Goal: Task Accomplishment & Management: Manage account settings

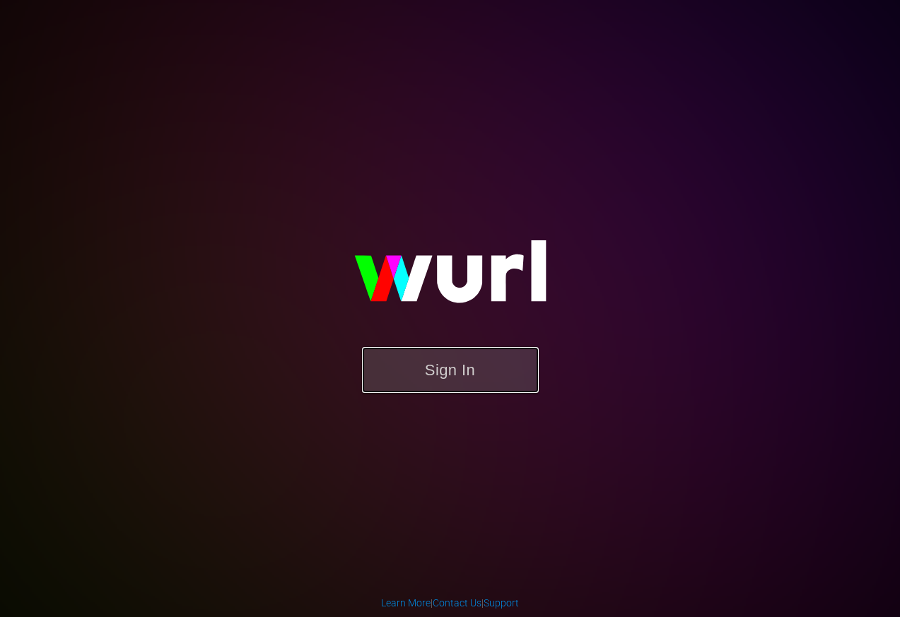
click at [481, 363] on button "Sign In" at bounding box center [450, 370] width 177 height 46
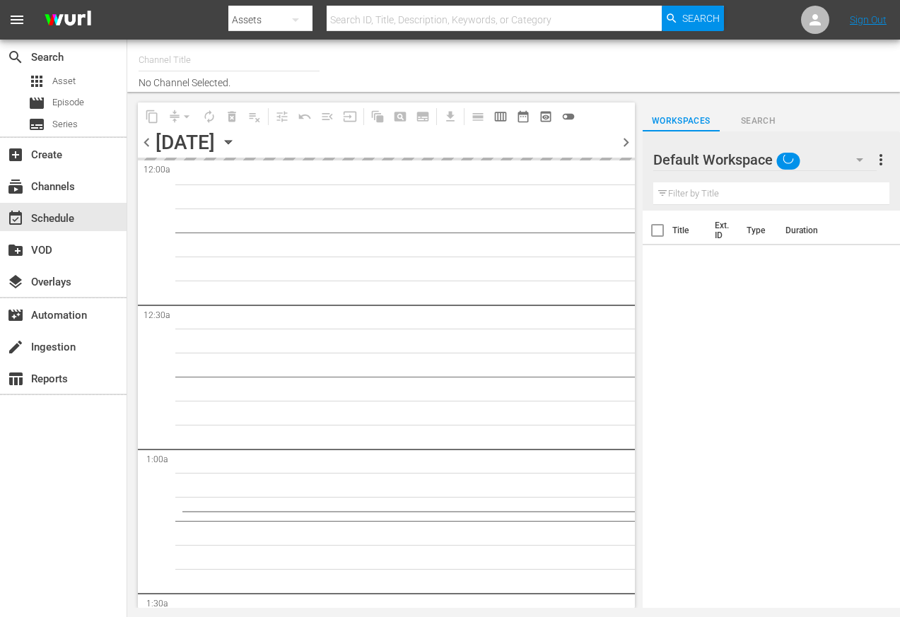
type input "Made in [GEOGRAPHIC_DATA] Powered by Moviefone (276)"
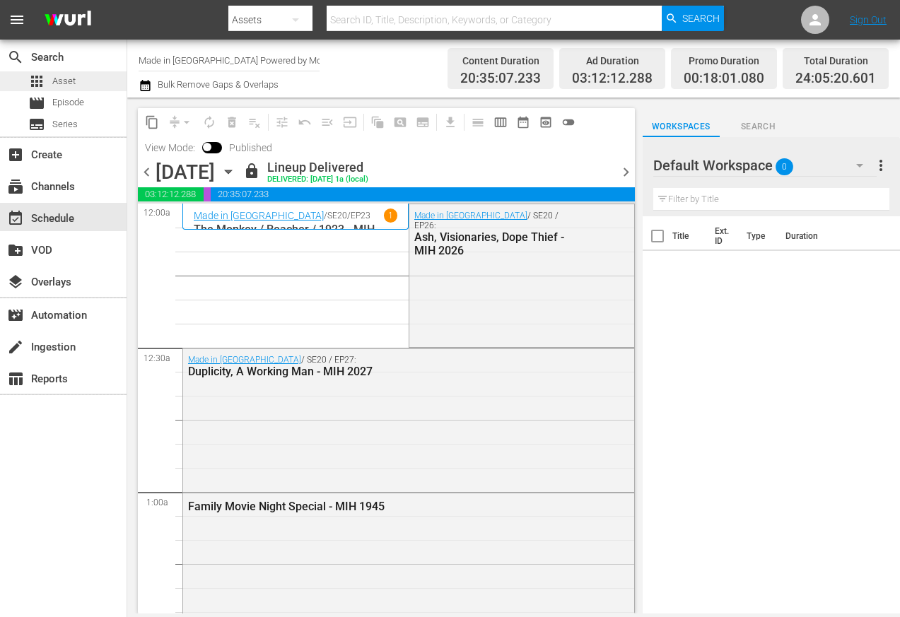
click at [66, 80] on span "Asset" at bounding box center [63, 81] width 23 height 14
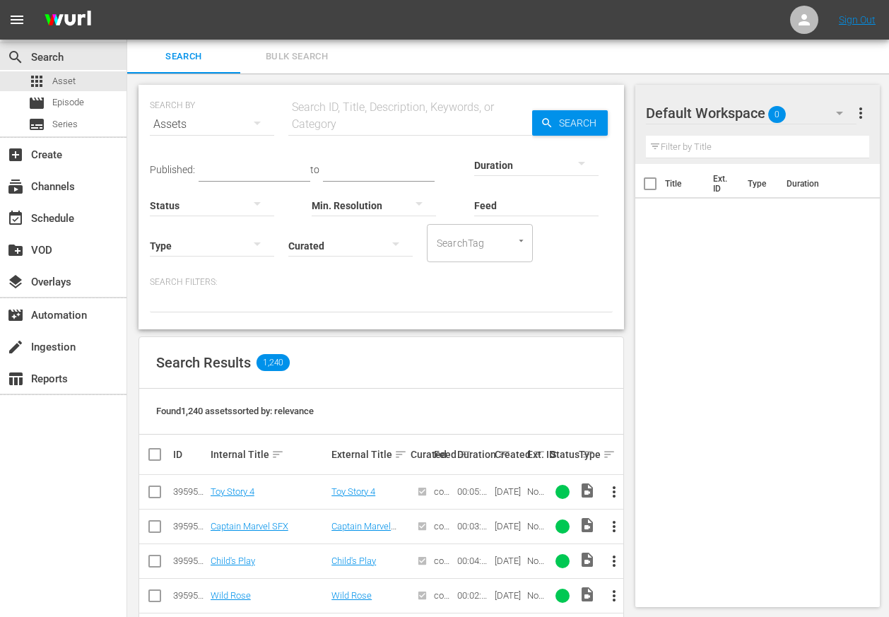
click at [335, 119] on input "text" at bounding box center [410, 124] width 244 height 34
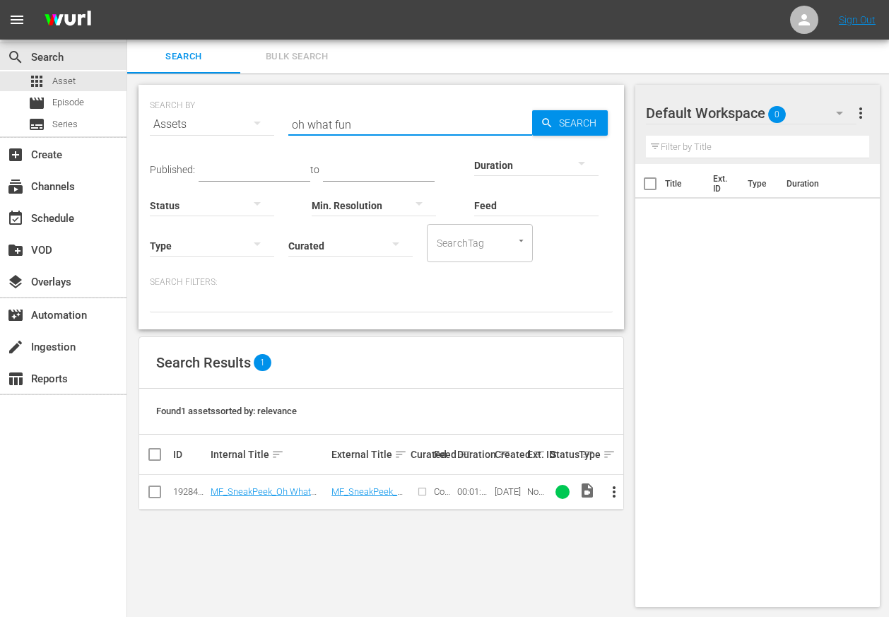
click at [614, 489] on span "more_vert" at bounding box center [614, 491] width 17 height 17
click at [669, 419] on div "Workspace" at bounding box center [690, 418] width 96 height 34
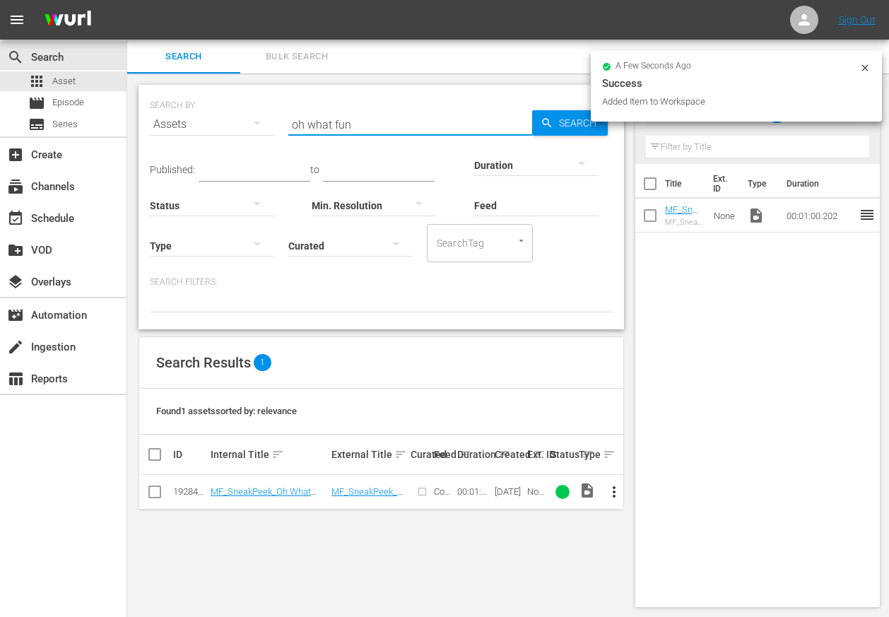
drag, startPoint x: 346, startPoint y: 128, endPoint x: 206, endPoint y: 131, distance: 139.3
click at [218, 129] on div "SEARCH BY Search By Assets Search ID, Title, Description, Keywords, or Category…" at bounding box center [381, 115] width 463 height 51
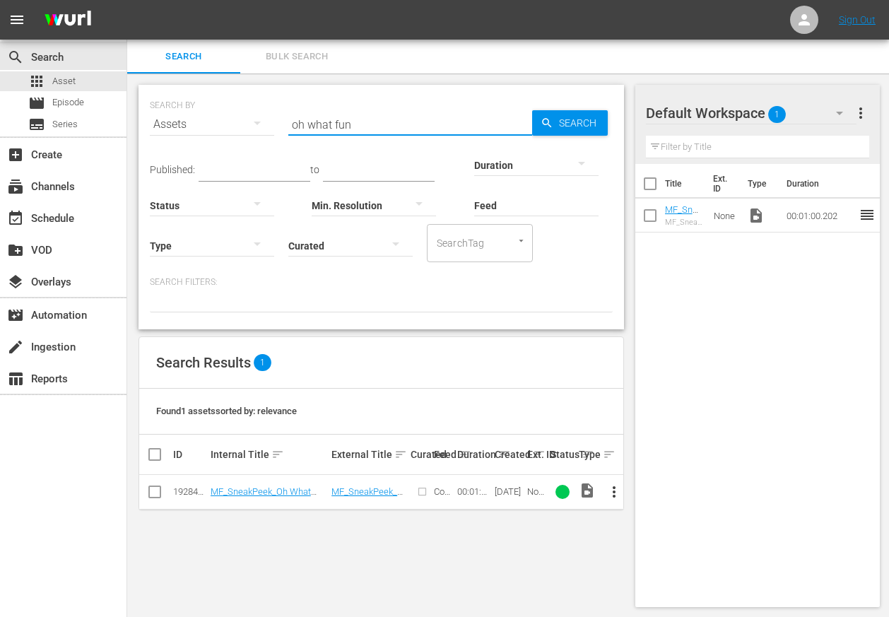
type input "g"
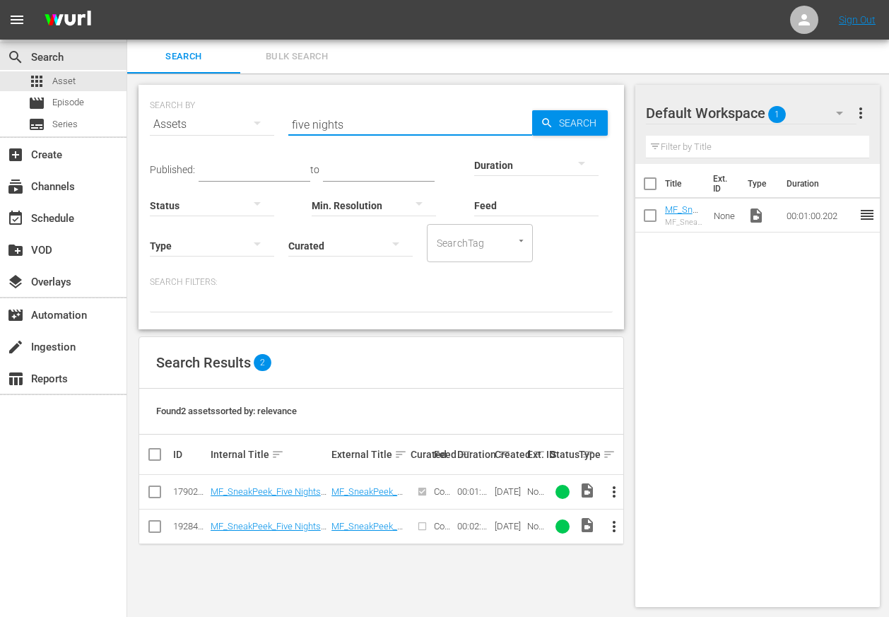
click at [608, 523] on span "more_vert" at bounding box center [614, 526] width 17 height 17
click at [671, 449] on div "Workspace" at bounding box center [690, 453] width 96 height 34
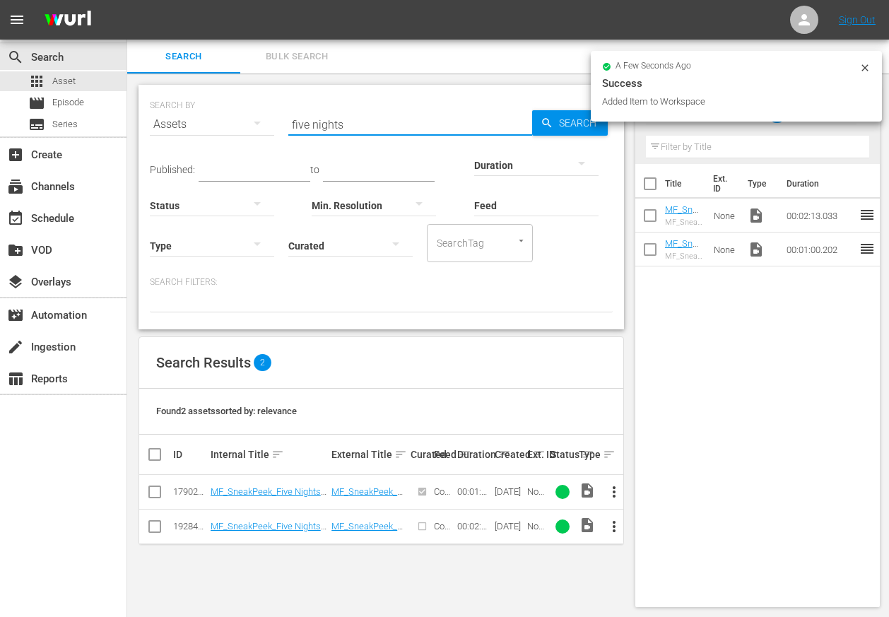
drag, startPoint x: 354, startPoint y: 127, endPoint x: 231, endPoint y: 129, distance: 123.0
click at [237, 129] on div "SEARCH BY Search By Assets Search ID, Title, Description, Keywords, or Category…" at bounding box center [381, 115] width 463 height 51
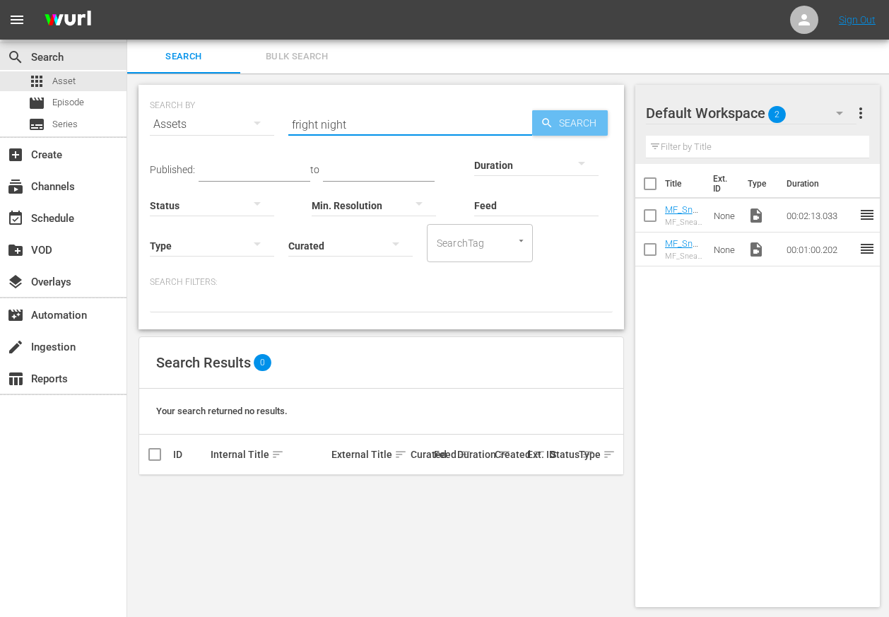
click at [584, 113] on span "Search" at bounding box center [580, 122] width 54 height 25
drag, startPoint x: 356, startPoint y: 125, endPoint x: 259, endPoint y: 126, distance: 96.8
click at [260, 127] on div "SEARCH BY Search By Assets Search ID, Title, Description, Keywords, or Category…" at bounding box center [381, 115] width 463 height 51
type input "307"
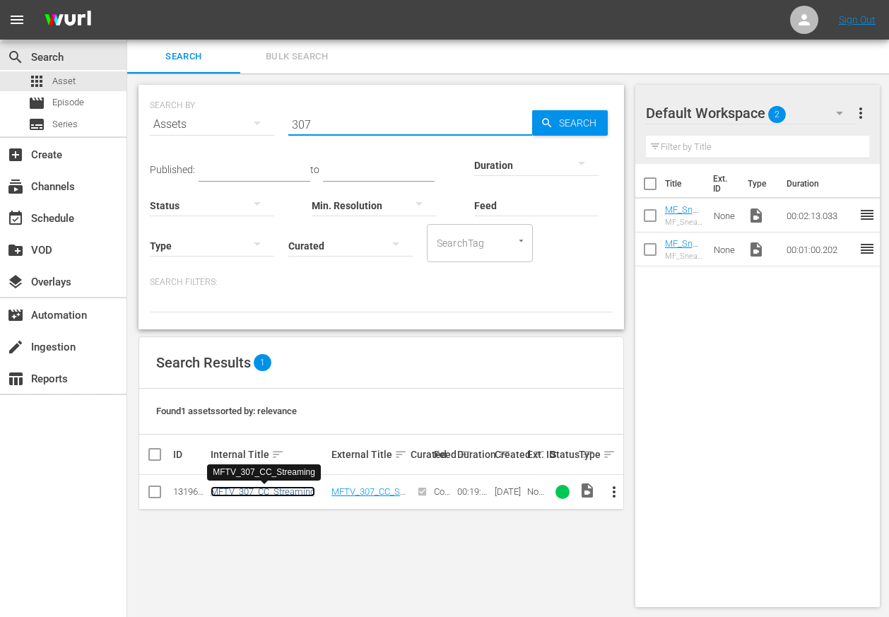
click at [296, 497] on link "MFTV_307_CC_Streaming" at bounding box center [263, 491] width 105 height 11
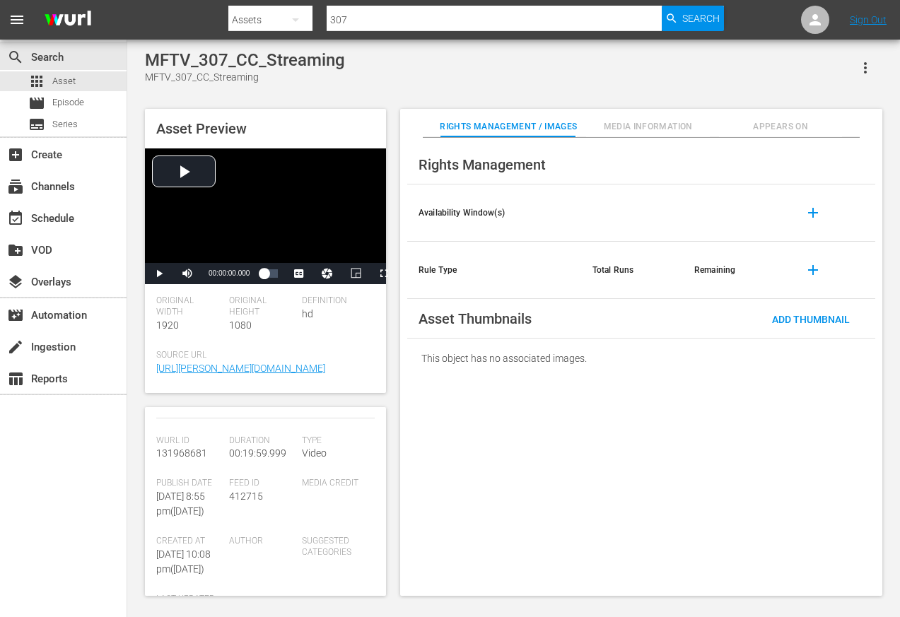
scroll to position [190, 0]
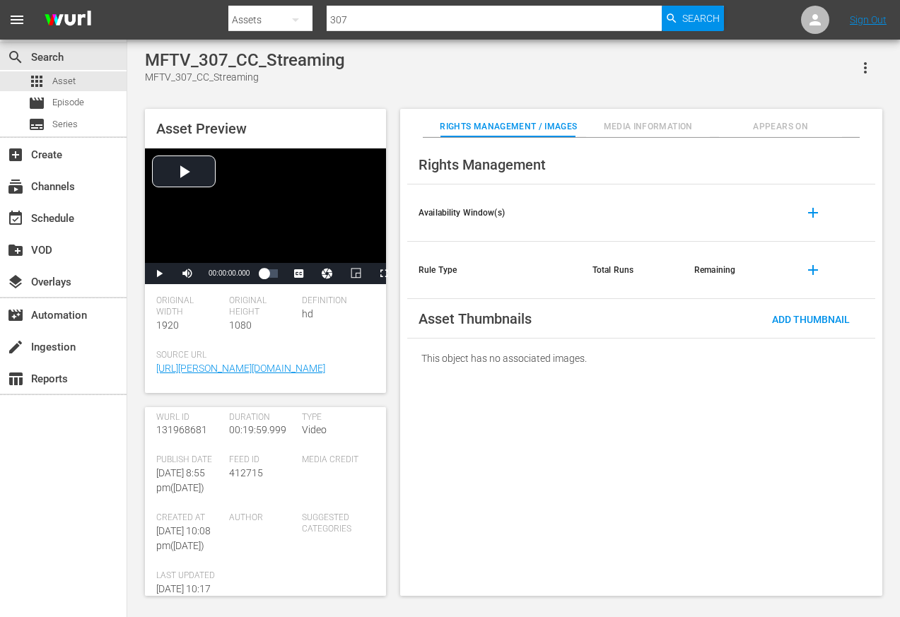
click at [295, 18] on div "Search By Assets Search ID, Title, Description, Keywords, or Category 307 Search" at bounding box center [475, 20] width 495 height 34
type input "dramatic documentaries"
click at [63, 101] on span "Episode" at bounding box center [68, 102] width 32 height 14
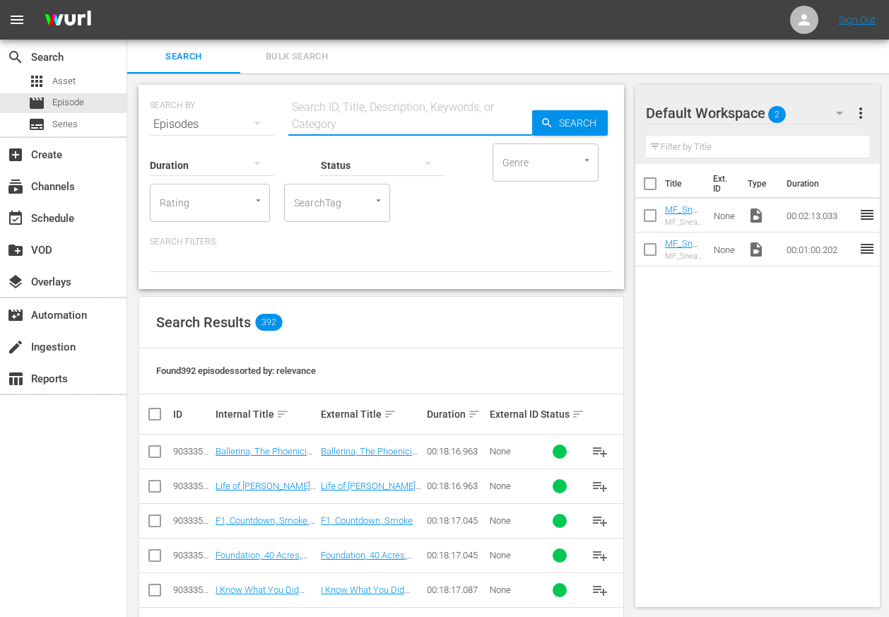
drag, startPoint x: 322, startPoint y: 109, endPoint x: 377, endPoint y: 130, distance: 59.1
click at [322, 109] on input "text" at bounding box center [410, 124] width 244 height 34
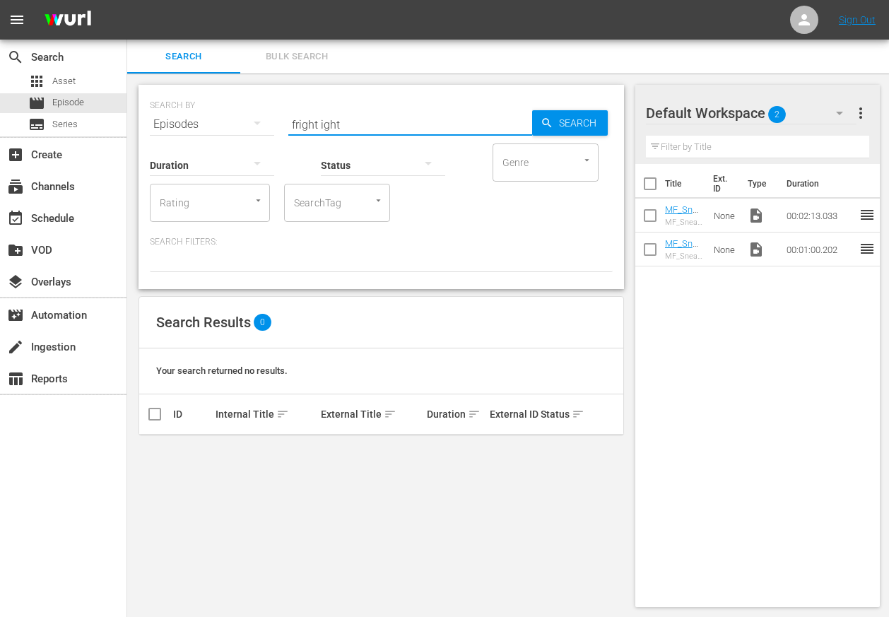
click at [323, 128] on input "fright ight" at bounding box center [410, 124] width 244 height 34
type input "fright night"
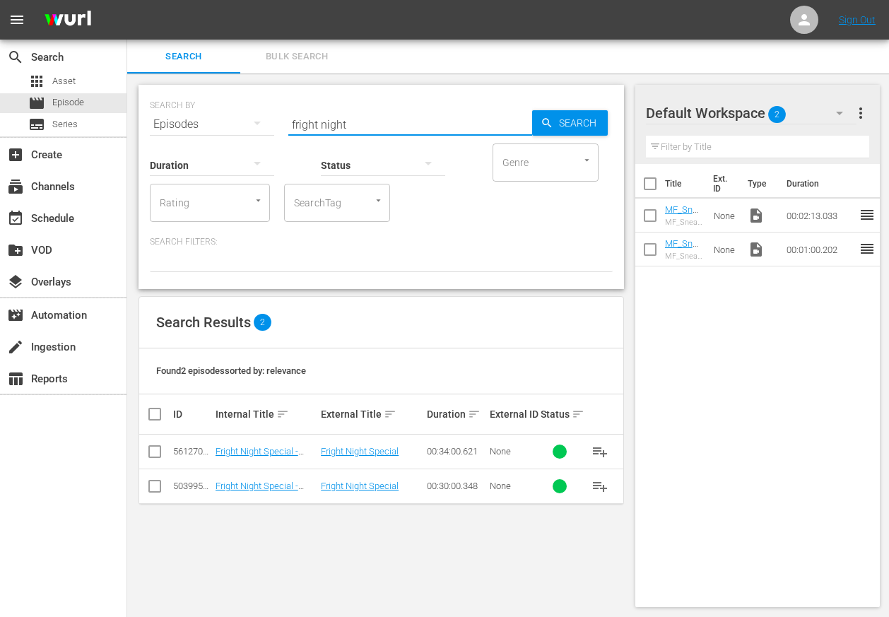
click at [334, 555] on div "SEARCH BY Search By Episodes Search ID, Title, Description, Keywords, or Catego…" at bounding box center [381, 345] width 508 height 545
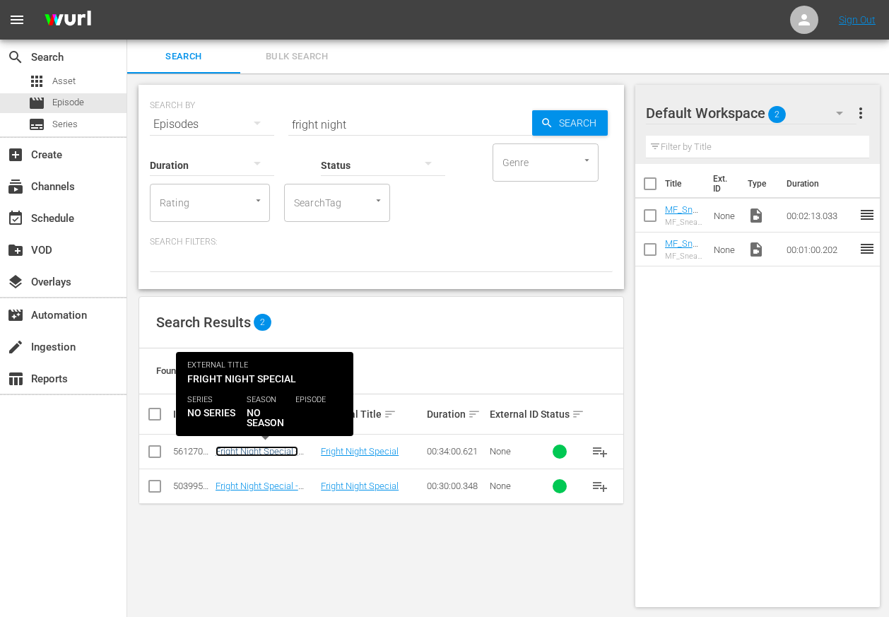
click at [267, 448] on link "Fright Night Special - MFTV 307 - BRB" at bounding box center [257, 456] width 83 height 21
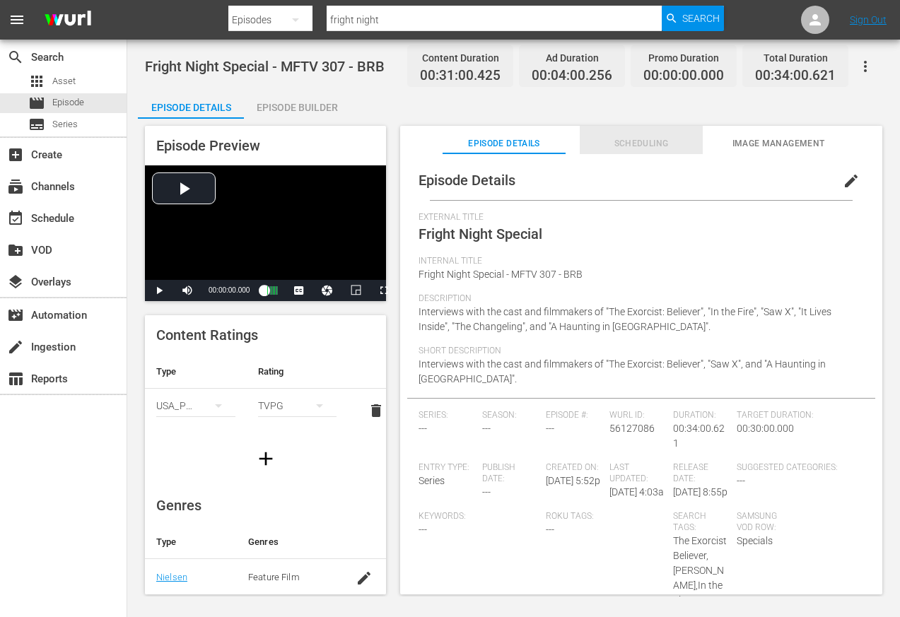
click at [648, 147] on span "Scheduling" at bounding box center [641, 143] width 124 height 15
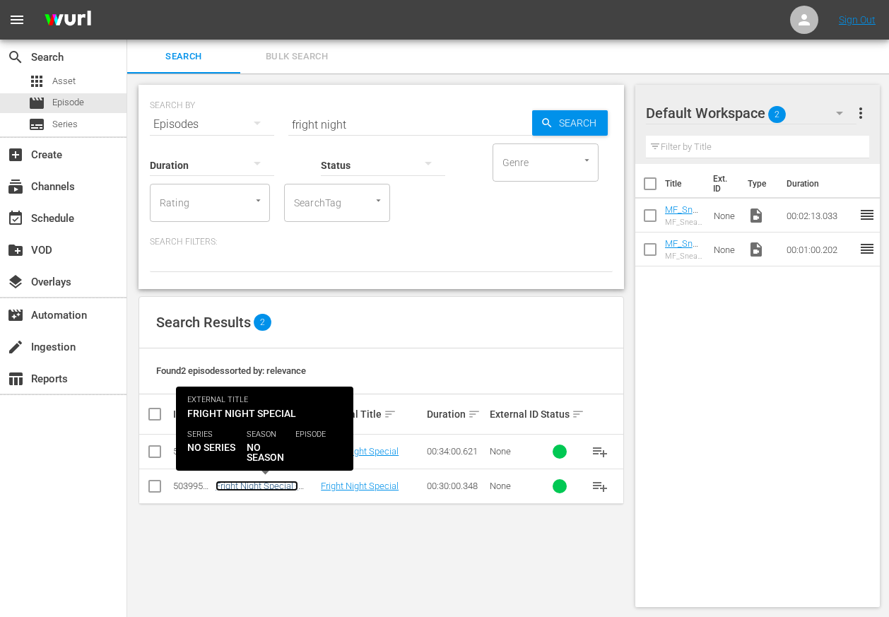
click at [273, 488] on link "Fright Night Special - MFTV 307" at bounding box center [257, 491] width 83 height 21
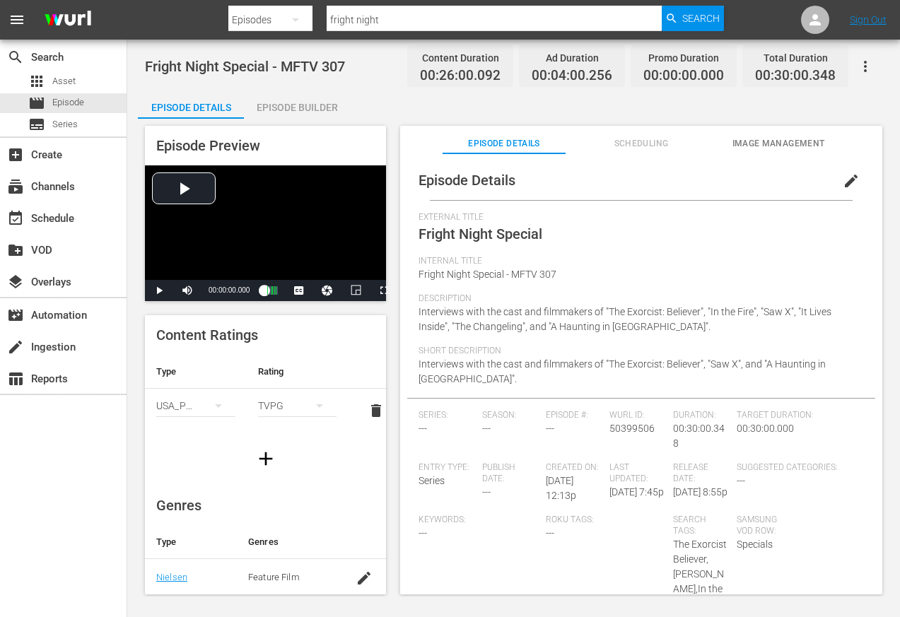
click at [660, 141] on span "Scheduling" at bounding box center [641, 143] width 124 height 15
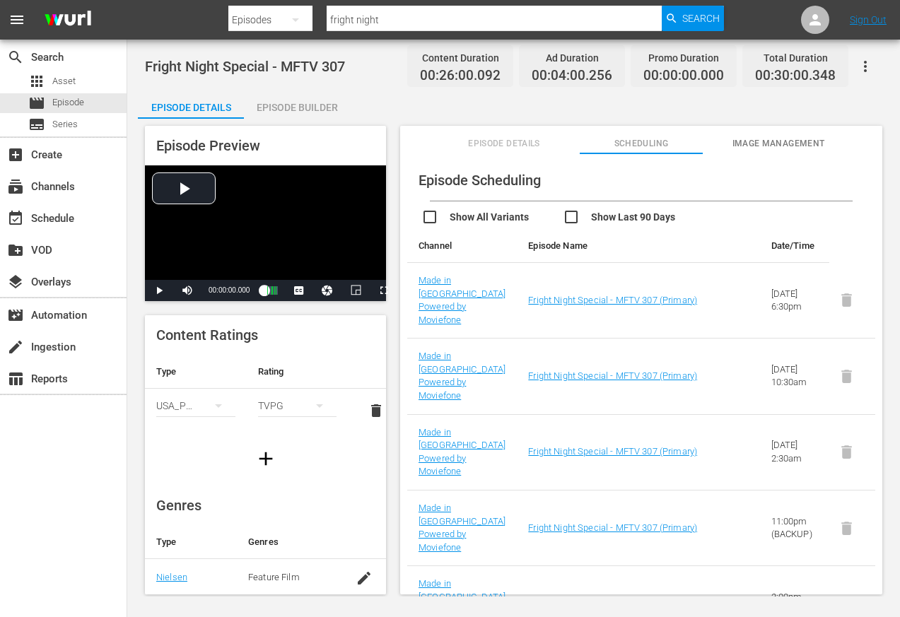
click at [313, 105] on div "Episode Builder" at bounding box center [297, 107] width 106 height 34
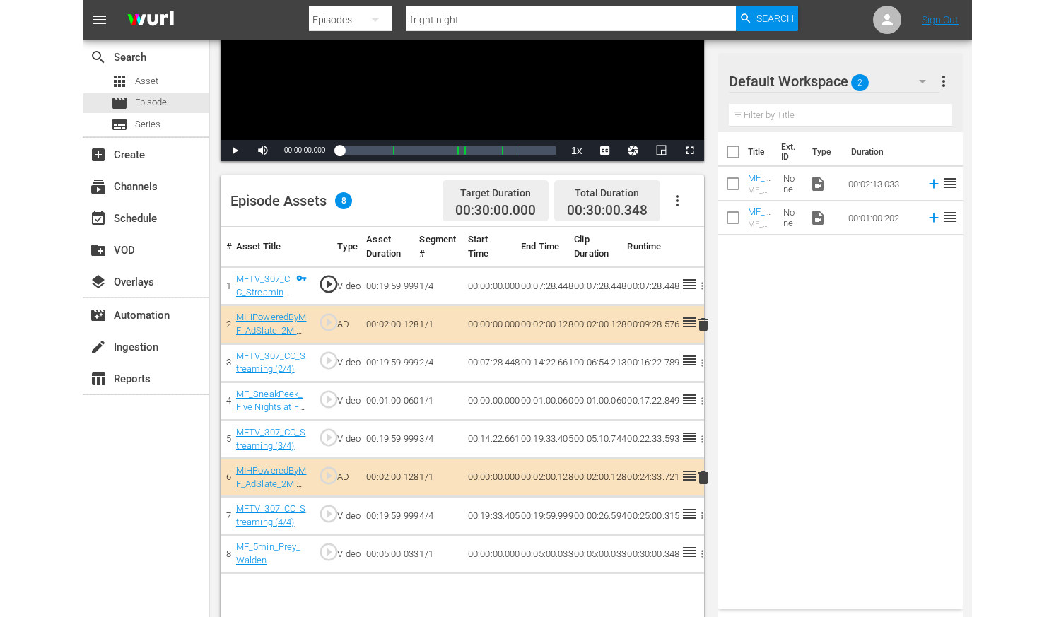
scroll to position [232, 0]
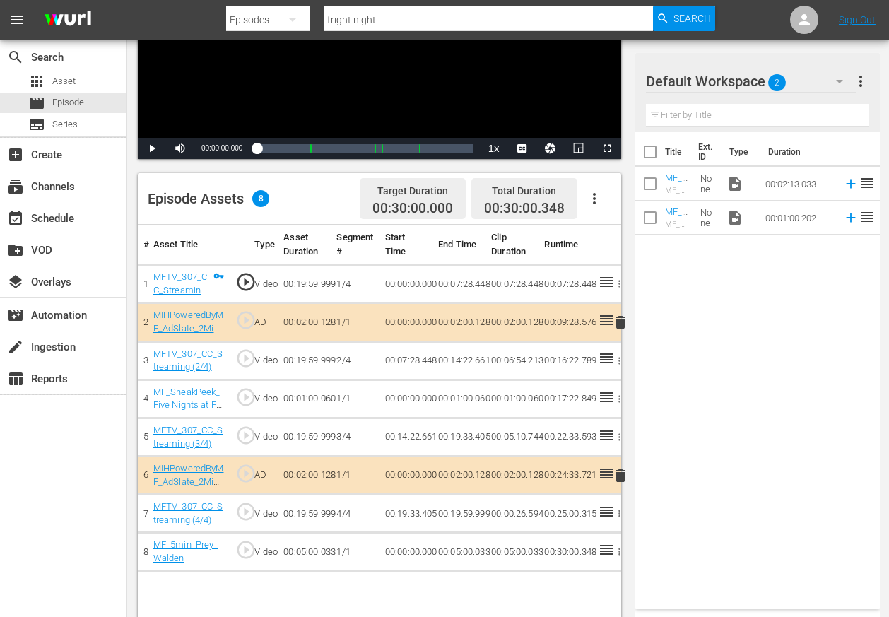
click at [603, 400] on icon at bounding box center [606, 397] width 17 height 17
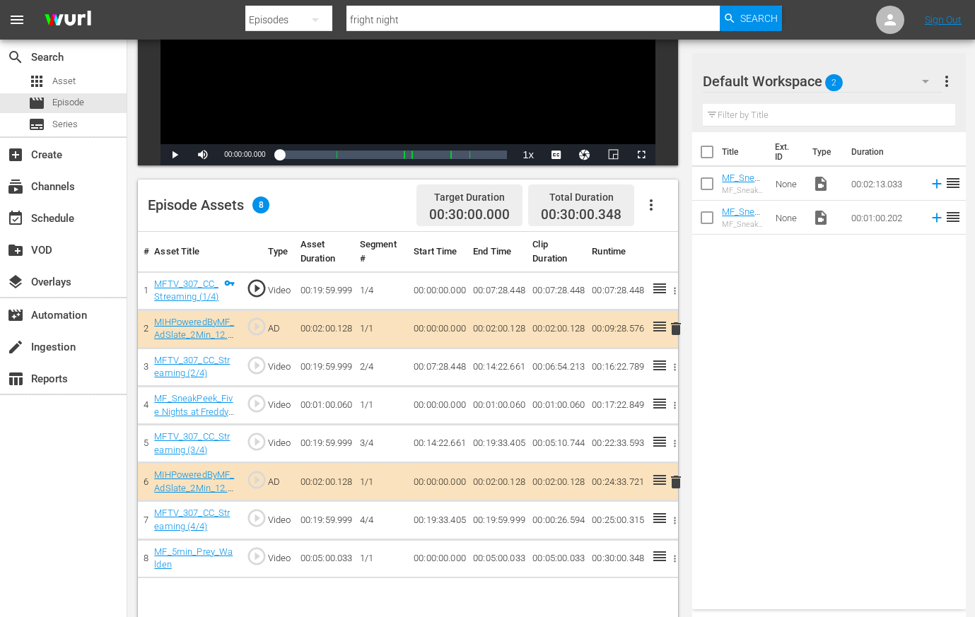
click at [676, 405] on icon "button" at bounding box center [674, 405] width 11 height 11
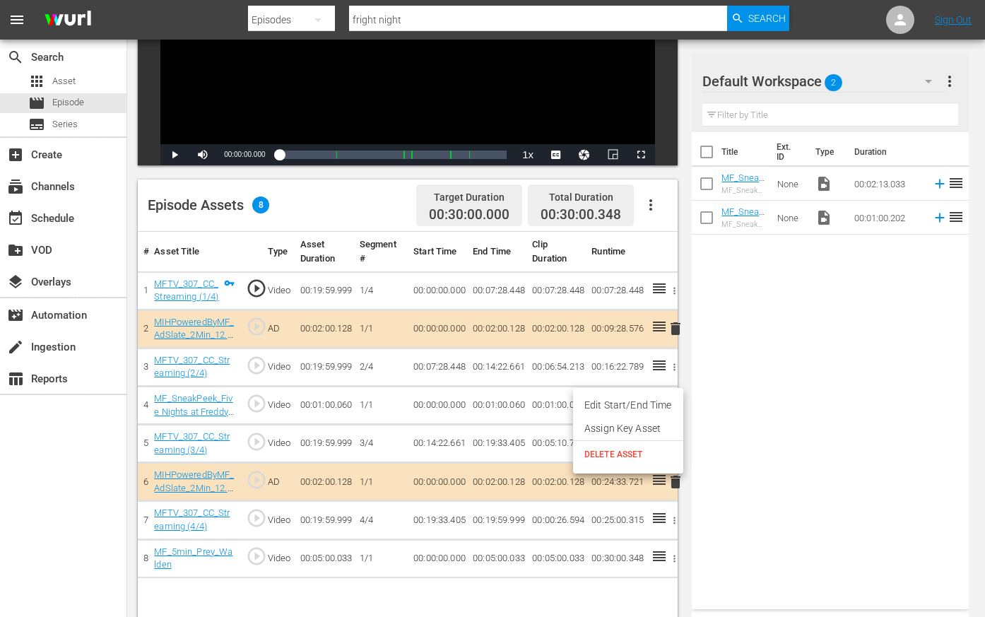
click at [624, 451] on span "DELETE ASSET" at bounding box center [628, 454] width 88 height 13
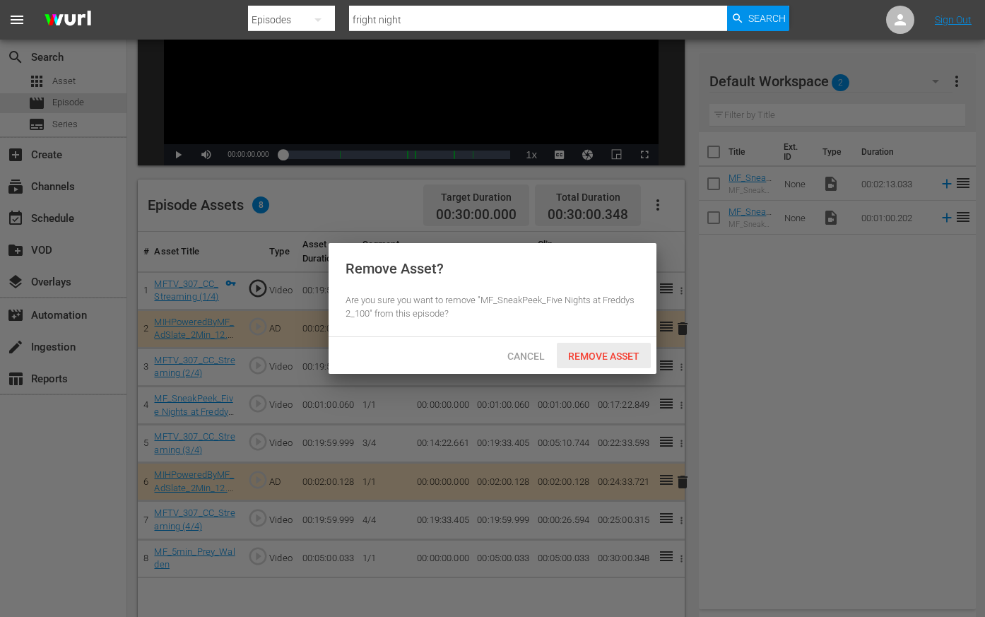
click at [623, 357] on span "Remove Asset" at bounding box center [604, 356] width 94 height 11
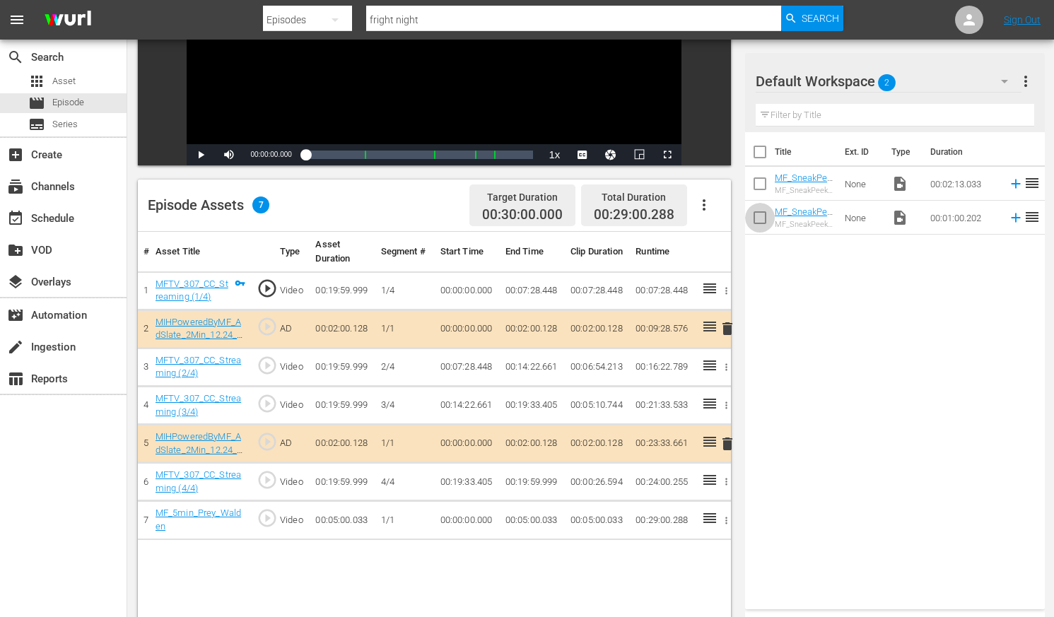
click at [758, 216] on input "checkbox" at bounding box center [760, 221] width 30 height 30
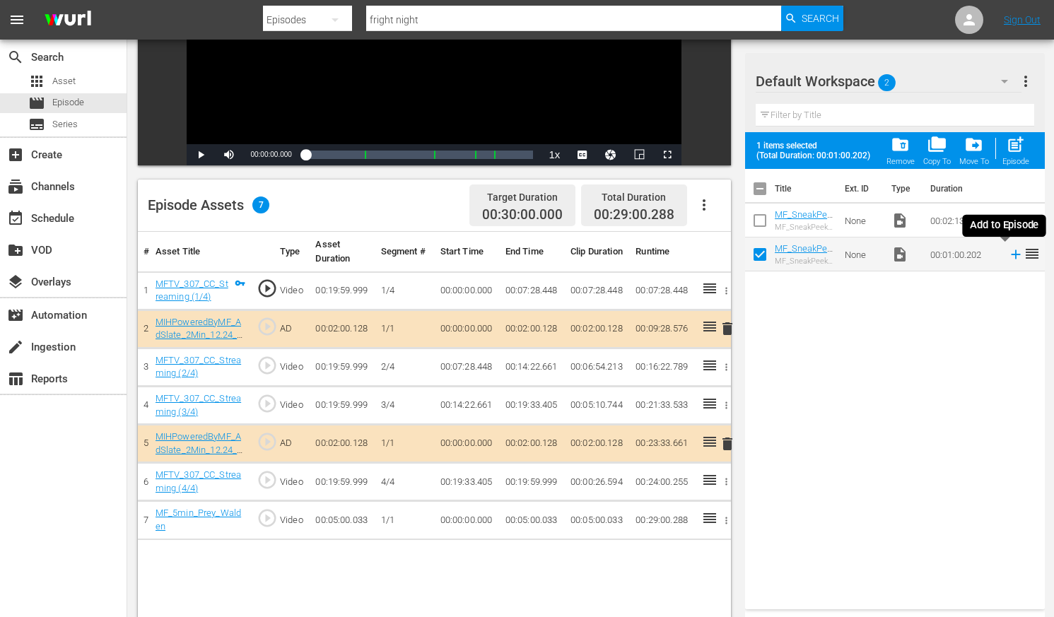
click at [899, 257] on icon at bounding box center [1016, 255] width 16 height 16
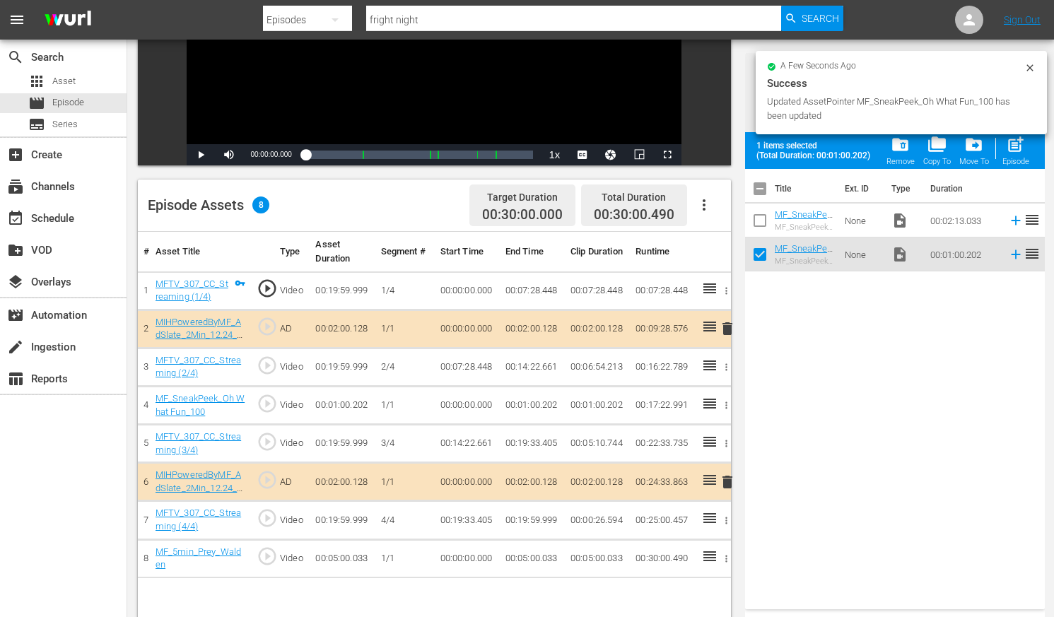
click at [899, 483] on div "Title Ext. ID Type Duration MF_SneakPeek_Five Nights at Freddys 2_213 MF_SneakP…" at bounding box center [895, 386] width 300 height 435
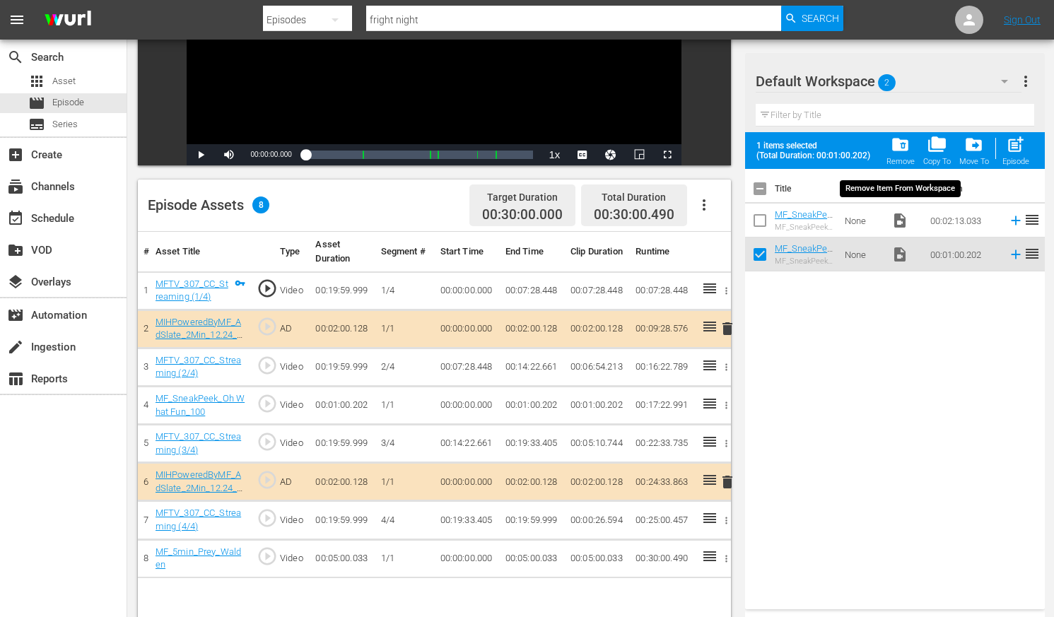
click at [897, 145] on span "folder_delete" at bounding box center [899, 144] width 19 height 19
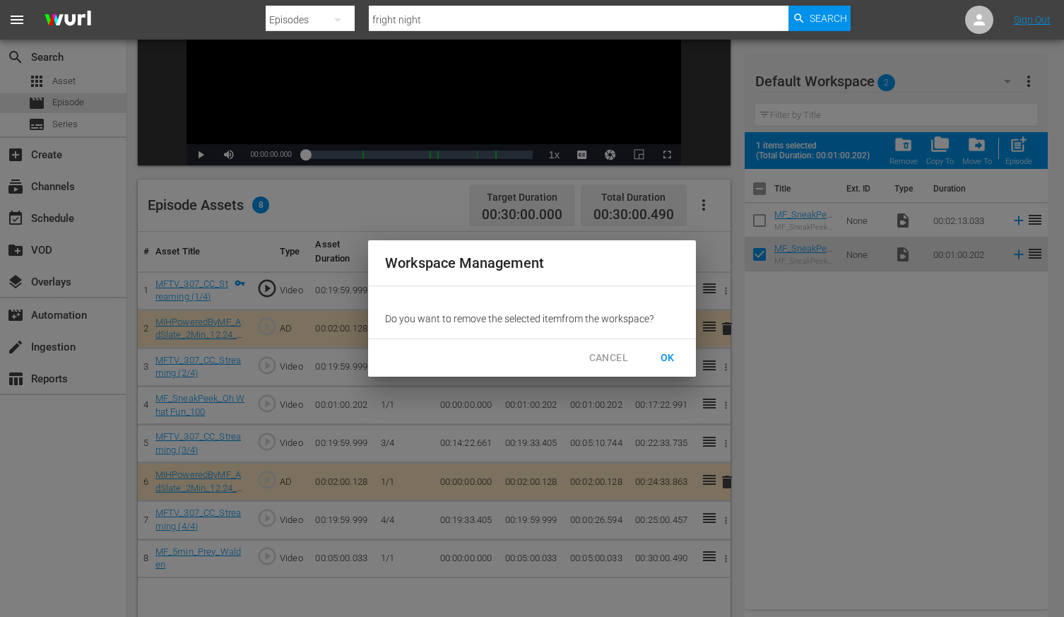
click at [677, 359] on span "OK" at bounding box center [668, 358] width 23 height 18
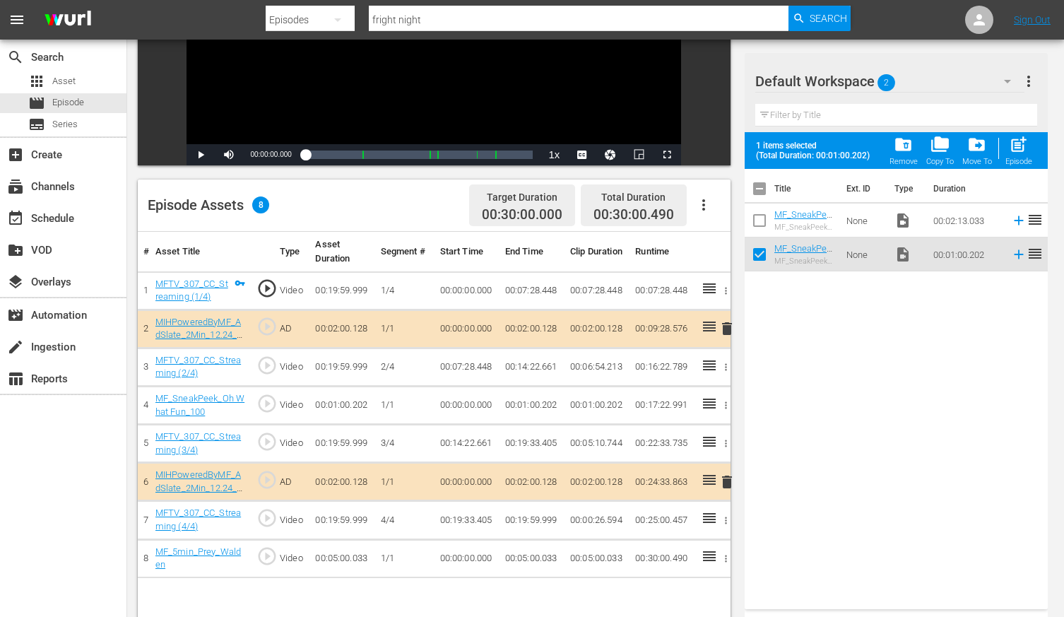
checkbox input "false"
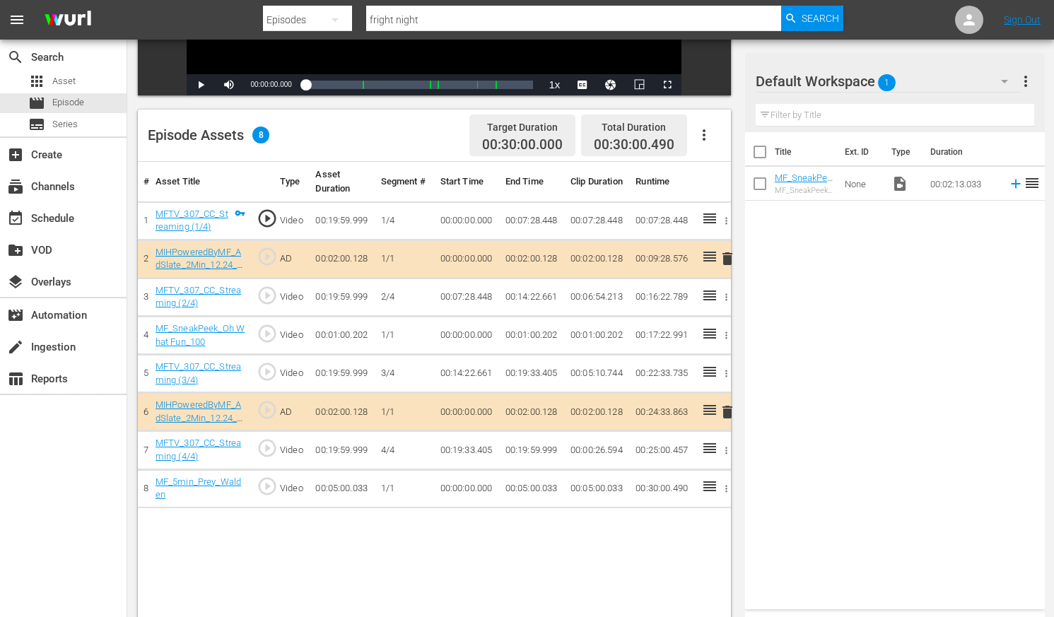
scroll to position [309, 0]
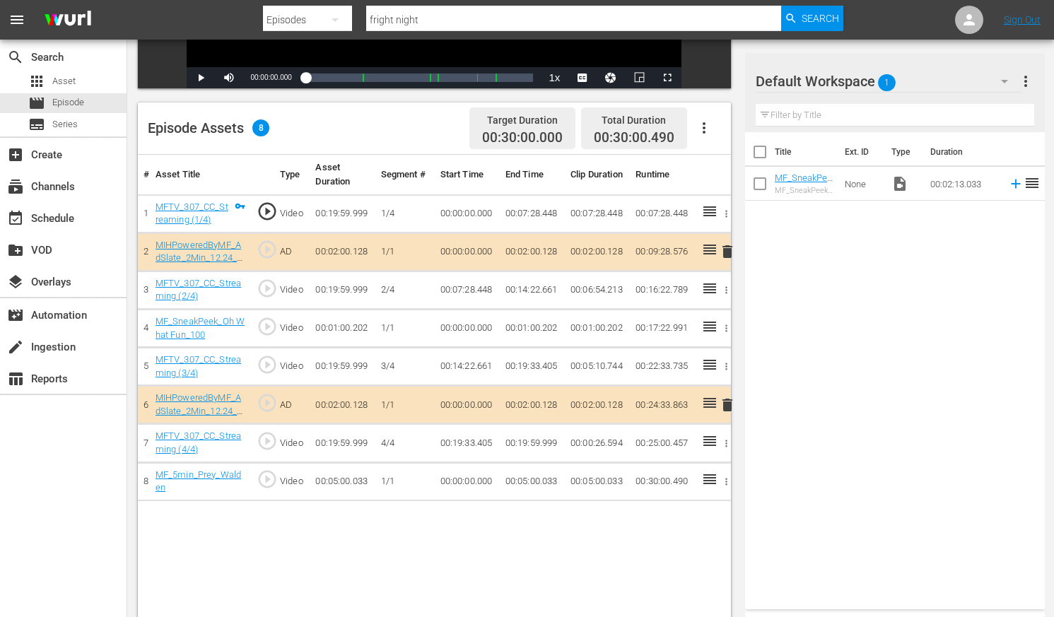
click at [385, 557] on div "# Asset Title Type Asset Duration Segment # Start Time End Time Clip Duration R…" at bounding box center [434, 410] width 593 height 511
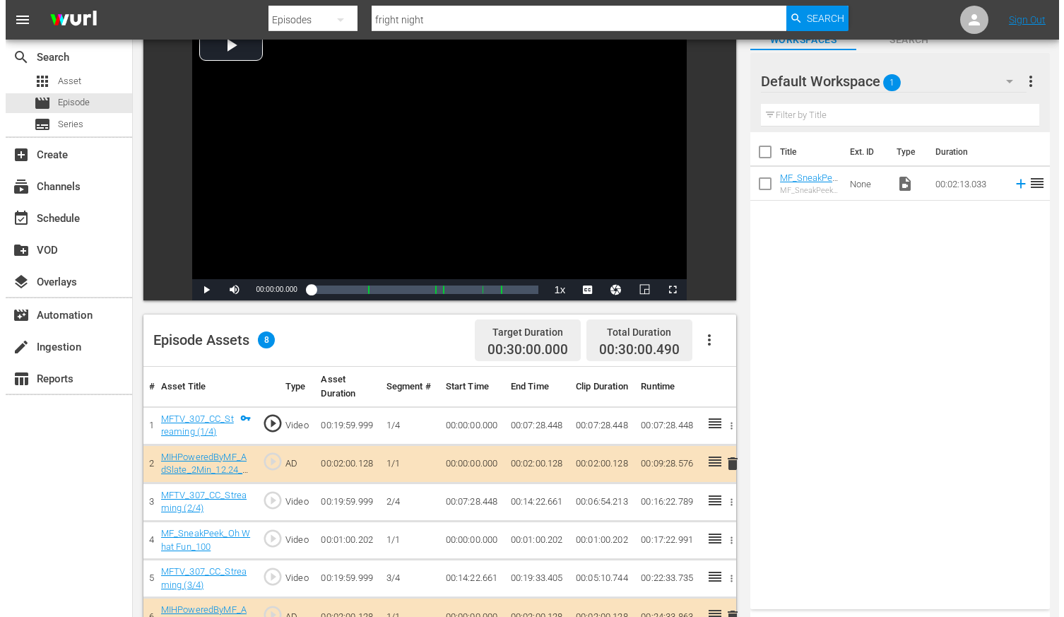
scroll to position [0, 0]
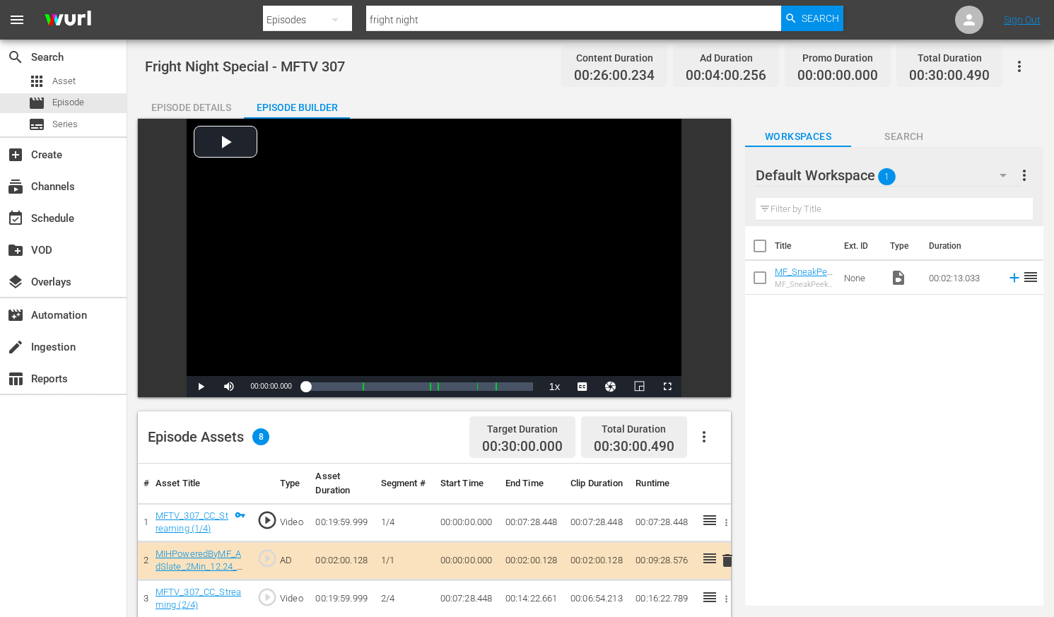
click at [198, 105] on div "Episode Details" at bounding box center [191, 107] width 106 height 34
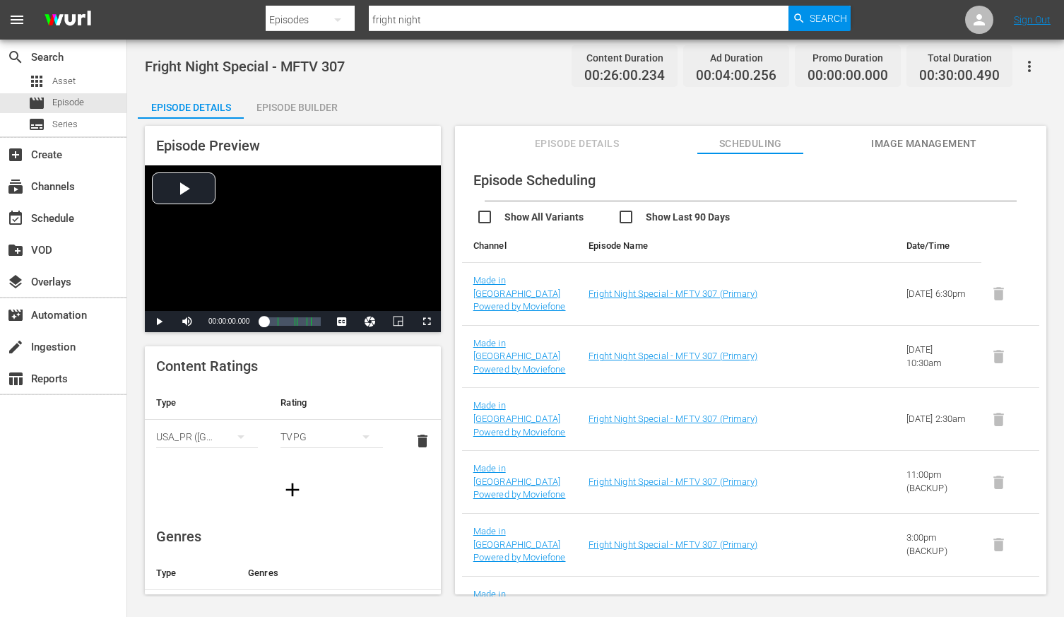
click at [606, 143] on span "Episode Details" at bounding box center [577, 144] width 106 height 18
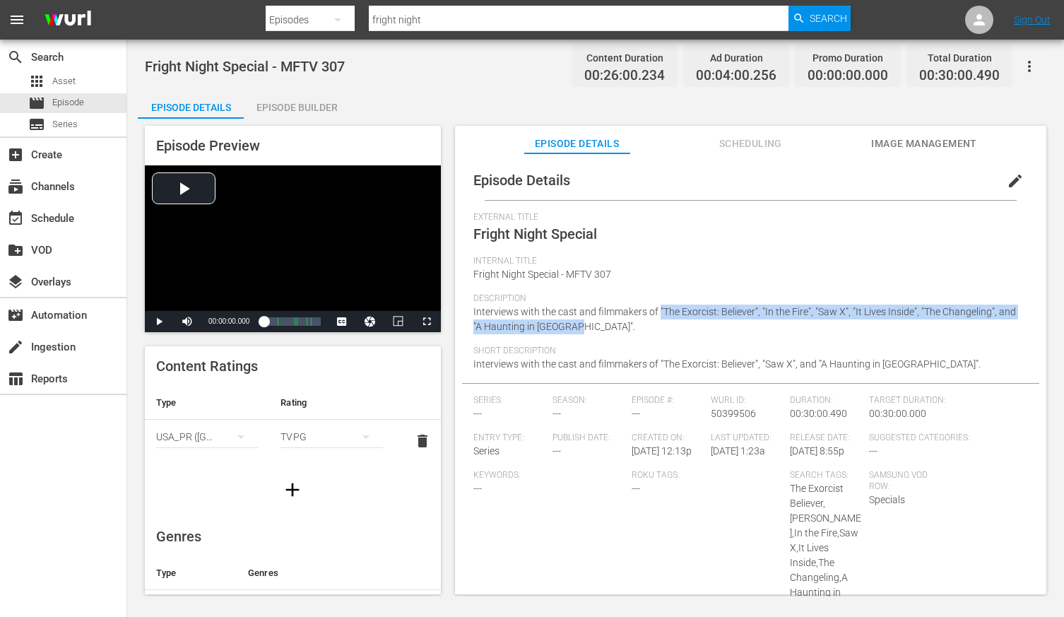
drag, startPoint x: 591, startPoint y: 327, endPoint x: 682, endPoint y: 407, distance: 121.2
click at [659, 311] on div "Description Interviews with the cast and filmmakers of "The Exorcist: Believer"…" at bounding box center [750, 319] width 555 height 52
copy span ""The Exorcist: Believer", "In the Fire", "Saw X", "It Lives Inside", "The Chang…"
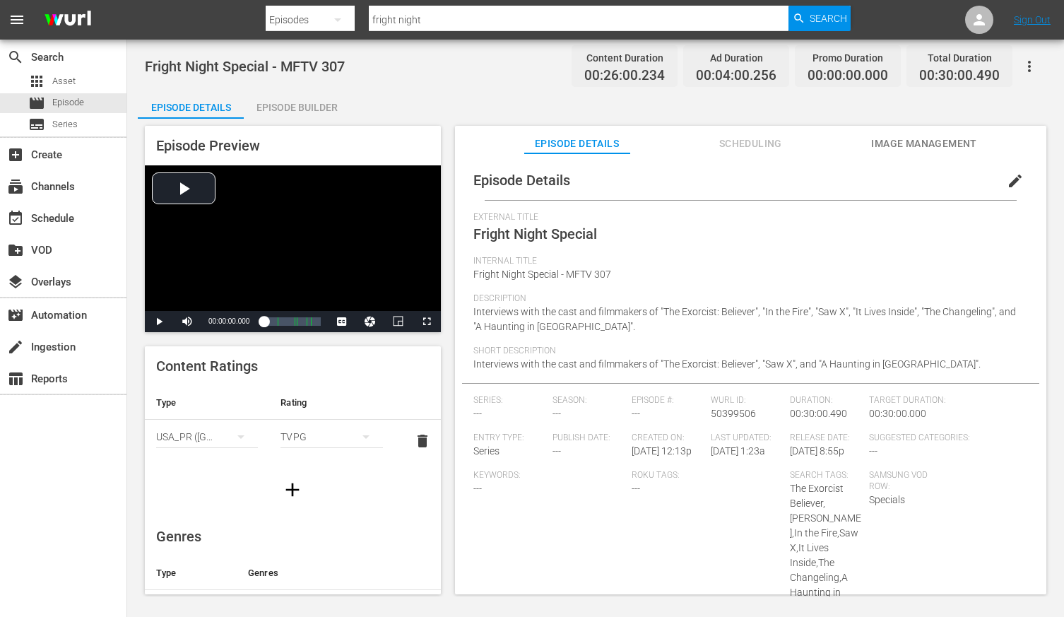
click at [739, 272] on div "Internal Title Fright Night Special - MFTV 307" at bounding box center [750, 274] width 555 height 37
click at [758, 150] on span "Scheduling" at bounding box center [751, 144] width 106 height 18
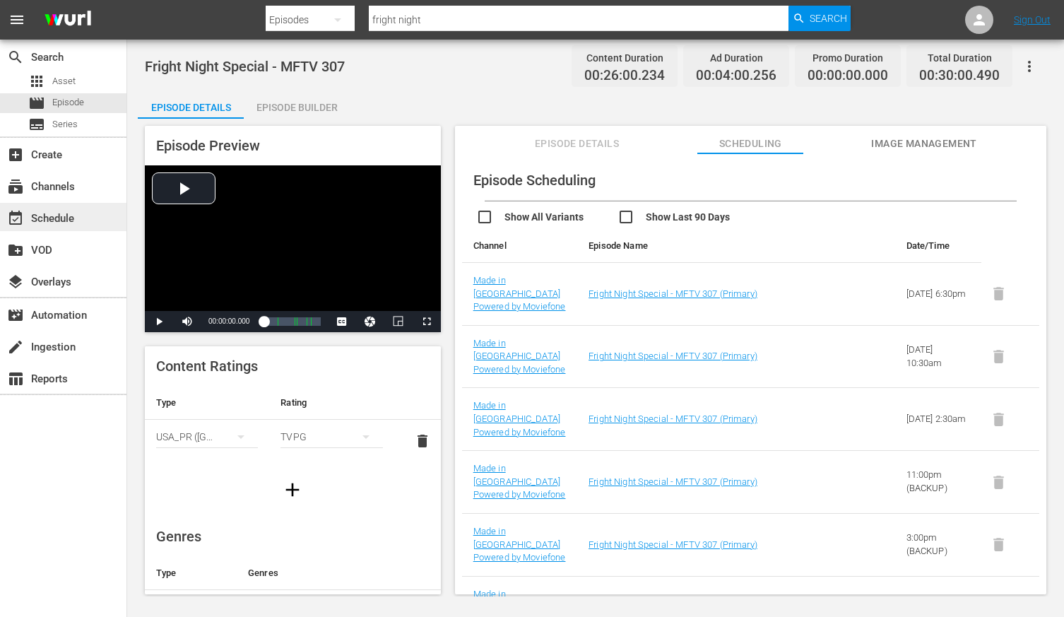
click at [55, 210] on div "event_available Schedule" at bounding box center [39, 216] width 79 height 13
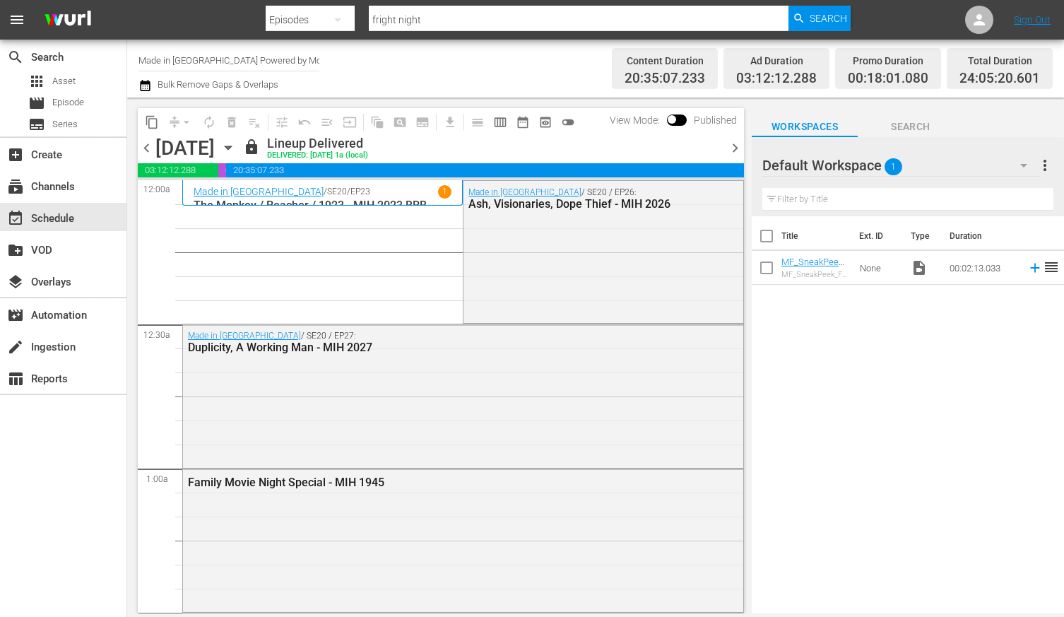
click at [732, 147] on span "chevron_right" at bounding box center [735, 148] width 18 height 18
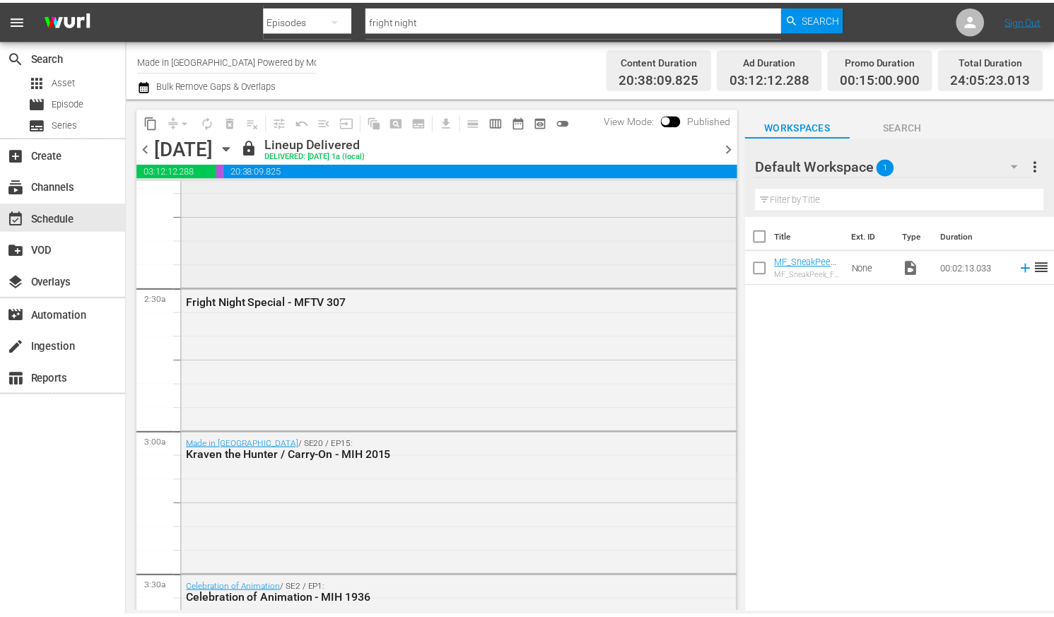
scroll to position [615, 0]
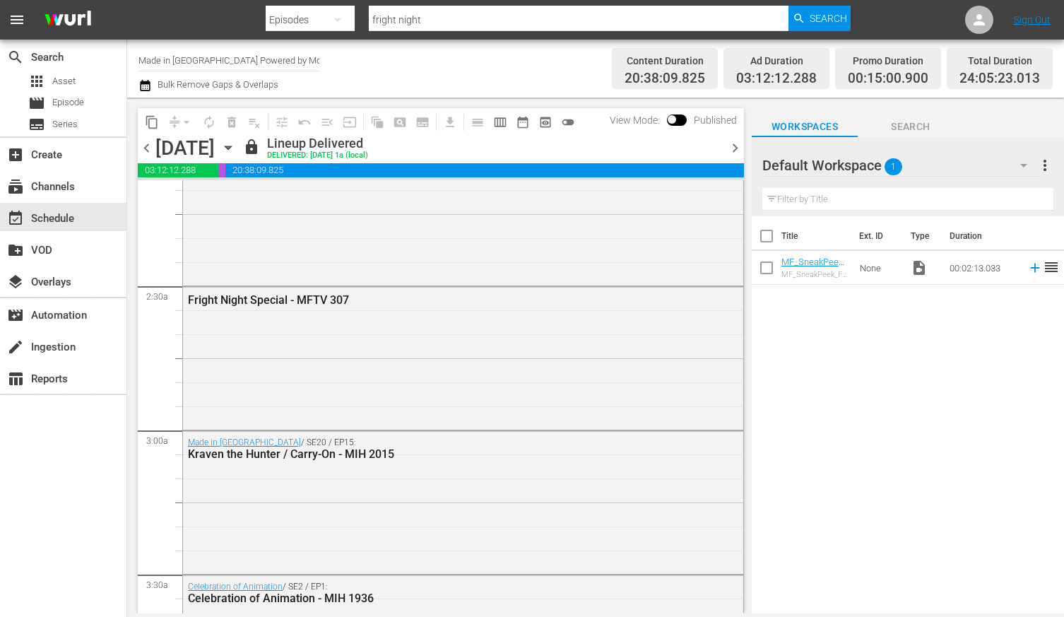
click at [337, 18] on icon "button" at bounding box center [337, 20] width 7 height 4
click at [298, 124] on div "Assets" at bounding box center [311, 127] width 57 height 23
type input "dramatic documentaries"
click at [472, 24] on input "dramatic documentaries" at bounding box center [579, 20] width 420 height 34
type input "wuthering"
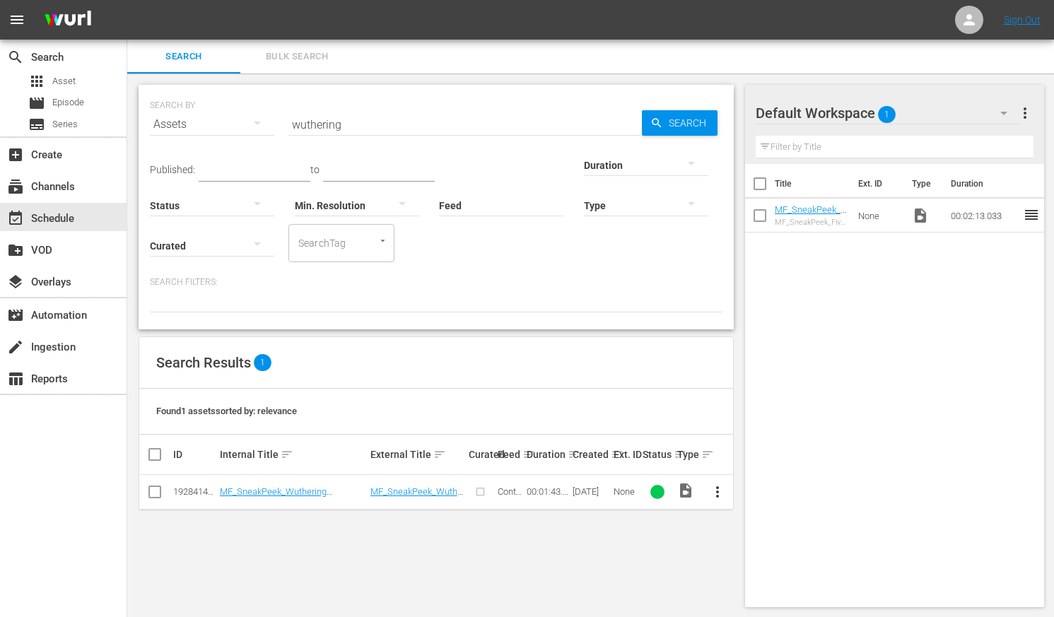
click at [717, 489] on span "more_vert" at bounding box center [717, 491] width 17 height 17
click at [766, 417] on div "Workspace" at bounding box center [794, 416] width 96 height 34
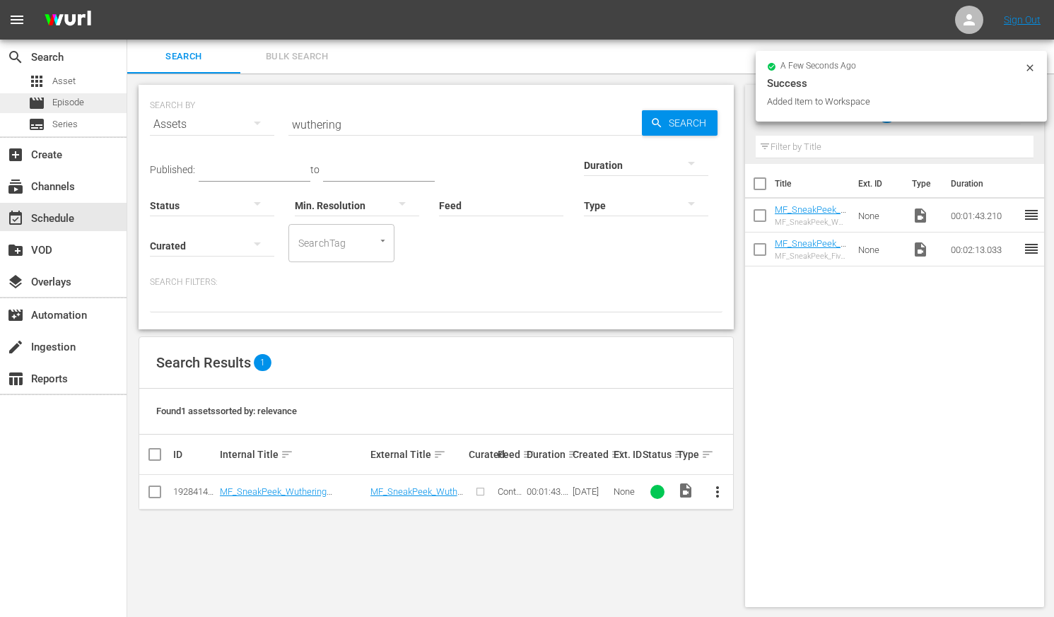
click at [71, 99] on span "Episode" at bounding box center [68, 102] width 32 height 14
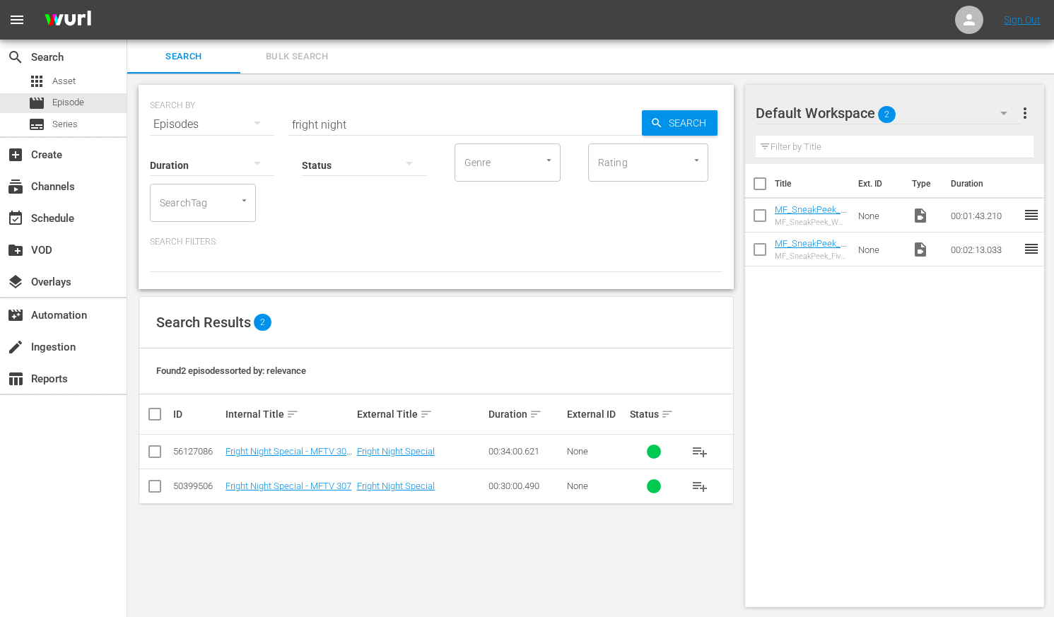
drag, startPoint x: 351, startPoint y: 125, endPoint x: 222, endPoint y: 126, distance: 128.6
click at [220, 128] on div "SEARCH BY Search By Episodes Search ID, Title, Description, Keywords, or Catego…" at bounding box center [436, 115] width 572 height 51
type input "free guy"
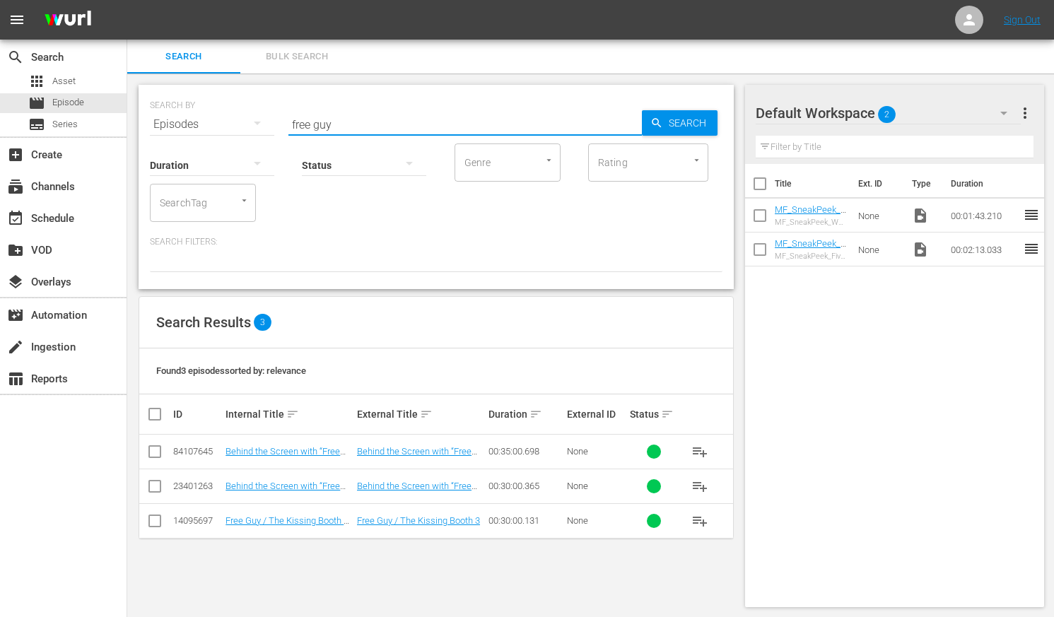
click at [313, 553] on div "SEARCH BY Search By Episodes Search ID, Title, Description, Keywords, or Catego…" at bounding box center [436, 345] width 618 height 545
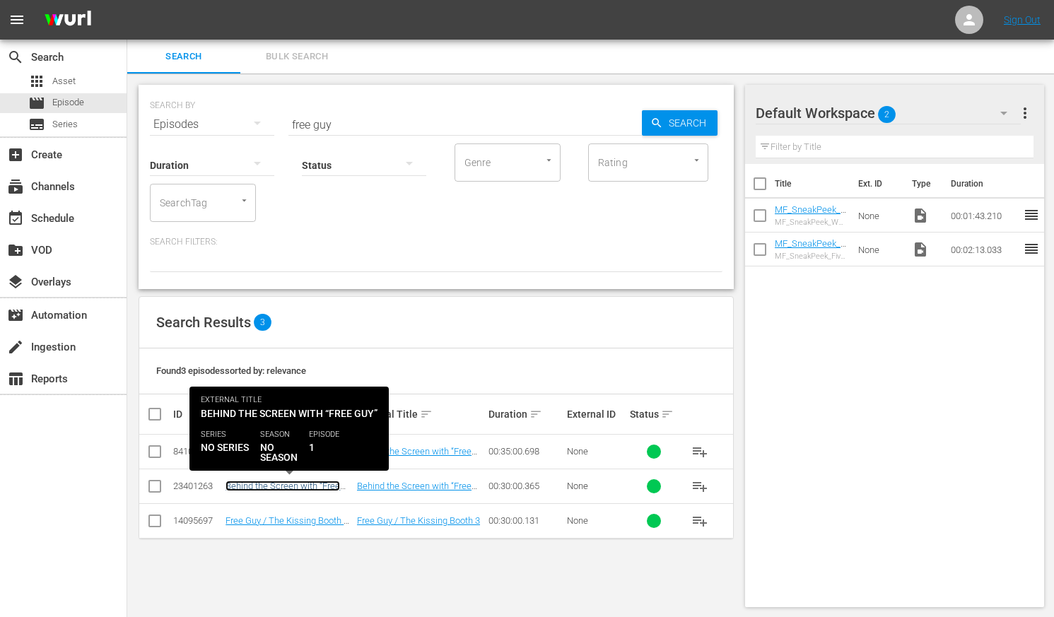
click at [303, 489] on link "Behind the Screen with “Free Guy” - TEEN 1523" at bounding box center [282, 491] width 114 height 21
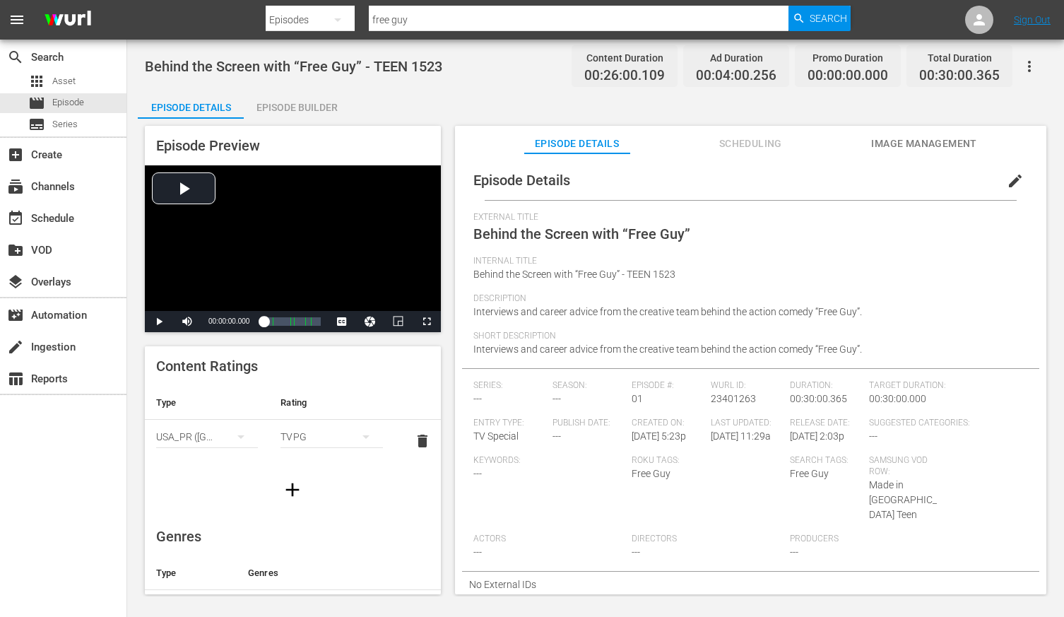
click at [291, 108] on div "Episode Builder" at bounding box center [297, 107] width 106 height 34
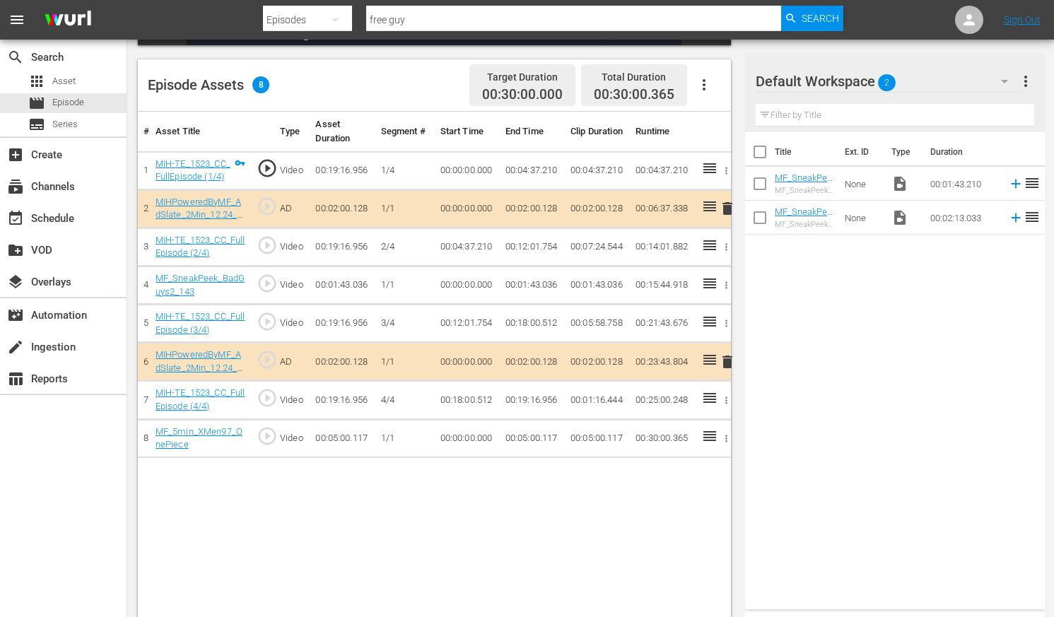
scroll to position [368, 0]
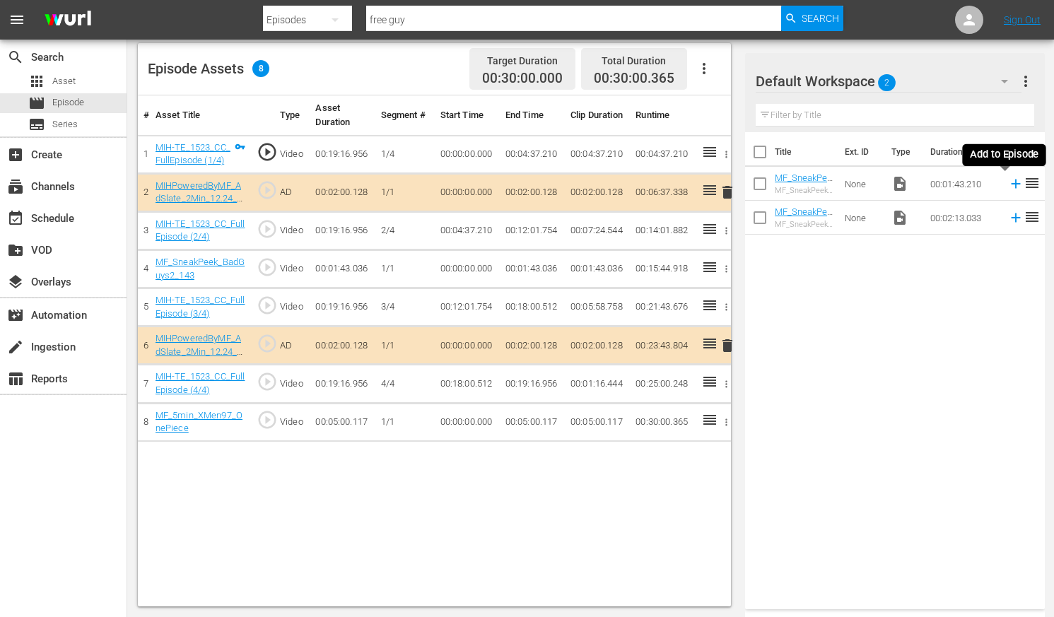
drag, startPoint x: 1004, startPoint y: 189, endPoint x: 991, endPoint y: 259, distance: 71.8
click at [899, 189] on icon at bounding box center [1016, 184] width 16 height 16
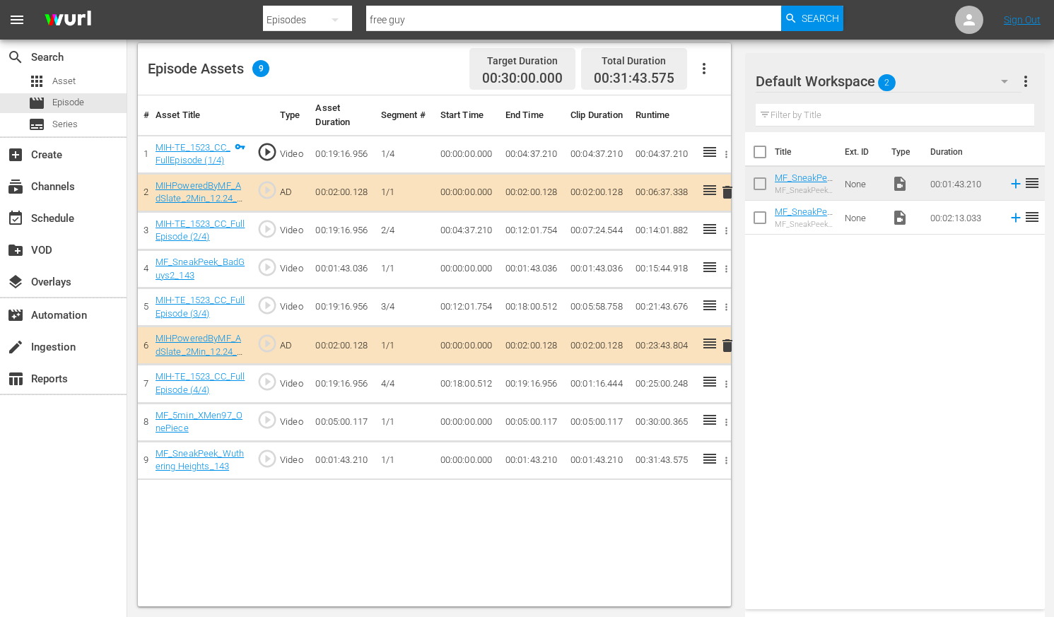
click at [729, 269] on icon "button" at bounding box center [726, 269] width 11 height 11
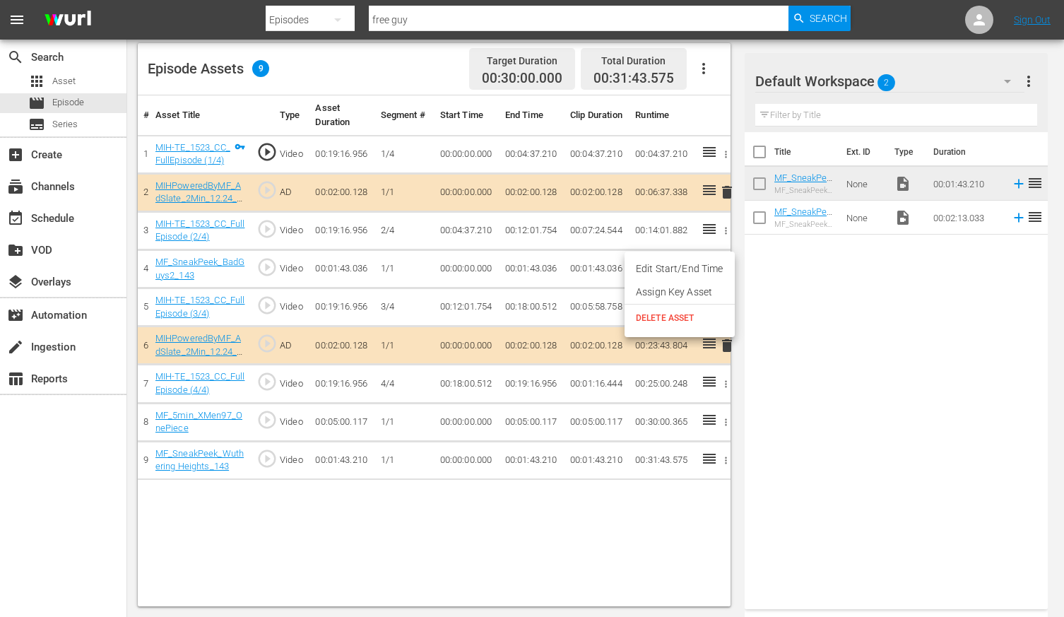
click at [681, 313] on span "DELETE ASSET" at bounding box center [680, 318] width 88 height 13
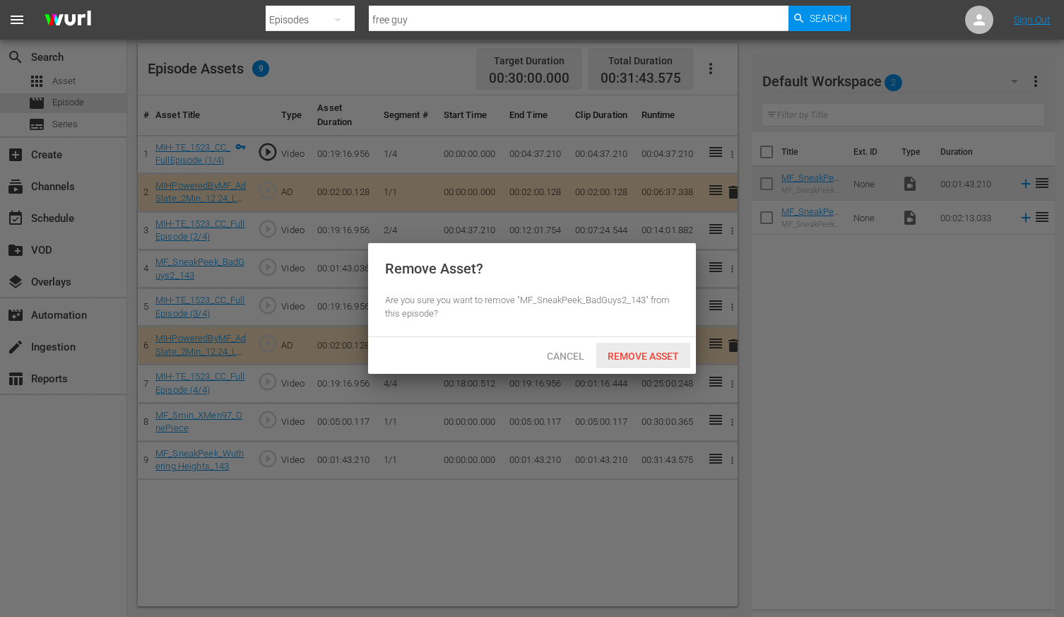
click at [661, 351] on span "Remove Asset" at bounding box center [643, 356] width 94 height 11
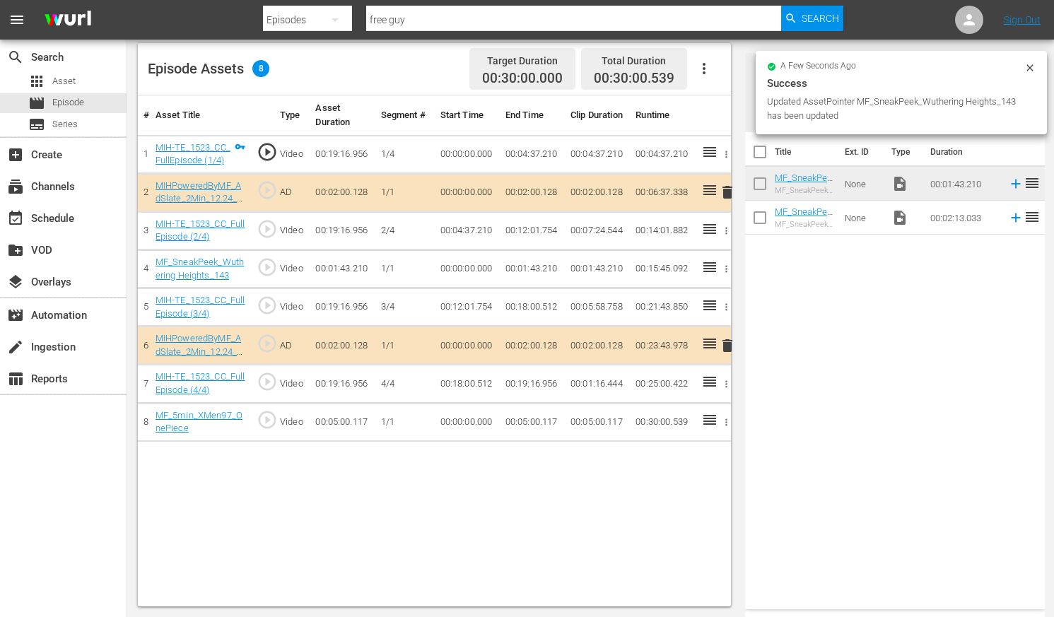
click at [899, 449] on div "Title Ext. ID Type Duration MF_SneakPeek_Wuthering Heights_143 MF_SneakPeek_Wut…" at bounding box center [895, 367] width 300 height 471
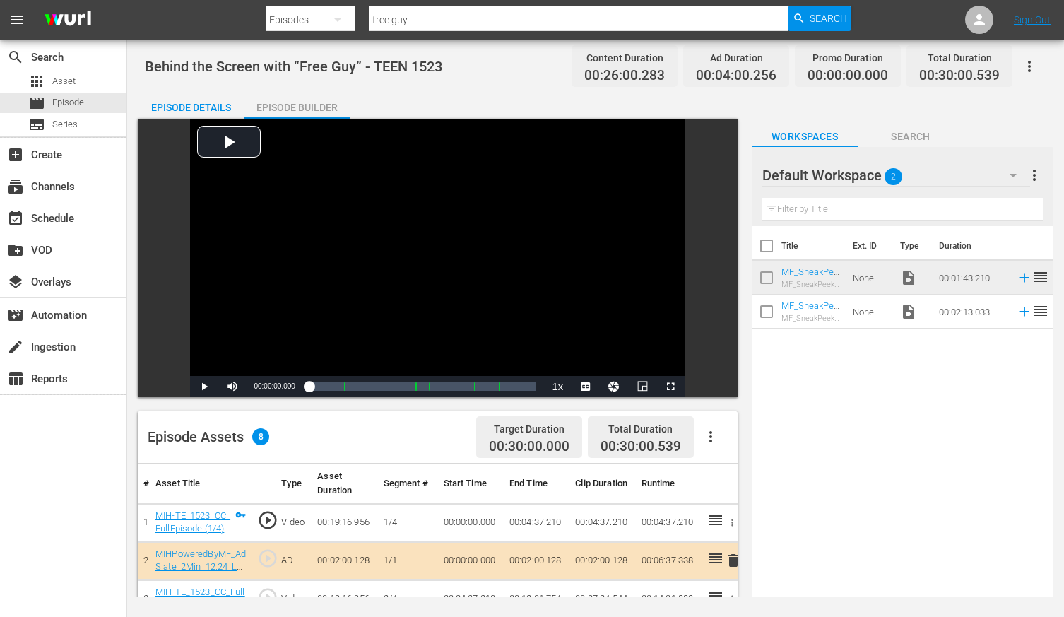
click at [296, 102] on div "Episode Builder" at bounding box center [297, 107] width 106 height 34
click at [288, 110] on div "Episode Builder" at bounding box center [297, 107] width 106 height 34
click at [193, 104] on div "Episode Details" at bounding box center [191, 107] width 106 height 34
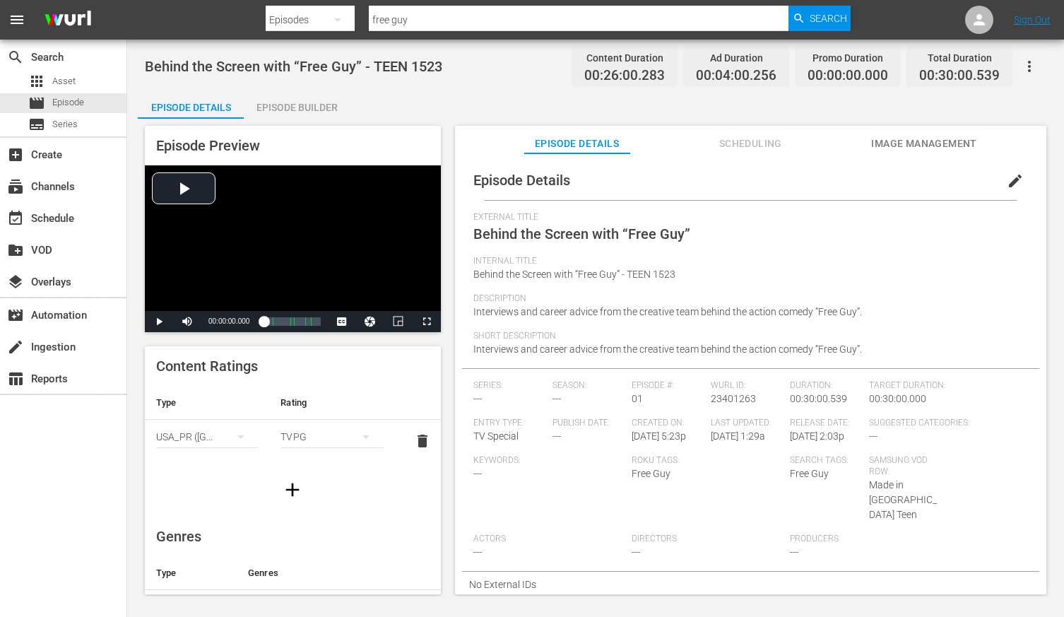
click at [277, 107] on div "Episode Builder" at bounding box center [297, 107] width 106 height 34
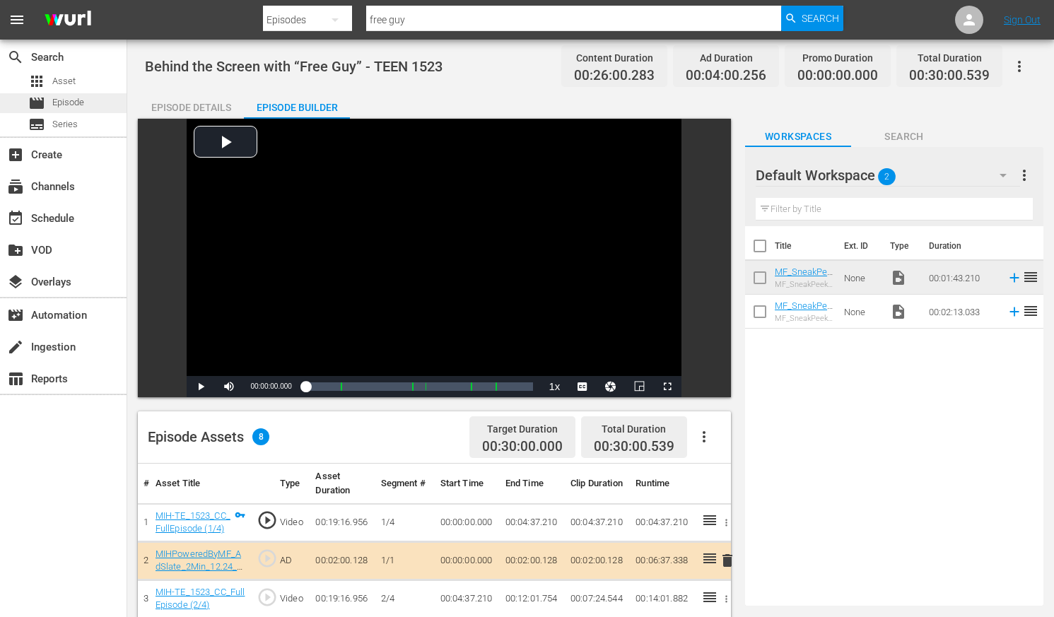
click at [73, 102] on span "Episode" at bounding box center [68, 102] width 32 height 14
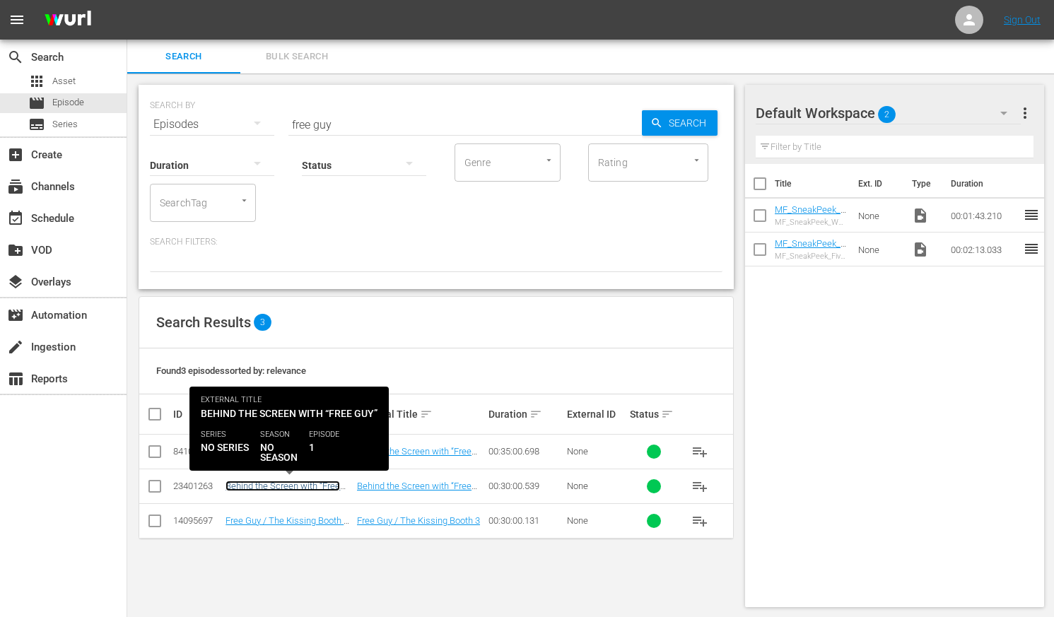
click at [307, 485] on link "Behind the Screen with “Free Guy” - TEEN 1523" at bounding box center [282, 491] width 114 height 21
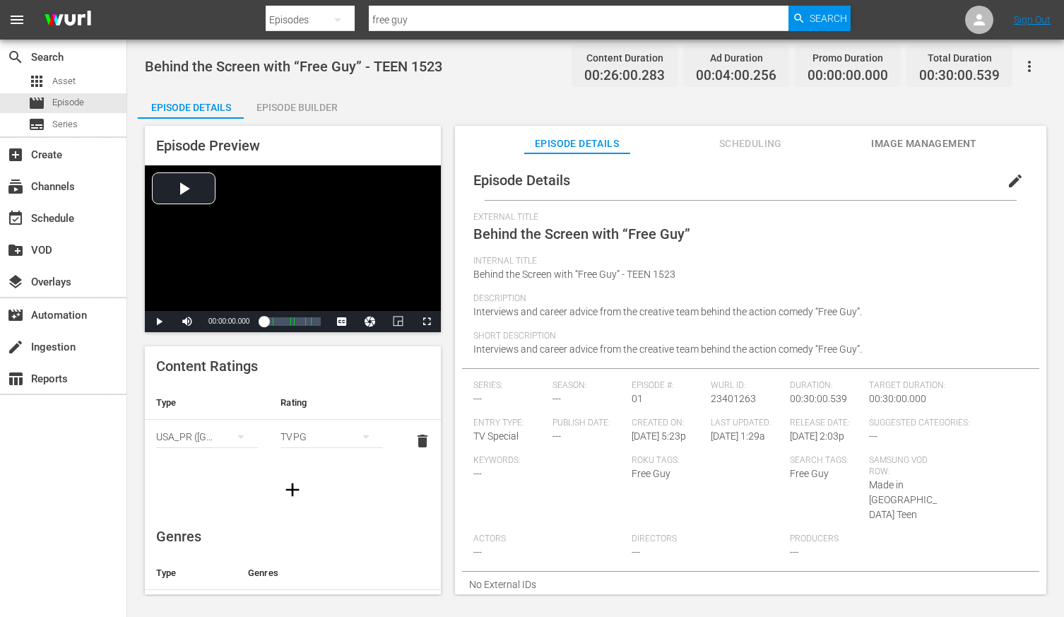
click at [283, 105] on div "Episode Builder" at bounding box center [297, 107] width 106 height 34
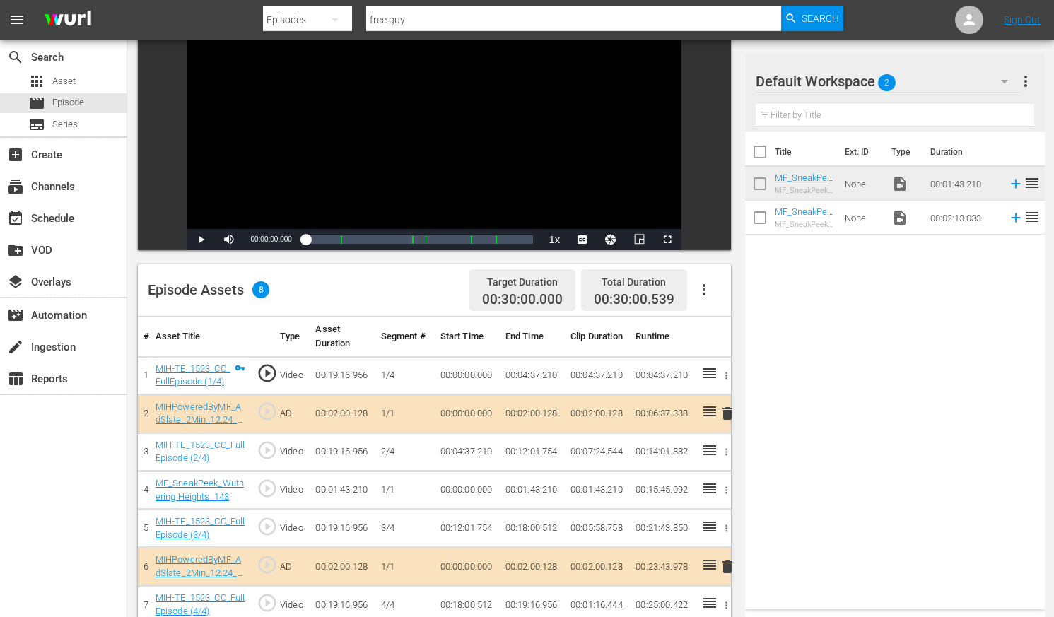
scroll to position [182, 0]
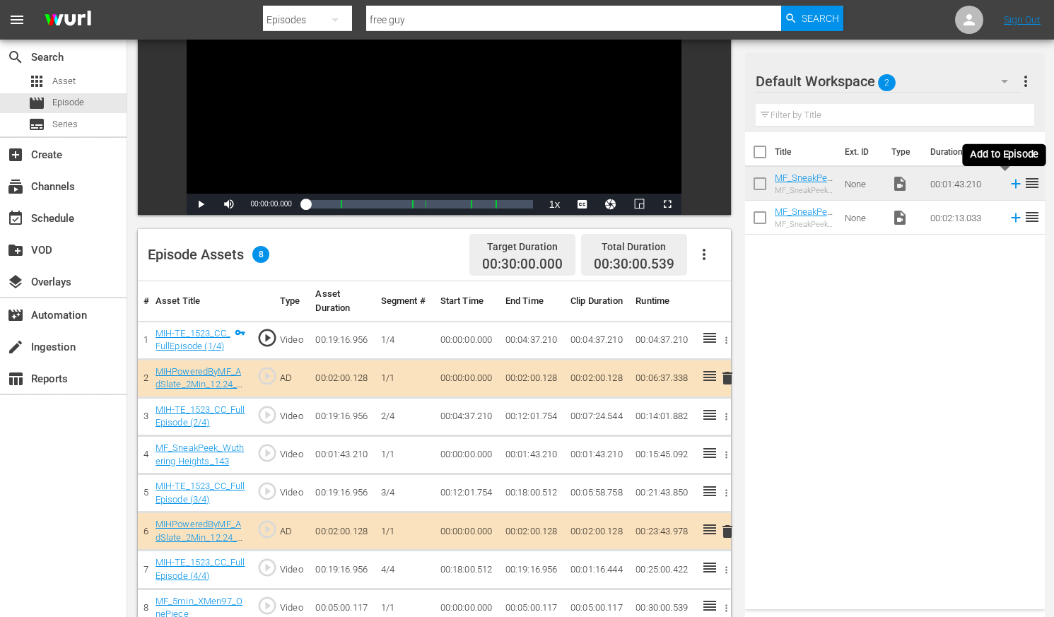
click at [899, 189] on icon at bounding box center [1016, 184] width 16 height 16
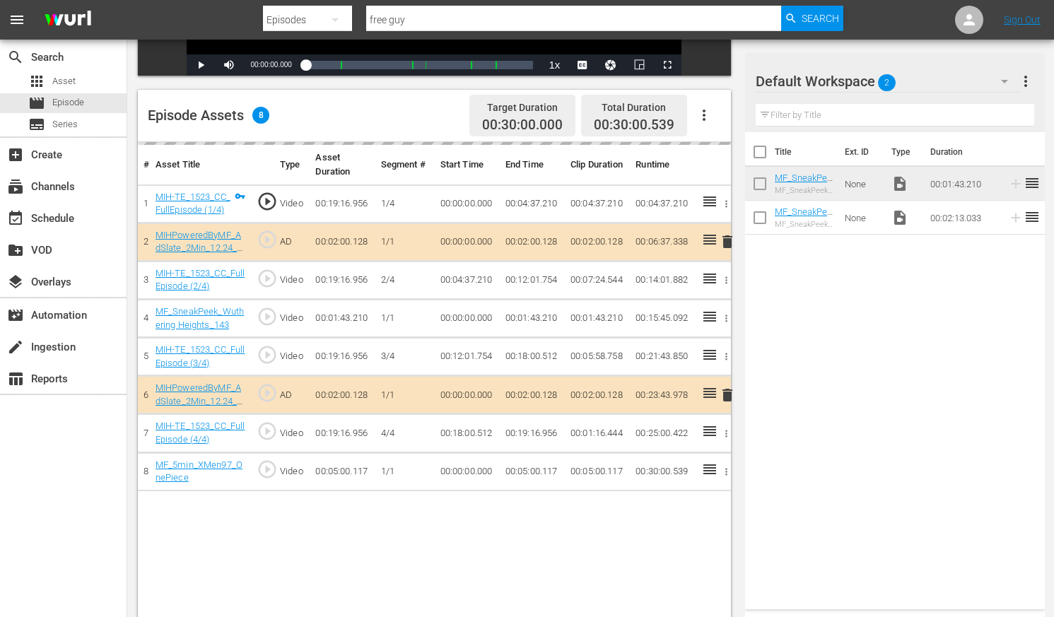
scroll to position [341, 0]
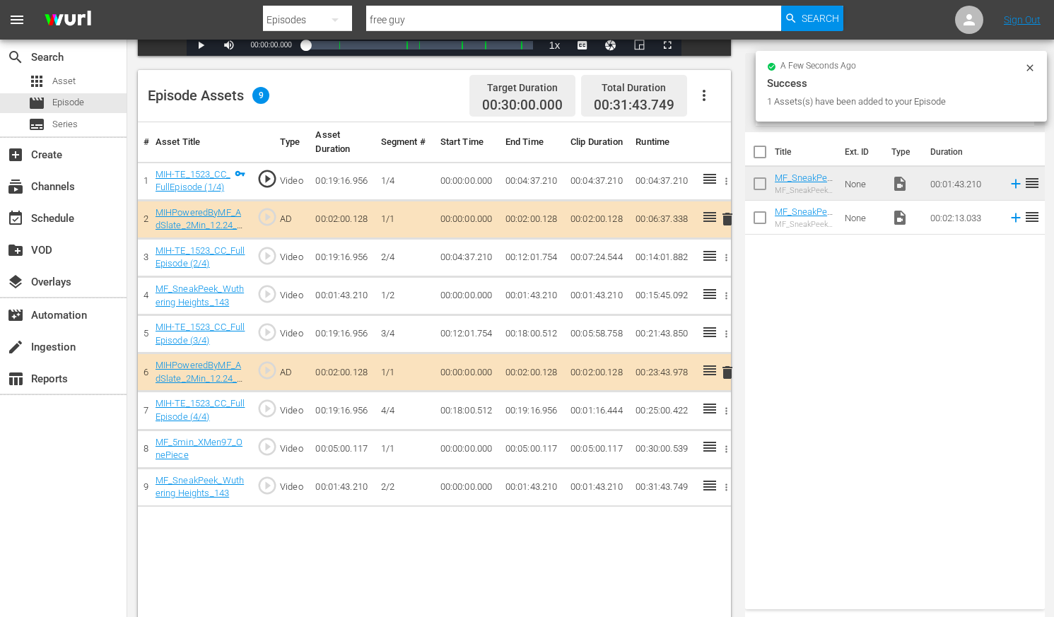
click at [724, 483] on icon "button" at bounding box center [726, 487] width 11 height 11
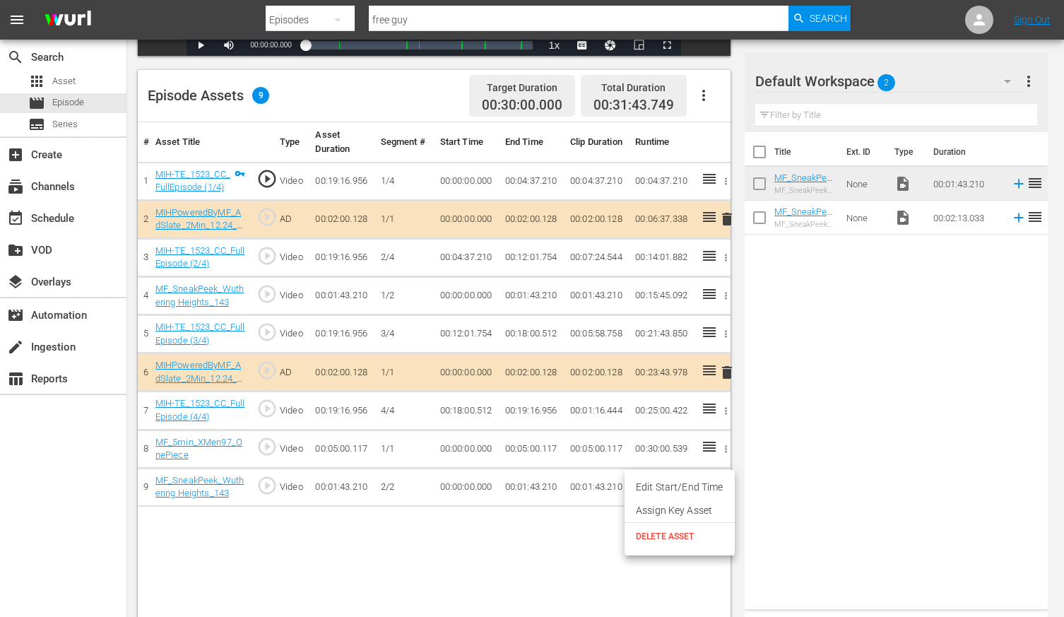
click at [669, 534] on span "DELETE ASSET" at bounding box center [680, 536] width 88 height 13
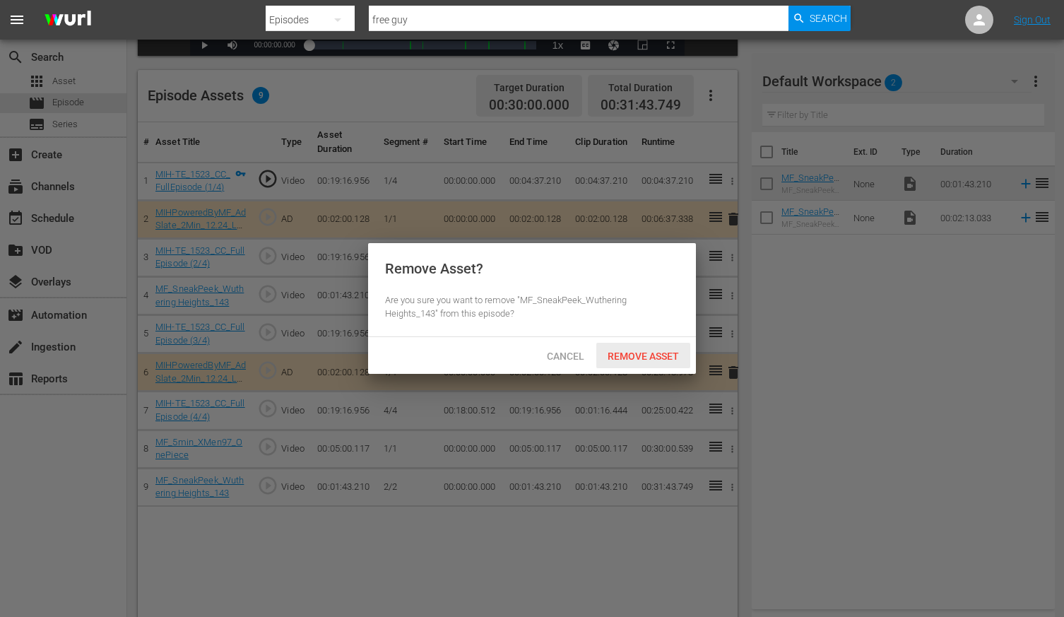
drag, startPoint x: 647, startPoint y: 355, endPoint x: 681, endPoint y: 442, distance: 93.3
click at [647, 355] on span "Remove Asset" at bounding box center [643, 356] width 94 height 11
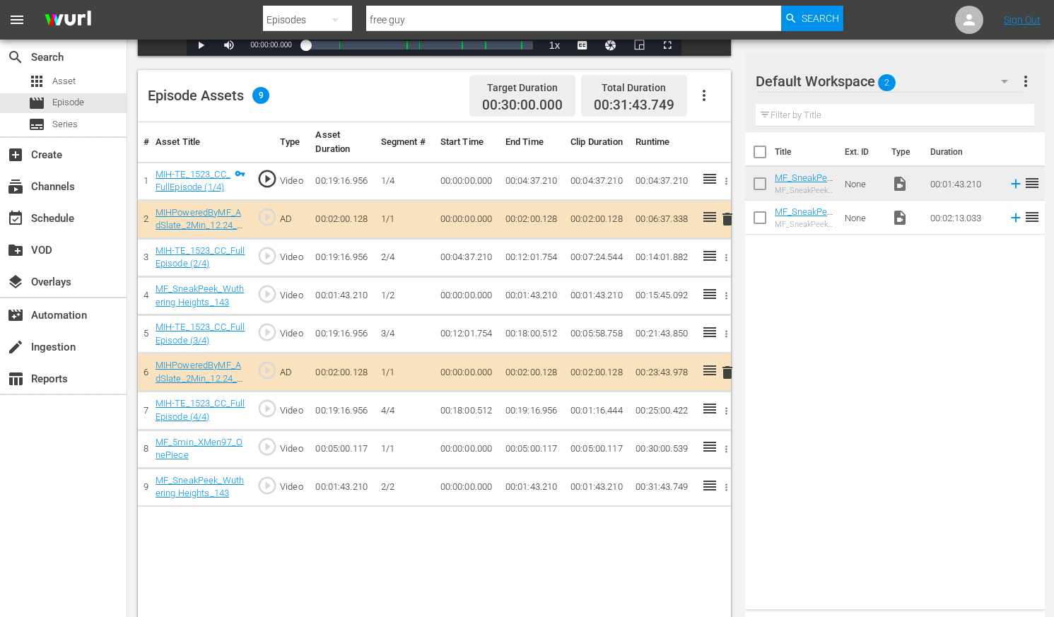
click at [729, 485] on icon "button" at bounding box center [726, 487] width 11 height 11
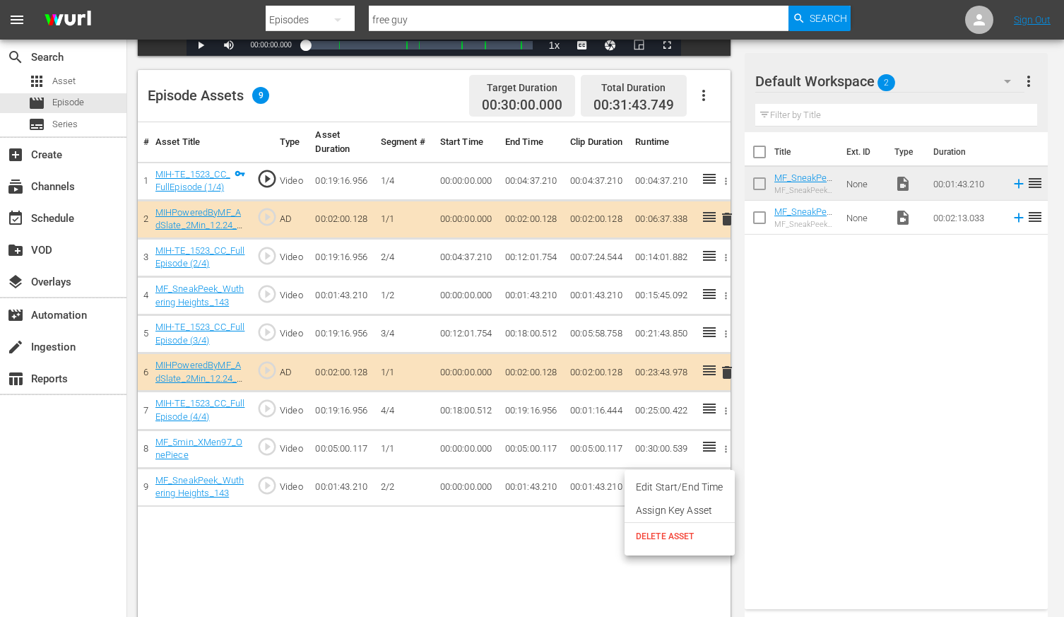
click at [676, 528] on li "DELETE ASSET" at bounding box center [680, 536] width 110 height 27
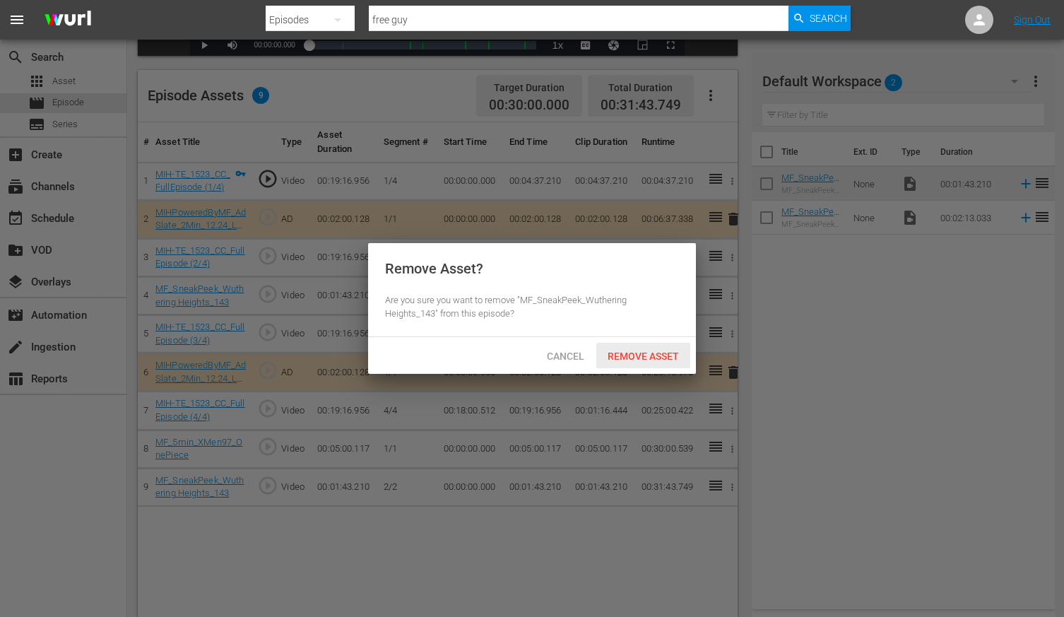
click at [635, 358] on span "Remove Asset" at bounding box center [643, 356] width 94 height 11
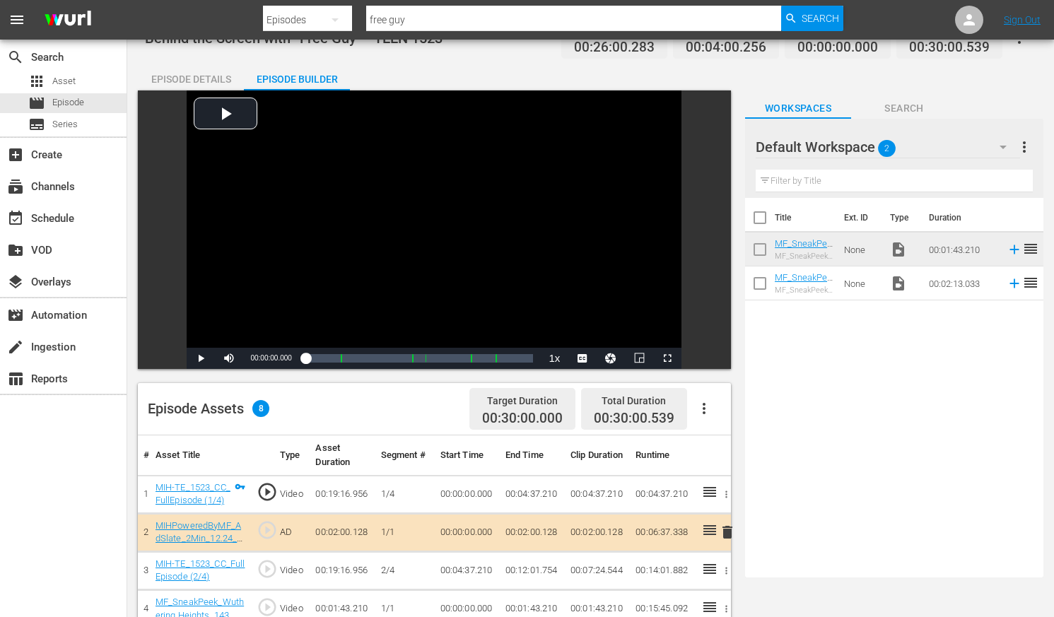
scroll to position [0, 0]
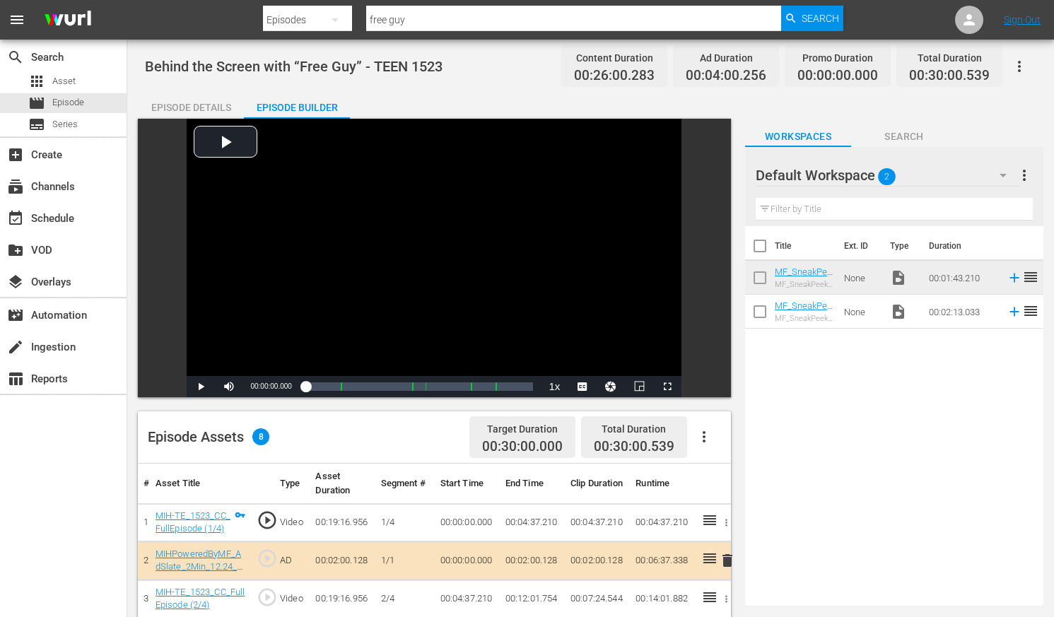
click at [201, 106] on div "Episode Details" at bounding box center [191, 107] width 106 height 34
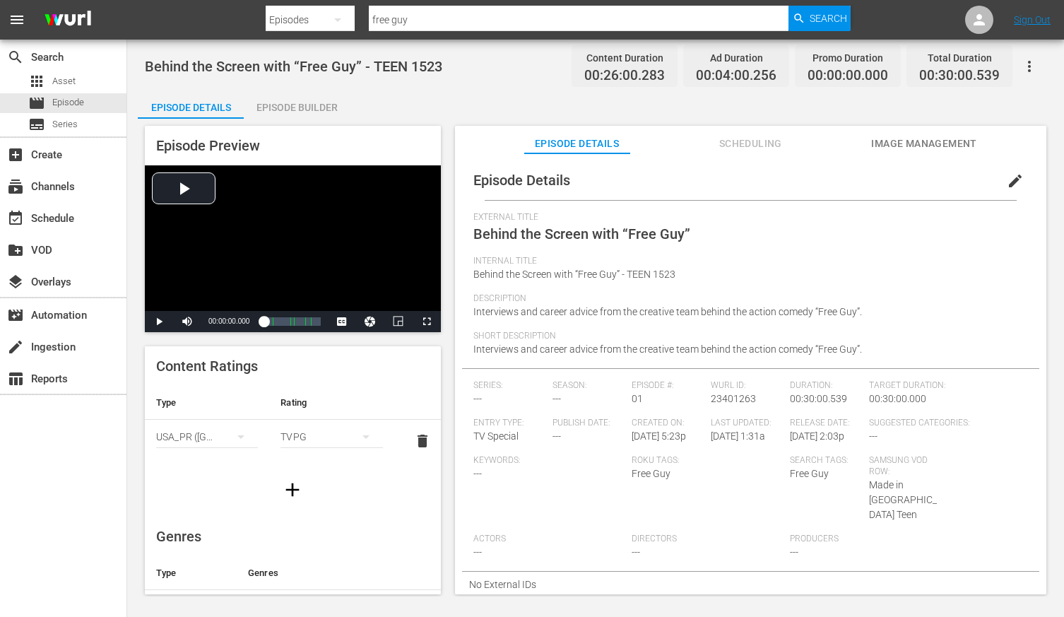
click at [298, 105] on div "Episode Builder" at bounding box center [297, 107] width 106 height 34
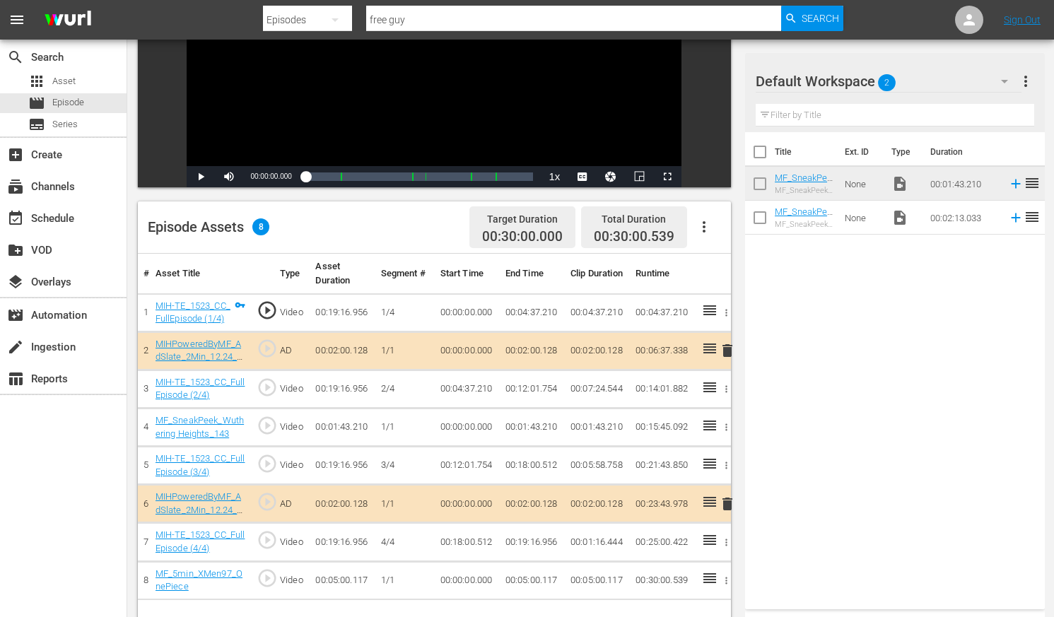
scroll to position [240, 0]
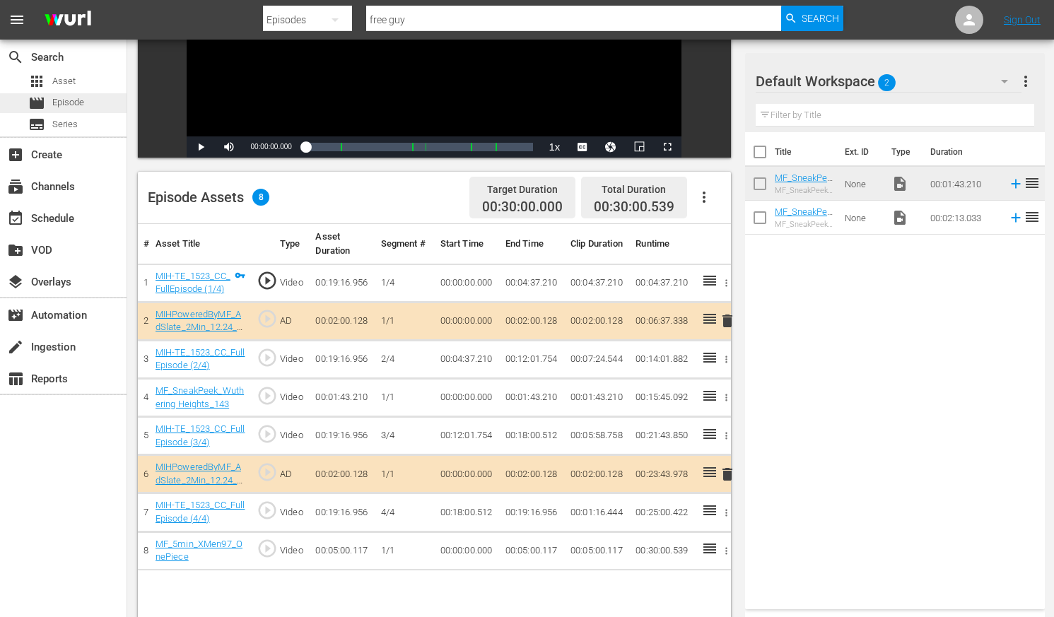
click at [82, 105] on span "Episode" at bounding box center [68, 102] width 32 height 14
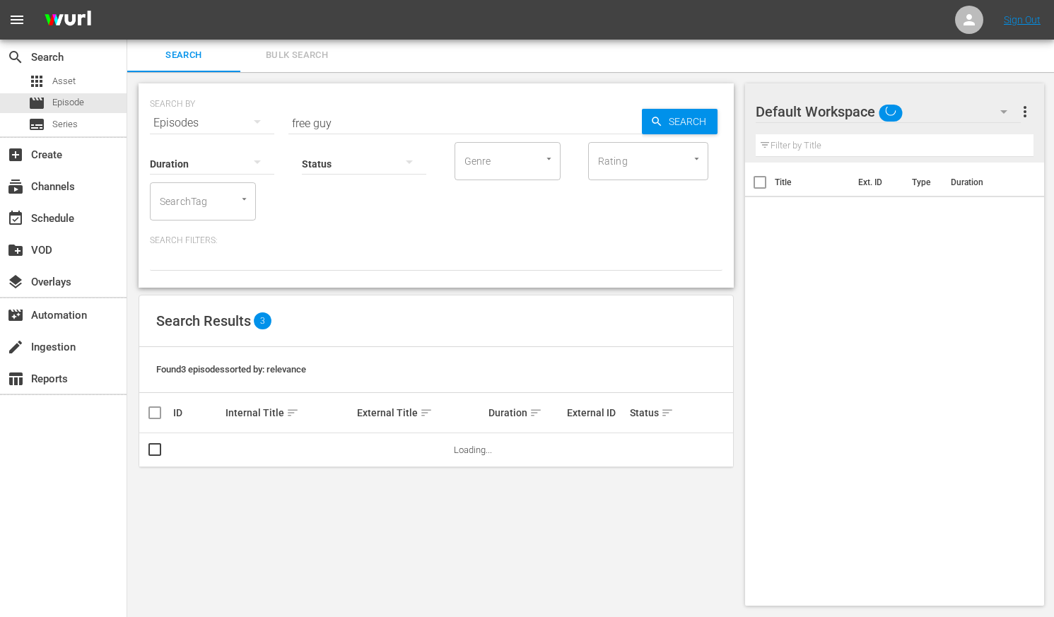
scroll to position [1, 0]
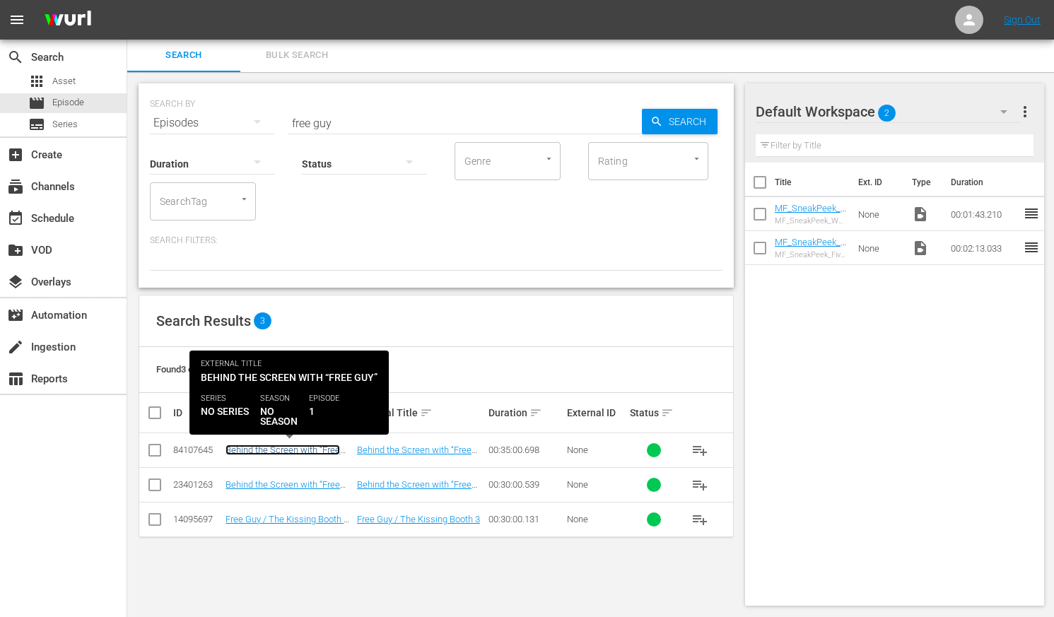
click at [331, 448] on link "Behind the Screen with “Free Guy” - TEEN 1523 BRB" at bounding box center [282, 455] width 114 height 21
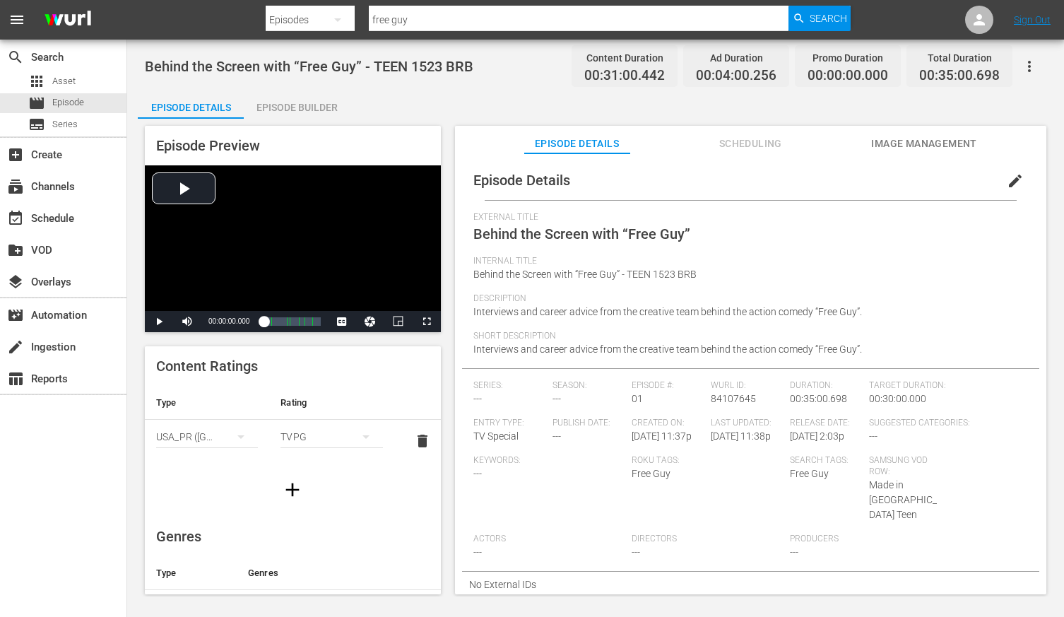
click at [286, 109] on div "Episode Builder" at bounding box center [297, 107] width 106 height 34
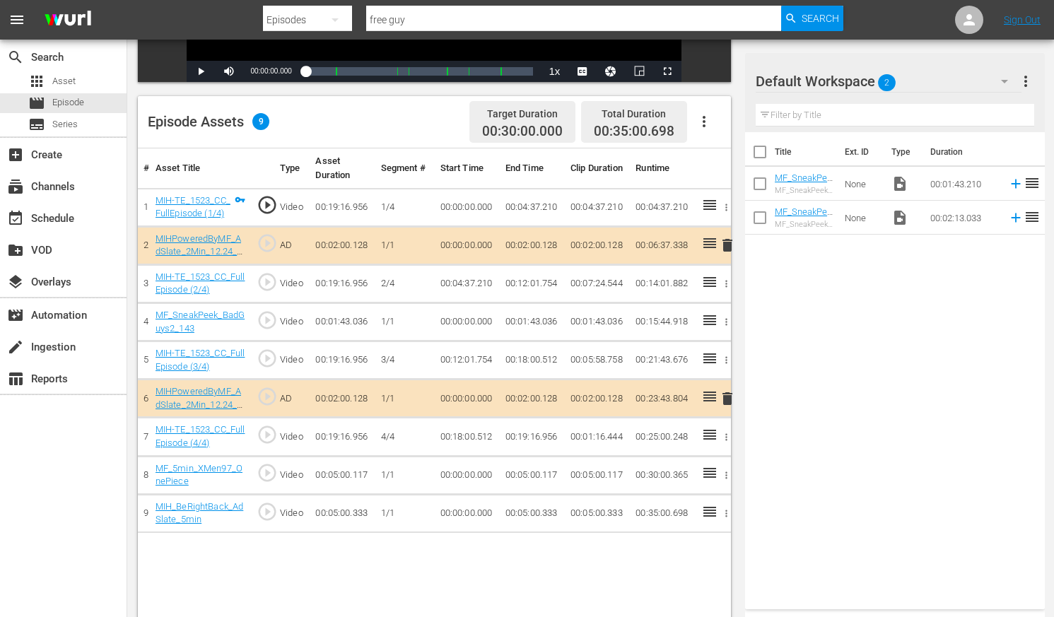
scroll to position [318, 0]
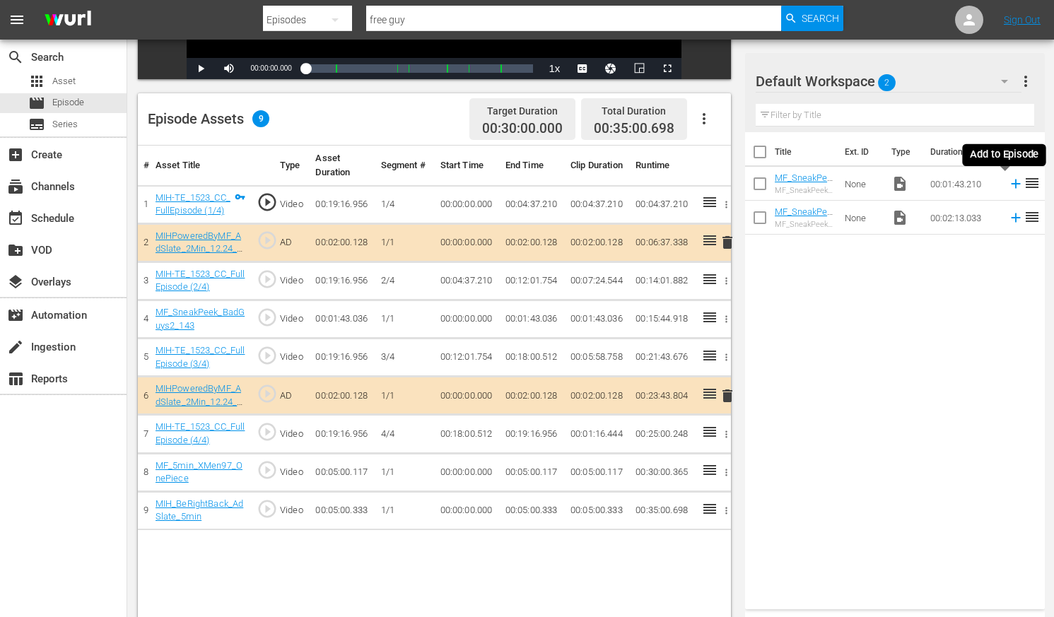
click at [899, 185] on icon at bounding box center [1015, 183] width 9 height 9
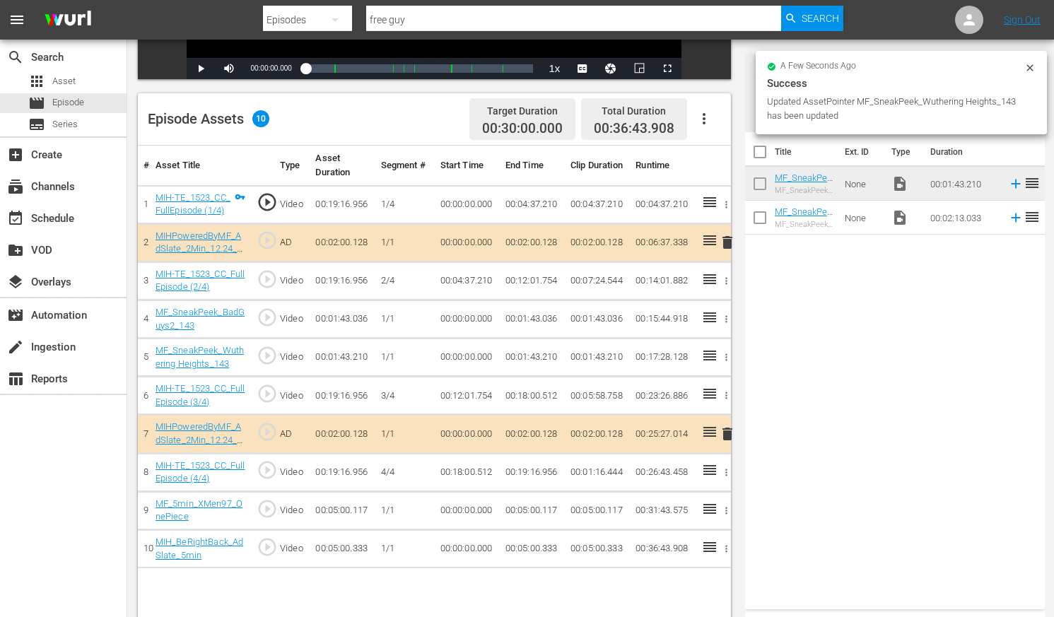
click at [729, 317] on icon "button" at bounding box center [726, 319] width 11 height 11
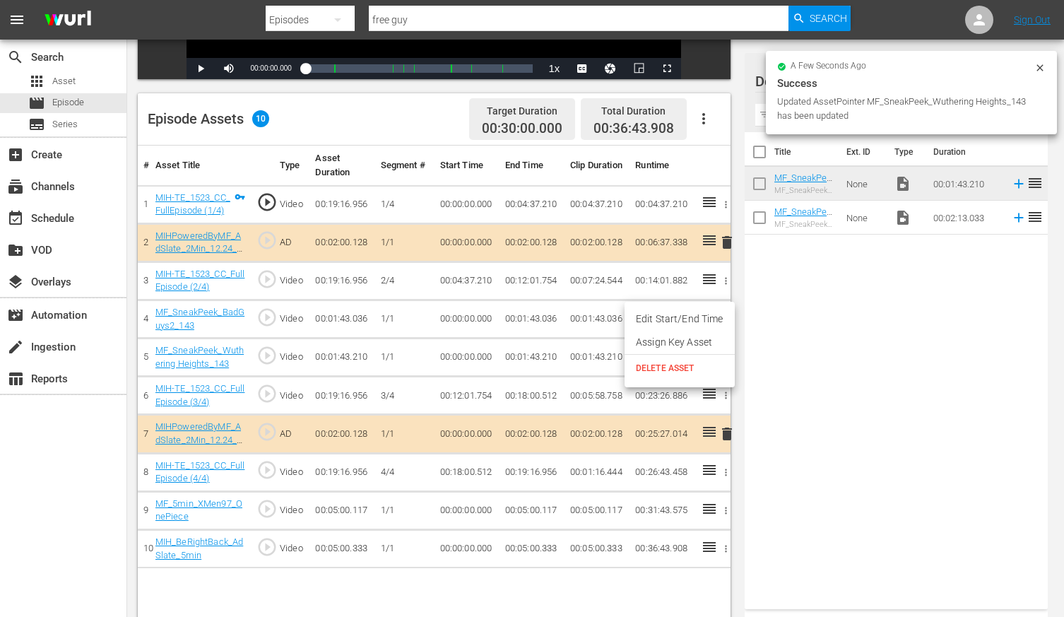
click at [676, 366] on span "DELETE ASSET" at bounding box center [680, 368] width 88 height 13
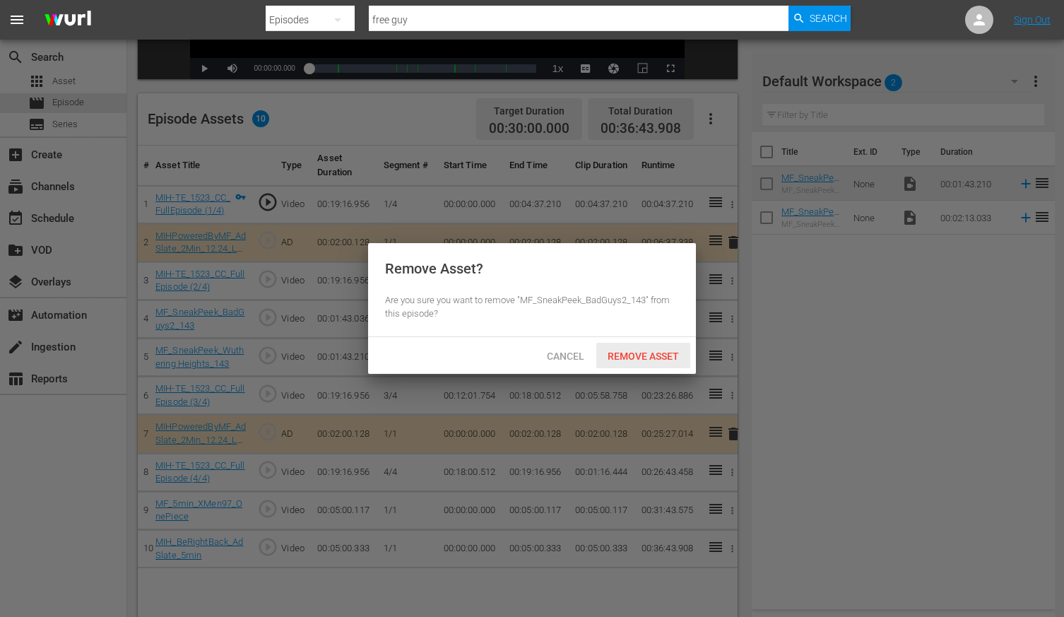
drag, startPoint x: 627, startPoint y: 353, endPoint x: 660, endPoint y: 387, distance: 48.0
click at [627, 353] on span "Remove Asset" at bounding box center [643, 356] width 94 height 11
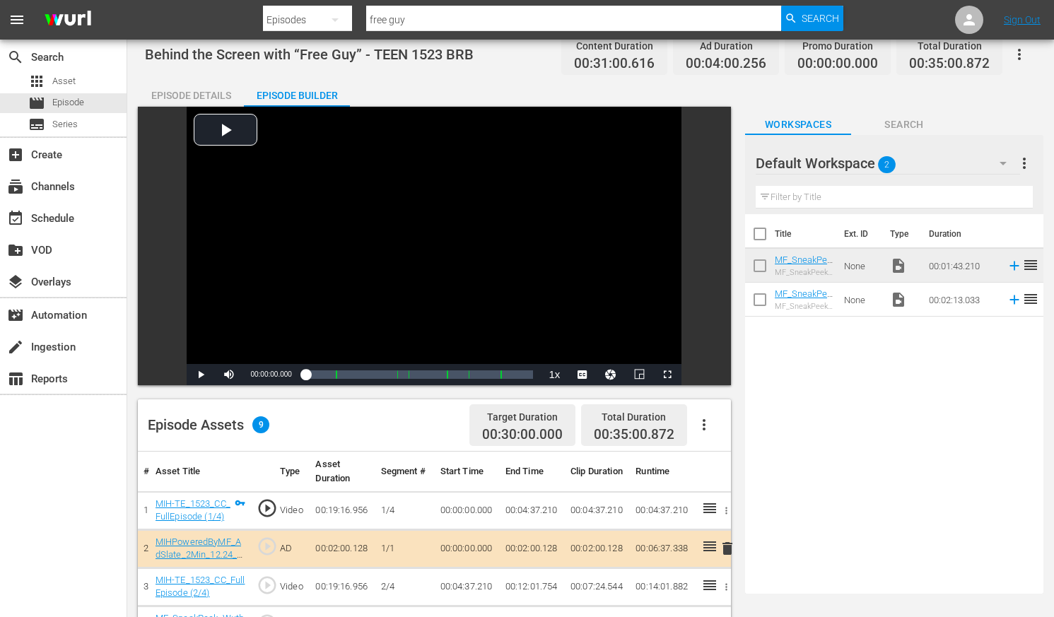
scroll to position [0, 0]
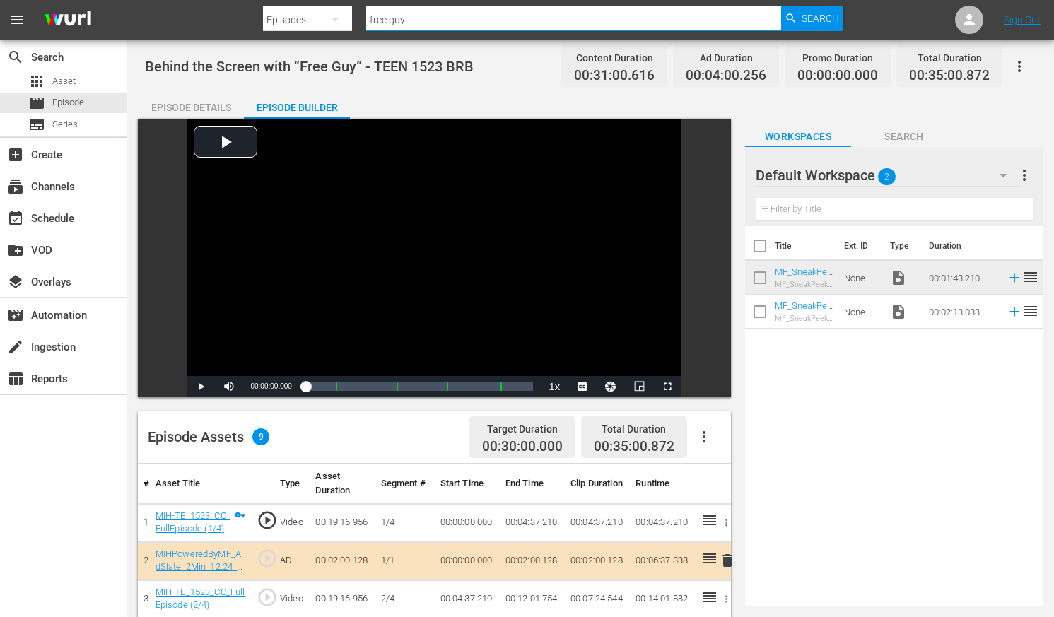
drag, startPoint x: 417, startPoint y: 22, endPoint x: 292, endPoint y: 22, distance: 125.1
click at [293, 25] on div "Search By Episodes Search ID, Title, Description, Keywords, or Category free gu…" at bounding box center [552, 20] width 579 height 34
type input "5 nights"
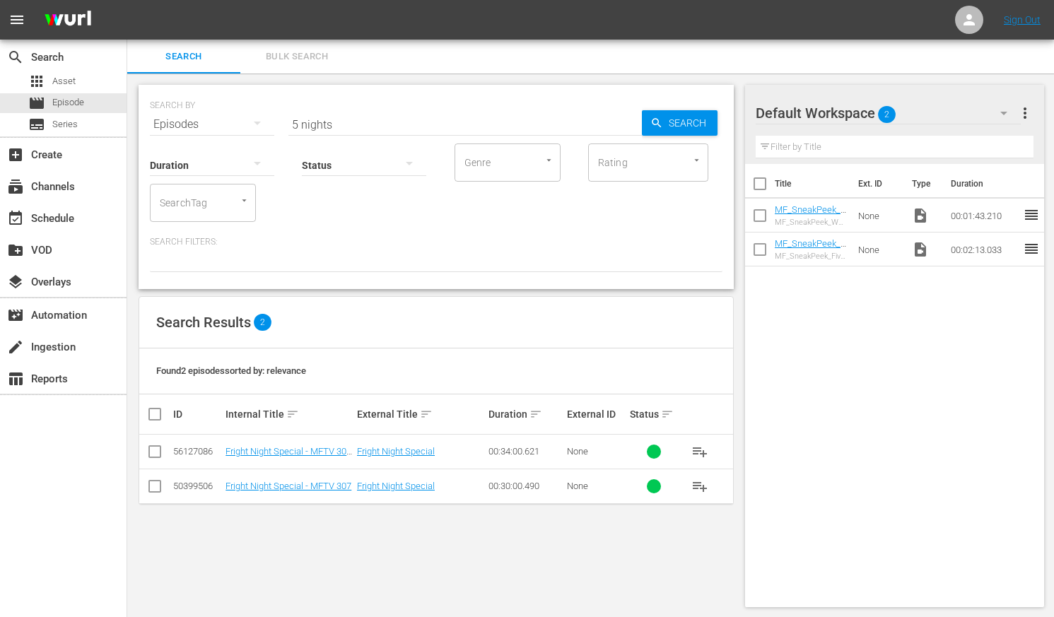
click at [346, 122] on input "5 nights" at bounding box center [464, 124] width 353 height 34
click at [221, 124] on div "Episodes" at bounding box center [212, 125] width 124 height 40
click at [178, 242] on div "Assets" at bounding box center [195, 241] width 57 height 23
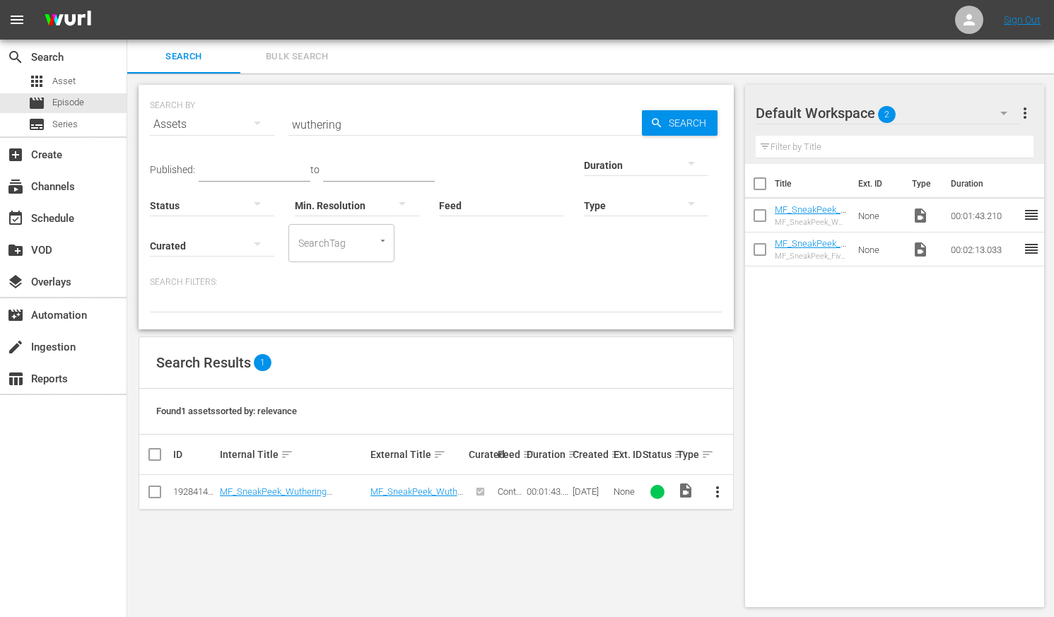
click at [363, 124] on input "wuthering" at bounding box center [464, 124] width 353 height 34
click at [346, 132] on input "5 nights" at bounding box center [464, 124] width 353 height 34
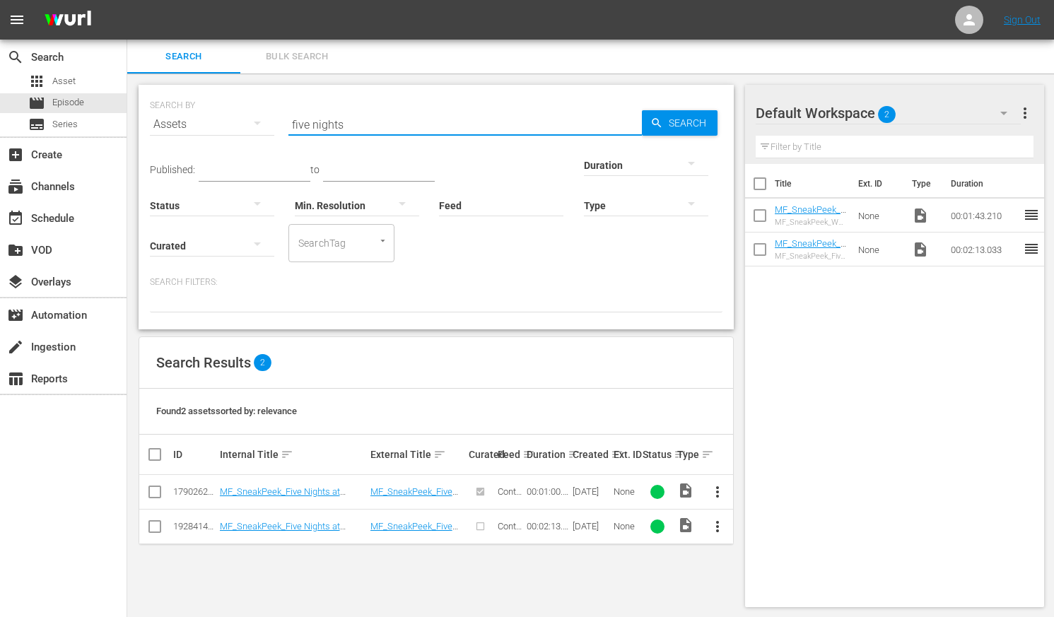
click at [719, 525] on span "more_vert" at bounding box center [717, 526] width 17 height 17
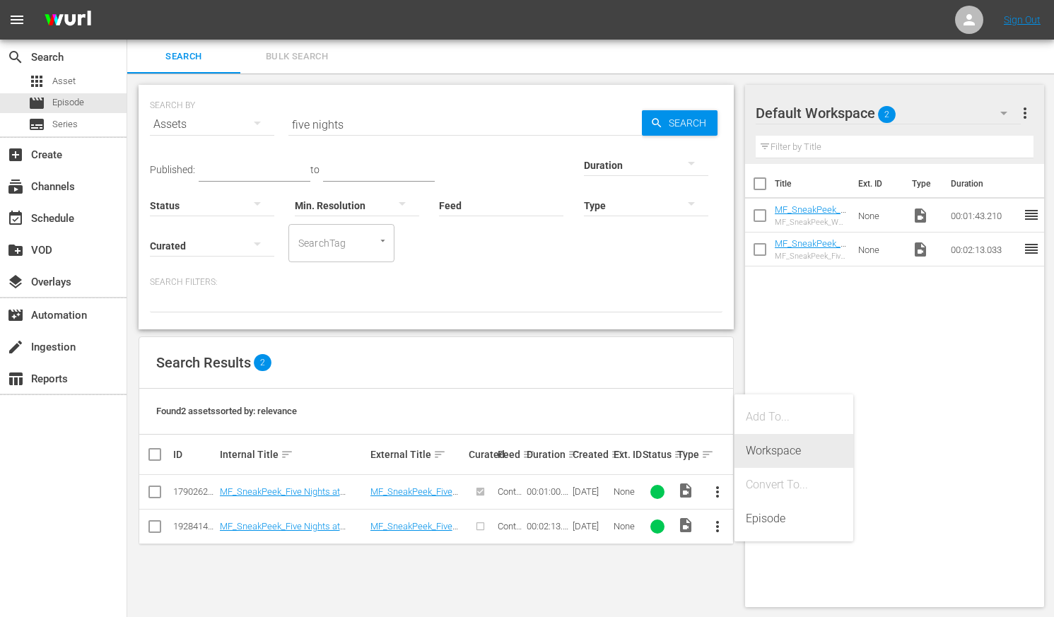
click at [771, 452] on div "Workspace" at bounding box center [794, 451] width 96 height 34
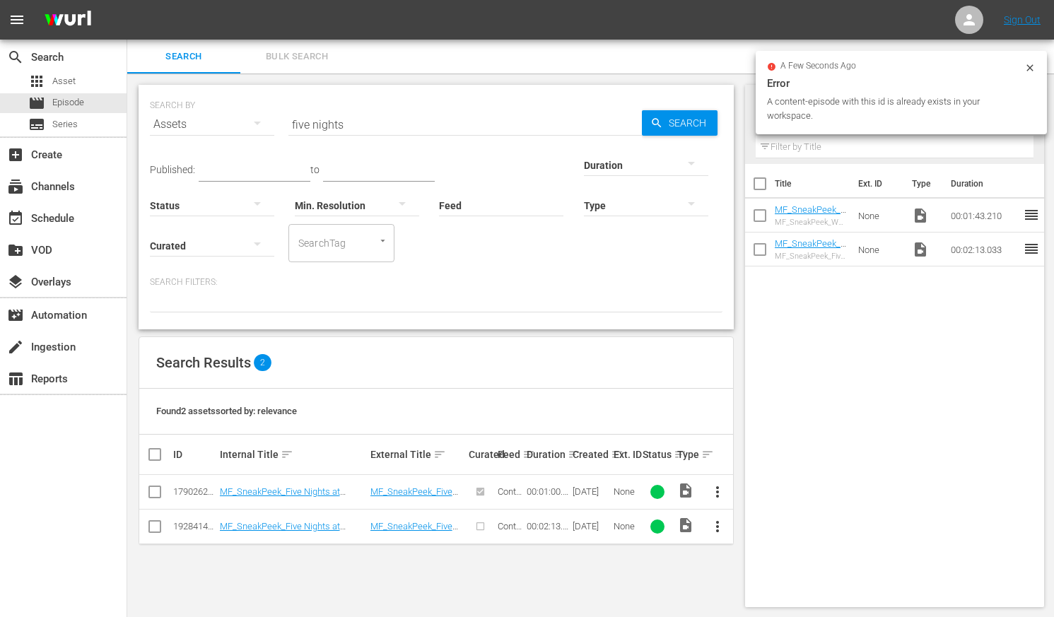
click at [823, 319] on div "Title Ext. ID Type Duration MF_SneakPeek_Wuthering Heights_143 MF_SneakPeek_Wut…" at bounding box center [895, 382] width 300 height 437
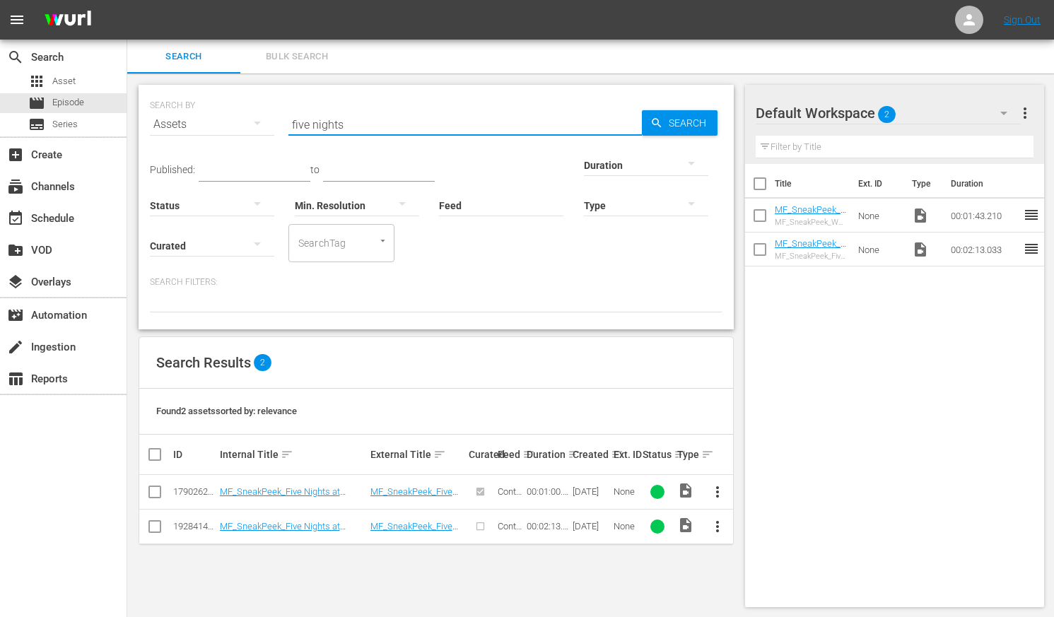
drag, startPoint x: 360, startPoint y: 126, endPoint x: 217, endPoint y: 128, distance: 143.5
click at [216, 129] on div "SEARCH BY Search By Assets Search ID, Title, Description, Keywords, or Category…" at bounding box center [436, 115] width 572 height 51
type input "oh what"
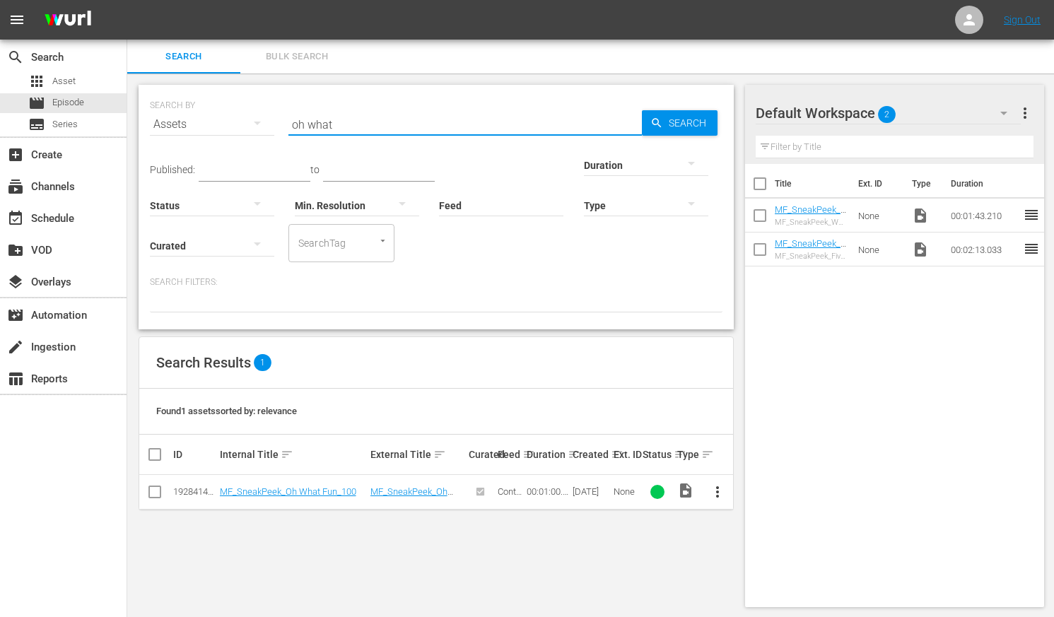
click at [714, 489] on span "more_vert" at bounding box center [717, 491] width 17 height 17
click at [765, 415] on div "Workspace" at bounding box center [794, 416] width 96 height 34
click at [758, 251] on input "checkbox" at bounding box center [760, 252] width 30 height 30
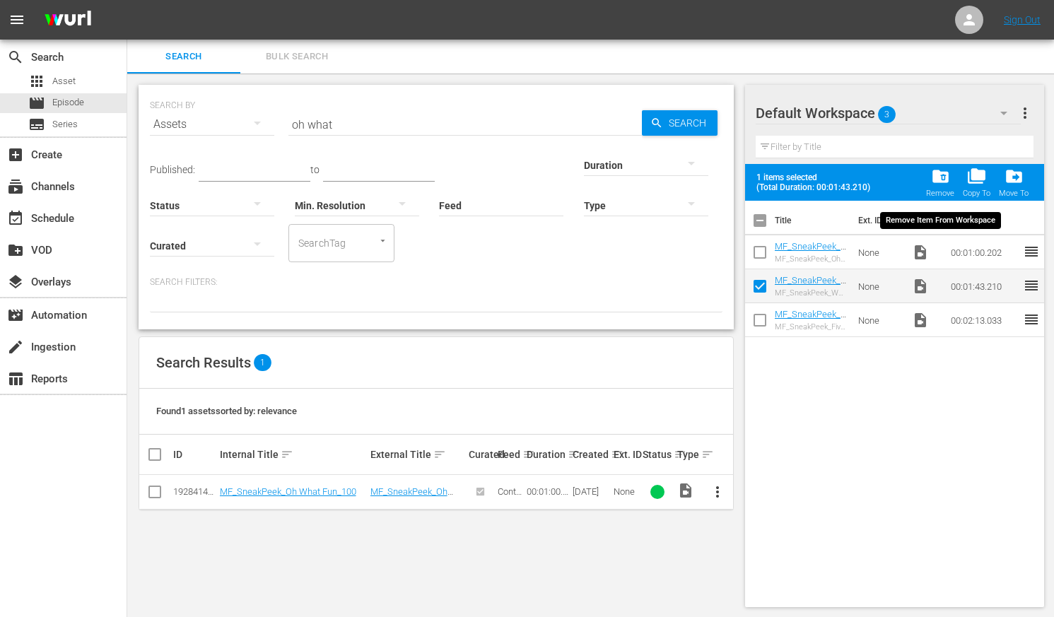
click at [899, 173] on span "folder_delete" at bounding box center [940, 176] width 19 height 19
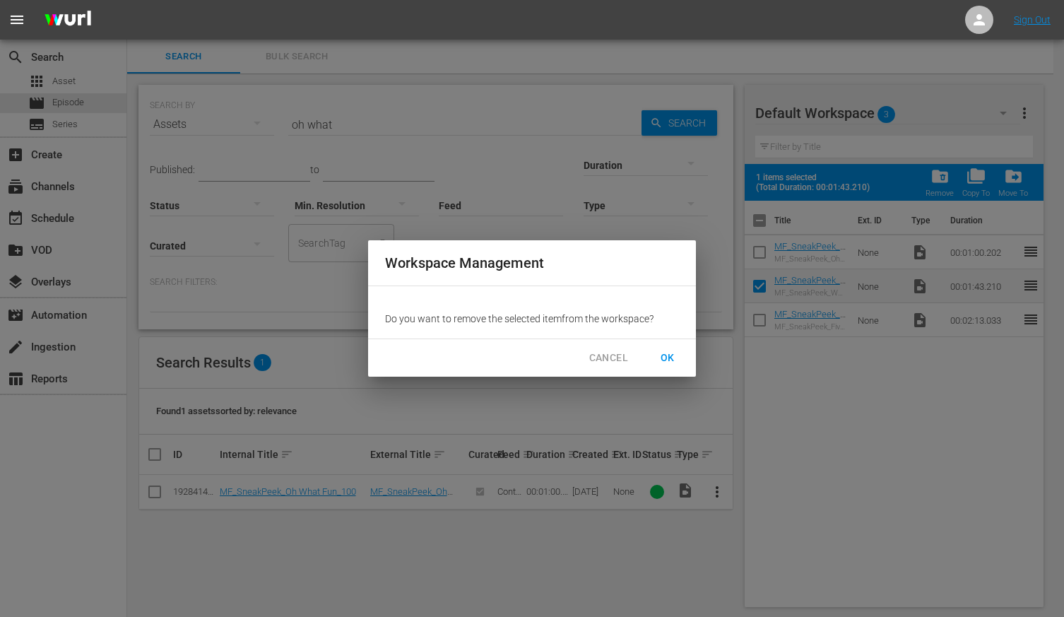
drag, startPoint x: 671, startPoint y: 359, endPoint x: 684, endPoint y: 380, distance: 25.1
click at [671, 359] on span "OK" at bounding box center [668, 358] width 23 height 18
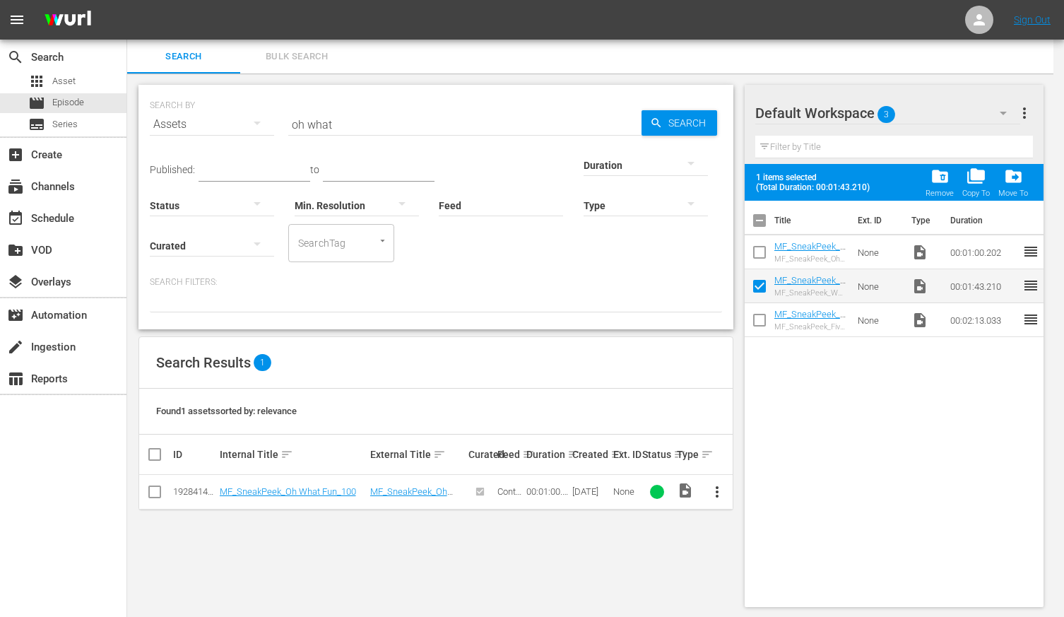
checkbox input "false"
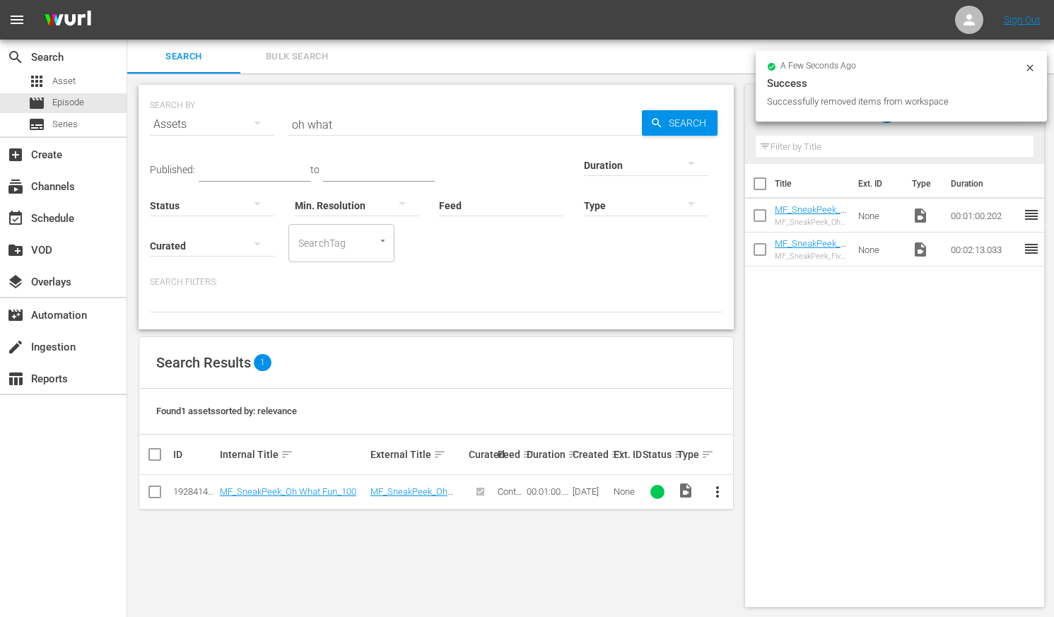
click at [194, 131] on div "Assets" at bounding box center [212, 125] width 124 height 40
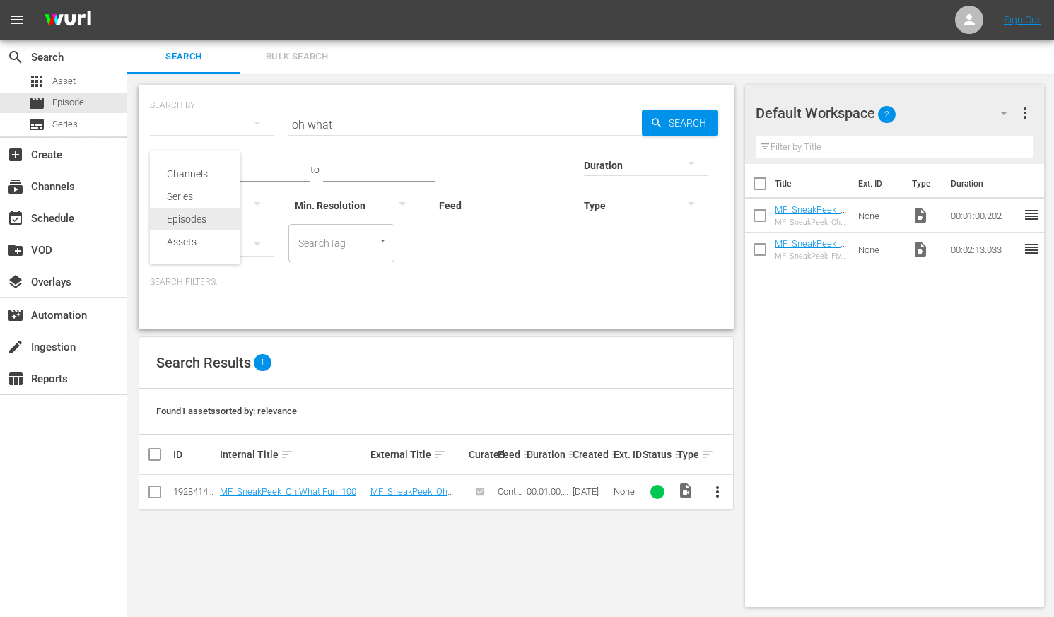
click at [192, 225] on div "Episodes" at bounding box center [195, 219] width 57 height 23
type input "5 nights"
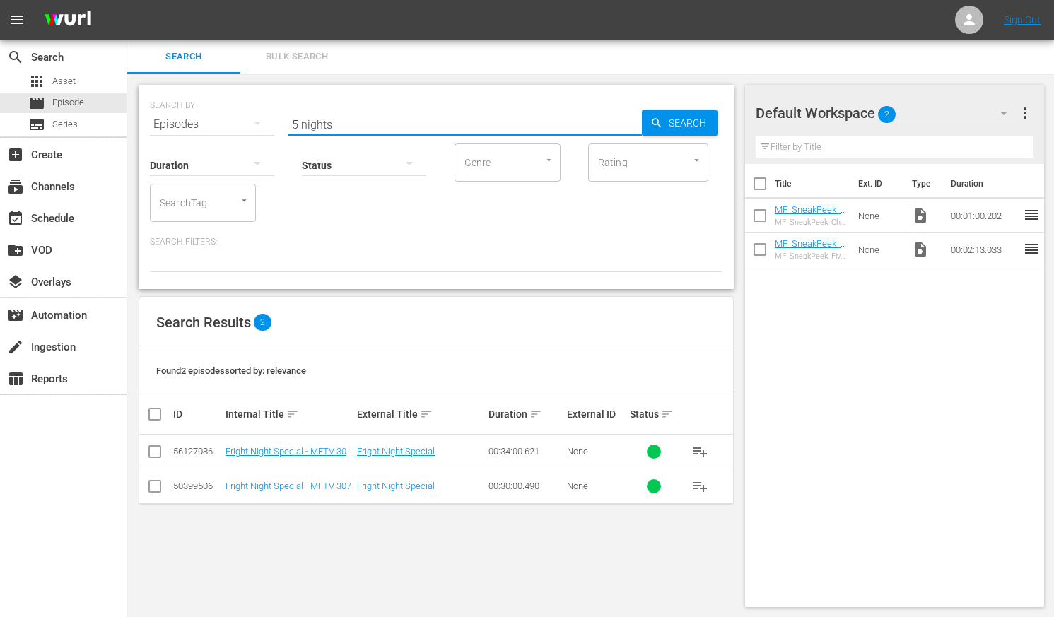
drag, startPoint x: 350, startPoint y: 125, endPoint x: 258, endPoint y: 126, distance: 91.9
click at [260, 126] on div "SEARCH BY Search By Episodes Search ID, Title, Description, Keywords, or Catego…" at bounding box center [436, 115] width 572 height 51
type input "fright night"
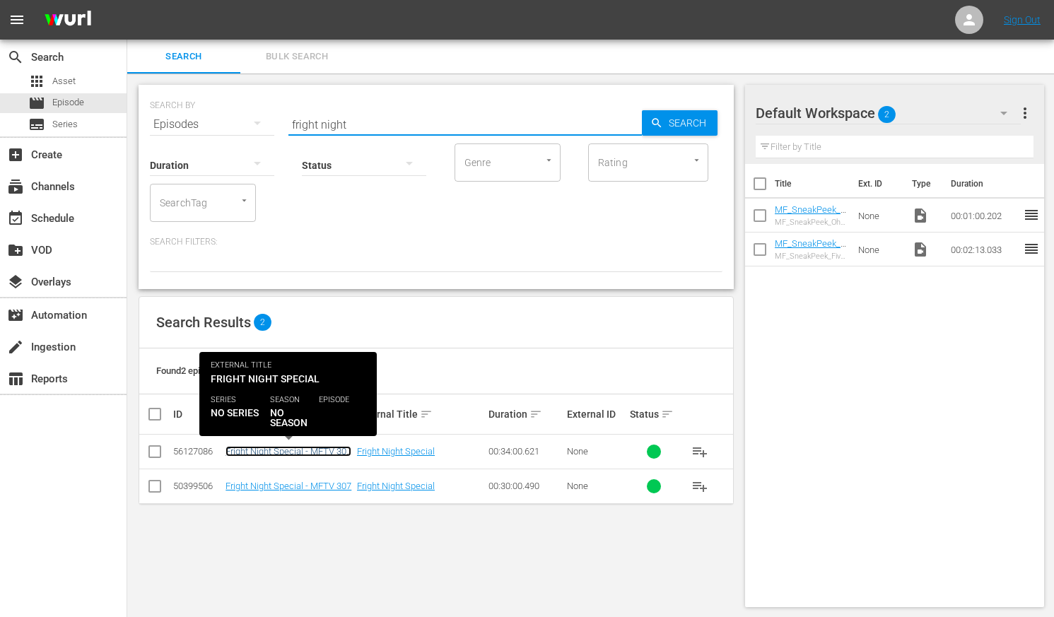
click at [266, 447] on link "Fright Night Special - MFTV 307 - BRB" at bounding box center [288, 456] width 126 height 21
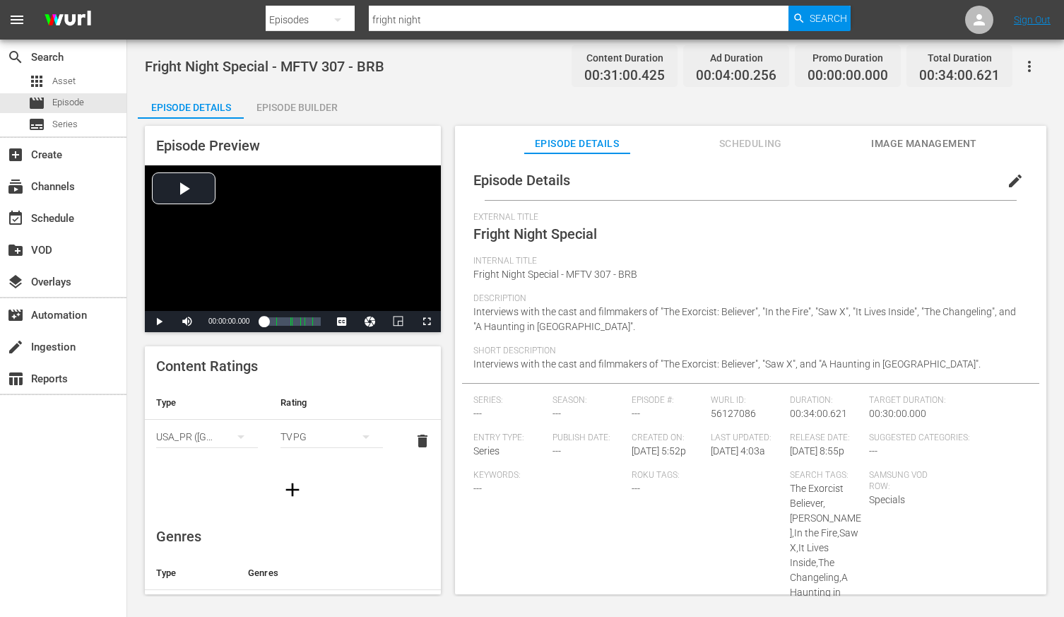
click at [301, 105] on div "Episode Builder" at bounding box center [297, 107] width 106 height 34
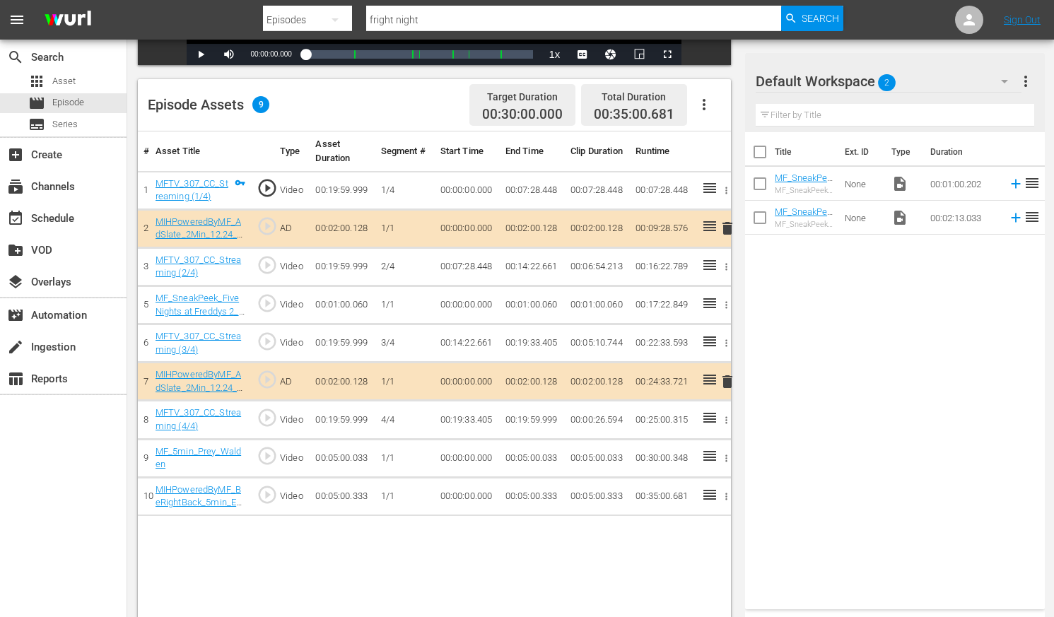
scroll to position [351, 0]
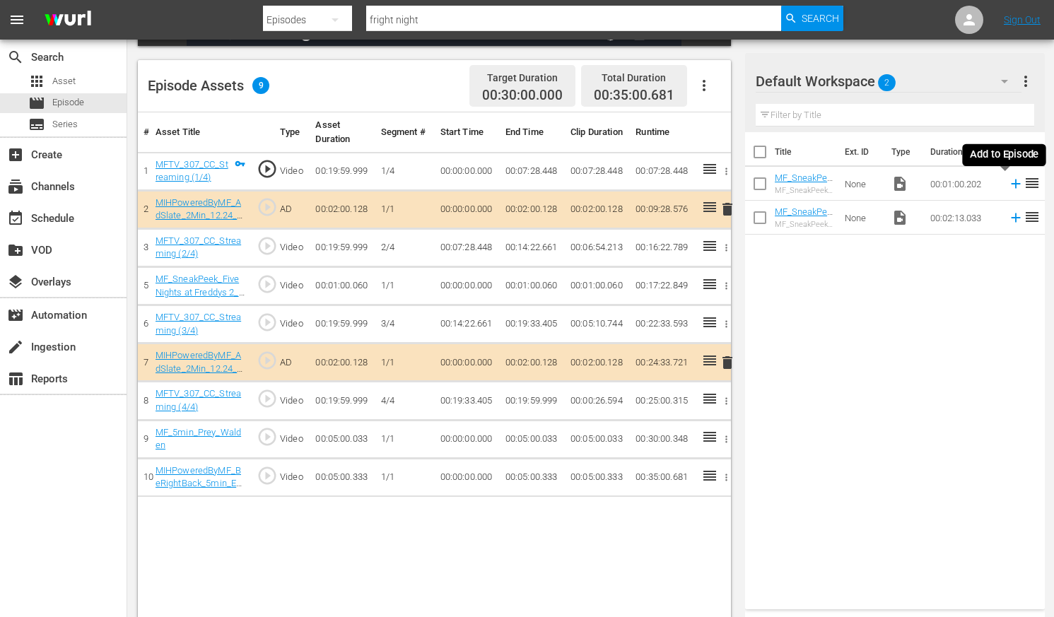
click at [899, 188] on icon at bounding box center [1016, 184] width 16 height 16
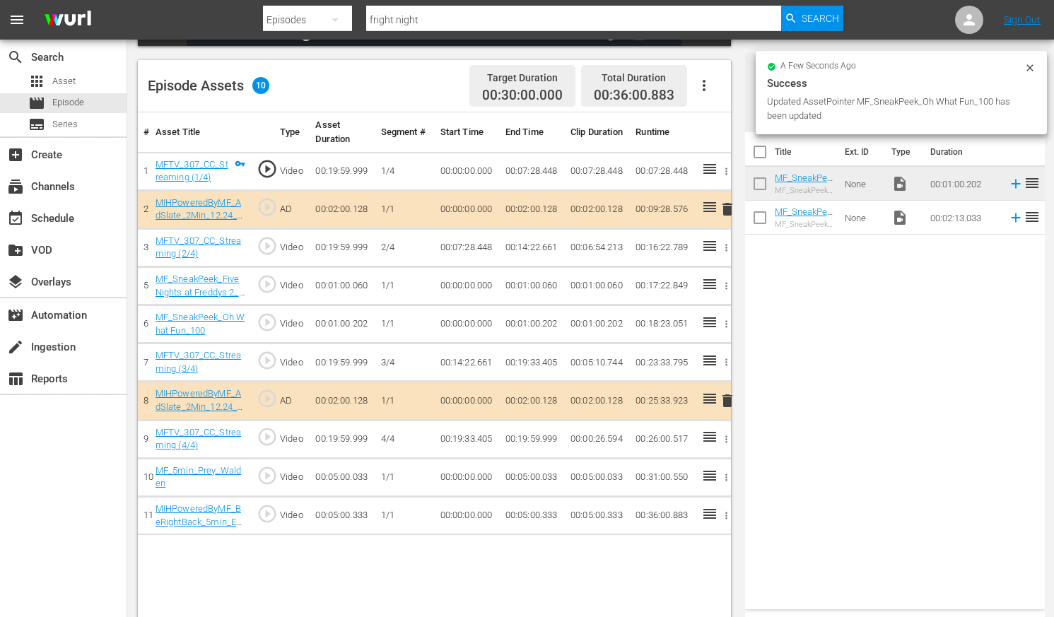
click at [728, 282] on icon "button" at bounding box center [726, 286] width 11 height 11
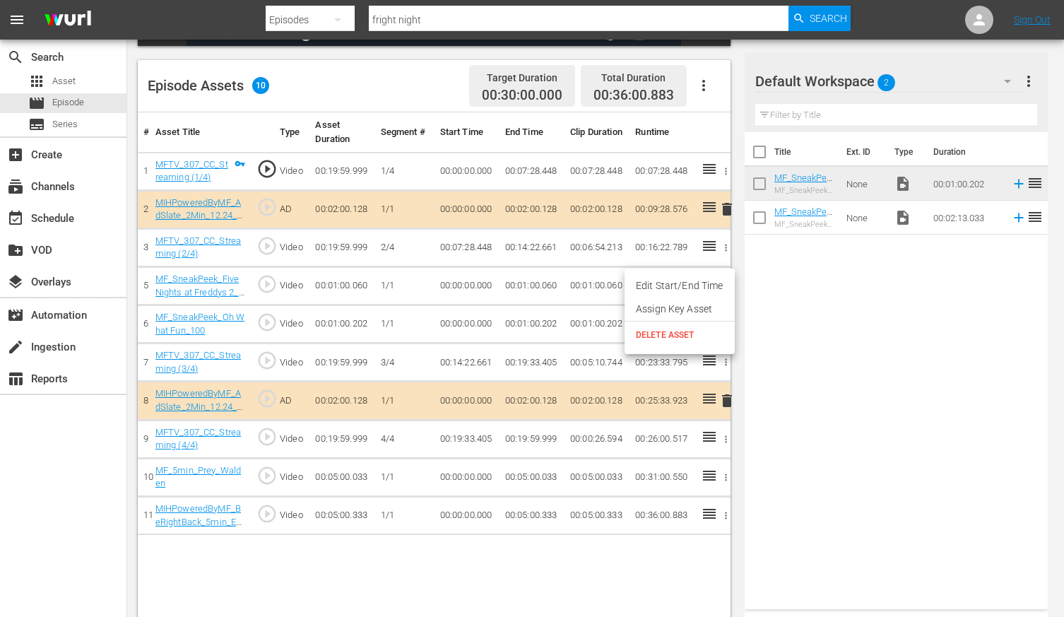
click at [681, 334] on span "DELETE ASSET" at bounding box center [680, 335] width 88 height 13
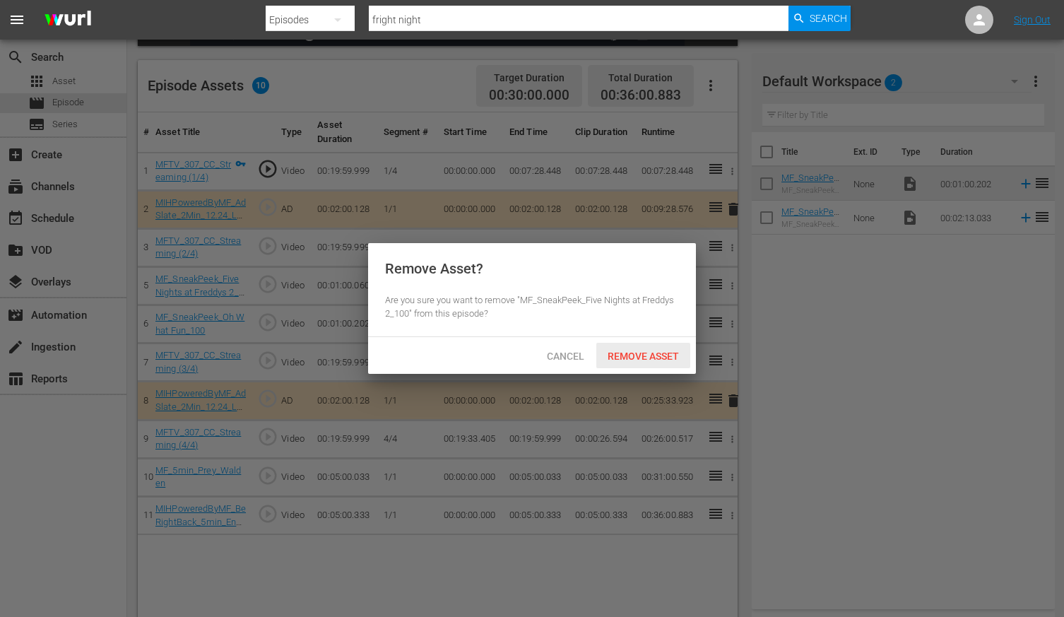
click at [649, 355] on span "Remove Asset" at bounding box center [643, 356] width 94 height 11
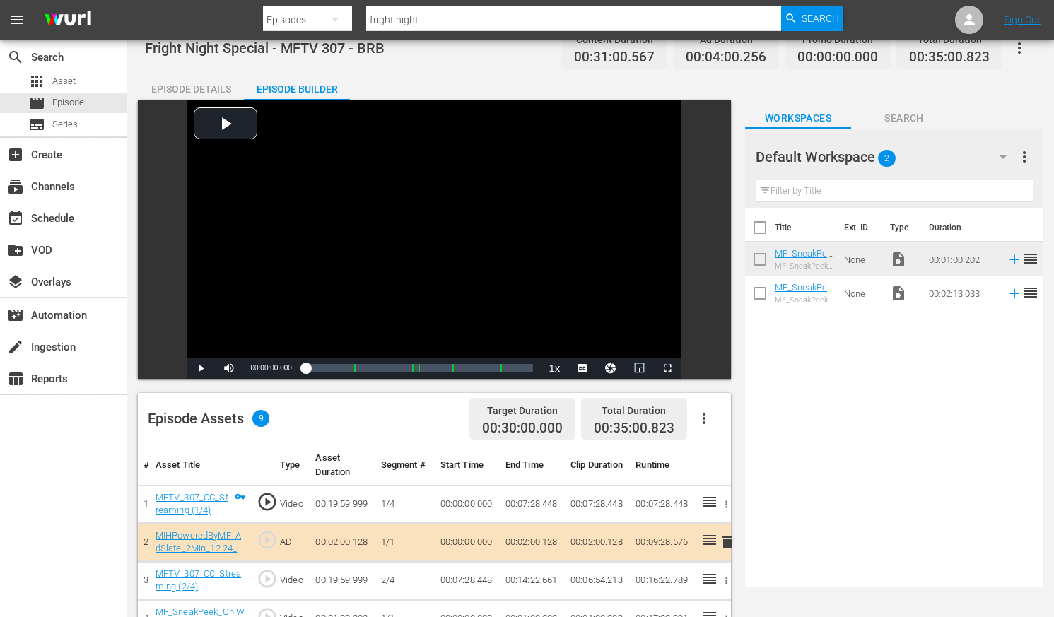
scroll to position [0, 0]
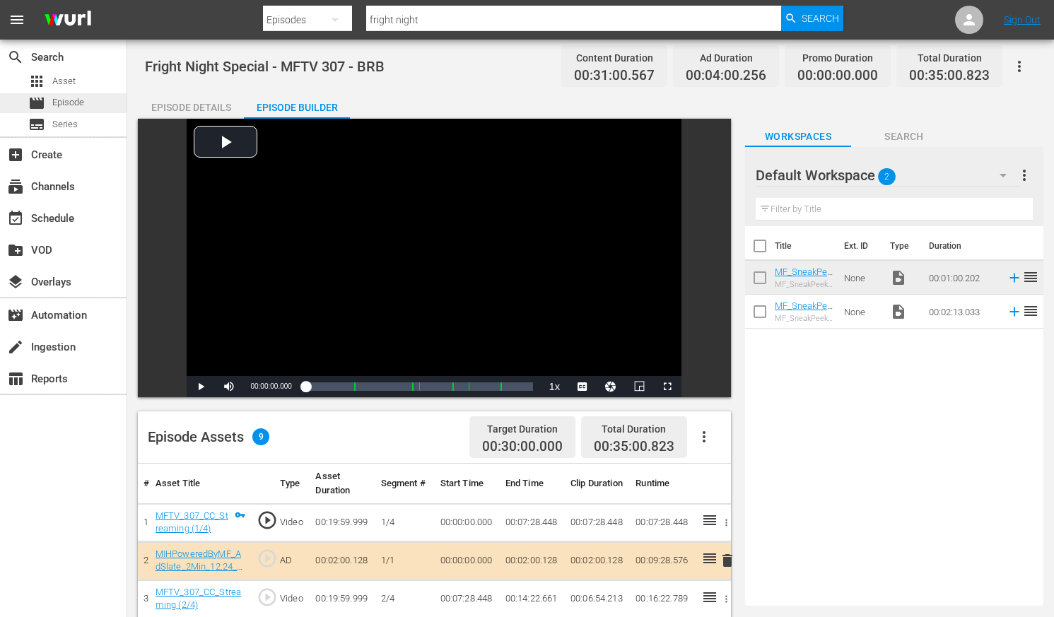
click at [67, 102] on span "Episode" at bounding box center [68, 102] width 32 height 14
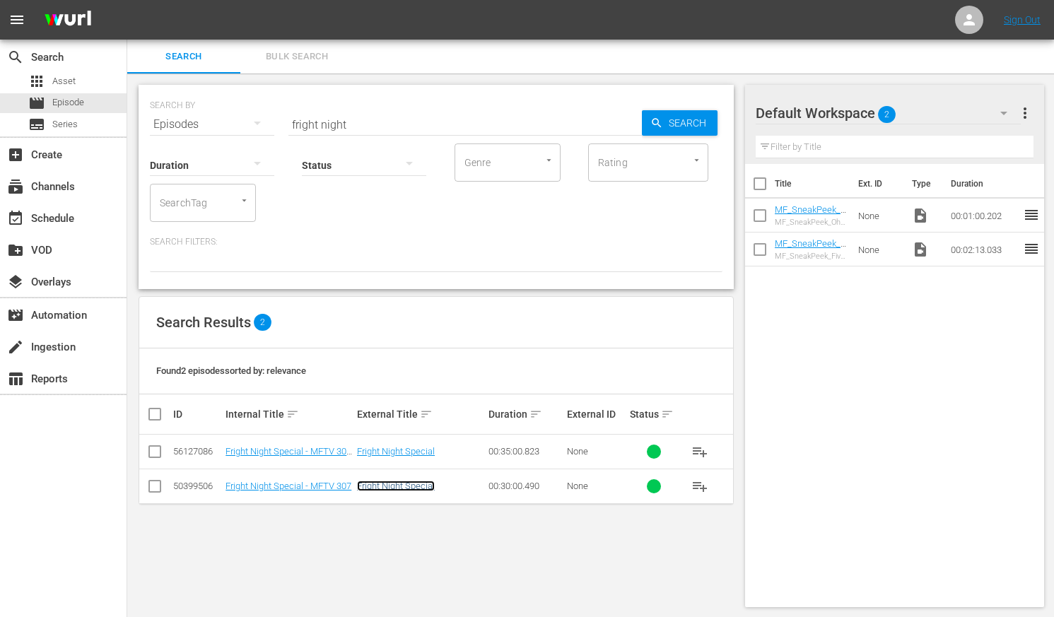
click at [413, 486] on link "Fright Night Special" at bounding box center [396, 486] width 78 height 11
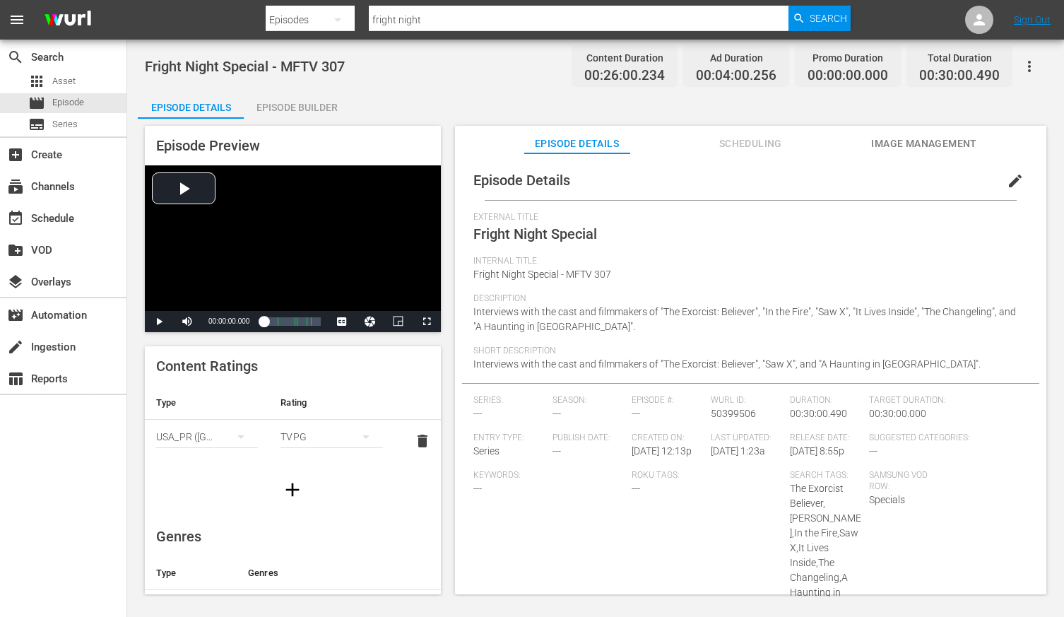
click at [302, 105] on div "Episode Builder" at bounding box center [297, 107] width 106 height 34
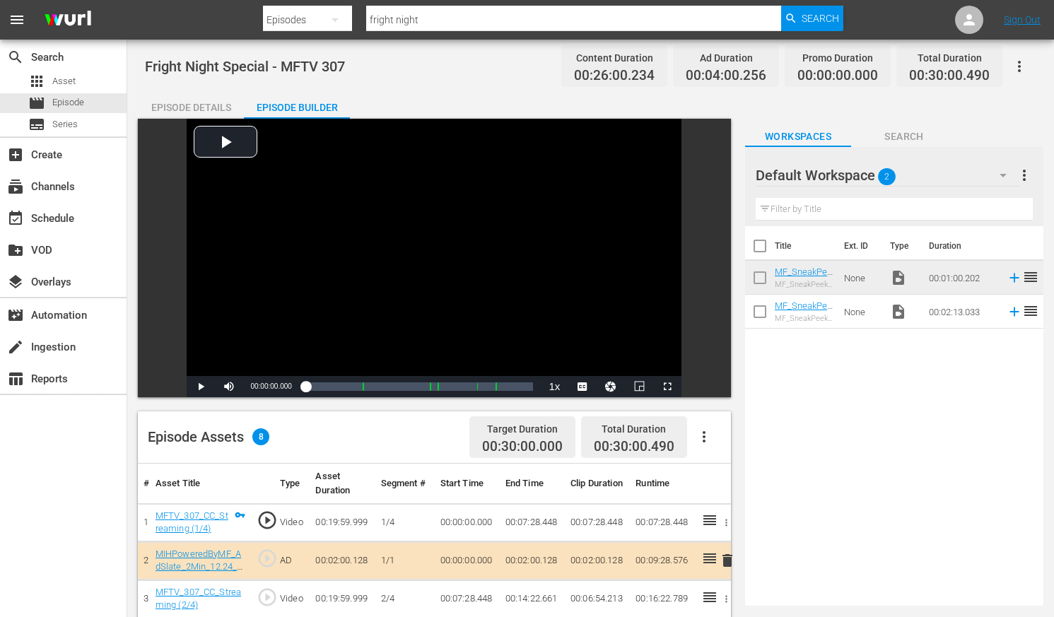
click at [899, 279] on span "reorder" at bounding box center [1030, 277] width 17 height 17
click at [755, 276] on input "checkbox" at bounding box center [760, 281] width 30 height 30
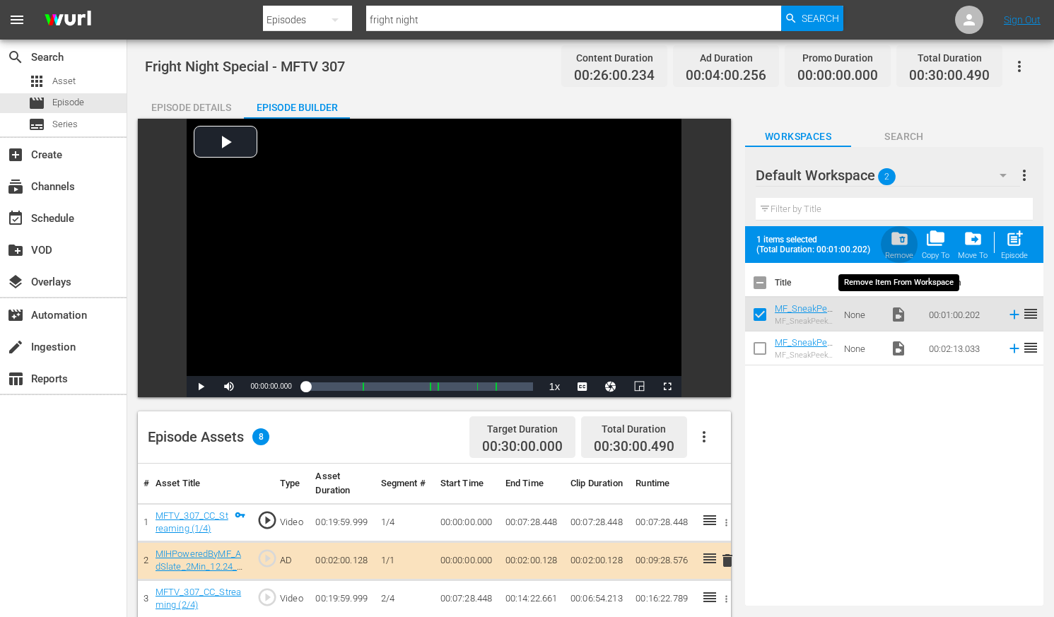
click at [899, 236] on span "folder_delete" at bounding box center [899, 238] width 19 height 19
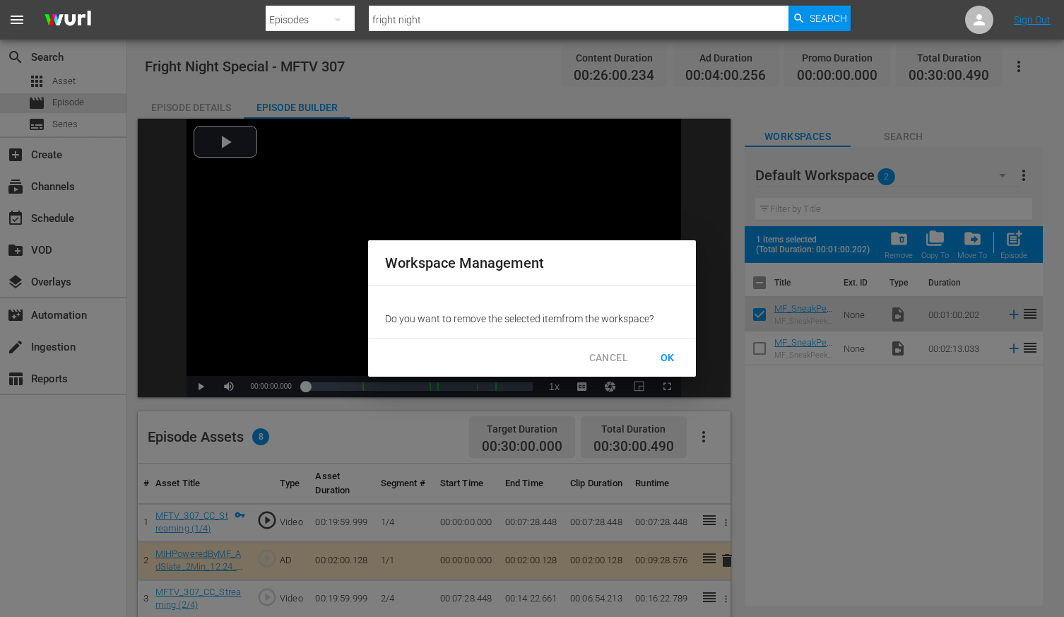
click at [670, 356] on span "OK" at bounding box center [668, 358] width 23 height 18
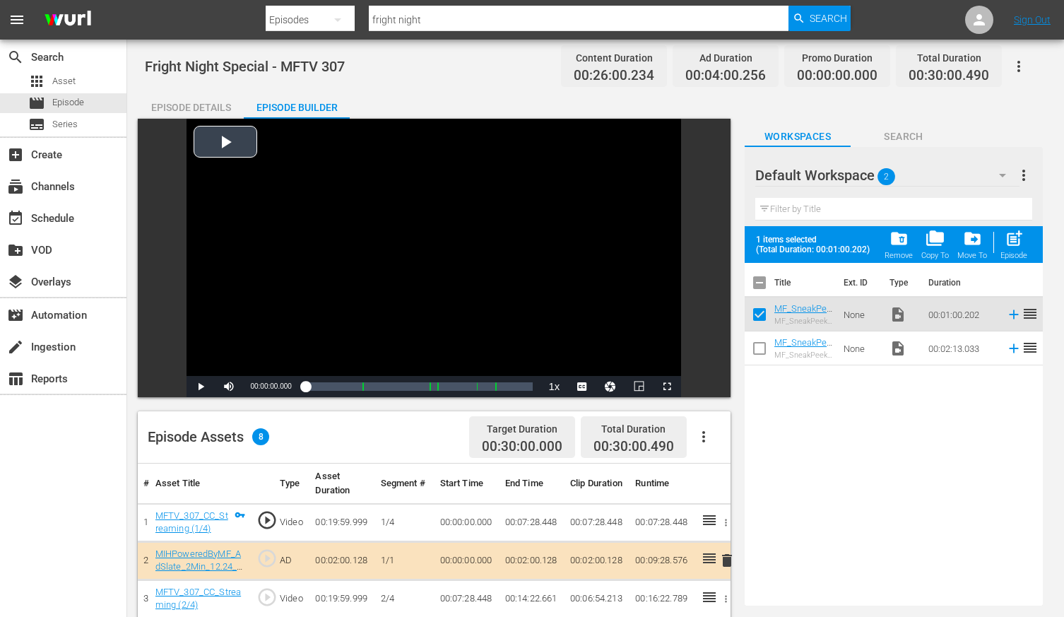
checkbox input "false"
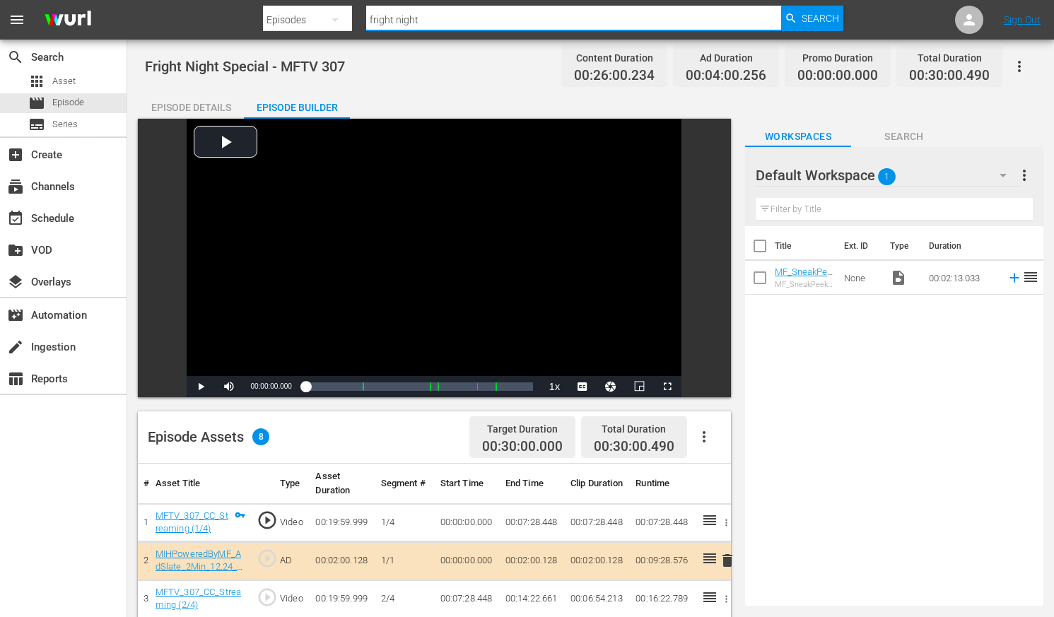
click at [436, 18] on input "fright night" at bounding box center [573, 20] width 414 height 34
click at [312, 13] on div "Episodes" at bounding box center [307, 20] width 89 height 40
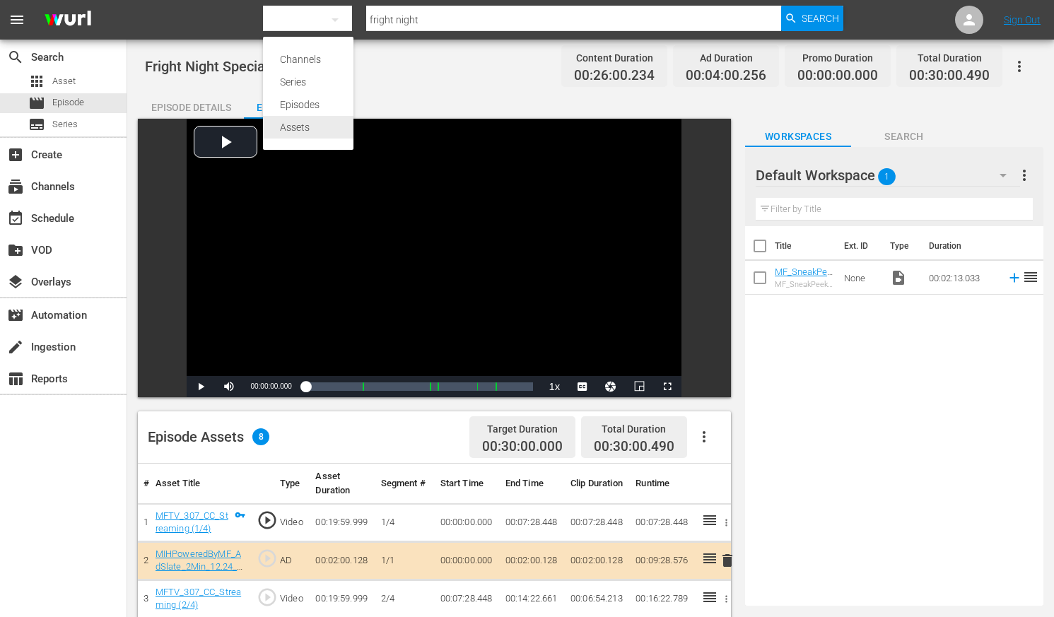
click at [300, 134] on div "Assets" at bounding box center [308, 127] width 57 height 23
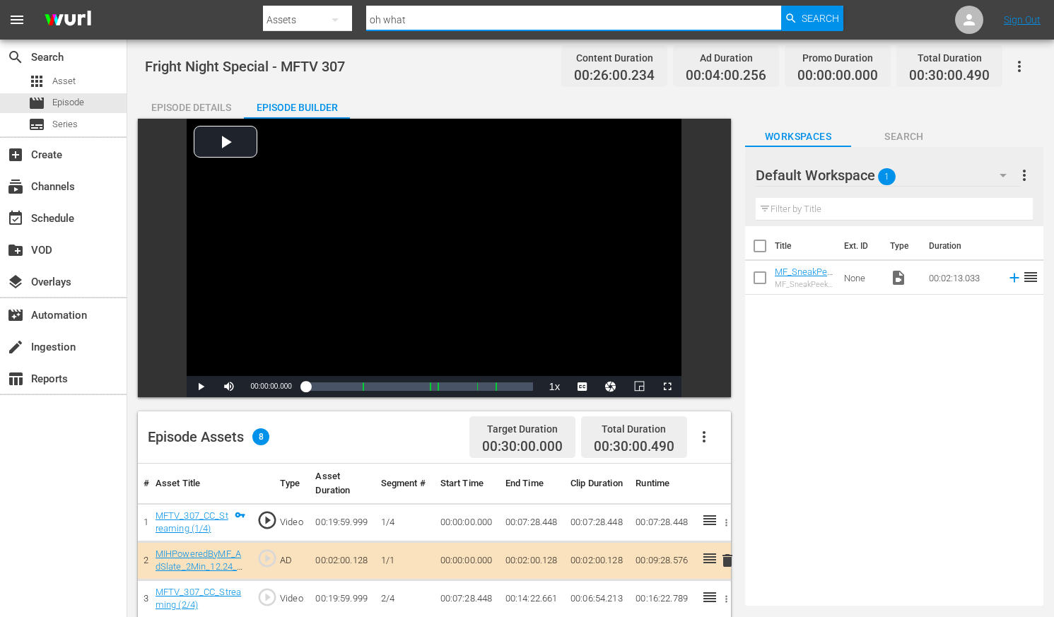
drag, startPoint x: 409, startPoint y: 20, endPoint x: 336, endPoint y: 22, distance: 73.5
click at [337, 22] on div "Search By Assets Search ID, Title, Description, Keywords, or Category oh what S…" at bounding box center [552, 20] width 579 height 34
type input "is this"
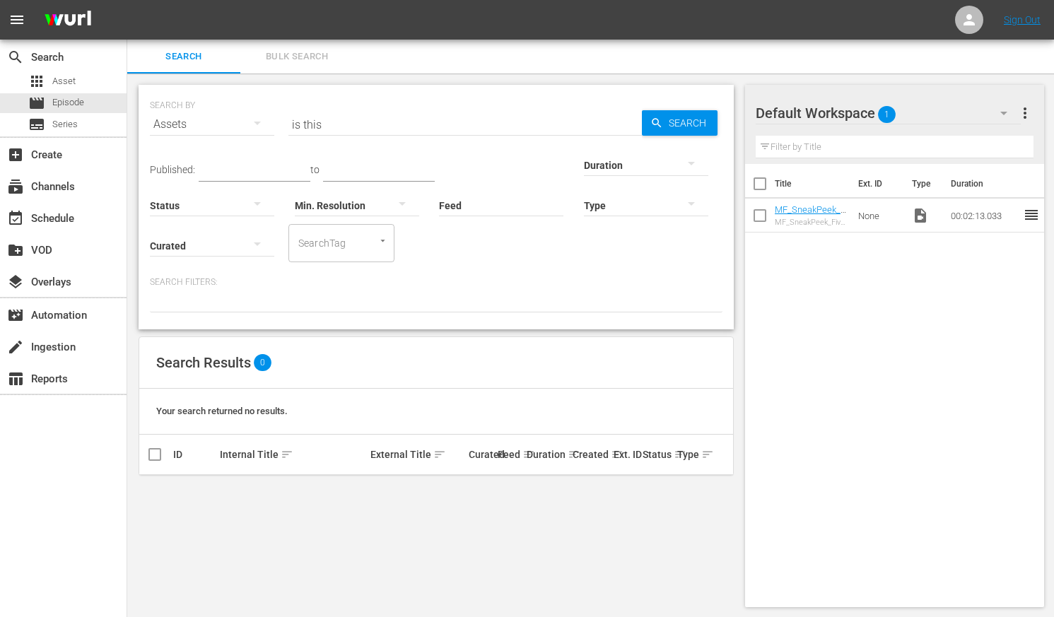
click at [329, 126] on input "is this" at bounding box center [464, 124] width 353 height 34
type input "is this this on"
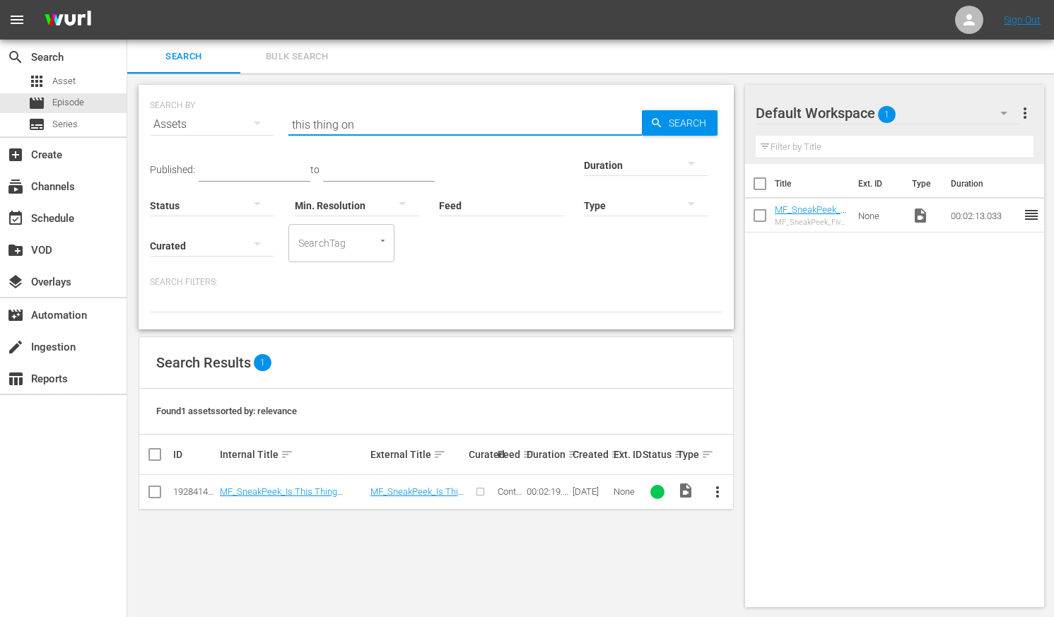
click at [719, 488] on span "more_vert" at bounding box center [717, 491] width 17 height 17
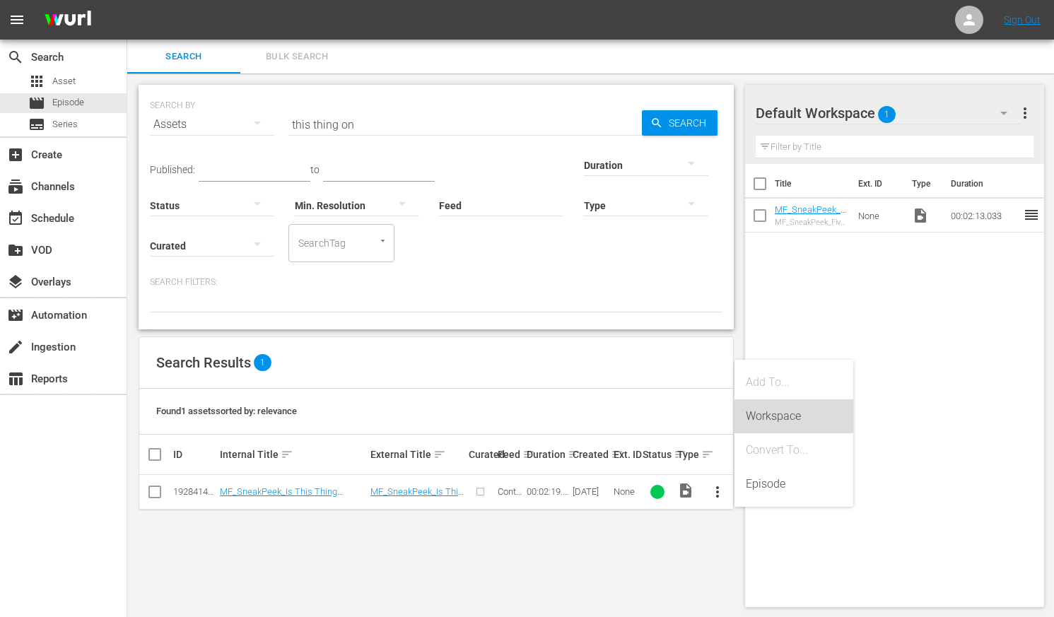
click at [770, 416] on div "Workspace" at bounding box center [794, 416] width 96 height 34
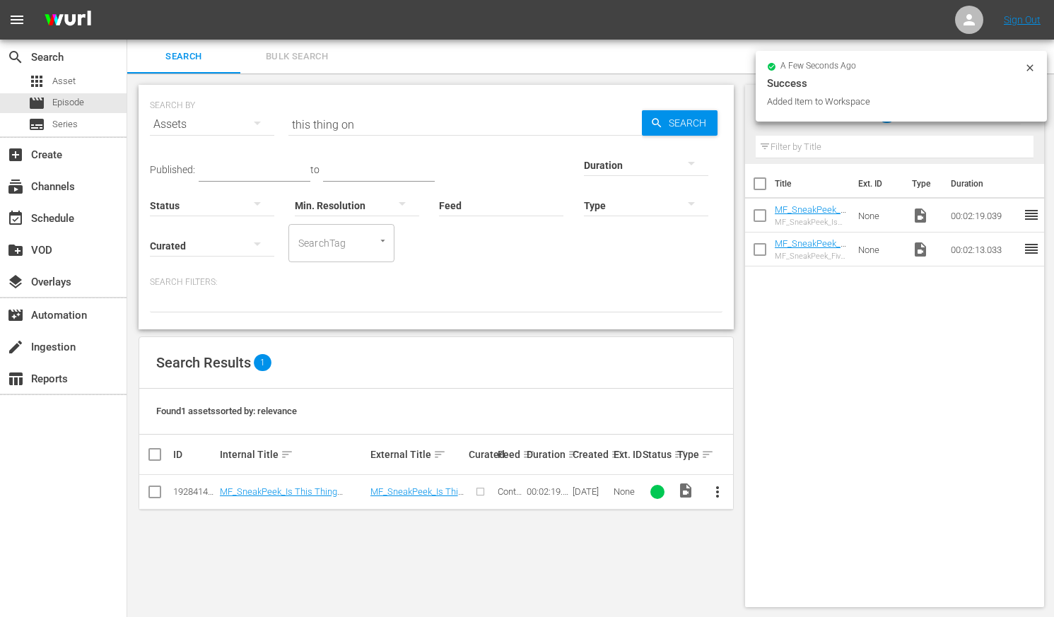
click at [206, 125] on div "Assets" at bounding box center [212, 125] width 124 height 40
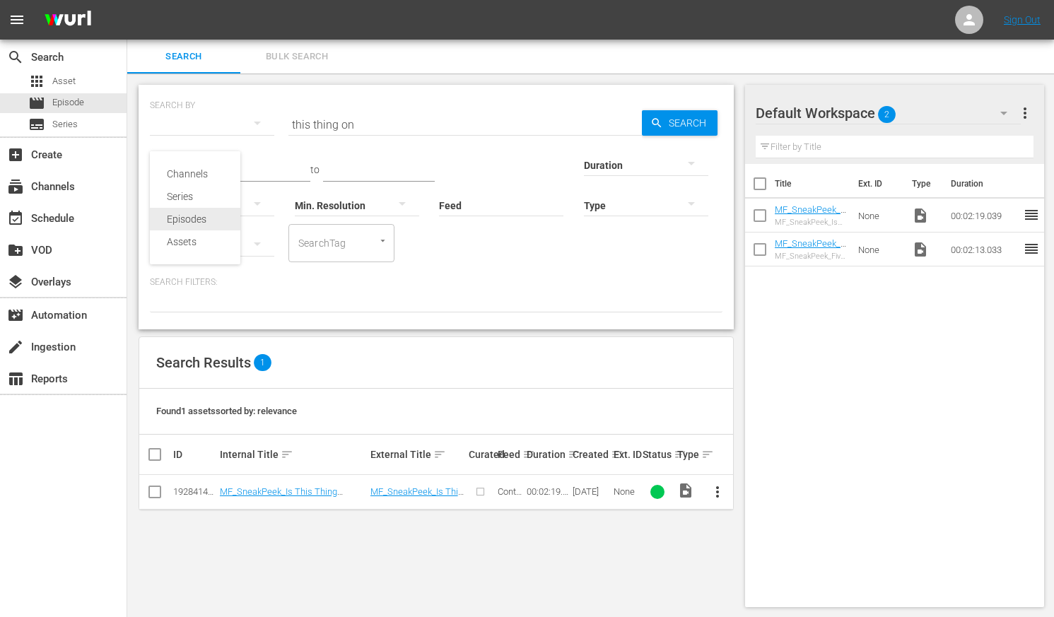
click at [185, 218] on div "Episodes" at bounding box center [195, 219] width 57 height 23
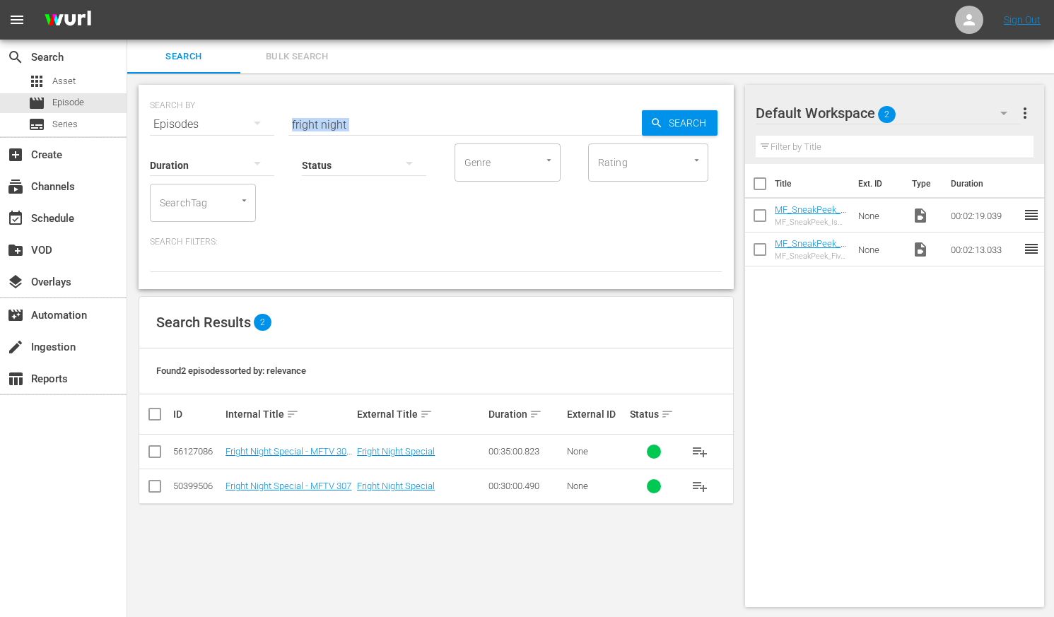
drag, startPoint x: 353, startPoint y: 129, endPoint x: 291, endPoint y: 129, distance: 62.2
click at [274, 129] on div "SEARCH BY Search By Episodes Search ID, Title, Description, Keywords, or Catego…" at bounding box center [436, 187] width 595 height 204
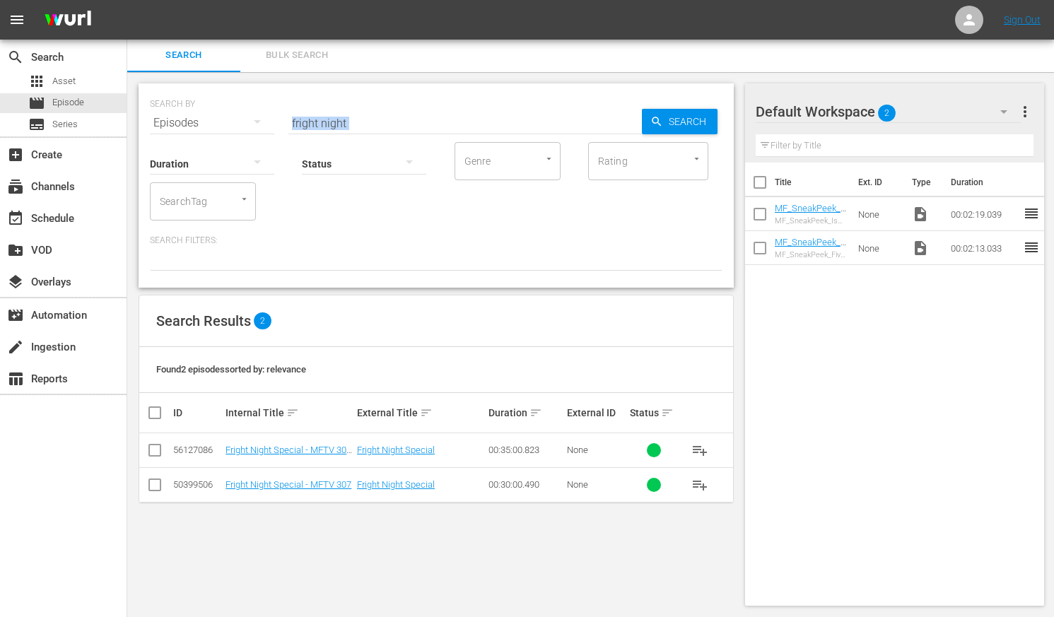
click at [365, 114] on input "fright night" at bounding box center [464, 123] width 353 height 34
drag, startPoint x: 356, startPoint y: 126, endPoint x: 272, endPoint y: 122, distance: 84.2
click at [282, 122] on div "SEARCH BY Search By Episodes Search ID, Title, Description, Keywords, or Catego…" at bounding box center [436, 114] width 572 height 51
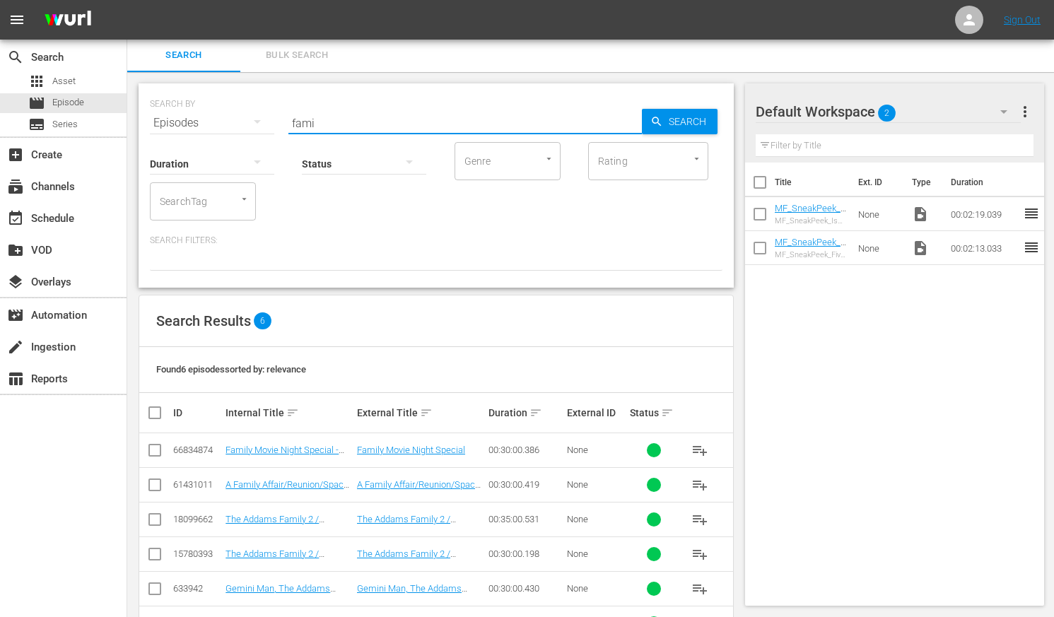
type input "family"
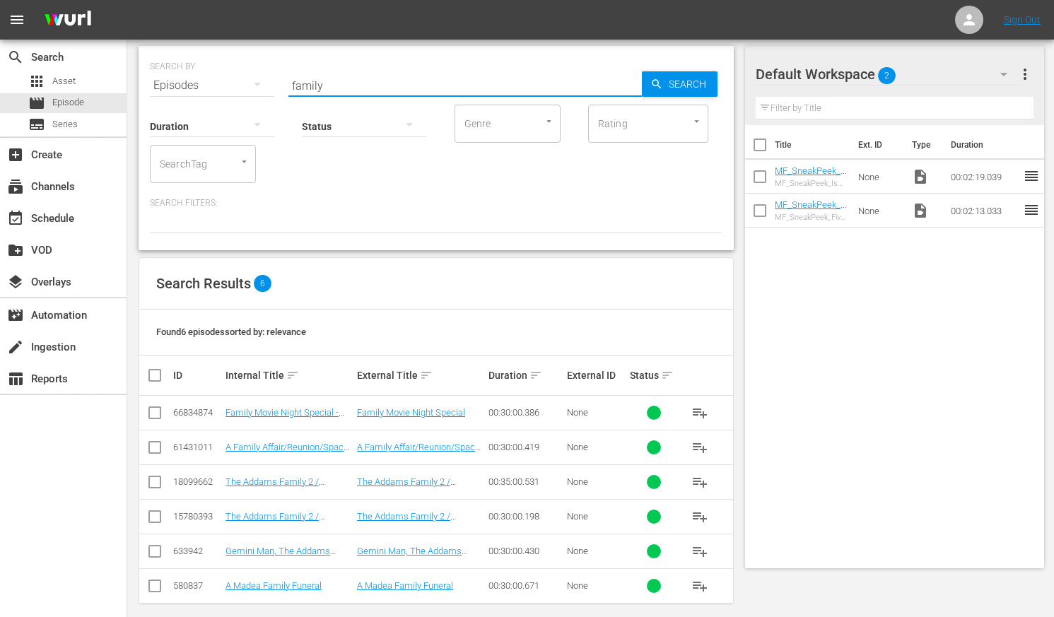
scroll to position [52, 0]
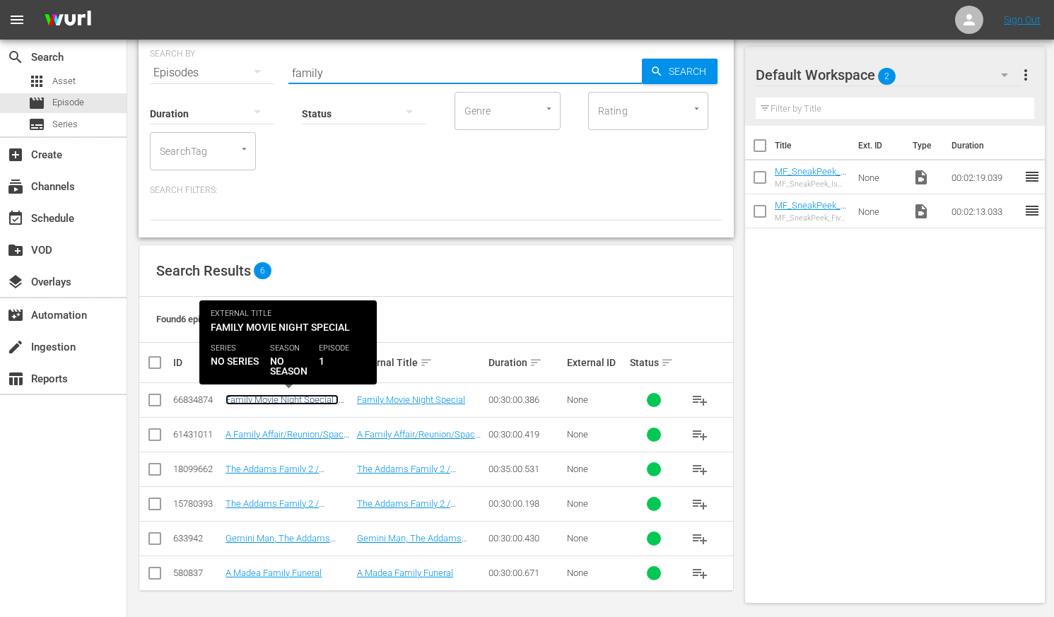
click at [298, 399] on link "Family Movie Night Special - MIH 1945" at bounding box center [281, 404] width 113 height 21
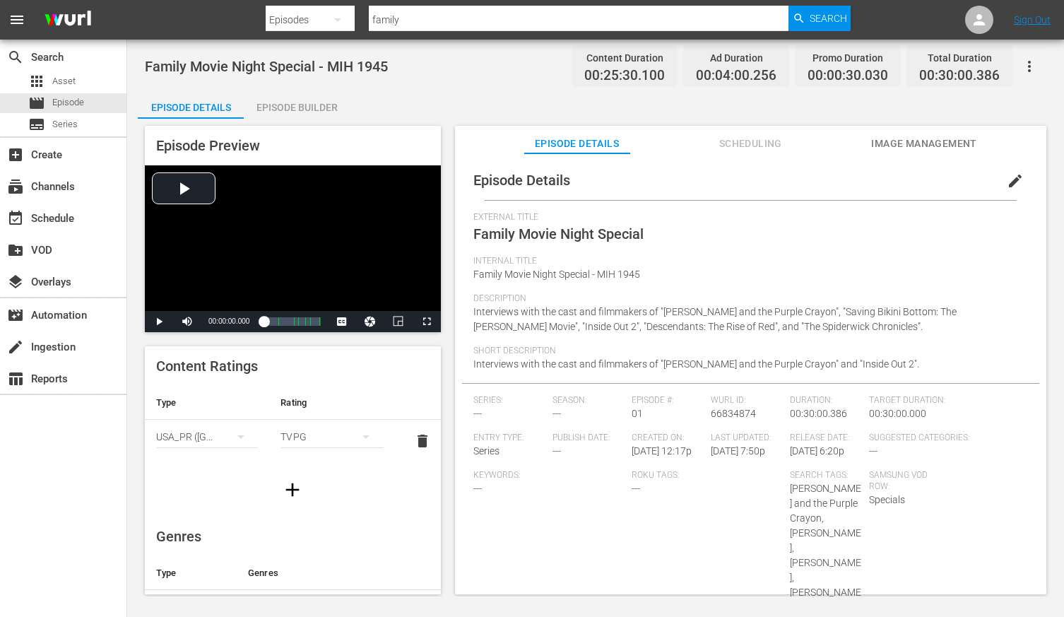
click at [304, 111] on div "Episode Builder" at bounding box center [297, 107] width 106 height 34
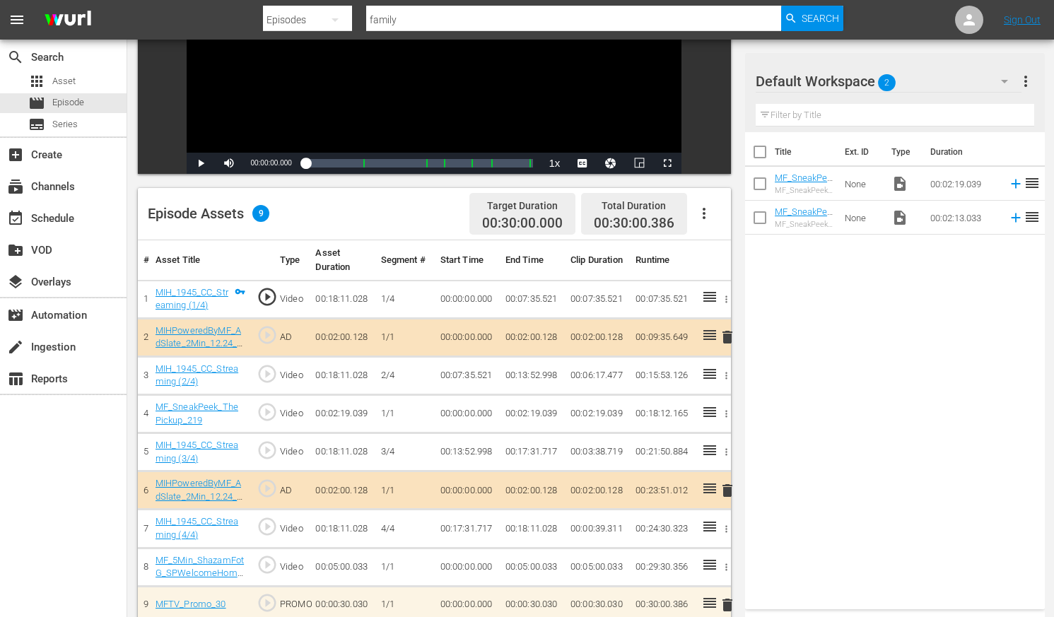
scroll to position [224, 0]
click at [899, 184] on icon at bounding box center [1016, 184] width 16 height 16
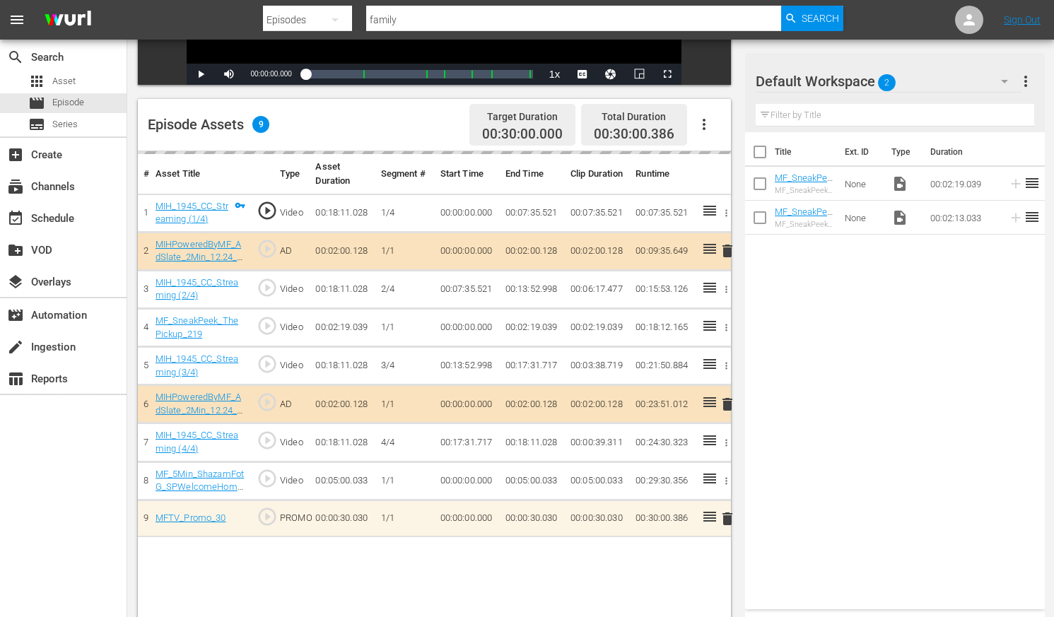
scroll to position [315, 0]
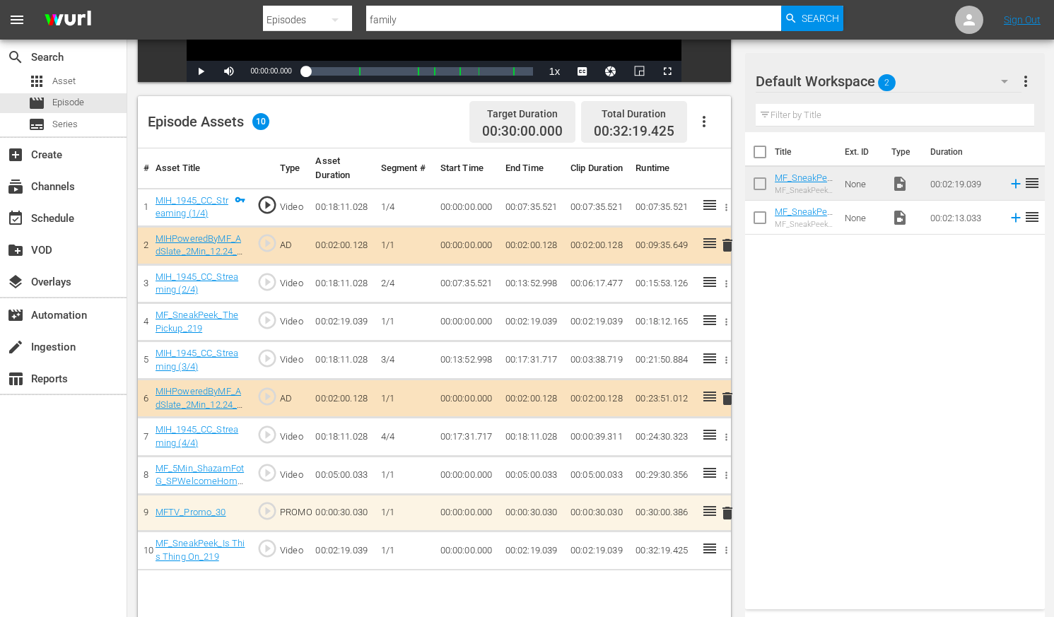
click at [729, 324] on icon "button" at bounding box center [726, 322] width 11 height 11
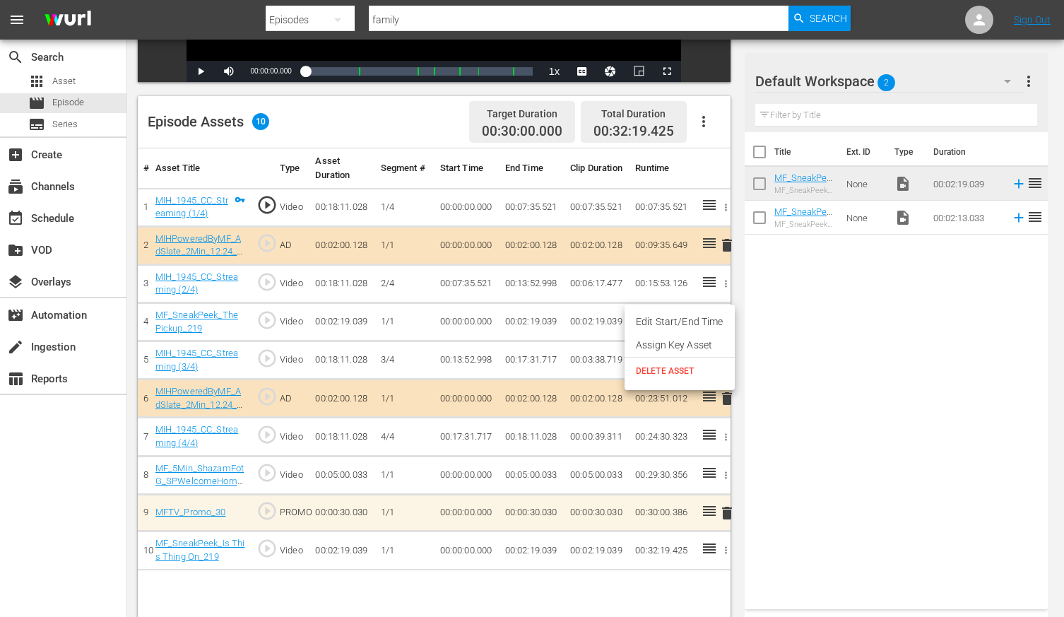
click at [672, 373] on span "DELETE ASSET" at bounding box center [680, 371] width 88 height 13
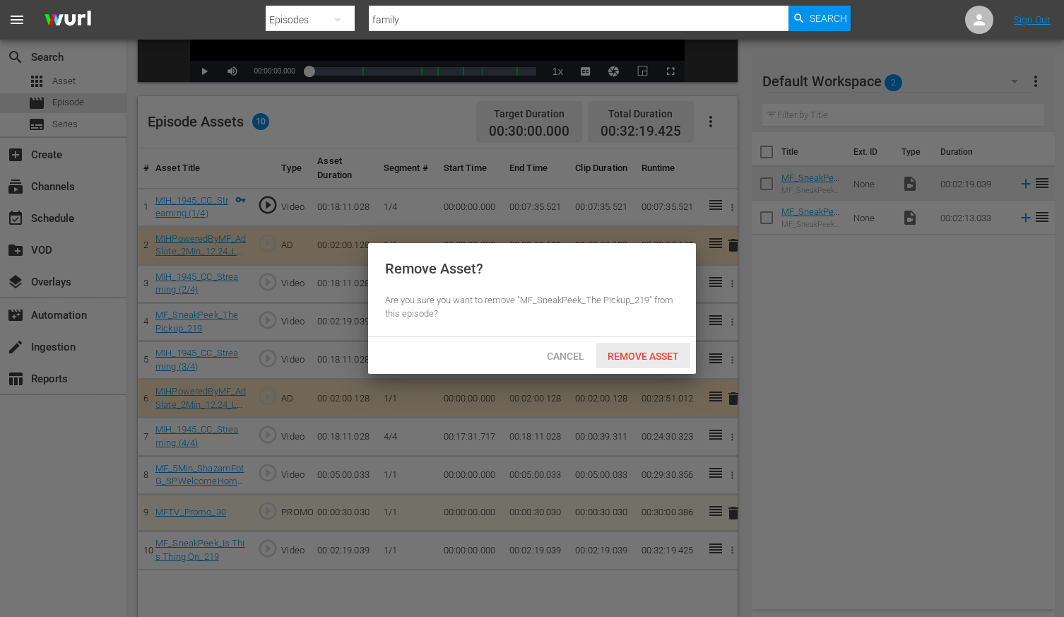
drag, startPoint x: 654, startPoint y: 355, endPoint x: 673, endPoint y: 370, distance: 23.6
click at [654, 355] on span "Remove Asset" at bounding box center [643, 356] width 94 height 11
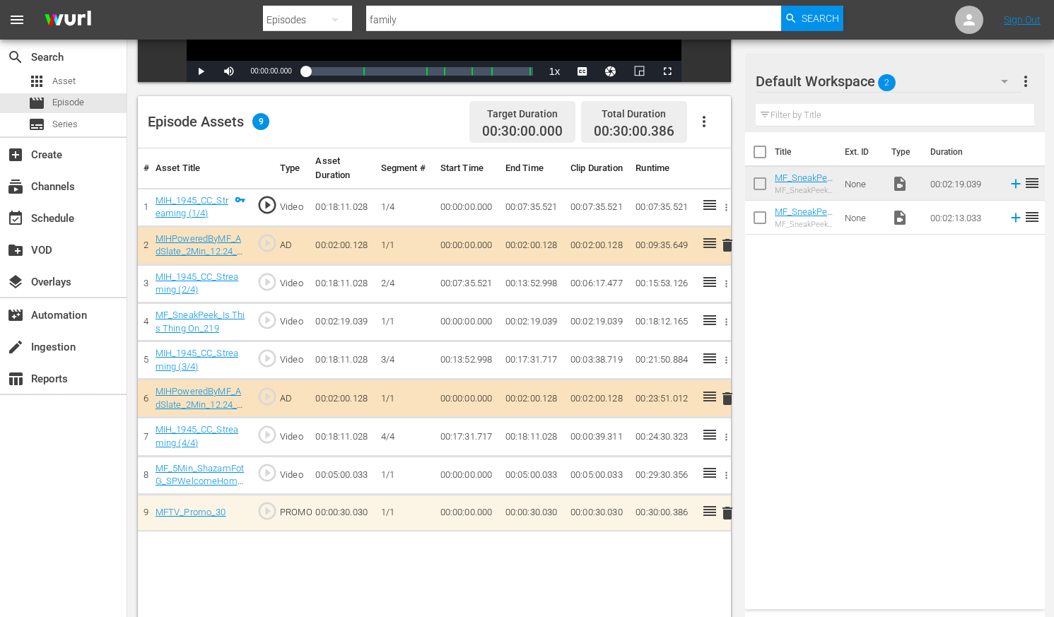
click at [760, 184] on input "checkbox" at bounding box center [760, 187] width 30 height 30
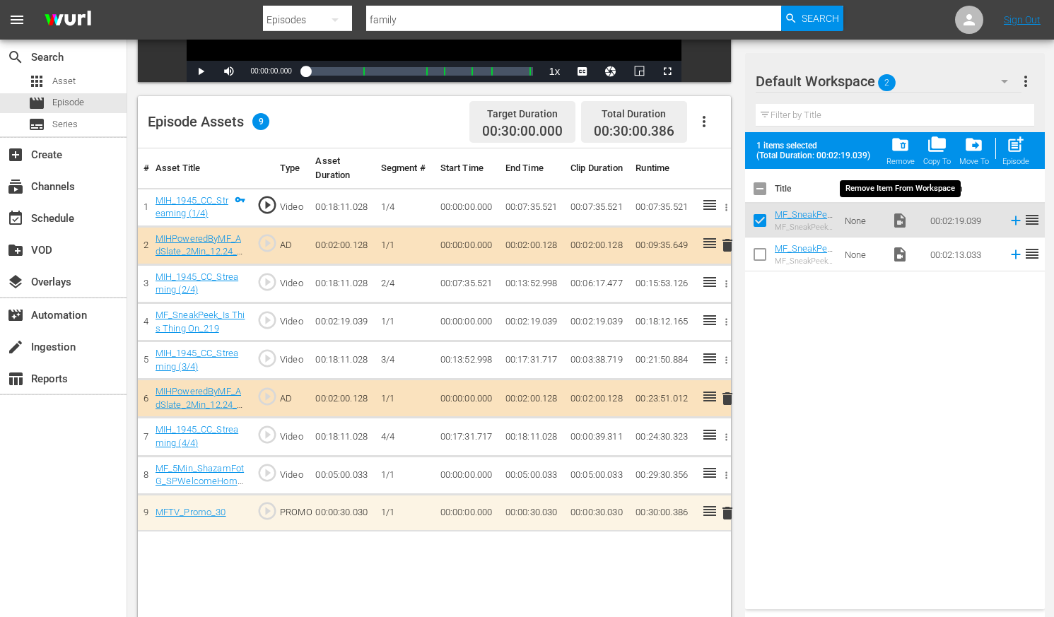
click at [898, 146] on span "folder_delete" at bounding box center [899, 144] width 19 height 19
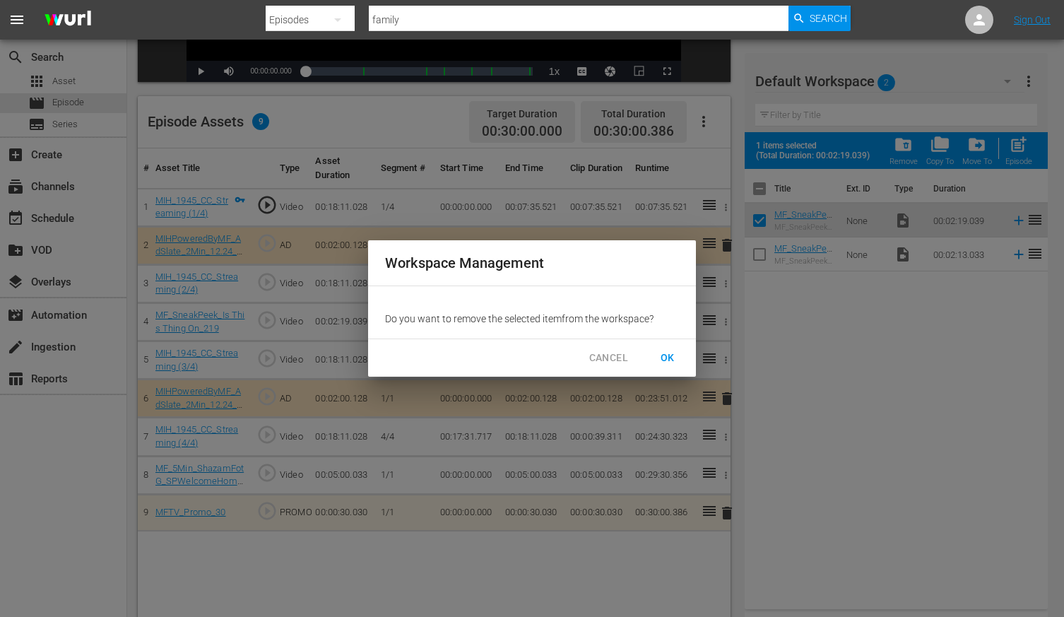
drag, startPoint x: 666, startPoint y: 356, endPoint x: 676, endPoint y: 372, distance: 18.8
click at [666, 356] on span "OK" at bounding box center [668, 358] width 23 height 18
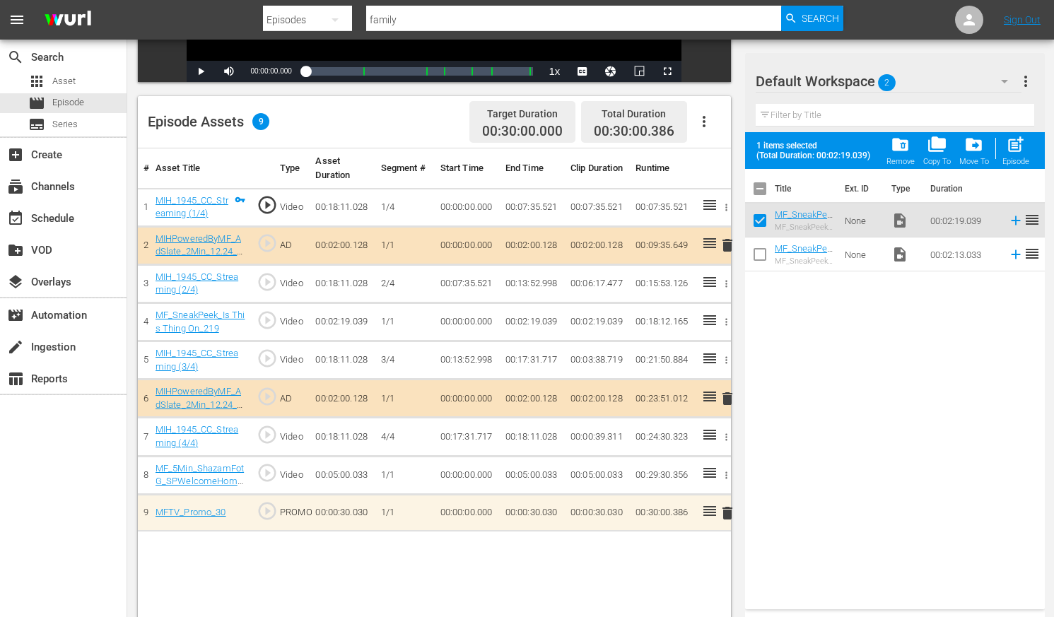
checkbox input "false"
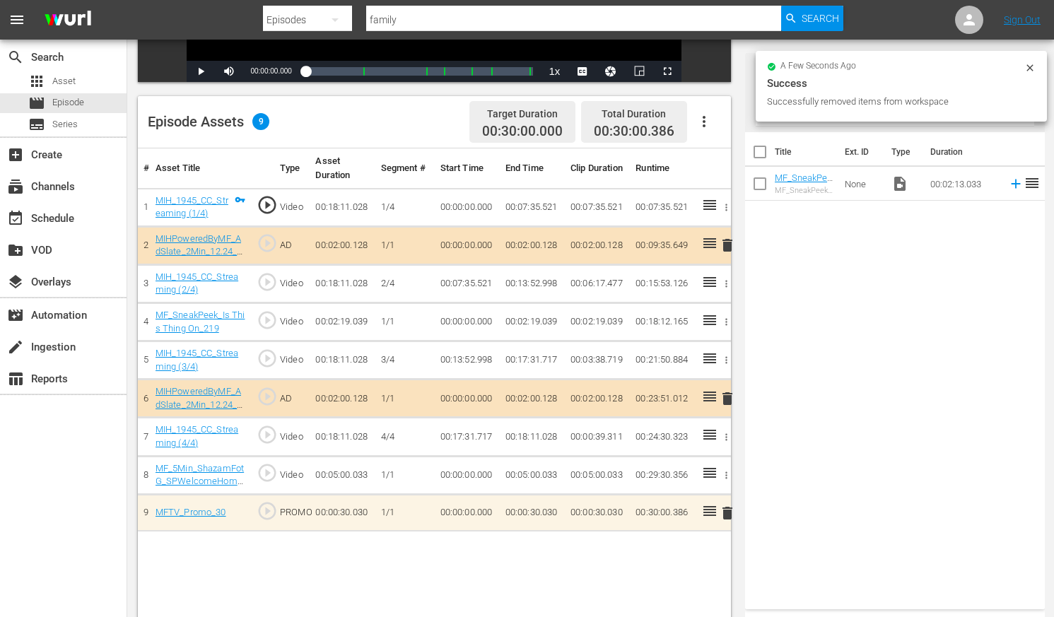
click at [293, 20] on div "Episodes" at bounding box center [307, 20] width 89 height 40
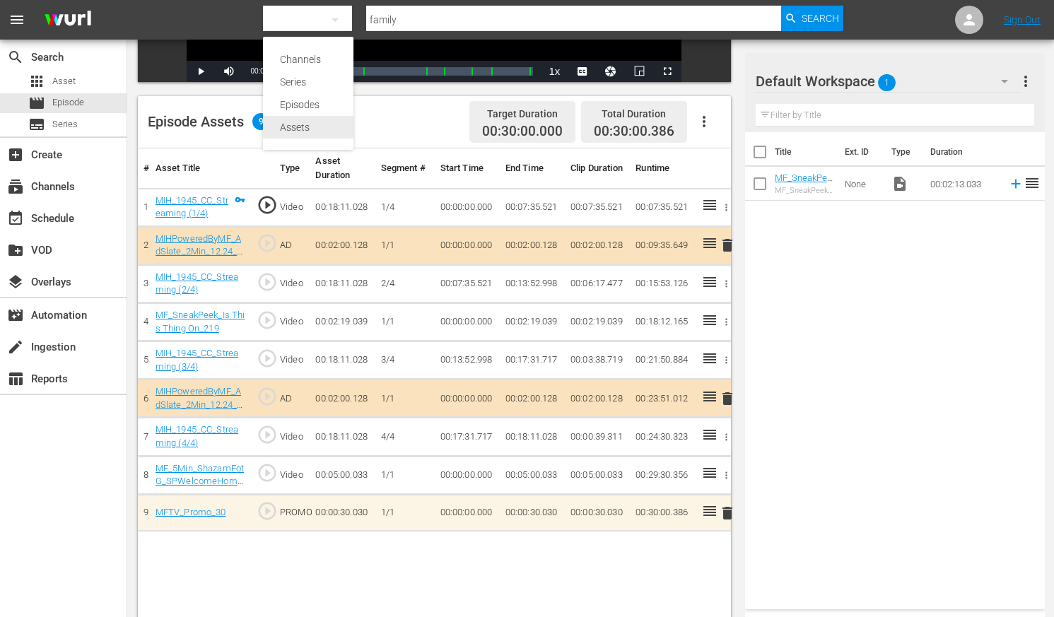
click at [293, 126] on div "Assets" at bounding box center [308, 127] width 57 height 23
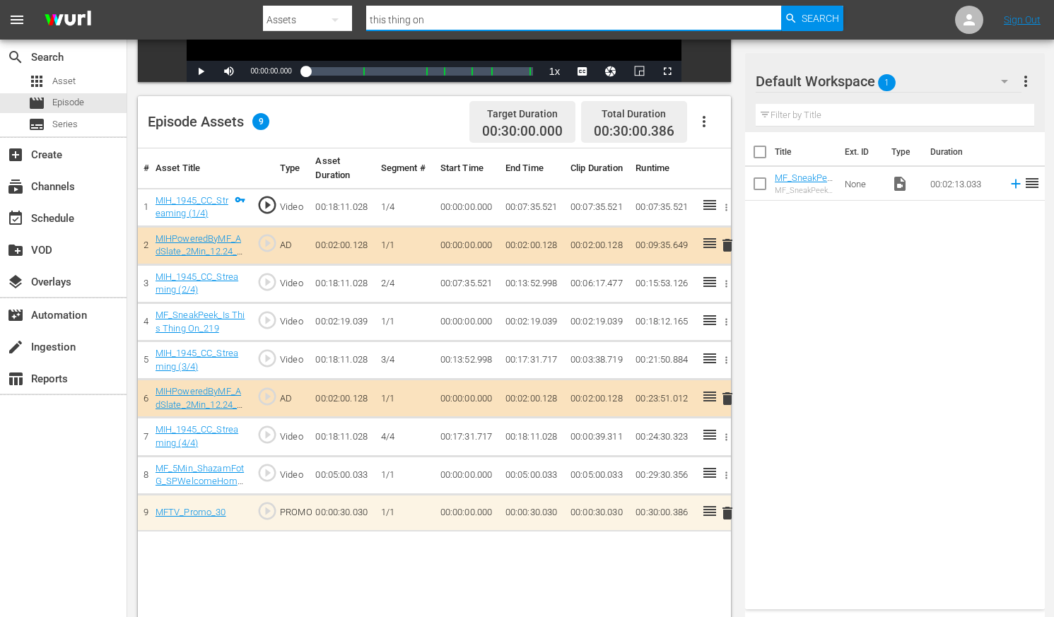
drag, startPoint x: 428, startPoint y: 20, endPoint x: 323, endPoint y: 28, distance: 105.6
click at [332, 28] on div "Search By Assets Search ID, Title, Description, Keywords, or Category this thin…" at bounding box center [552, 20] width 579 height 34
type input "bugonia"
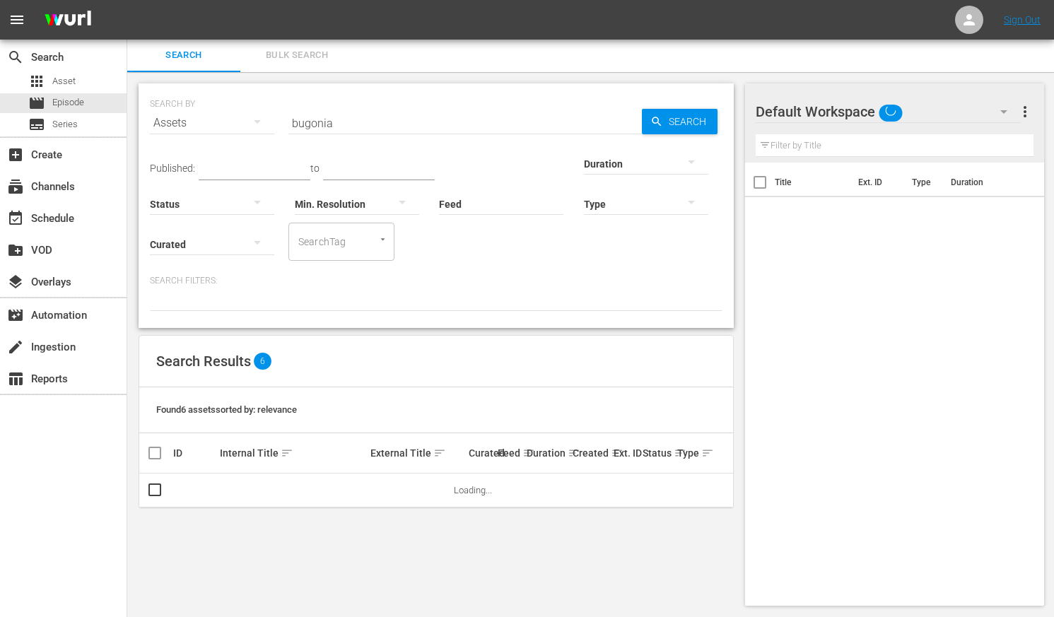
scroll to position [1, 0]
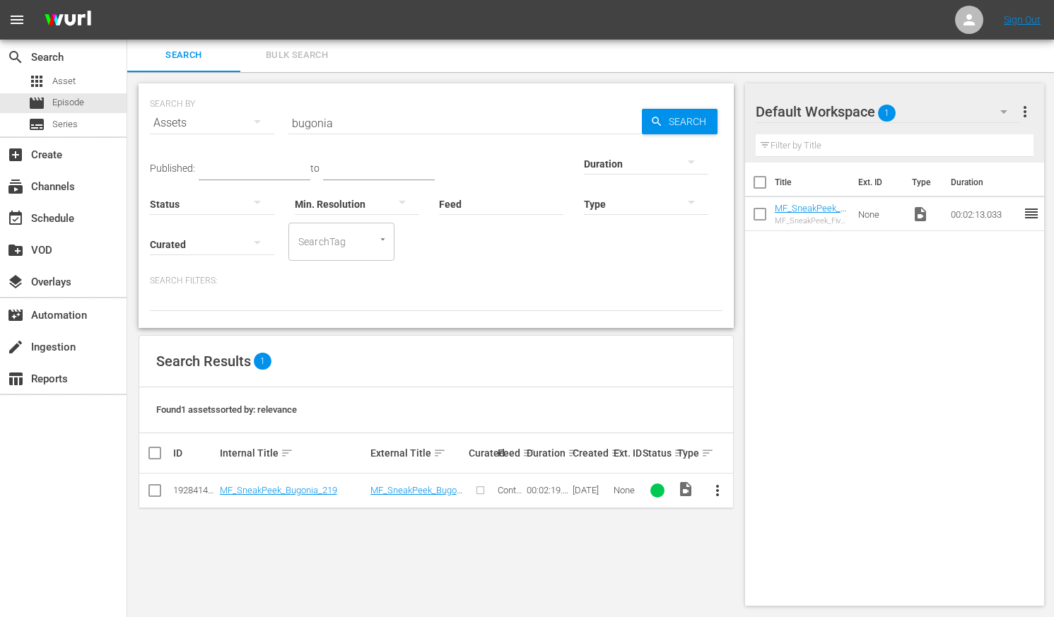
click at [715, 488] on span "more_vert" at bounding box center [717, 490] width 17 height 17
click at [775, 414] on div "Workspace" at bounding box center [794, 415] width 96 height 34
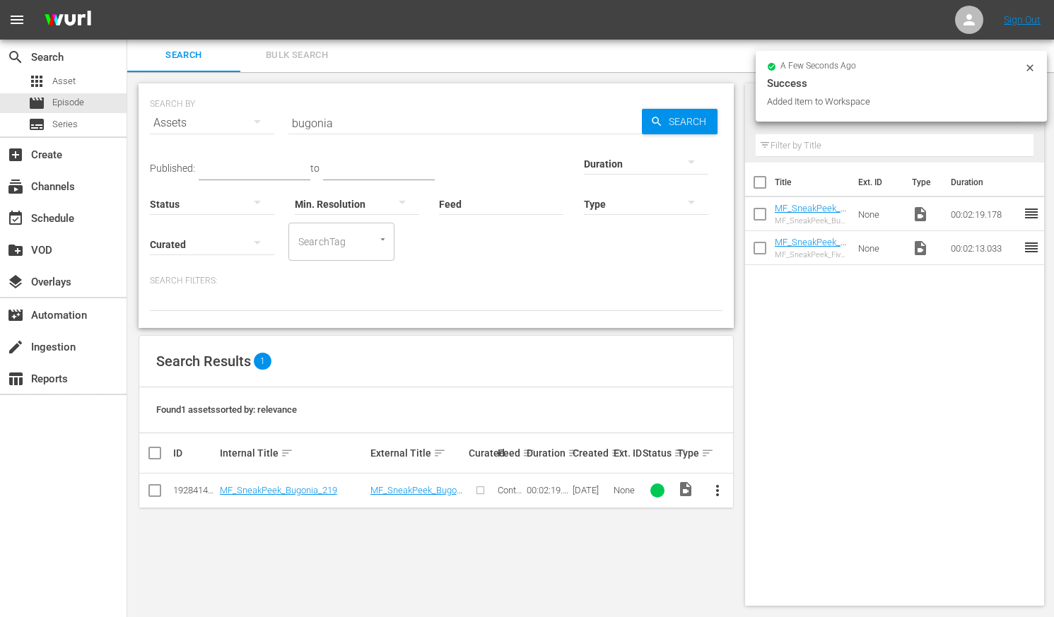
click at [199, 124] on div "Assets" at bounding box center [212, 123] width 124 height 40
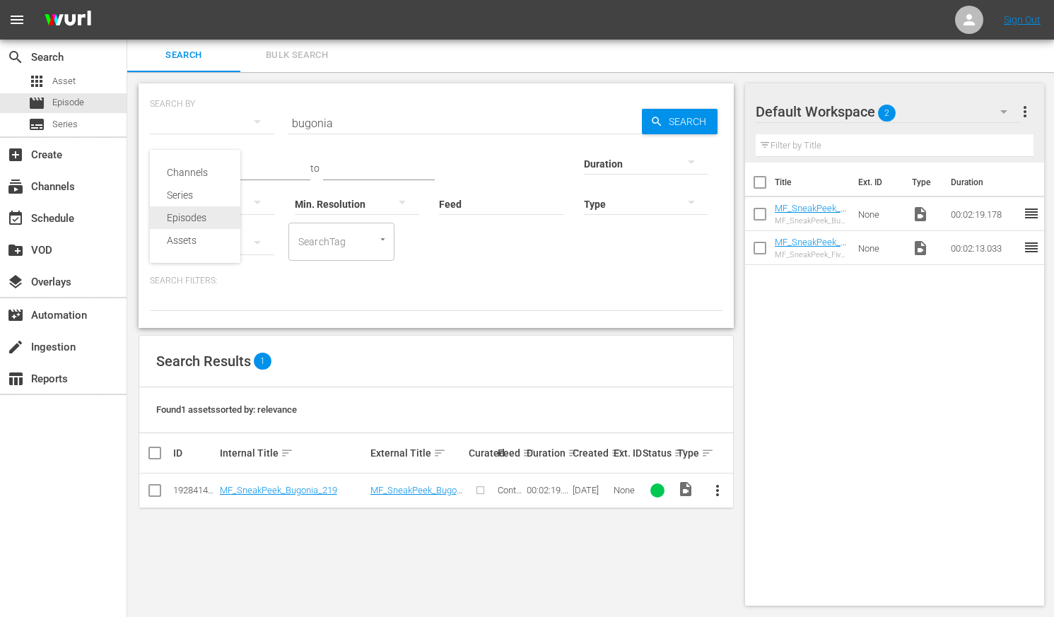
drag, startPoint x: 189, startPoint y: 218, endPoint x: 206, endPoint y: 194, distance: 29.8
click at [189, 218] on div "Episodes" at bounding box center [195, 217] width 57 height 23
type input "family"
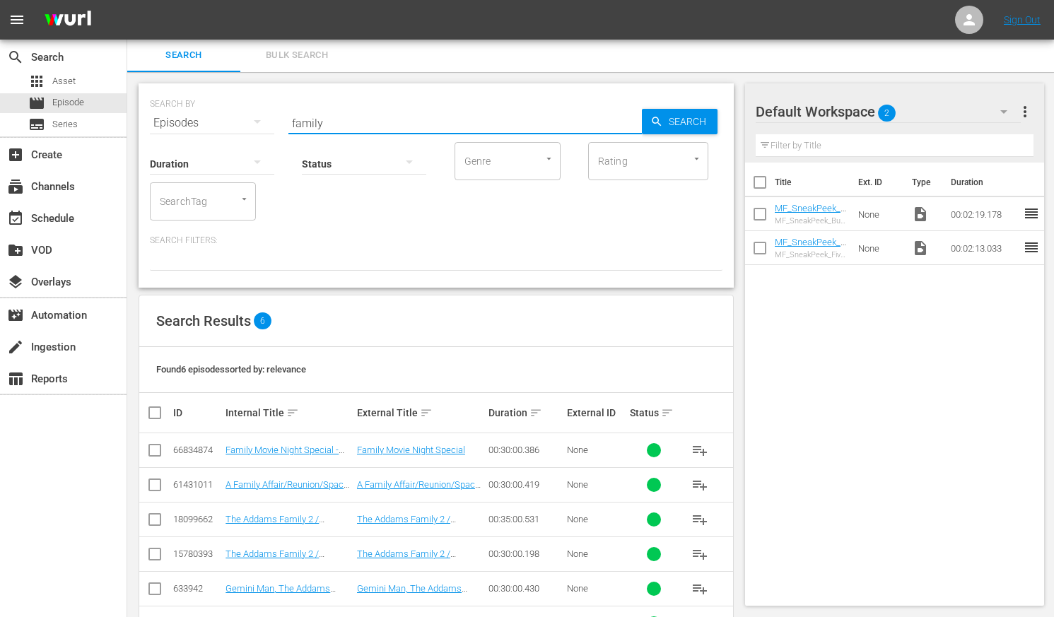
drag, startPoint x: 289, startPoint y: 122, endPoint x: 245, endPoint y: 124, distance: 43.9
click at [249, 126] on div "SEARCH BY Search By Episodes Search ID, Title, Description, Keywords, or Catego…" at bounding box center [436, 114] width 572 height 51
type input "animation"
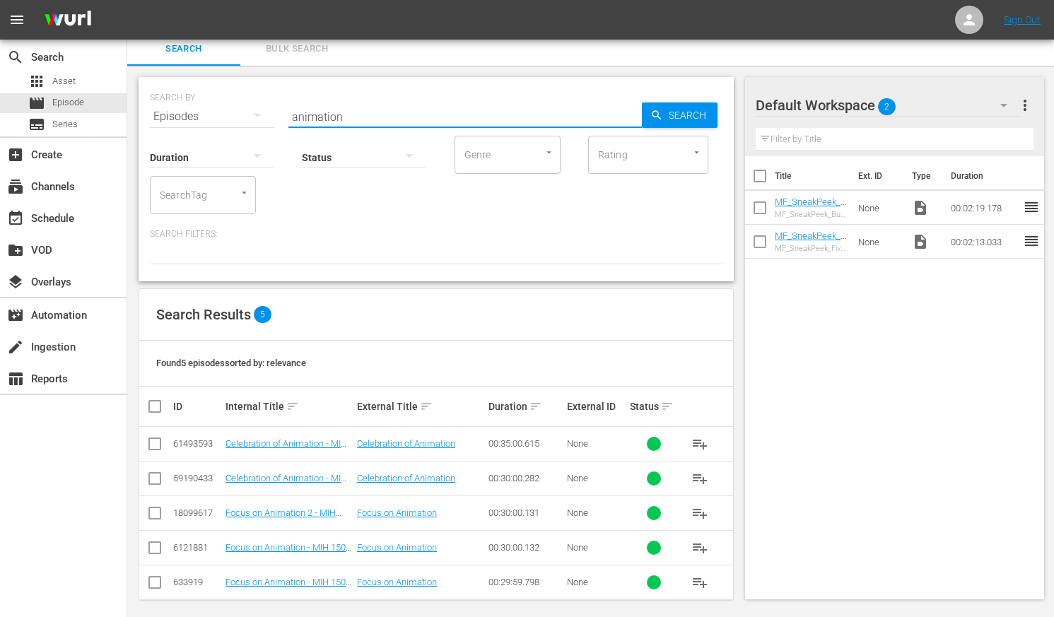
scroll to position [17, 0]
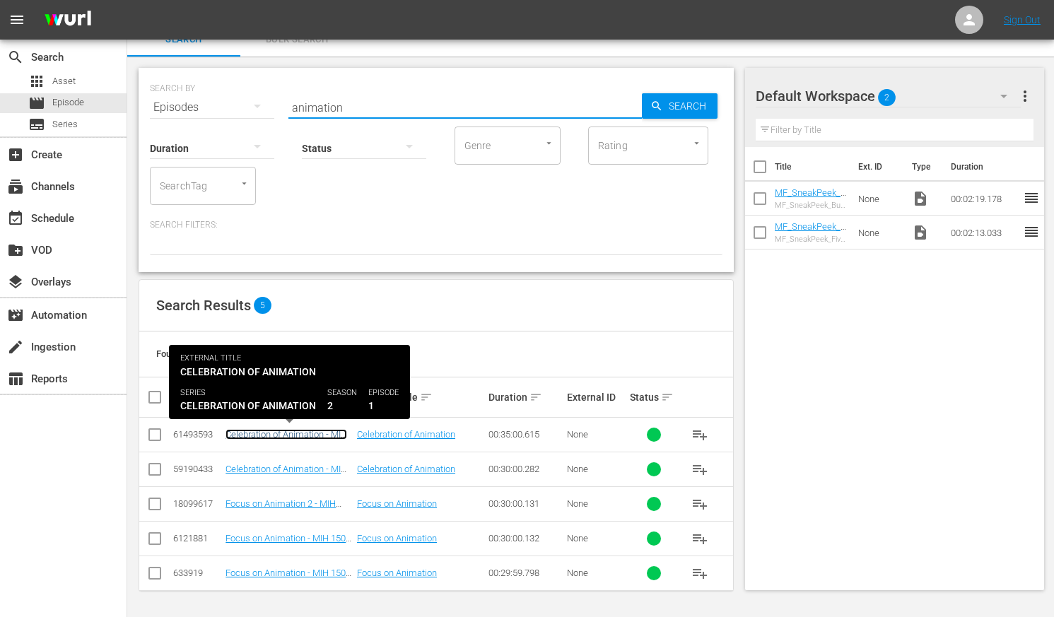
click at [301, 433] on link "Celebration of Animation - MIH 1936 - BRB" at bounding box center [286, 439] width 122 height 21
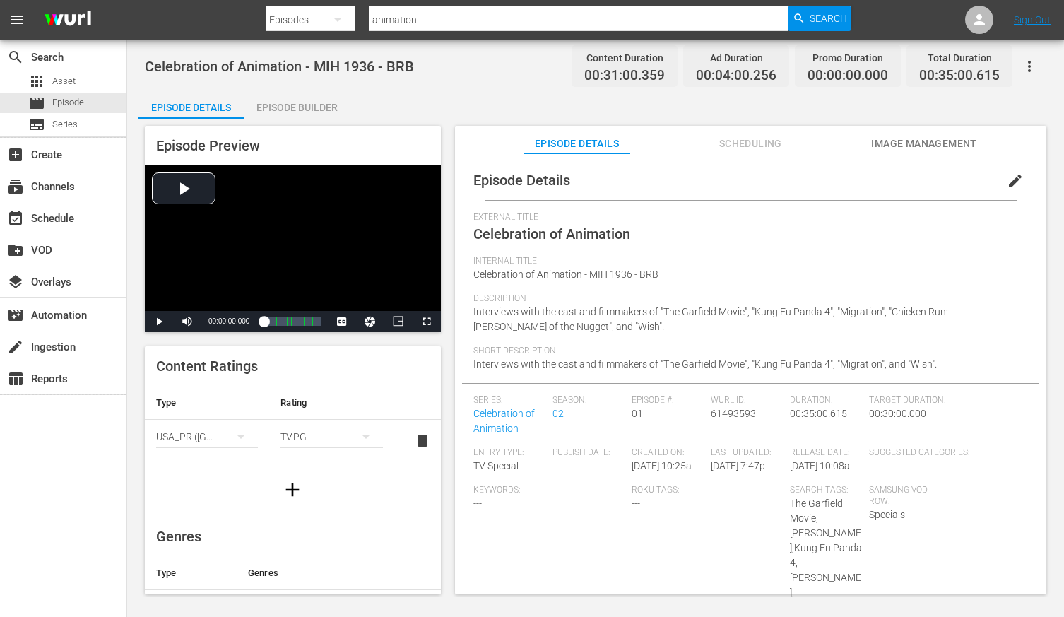
click at [314, 103] on div "Episode Builder" at bounding box center [297, 107] width 106 height 34
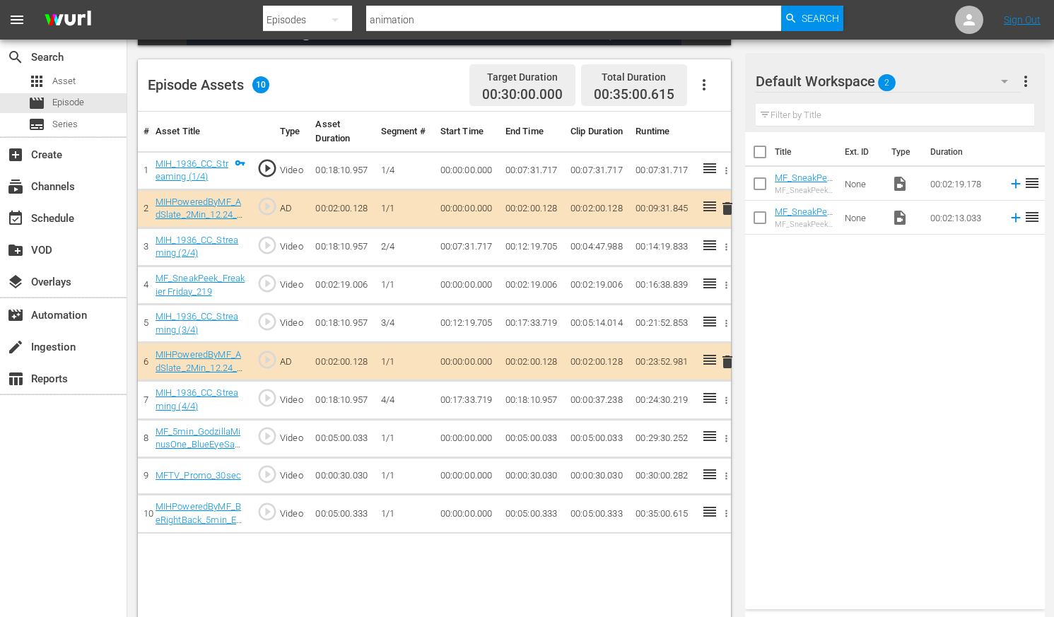
scroll to position [368, 0]
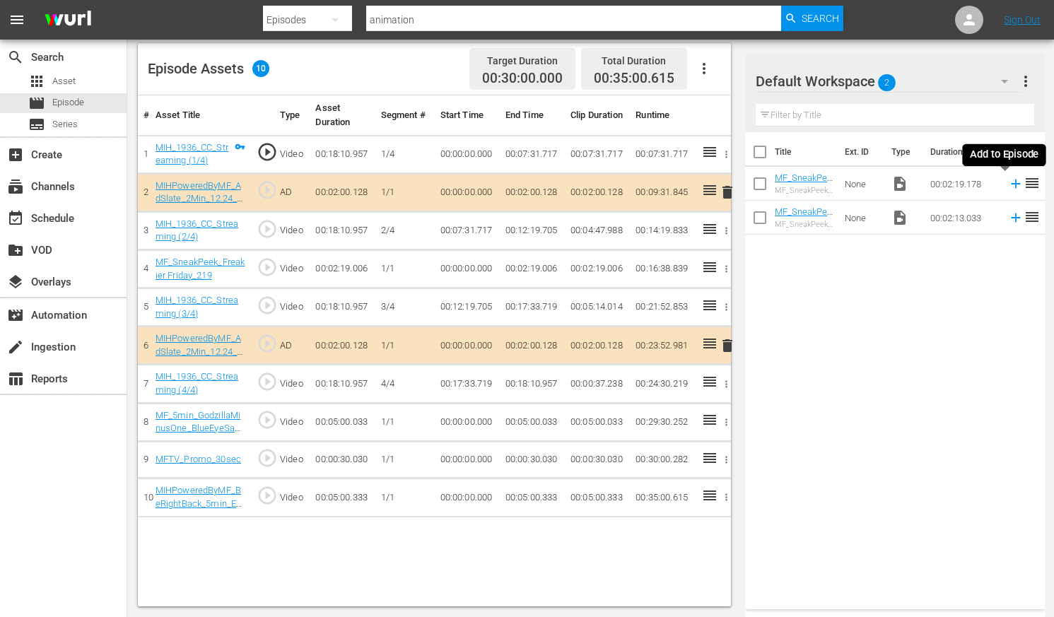
click at [899, 184] on icon at bounding box center [1016, 184] width 16 height 16
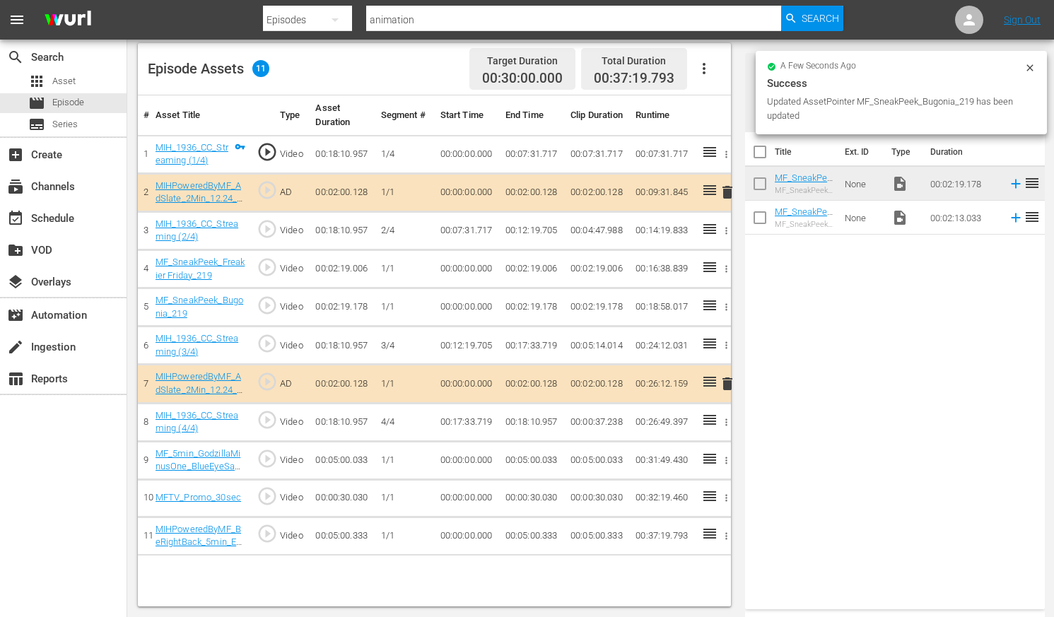
click at [730, 266] on icon "button" at bounding box center [726, 269] width 11 height 11
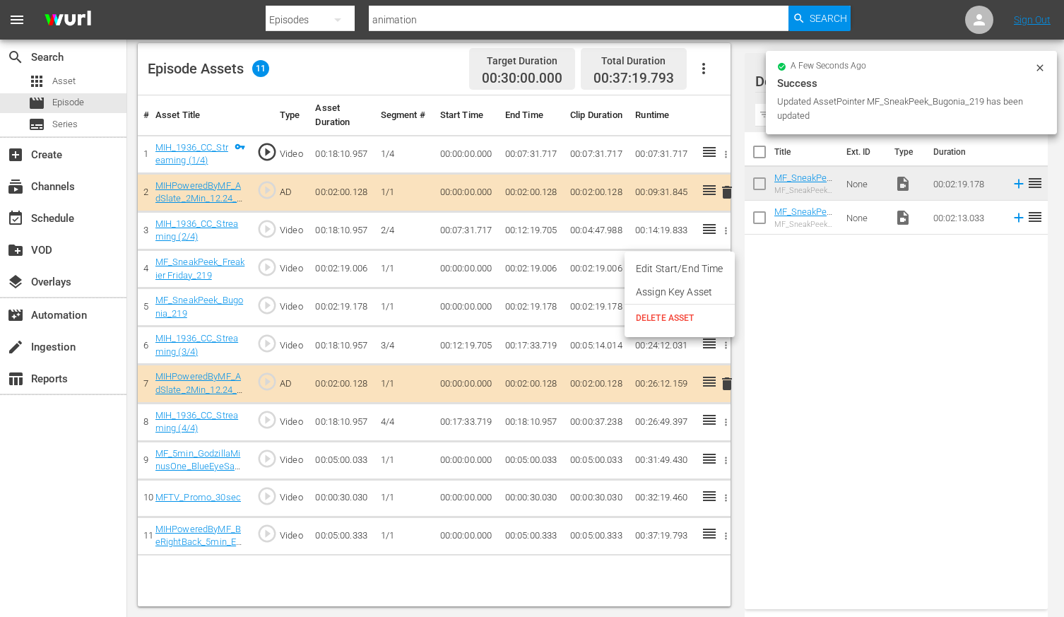
click at [671, 320] on span "DELETE ASSET" at bounding box center [680, 318] width 88 height 13
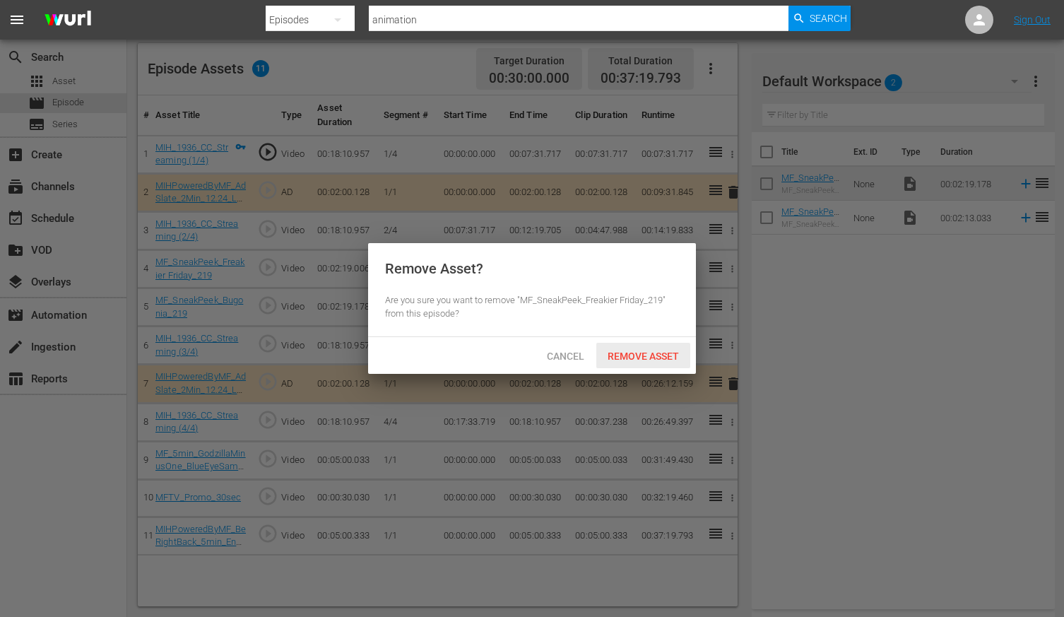
click at [641, 358] on span "Remove Asset" at bounding box center [643, 356] width 94 height 11
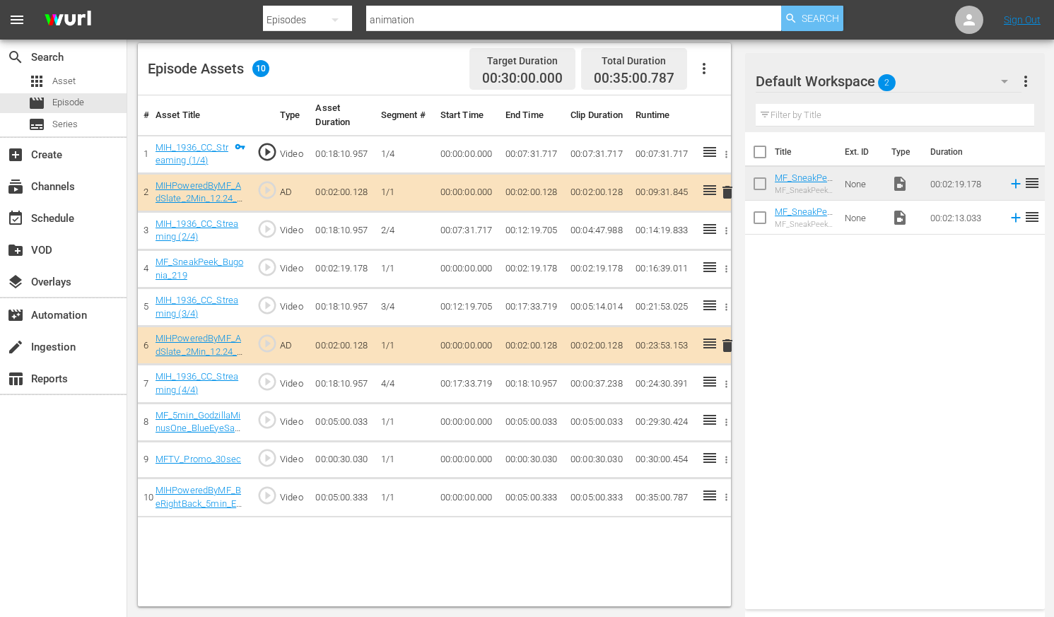
drag, startPoint x: 809, startPoint y: 17, endPoint x: 816, endPoint y: 33, distance: 16.8
click at [809, 17] on span "Search" at bounding box center [819, 18] width 37 height 25
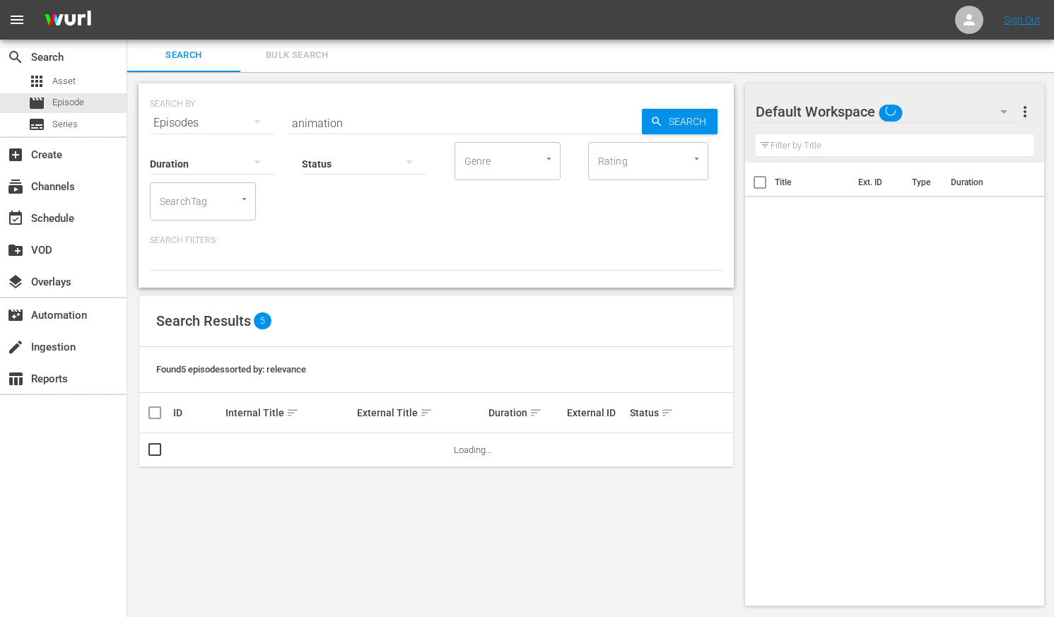
scroll to position [17, 0]
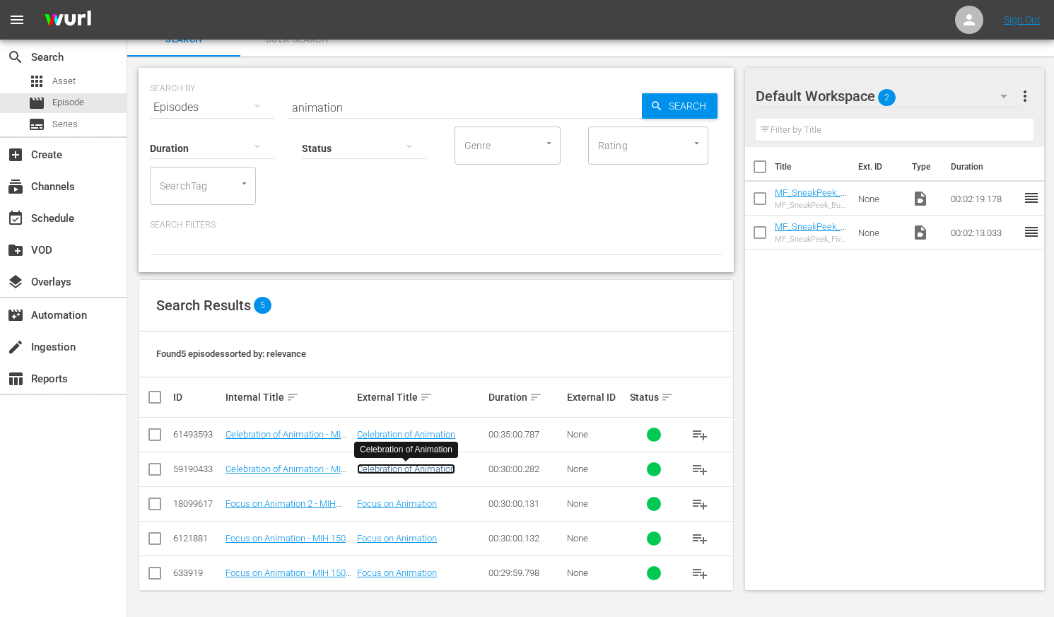
click at [430, 471] on link "Celebration of Animation" at bounding box center [406, 469] width 98 height 11
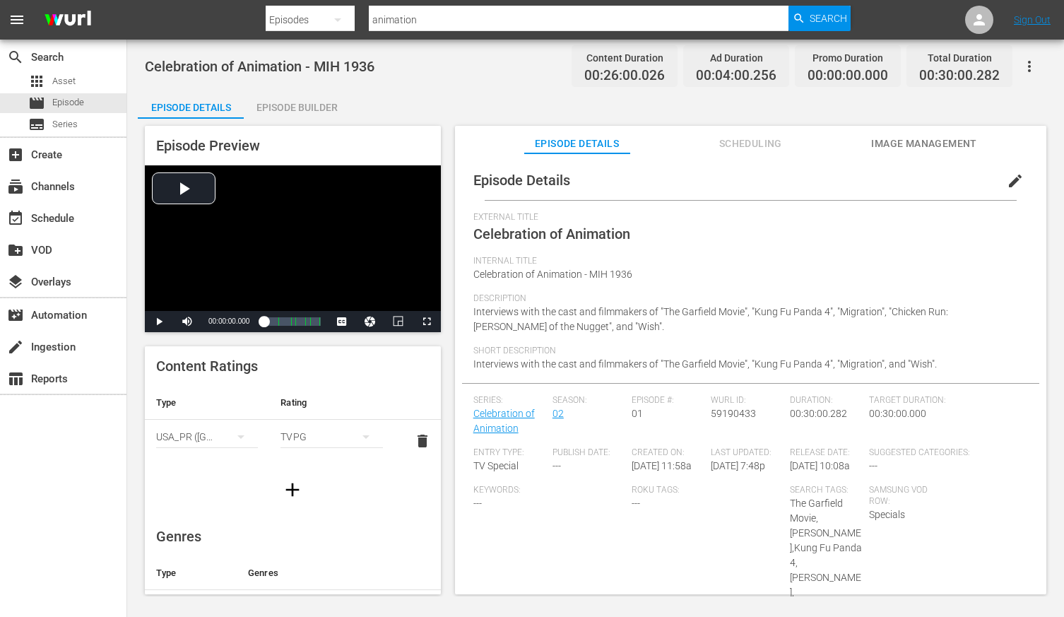
click at [316, 108] on div "Episode Builder" at bounding box center [297, 107] width 106 height 34
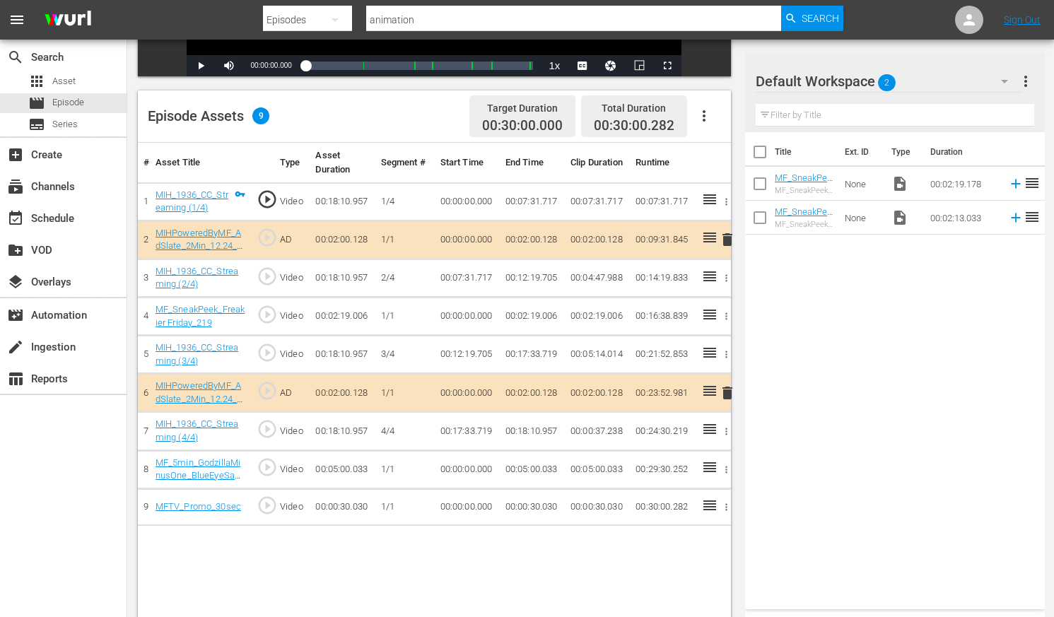
scroll to position [368, 0]
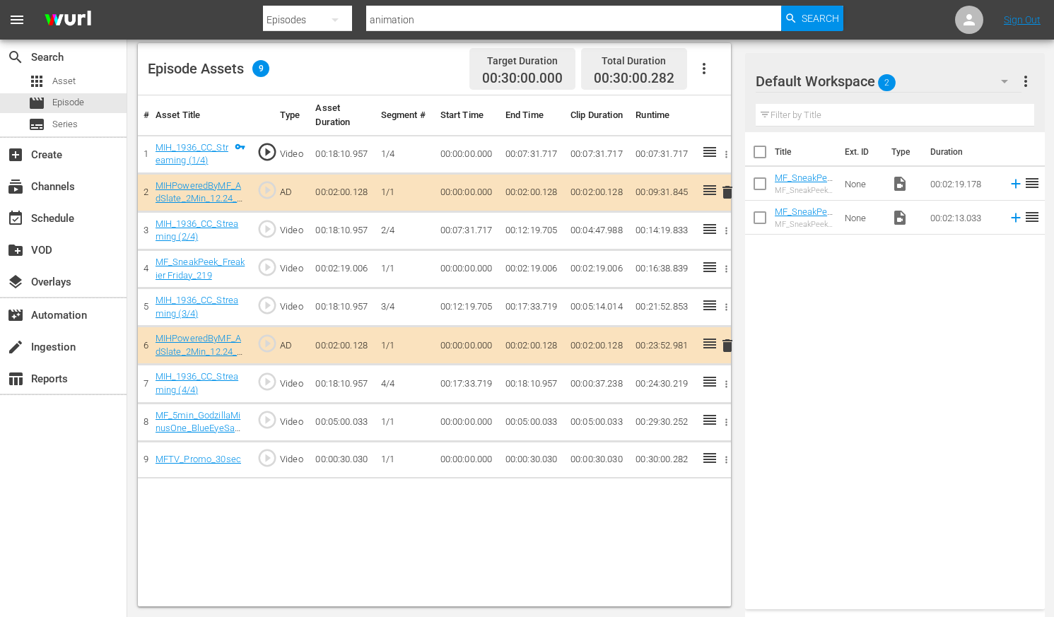
click at [899, 183] on icon at bounding box center [1016, 184] width 16 height 16
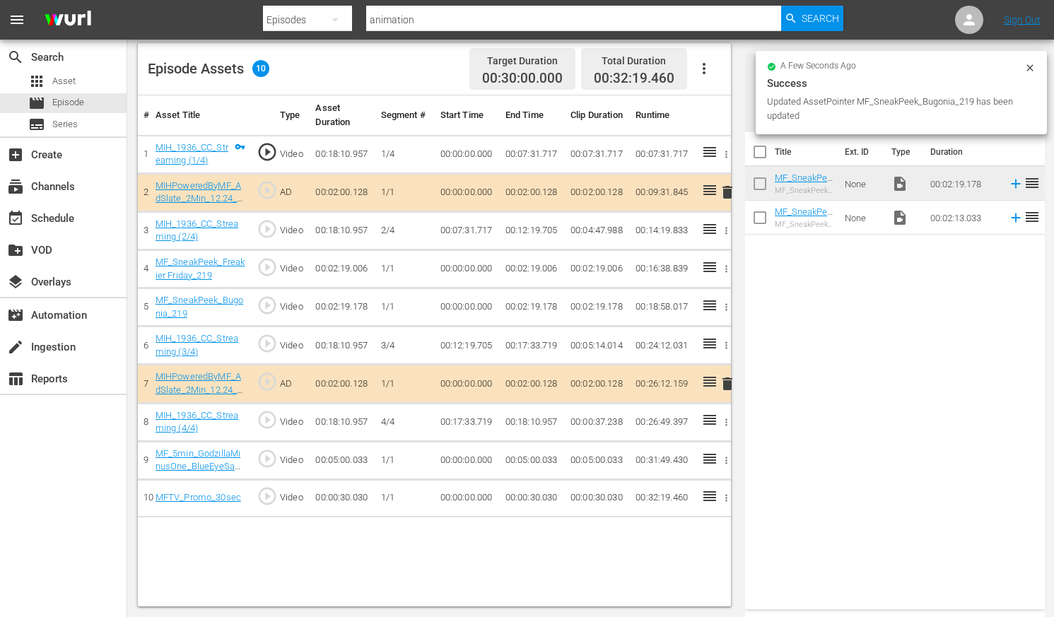
click at [726, 269] on icon "button" at bounding box center [726, 269] width 2 height 7
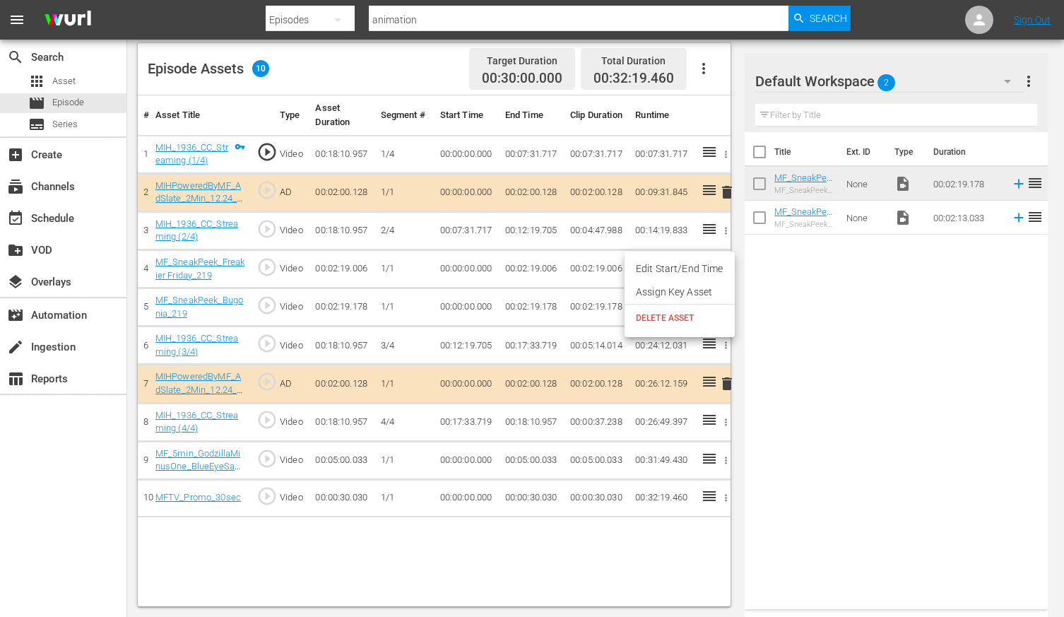
click at [679, 314] on span "DELETE ASSET" at bounding box center [680, 318] width 88 height 13
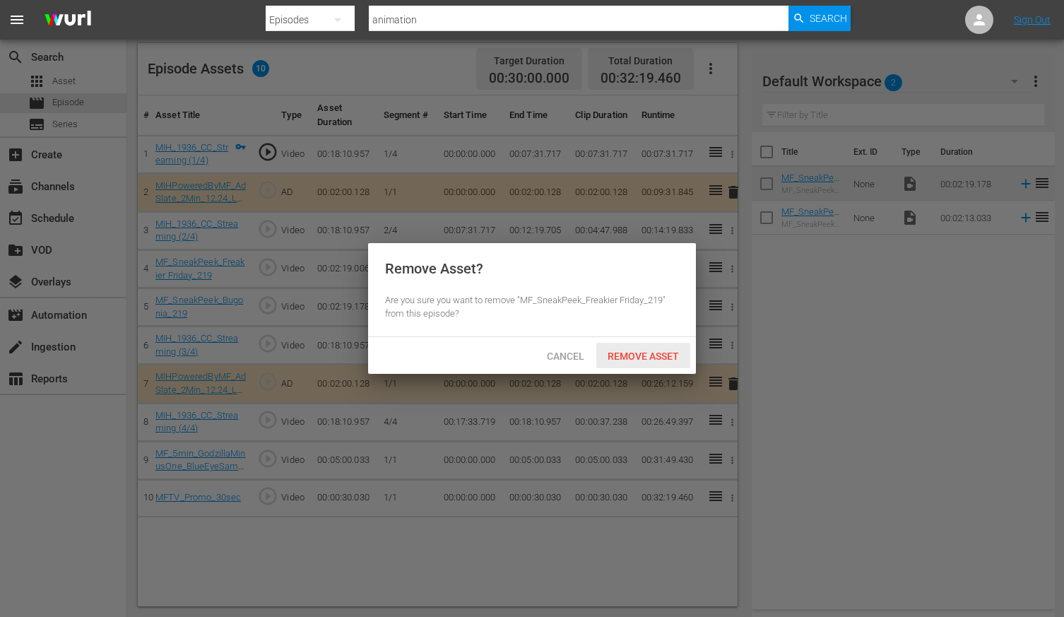
click at [661, 352] on span "Remove Asset" at bounding box center [643, 356] width 94 height 11
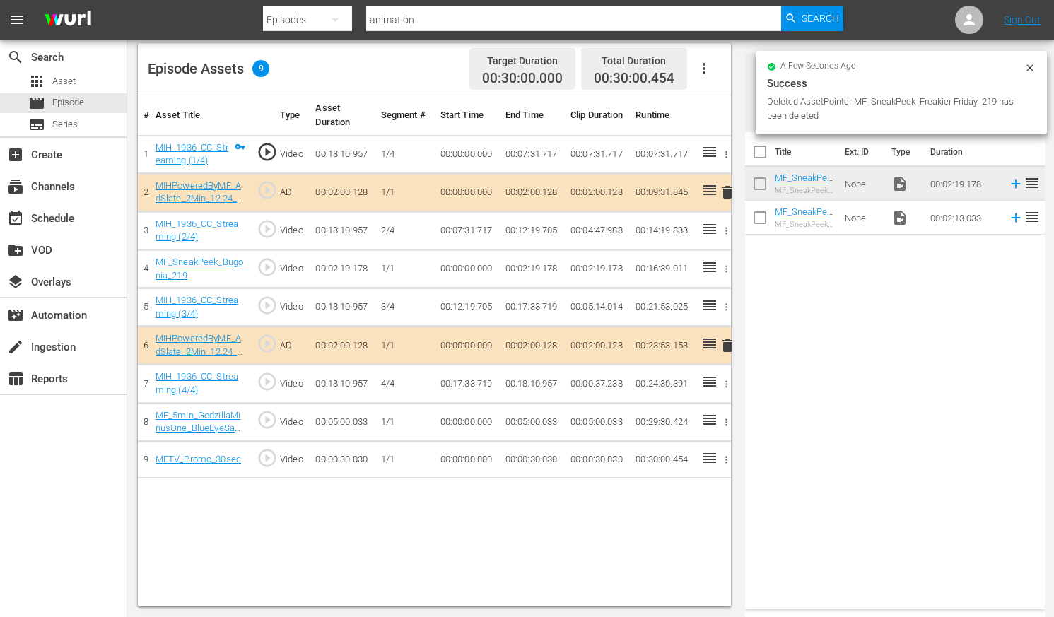
click at [888, 390] on div "Title Ext. ID Type Duration MF_SneakPeek_Bugonia_219 MF_SneakPeek_Bugonia_219 N…" at bounding box center [895, 367] width 300 height 471
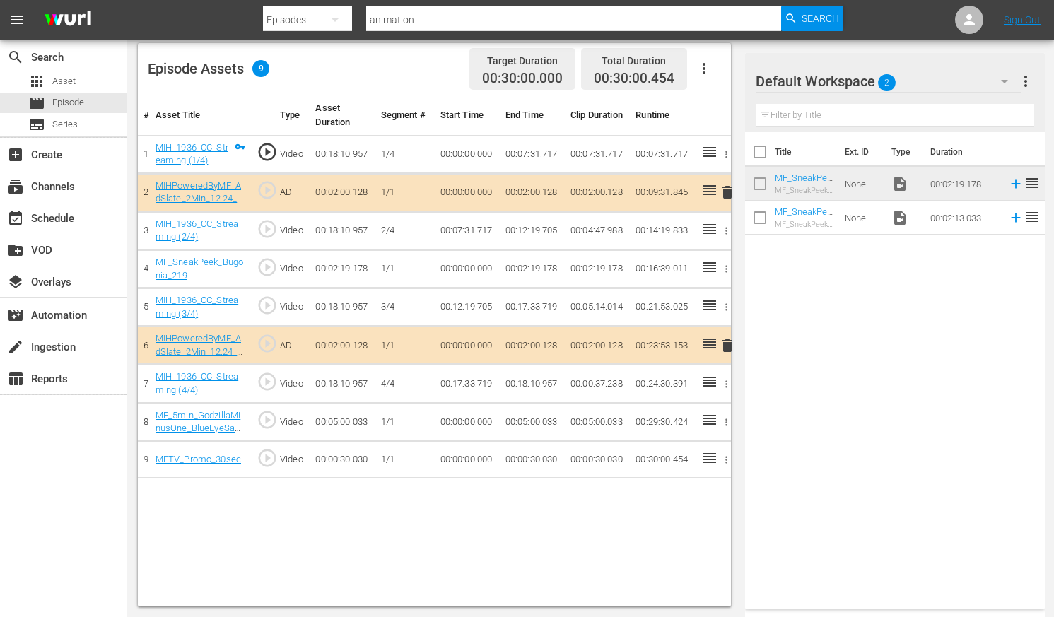
click at [760, 185] on input "checkbox" at bounding box center [760, 187] width 30 height 30
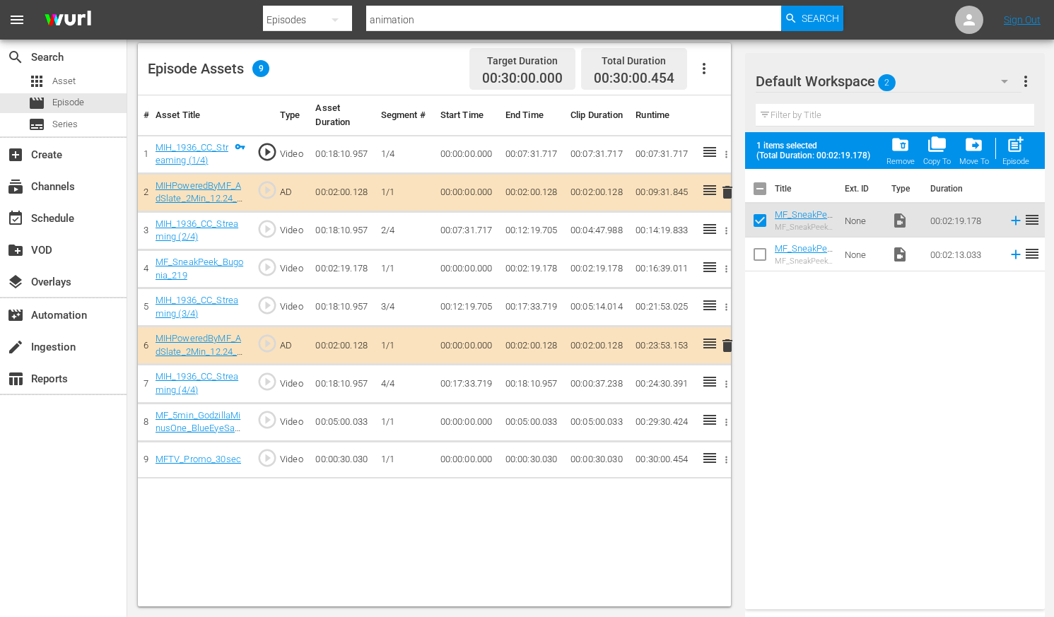
click at [899, 143] on span "folder_delete" at bounding box center [899, 144] width 19 height 19
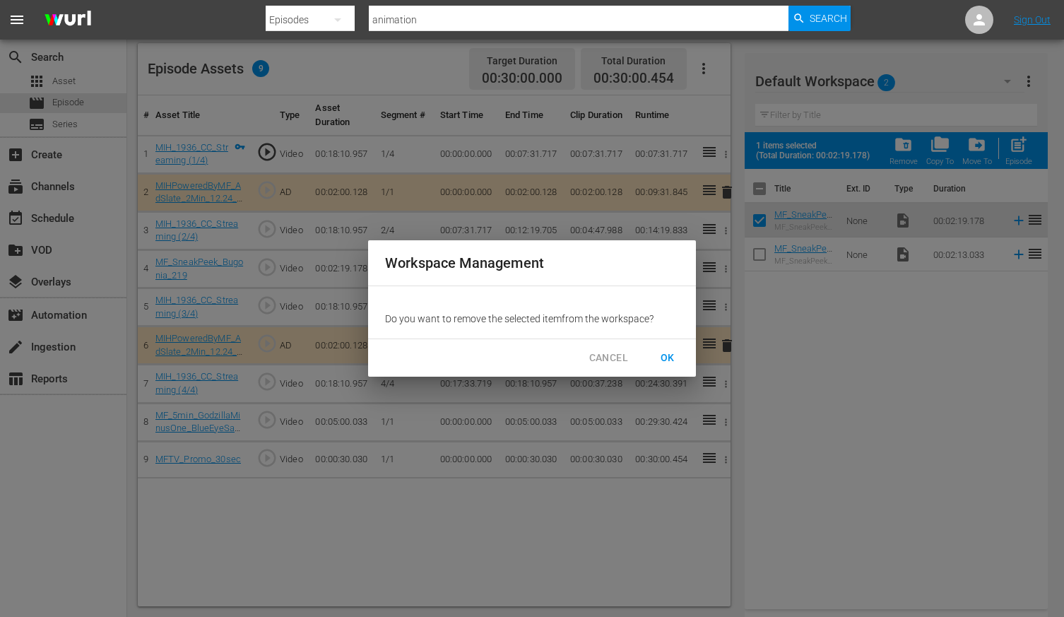
click at [669, 359] on span "OK" at bounding box center [668, 358] width 23 height 18
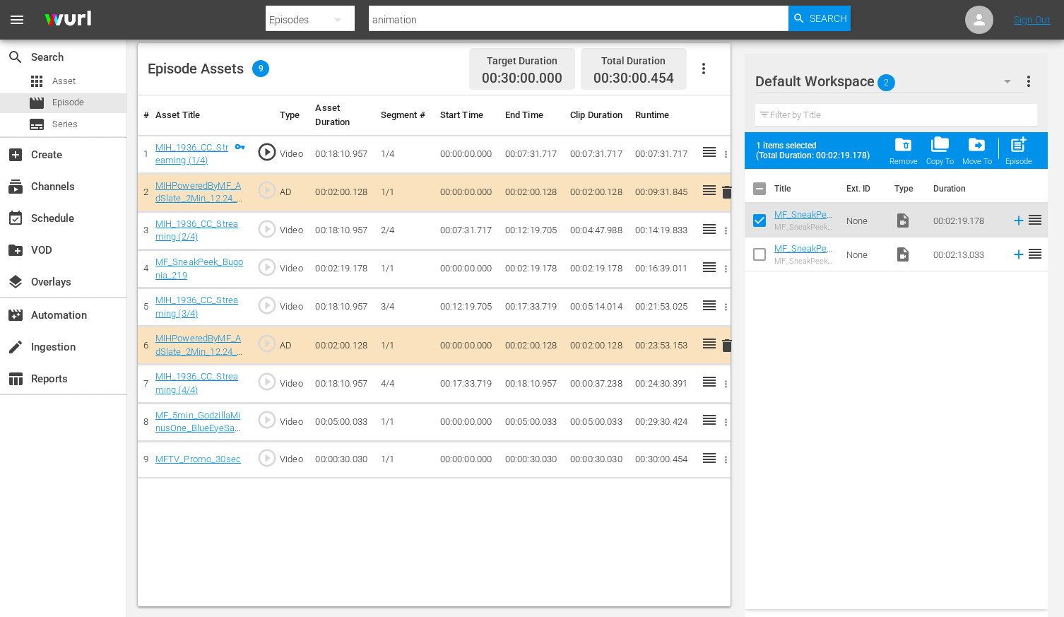
checkbox input "false"
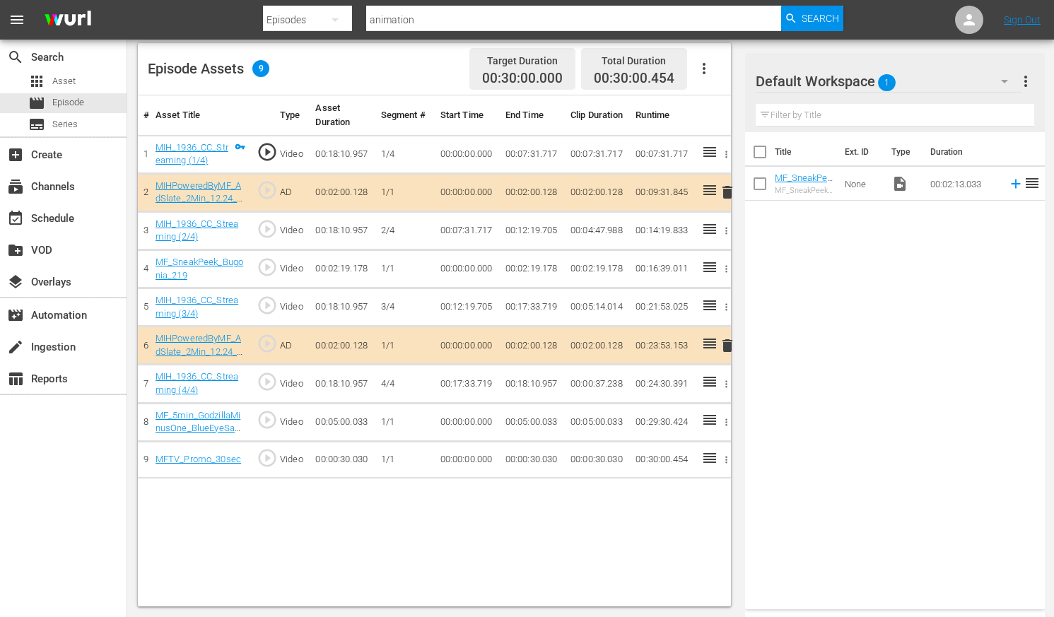
click at [322, 20] on button "button" at bounding box center [335, 20] width 34 height 34
drag, startPoint x: 300, startPoint y: 126, endPoint x: 369, endPoint y: 107, distance: 71.8
click at [300, 126] on div "Assets" at bounding box center [308, 127] width 57 height 23
drag, startPoint x: 396, startPoint y: 21, endPoint x: 334, endPoint y: 39, distance: 65.3
click at [336, 29] on div "Search By Assets Search ID, Title, Description, Keywords, or Category bugonia S…" at bounding box center [552, 20] width 579 height 34
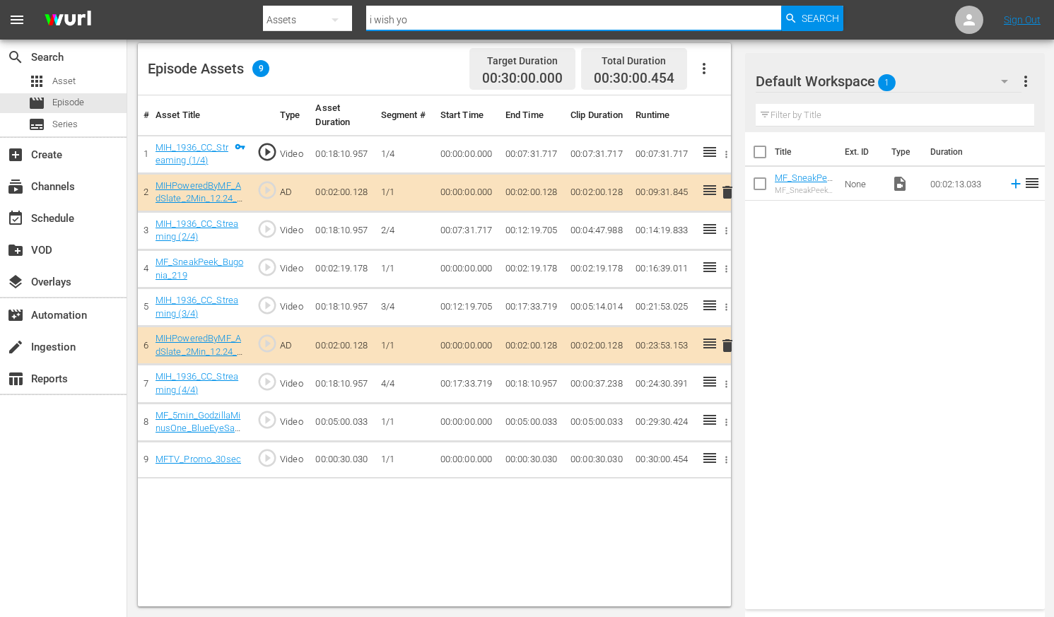
type input "i wish you"
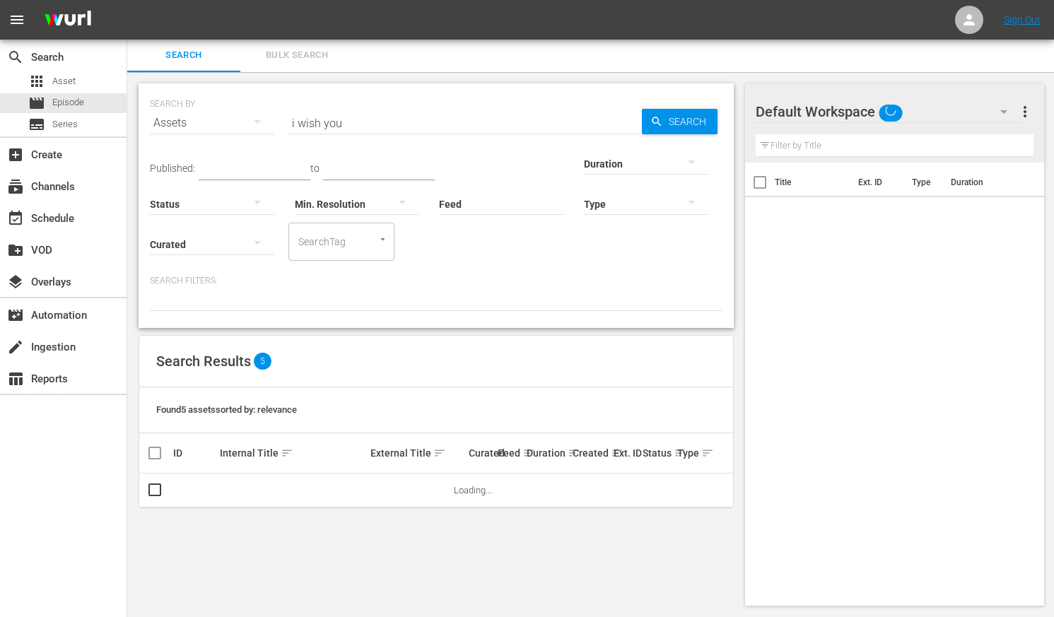
scroll to position [1, 0]
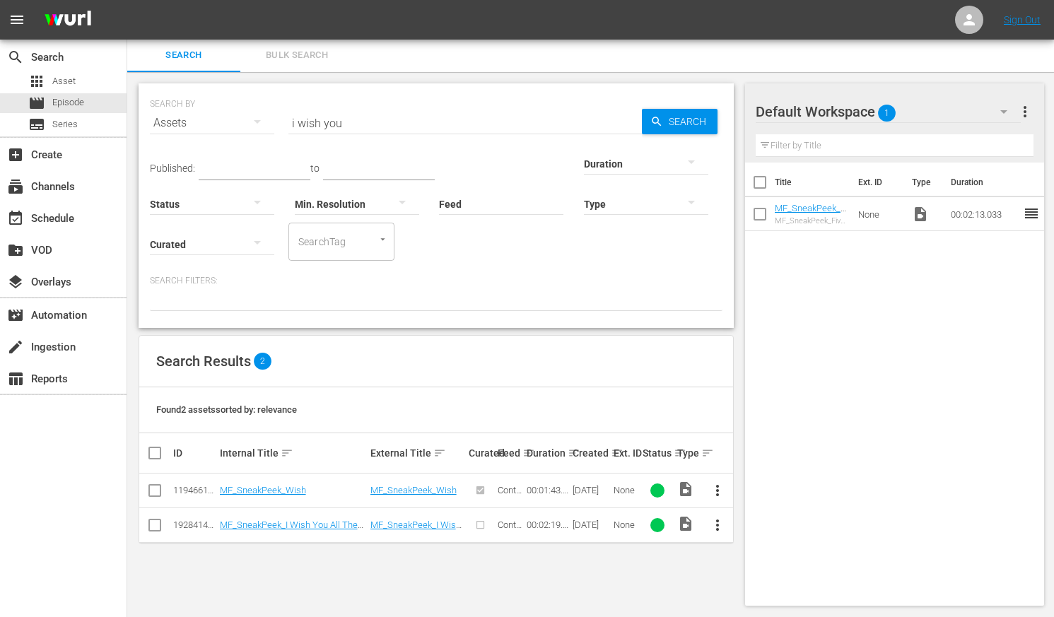
click at [719, 521] on span "more_vert" at bounding box center [717, 525] width 17 height 17
click at [770, 445] on div "Workspace" at bounding box center [794, 449] width 96 height 34
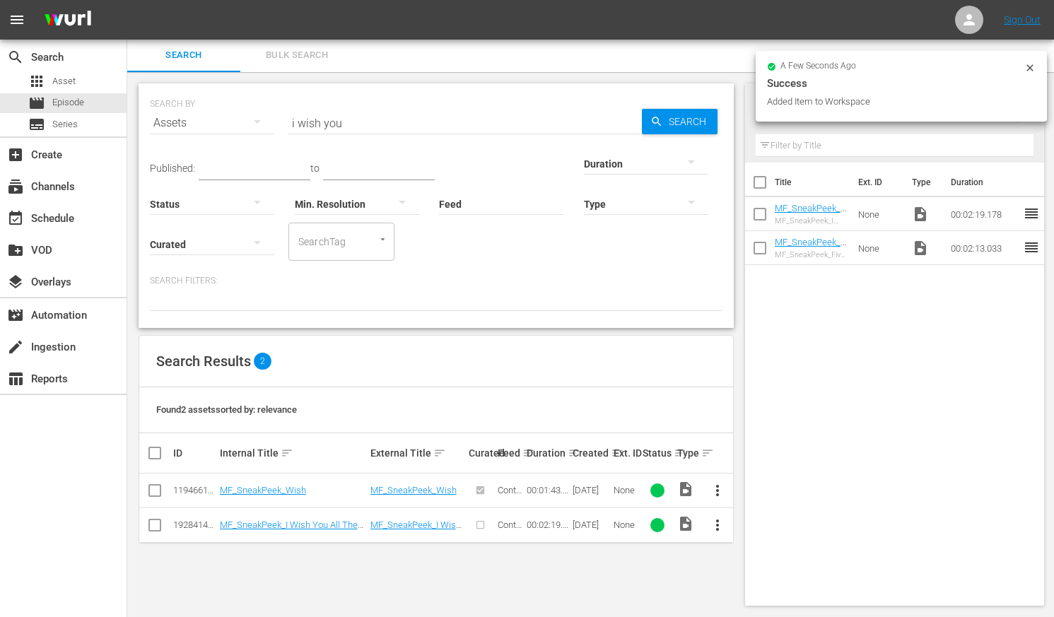
click at [206, 124] on div "Assets" at bounding box center [212, 123] width 124 height 40
click at [189, 218] on div "Episodes" at bounding box center [195, 217] width 57 height 23
type input "animation"
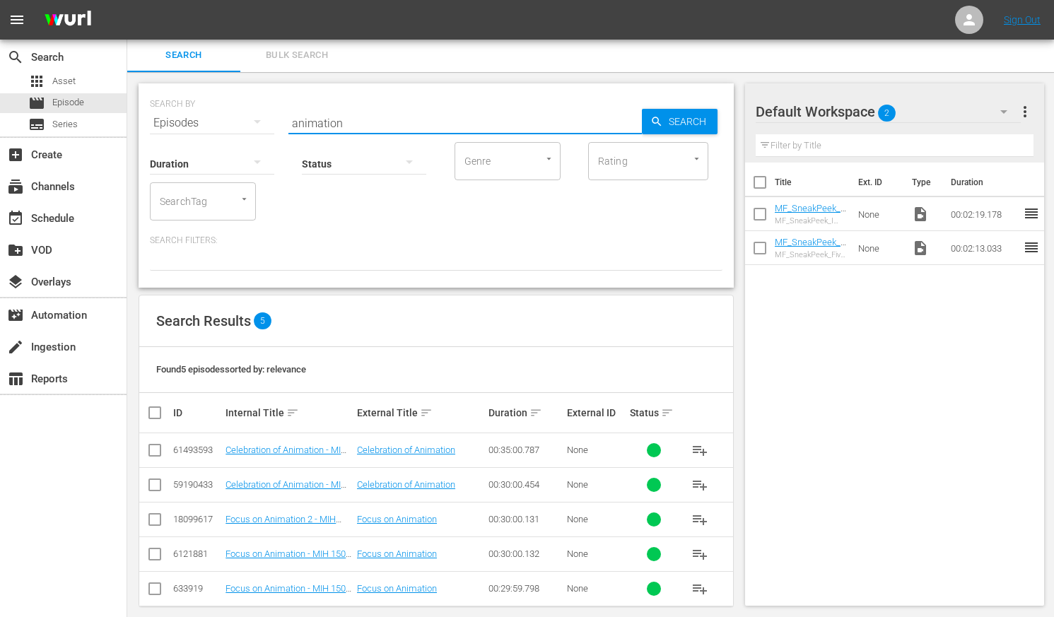
drag, startPoint x: 348, startPoint y: 122, endPoint x: 224, endPoint y: 122, distance: 124.4
click at [224, 122] on div "SEARCH BY Search By Episodes Search ID, Title, Description, Keywords, or Catego…" at bounding box center [436, 114] width 572 height 51
type input "life stories"
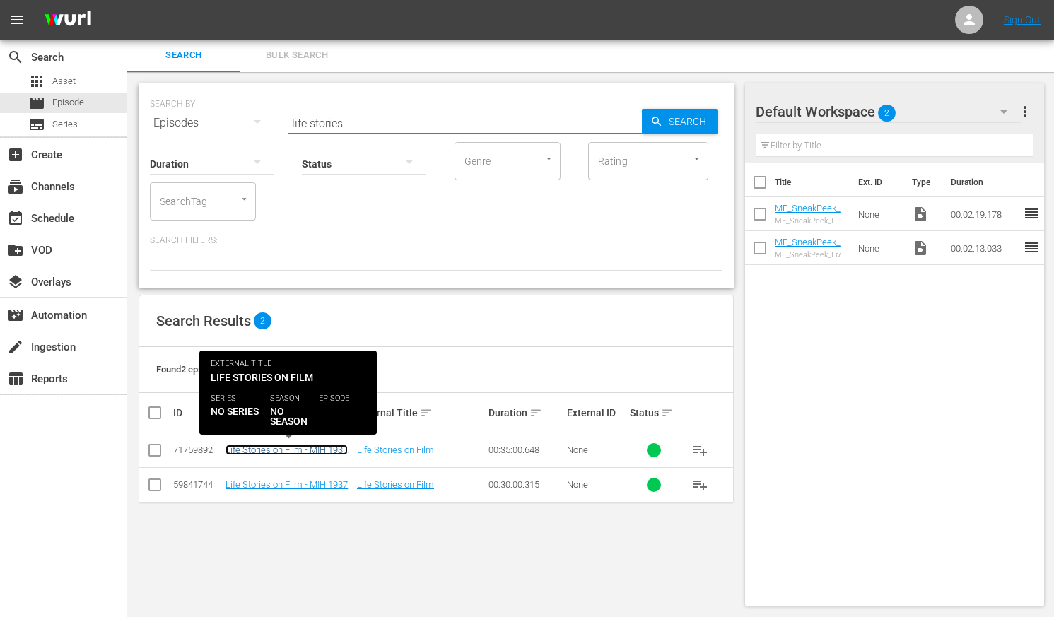
click at [309, 454] on link "Life Stories on Film - MIH 1937 - BRB" at bounding box center [286, 455] width 122 height 21
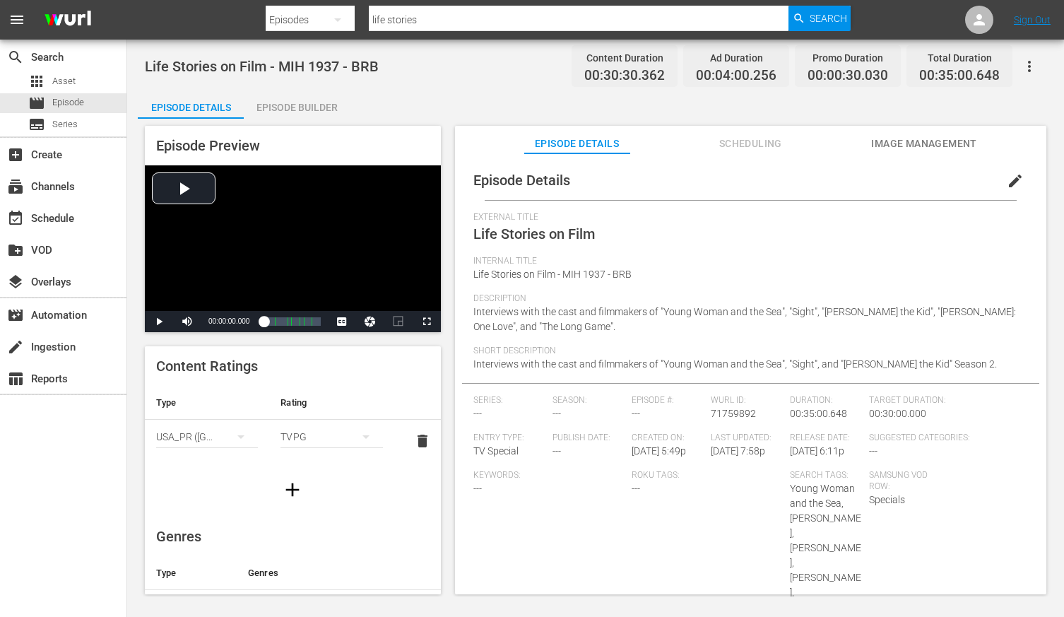
click at [292, 107] on div "Episode Builder" at bounding box center [297, 107] width 106 height 34
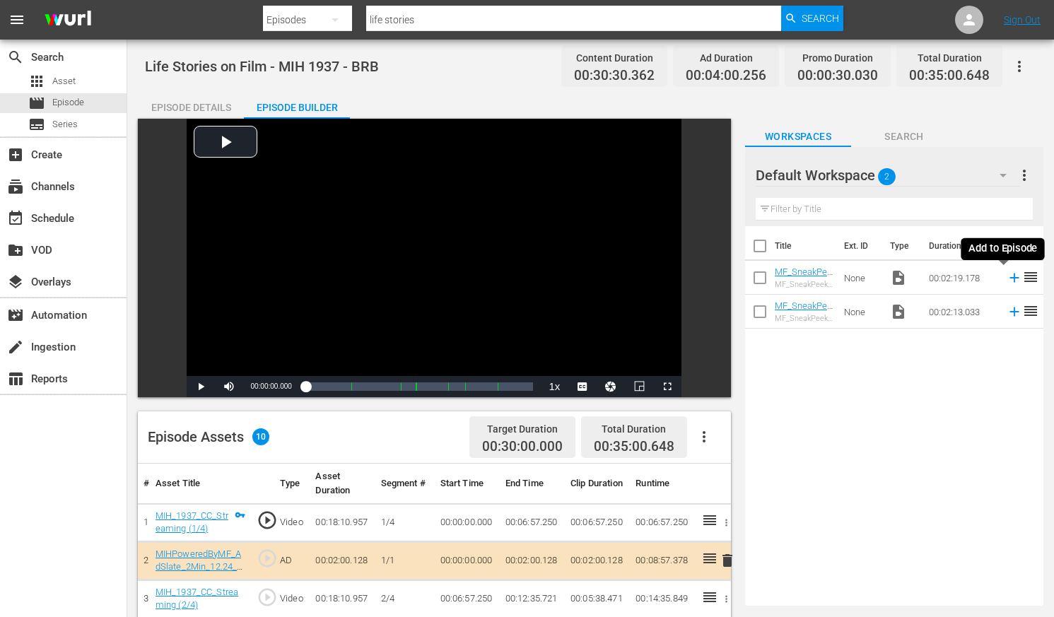
drag, startPoint x: 1003, startPoint y: 280, endPoint x: 938, endPoint y: 428, distance: 161.1
click at [899, 280] on icon at bounding box center [1014, 278] width 16 height 16
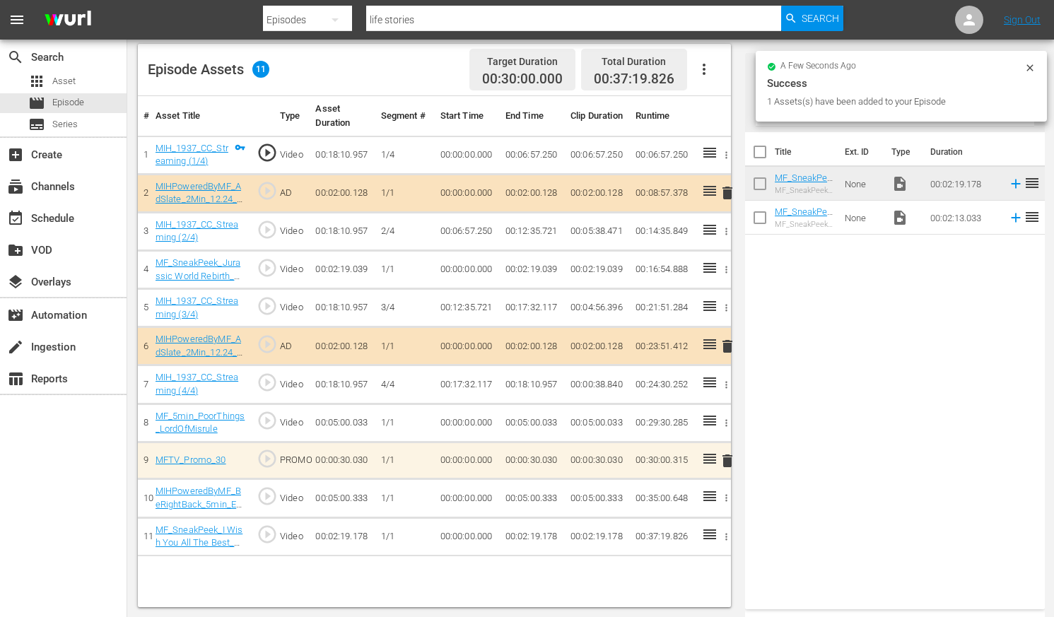
scroll to position [368, 0]
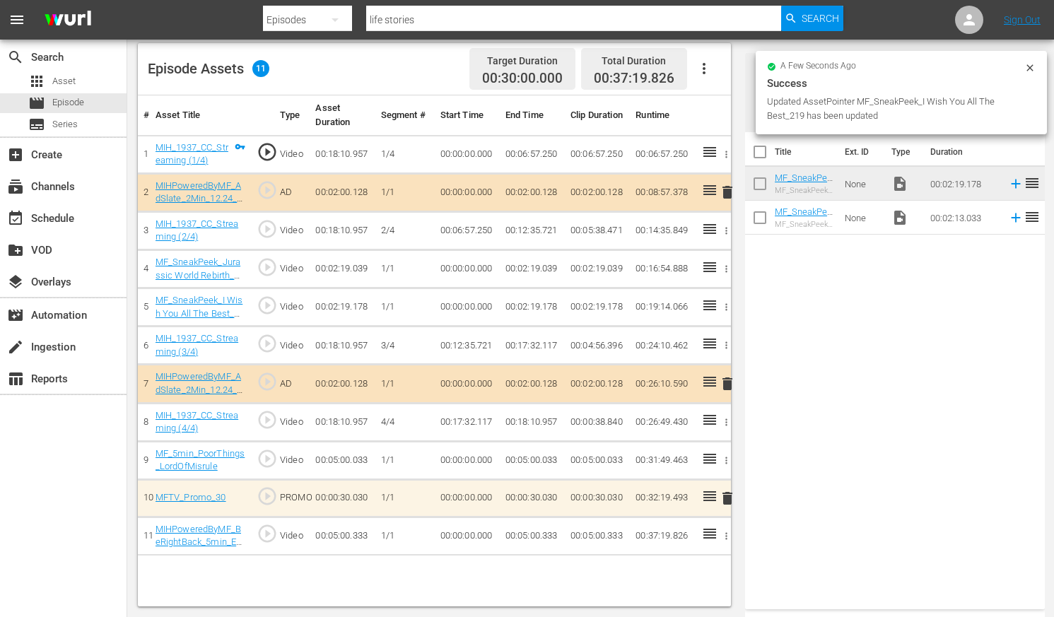
click at [724, 269] on icon "button" at bounding box center [726, 269] width 11 height 11
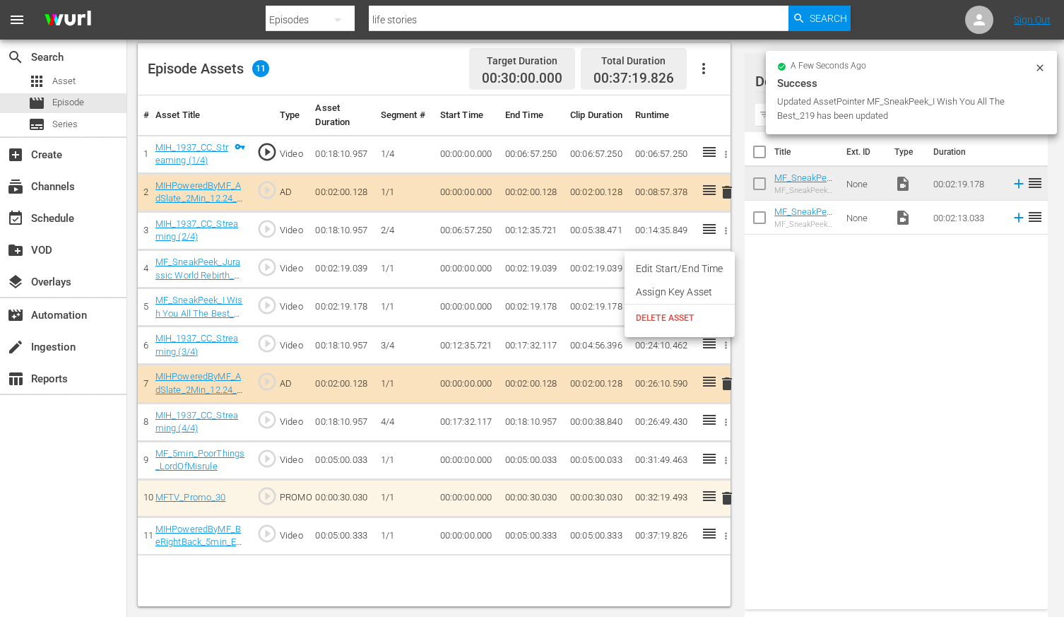
click at [673, 315] on span "DELETE ASSET" at bounding box center [680, 318] width 88 height 13
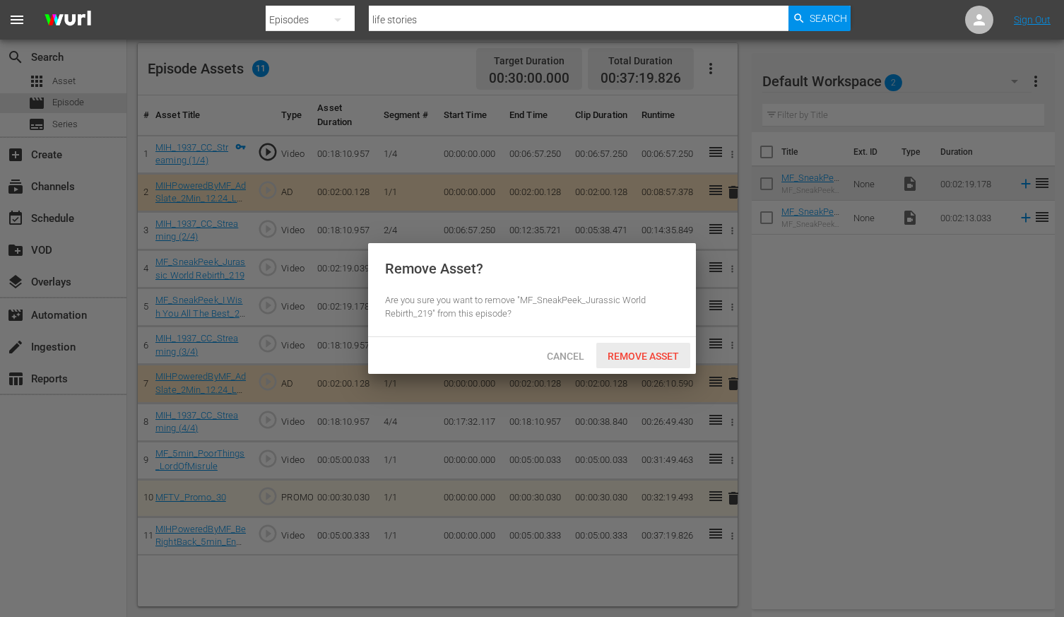
click at [663, 358] on span "Remove Asset" at bounding box center [643, 356] width 94 height 11
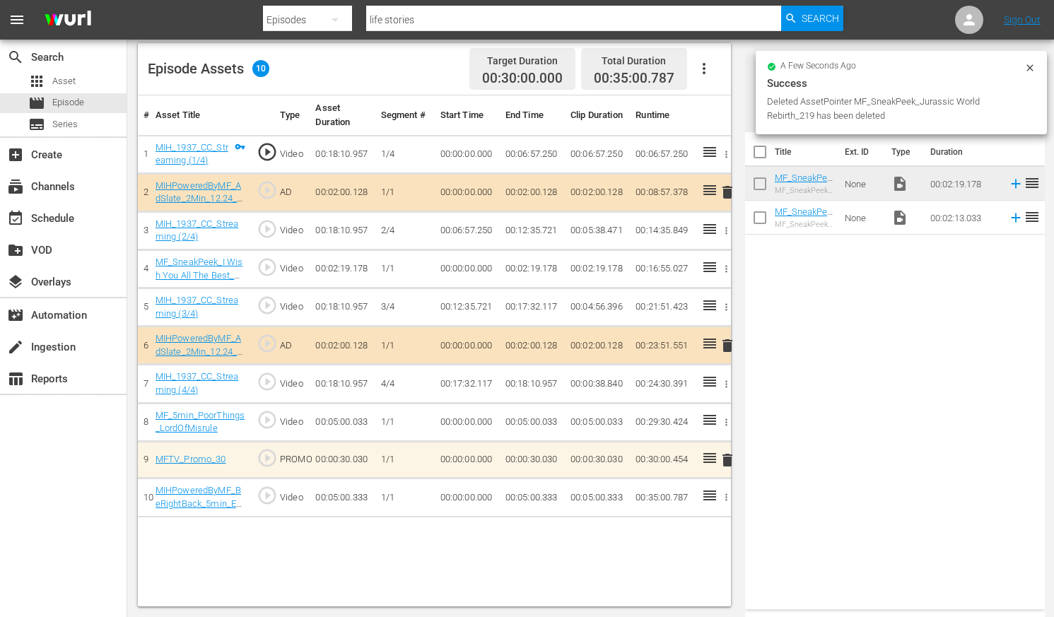
click at [899, 455] on div "Title Ext. ID Type Duration MF_SneakPeek_I Wish You All The Best_219 MF_SneakPe…" at bounding box center [895, 367] width 300 height 471
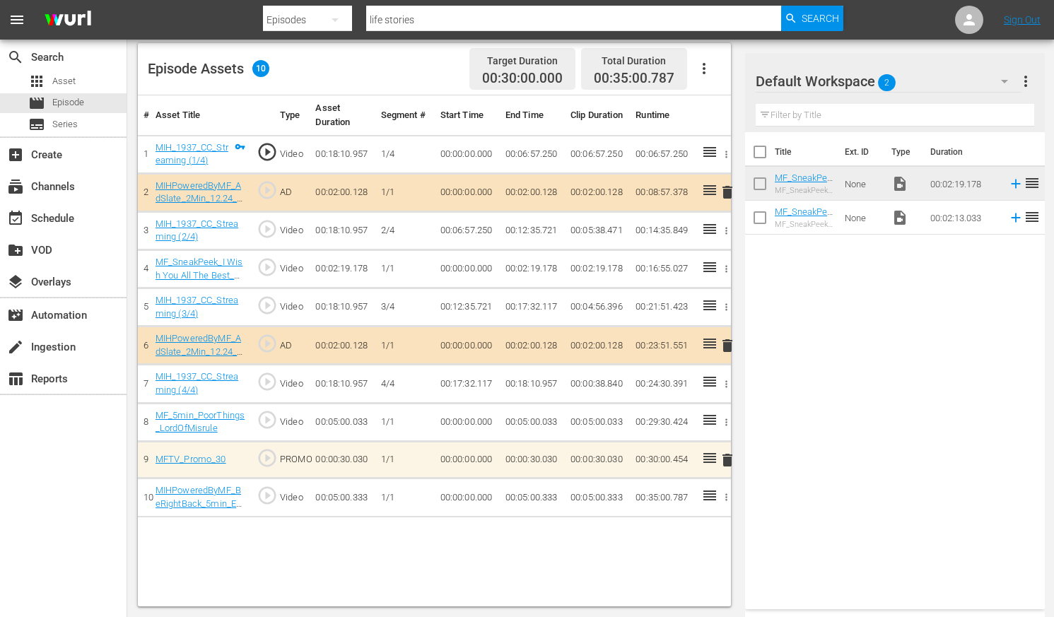
click at [432, 25] on input "life stories" at bounding box center [573, 20] width 414 height 34
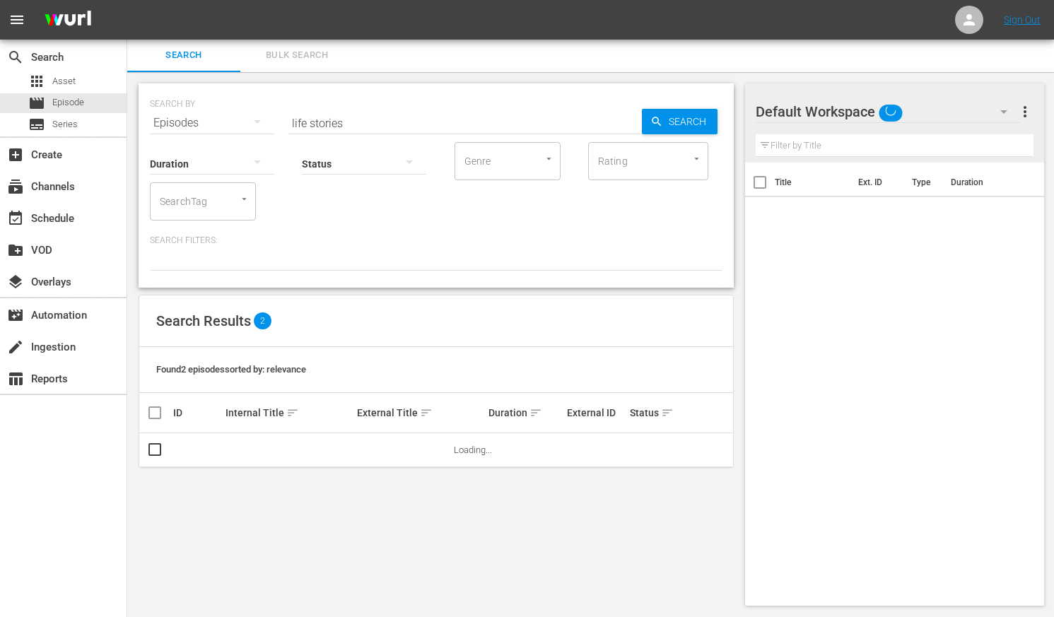
scroll to position [1, 0]
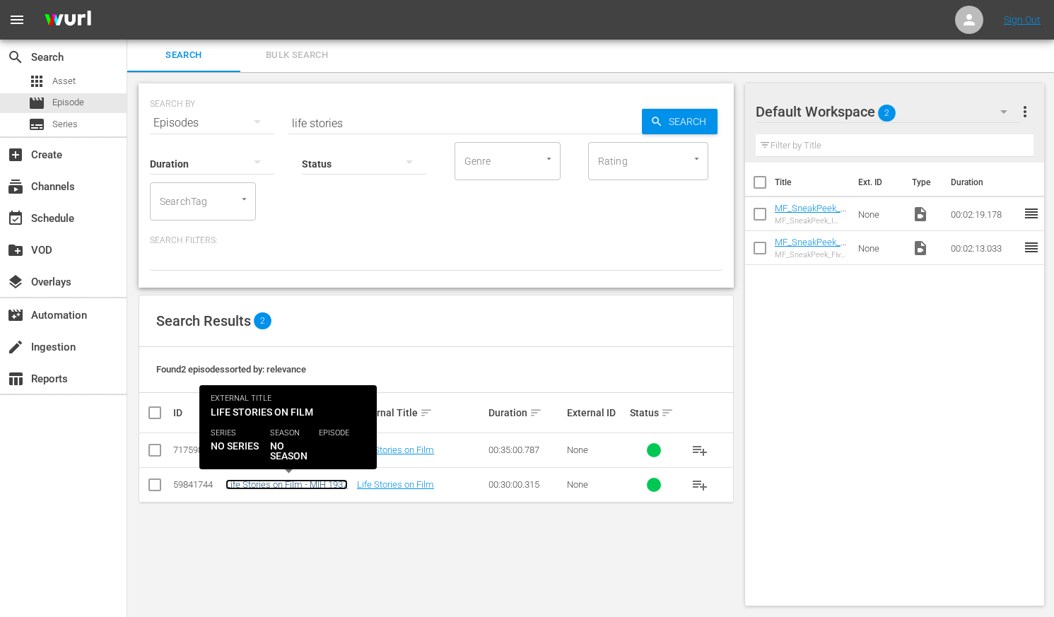
click at [321, 487] on link "Life Stories on Film - MIH 1937" at bounding box center [286, 484] width 122 height 11
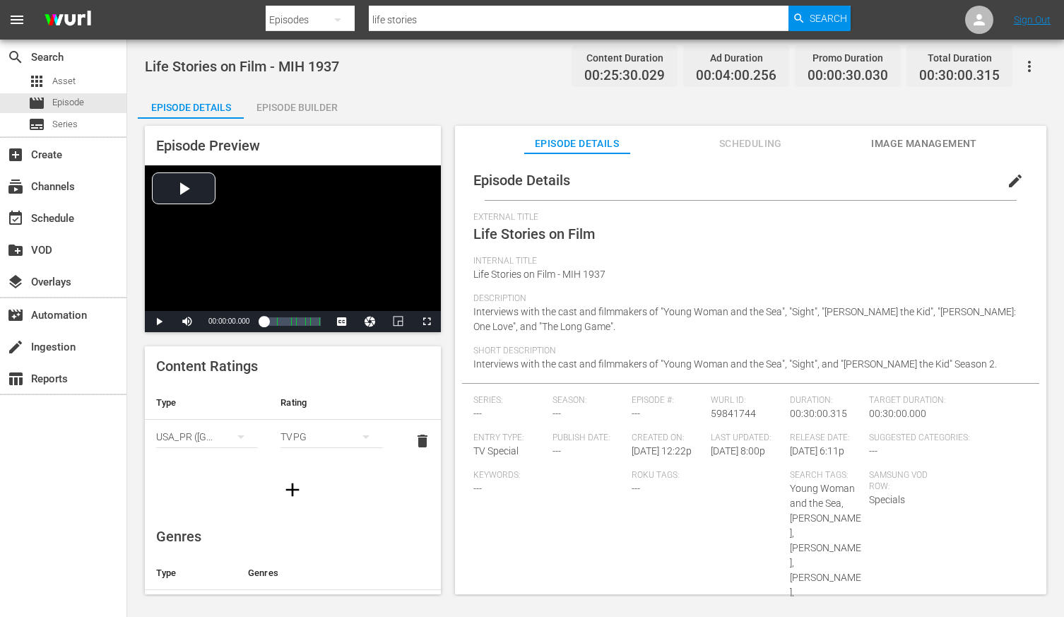
drag, startPoint x: 298, startPoint y: 102, endPoint x: 313, endPoint y: 125, distance: 27.6
click at [298, 102] on div "Episode Builder" at bounding box center [297, 107] width 106 height 34
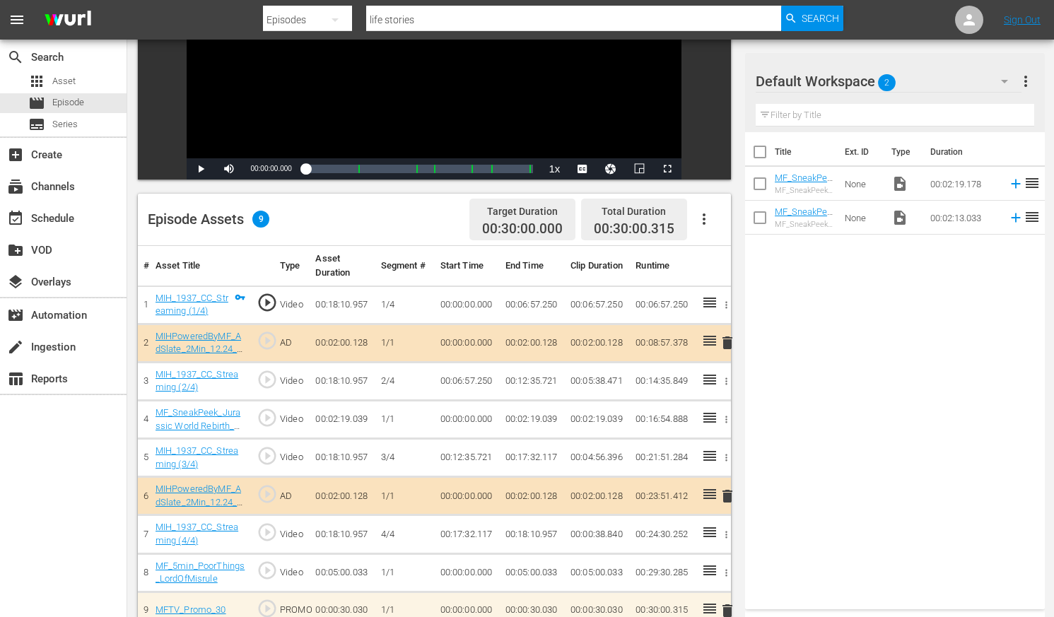
scroll to position [274, 0]
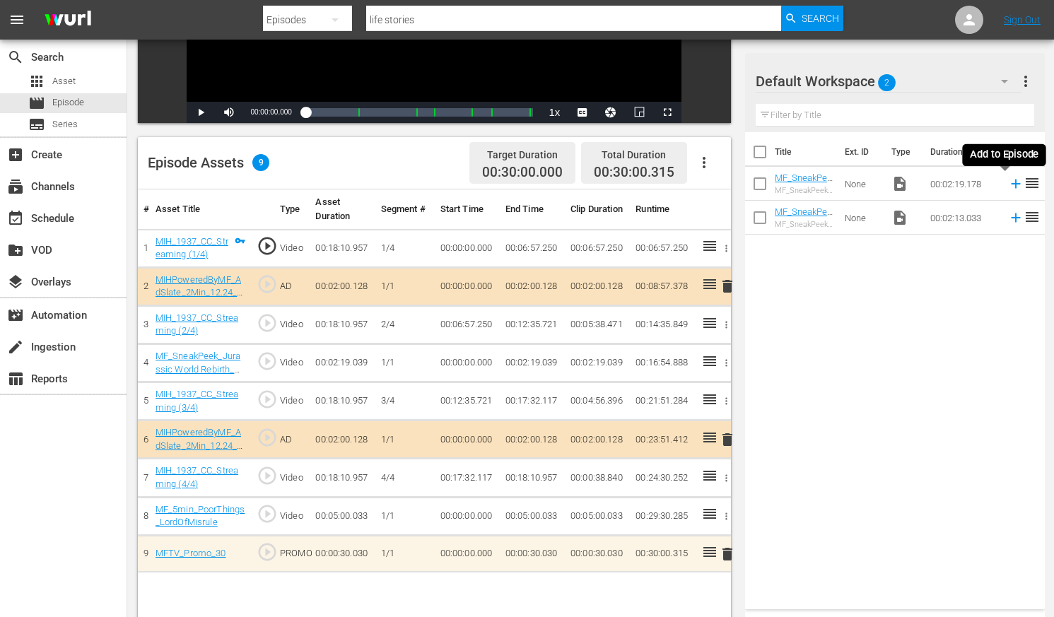
click at [899, 186] on icon at bounding box center [1016, 184] width 16 height 16
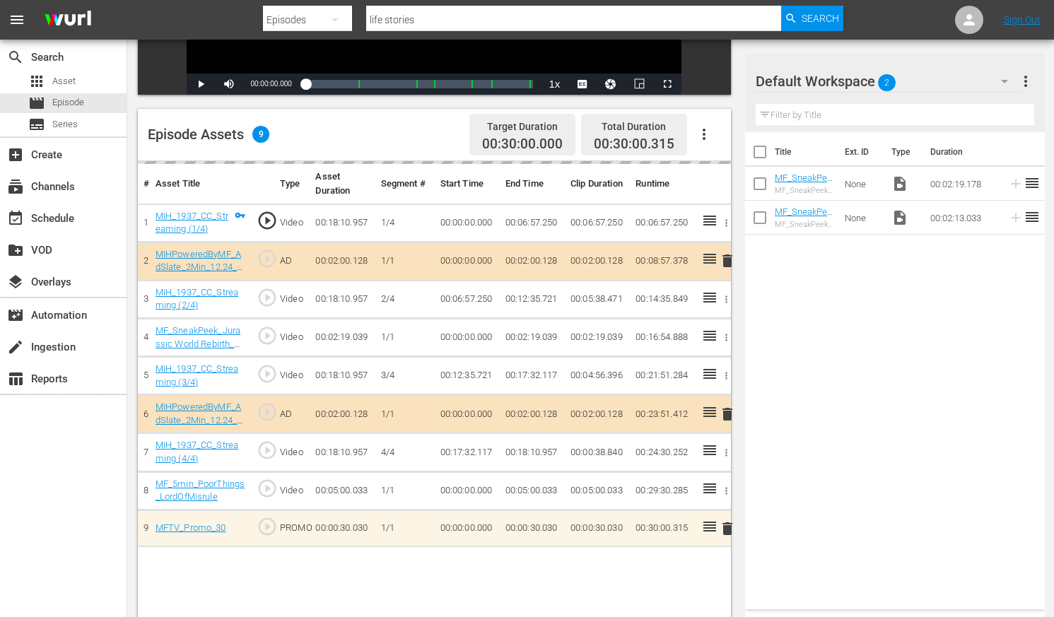
scroll to position [322, 0]
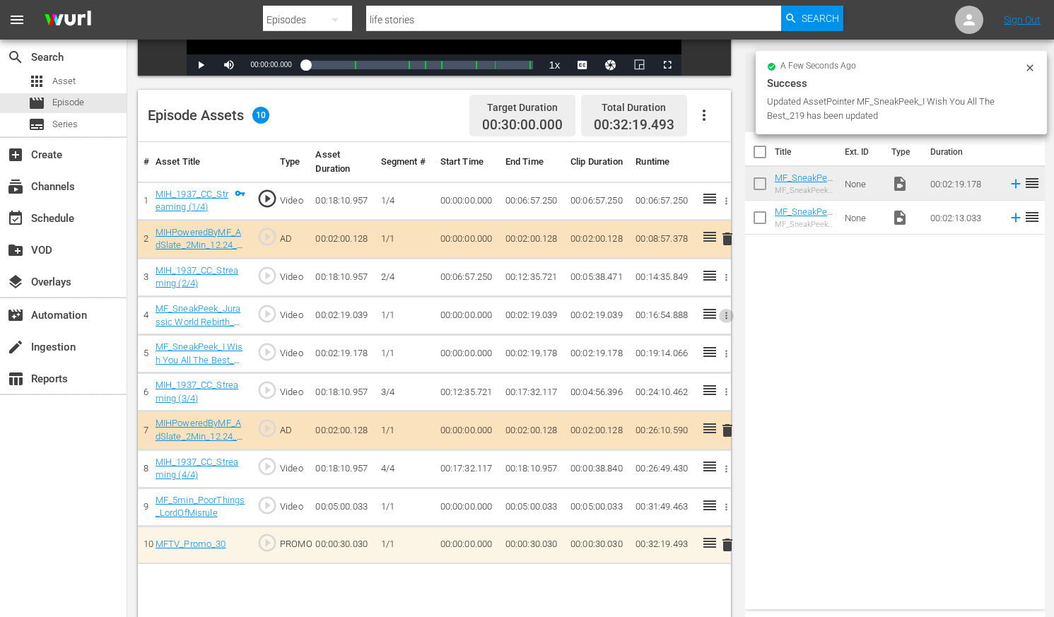
click at [726, 317] on icon "button" at bounding box center [726, 315] width 11 height 11
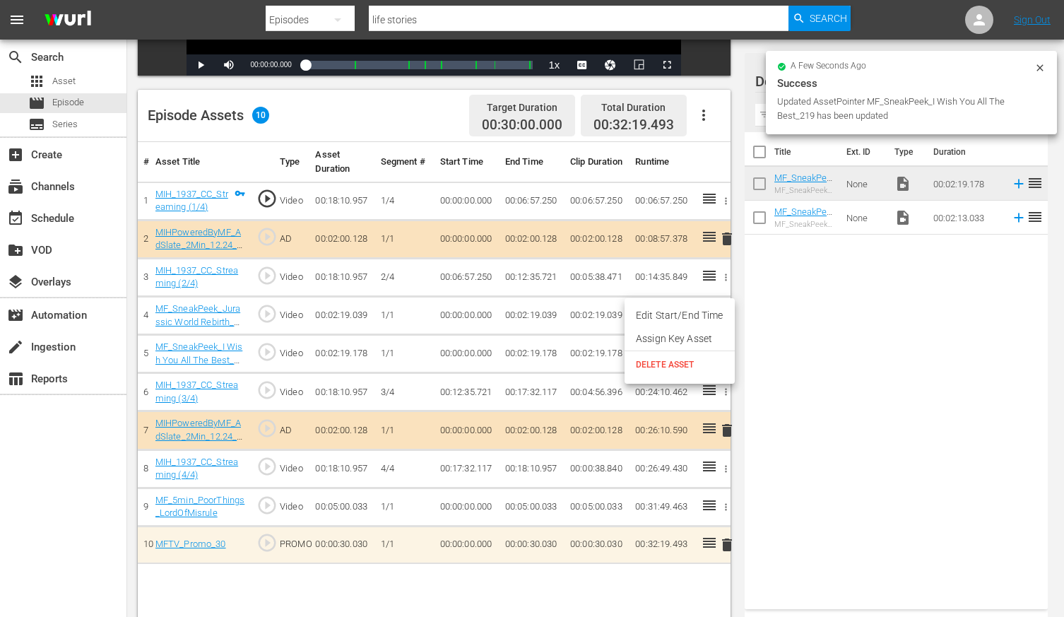
click at [671, 365] on span "DELETE ASSET" at bounding box center [680, 364] width 88 height 13
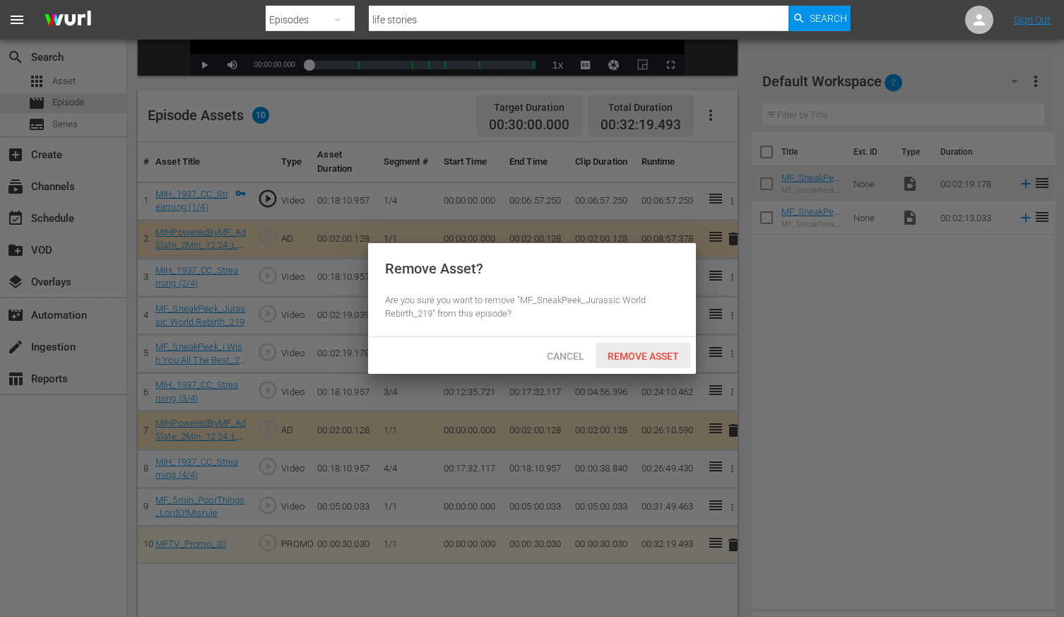
click at [667, 360] on span "Remove Asset" at bounding box center [643, 356] width 94 height 11
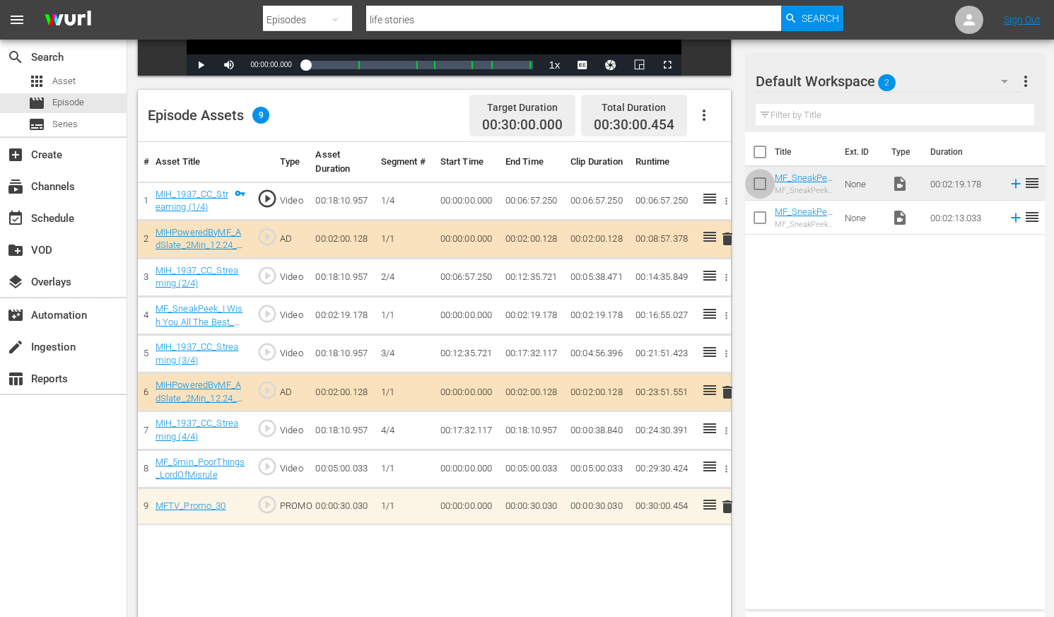
click at [760, 184] on input "checkbox" at bounding box center [760, 187] width 30 height 30
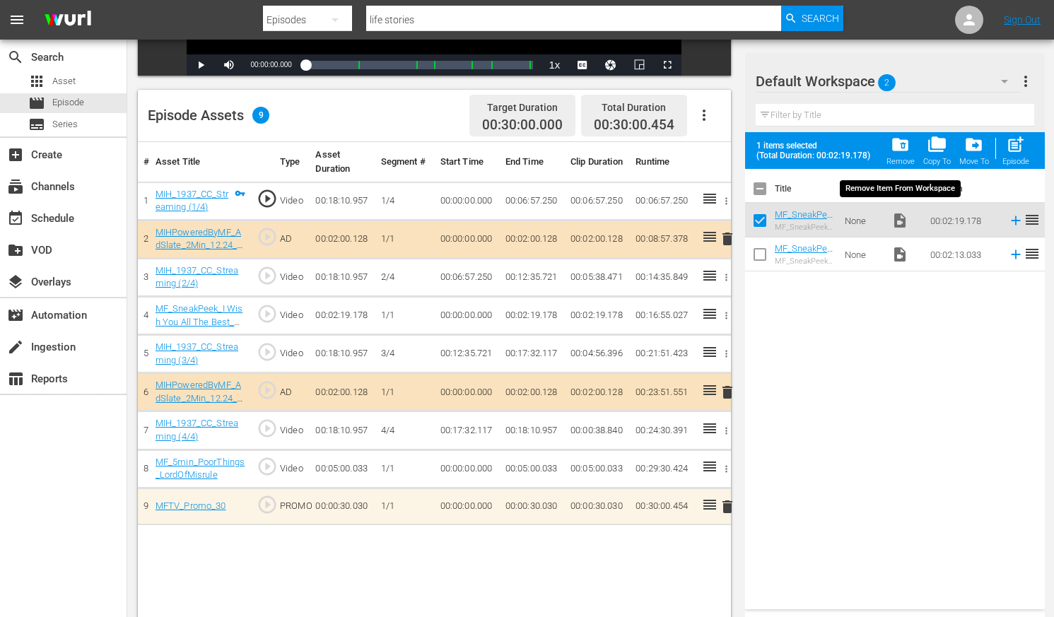
click at [899, 143] on span "folder_delete" at bounding box center [899, 144] width 19 height 19
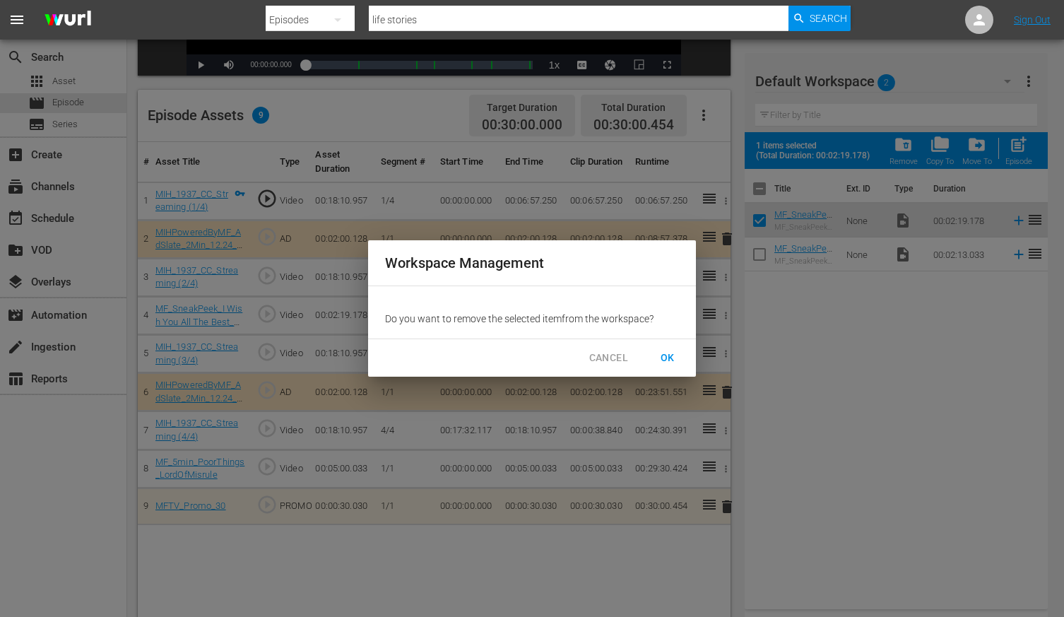
click at [675, 356] on span "OK" at bounding box center [668, 358] width 23 height 18
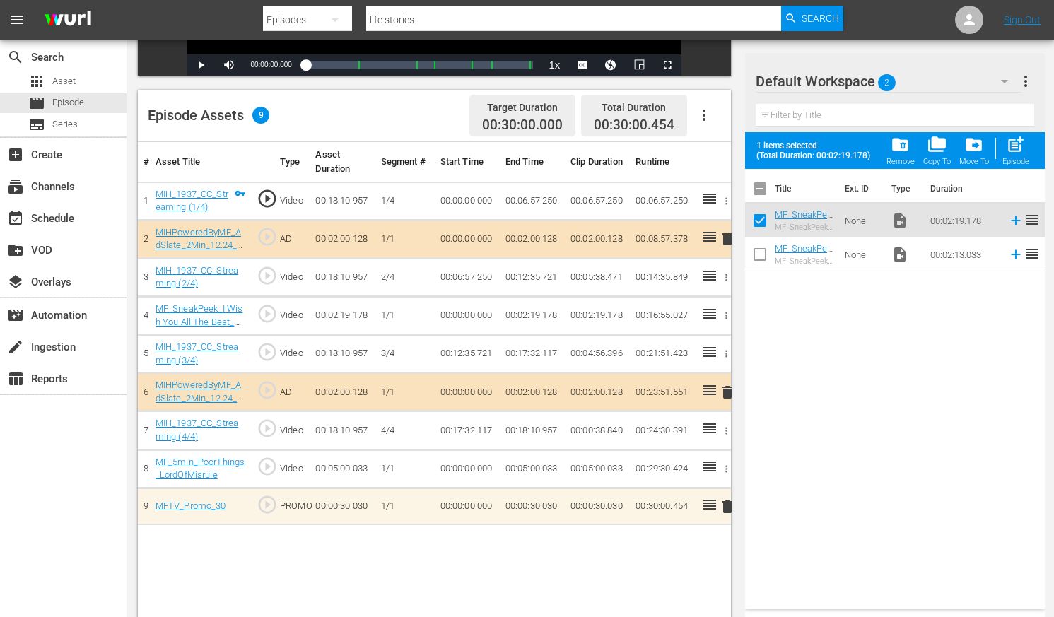
checkbox input "false"
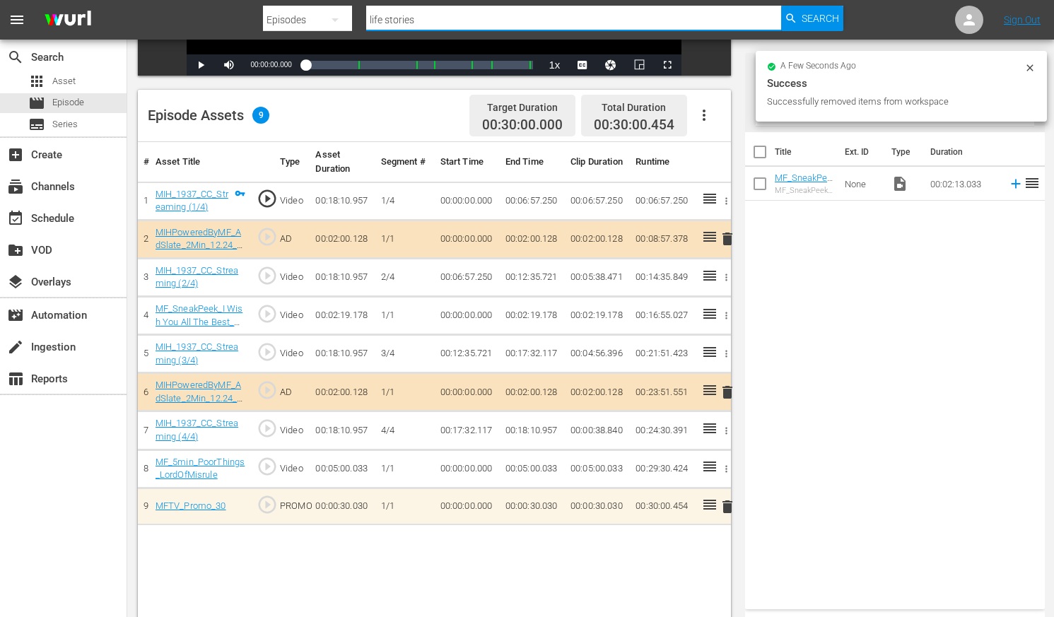
drag, startPoint x: 428, startPoint y: 20, endPoint x: 334, endPoint y: 22, distance: 94.0
click at [334, 23] on div "Search By Episodes Search ID, Title, Description, Keywords, or Category life st…" at bounding box center [552, 20] width 579 height 34
click at [324, 26] on button "button" at bounding box center [335, 20] width 34 height 34
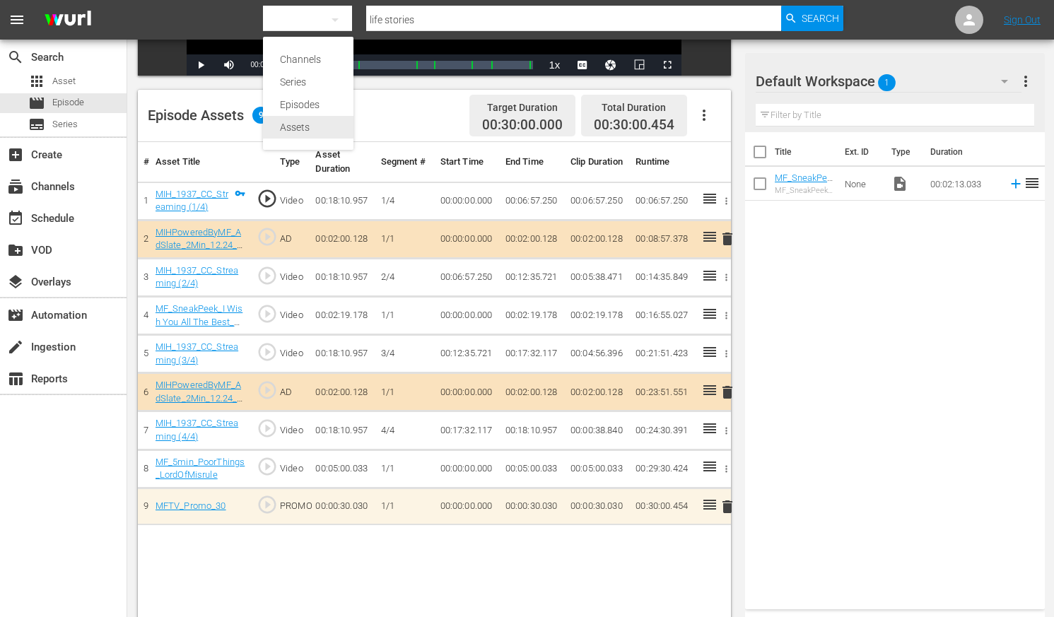
click at [298, 131] on div "Assets" at bounding box center [308, 127] width 57 height 23
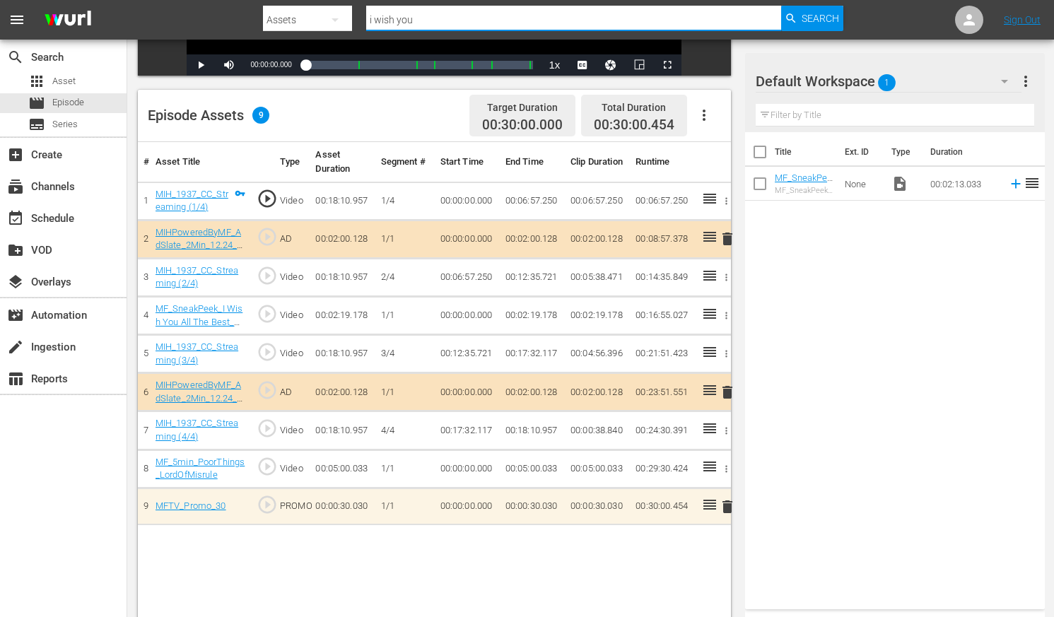
drag, startPoint x: 421, startPoint y: 18, endPoint x: 307, endPoint y: 19, distance: 113.8
click at [312, 23] on div "Search By Assets Search ID, Title, Description, Keywords, or Category i wish yo…" at bounding box center [552, 20] width 579 height 34
type input "bone temple"
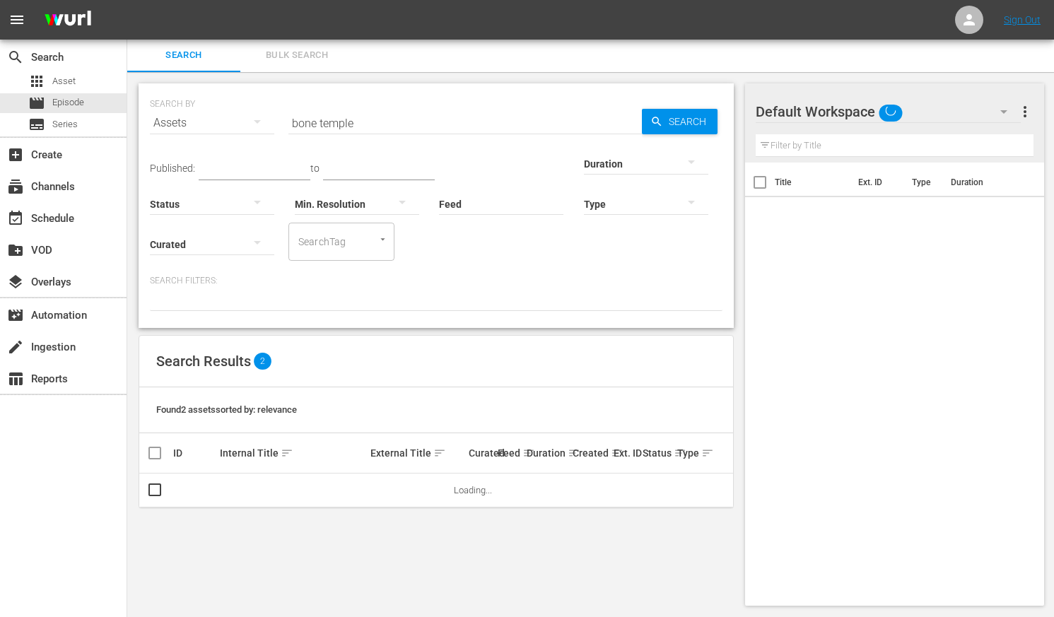
scroll to position [1, 0]
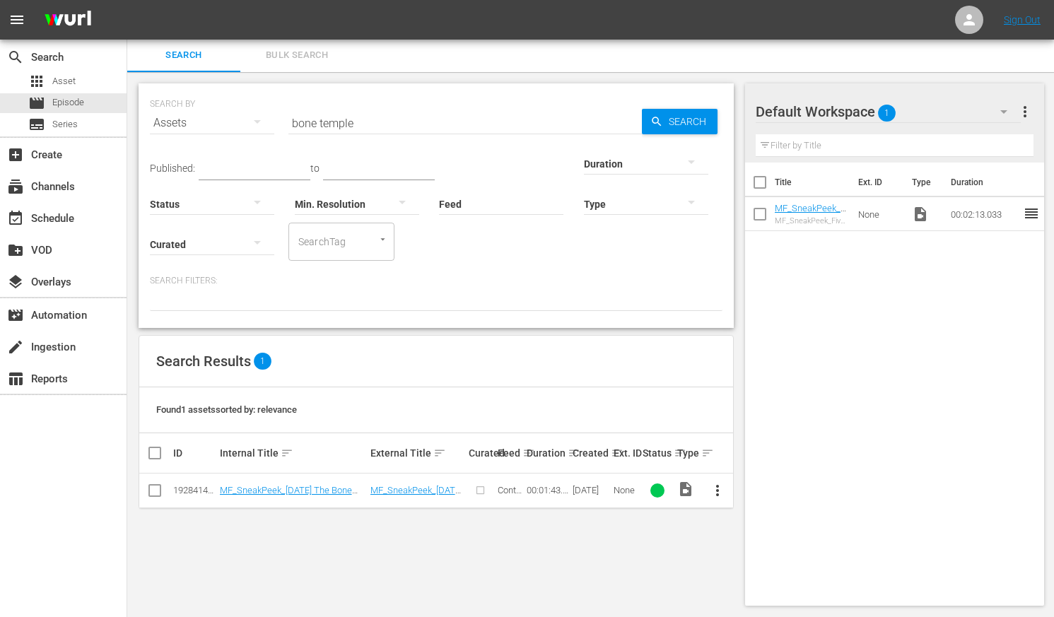
click at [715, 485] on span "more_vert" at bounding box center [717, 490] width 17 height 17
click at [783, 412] on div "Workspace" at bounding box center [794, 415] width 96 height 34
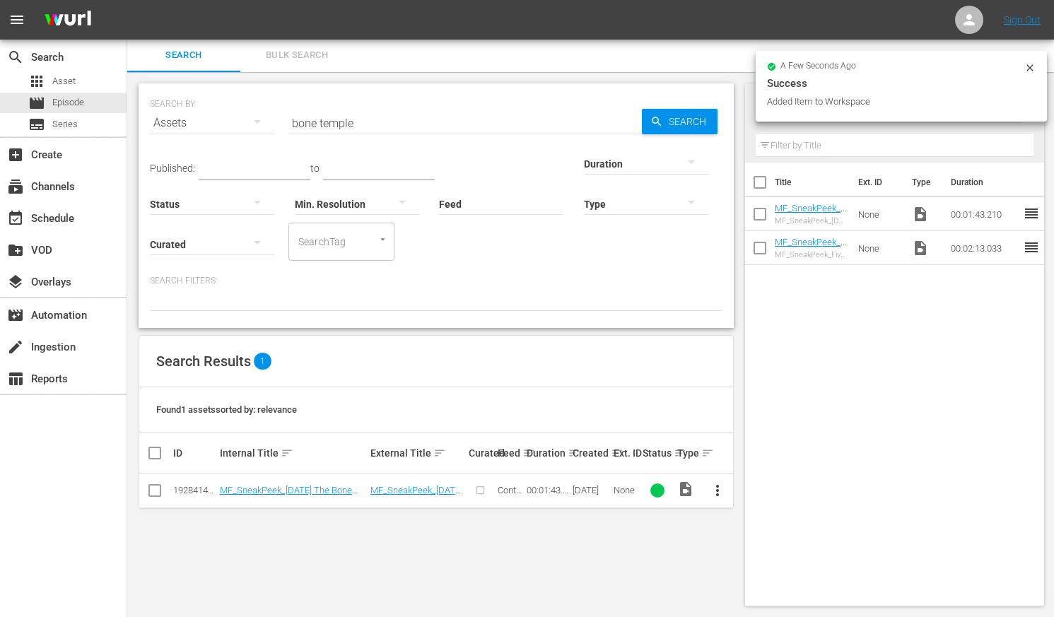
click at [201, 124] on div "Assets" at bounding box center [212, 123] width 124 height 40
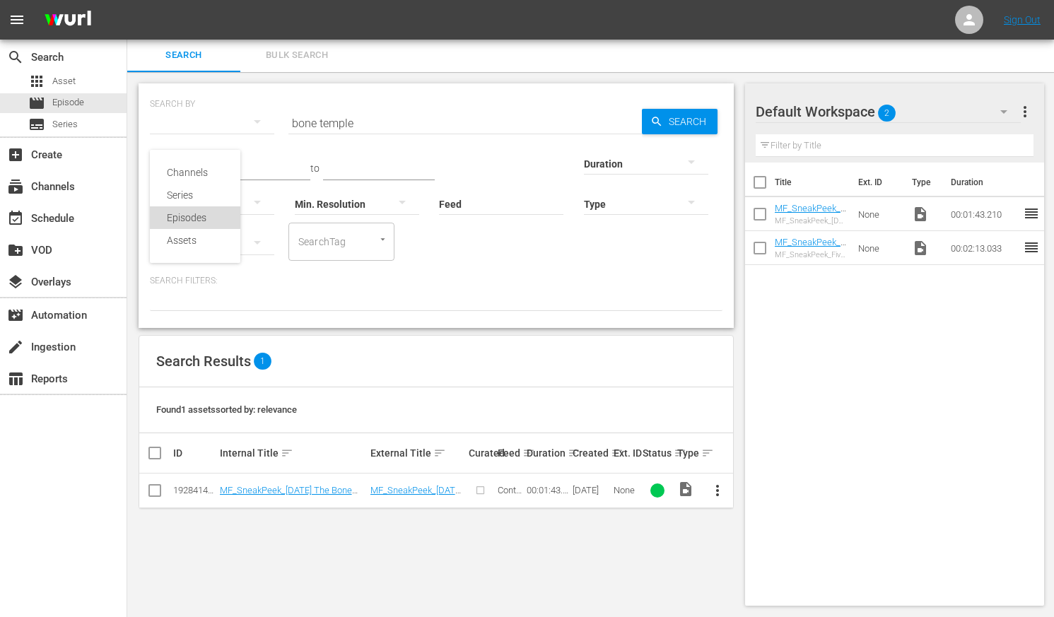
drag, startPoint x: 187, startPoint y: 212, endPoint x: 235, endPoint y: 176, distance: 59.5
click at [187, 212] on div "Episodes" at bounding box center [195, 217] width 57 height 23
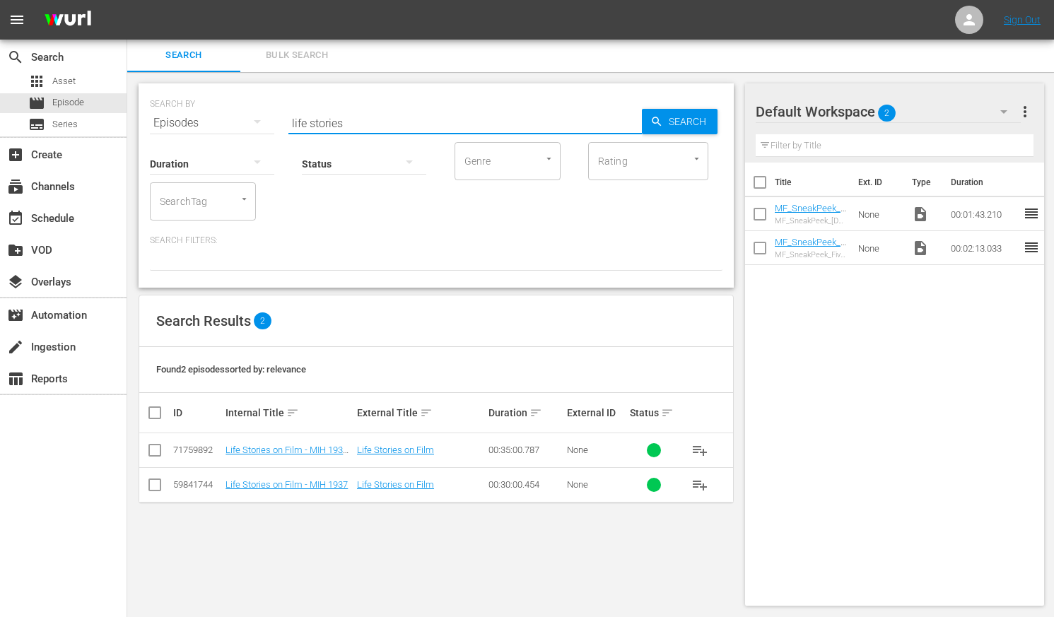
drag, startPoint x: 350, startPoint y: 122, endPoint x: 246, endPoint y: 118, distance: 104.0
click at [247, 120] on div "SEARCH BY Search By Episodes Search ID, Title, Description, Keywords, or Catego…" at bounding box center [436, 114] width 572 height 51
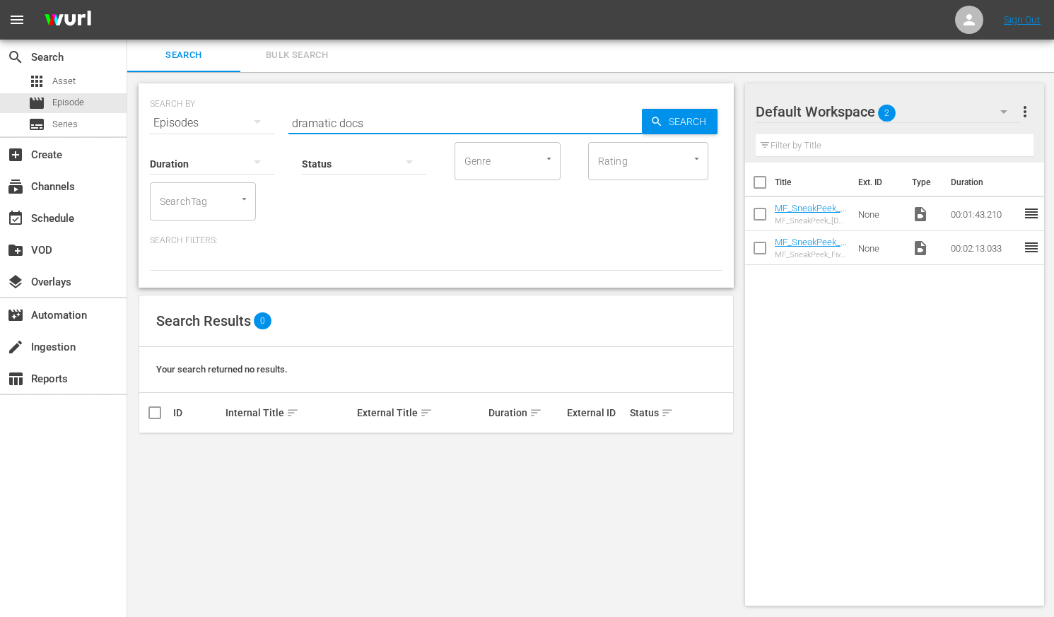
type input "dramatic docs"
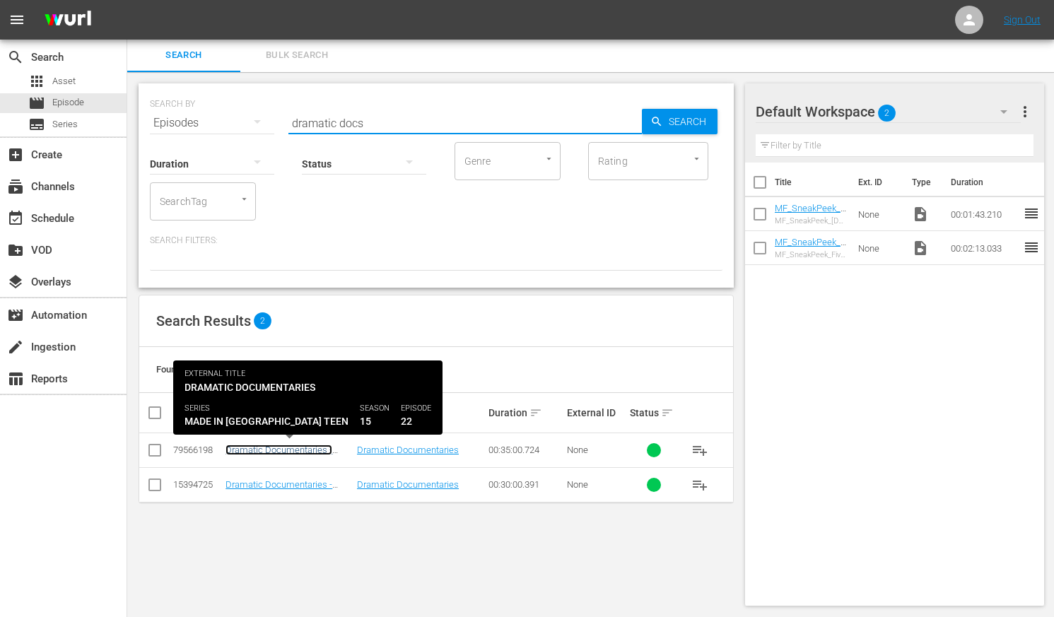
click at [302, 451] on link "Dramatic Documentaries - TEEN 1522 BRB" at bounding box center [278, 455] width 107 height 21
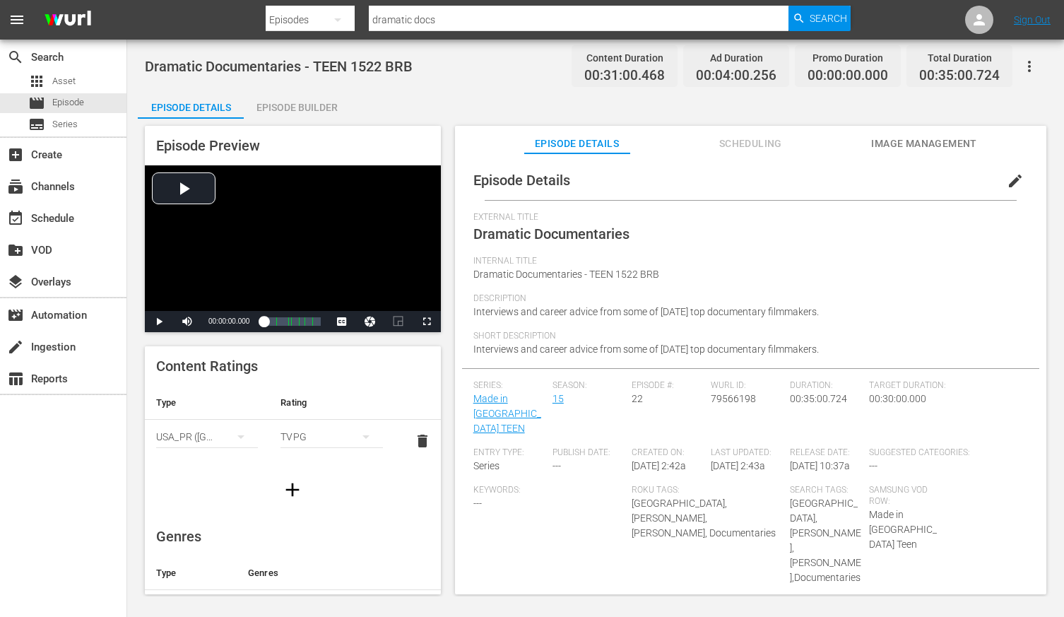
click at [283, 107] on div "Episode Builder" at bounding box center [297, 107] width 106 height 34
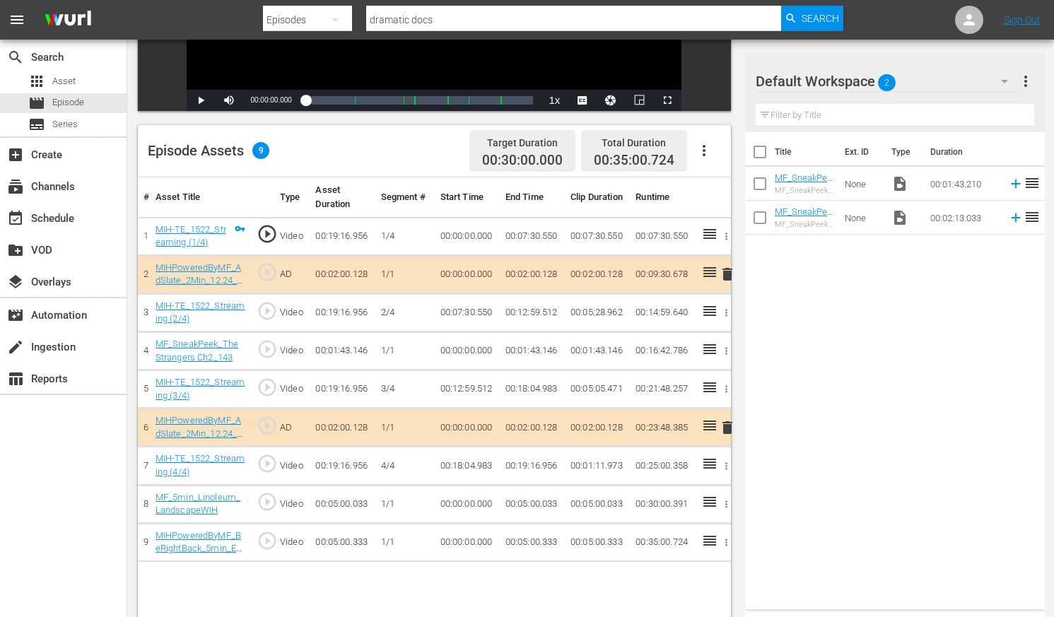
scroll to position [341, 0]
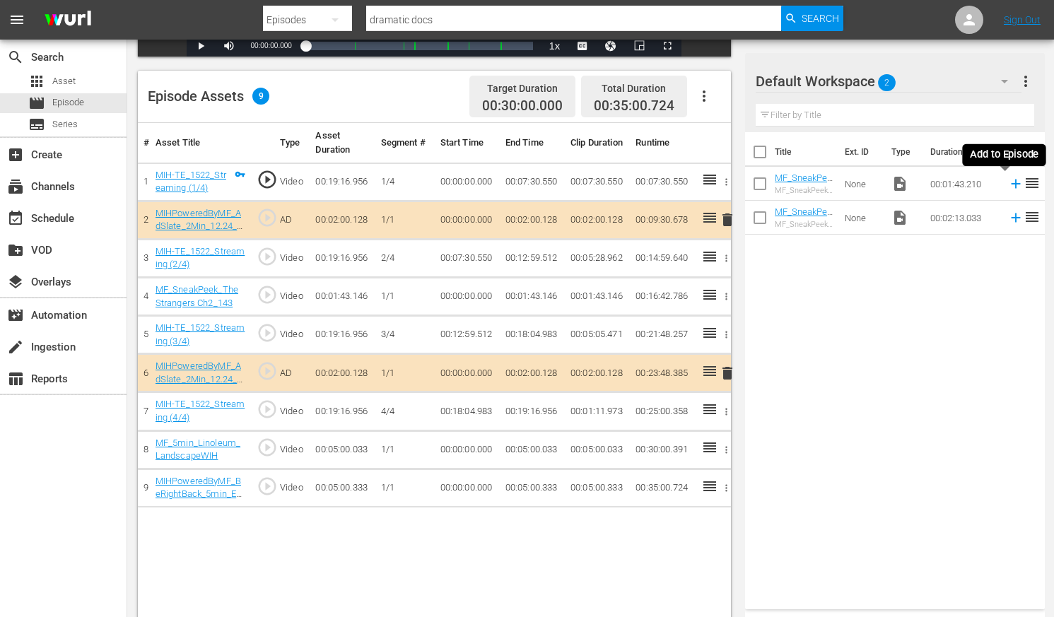
click at [899, 188] on icon at bounding box center [1016, 184] width 16 height 16
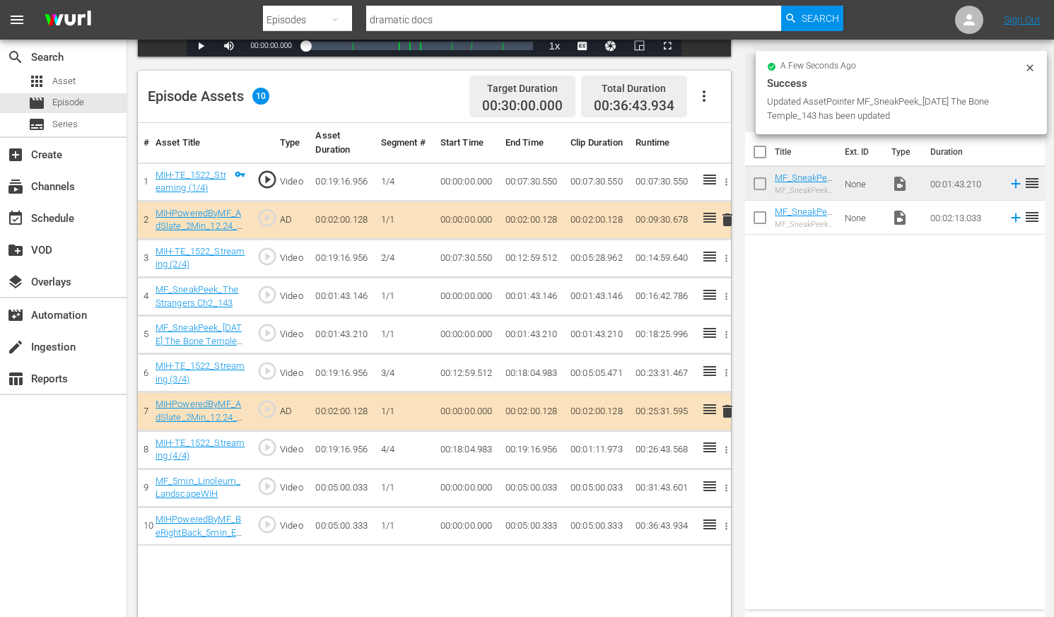
click at [726, 295] on icon "button" at bounding box center [726, 296] width 2 height 7
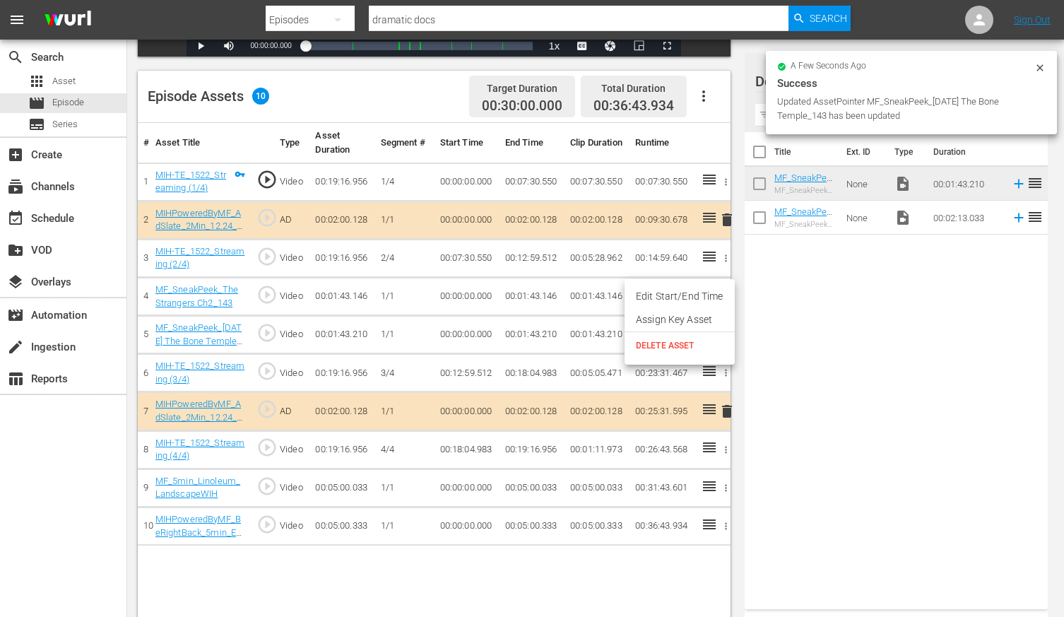
click at [686, 344] on span "DELETE ASSET" at bounding box center [680, 345] width 88 height 13
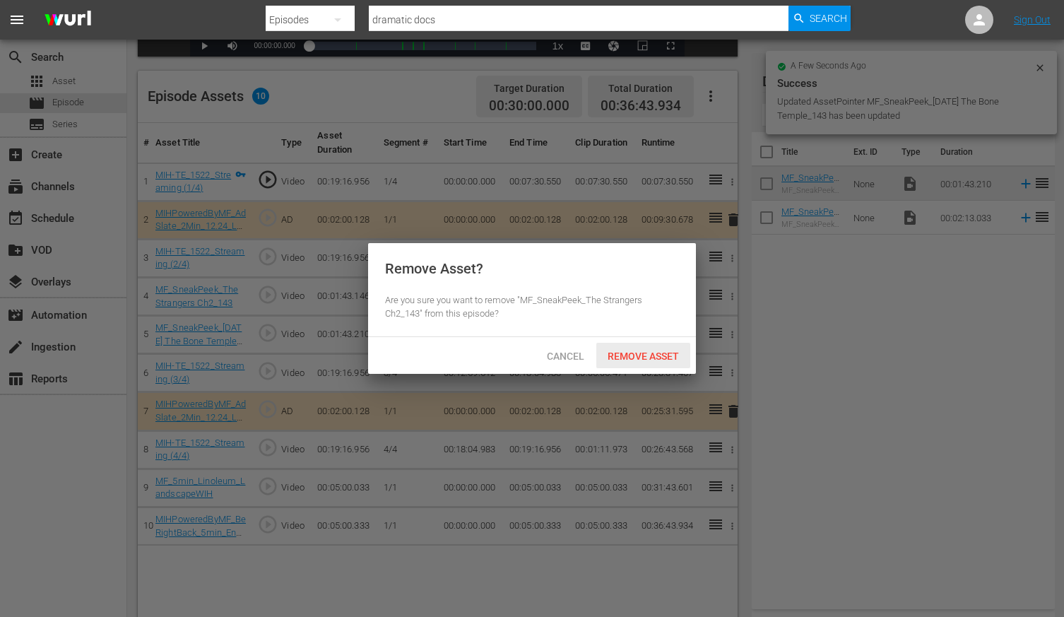
click at [626, 352] on span "Remove Asset" at bounding box center [643, 356] width 94 height 11
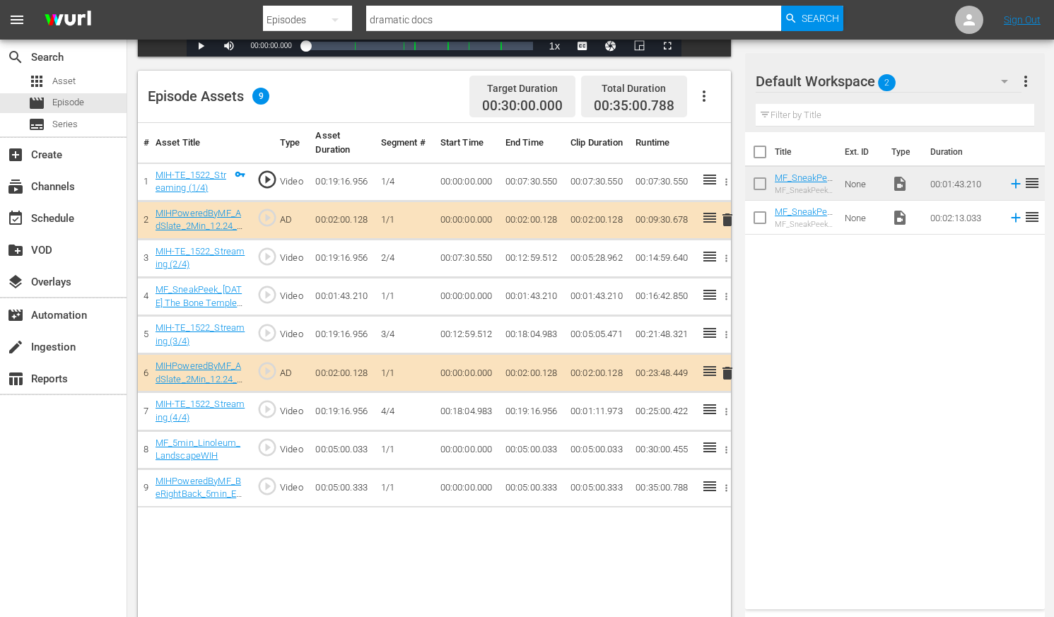
click at [452, 18] on input "dramatic docs" at bounding box center [573, 20] width 414 height 34
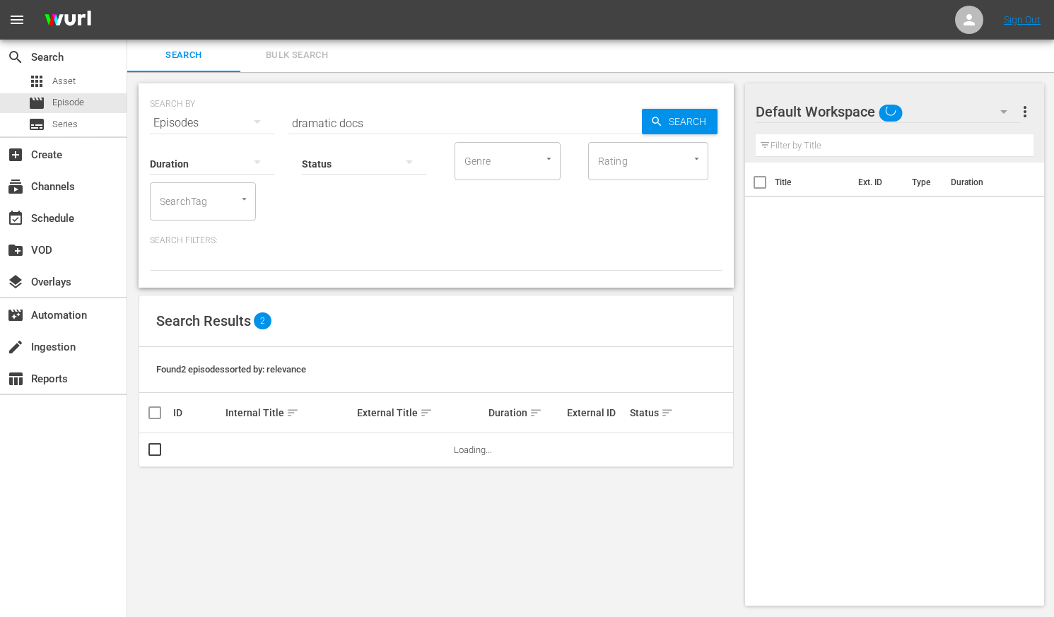
scroll to position [1, 0]
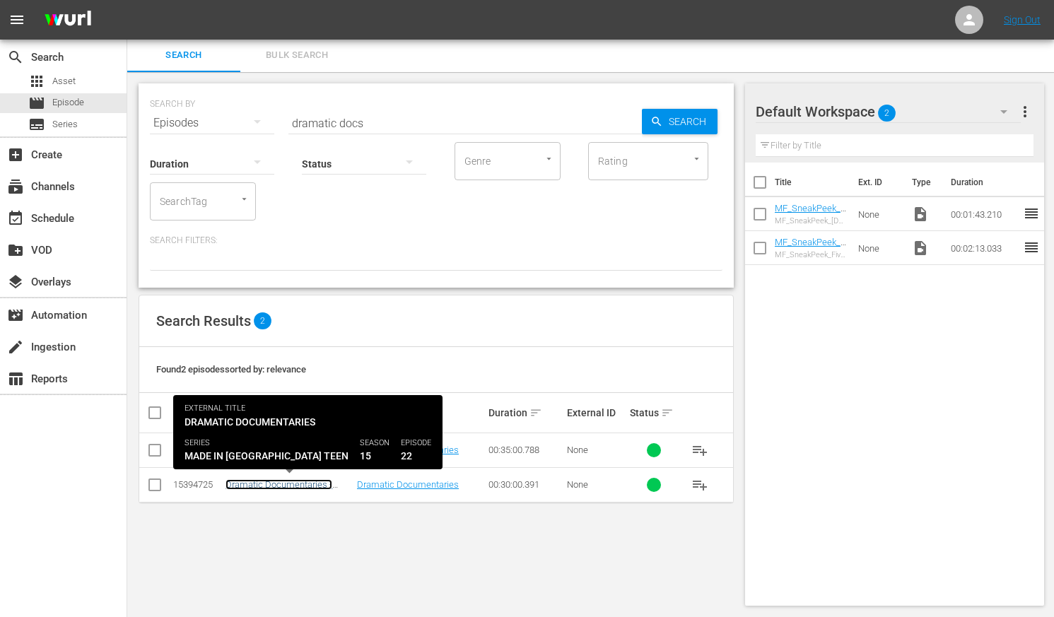
click at [292, 484] on link "Dramatic Documentaries - TEEN 1522" at bounding box center [278, 489] width 107 height 21
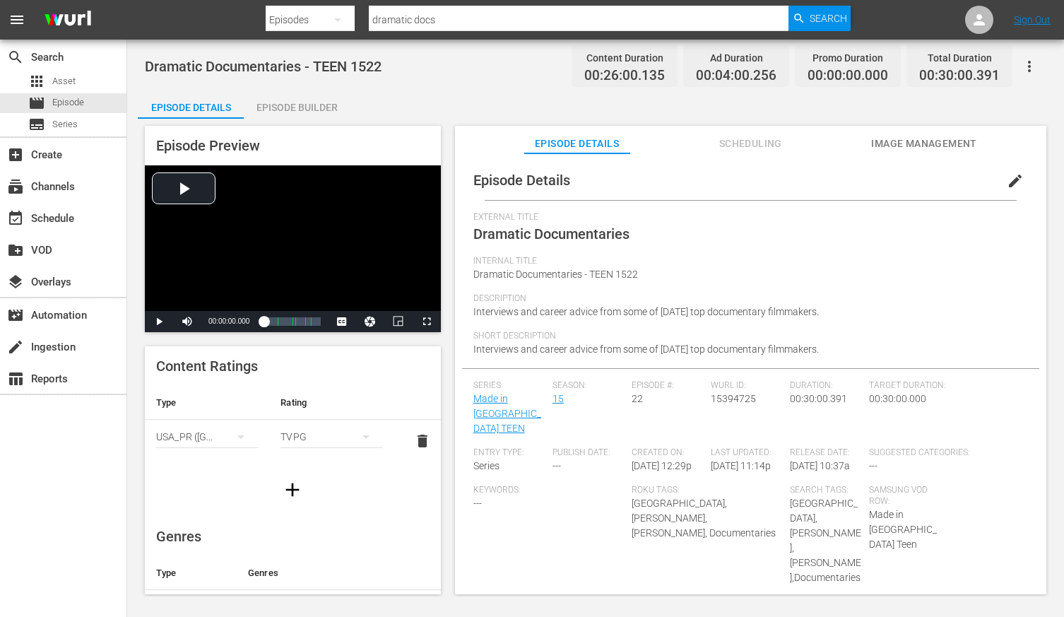
click at [295, 106] on div "Episode Builder" at bounding box center [297, 107] width 106 height 34
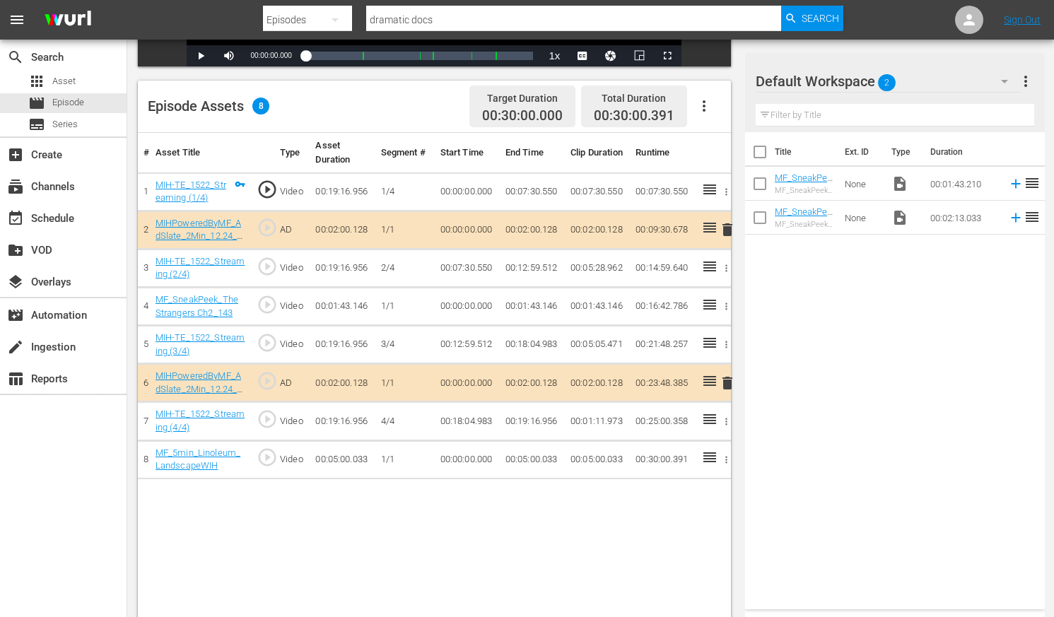
scroll to position [368, 0]
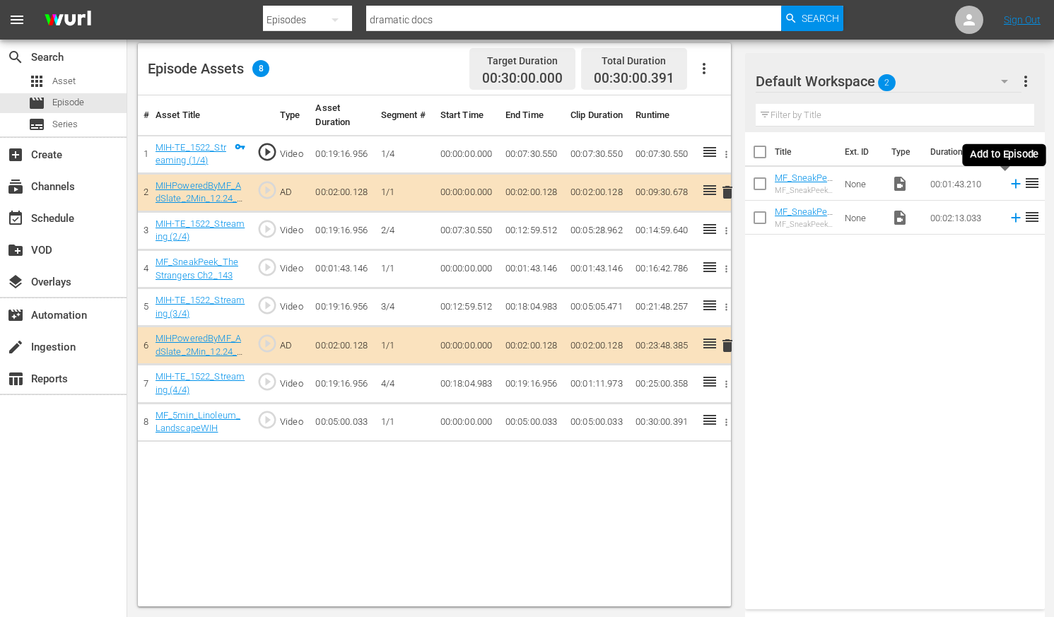
click at [899, 186] on icon at bounding box center [1016, 184] width 16 height 16
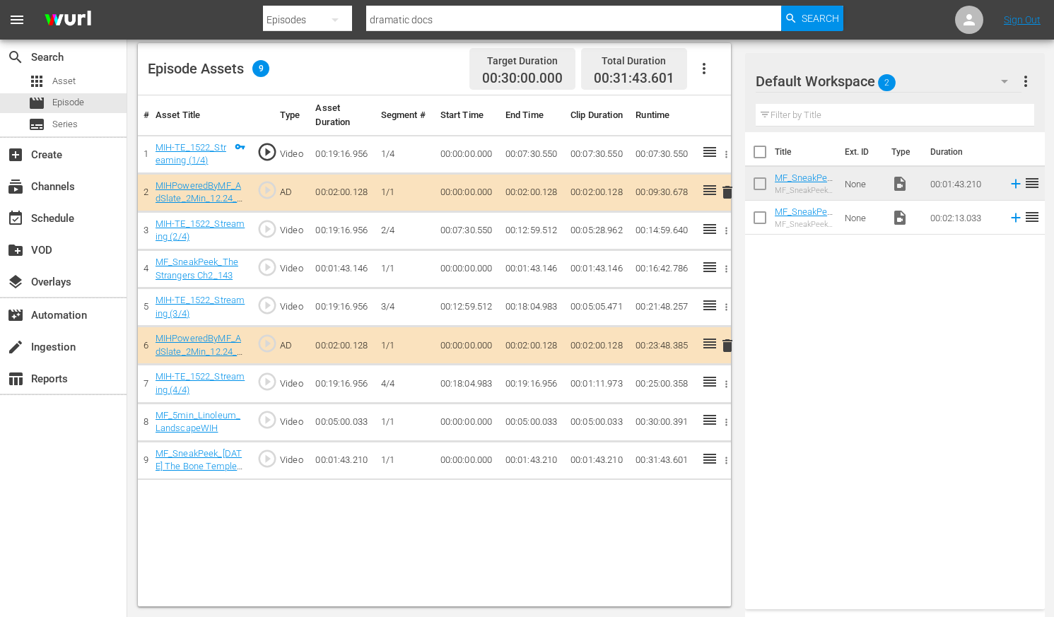
click at [727, 270] on icon "button" at bounding box center [726, 269] width 11 height 11
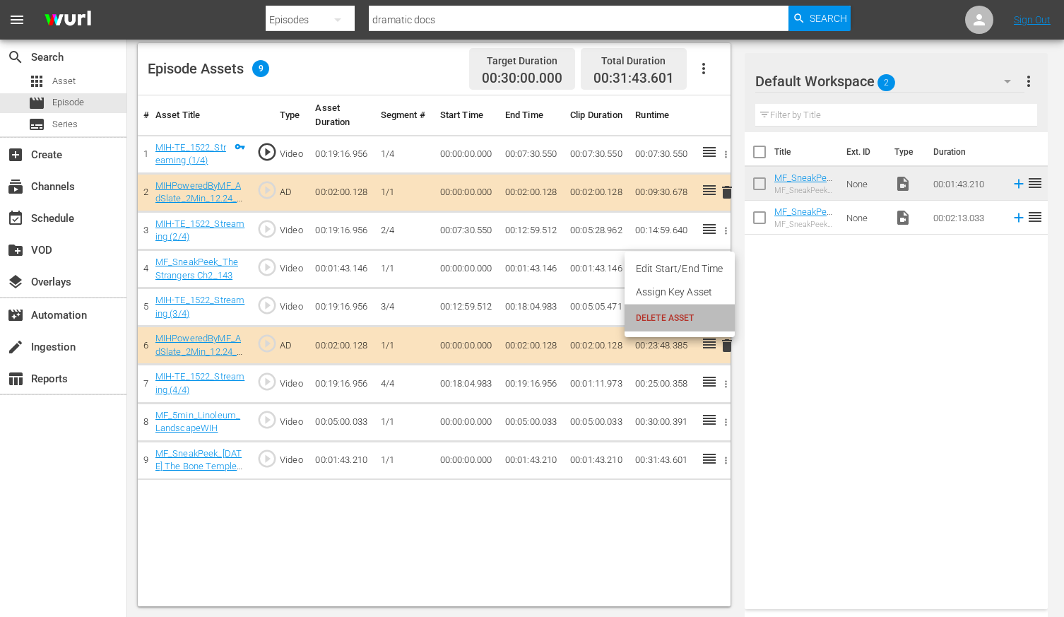
click at [682, 317] on span "DELETE ASSET" at bounding box center [680, 318] width 88 height 13
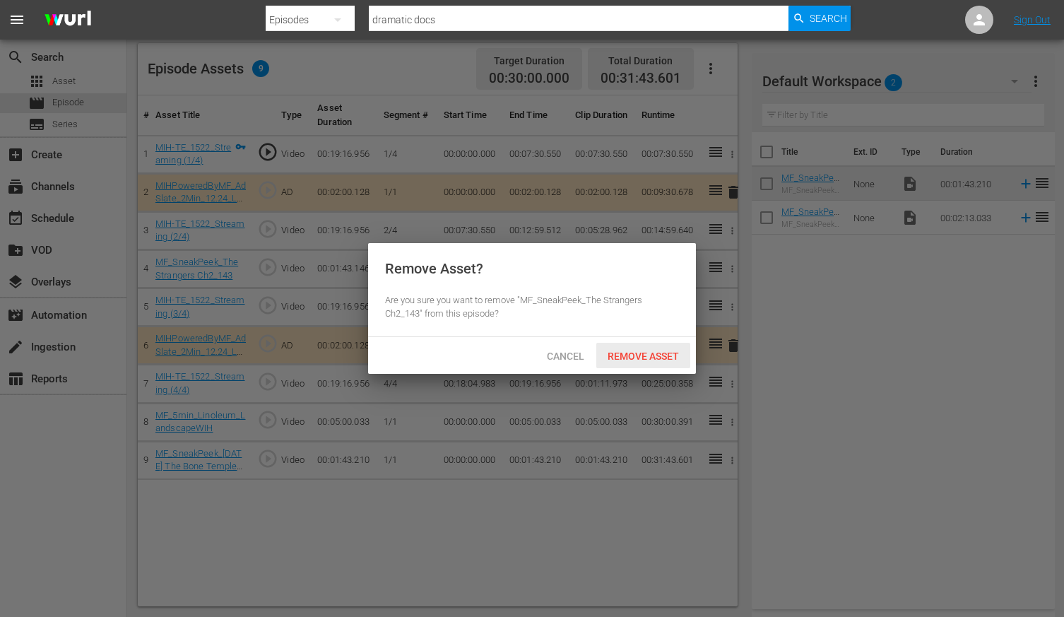
click at [653, 351] on span "Remove Asset" at bounding box center [643, 356] width 94 height 11
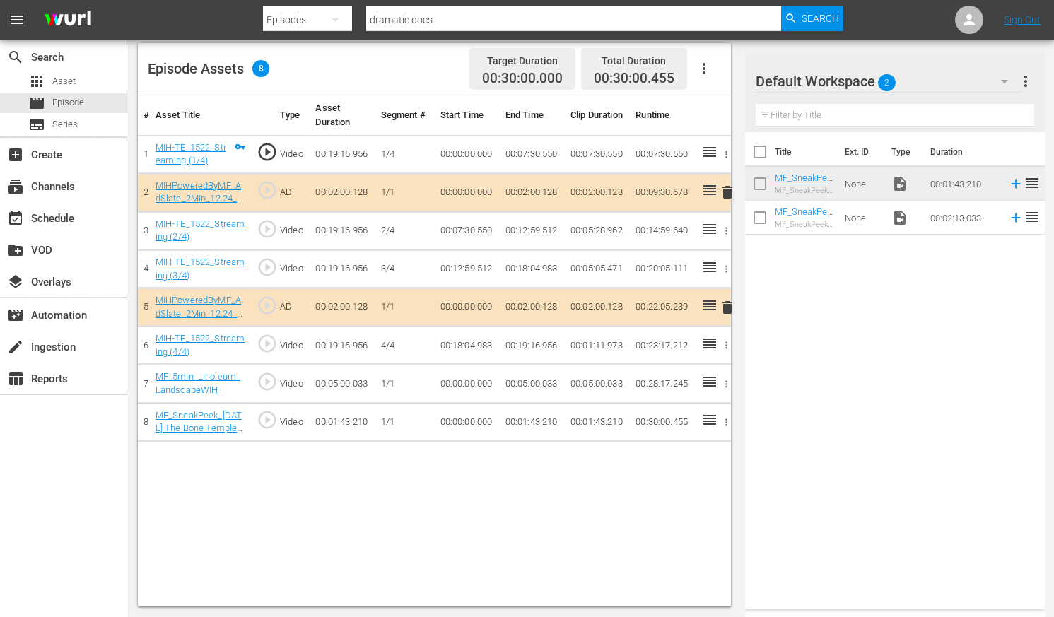
click at [758, 184] on input "checkbox" at bounding box center [760, 187] width 30 height 30
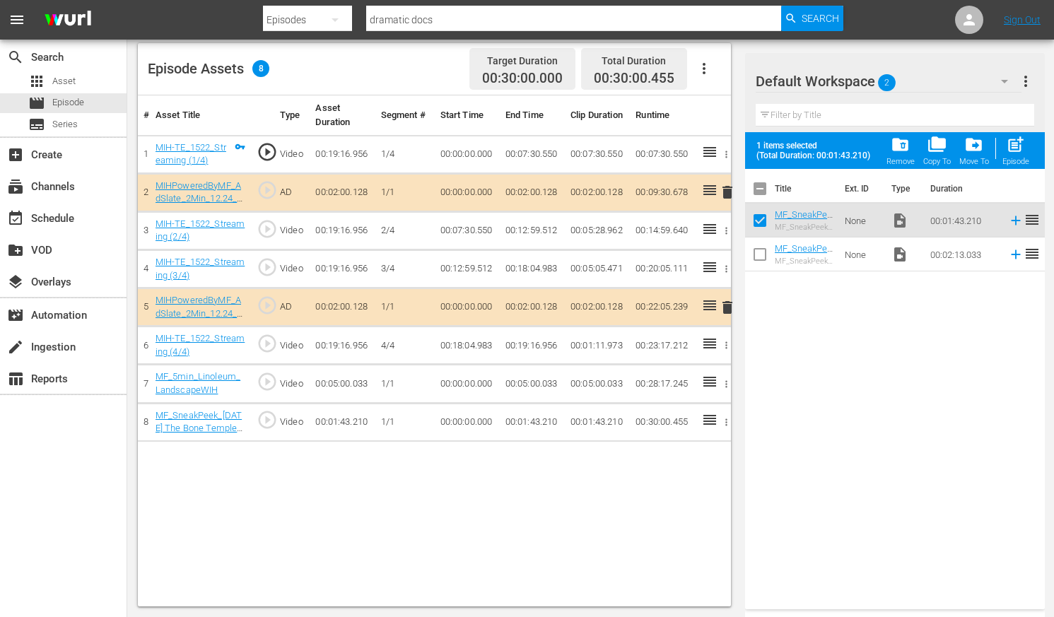
click at [899, 144] on span "folder_delete" at bounding box center [899, 144] width 19 height 19
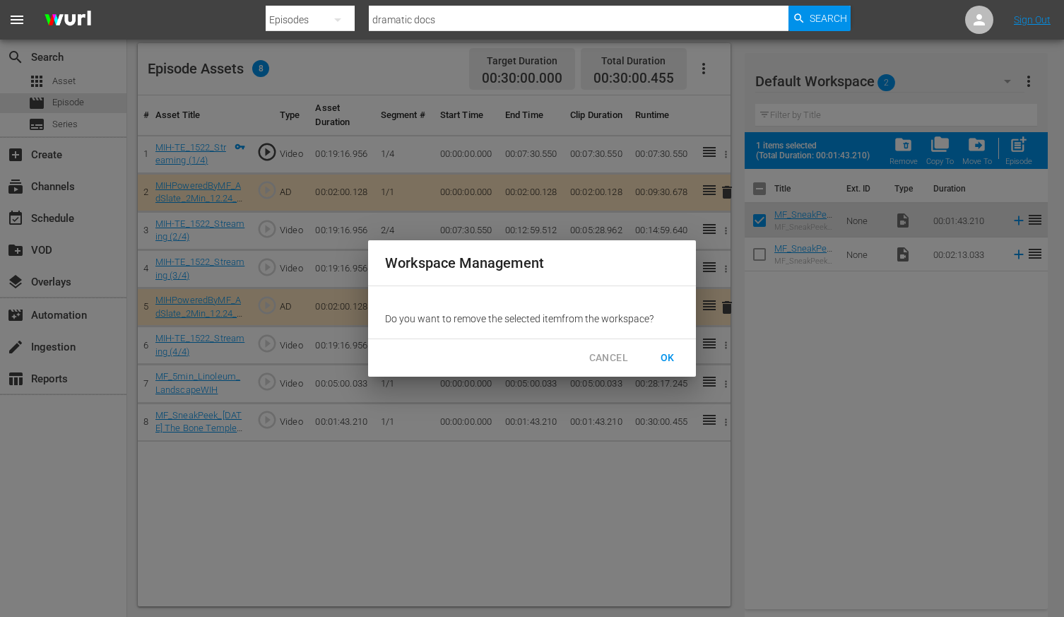
click at [673, 351] on span "OK" at bounding box center [668, 358] width 23 height 18
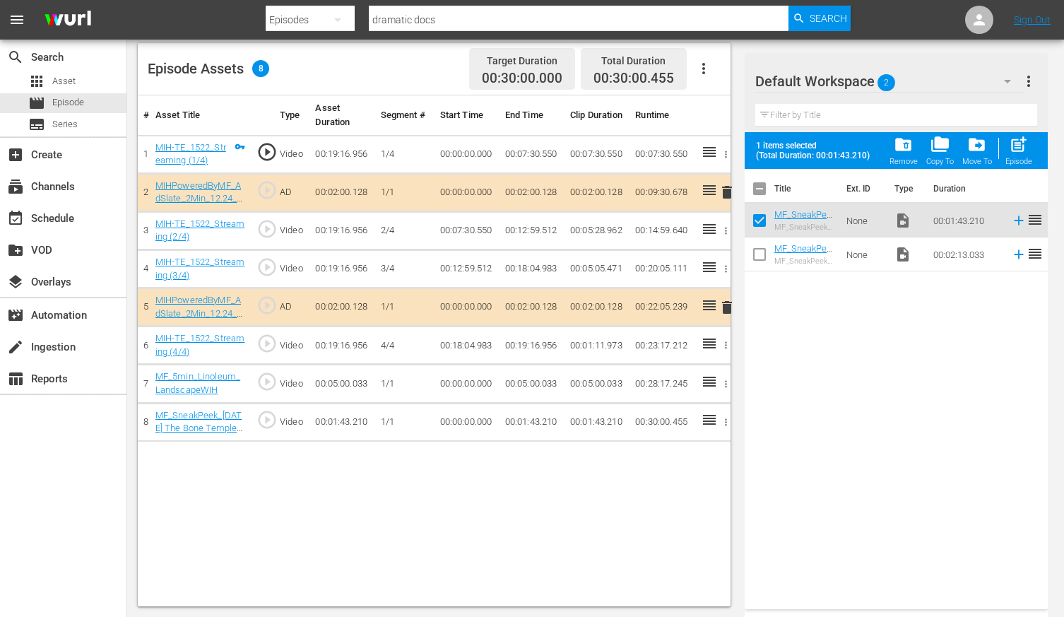
checkbox input "false"
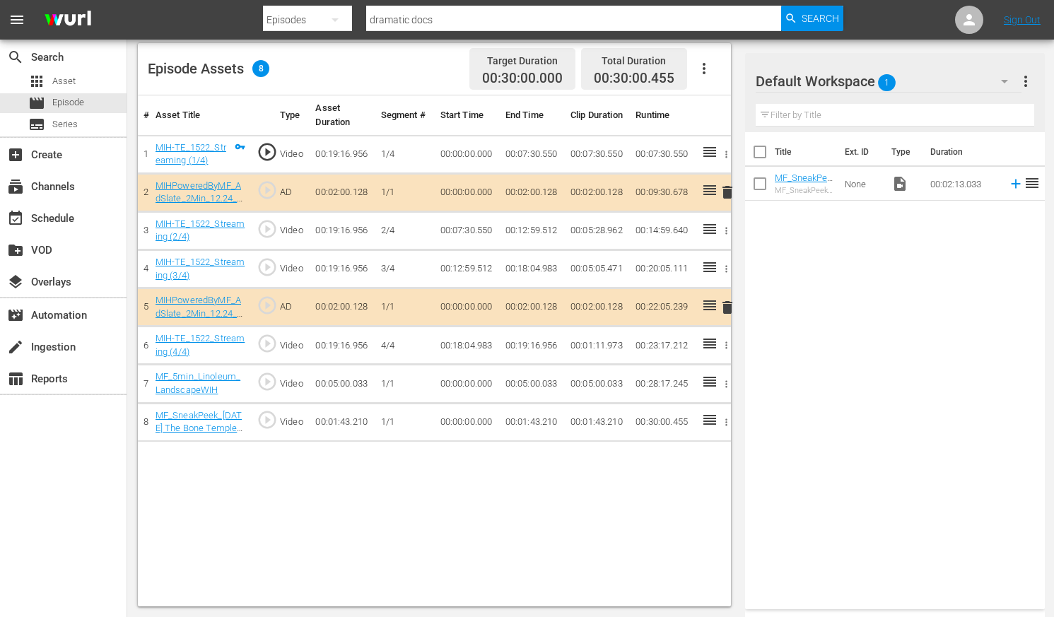
click at [314, 23] on div "Episodes" at bounding box center [307, 20] width 89 height 40
click at [301, 129] on div "Assets" at bounding box center [308, 127] width 57 height 23
drag, startPoint x: 426, startPoint y: 21, endPoint x: 341, endPoint y: 16, distance: 85.7
click at [341, 18] on div "Search By Assets Search ID, Title, Description, Keywords, or Category bone temp…" at bounding box center [552, 20] width 579 height 34
type input "goat"
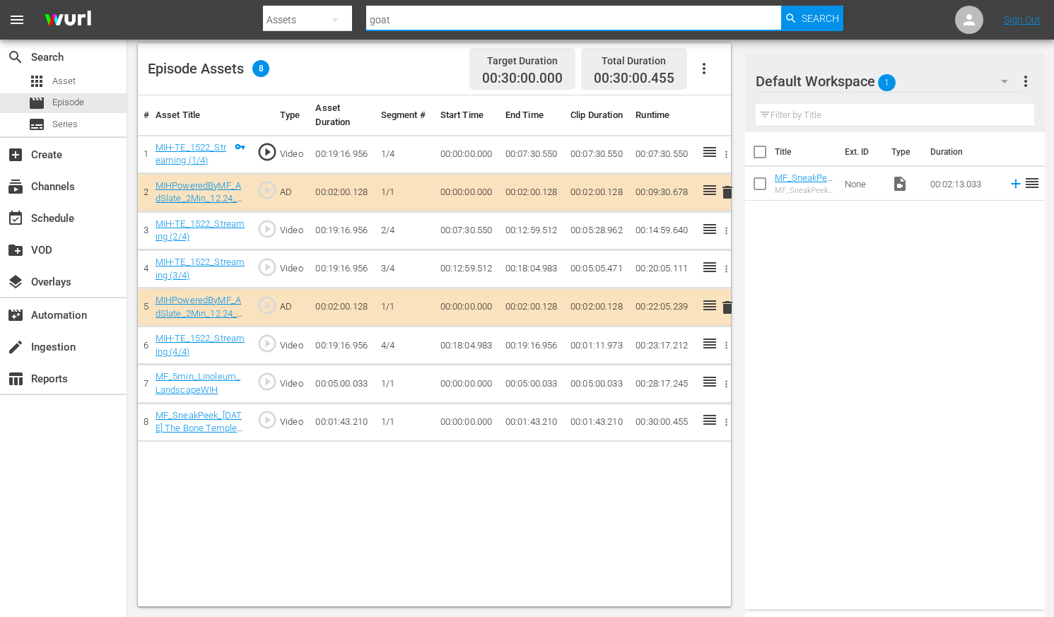
scroll to position [1, 0]
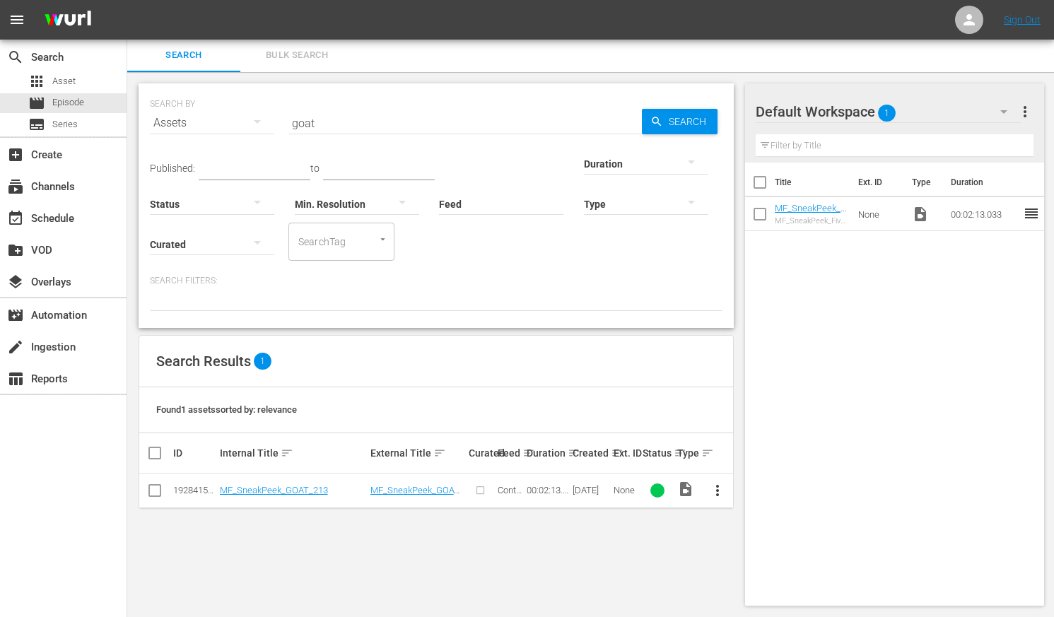
click at [717, 488] on span "more_vert" at bounding box center [717, 490] width 17 height 17
click at [771, 414] on div "Workspace" at bounding box center [794, 415] width 96 height 34
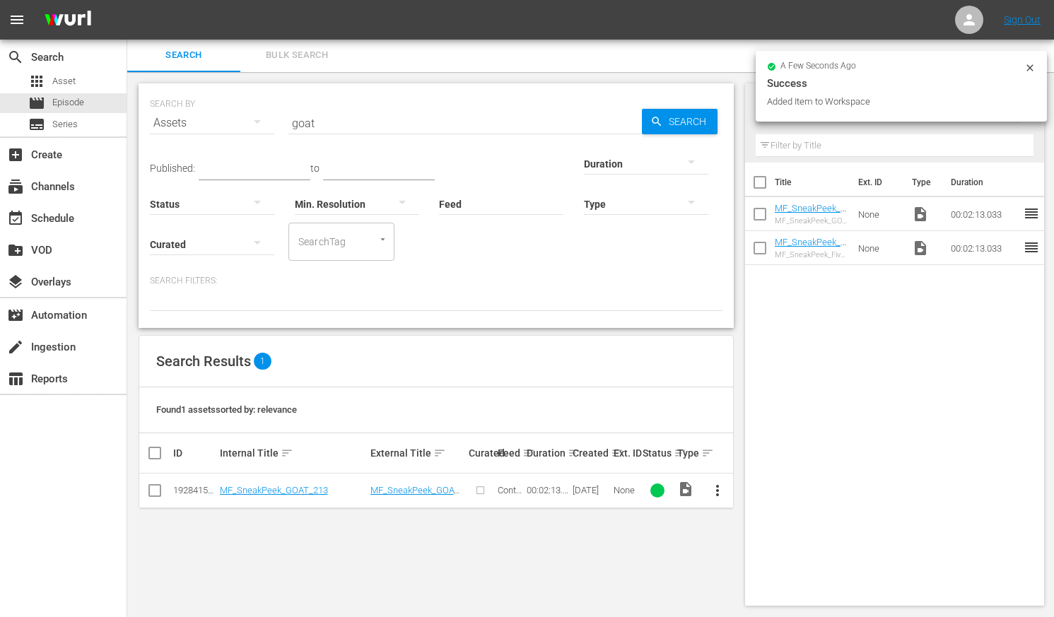
click at [186, 125] on div "Assets" at bounding box center [212, 123] width 124 height 40
drag, startPoint x: 185, startPoint y: 218, endPoint x: 202, endPoint y: 206, distance: 20.8
click at [187, 218] on div "Episodes" at bounding box center [195, 217] width 57 height 23
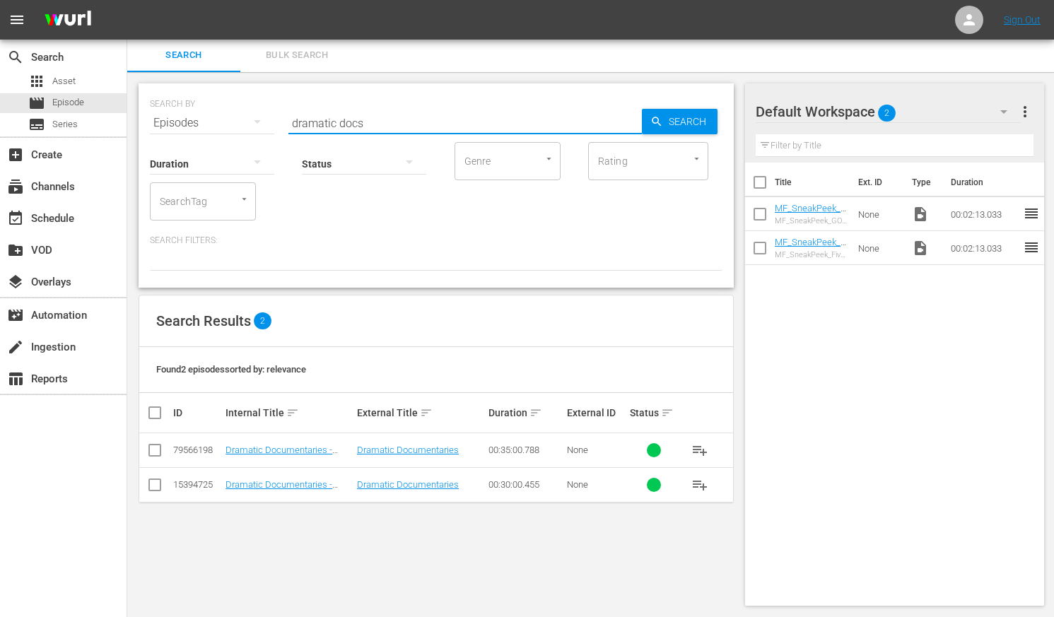
drag, startPoint x: 362, startPoint y: 122, endPoint x: 252, endPoint y: 112, distance: 110.0
click at [243, 116] on div "SEARCH BY Search By Episodes Search ID, Title, Description, Keywords, or Catego…" at bounding box center [436, 114] width 572 height 51
type input "2027"
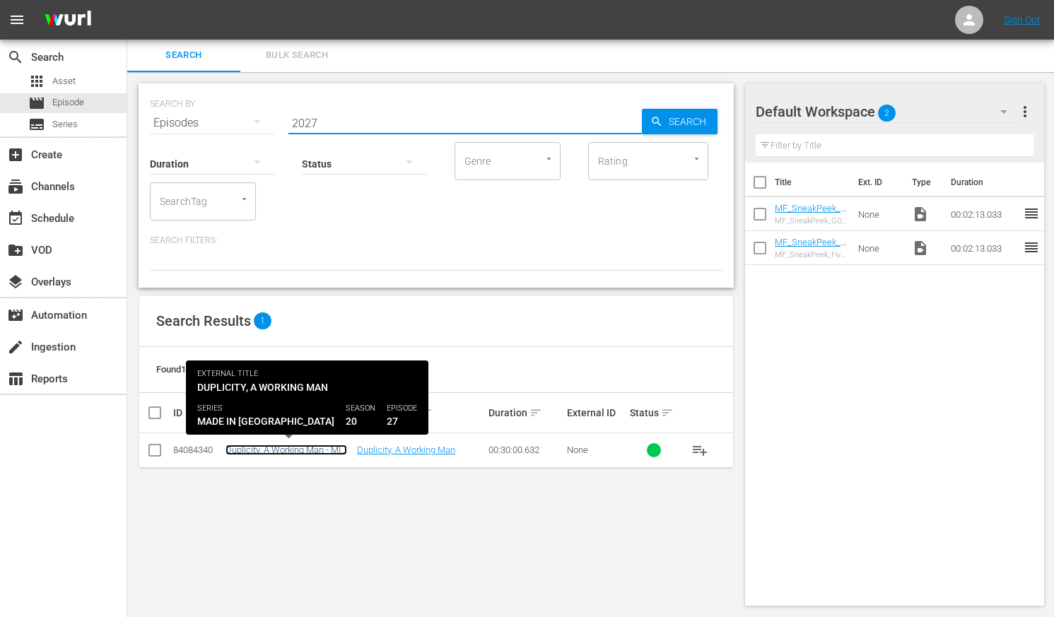
click at [264, 452] on link "Duplicity, A Working Man - MIH 2027" at bounding box center [286, 455] width 122 height 21
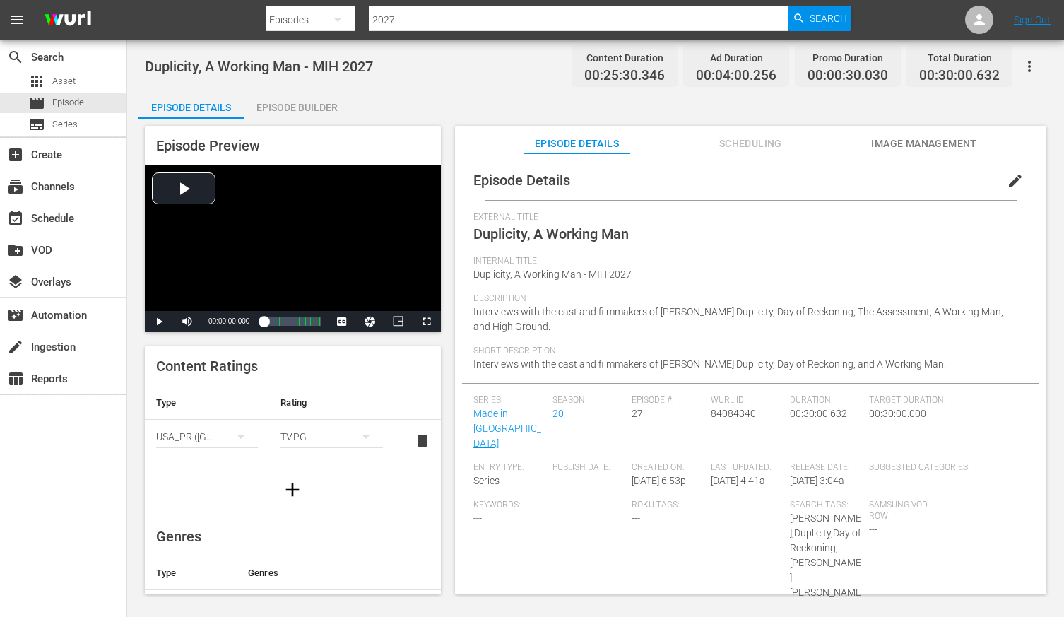
click at [310, 107] on div "Episode Builder" at bounding box center [297, 107] width 106 height 34
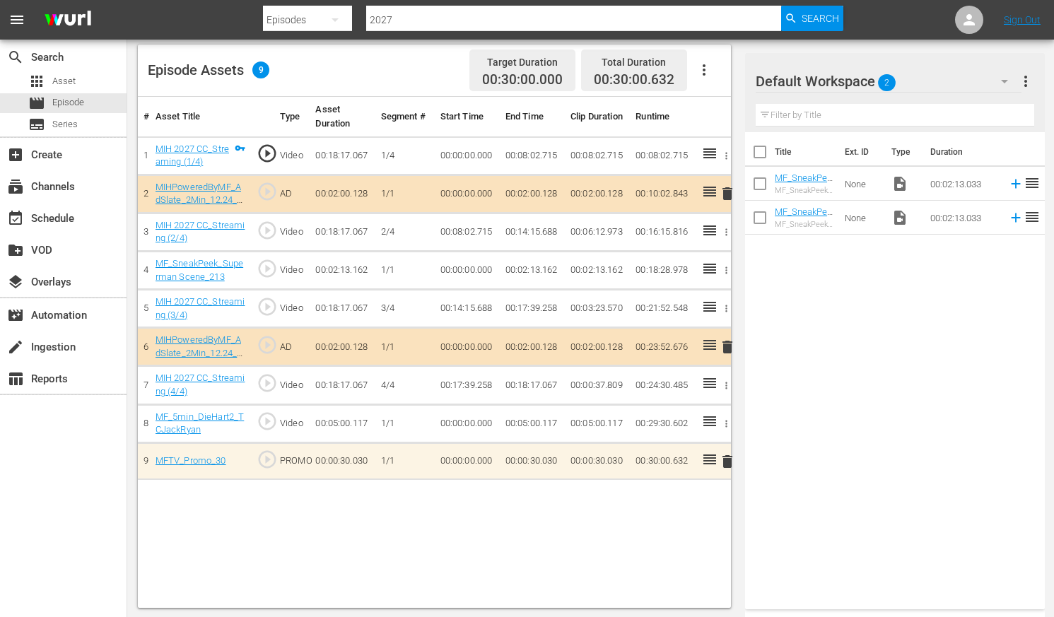
scroll to position [368, 0]
click at [899, 187] on icon at bounding box center [1015, 183] width 9 height 9
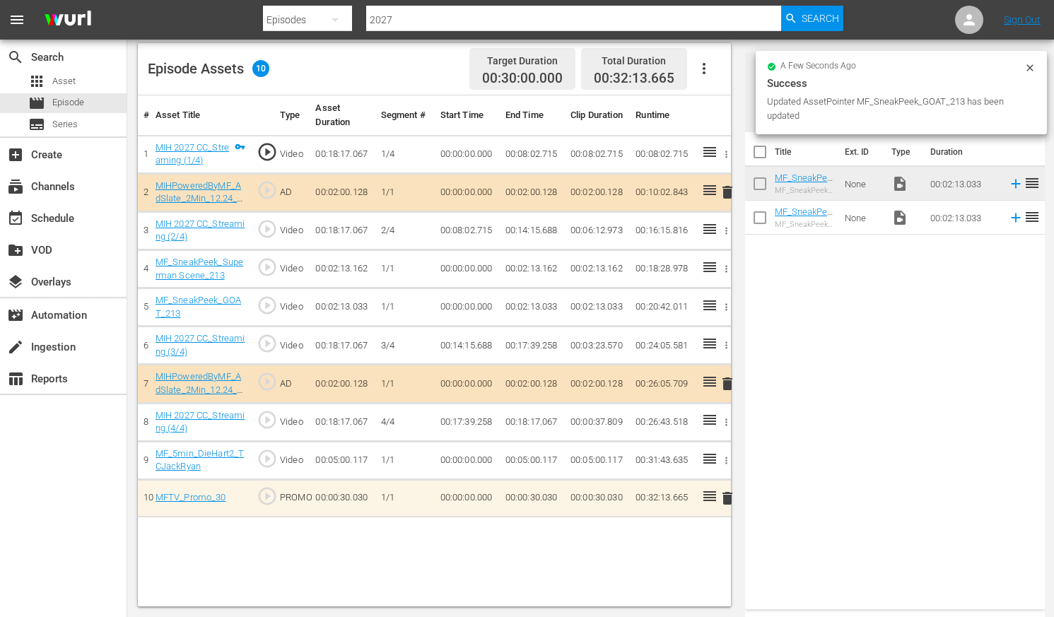
click at [725, 270] on icon "button" at bounding box center [726, 269] width 11 height 11
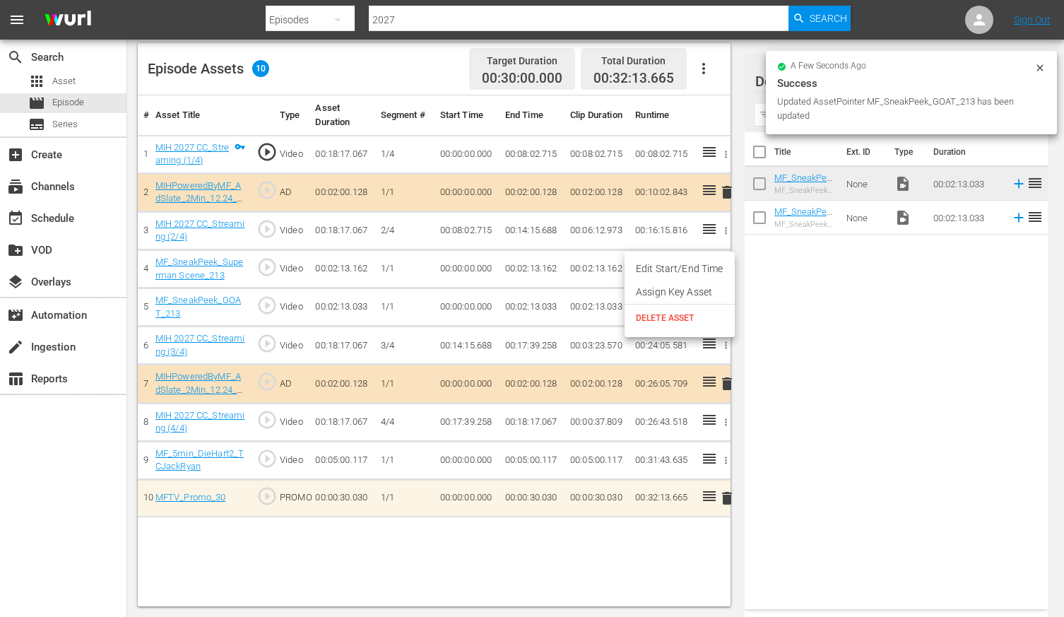
click at [676, 319] on span "DELETE ASSET" at bounding box center [680, 318] width 88 height 13
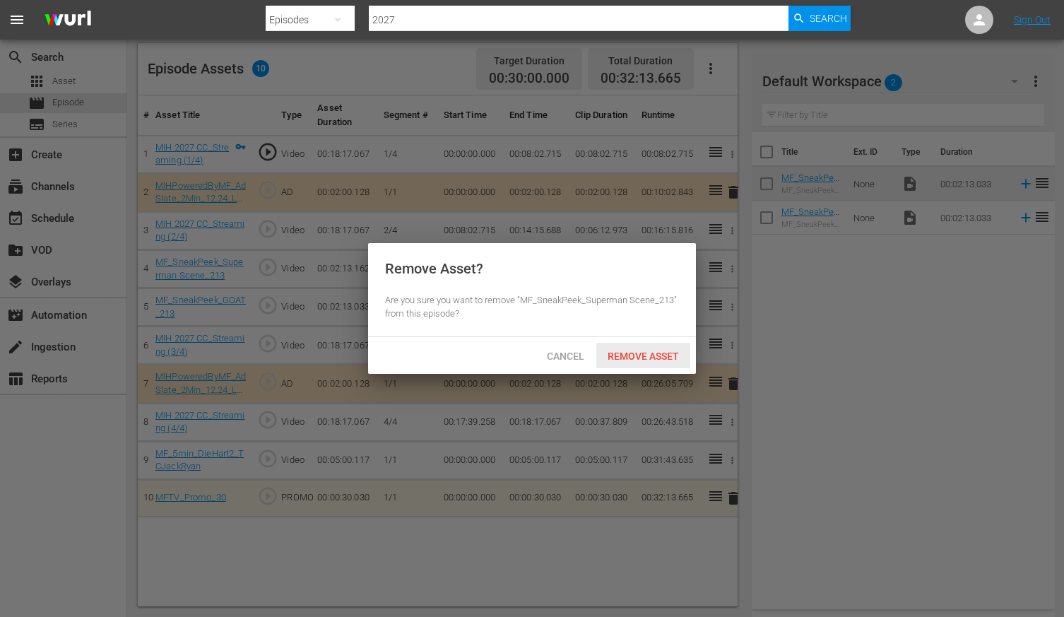
click at [642, 356] on span "Remove Asset" at bounding box center [643, 356] width 94 height 11
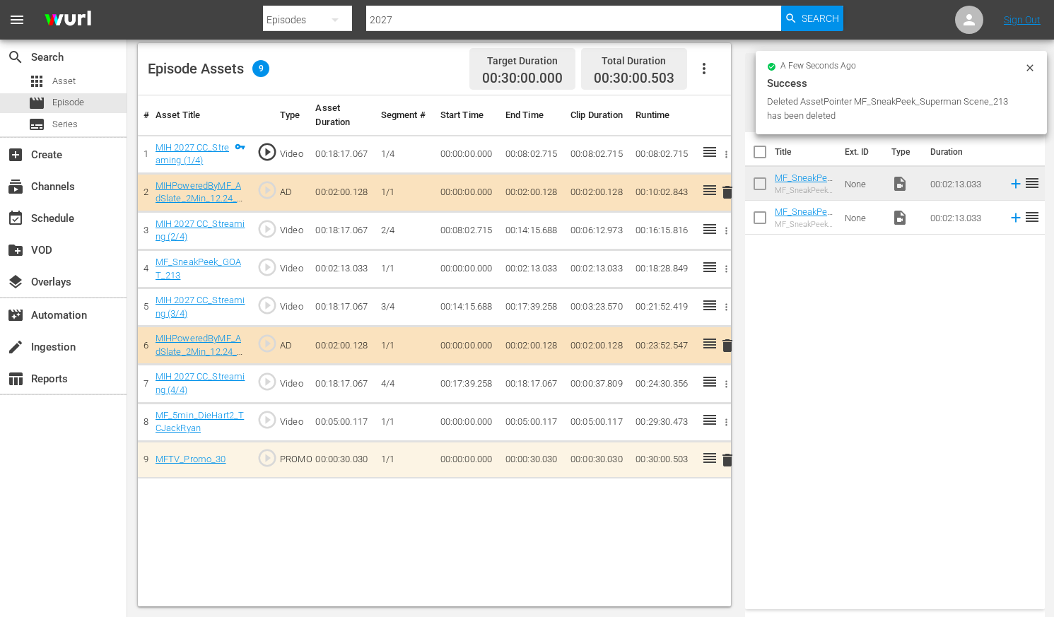
click at [899, 403] on div "Title Ext. ID Type Duration MF_SneakPeek_GOAT_213 MF_SneakPeek_GOAT_213 None vi…" at bounding box center [895, 367] width 300 height 471
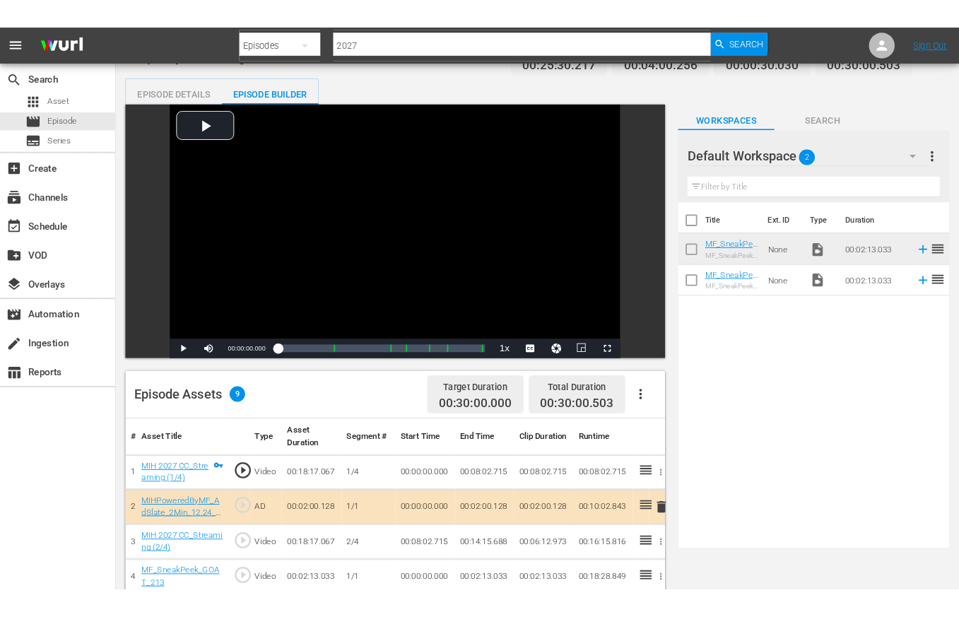
scroll to position [0, 0]
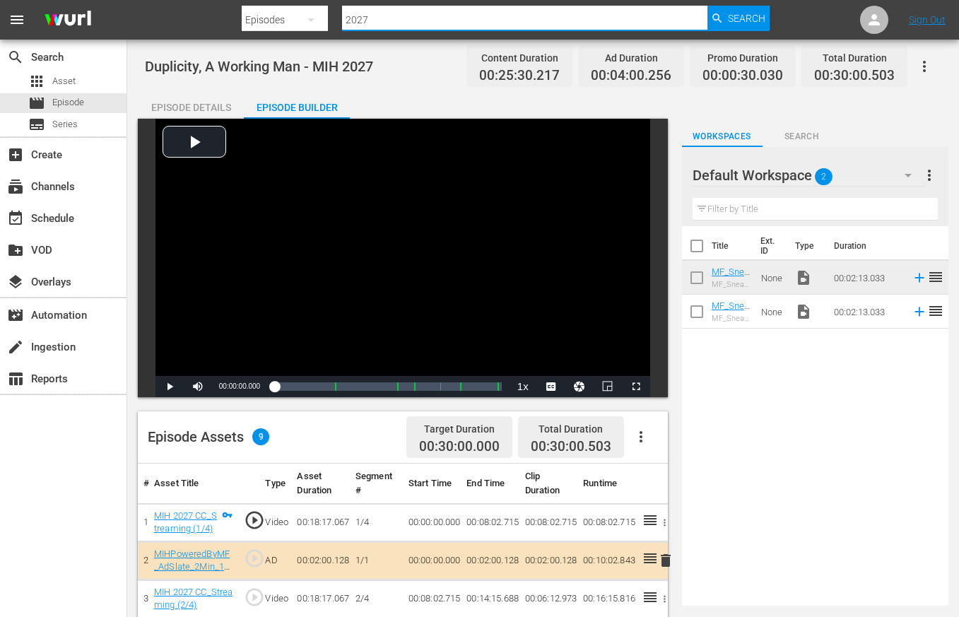
click at [365, 19] on input "2027" at bounding box center [524, 20] width 365 height 34
type input "2017"
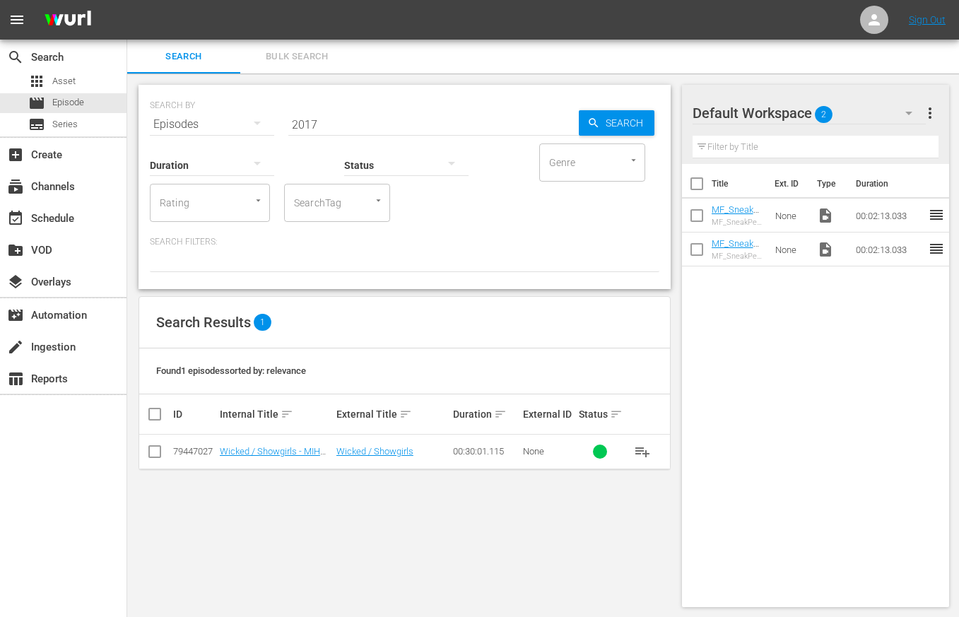
click at [328, 123] on input "2017" at bounding box center [433, 124] width 290 height 34
type input "2017"
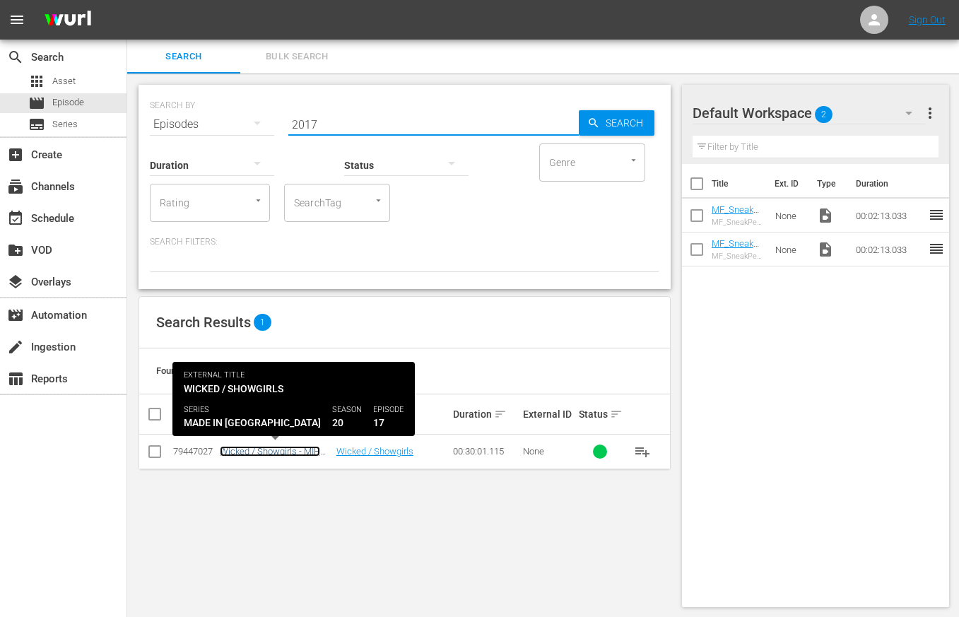
click at [287, 452] on link "Wicked / Showgirls - MIH 2017" at bounding box center [270, 456] width 100 height 21
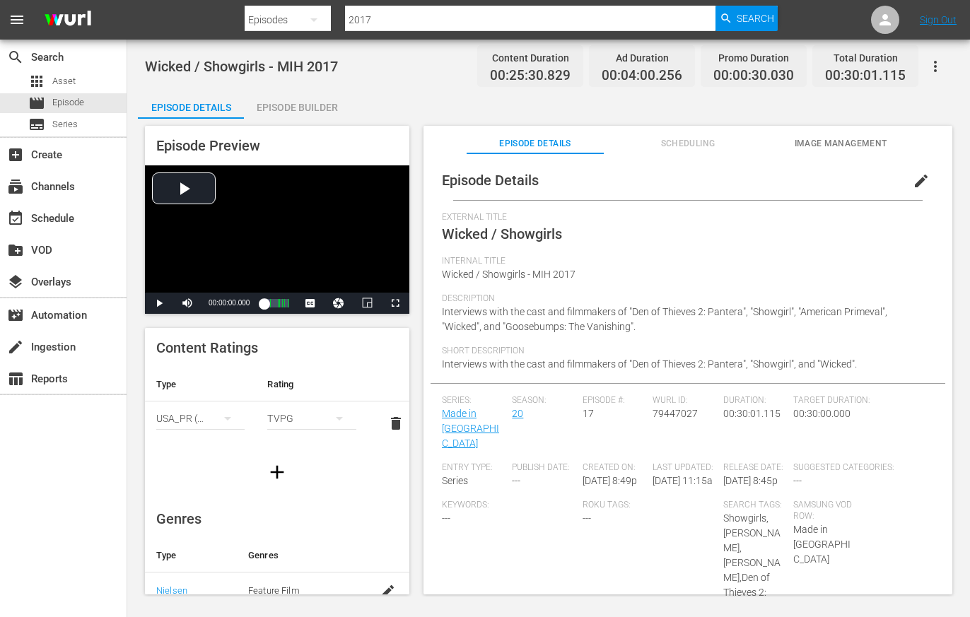
drag, startPoint x: 287, startPoint y: 107, endPoint x: 430, endPoint y: 163, distance: 153.3
click at [287, 107] on div "Episode Builder" at bounding box center [297, 107] width 106 height 34
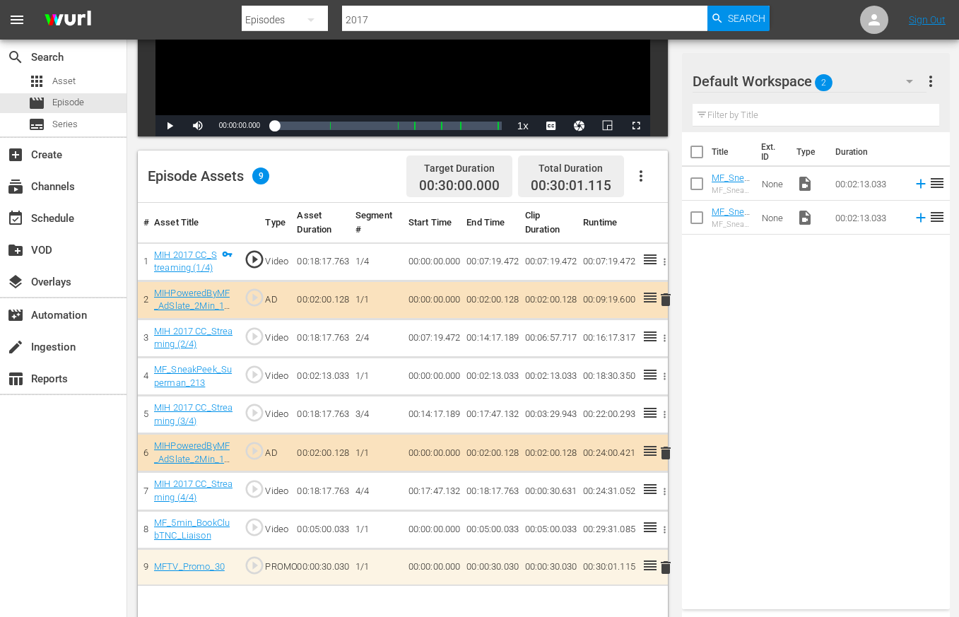
scroll to position [317, 0]
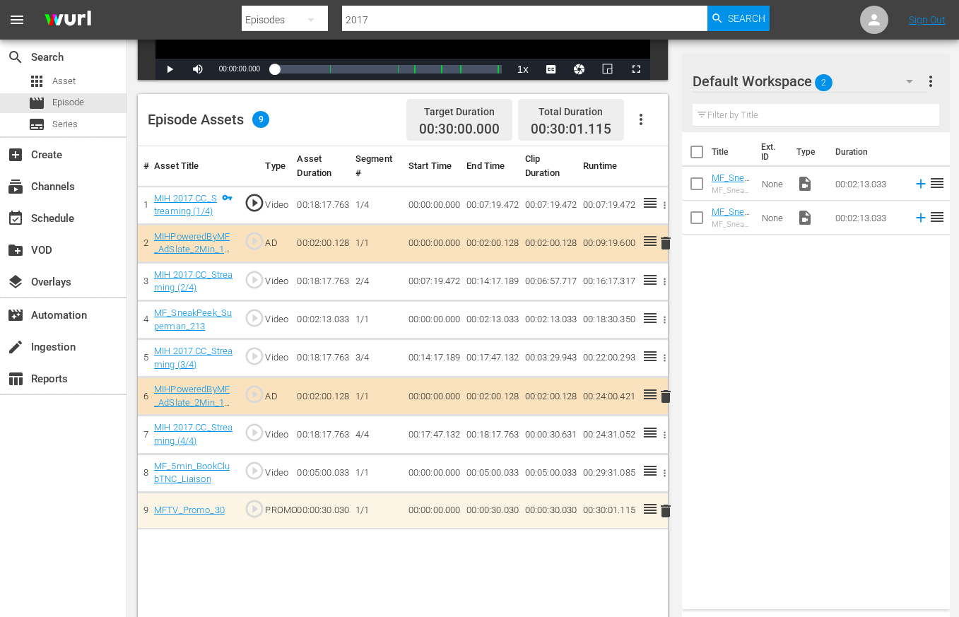
click at [293, 18] on div "Episodes" at bounding box center [285, 20] width 86 height 40
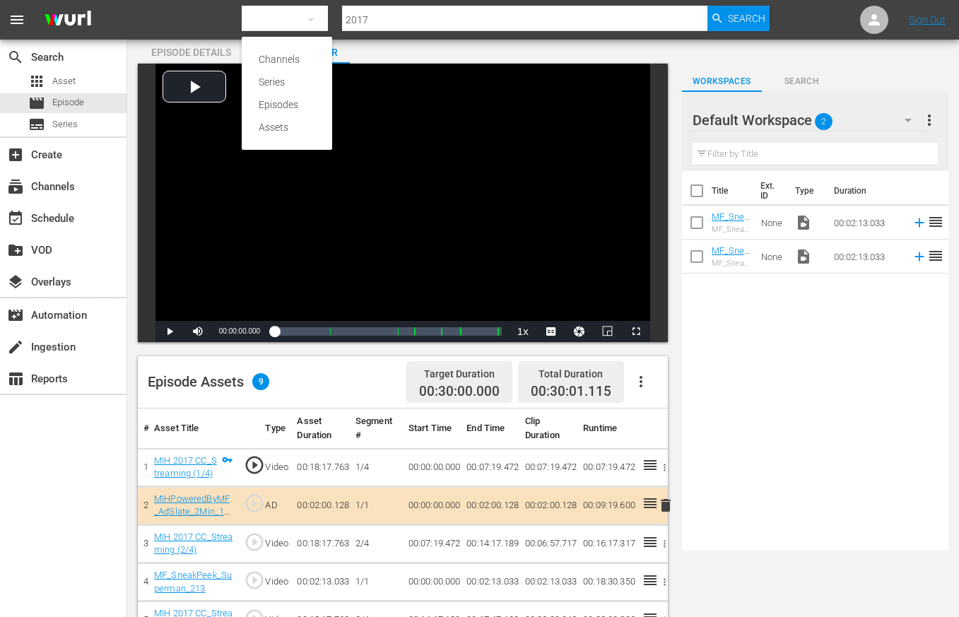
scroll to position [41, 0]
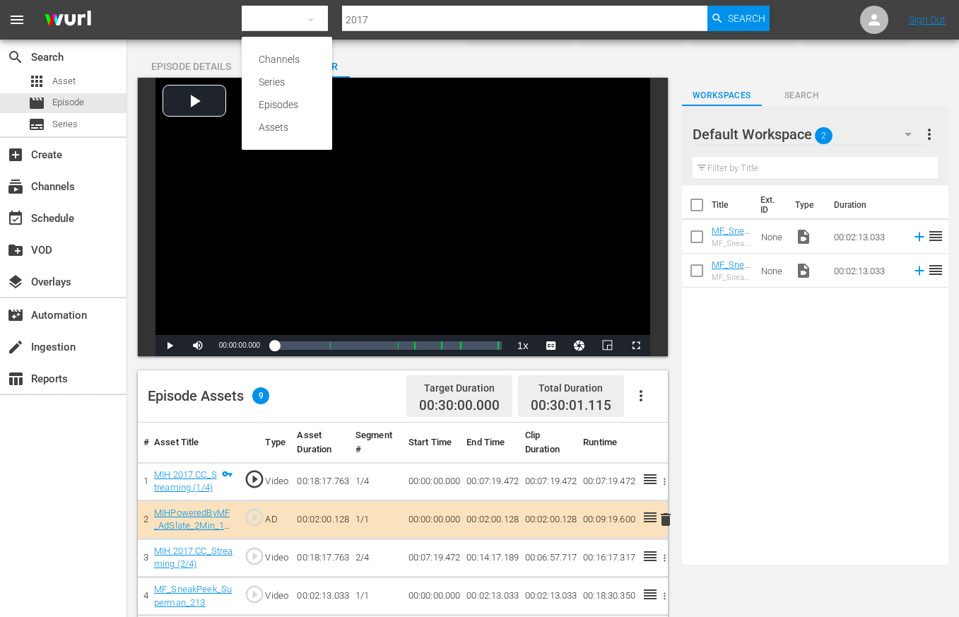
click at [422, 12] on div "Channels Series Episodes Assets" at bounding box center [479, 308] width 959 height 617
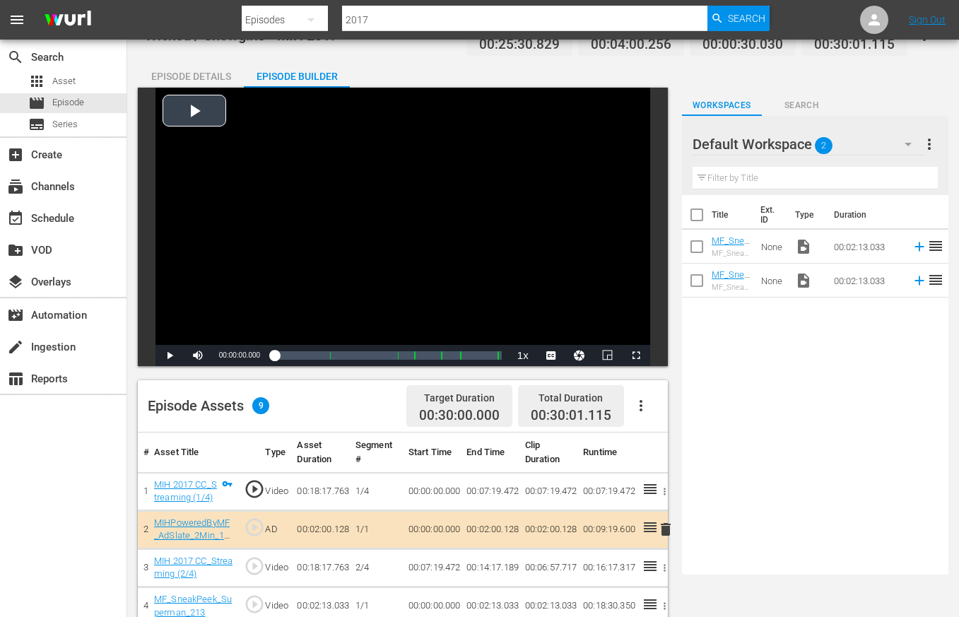
scroll to position [0, 0]
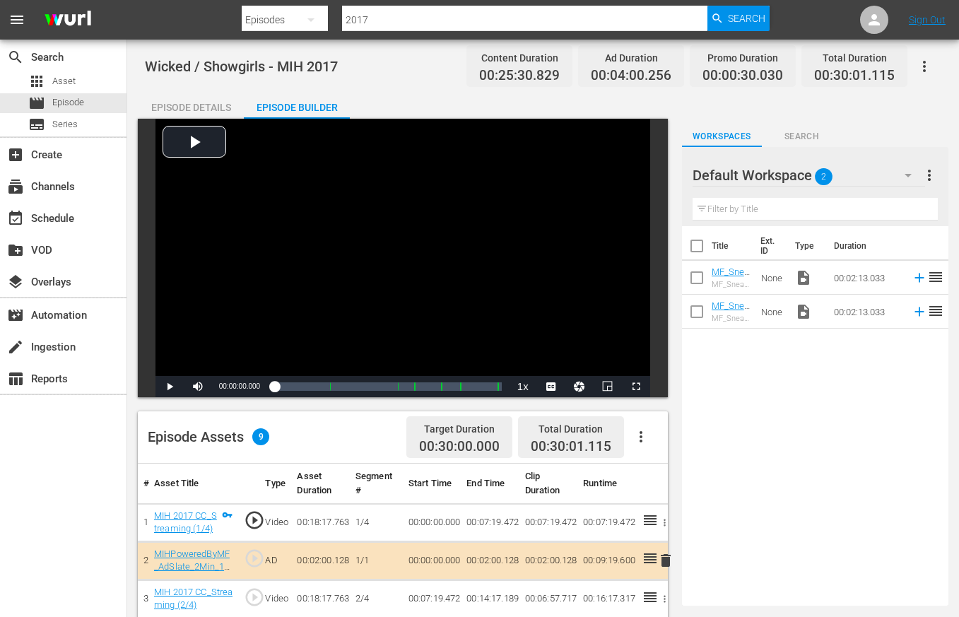
click at [189, 102] on div "Episode Details" at bounding box center [191, 107] width 106 height 34
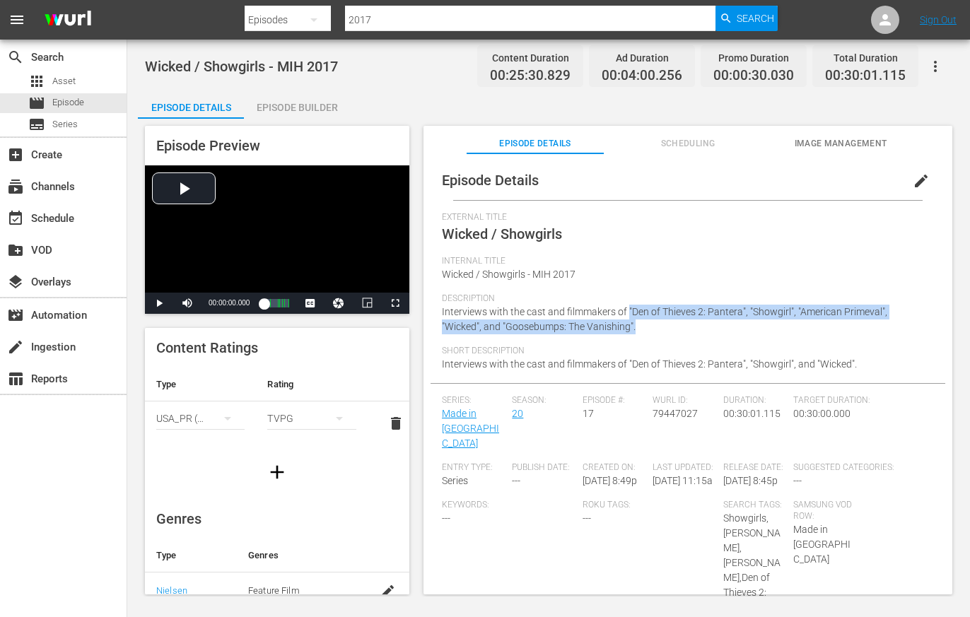
drag, startPoint x: 667, startPoint y: 328, endPoint x: 623, endPoint y: 339, distance: 45.9
click at [626, 318] on div "Description Interviews with the cast and filmmakers of "Den of Thieves 2: Pante…" at bounding box center [688, 319] width 492 height 52
copy span ""Den of Thieves 2: Pantera", "Showgirl", "American Primeval", "Wicked", and "Go…"
click at [297, 18] on button "button" at bounding box center [314, 20] width 34 height 34
click at [277, 102] on div "Episodes" at bounding box center [289, 104] width 57 height 23
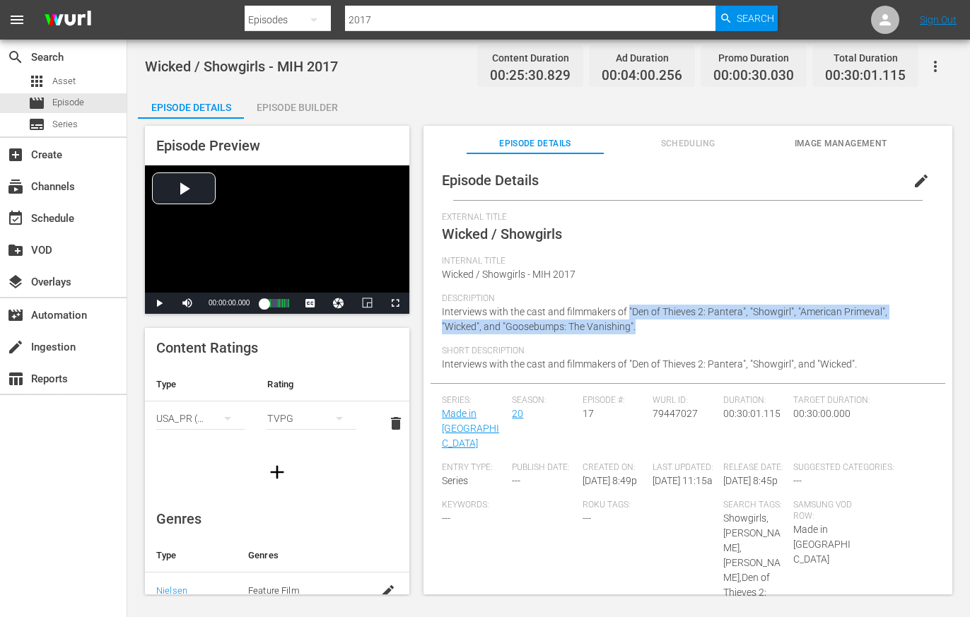
click at [303, 18] on button "button" at bounding box center [314, 20] width 34 height 34
drag, startPoint x: 287, startPoint y: 122, endPoint x: 315, endPoint y: 107, distance: 31.9
click at [287, 122] on div "Assets" at bounding box center [289, 127] width 57 height 23
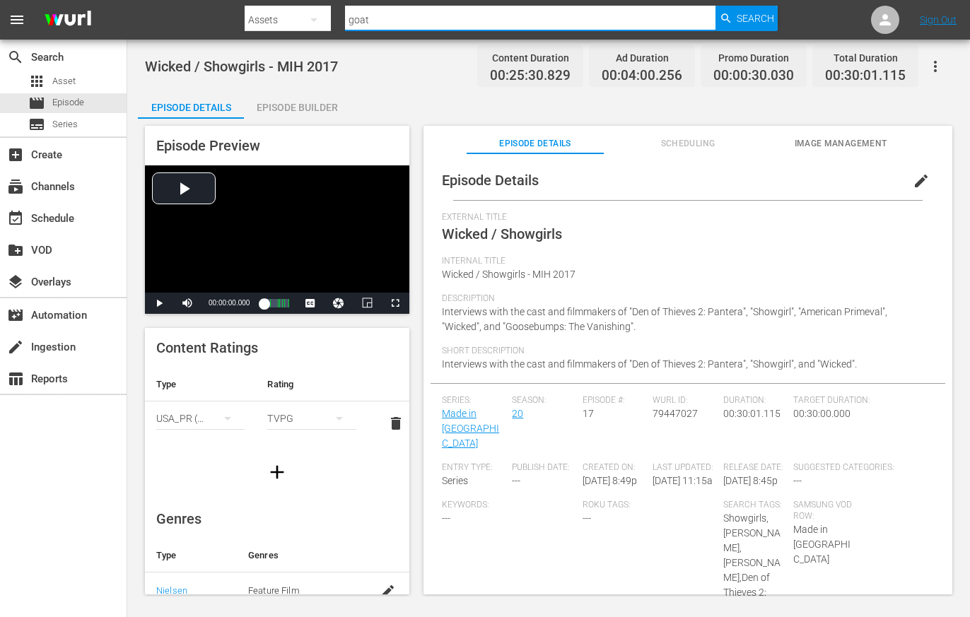
drag, startPoint x: 360, startPoint y: 18, endPoint x: 325, endPoint y: 16, distance: 35.4
click at [325, 16] on div "Search By Assets Search ID, Title, Description, Keywords, or Category goat Sear…" at bounding box center [512, 20] width 534 height 34
type input "strangers"
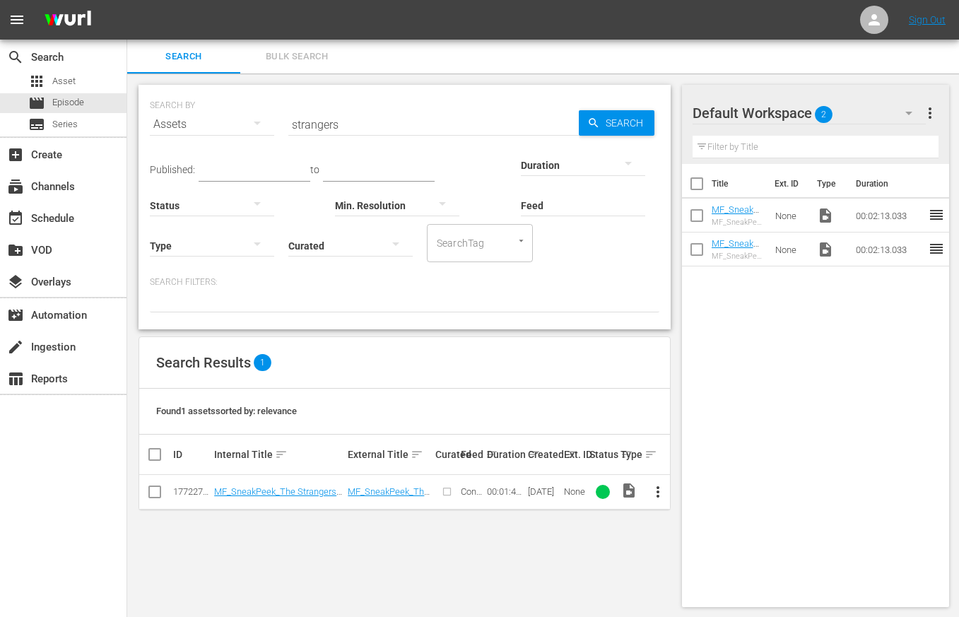
click at [657, 490] on span "more_vert" at bounding box center [657, 491] width 17 height 17
click at [712, 414] on div "Workspace" at bounding box center [734, 418] width 96 height 34
click at [695, 252] on input "checkbox" at bounding box center [697, 252] width 30 height 30
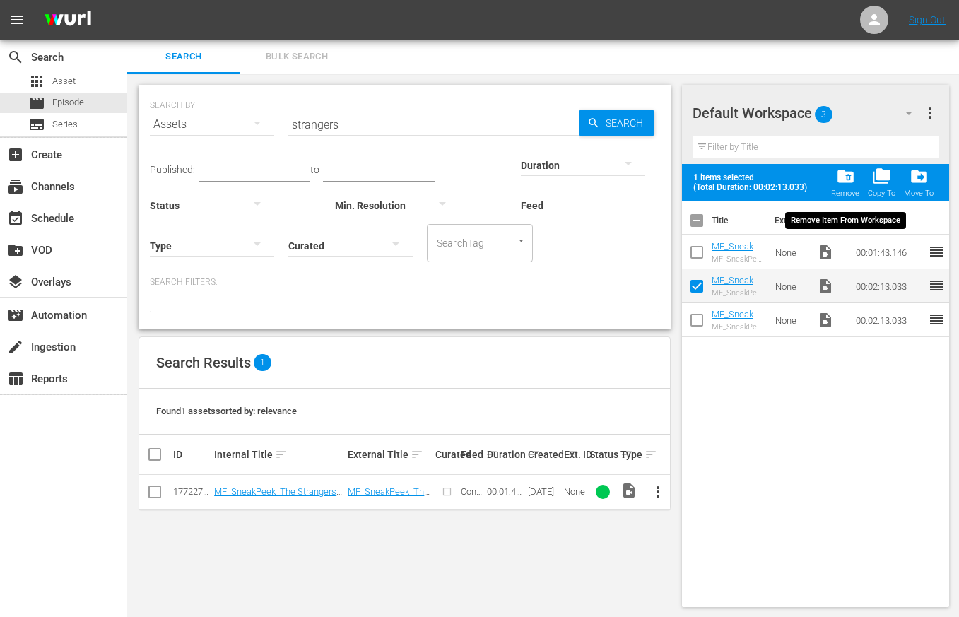
click at [849, 181] on span "folder_delete" at bounding box center [845, 176] width 19 height 19
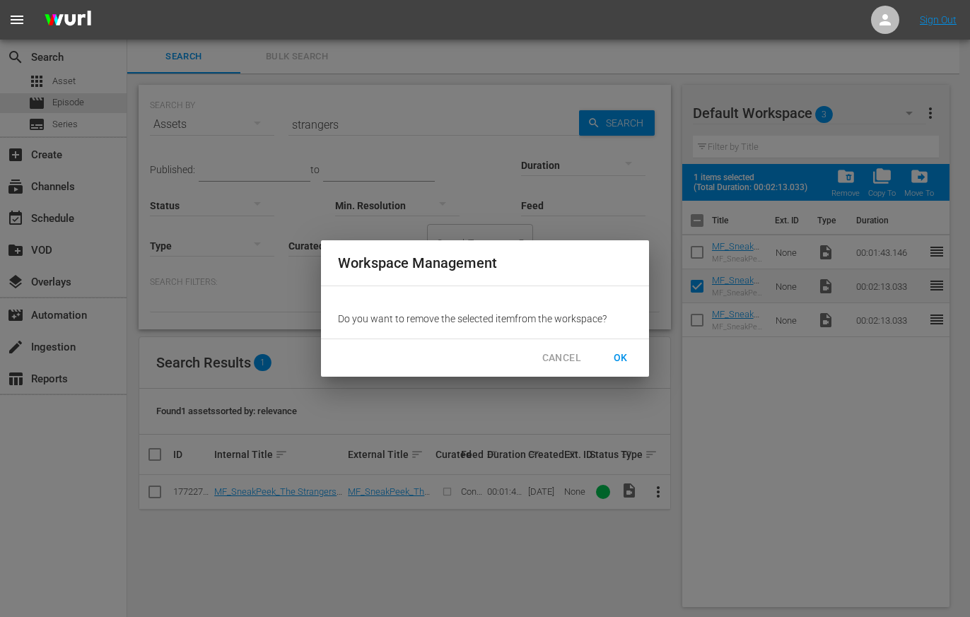
click at [630, 352] on span "OK" at bounding box center [620, 358] width 23 height 18
checkbox input "false"
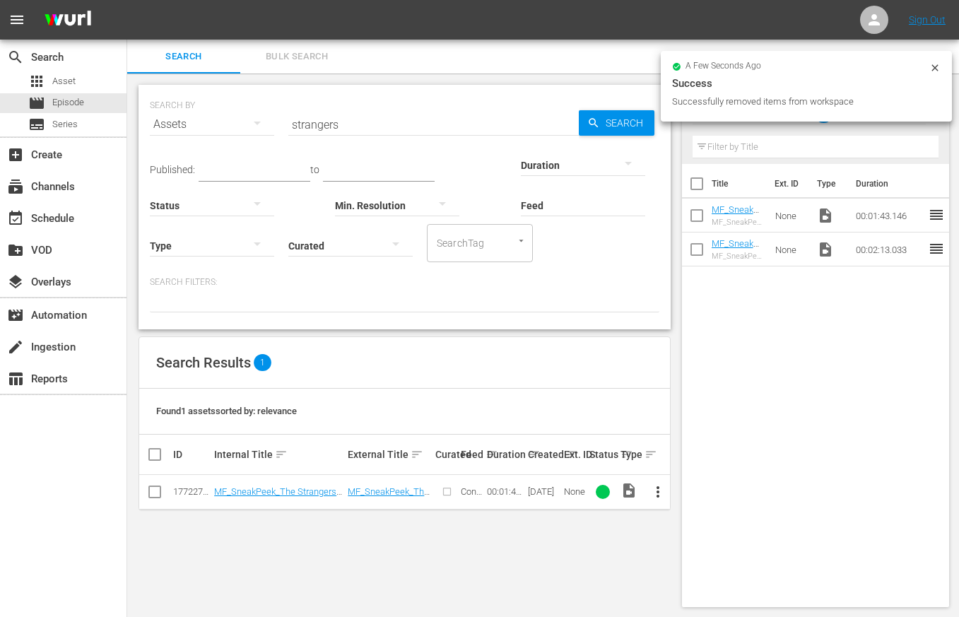
click at [192, 124] on div "Assets" at bounding box center [212, 125] width 124 height 40
click at [192, 219] on div "Episodes" at bounding box center [195, 219] width 57 height 23
type input "2017"
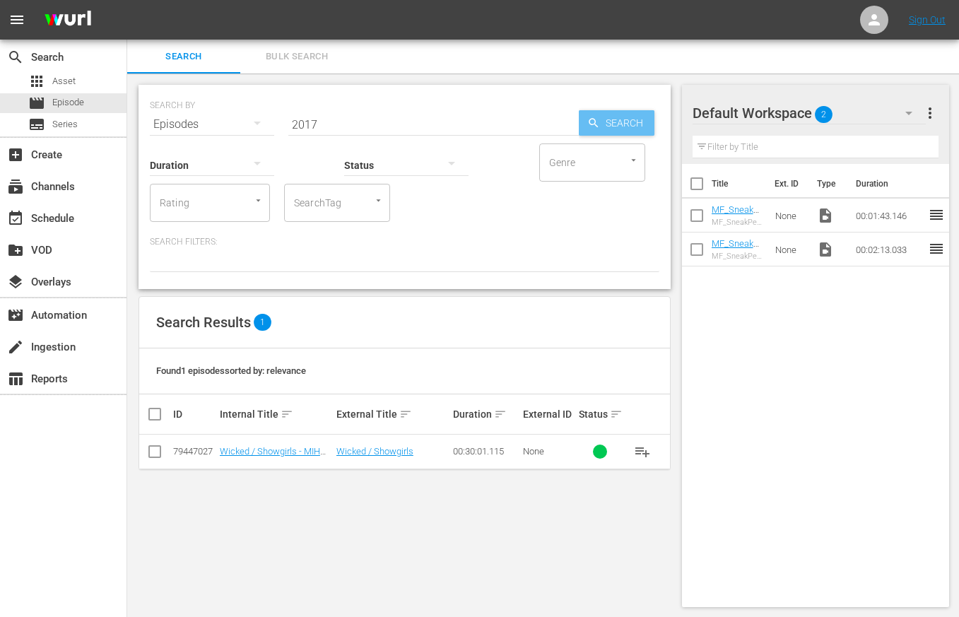
drag, startPoint x: 623, startPoint y: 116, endPoint x: 634, endPoint y: 128, distance: 16.5
click at [623, 119] on span "Search" at bounding box center [627, 122] width 54 height 25
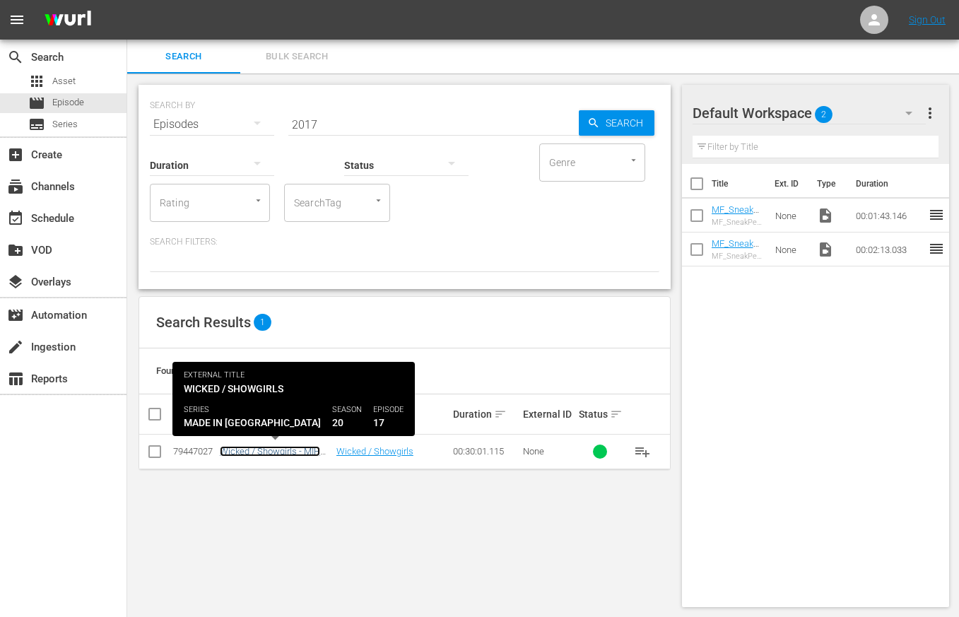
click at [287, 449] on link "Wicked / Showgirls - MIH 2017" at bounding box center [270, 456] width 100 height 21
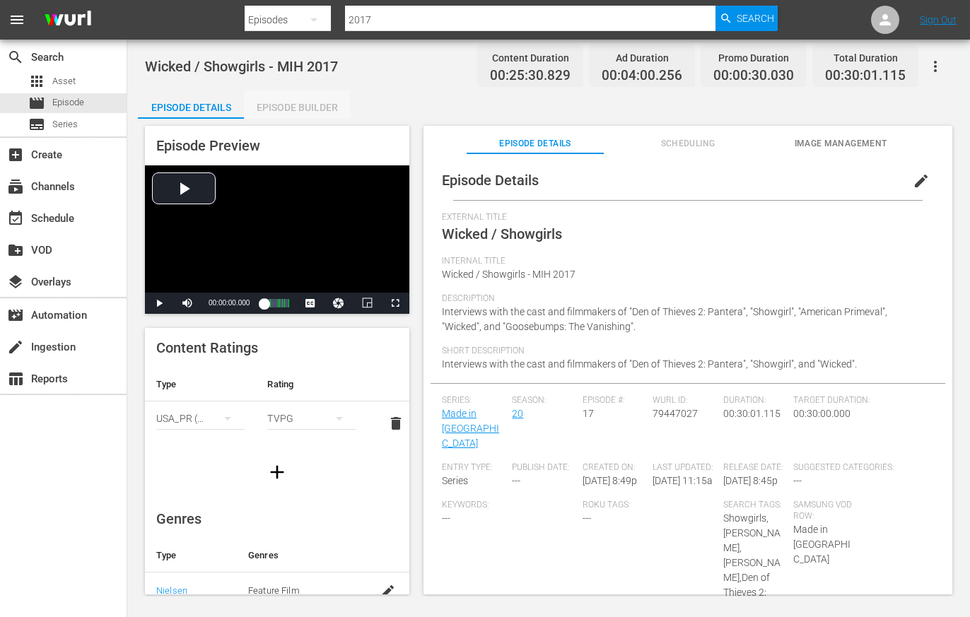
click at [317, 114] on div "Episode Builder" at bounding box center [297, 107] width 106 height 34
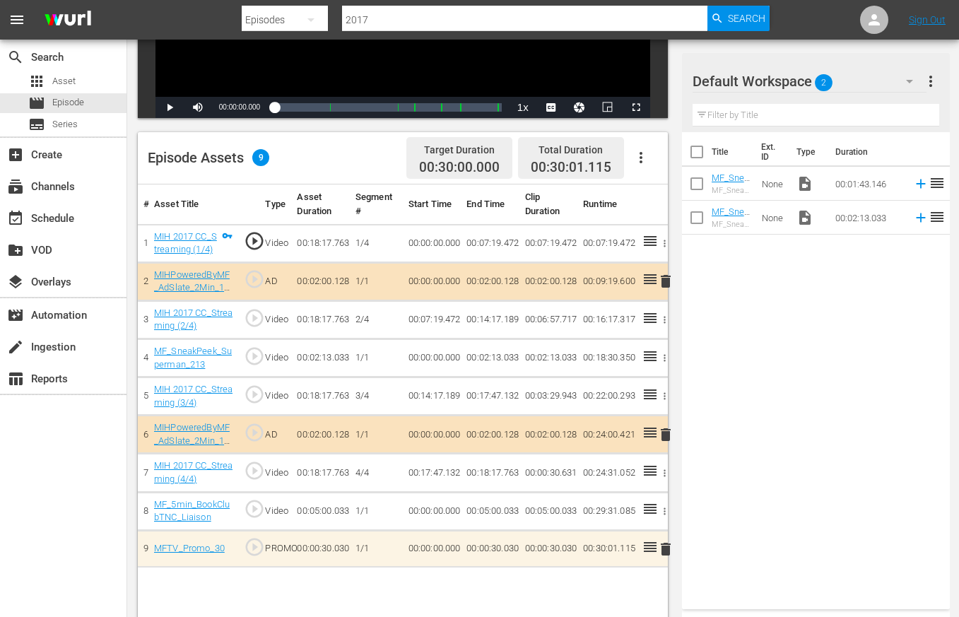
scroll to position [363, 0]
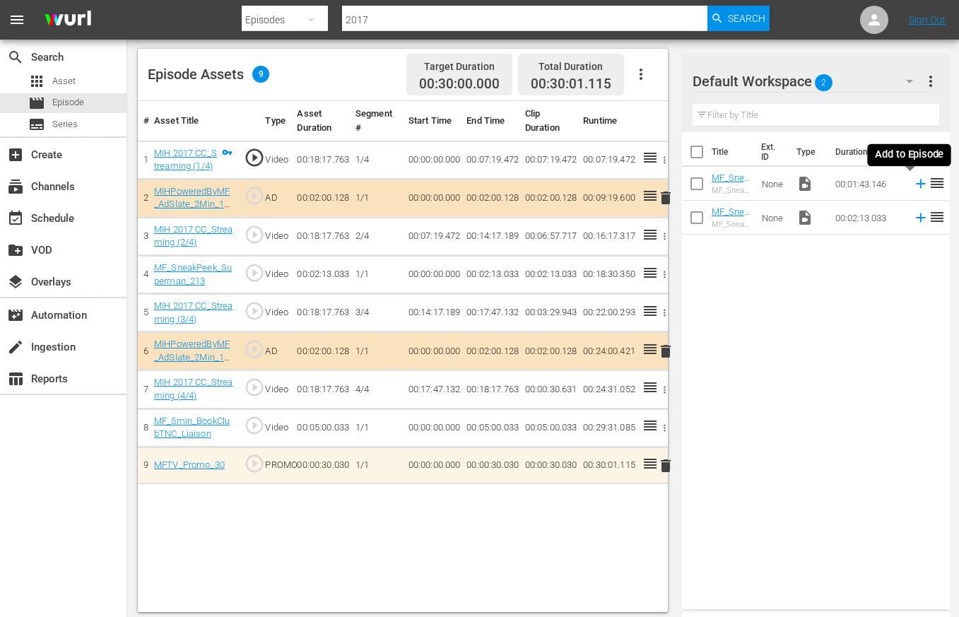
click at [899, 191] on icon at bounding box center [921, 184] width 16 height 16
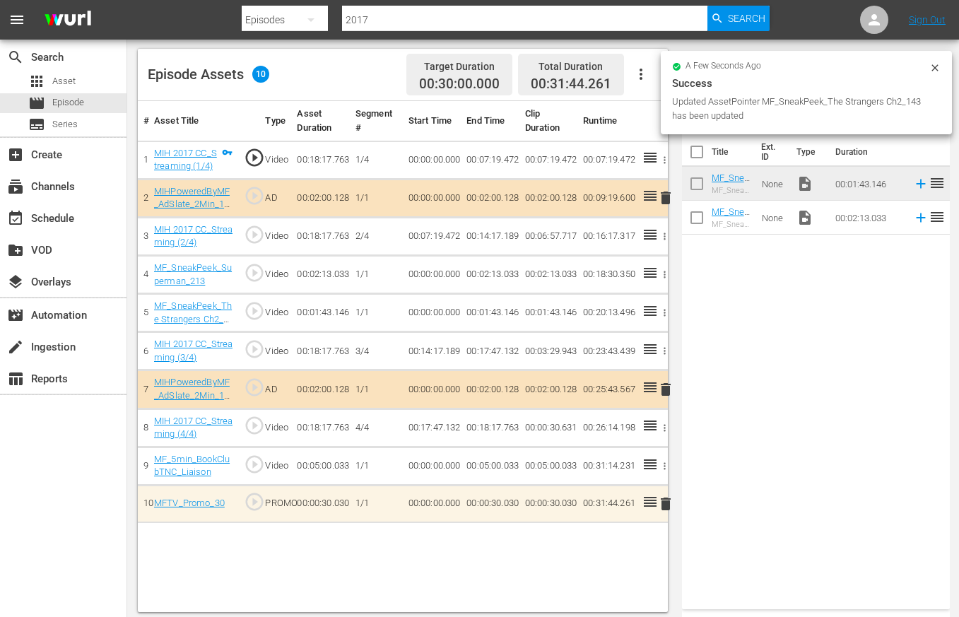
click at [666, 275] on icon "button" at bounding box center [664, 274] width 11 height 11
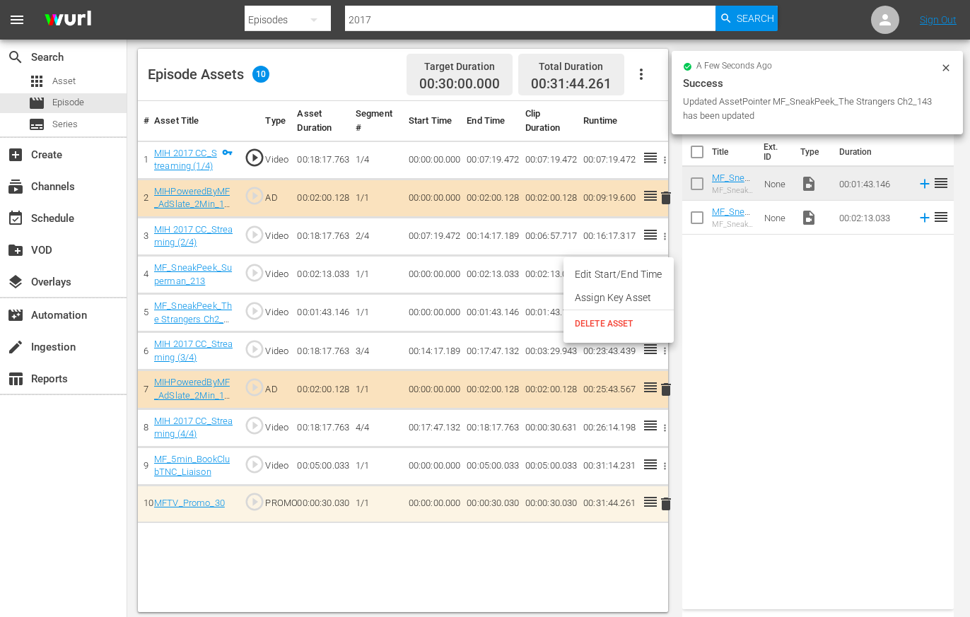
click at [627, 323] on span "DELETE ASSET" at bounding box center [619, 323] width 88 height 13
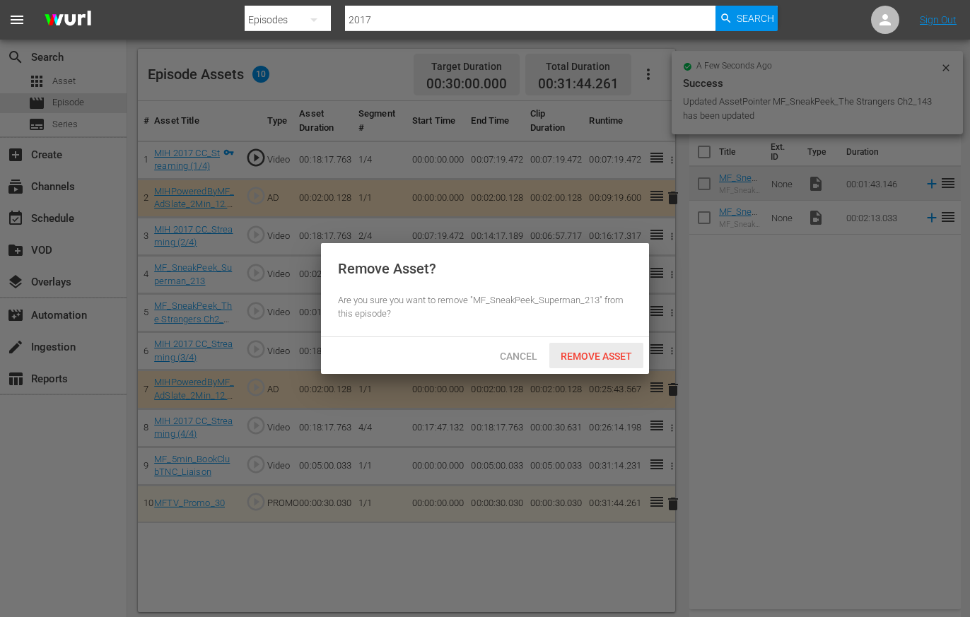
click at [628, 355] on span "Remove Asset" at bounding box center [596, 356] width 94 height 11
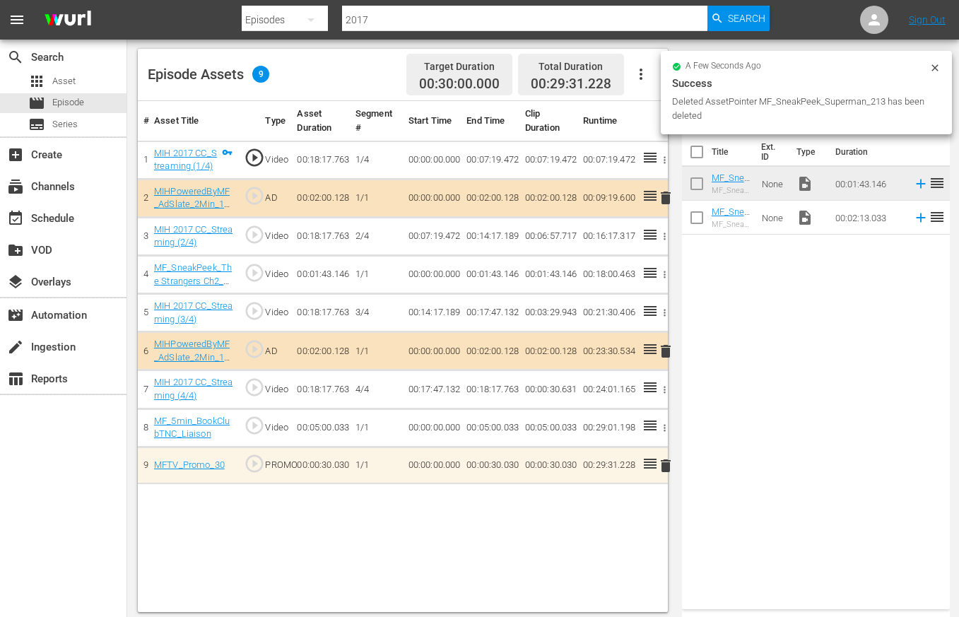
click at [825, 372] on div "Title Ext. ID Type Duration MF_SneakPeek_The Strangers Ch2_143 MF_SneakPeek_The…" at bounding box center [816, 367] width 268 height 471
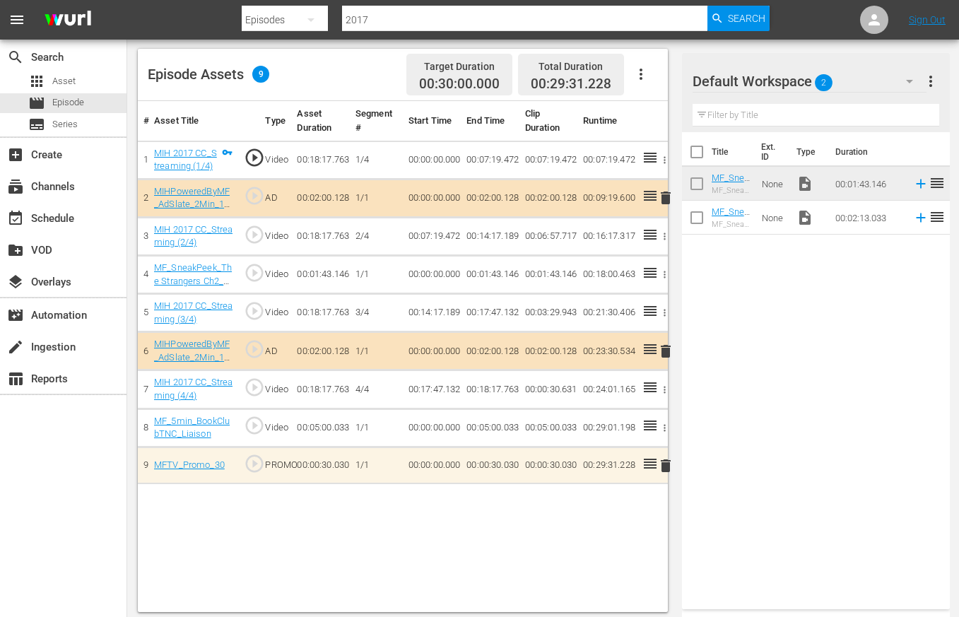
click at [295, 18] on button "button" at bounding box center [311, 20] width 34 height 34
click at [281, 128] on div "Assets" at bounding box center [287, 127] width 57 height 23
type input "strangers"
drag, startPoint x: 915, startPoint y: 219, endPoint x: 910, endPoint y: 288, distance: 69.5
click at [899, 219] on icon at bounding box center [921, 218] width 16 height 16
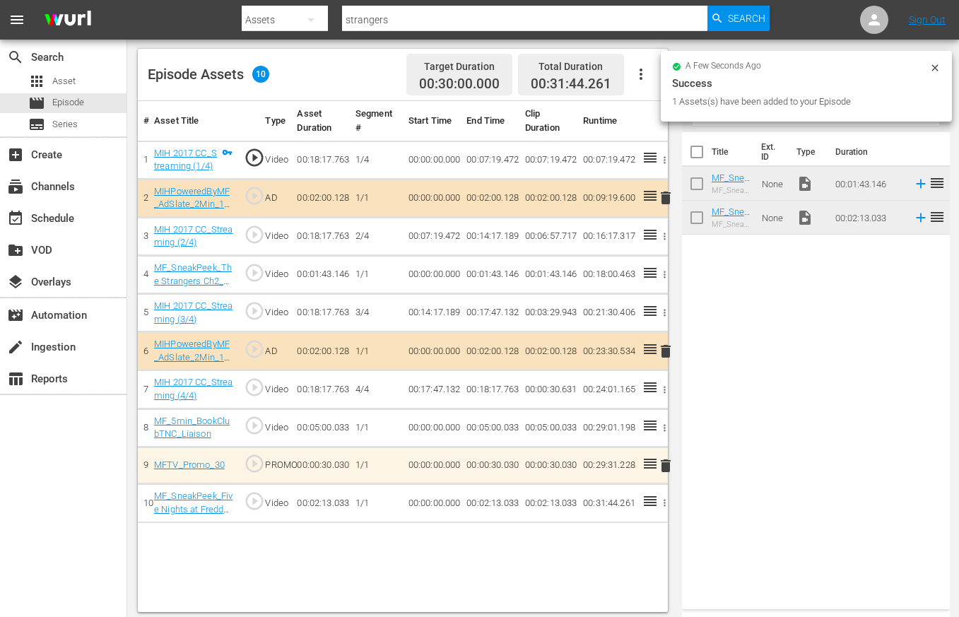
click at [666, 273] on icon "button" at bounding box center [664, 274] width 11 height 11
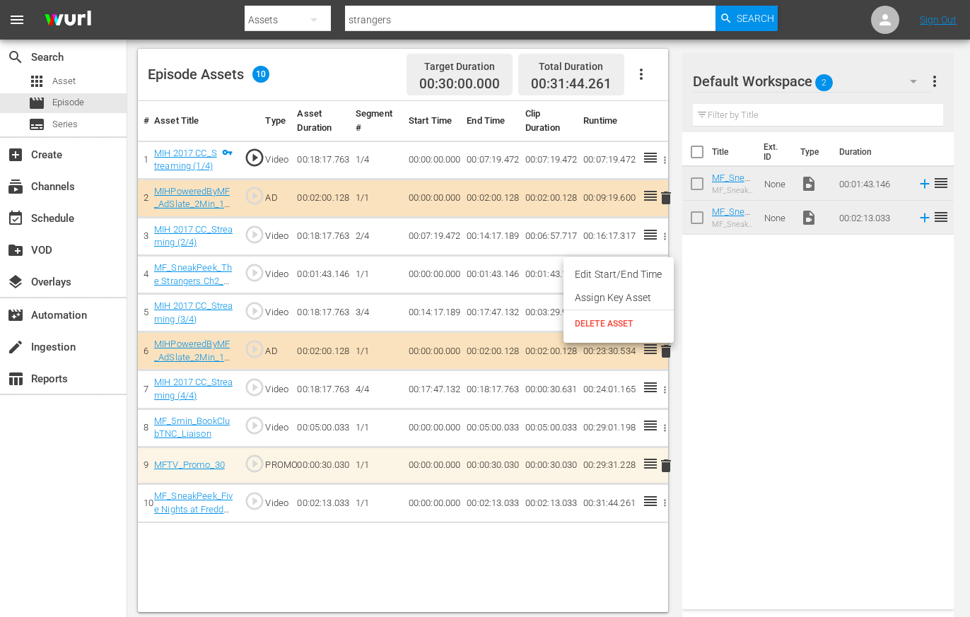
click at [605, 323] on span "DELETE ASSET" at bounding box center [619, 323] width 88 height 13
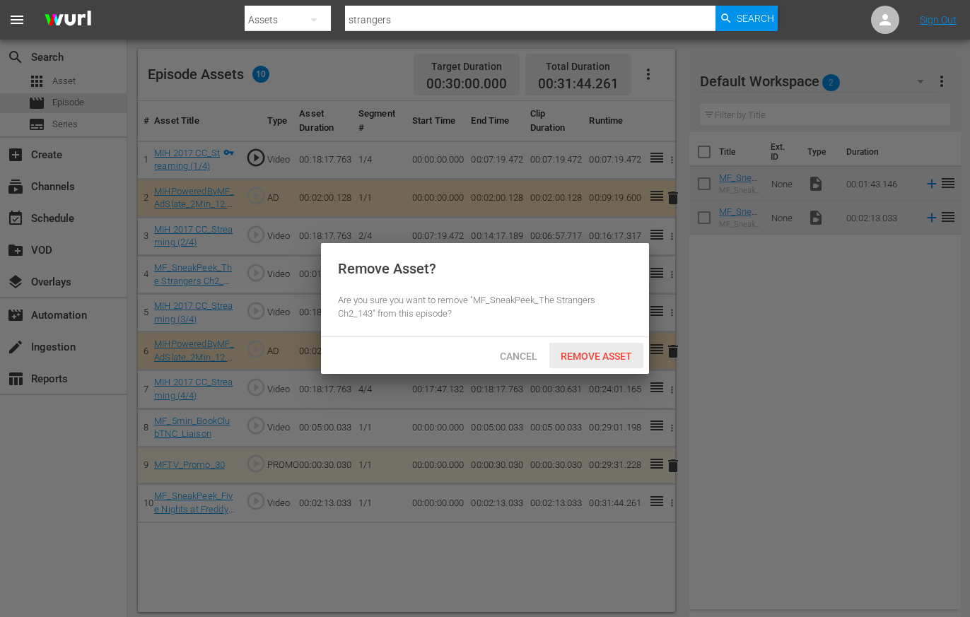
click at [599, 354] on span "Remove Asset" at bounding box center [596, 356] width 94 height 11
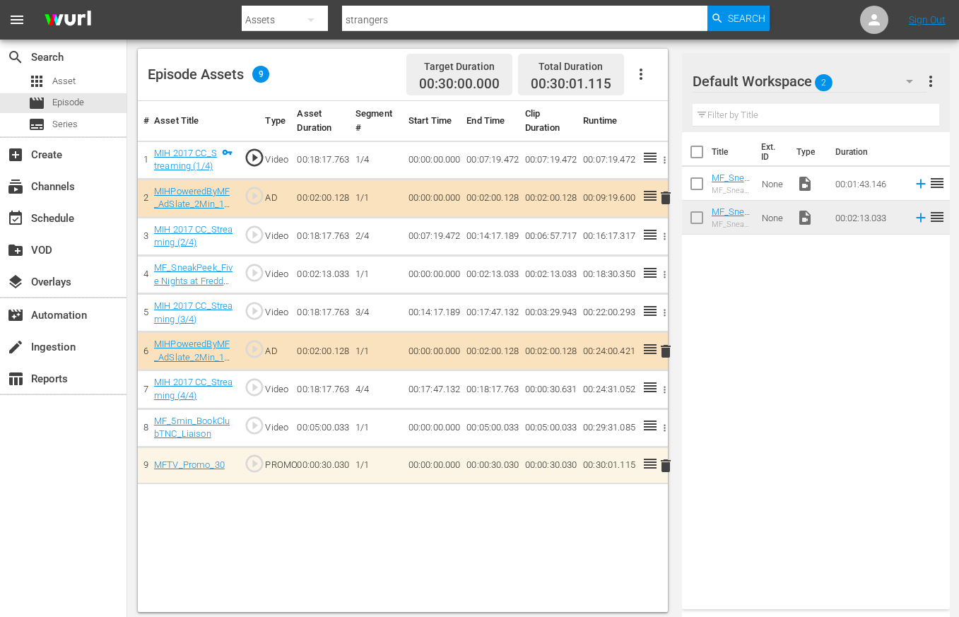
click at [890, 361] on div "Title Ext. ID Type Duration MF_SneakPeek_The Strangers Ch2_143 MF_SneakPeek_The…" at bounding box center [816, 367] width 268 height 471
click at [795, 339] on div "Title Ext. ID Type Duration MF_SneakPeek_The Strangers Ch2_143 MF_SneakPeek_The…" at bounding box center [816, 367] width 268 height 471
click at [699, 186] on input "checkbox" at bounding box center [697, 187] width 30 height 30
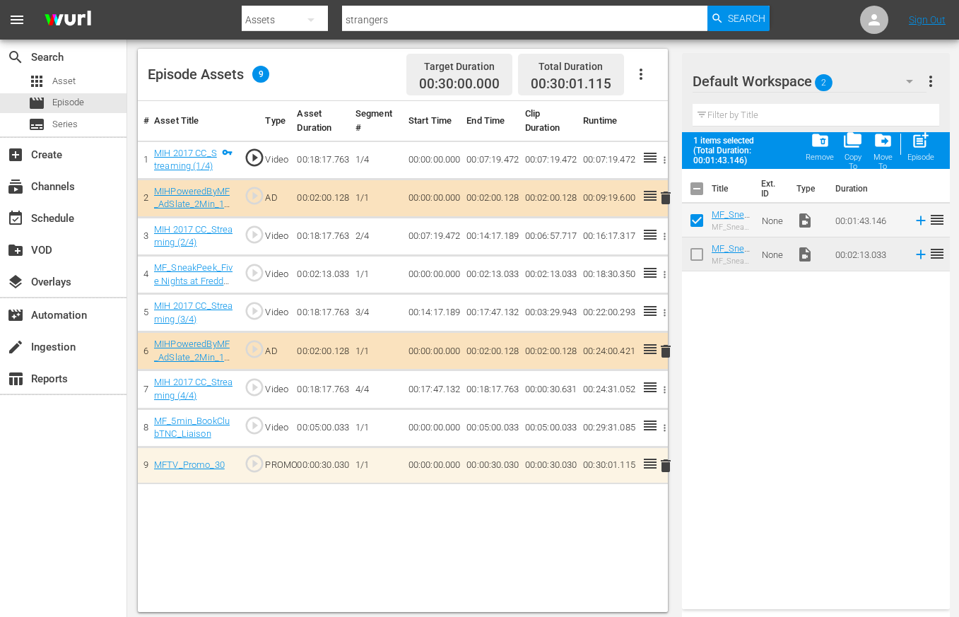
click at [818, 139] on span "folder_delete" at bounding box center [820, 140] width 19 height 19
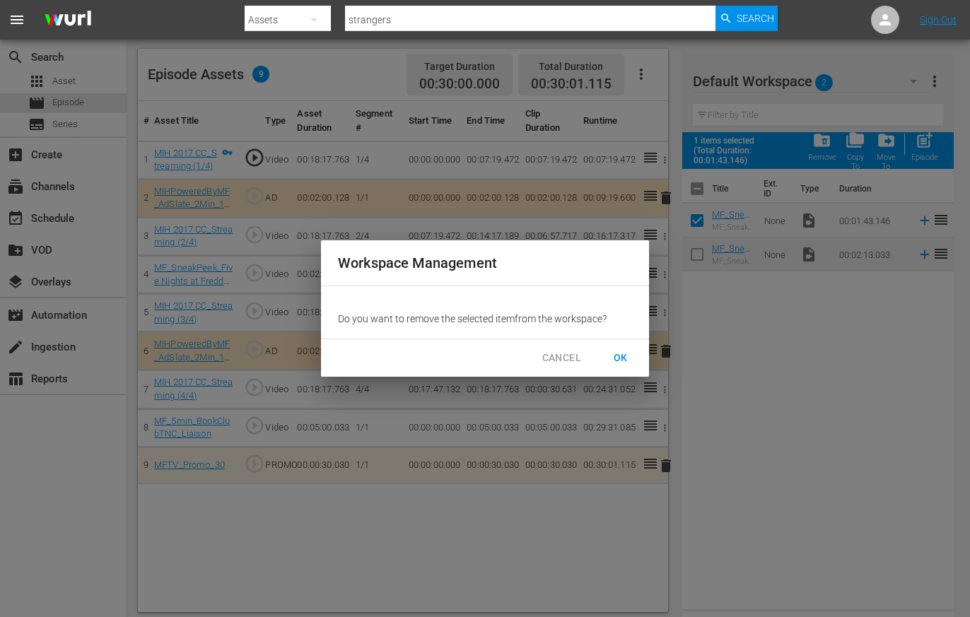
click at [621, 356] on span "OK" at bounding box center [620, 358] width 23 height 18
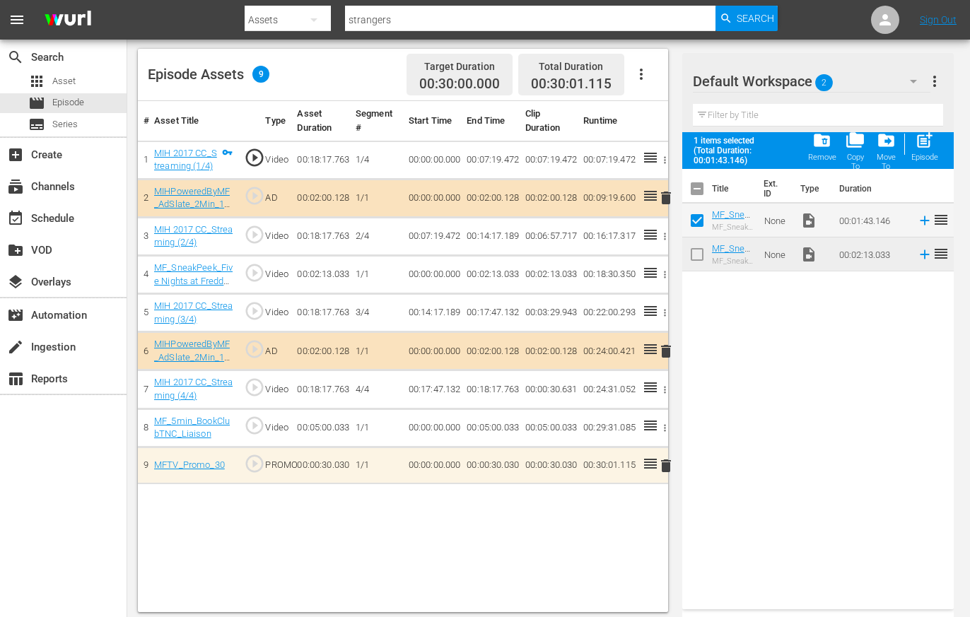
checkbox input "false"
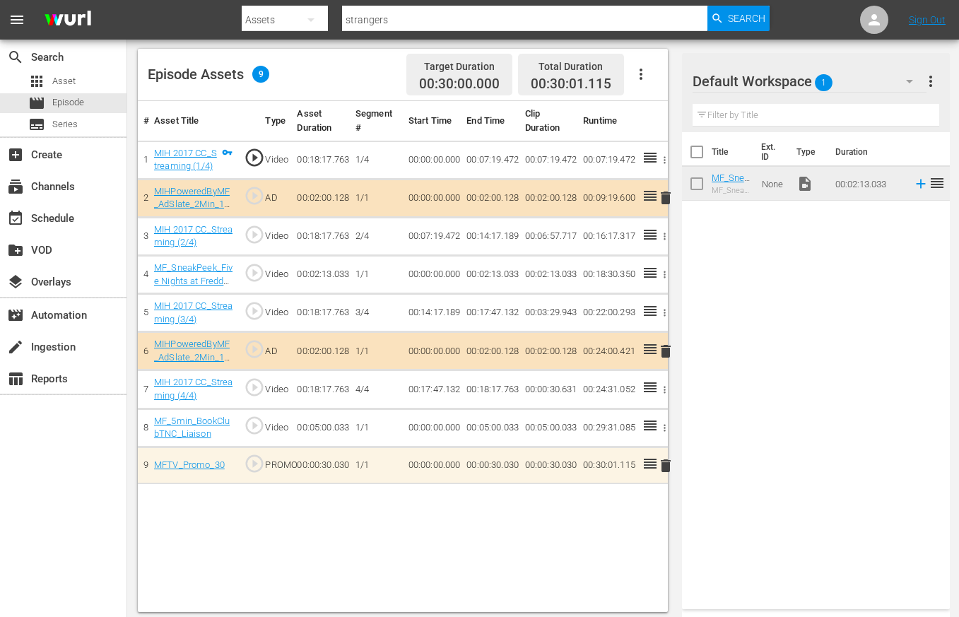
click at [394, 20] on input "strangers" at bounding box center [524, 20] width 365 height 34
type input "the cat in"
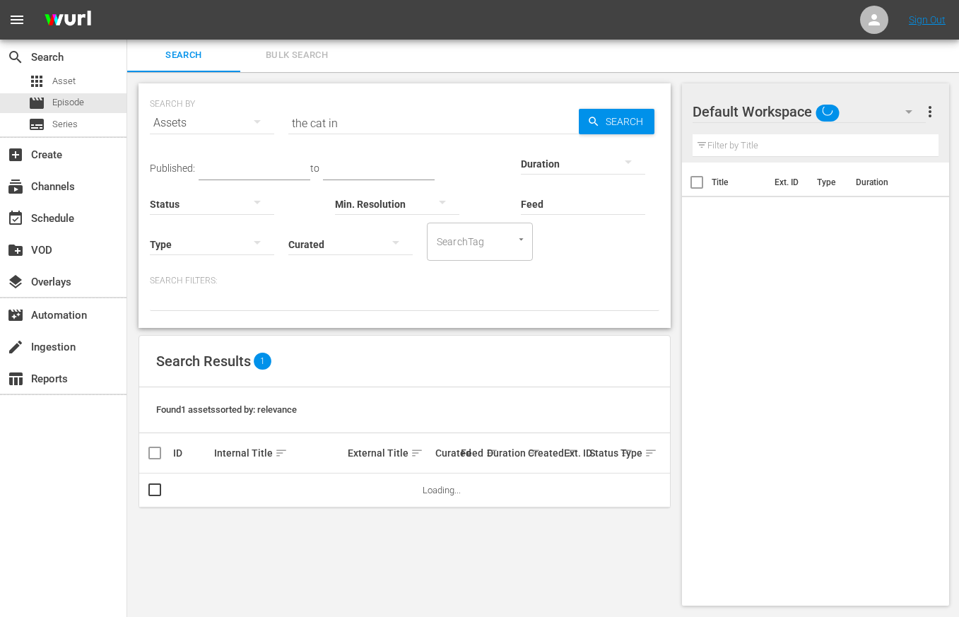
scroll to position [1, 0]
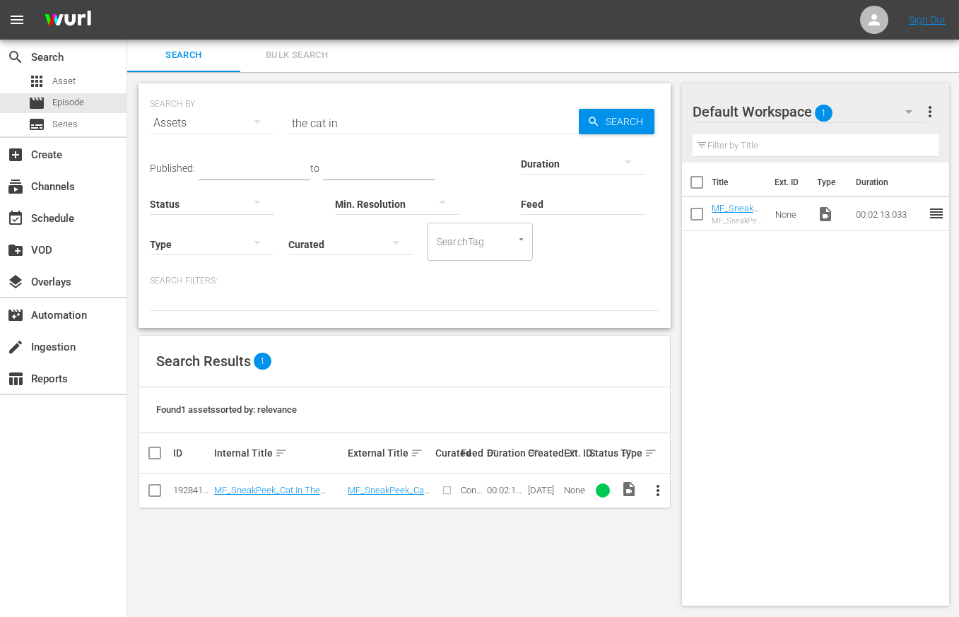
click at [657, 492] on span "more_vert" at bounding box center [657, 490] width 17 height 17
click at [709, 413] on div "Workspace" at bounding box center [734, 417] width 96 height 34
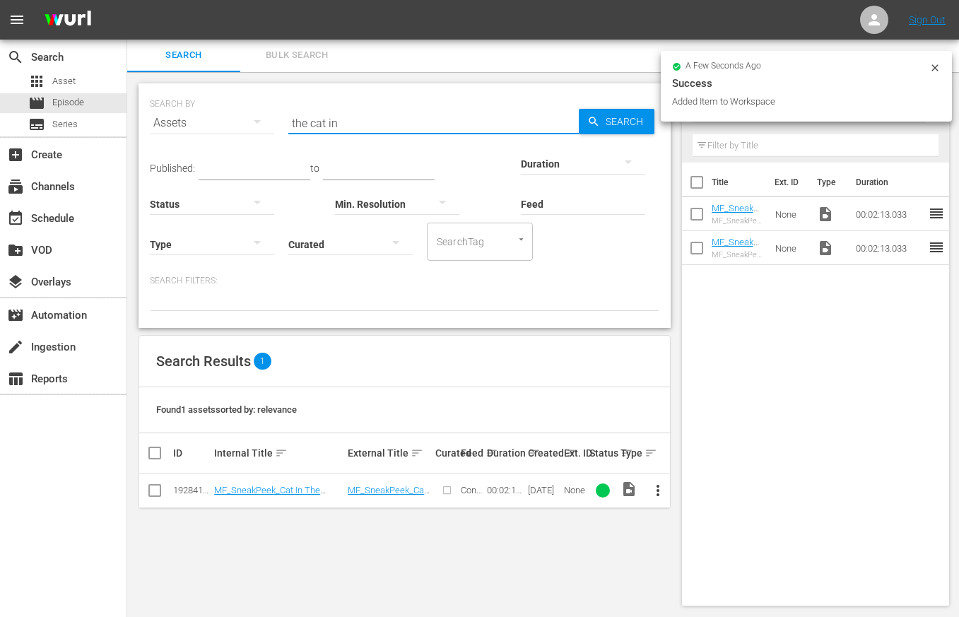
drag, startPoint x: 346, startPoint y: 127, endPoint x: 240, endPoint y: 129, distance: 106.0
click at [240, 129] on div "SEARCH BY Search By Assets Search ID, Title, Description, Keywords, or Category…" at bounding box center [405, 114] width 510 height 51
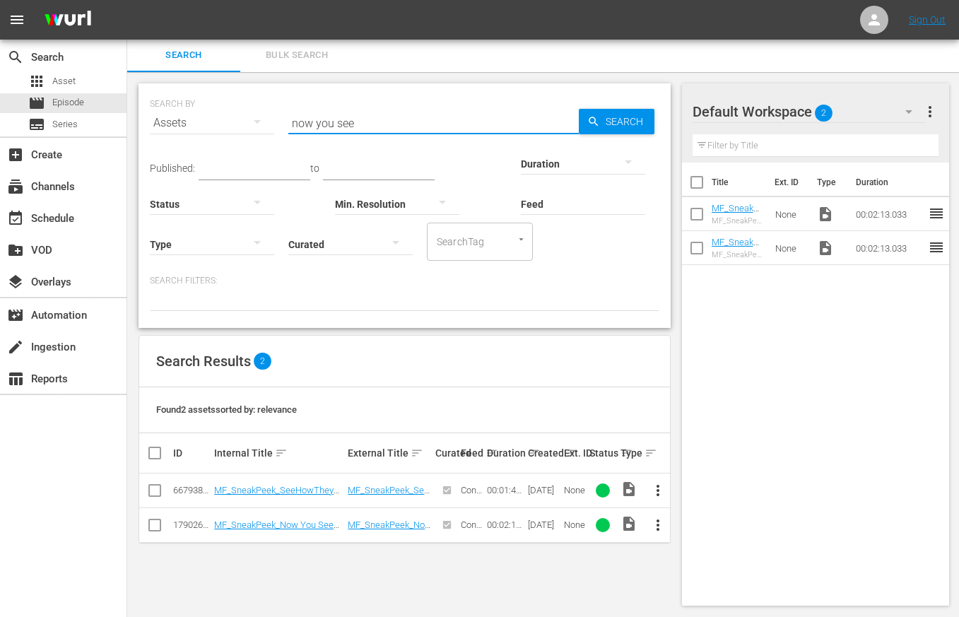
click at [660, 527] on span "more_vert" at bounding box center [657, 525] width 17 height 17
click at [707, 449] on div "Workspace" at bounding box center [734, 452] width 96 height 34
drag, startPoint x: 381, startPoint y: 124, endPoint x: 238, endPoint y: 118, distance: 142.9
click at [240, 117] on div "SEARCH BY Search By Assets Search ID, Title, Description, Keywords, or Category…" at bounding box center [405, 114] width 510 height 51
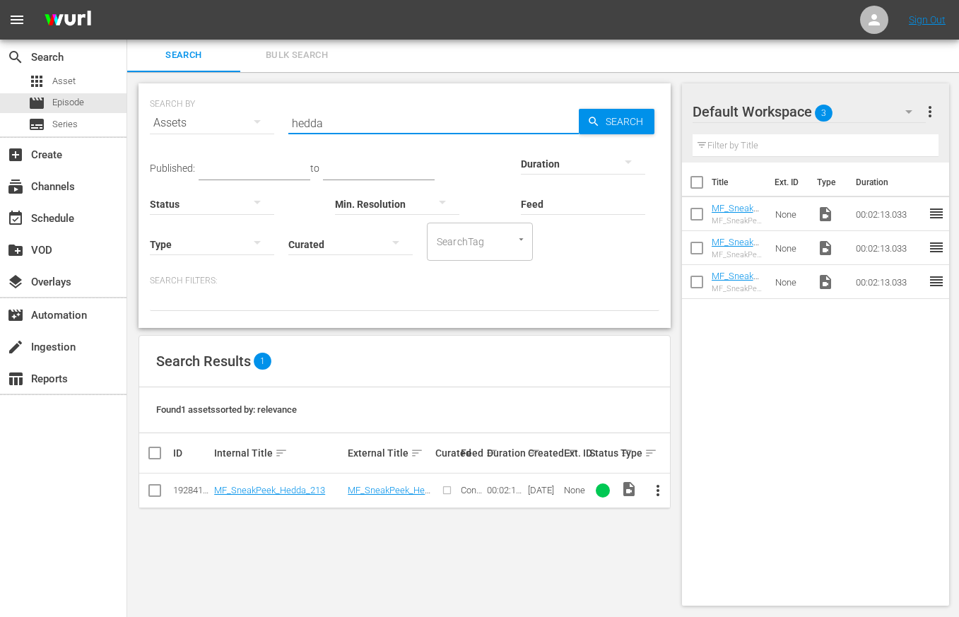
click at [660, 493] on span "more_vert" at bounding box center [657, 490] width 17 height 17
click at [713, 416] on div "Workspace" at bounding box center [734, 417] width 96 height 34
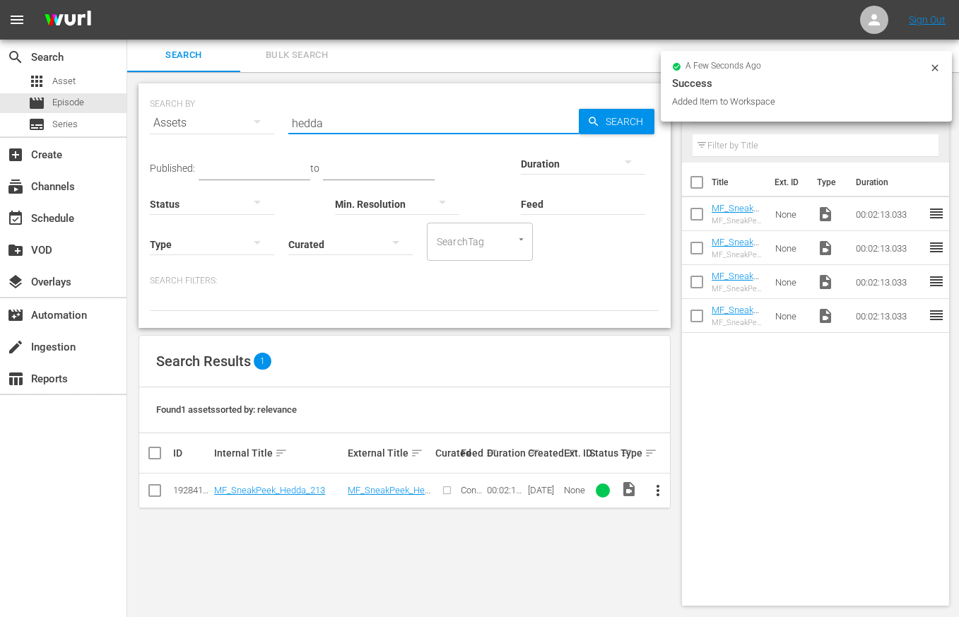
drag, startPoint x: 336, startPoint y: 115, endPoint x: 247, endPoint y: 117, distance: 89.1
click at [245, 119] on div "SEARCH BY Search By Assets Search ID, Title, Description, Keywords, or Category…" at bounding box center [405, 114] width 510 height 51
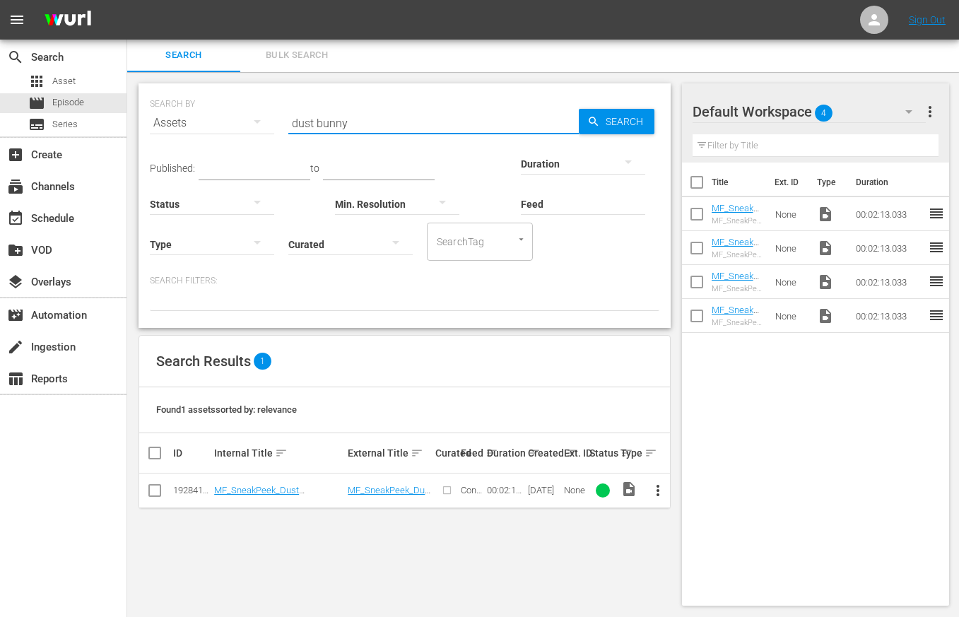
click at [659, 490] on span "more_vert" at bounding box center [657, 490] width 17 height 17
click at [711, 416] on div "Workspace" at bounding box center [734, 417] width 96 height 34
drag, startPoint x: 371, startPoint y: 128, endPoint x: 233, endPoint y: 118, distance: 138.2
click at [234, 125] on div "SEARCH BY Search By Assets Search ID, Title, Description, Keywords, or Category…" at bounding box center [405, 114] width 510 height 51
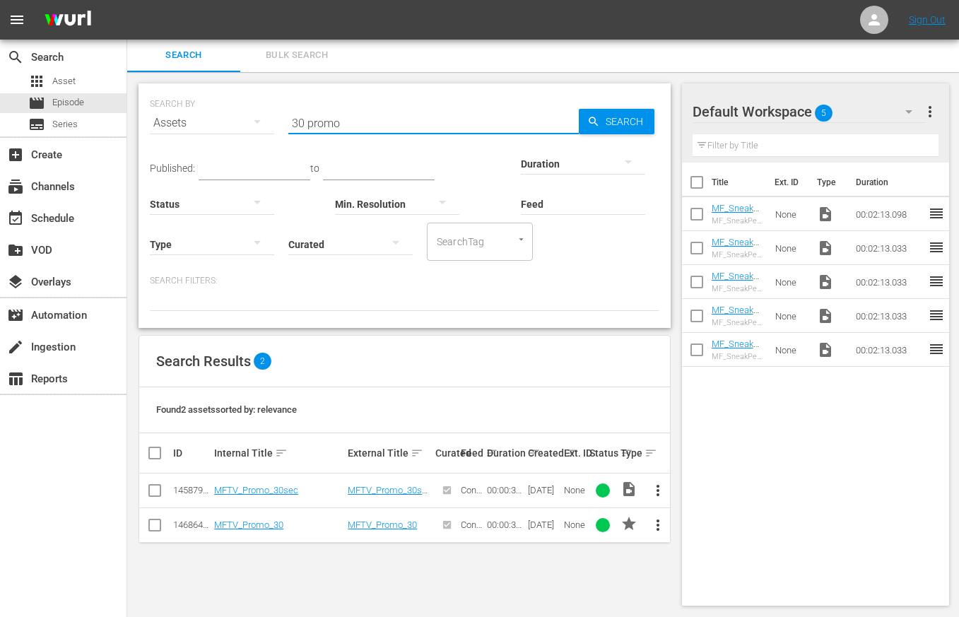
click at [659, 528] on span "more_vert" at bounding box center [657, 525] width 17 height 17
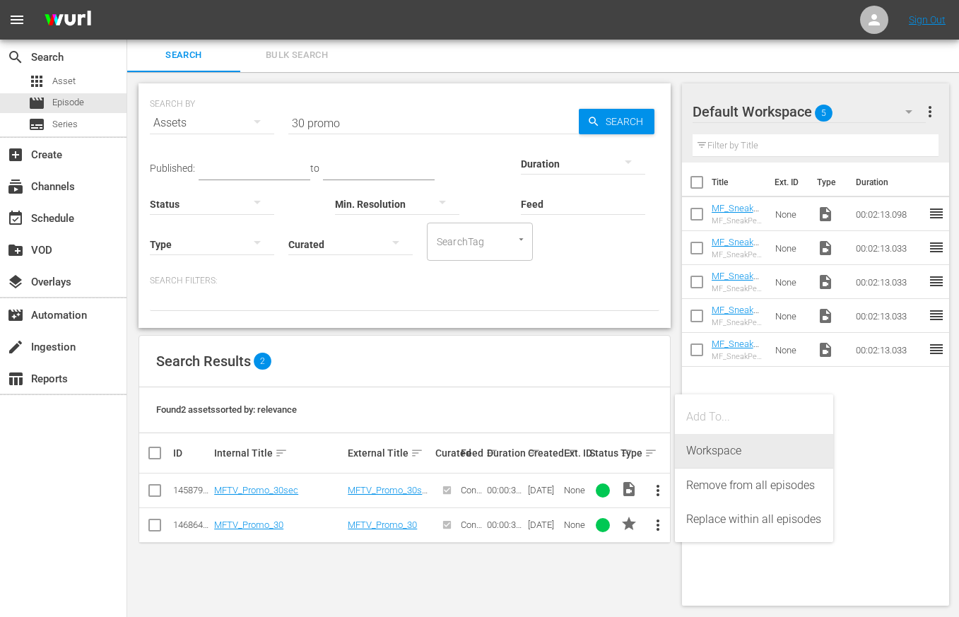
click at [712, 454] on div "Workspace" at bounding box center [754, 451] width 136 height 34
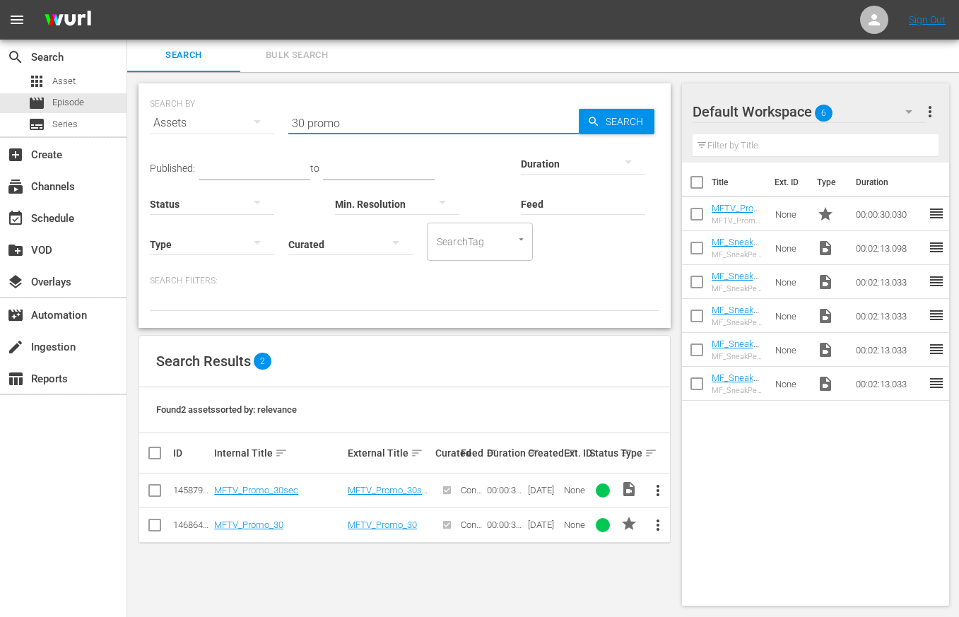
drag, startPoint x: 357, startPoint y: 129, endPoint x: 258, endPoint y: 117, distance: 99.7
click at [254, 120] on div "SEARCH BY Search By Assets Search ID, Title, Description, Keywords, or Category…" at bounding box center [405, 114] width 510 height 51
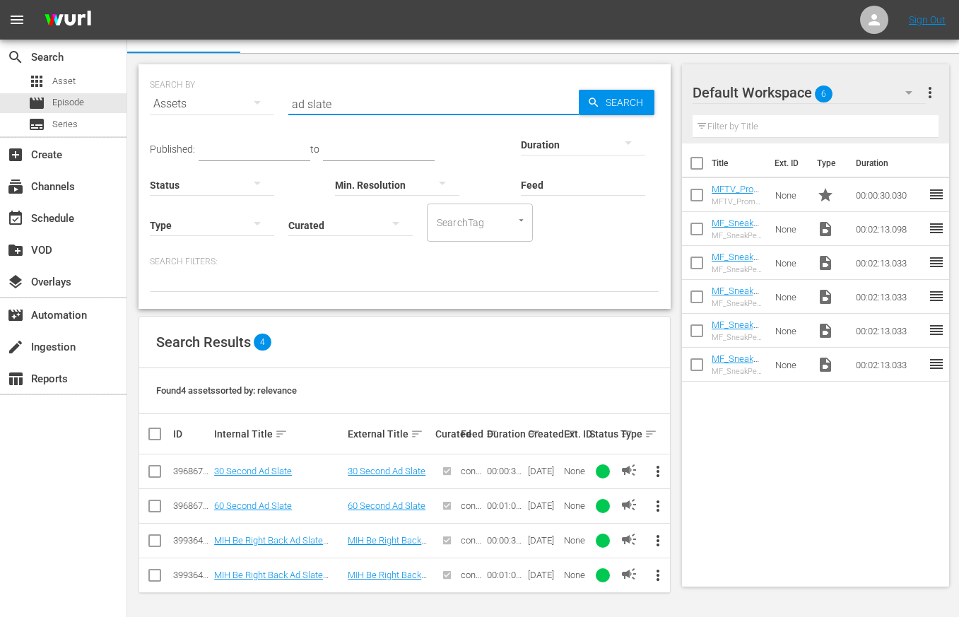
scroll to position [23, 0]
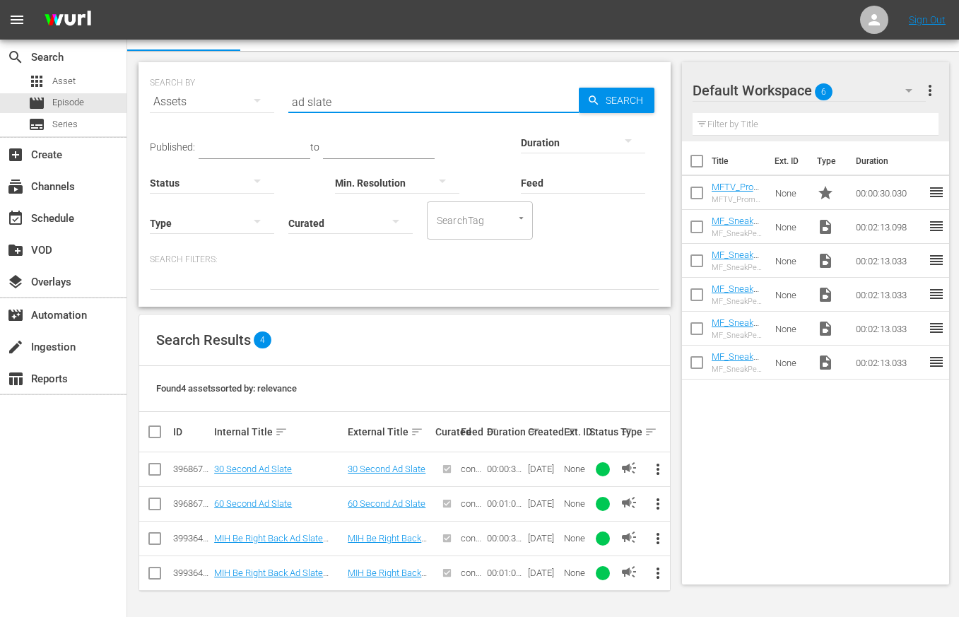
drag, startPoint x: 304, startPoint y: 104, endPoint x: 314, endPoint y: 146, distance: 43.0
click at [307, 104] on input "ad slate" at bounding box center [433, 102] width 290 height 34
type input "adslate"
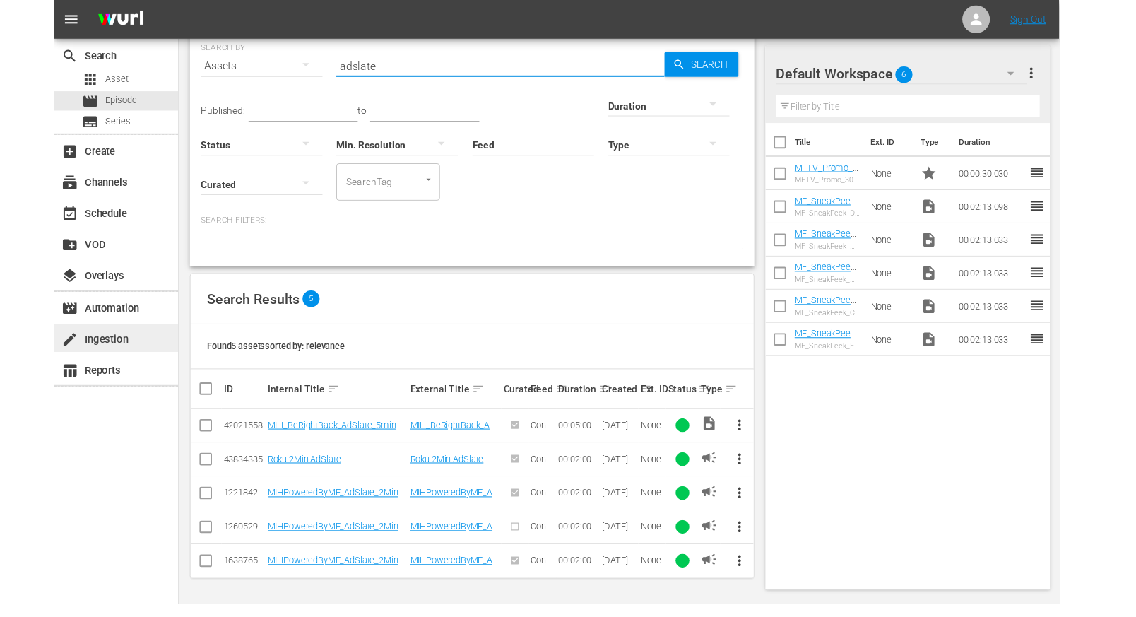
scroll to position [55, 0]
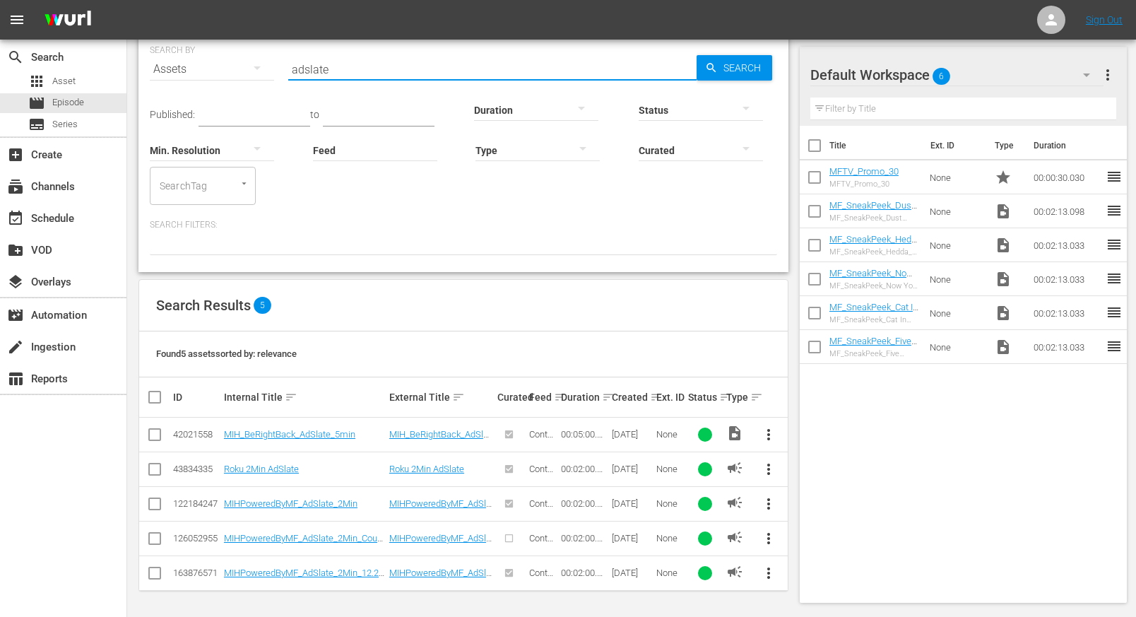
drag, startPoint x: 152, startPoint y: 572, endPoint x: 159, endPoint y: 586, distance: 15.2
click at [152, 572] on input "checkbox" at bounding box center [154, 575] width 17 height 17
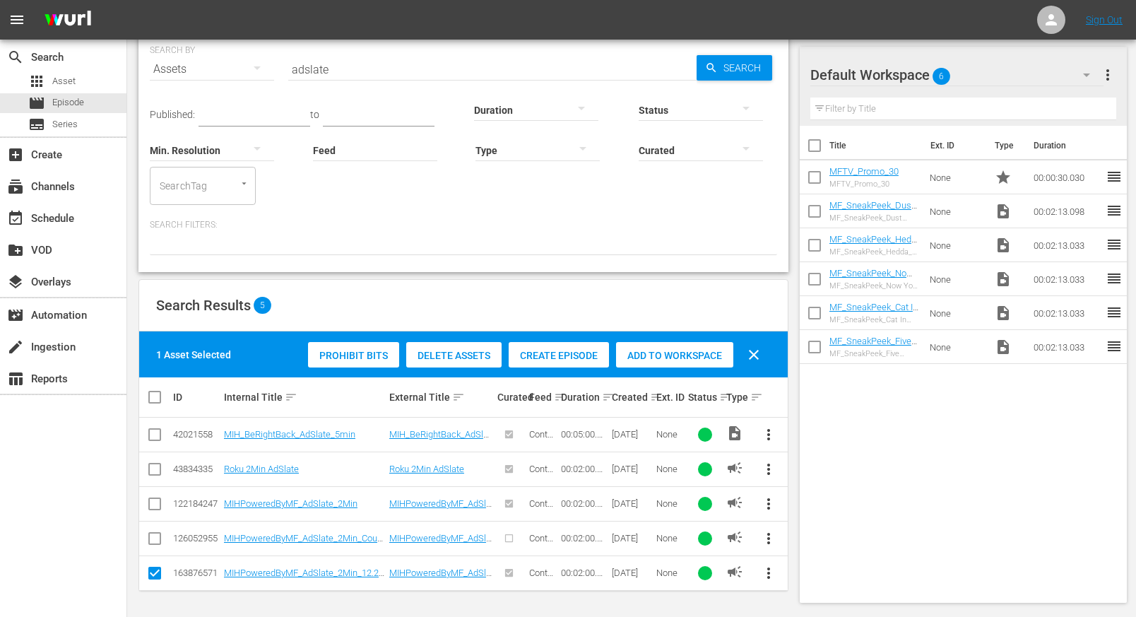
click at [767, 571] on span "more_vert" at bounding box center [768, 573] width 17 height 17
drag, startPoint x: 818, startPoint y: 499, endPoint x: 835, endPoint y: 517, distance: 24.5
click at [818, 499] on div "Workspace" at bounding box center [865, 499] width 136 height 34
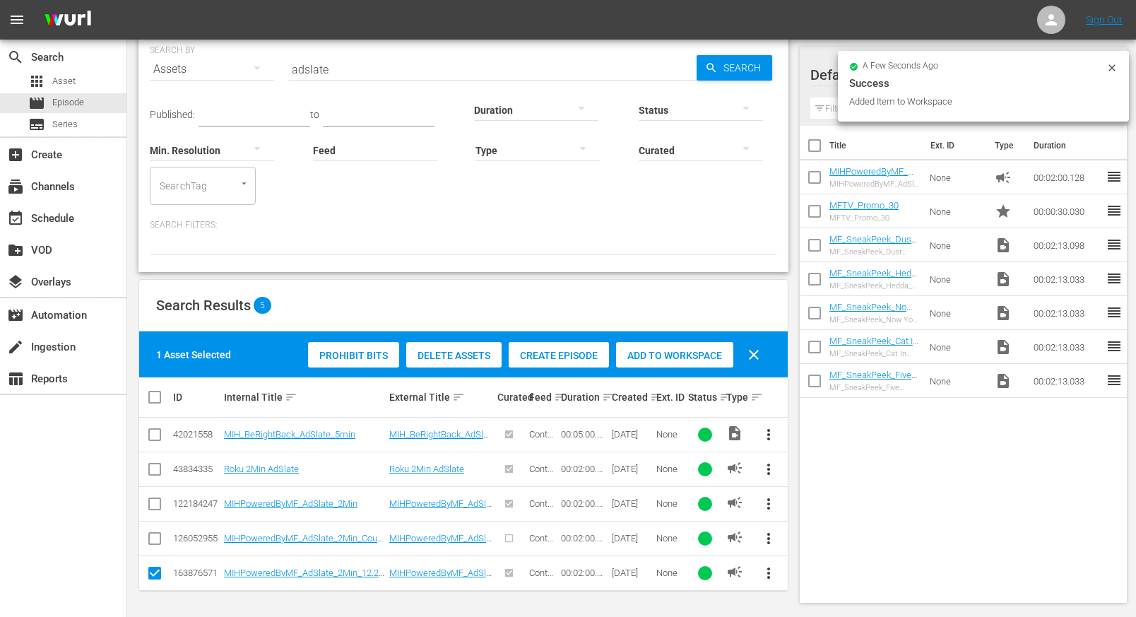
click at [155, 570] on input "checkbox" at bounding box center [154, 575] width 17 height 17
checkbox input "false"
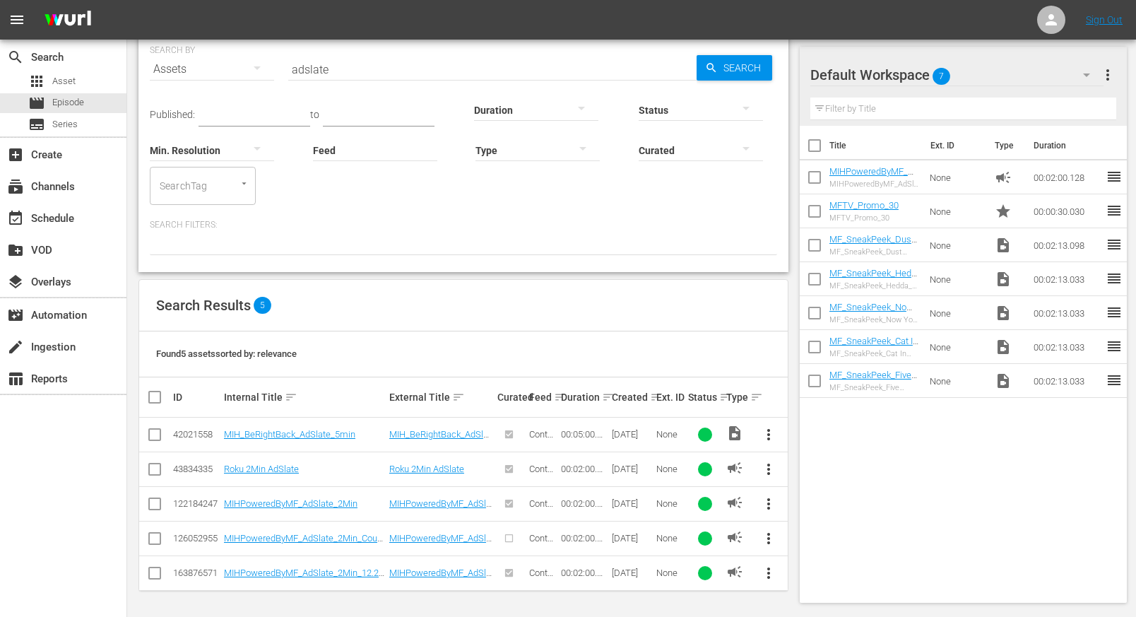
click at [212, 71] on div "Assets" at bounding box center [212, 69] width 124 height 40
click at [200, 164] on div "Episodes" at bounding box center [195, 164] width 57 height 23
type input "2017"
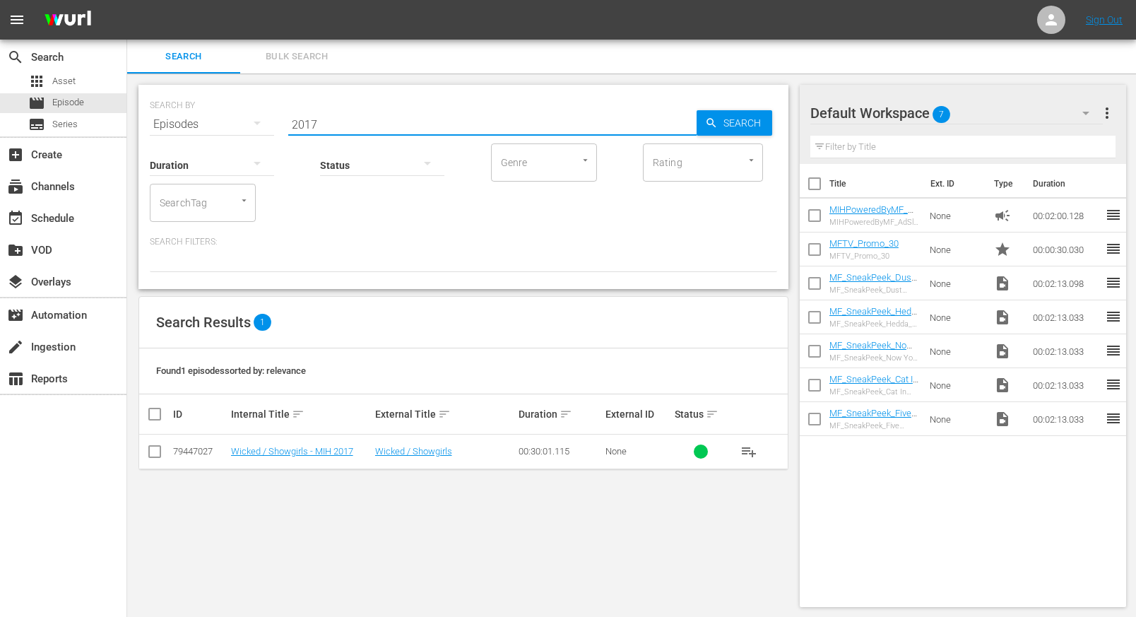
drag, startPoint x: 291, startPoint y: 124, endPoint x: 250, endPoint y: 122, distance: 41.0
click at [257, 123] on div "SEARCH BY Search By Episodes Search ID, Title, Description, Keywords, or Catego…" at bounding box center [464, 115] width 628 height 51
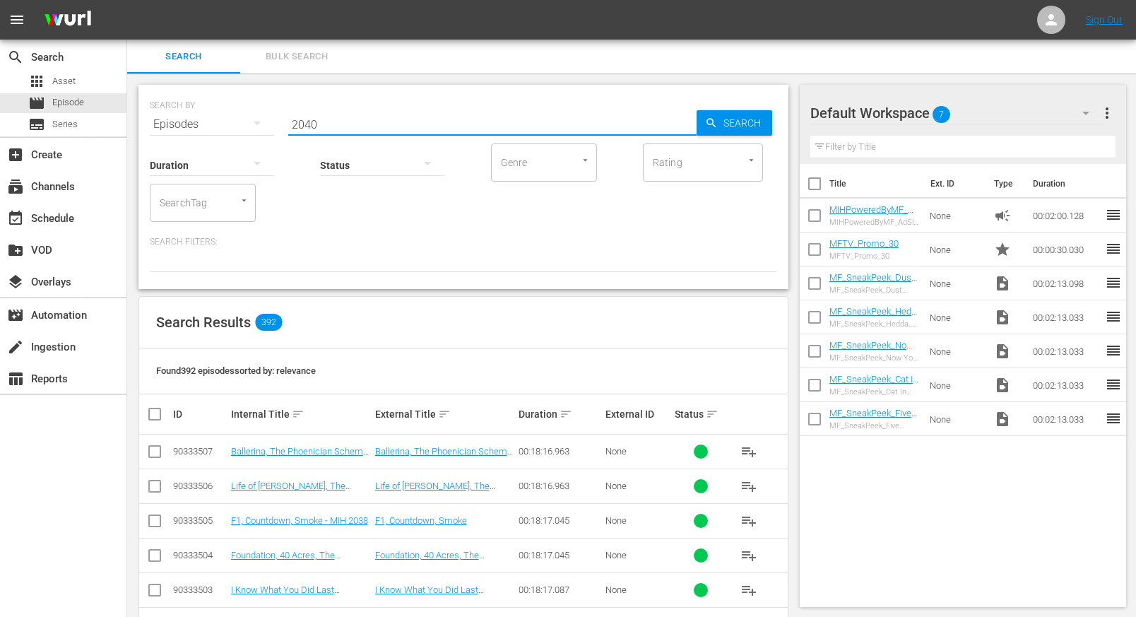
type input "2040"
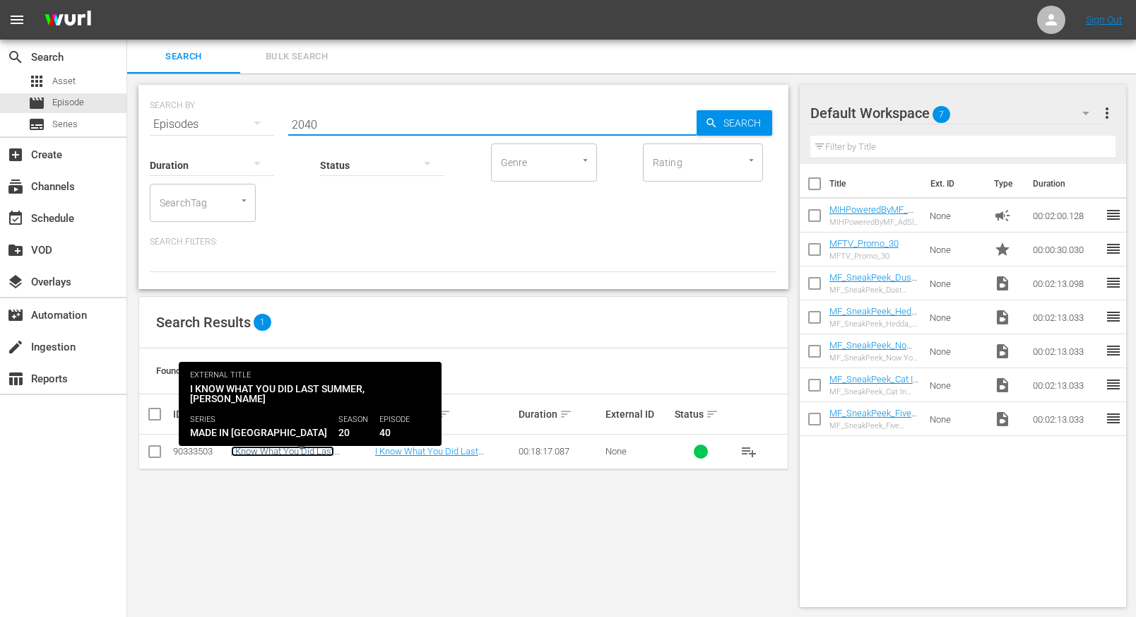
click at [314, 452] on link "I Know What You Did Last Summer, [PERSON_NAME] 2040" at bounding box center [295, 456] width 129 height 21
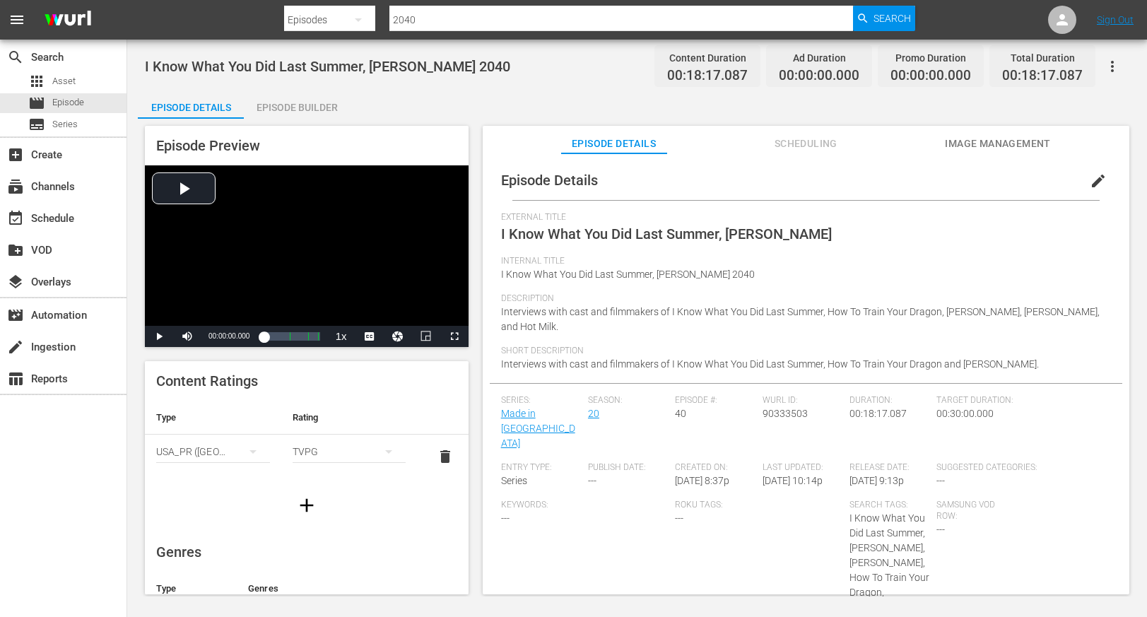
click at [321, 112] on div "Episode Builder" at bounding box center [297, 107] width 106 height 34
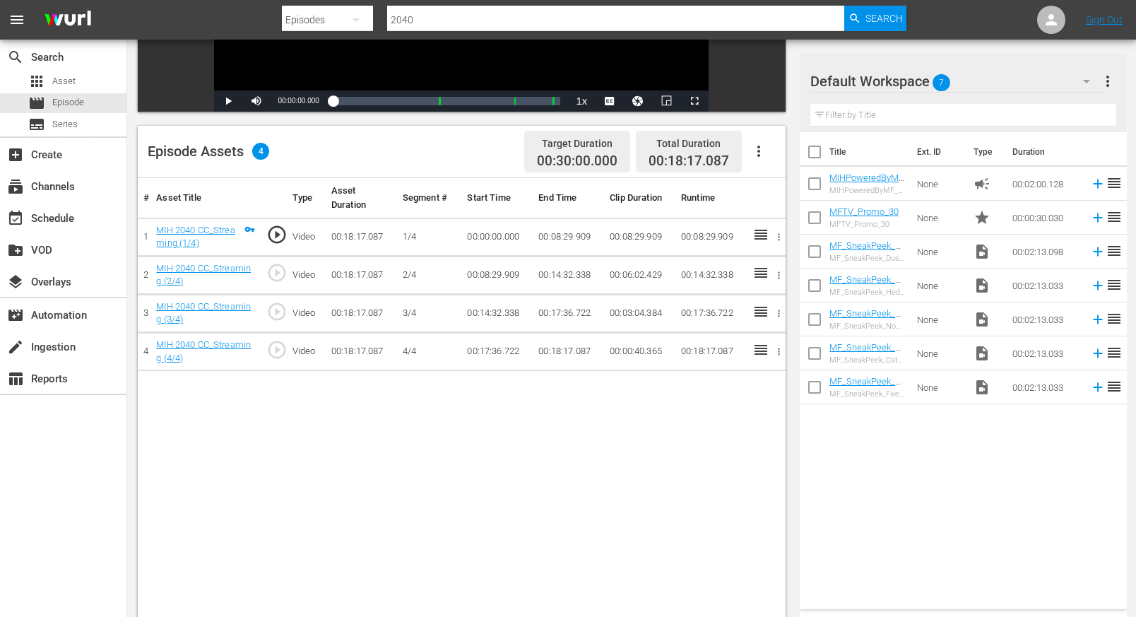
scroll to position [303, 0]
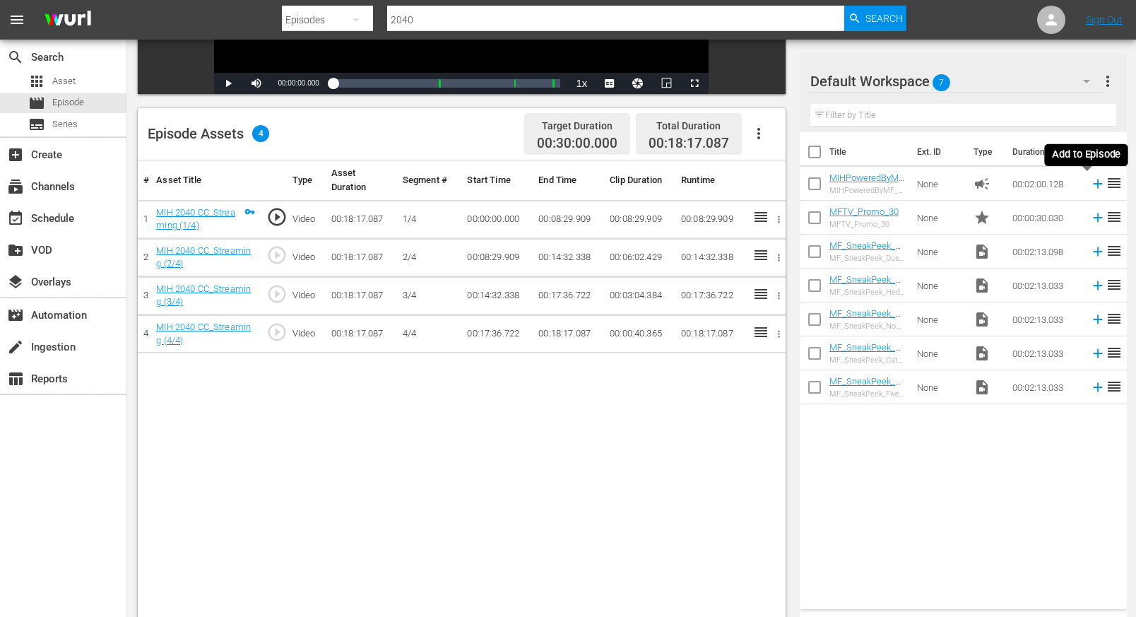
drag, startPoint x: 1088, startPoint y: 187, endPoint x: 1088, endPoint y: 201, distance: 13.4
click at [899, 187] on icon at bounding box center [1097, 183] width 9 height 9
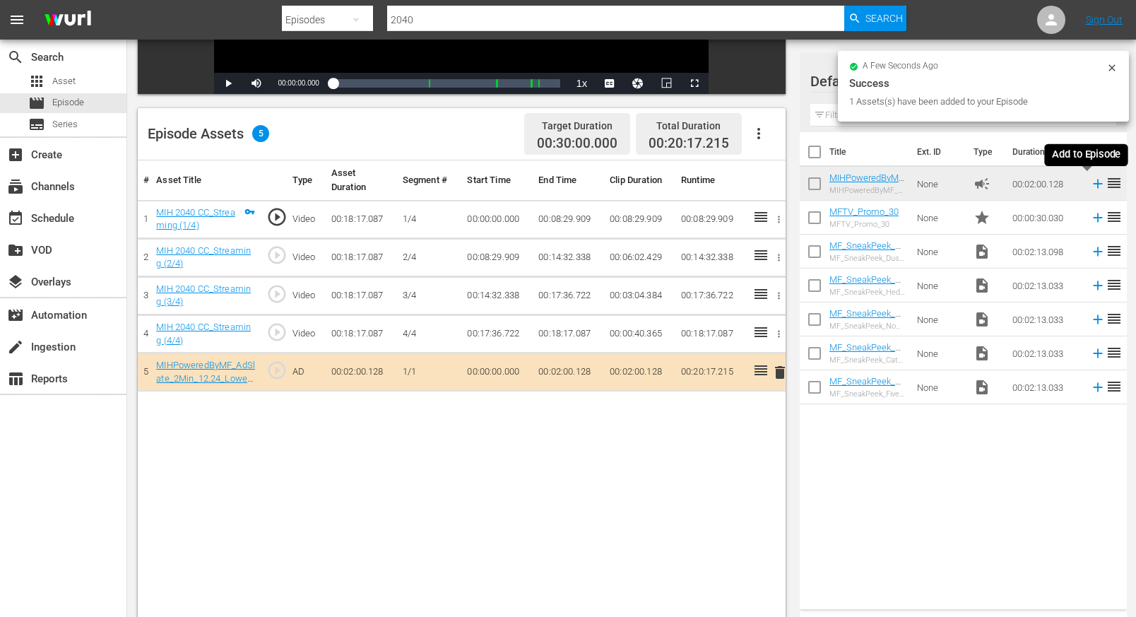
click at [899, 185] on icon at bounding box center [1098, 184] width 16 height 16
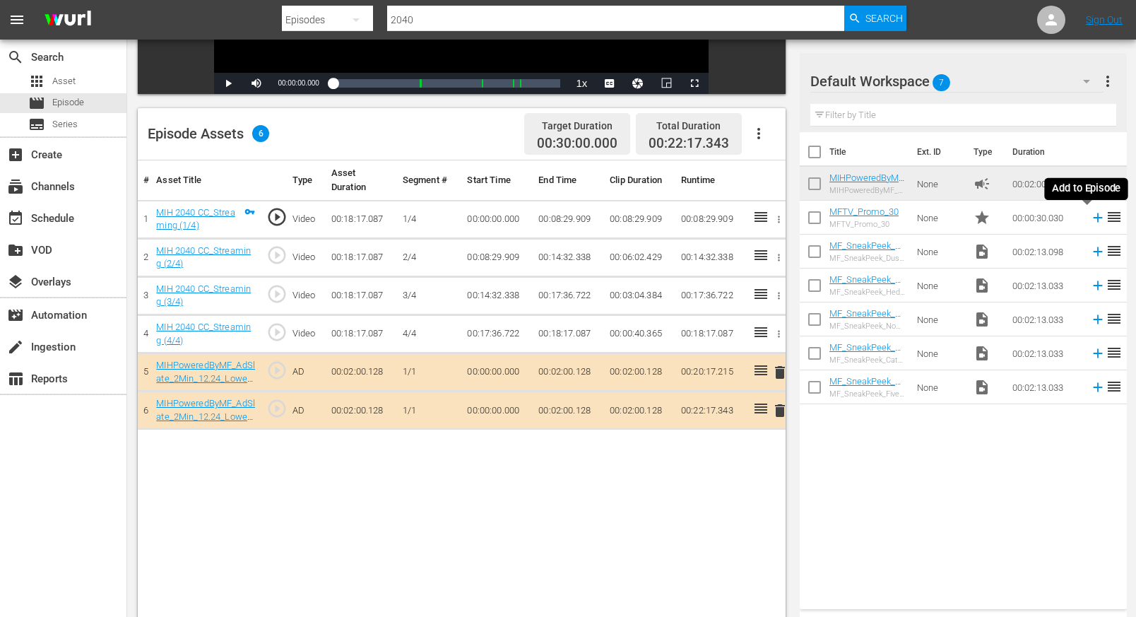
click at [899, 220] on icon at bounding box center [1098, 218] width 16 height 16
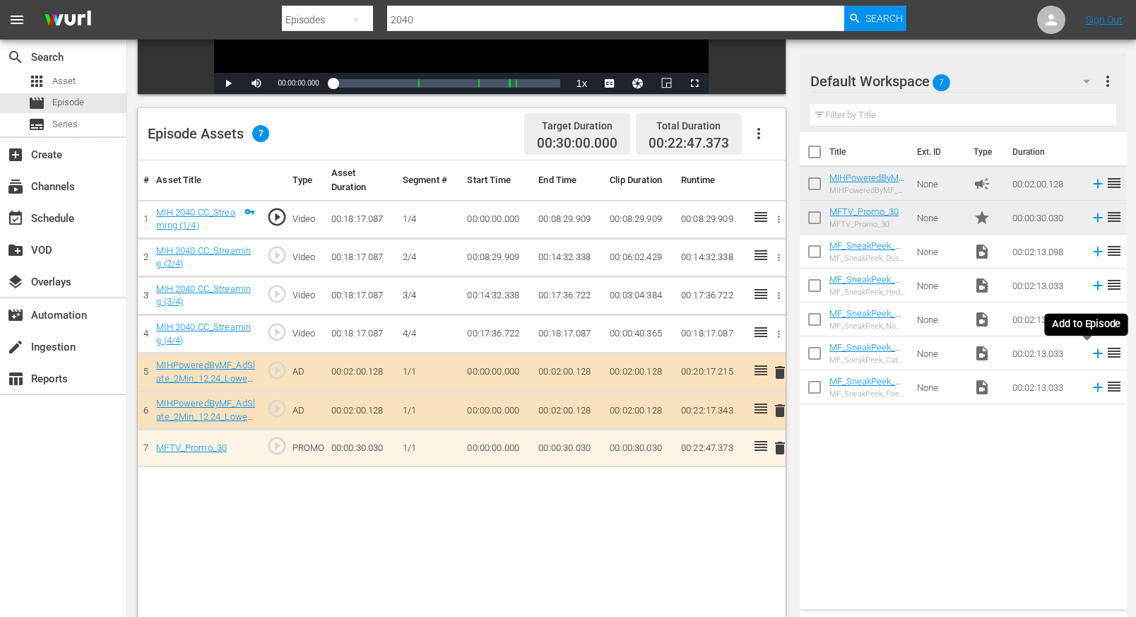
drag, startPoint x: 1088, startPoint y: 354, endPoint x: 1077, endPoint y: 418, distance: 65.3
click at [899, 354] on icon at bounding box center [1098, 354] width 16 height 16
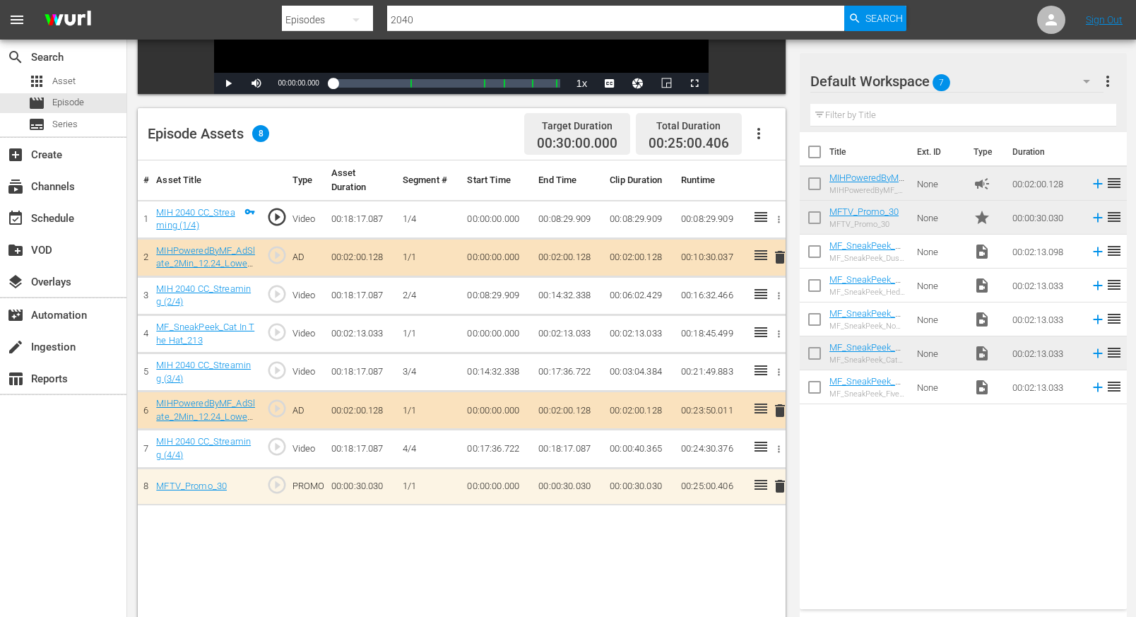
click at [352, 20] on icon "button" at bounding box center [356, 19] width 17 height 17
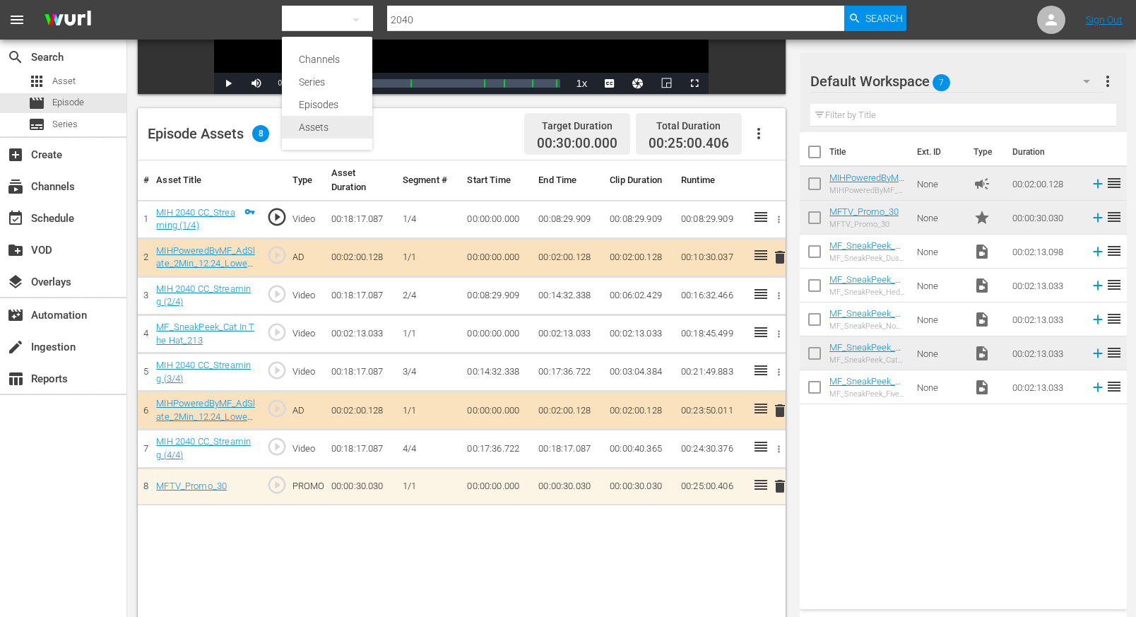
drag, startPoint x: 312, startPoint y: 129, endPoint x: 345, endPoint y: 121, distance: 33.4
click at [312, 129] on div "Assets" at bounding box center [327, 127] width 57 height 23
type input "adslate"
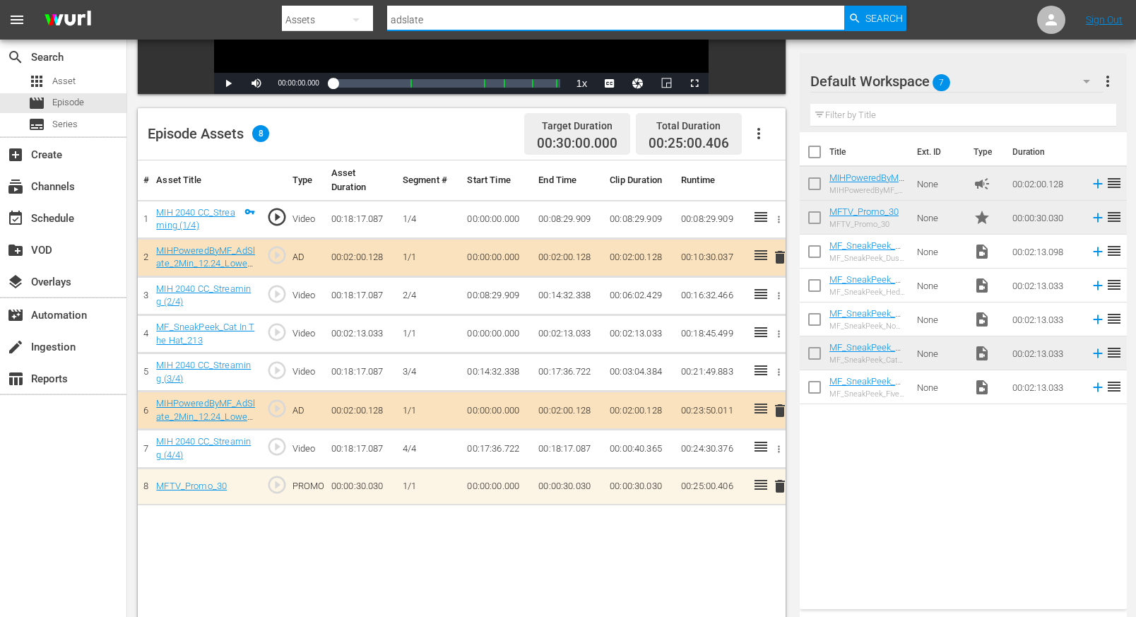
drag, startPoint x: 420, startPoint y: 22, endPoint x: 360, endPoint y: 20, distance: 60.8
click at [359, 19] on div "Search By Assets Search ID, Title, Description, Keywords, or Category adslate S…" at bounding box center [594, 20] width 625 height 34
type input "acidman"
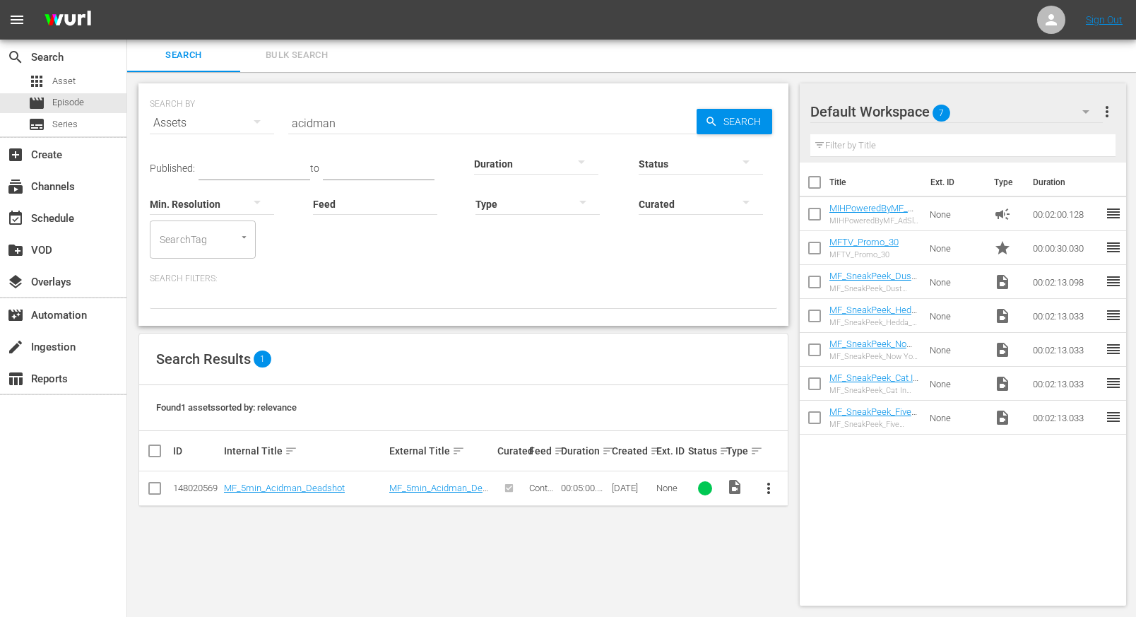
click at [771, 485] on span "more_vert" at bounding box center [768, 488] width 17 height 17
click at [819, 414] on div "Workspace" at bounding box center [845, 415] width 96 height 34
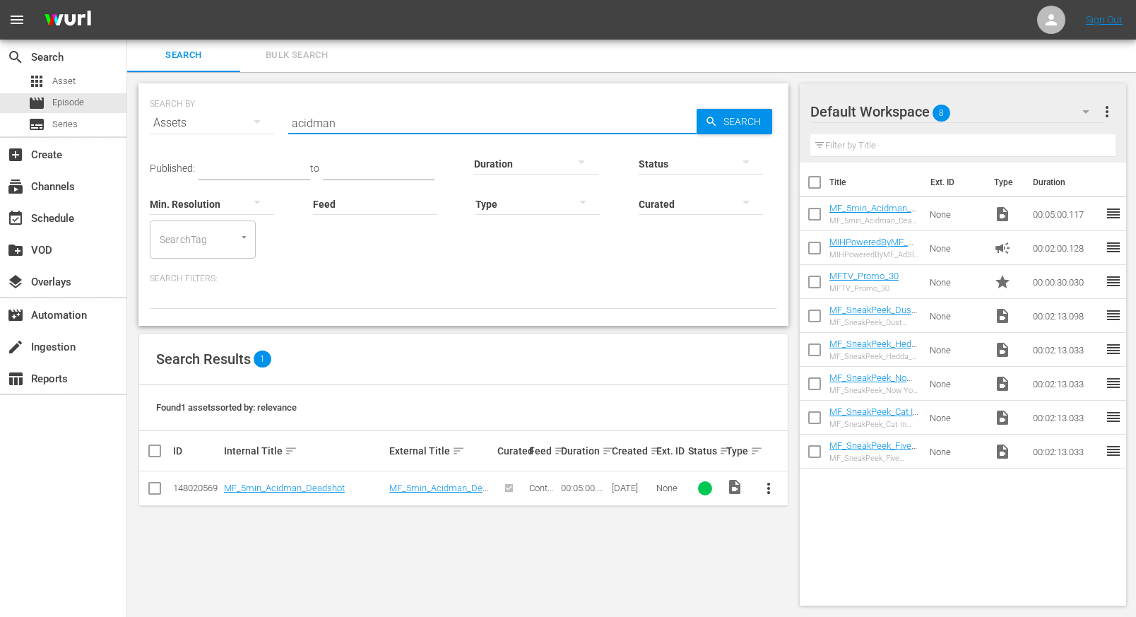
drag, startPoint x: 351, startPoint y: 125, endPoint x: 236, endPoint y: 120, distance: 114.6
click at [237, 123] on div "SEARCH BY Search By Assets Search ID, Title, Description, Keywords, or Category…" at bounding box center [464, 114] width 628 height 51
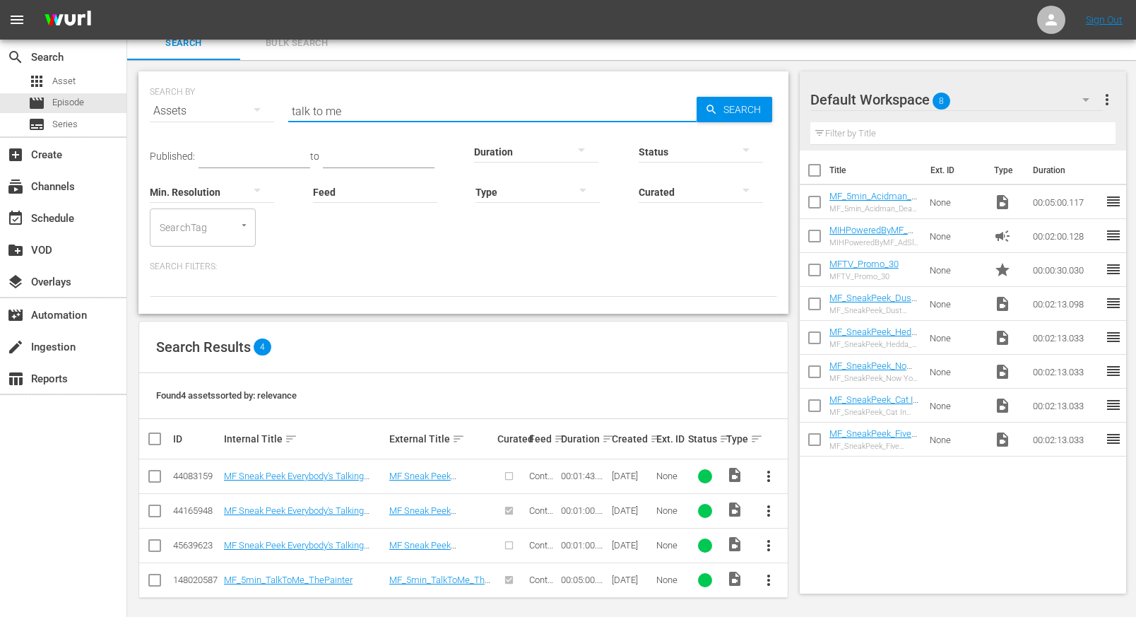
scroll to position [20, 0]
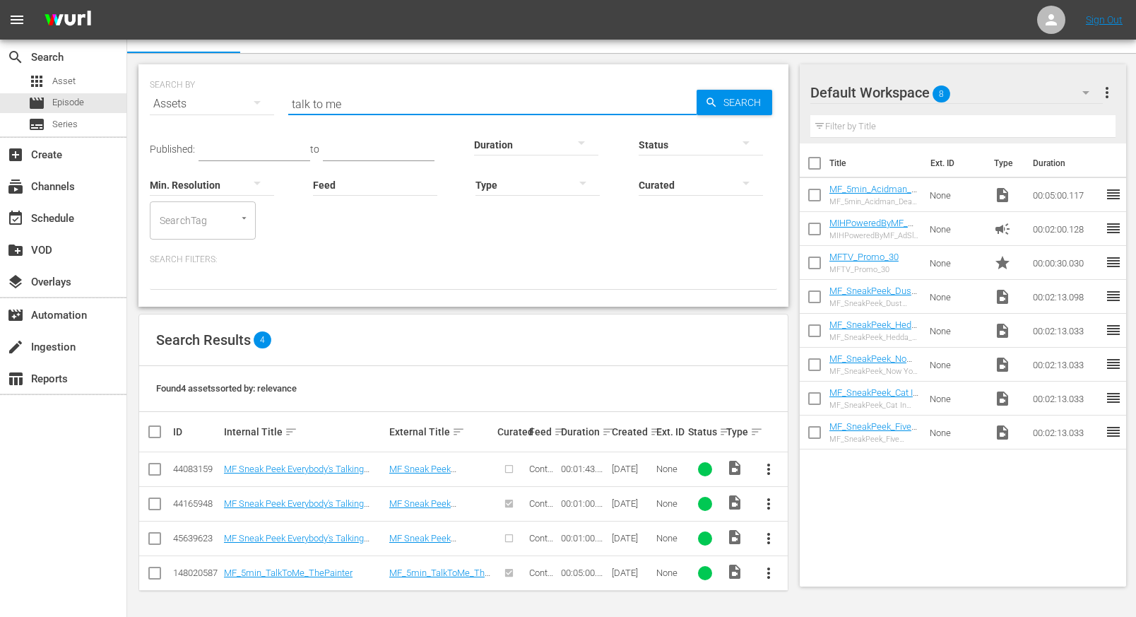
drag, startPoint x: 772, startPoint y: 571, endPoint x: 772, endPoint y: 588, distance: 17.0
click at [772, 572] on span "more_vert" at bounding box center [768, 573] width 17 height 17
click at [825, 494] on div "Workspace" at bounding box center [845, 500] width 96 height 34
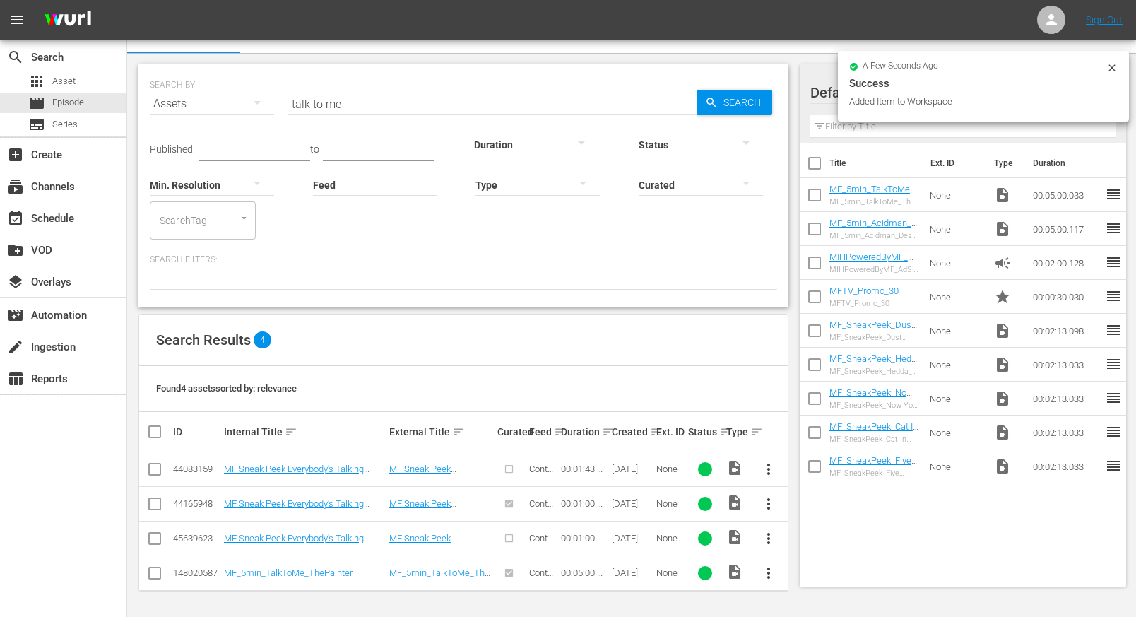
drag, startPoint x: 312, startPoint y: 105, endPoint x: 236, endPoint y: 90, distance: 77.8
click at [236, 90] on div "SEARCH BY Search By Assets Search ID, Title, Description, Keywords, or Category…" at bounding box center [464, 95] width 628 height 51
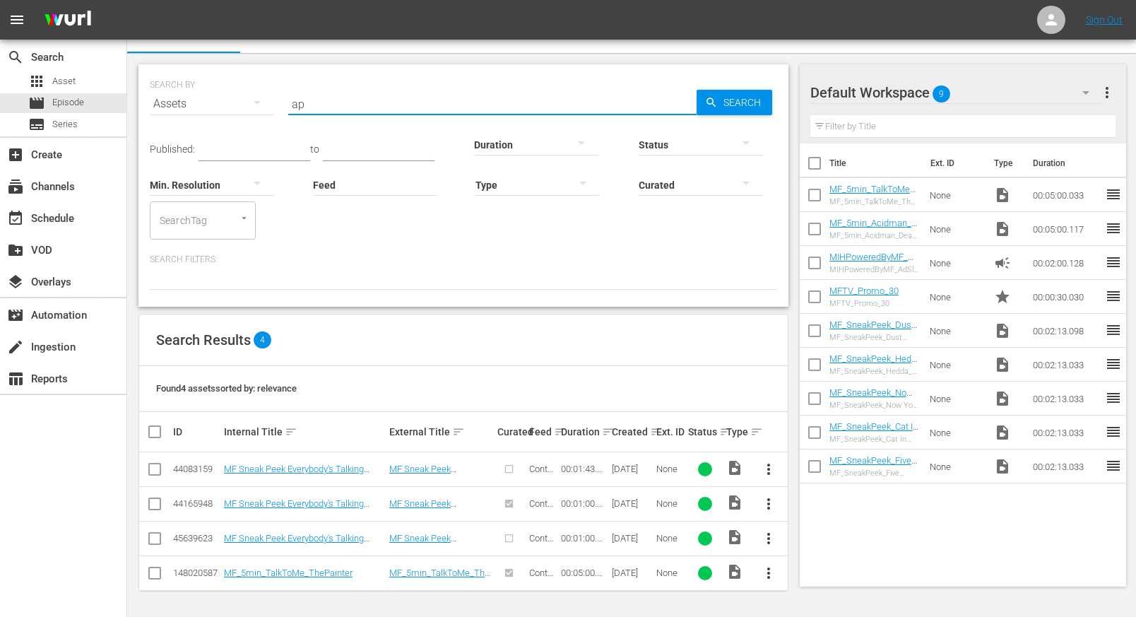
type input "a"
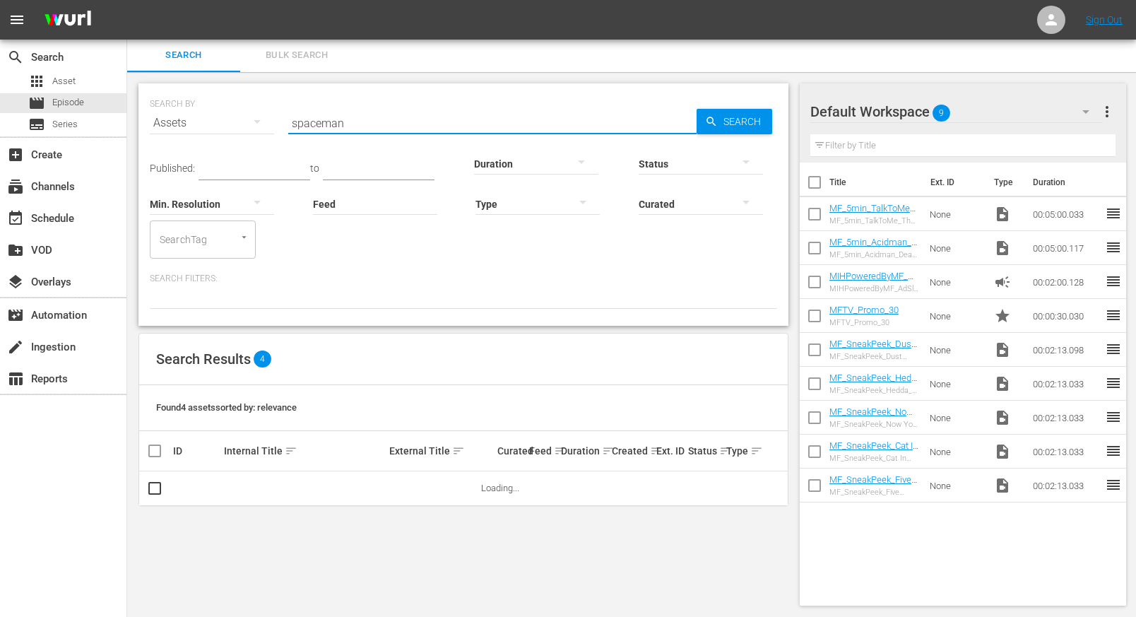
scroll to position [1, 0]
click at [770, 490] on span "more_vert" at bounding box center [768, 488] width 17 height 17
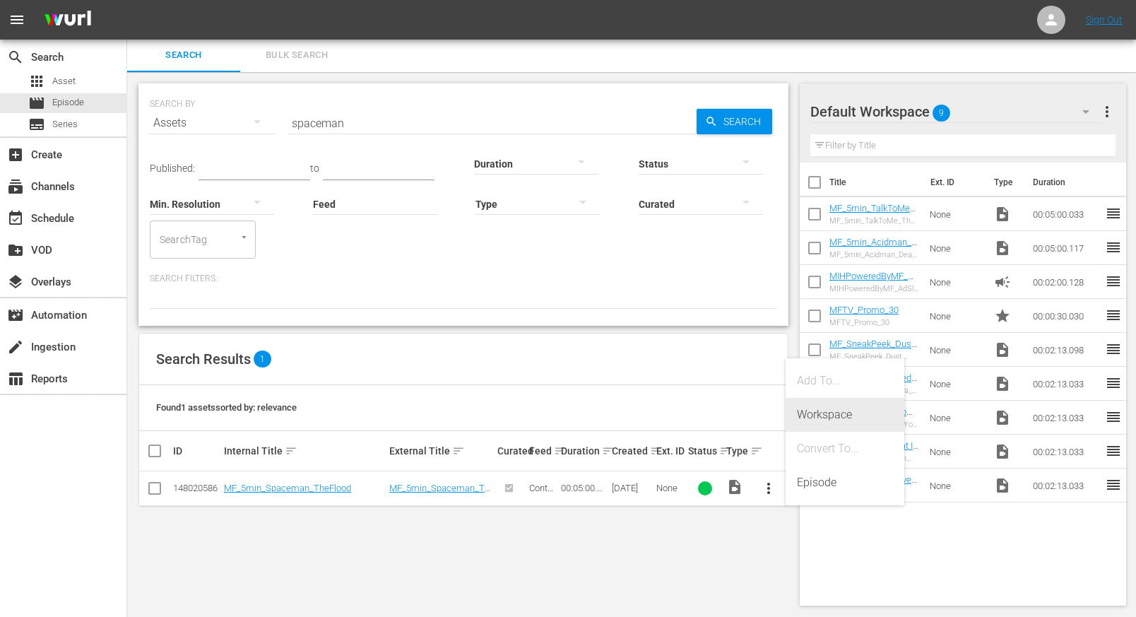
click at [815, 416] on div "Workspace" at bounding box center [845, 415] width 96 height 34
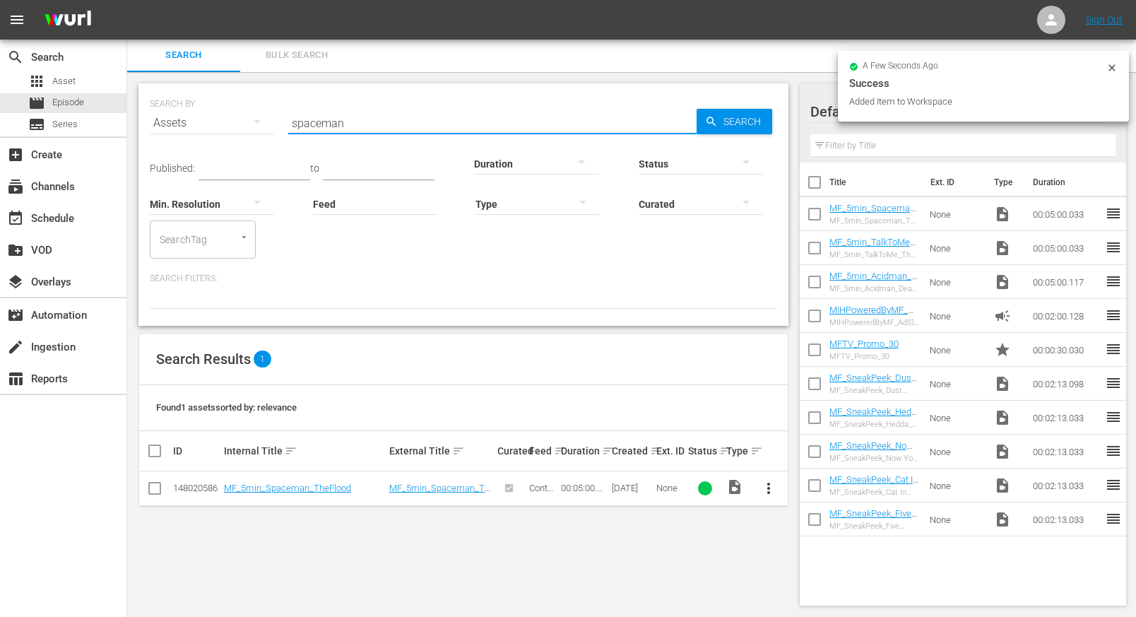
drag, startPoint x: 304, startPoint y: 126, endPoint x: 230, endPoint y: 124, distance: 74.2
click at [226, 126] on div "SEARCH BY Search By Assets Search ID, Title, Description, Keywords, or Category…" at bounding box center [464, 114] width 628 height 51
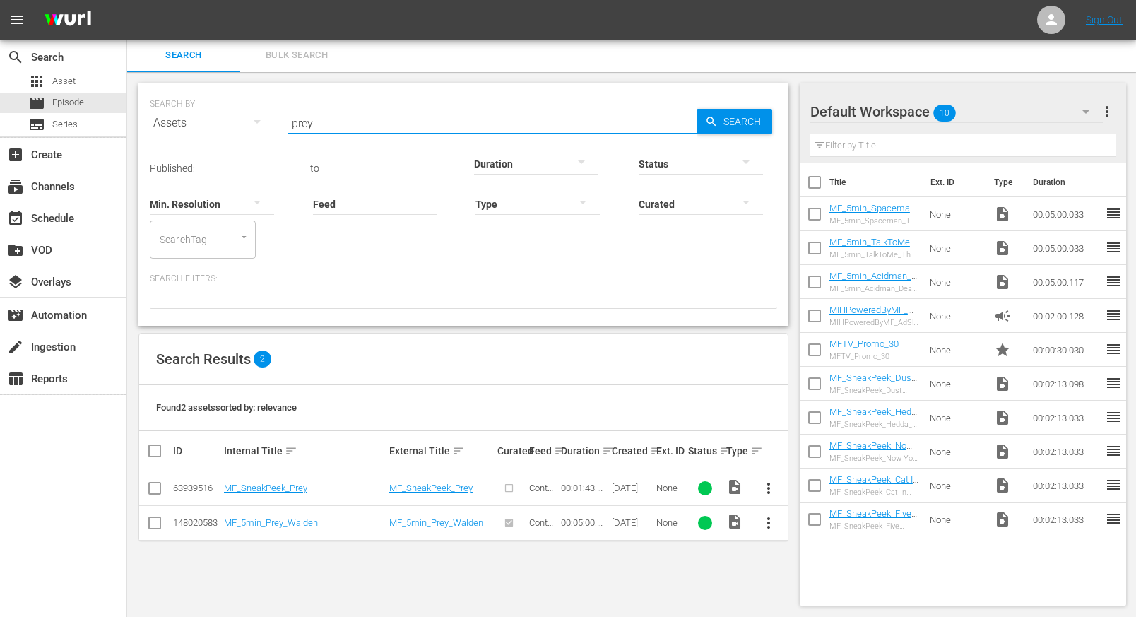
click at [770, 521] on span "more_vert" at bounding box center [768, 522] width 17 height 17
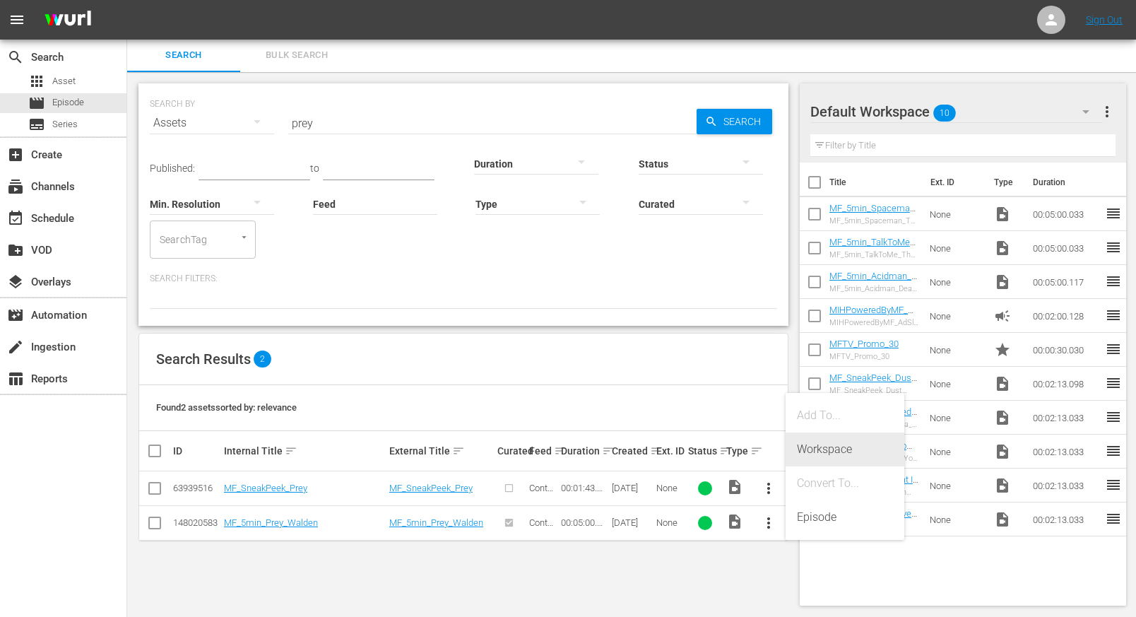
click at [823, 449] on div "Workspace" at bounding box center [845, 449] width 96 height 34
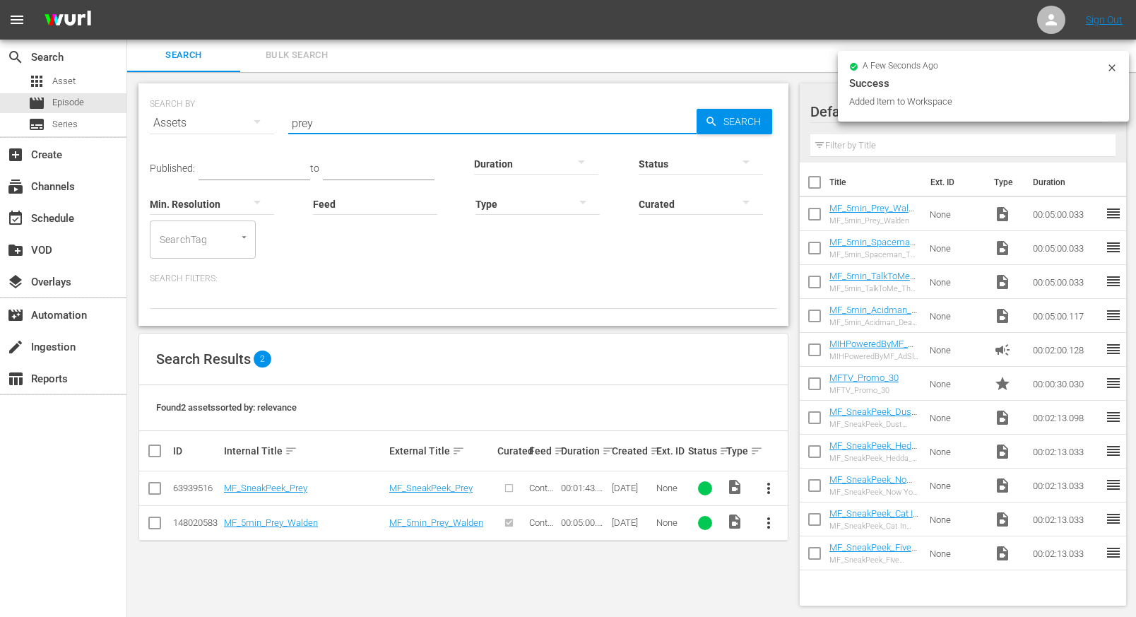
drag, startPoint x: 344, startPoint y: 124, endPoint x: 255, endPoint y: 119, distance: 89.1
click at [254, 121] on div "SEARCH BY Search By Assets Search ID, Title, Description, Keywords, or Category…" at bounding box center [464, 114] width 628 height 51
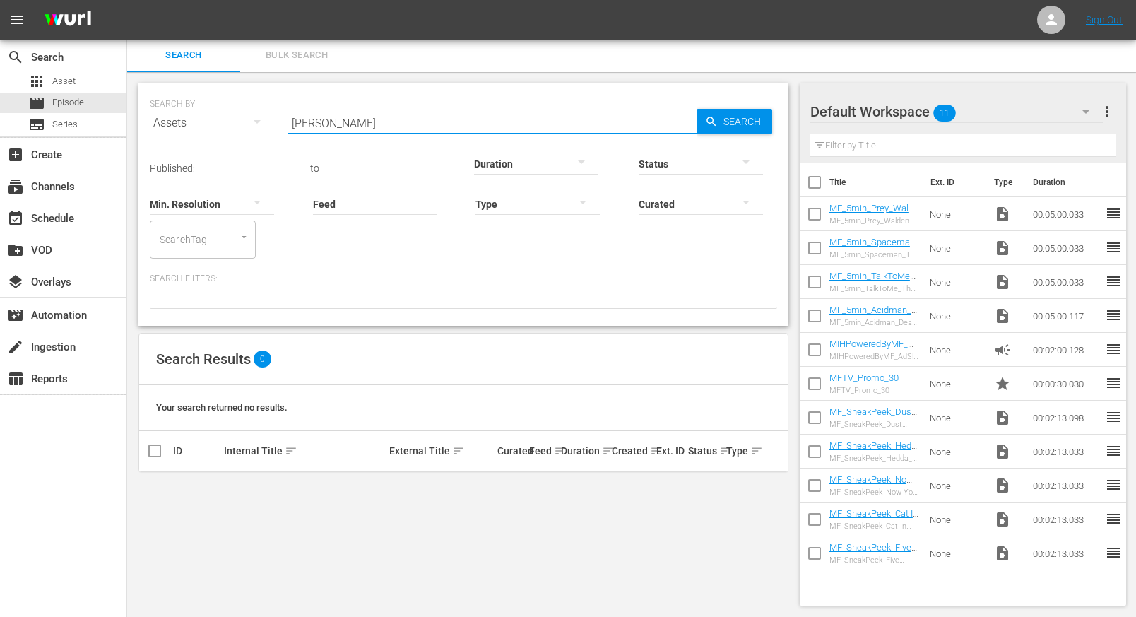
click at [399, 124] on input "john wick ch" at bounding box center [492, 123] width 408 height 34
drag, startPoint x: 398, startPoint y: 121, endPoint x: 164, endPoint y: 84, distance: 236.8
click at [158, 85] on div "SEARCH BY Search By Assets Search ID, Title, Description, Keywords, or Category…" at bounding box center [464, 204] width 650 height 242
click at [774, 485] on span "more_vert" at bounding box center [768, 488] width 17 height 17
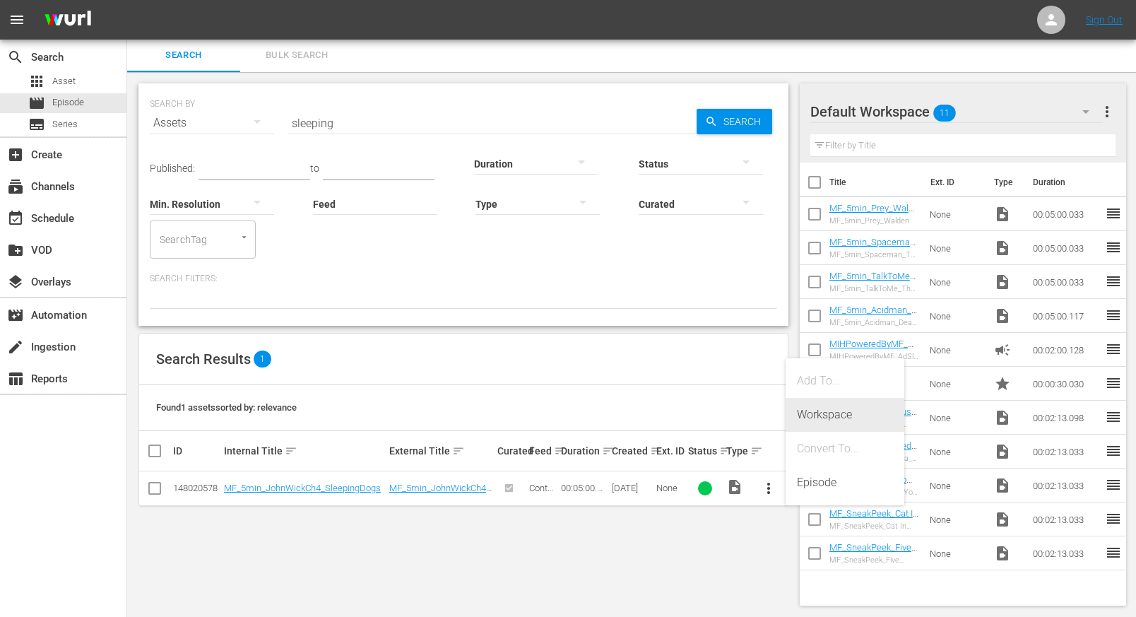
click at [816, 416] on div "Workspace" at bounding box center [845, 415] width 96 height 34
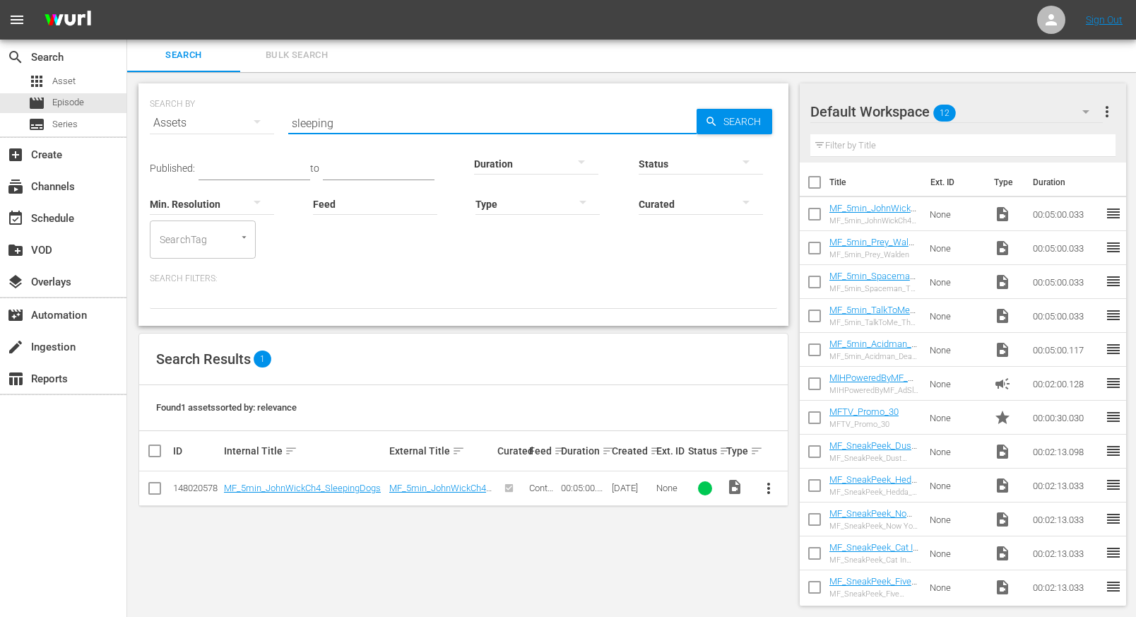
drag, startPoint x: 371, startPoint y: 126, endPoint x: 228, endPoint y: 115, distance: 143.8
click at [228, 115] on div "SEARCH BY Search By Assets Search ID, Title, Description, Keywords, or Category…" at bounding box center [464, 114] width 628 height 51
click at [774, 486] on span "more_vert" at bounding box center [768, 488] width 17 height 17
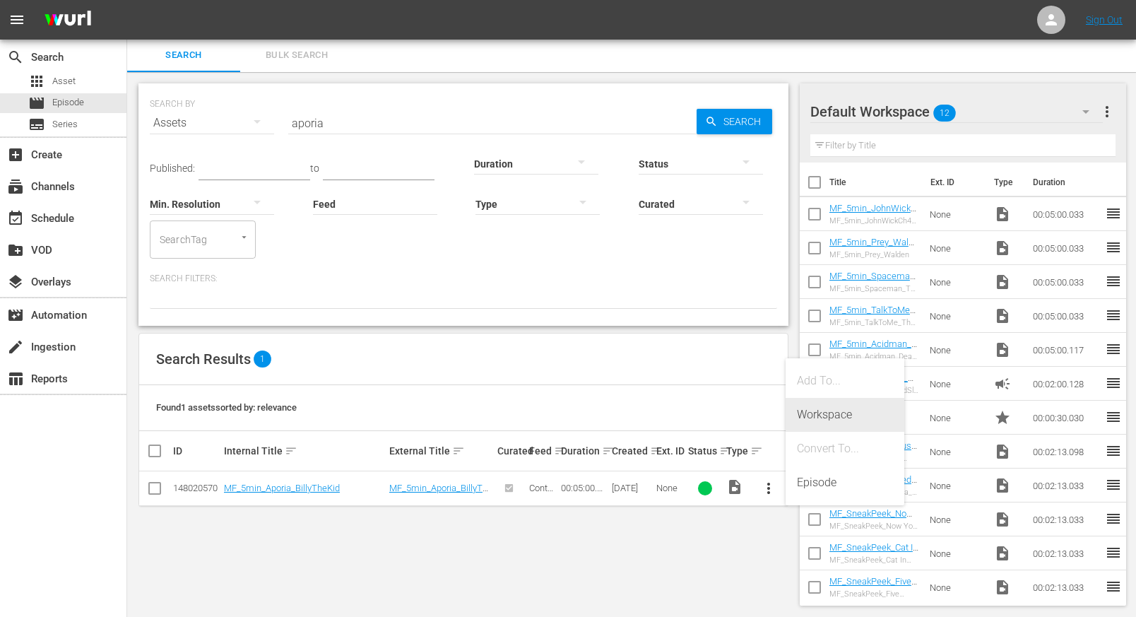
click at [827, 410] on div "Workspace" at bounding box center [845, 415] width 96 height 34
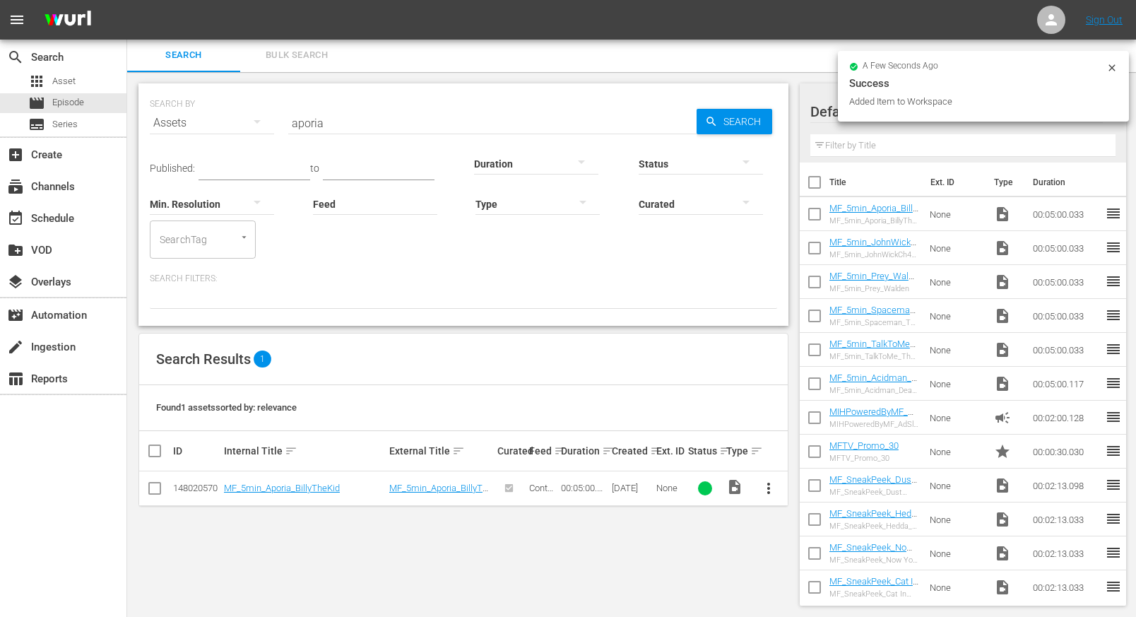
click at [184, 122] on div "Assets" at bounding box center [212, 123] width 124 height 40
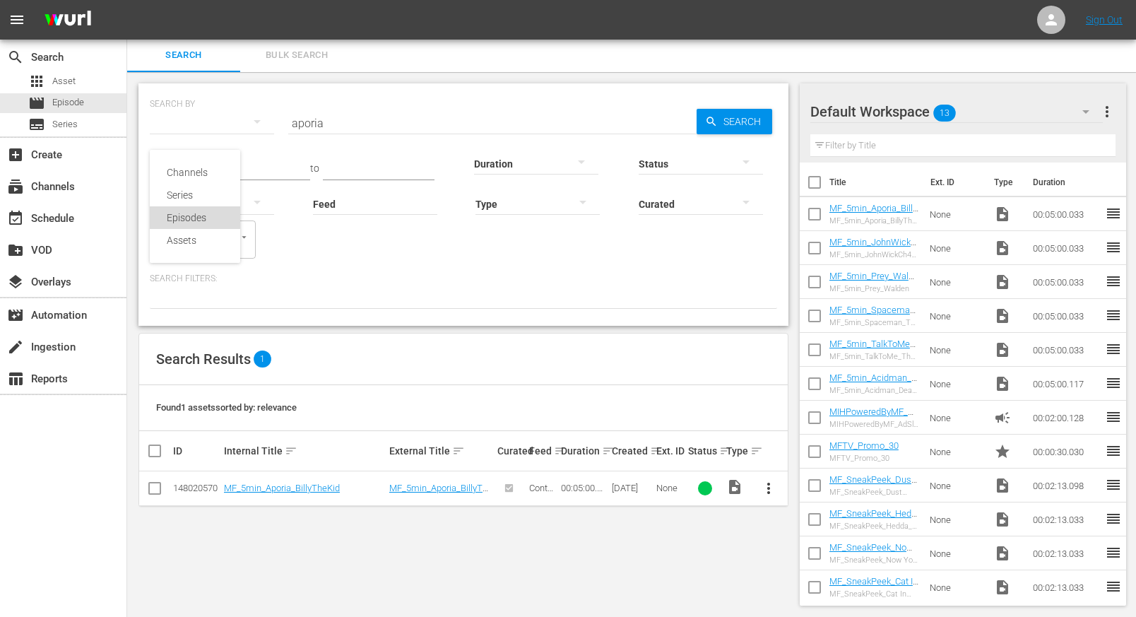
click at [184, 217] on div "Episodes" at bounding box center [195, 217] width 57 height 23
type input "2040"
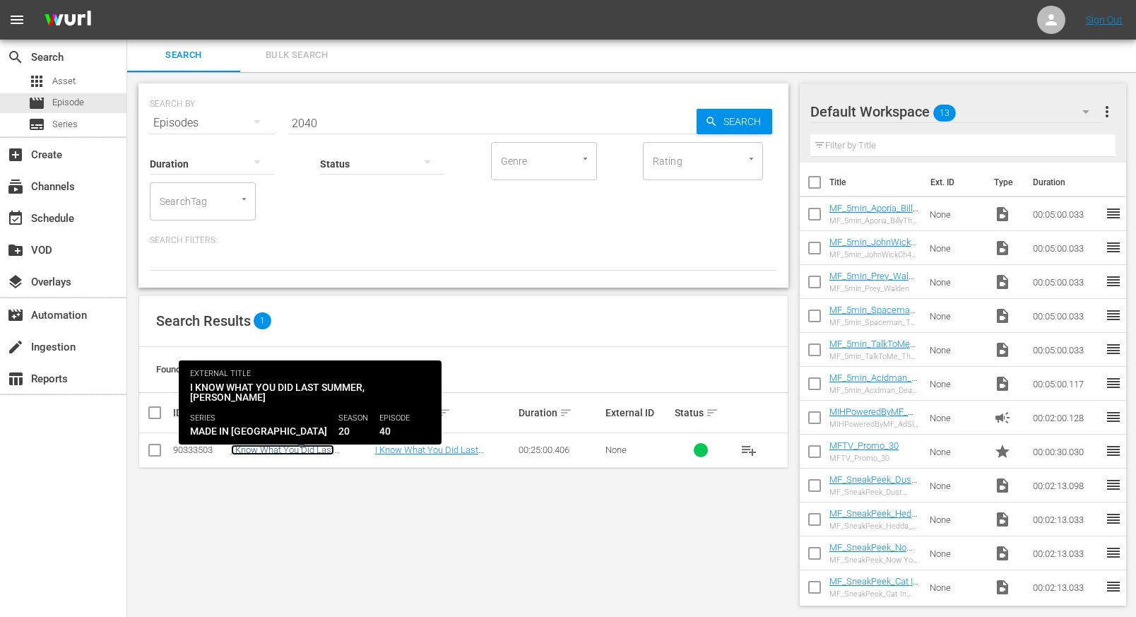
click at [272, 454] on link "I Know What You Did Last Summer, [PERSON_NAME] 2040" at bounding box center [295, 455] width 129 height 21
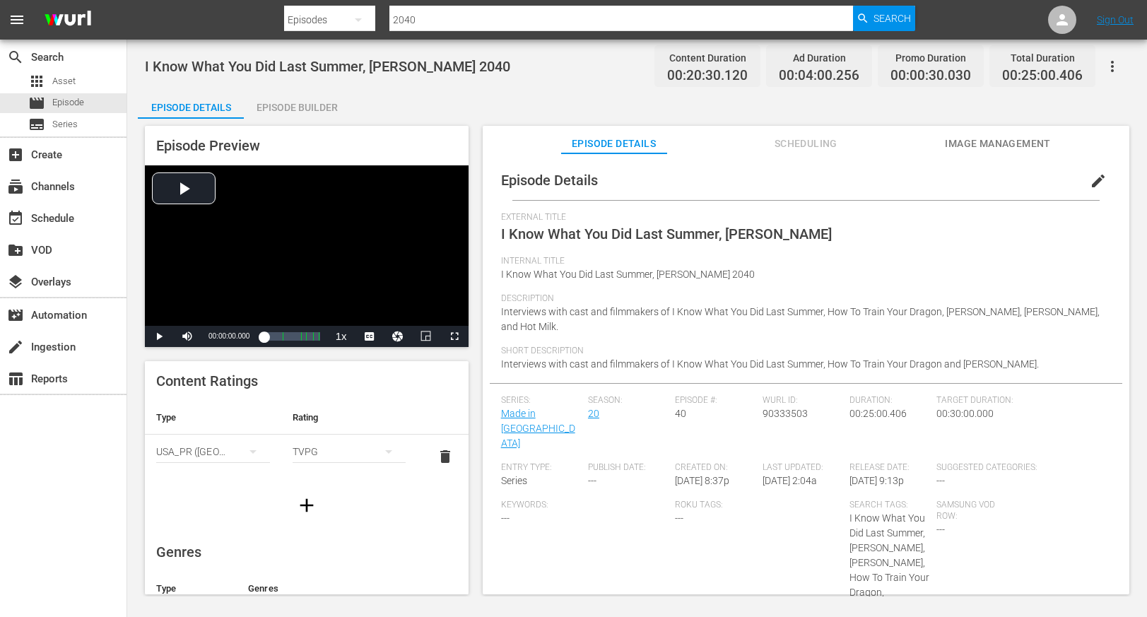
click at [290, 105] on div "Episode Builder" at bounding box center [297, 107] width 106 height 34
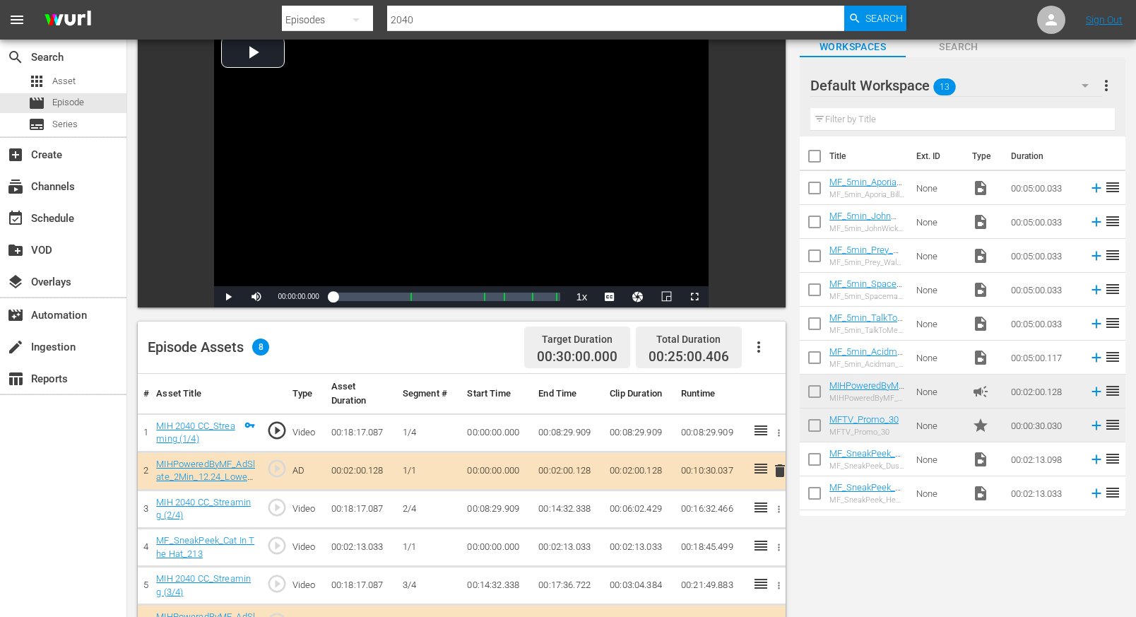
scroll to position [107, 0]
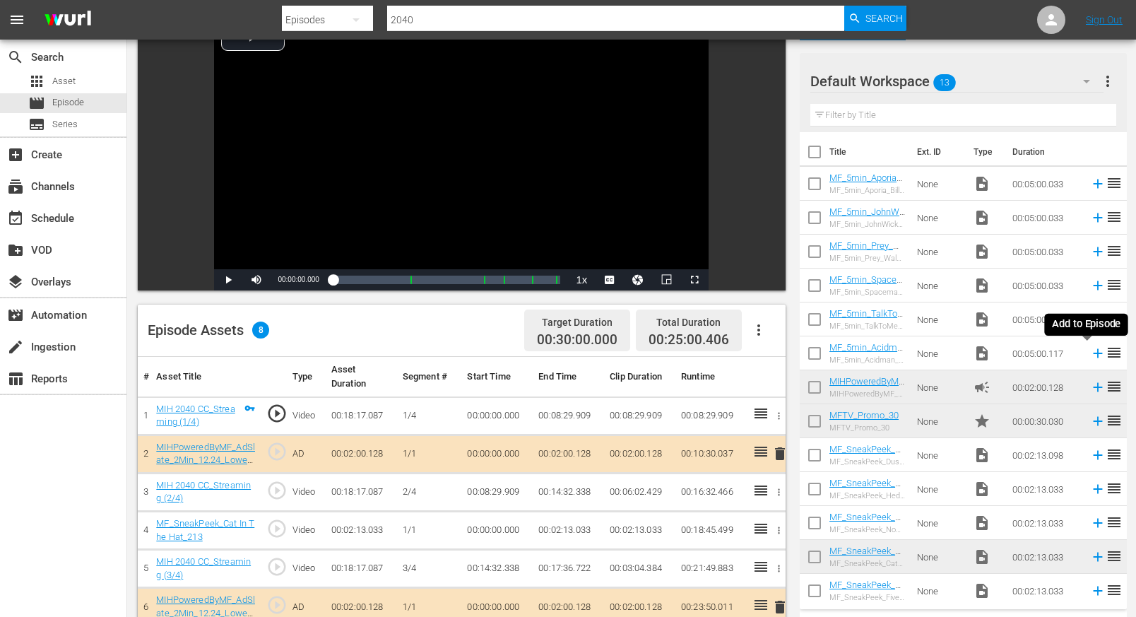
click at [899, 357] on icon at bounding box center [1097, 353] width 9 height 9
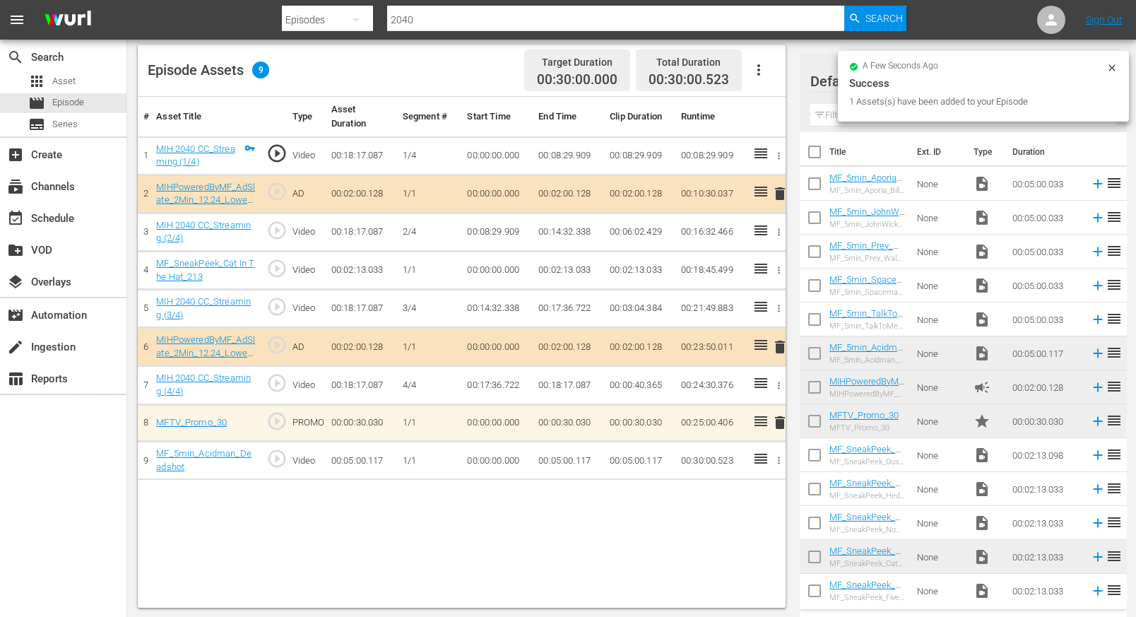
scroll to position [368, 0]
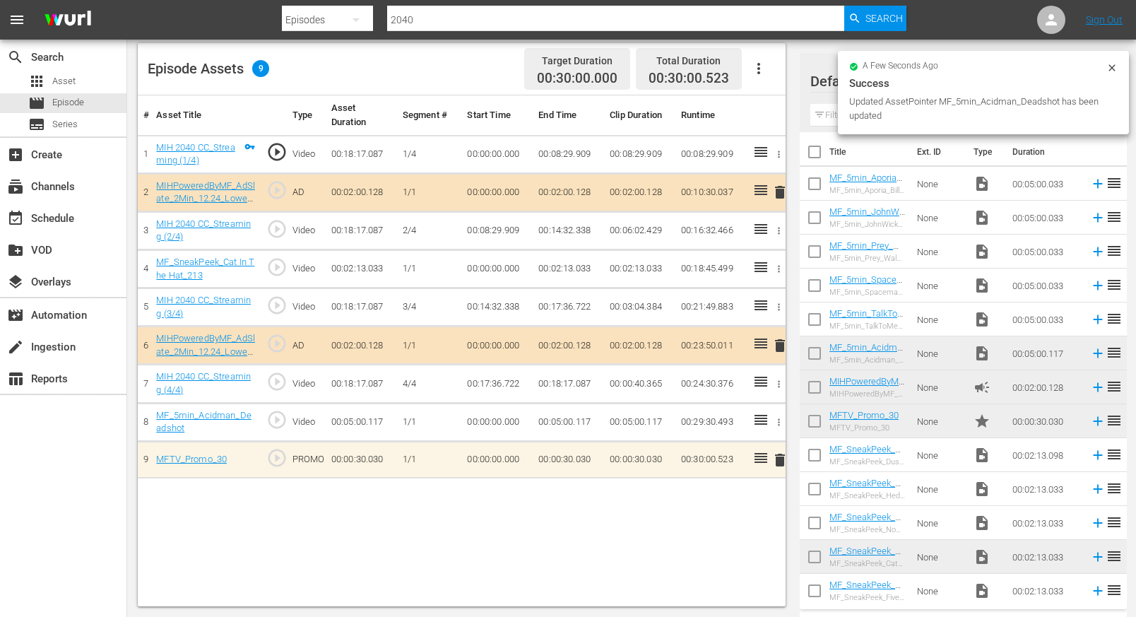
click at [726, 551] on div "# Asset Title Type Asset Duration Segment # Start Time End Time Clip Duration R…" at bounding box center [462, 350] width 648 height 511
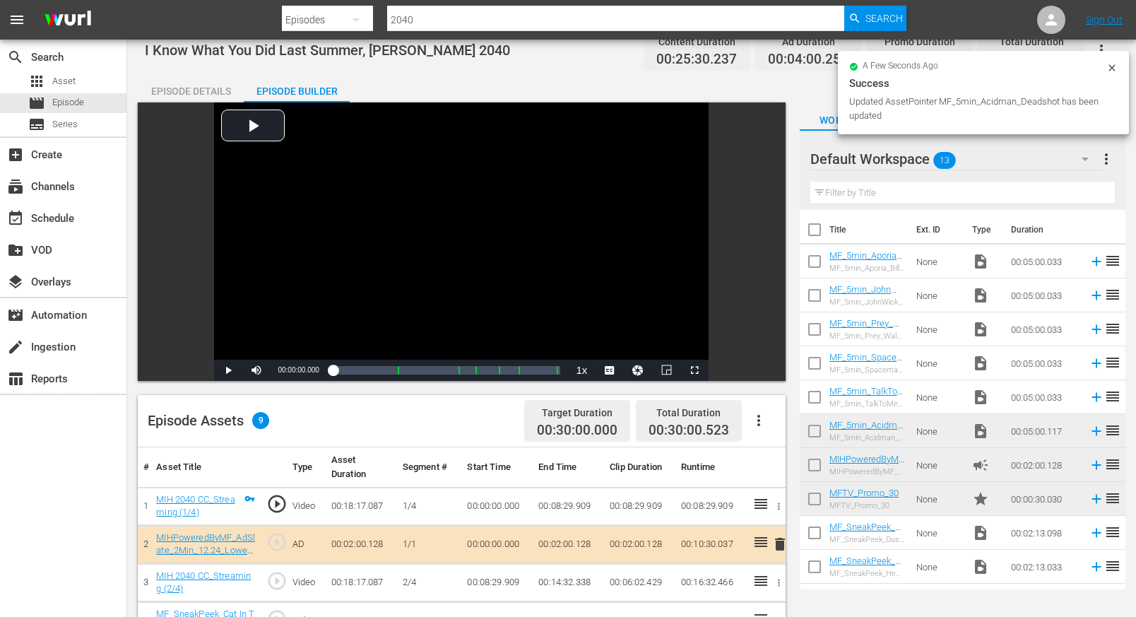
scroll to position [0, 0]
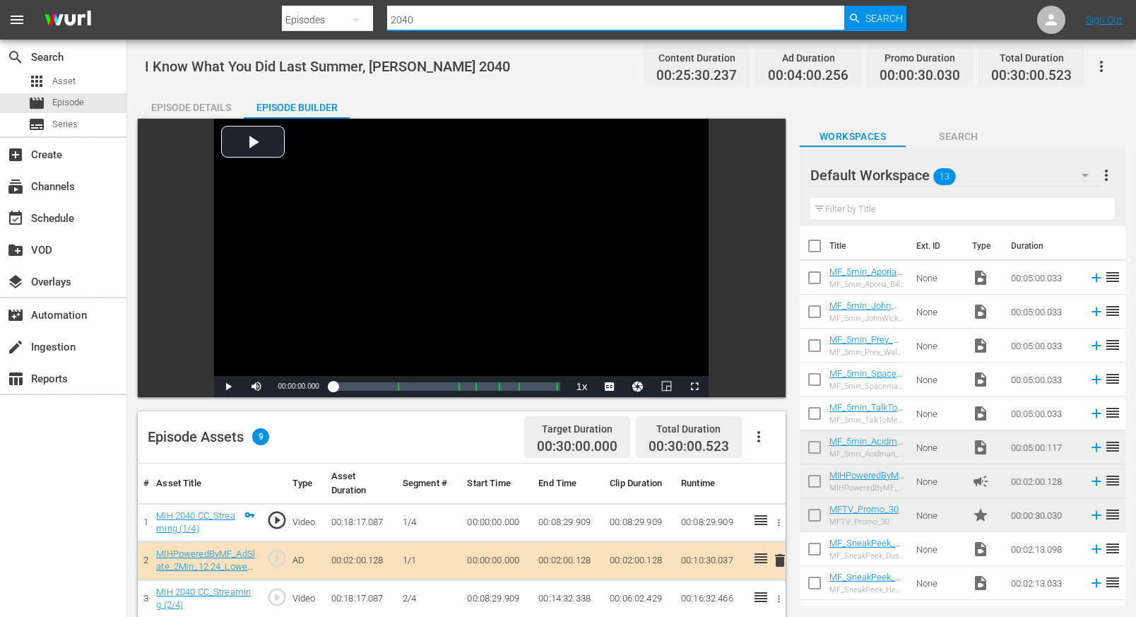
drag, startPoint x: 404, startPoint y: 20, endPoint x: 367, endPoint y: 16, distance: 37.0
click at [364, 19] on div "Search By Episodes Search ID, Title, Description, Keywords, or Category 2040 Se…" at bounding box center [594, 20] width 625 height 34
type input "2039"
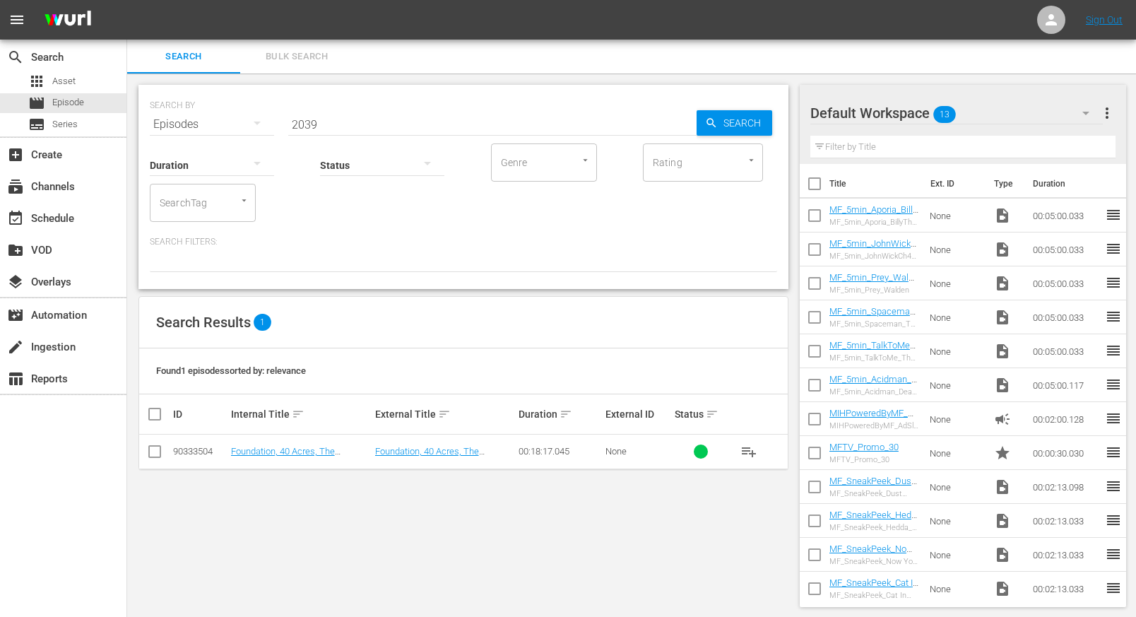
click at [324, 123] on input "2039" at bounding box center [492, 124] width 408 height 34
type input "2036"
click at [310, 454] on link "Life of [PERSON_NAME], The Unholy Trinity, Deep Cover - MIH 2036" at bounding box center [294, 462] width 127 height 32
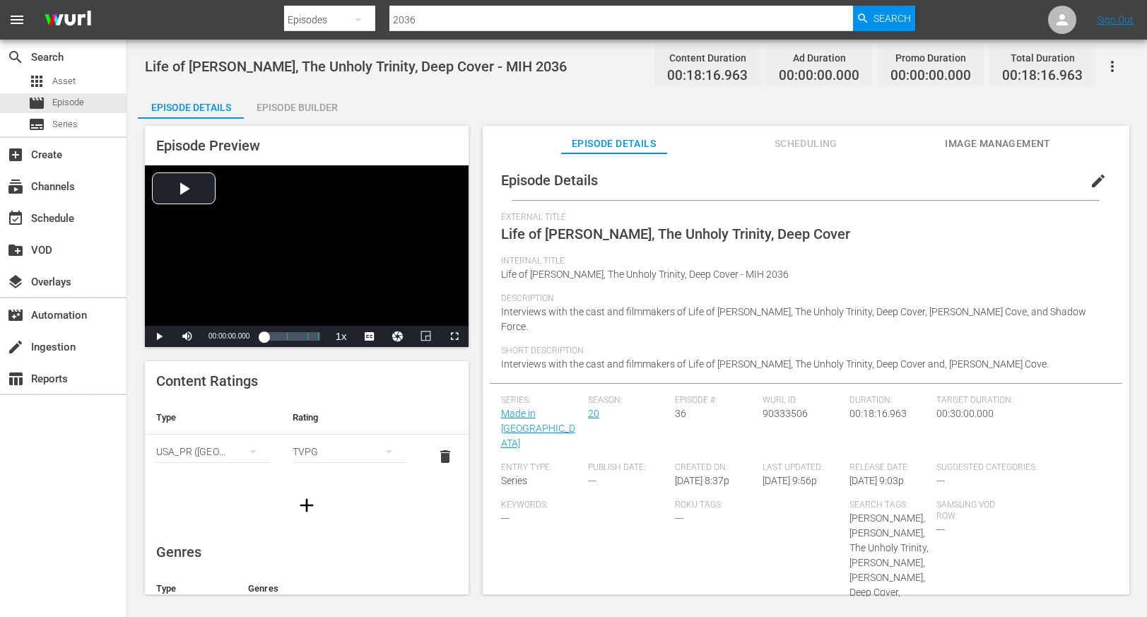
click at [307, 114] on div "Episode Builder" at bounding box center [297, 107] width 106 height 34
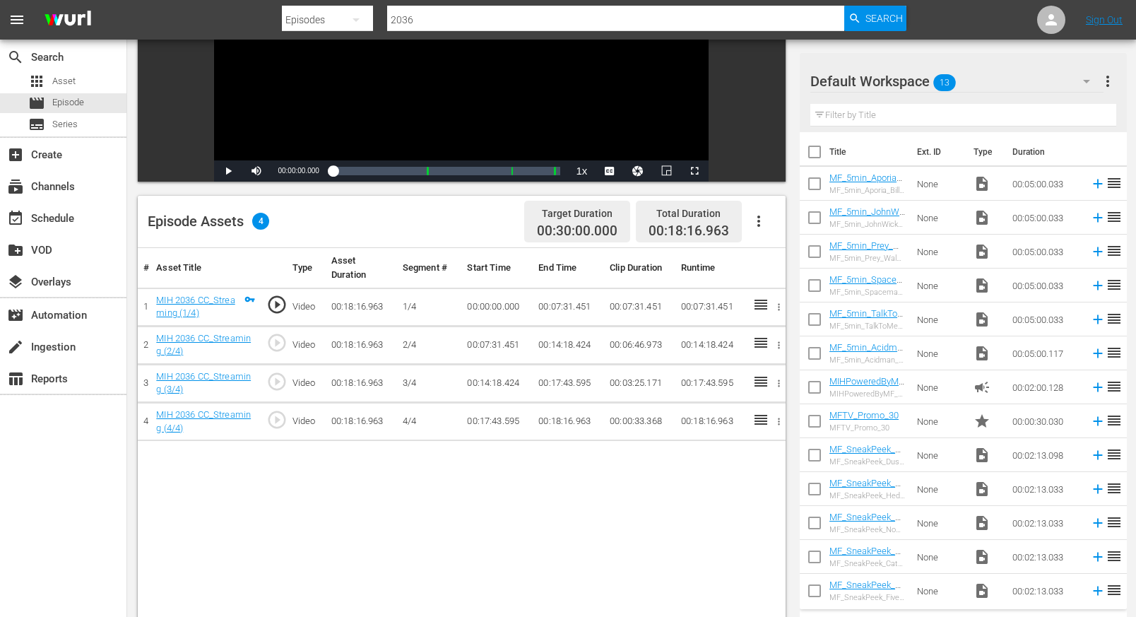
scroll to position [240, 0]
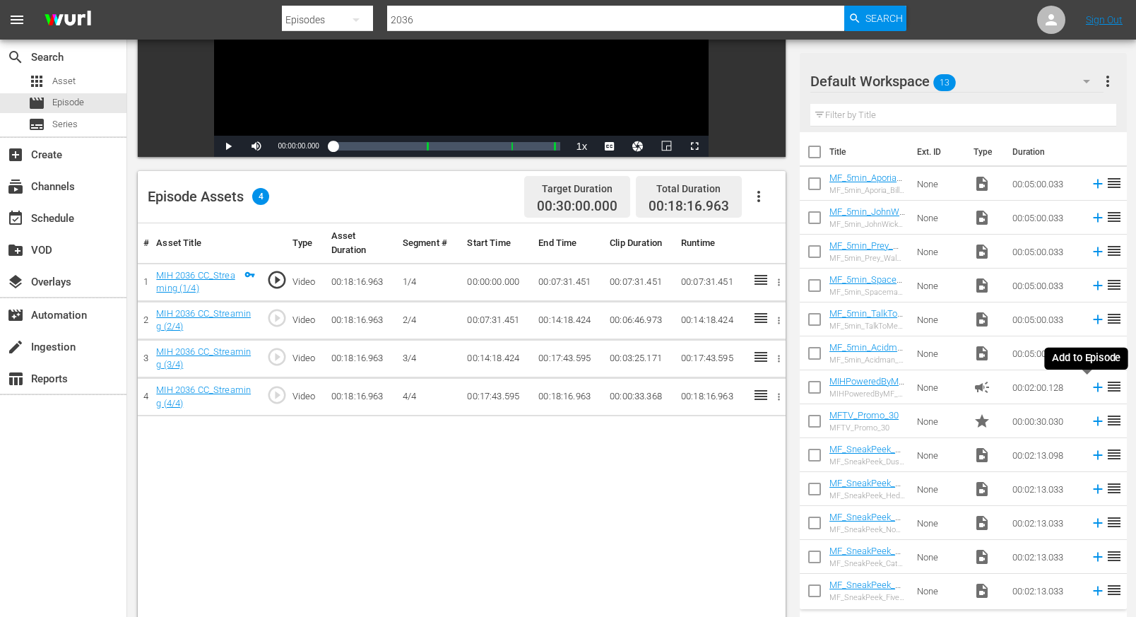
click at [899, 389] on icon at bounding box center [1098, 387] width 16 height 16
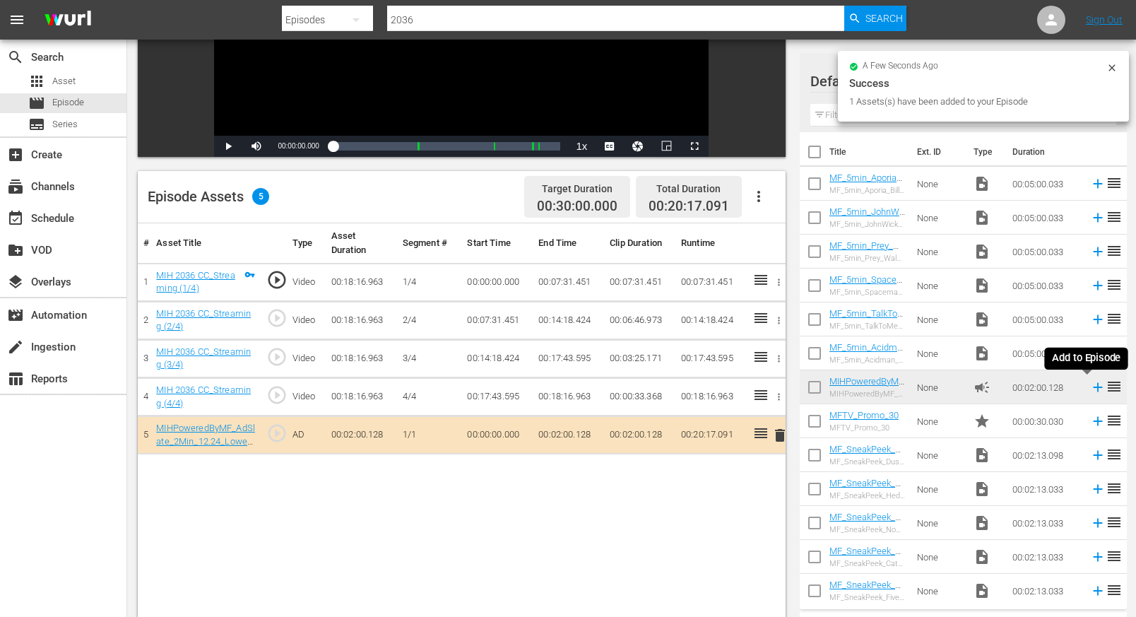
click at [899, 384] on icon at bounding box center [1098, 387] width 16 height 16
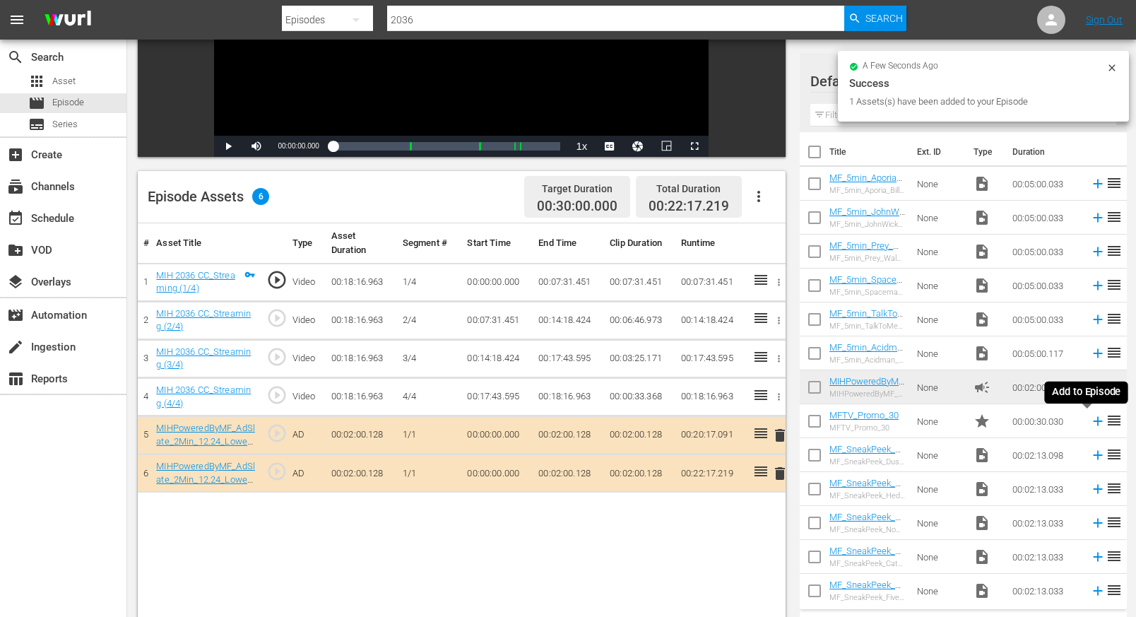
click at [899, 420] on icon at bounding box center [1097, 421] width 9 height 9
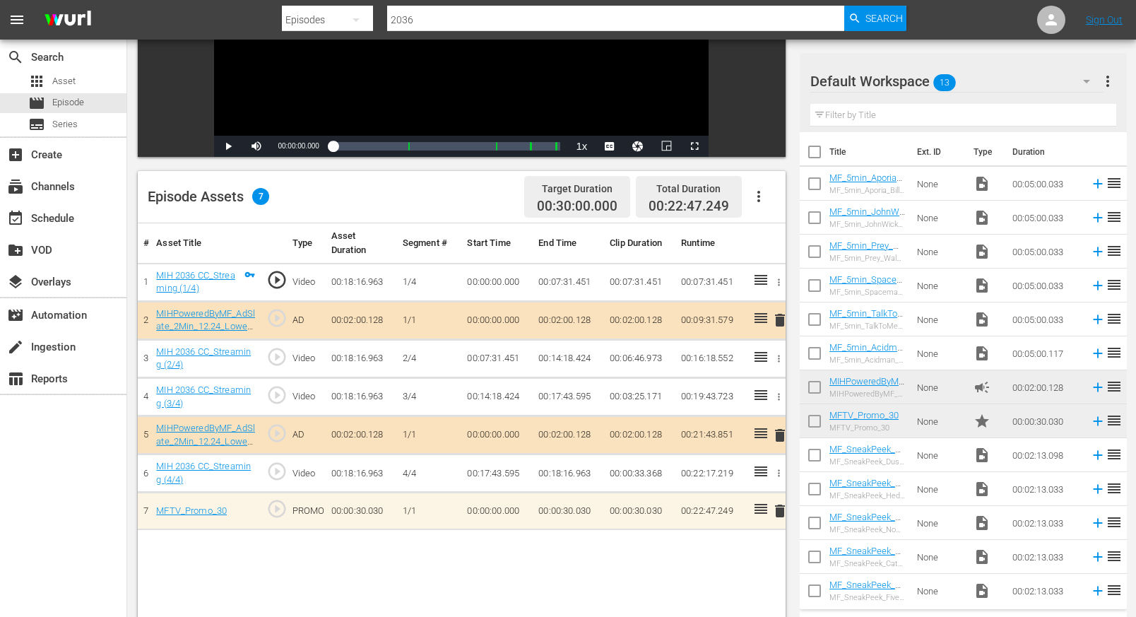
drag, startPoint x: 844, startPoint y: 118, endPoint x: 869, endPoint y: 132, distance: 27.9
click at [844, 118] on input "text" at bounding box center [964, 115] width 306 height 23
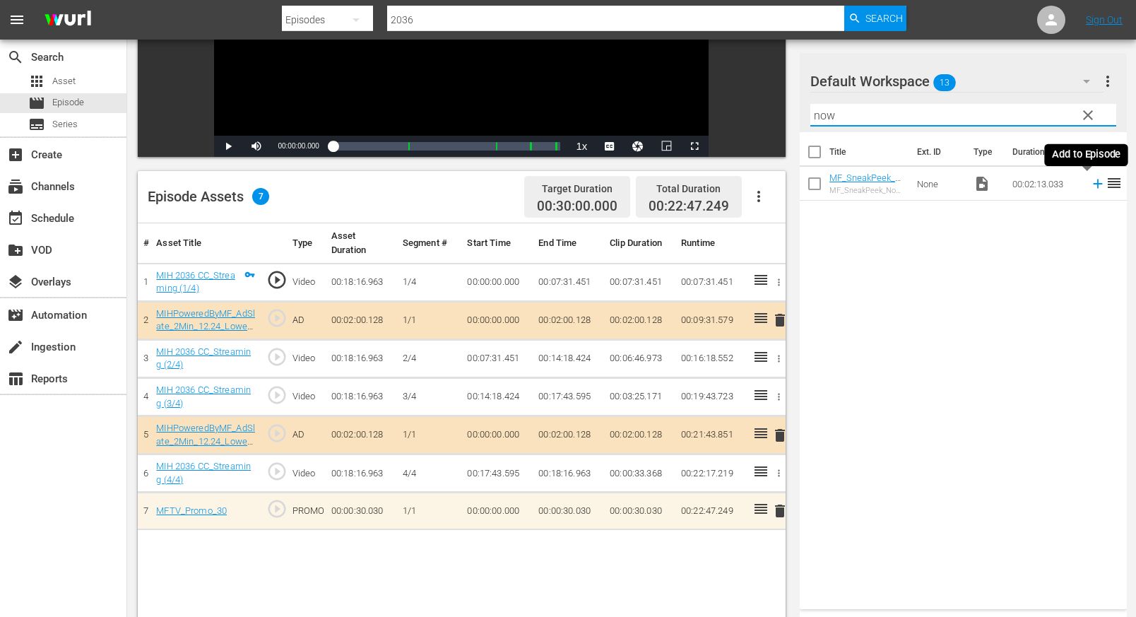
click at [899, 182] on icon at bounding box center [1097, 183] width 9 height 9
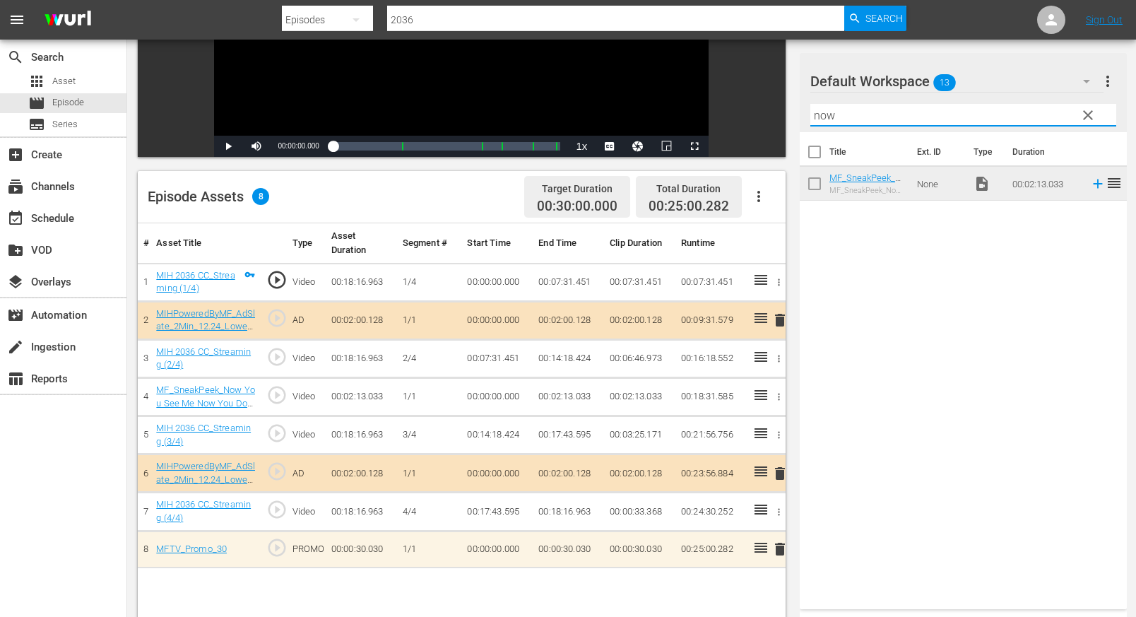
drag, startPoint x: 844, startPoint y: 117, endPoint x: 772, endPoint y: 114, distance: 72.1
click at [772, 114] on div "Video Player is loading. Play Video Play Mute Current Time 00:00:00.000 / Durat…" at bounding box center [632, 306] width 988 height 856
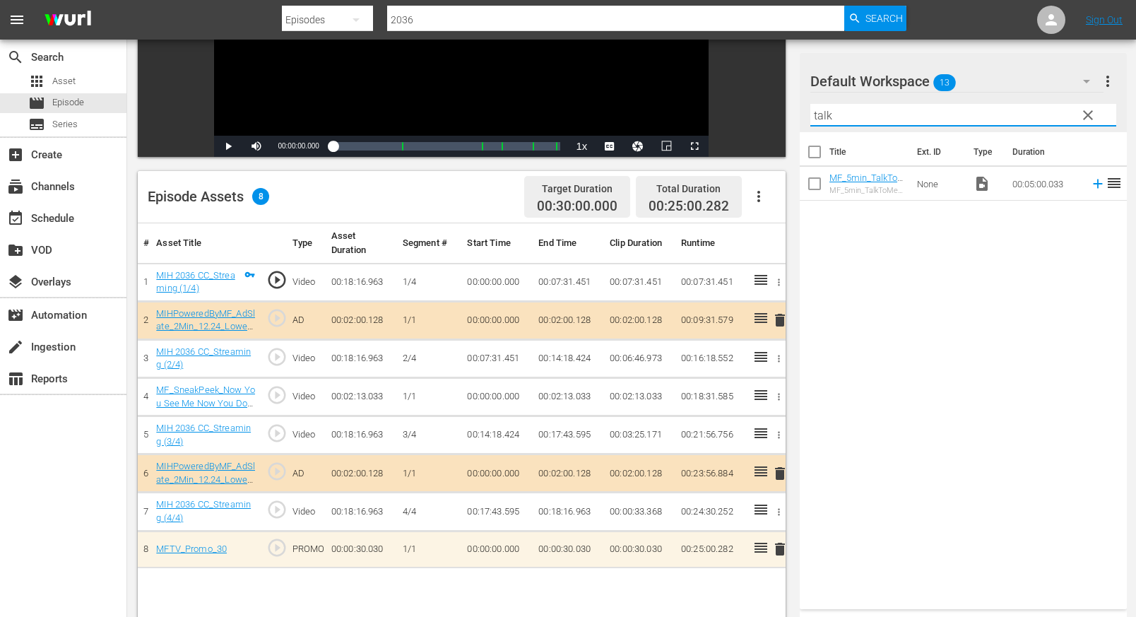
type input "talk"
click at [899, 184] on icon at bounding box center [1098, 184] width 16 height 16
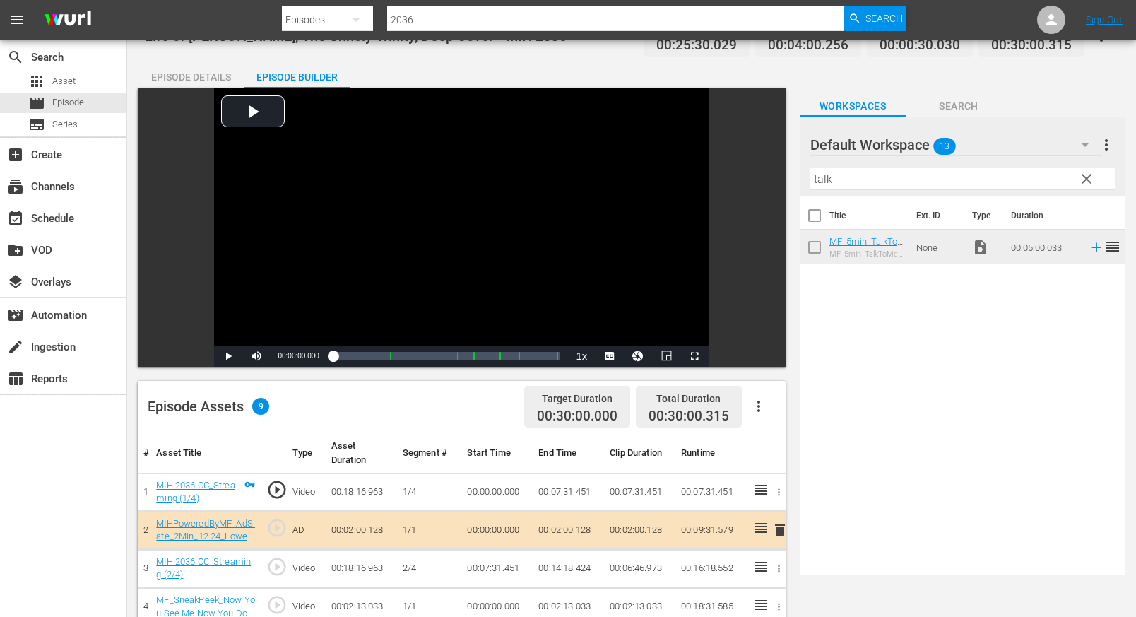
scroll to position [0, 0]
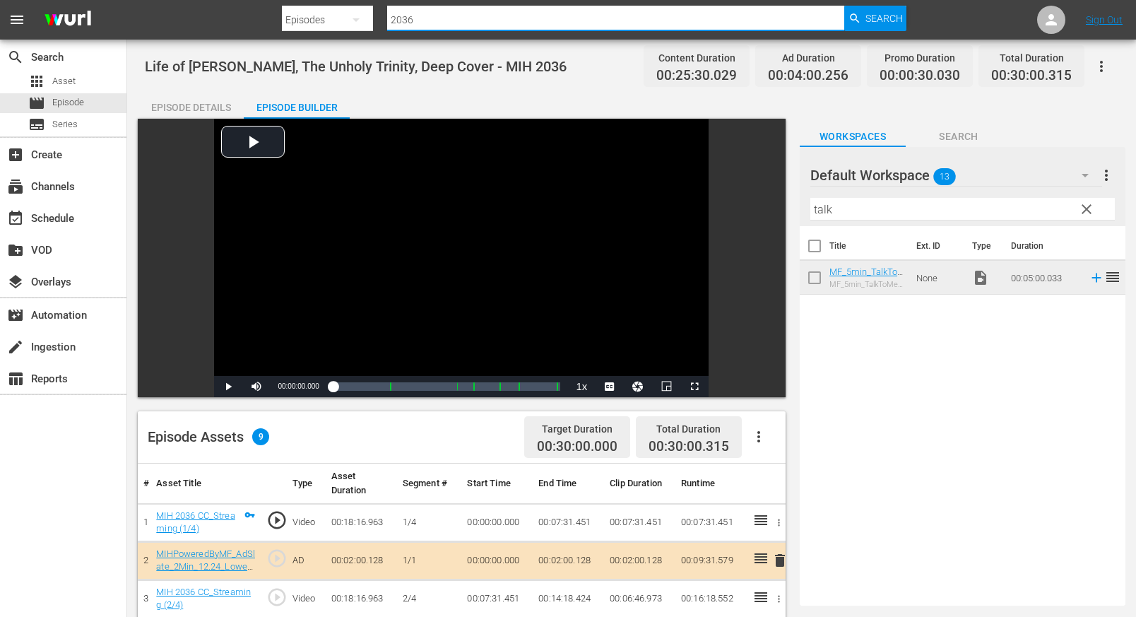
drag, startPoint x: 429, startPoint y: 24, endPoint x: 444, endPoint y: 28, distance: 15.4
click at [429, 23] on input "2036" at bounding box center [616, 20] width 458 height 34
drag, startPoint x: 218, startPoint y: 105, endPoint x: 237, endPoint y: 131, distance: 32.4
click at [218, 105] on div "Episode Details" at bounding box center [191, 107] width 106 height 34
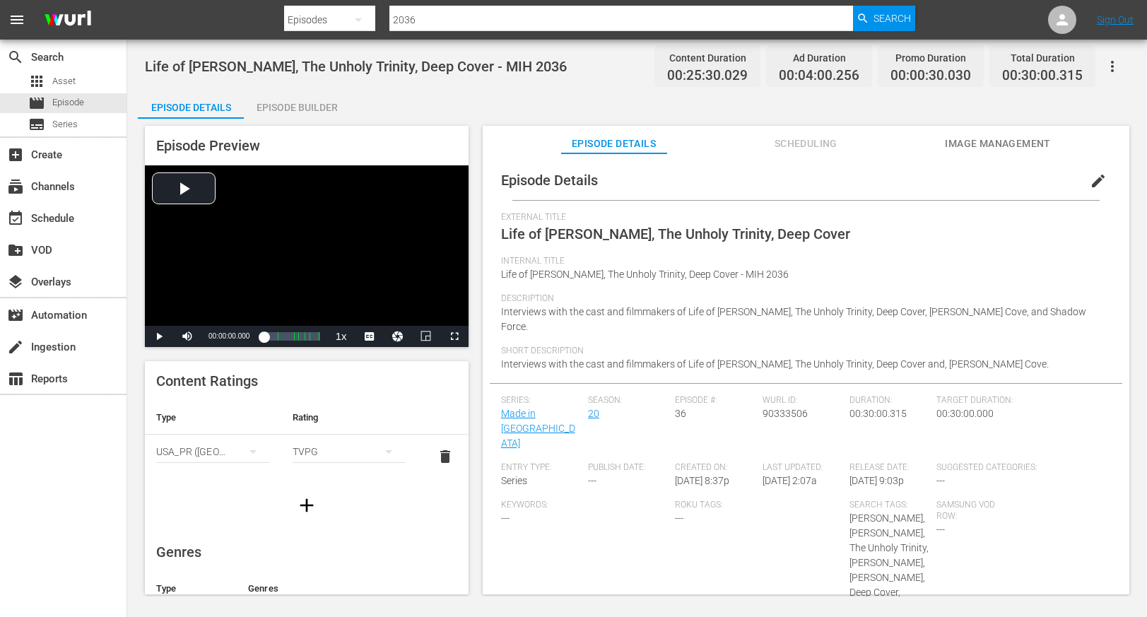
click at [303, 107] on div "Episode Builder" at bounding box center [297, 107] width 106 height 34
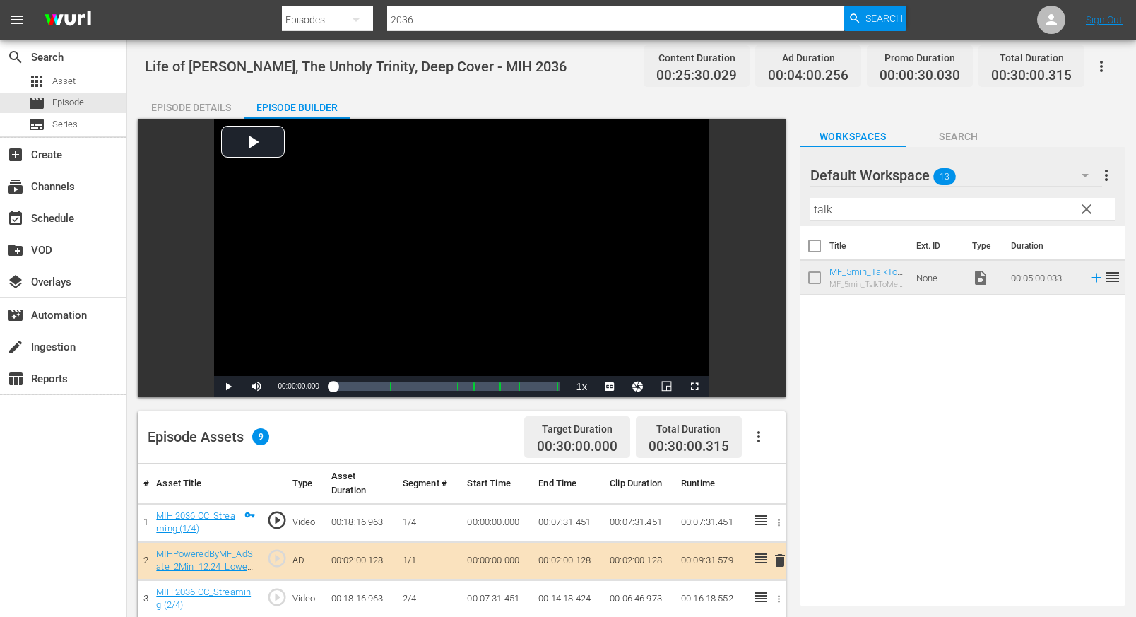
click at [424, 18] on input "2036" at bounding box center [616, 20] width 458 height 34
type input "2039"
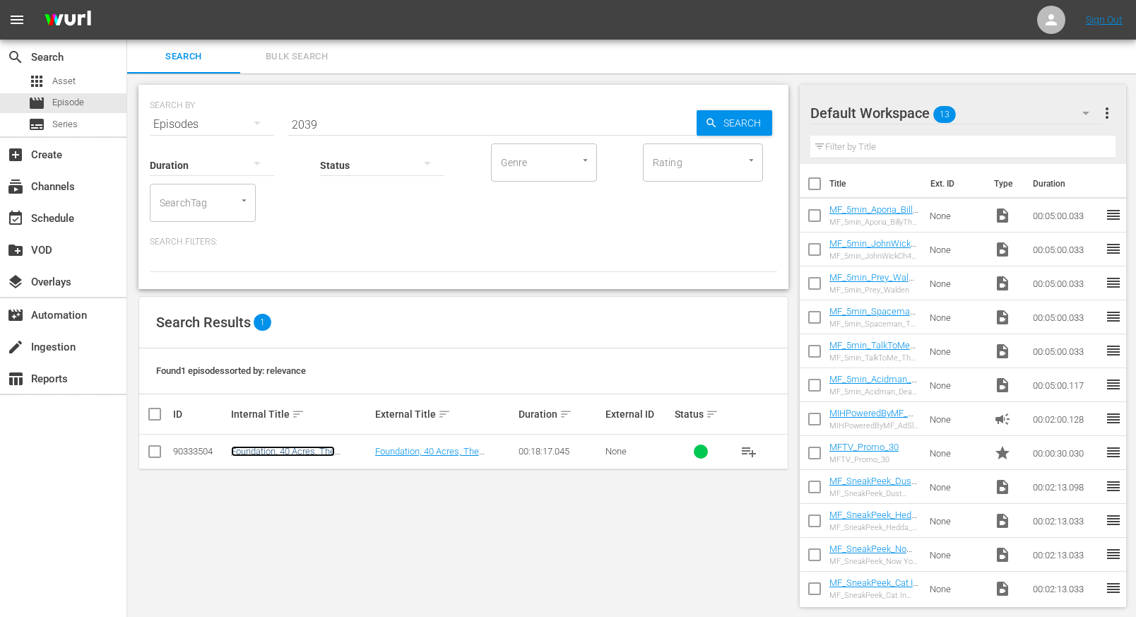
click at [292, 455] on link "Foundation, 40 Acres, The Institution - MIH 2039" at bounding box center [283, 456] width 104 height 21
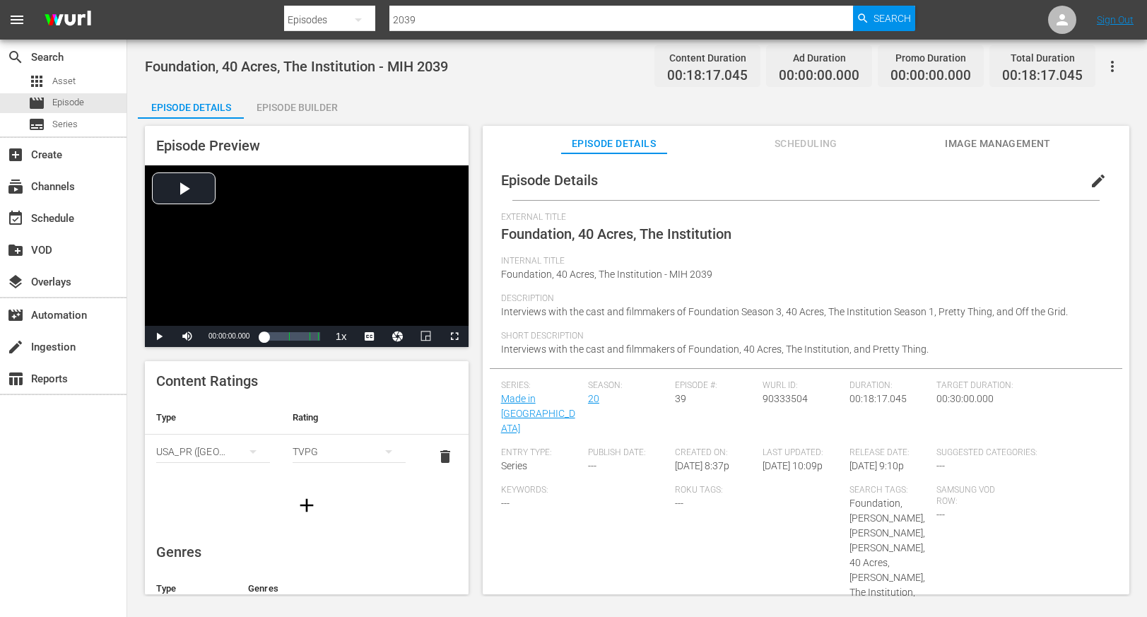
click at [294, 107] on div "Episode Builder" at bounding box center [297, 107] width 106 height 34
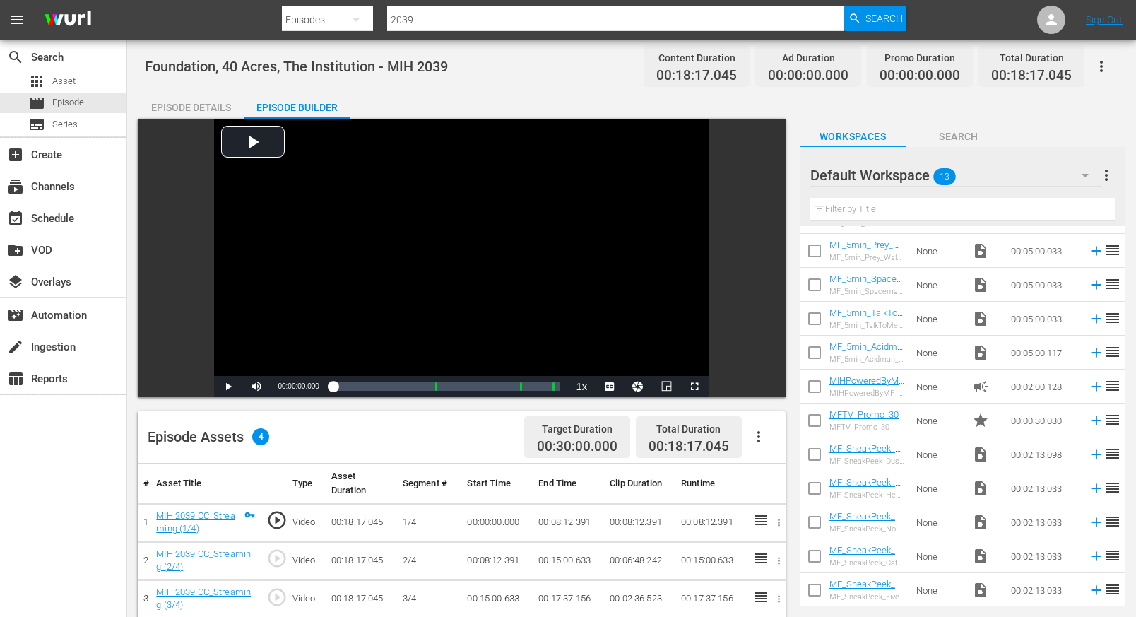
scroll to position [102, 0]
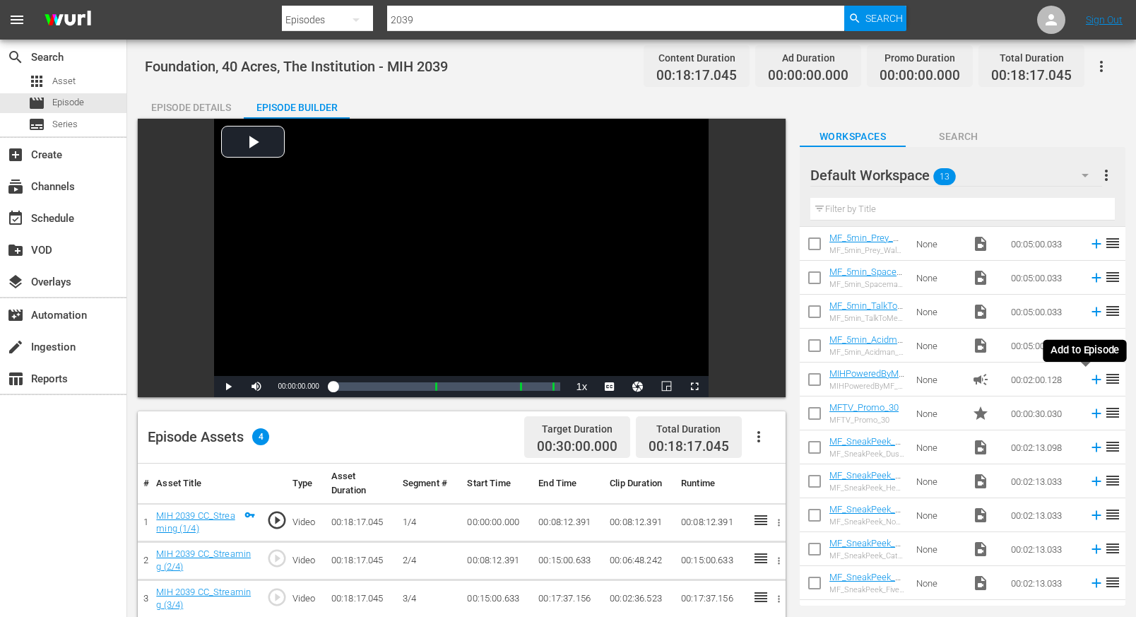
click at [899, 383] on icon at bounding box center [1097, 380] width 16 height 16
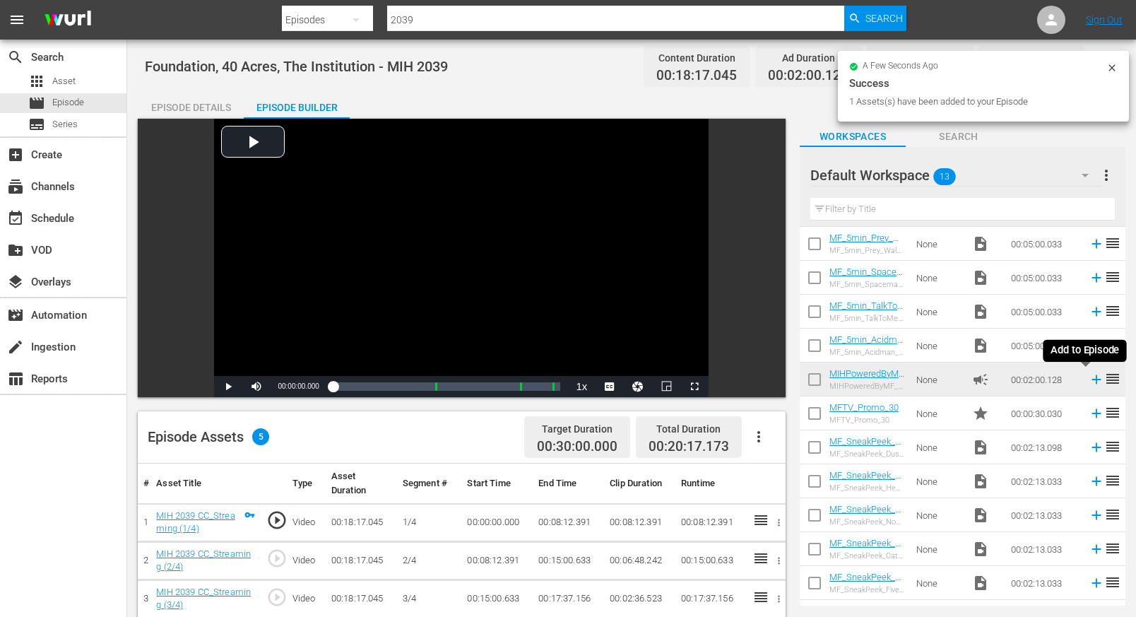
click at [899, 379] on icon at bounding box center [1097, 379] width 9 height 9
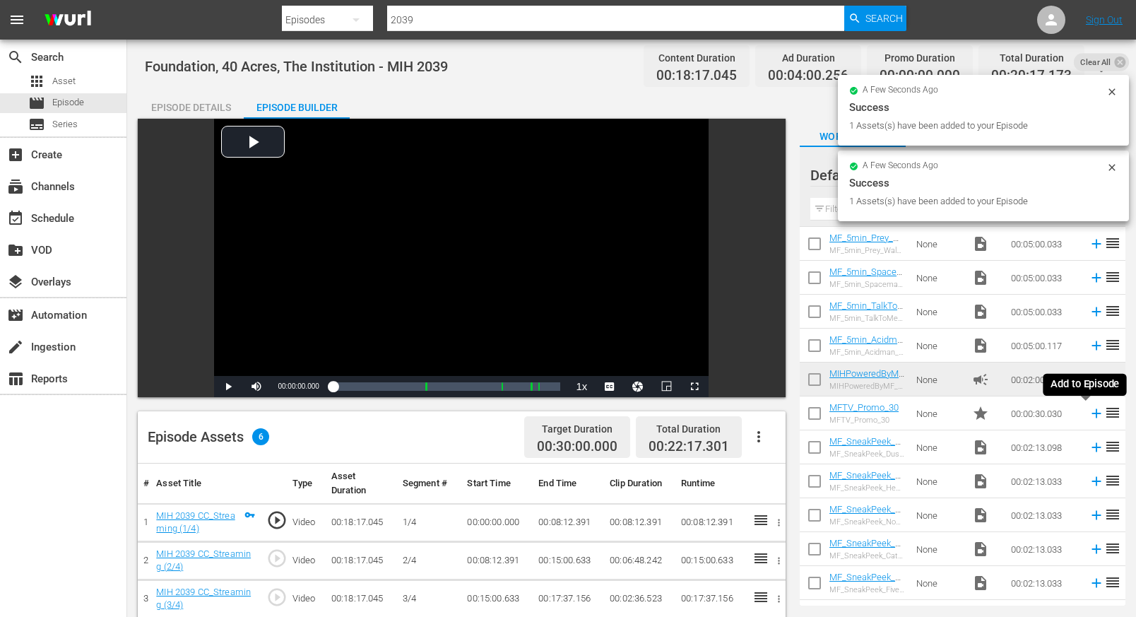
click at [899, 415] on icon at bounding box center [1097, 413] width 9 height 9
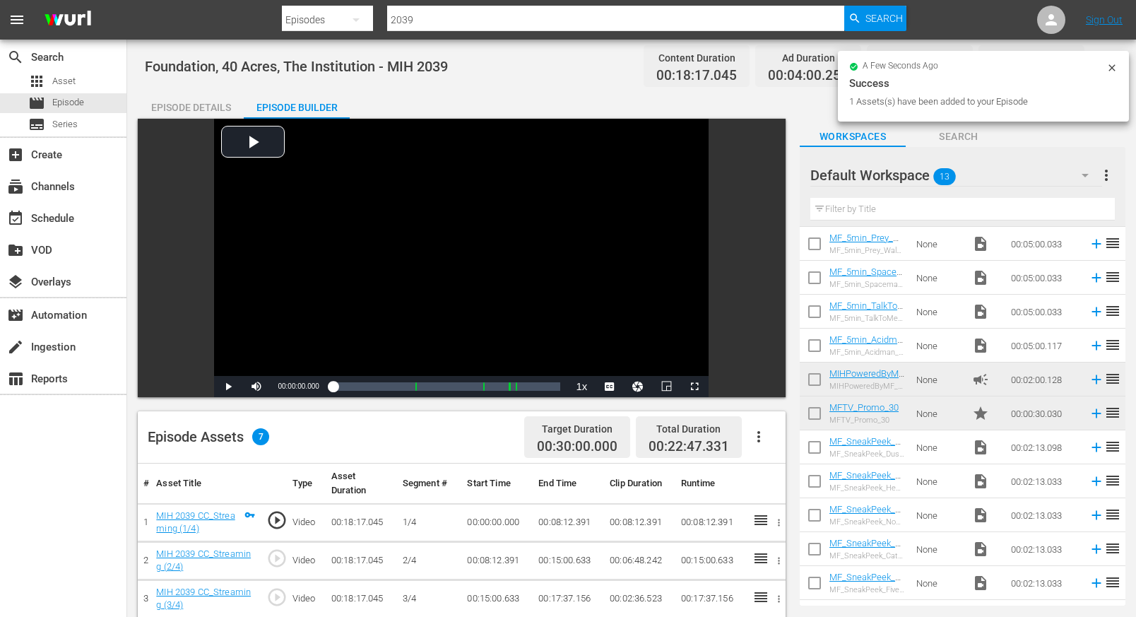
click at [861, 214] on input "text" at bounding box center [963, 209] width 305 height 23
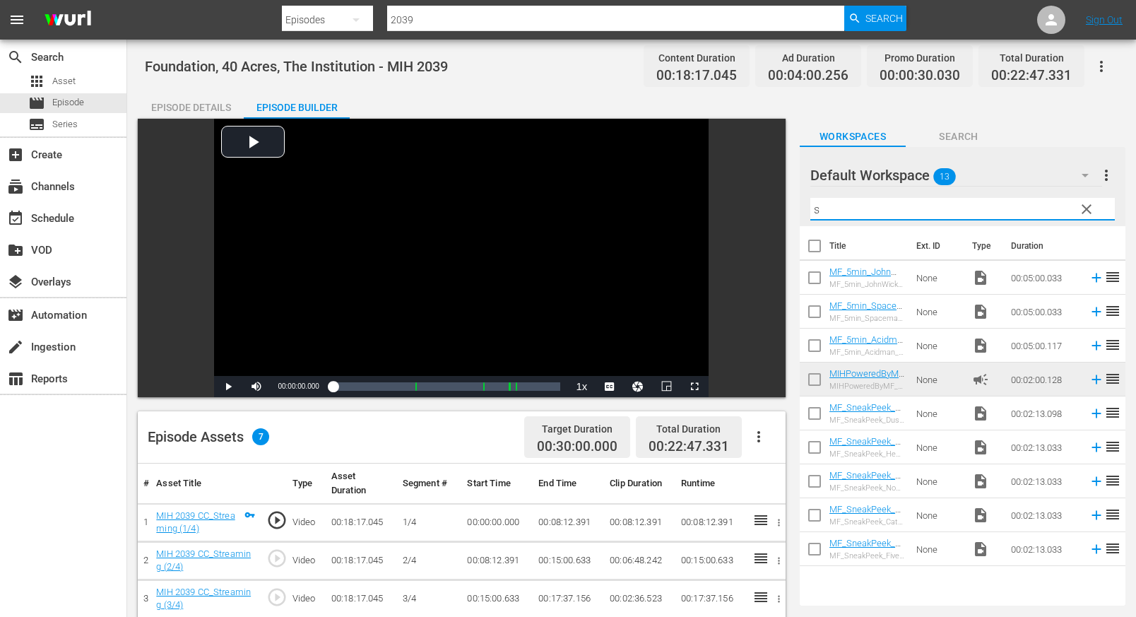
scroll to position [0, 0]
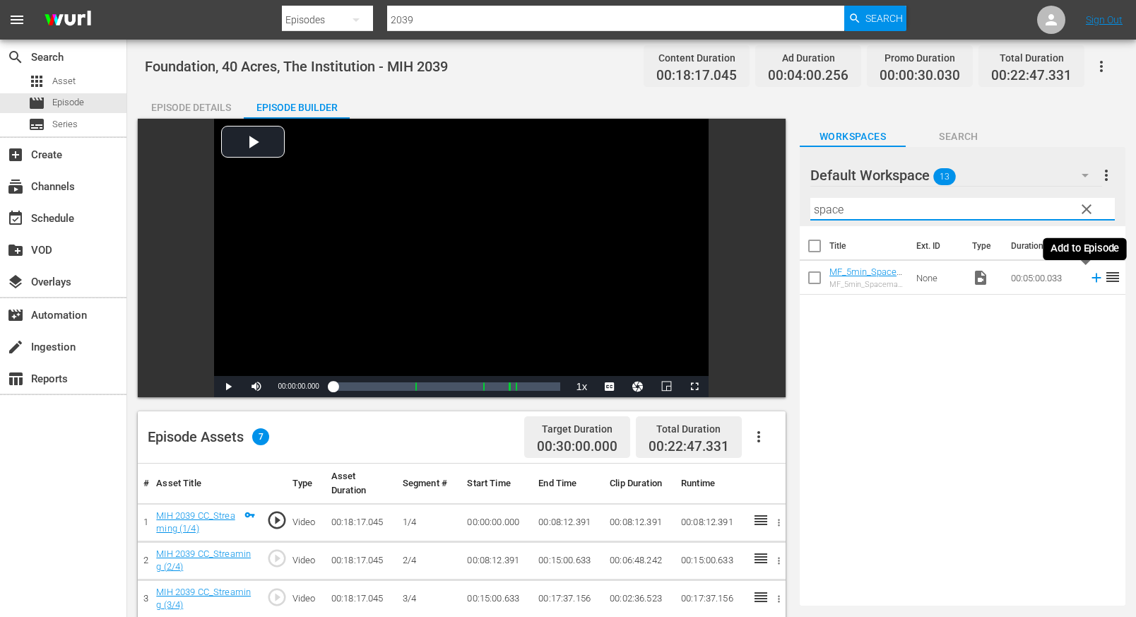
click at [899, 281] on icon at bounding box center [1097, 278] width 16 height 16
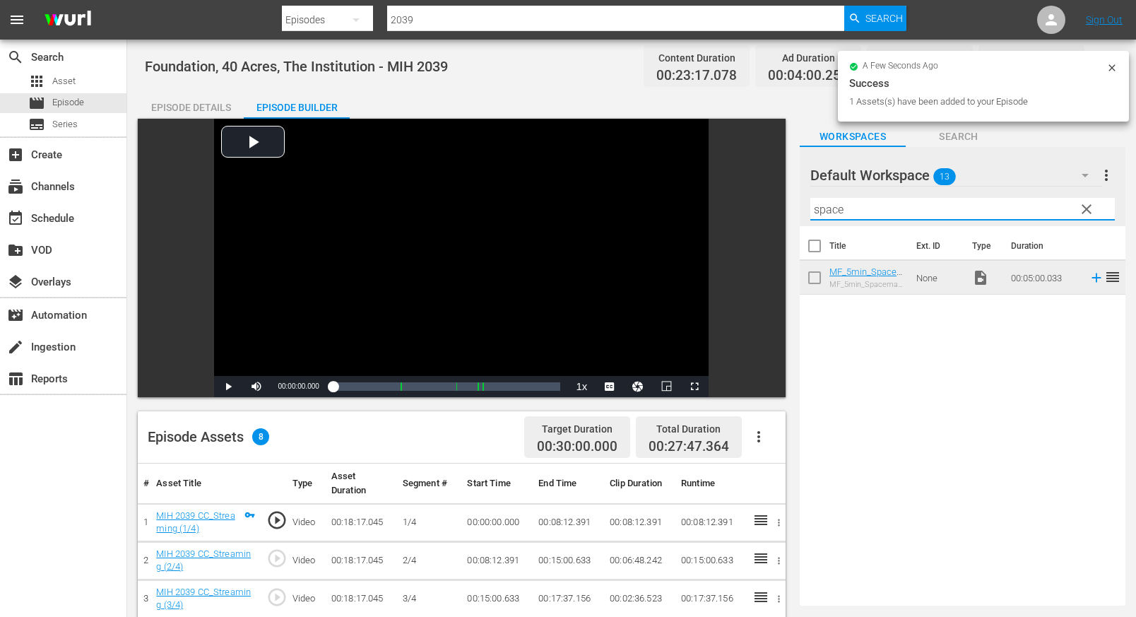
drag, startPoint x: 846, startPoint y: 208, endPoint x: 780, endPoint y: 207, distance: 65.7
click at [789, 209] on div "Video Player is loading. Play Video Play Mute Current Time 00:00:00.000 / Durat…" at bounding box center [632, 547] width 988 height 856
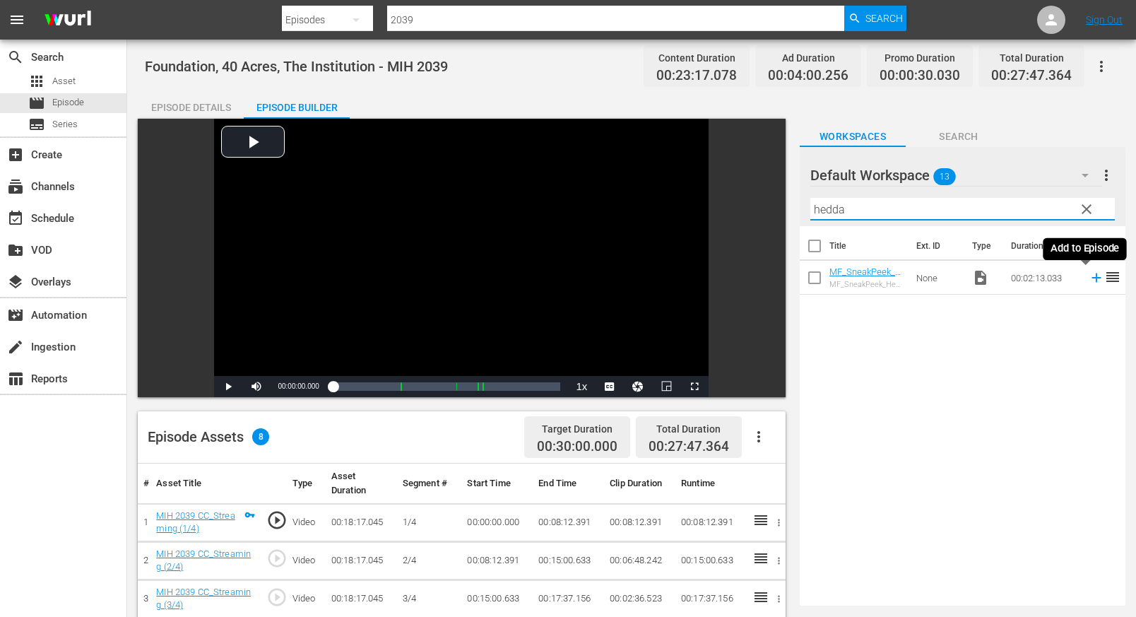
type input "hedda"
click at [899, 276] on icon at bounding box center [1097, 278] width 16 height 16
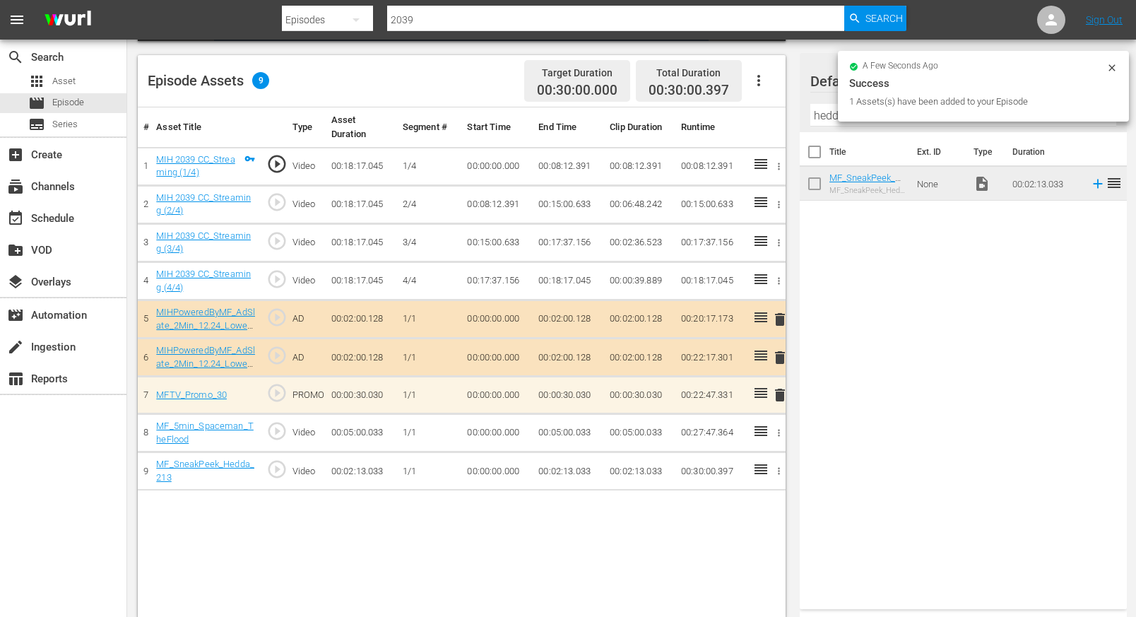
scroll to position [309, 0]
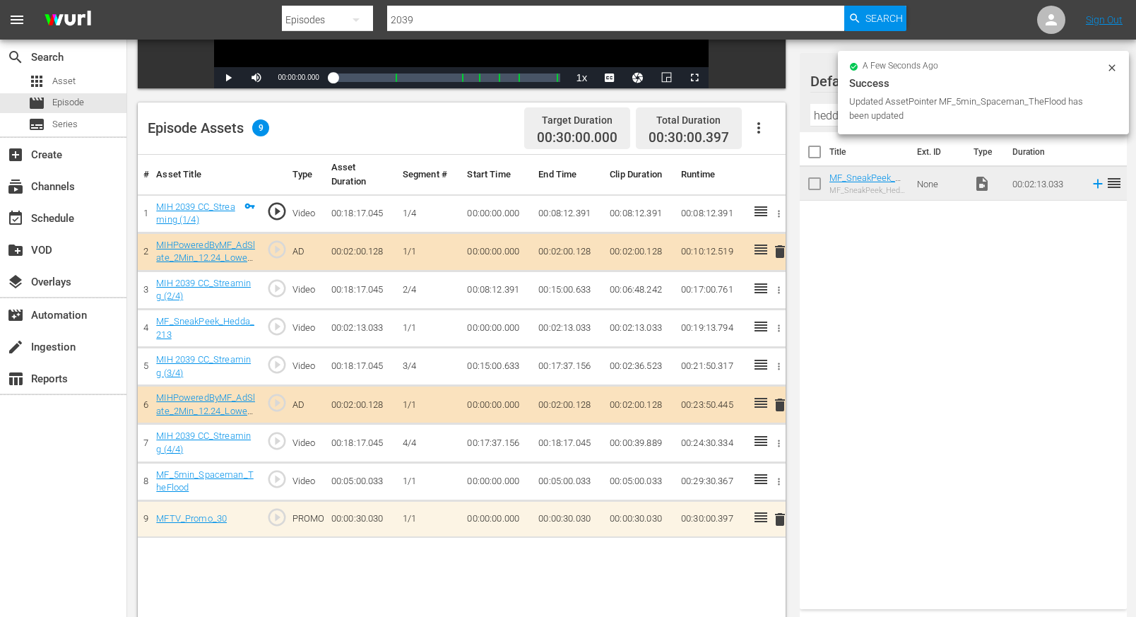
drag, startPoint x: 425, startPoint y: 20, endPoint x: 459, endPoint y: 34, distance: 36.7
click at [425, 20] on input "2039" at bounding box center [616, 20] width 458 height 34
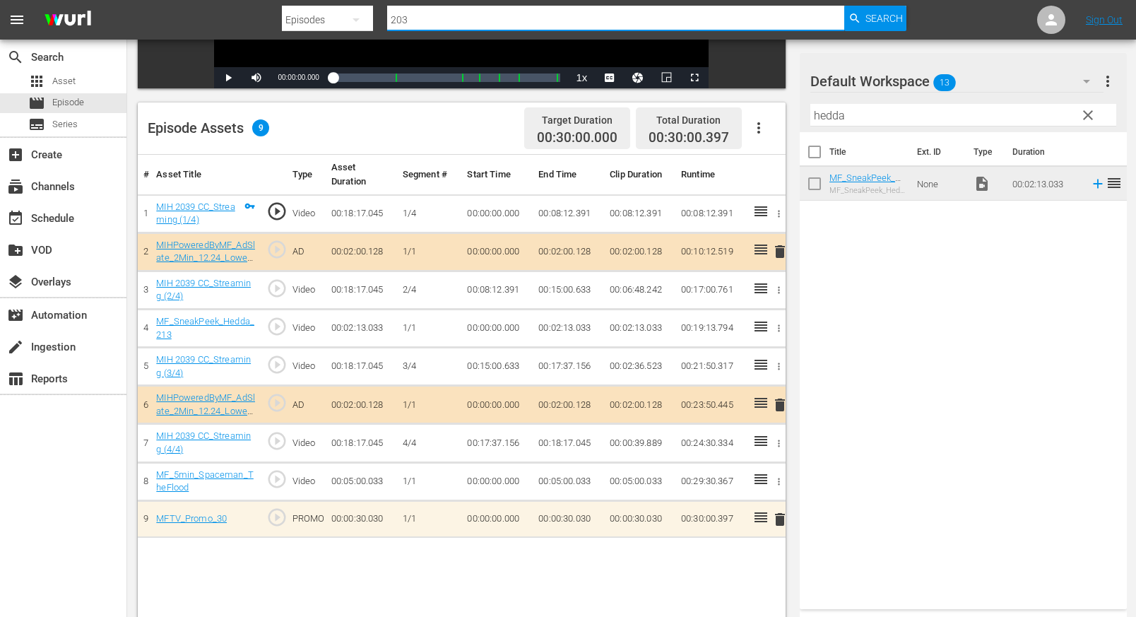
type input "2038"
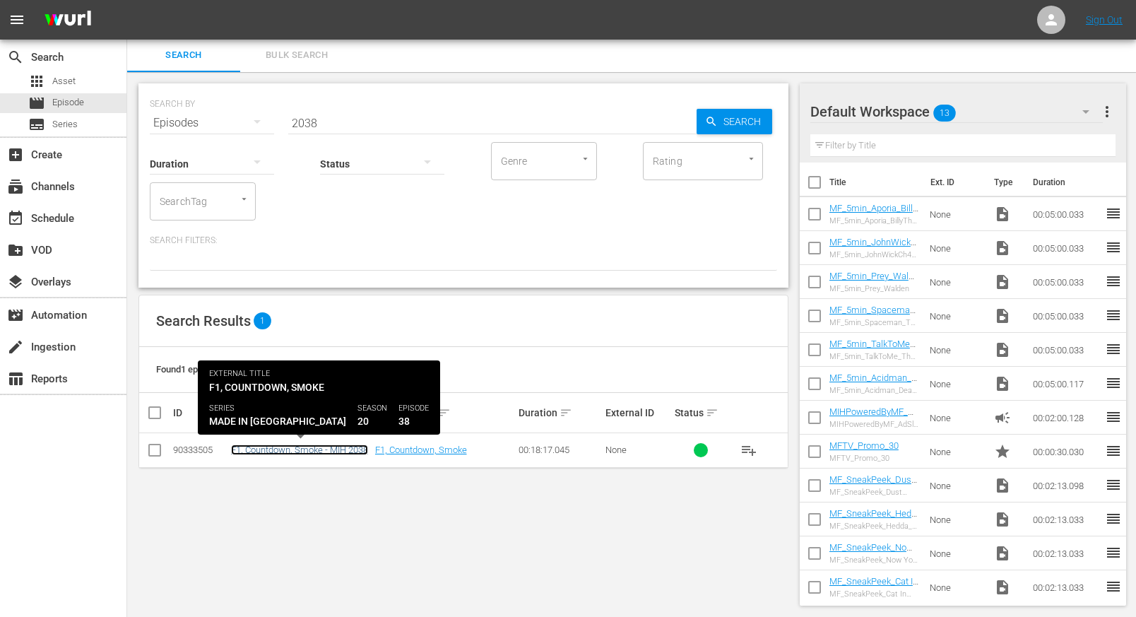
click at [295, 447] on link "F1, Countdown, Smoke - MIH 2038" at bounding box center [299, 450] width 137 height 11
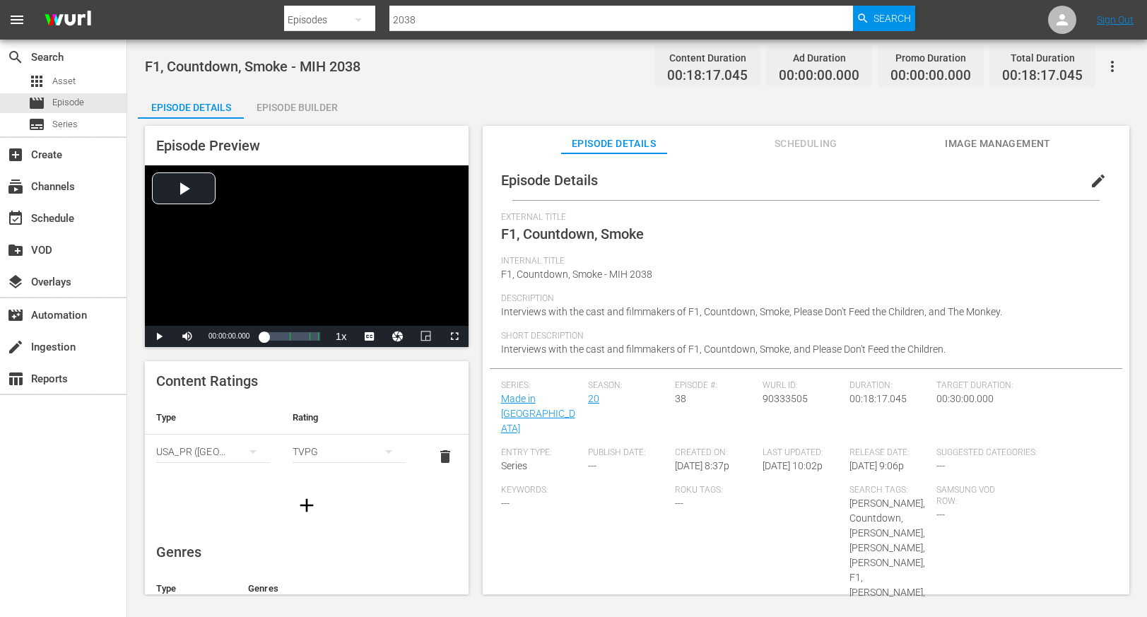
click at [288, 107] on div "Episode Builder" at bounding box center [297, 107] width 106 height 34
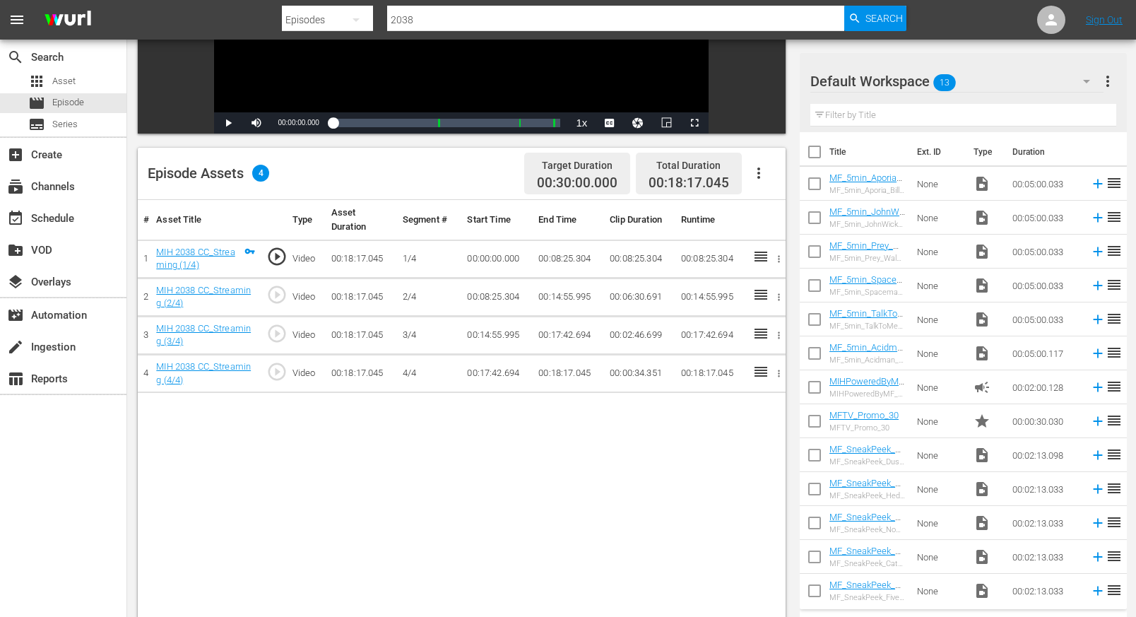
scroll to position [368, 0]
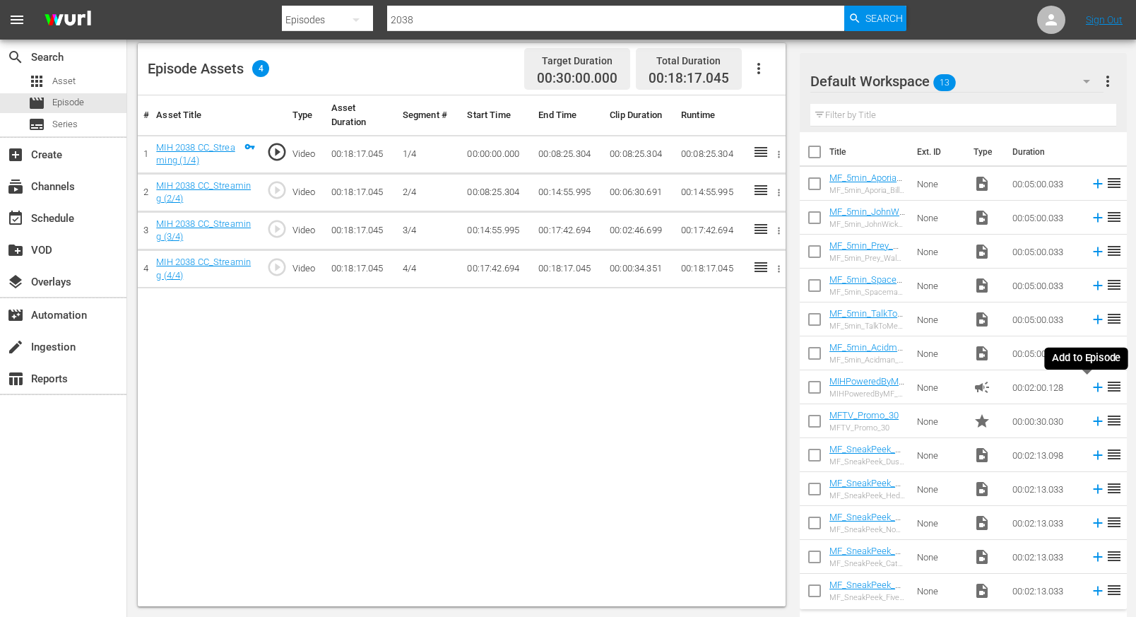
drag, startPoint x: 1090, startPoint y: 389, endPoint x: 1090, endPoint y: 411, distance: 21.2
click at [899, 390] on icon at bounding box center [1098, 387] width 16 height 16
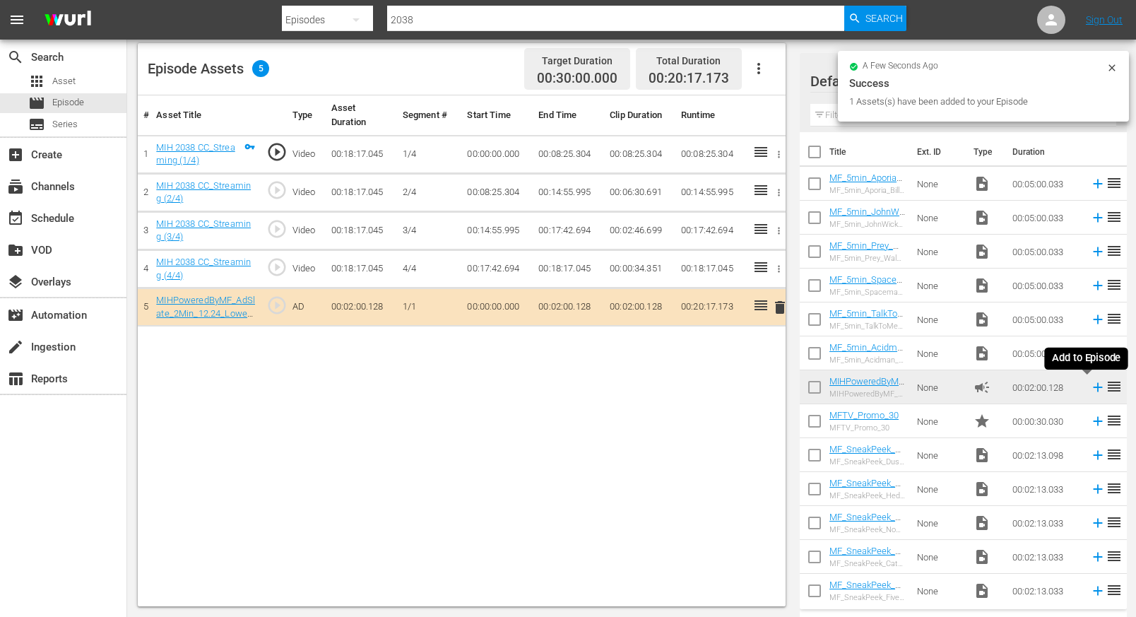
click at [899, 385] on icon at bounding box center [1098, 387] width 16 height 16
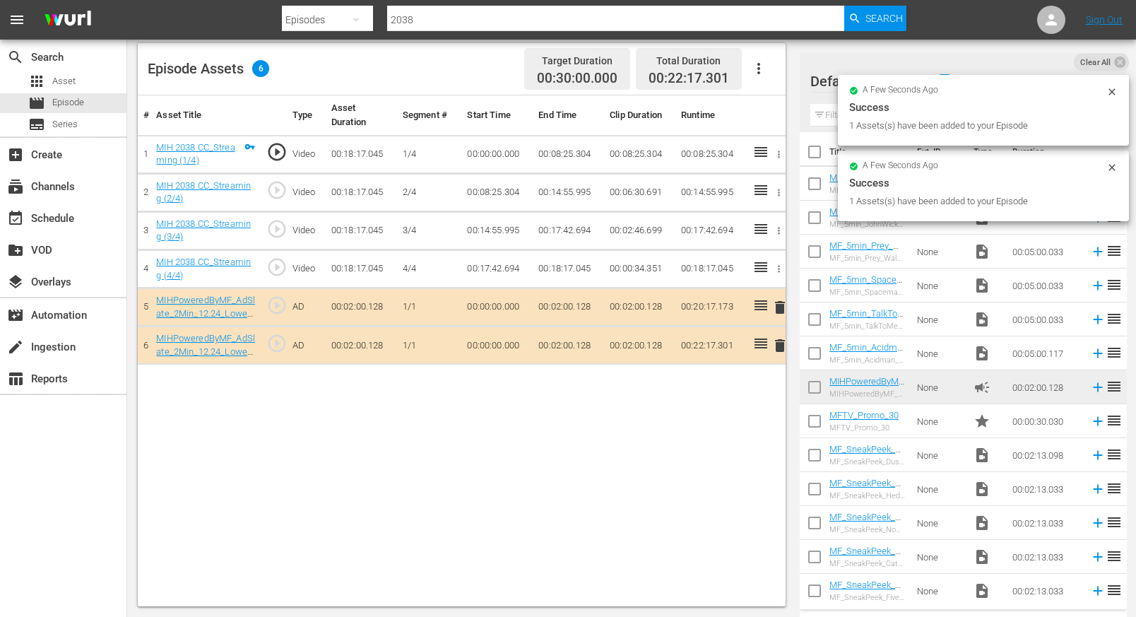
click at [899, 422] on icon at bounding box center [1098, 421] width 16 height 16
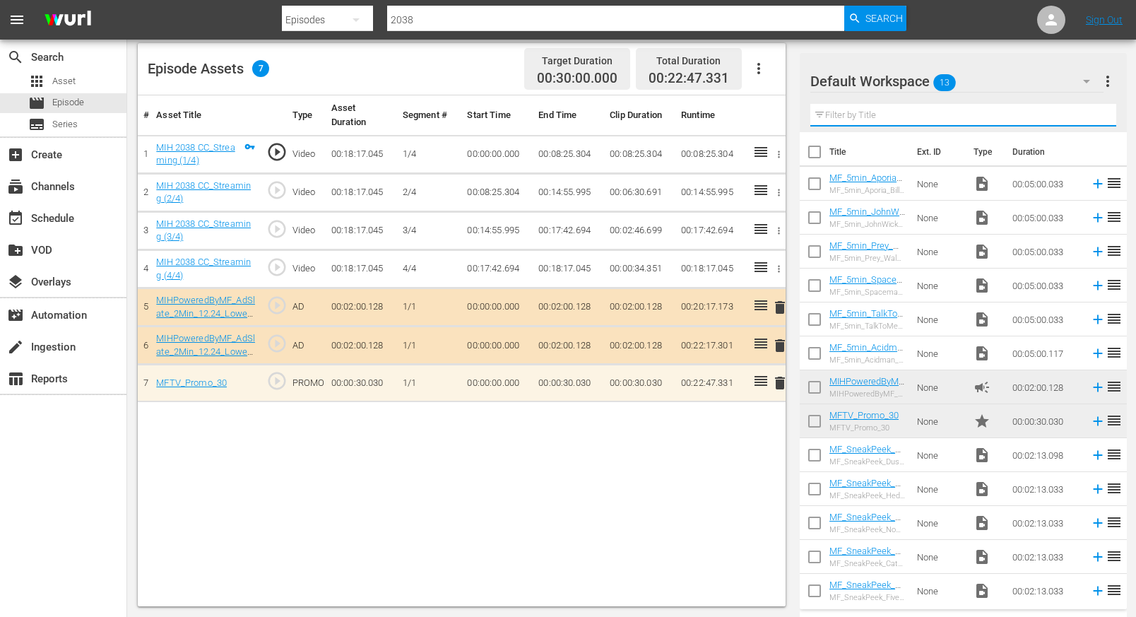
click at [829, 118] on input "text" at bounding box center [964, 115] width 306 height 23
drag, startPoint x: 1088, startPoint y: 216, endPoint x: 1074, endPoint y: 289, distance: 74.0
click at [899, 216] on icon at bounding box center [1097, 217] width 9 height 9
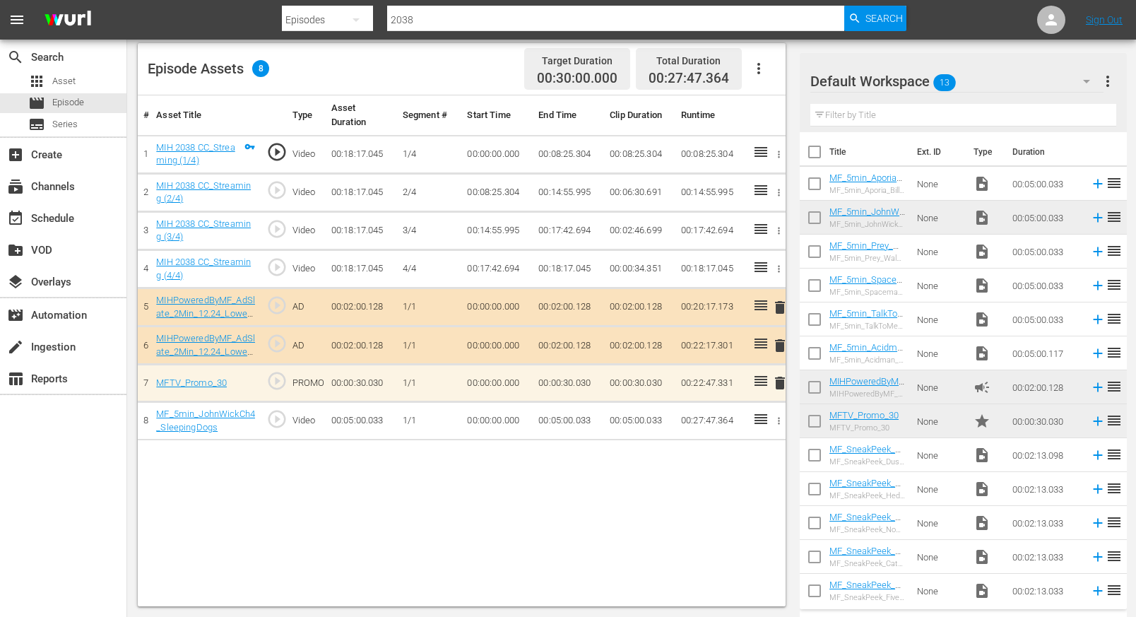
click at [852, 115] on input "text" at bounding box center [964, 115] width 306 height 23
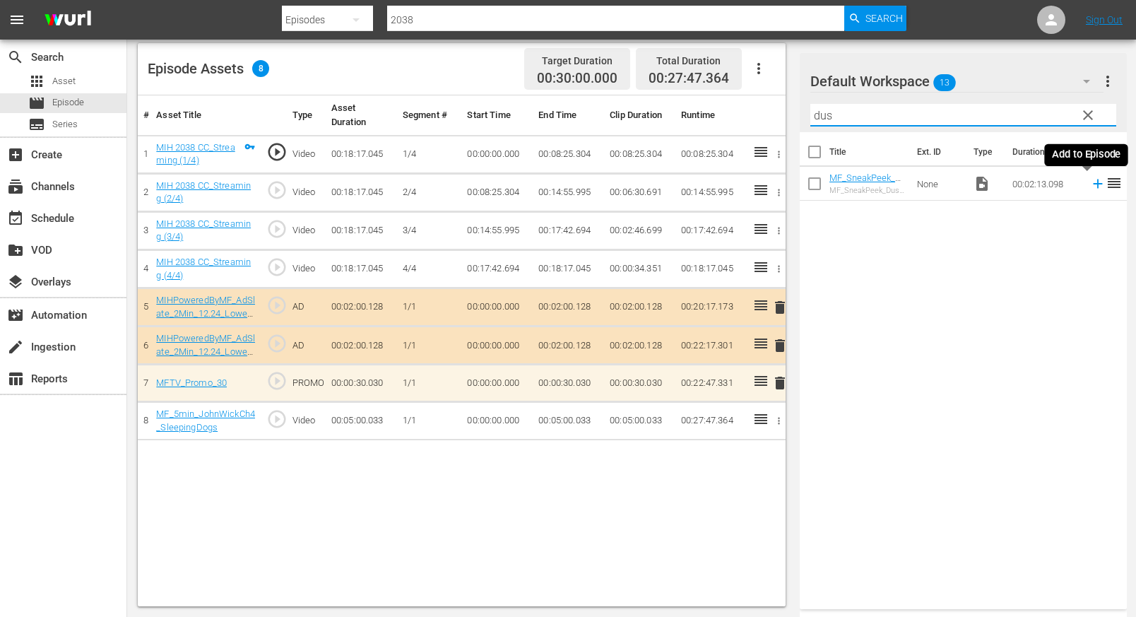
type input "dus"
drag, startPoint x: 1085, startPoint y: 190, endPoint x: 1085, endPoint y: 227, distance: 36.7
click at [899, 190] on icon at bounding box center [1098, 184] width 16 height 16
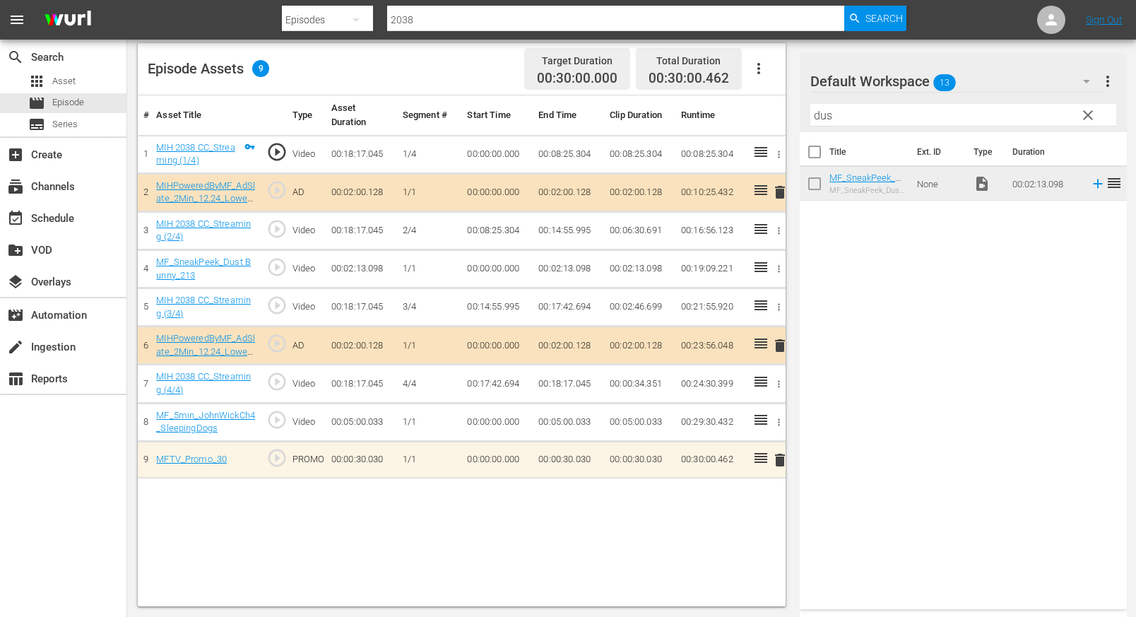
drag, startPoint x: 418, startPoint y: 23, endPoint x: 453, endPoint y: 28, distance: 35.7
click at [418, 23] on input "2038" at bounding box center [616, 20] width 458 height 34
type input "2035"
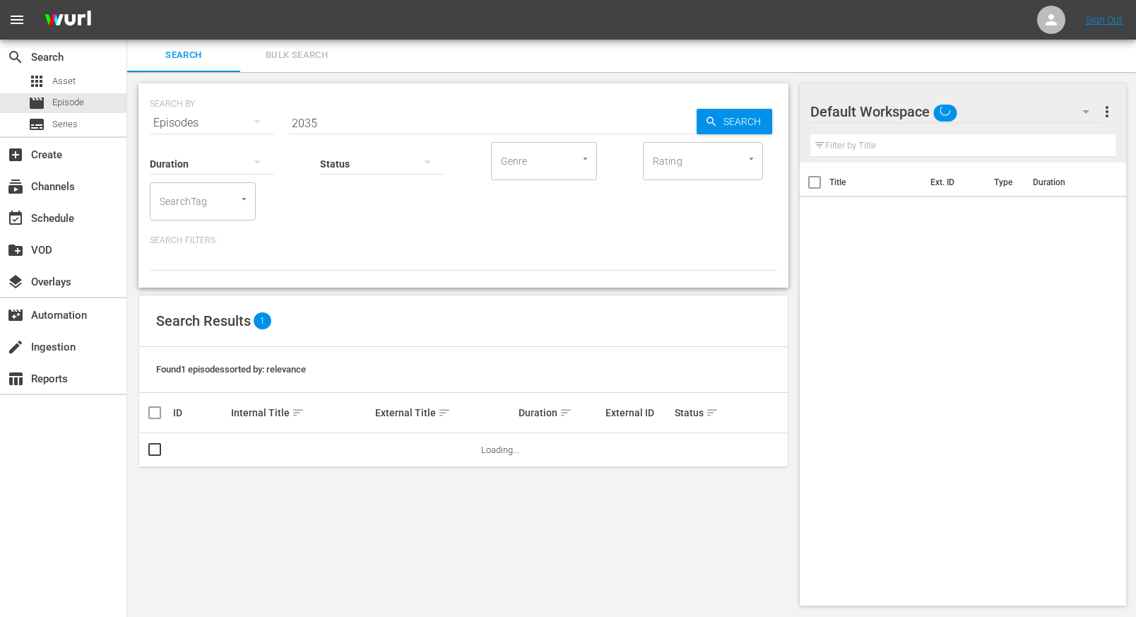
scroll to position [1, 0]
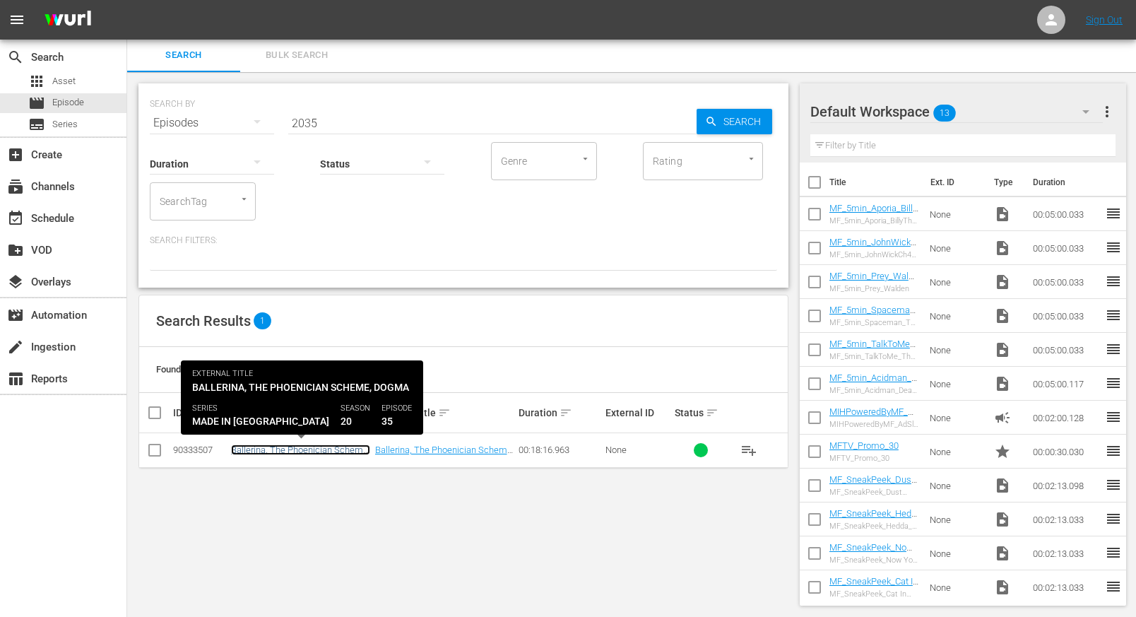
click at [300, 448] on link "Ballerina, The Phoenician Scheme, Dogma - MIH 2035" at bounding box center [300, 455] width 139 height 21
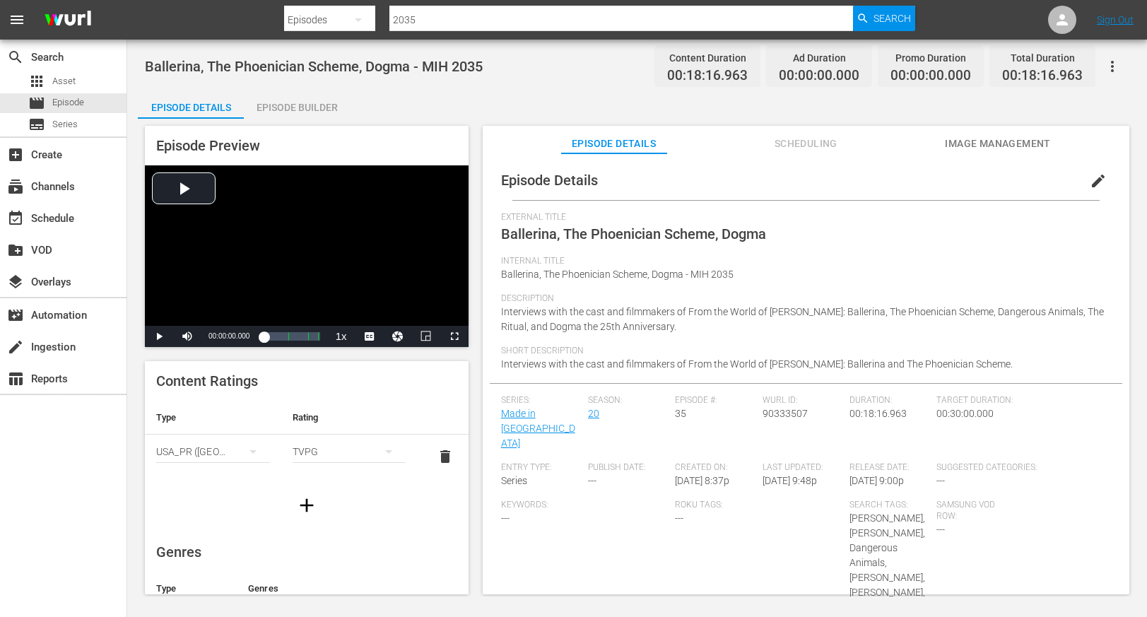
click at [302, 108] on div "Episode Builder" at bounding box center [297, 107] width 106 height 34
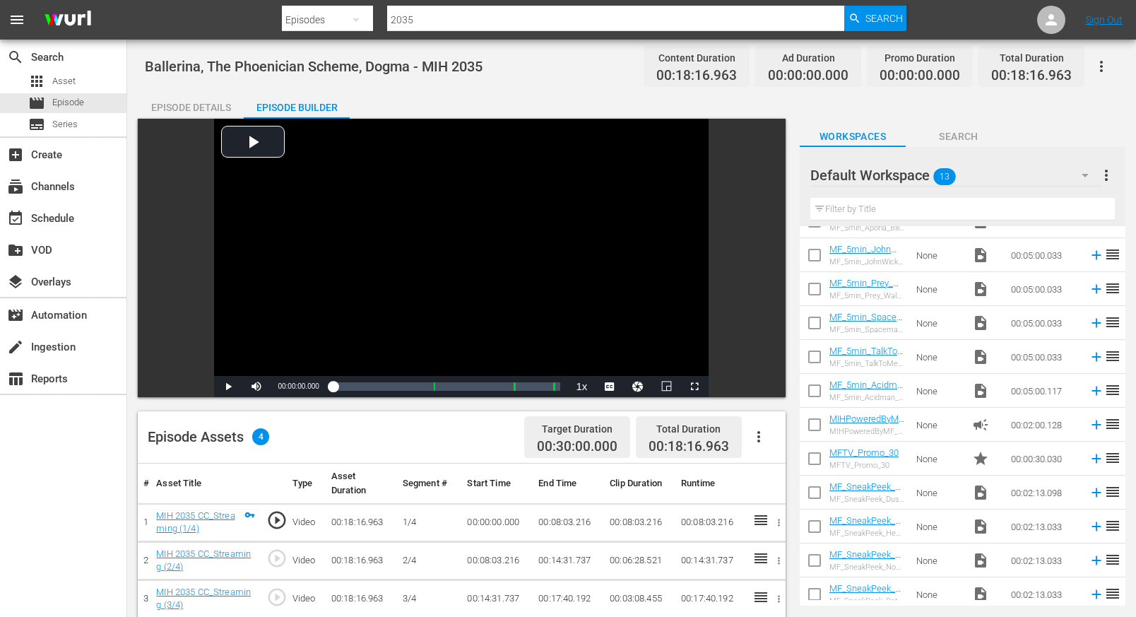
scroll to position [102, 0]
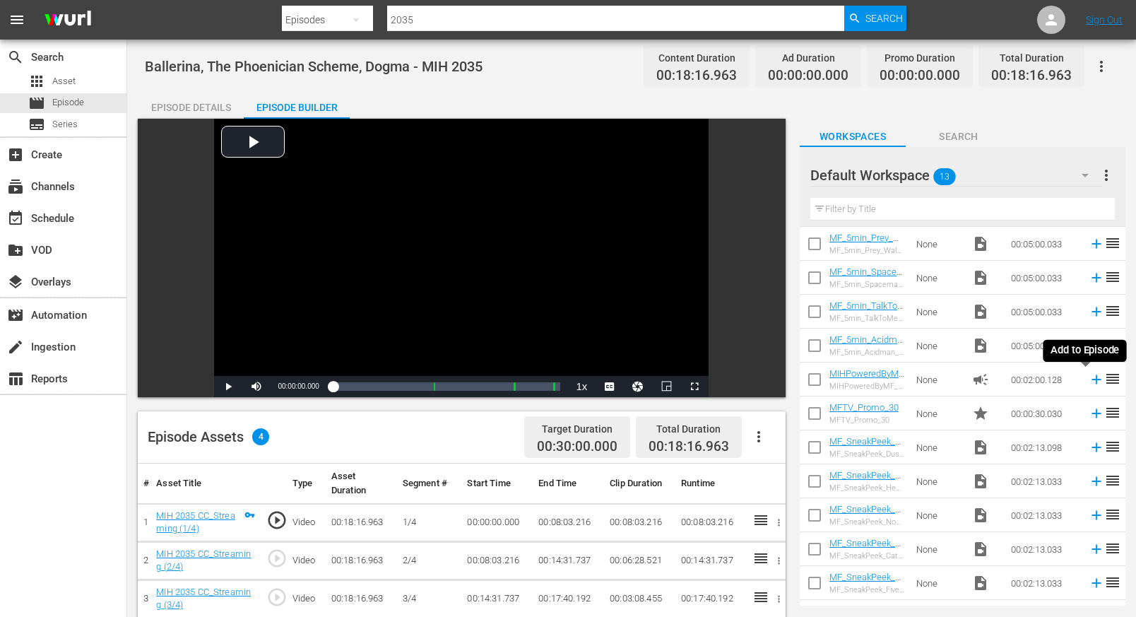
click at [899, 379] on icon at bounding box center [1097, 379] width 9 height 9
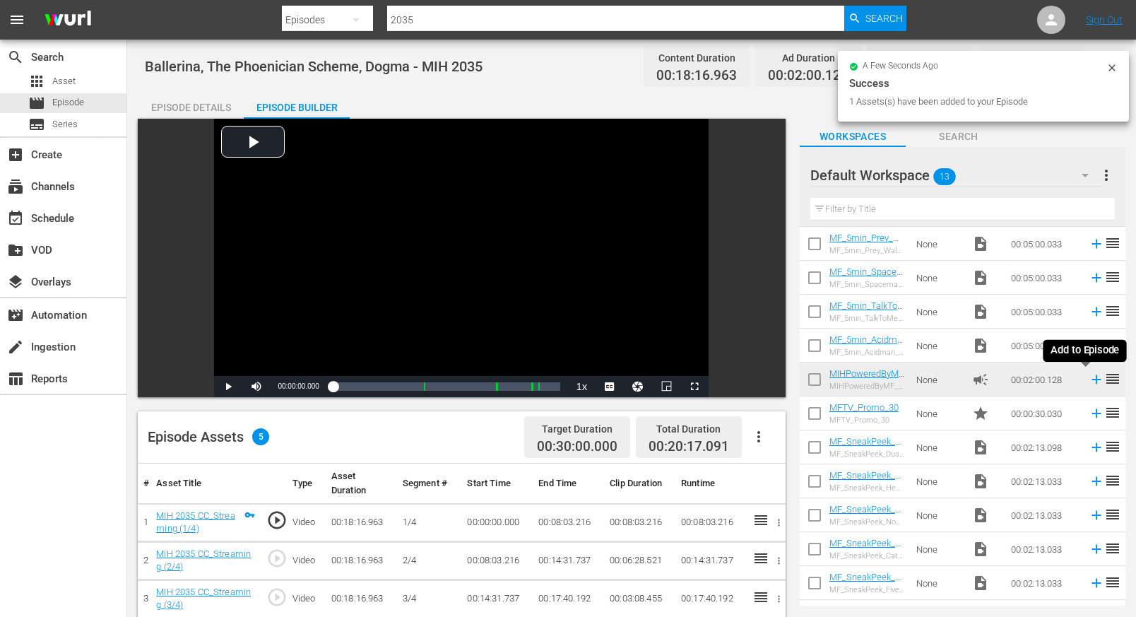
click at [899, 378] on icon at bounding box center [1097, 380] width 16 height 16
click at [899, 411] on icon at bounding box center [1097, 413] width 9 height 9
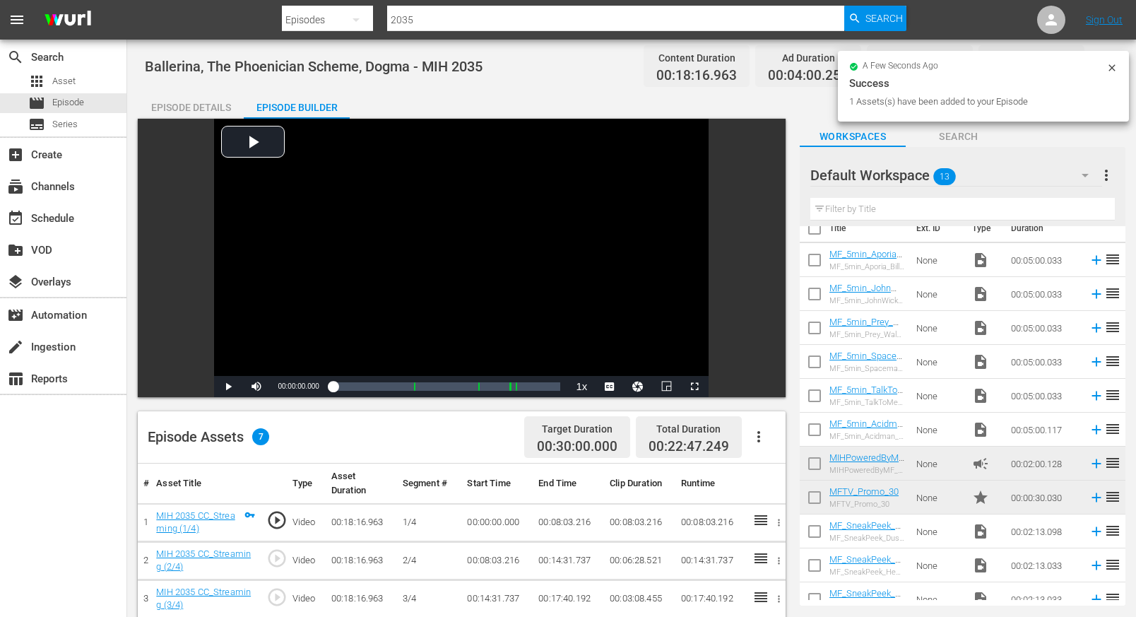
scroll to position [0, 0]
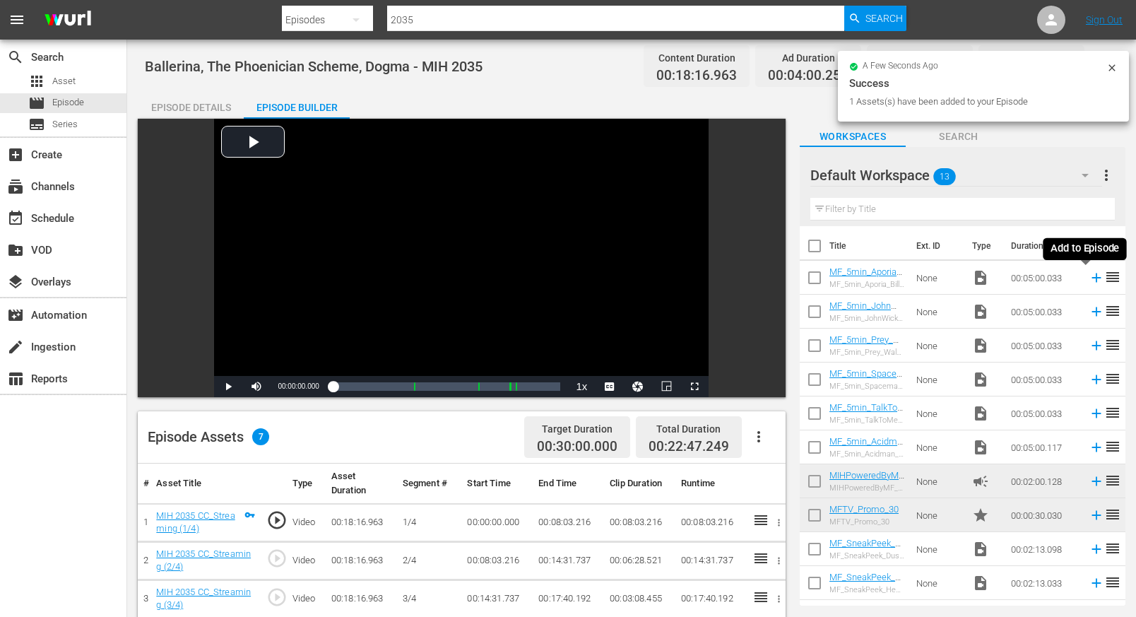
click at [899, 278] on icon at bounding box center [1097, 277] width 9 height 9
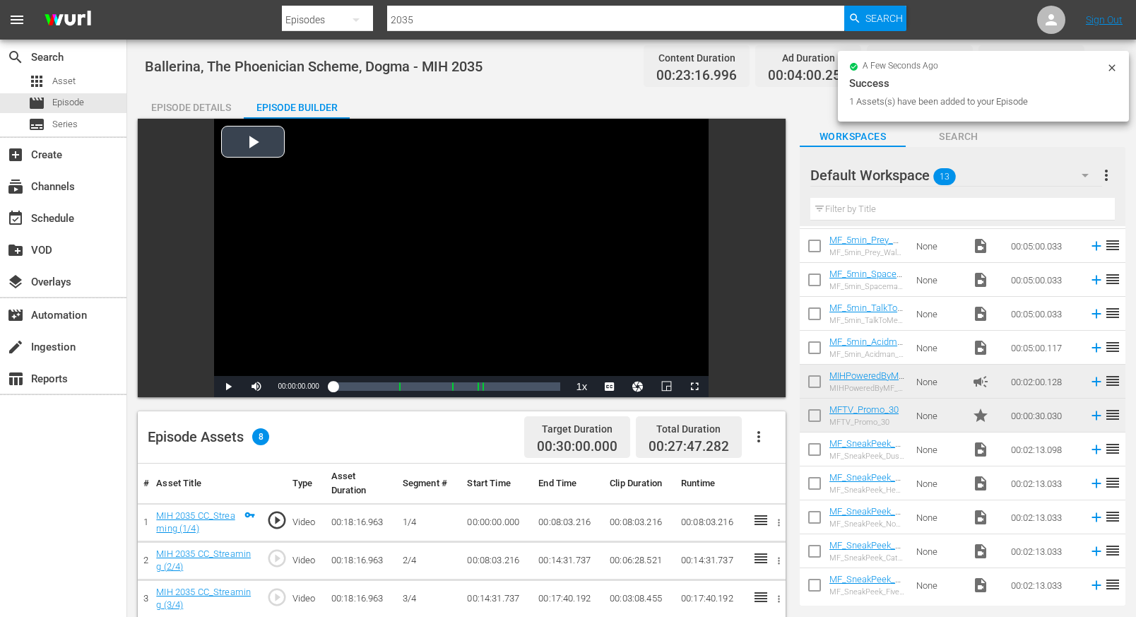
scroll to position [102, 0]
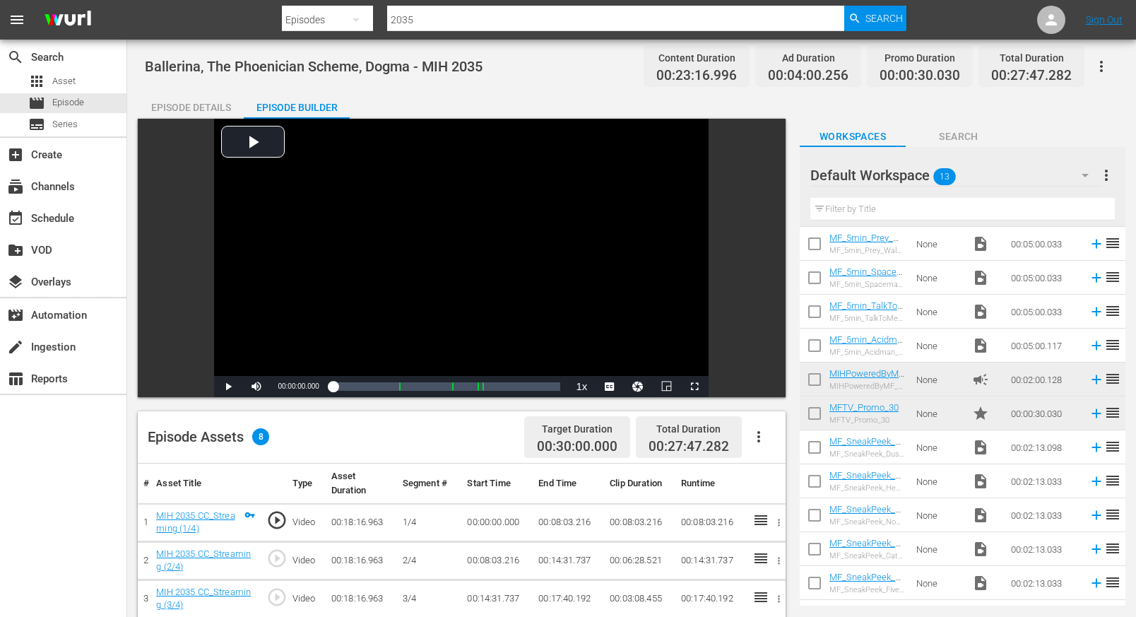
click at [899, 582] on icon at bounding box center [1097, 583] width 16 height 16
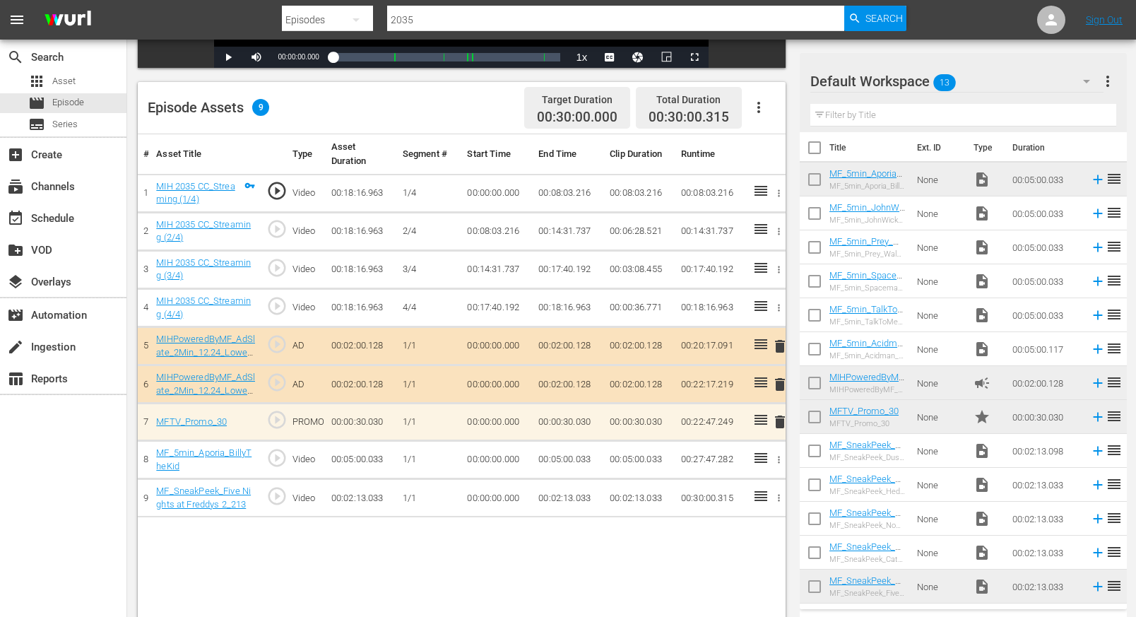
scroll to position [328, 0]
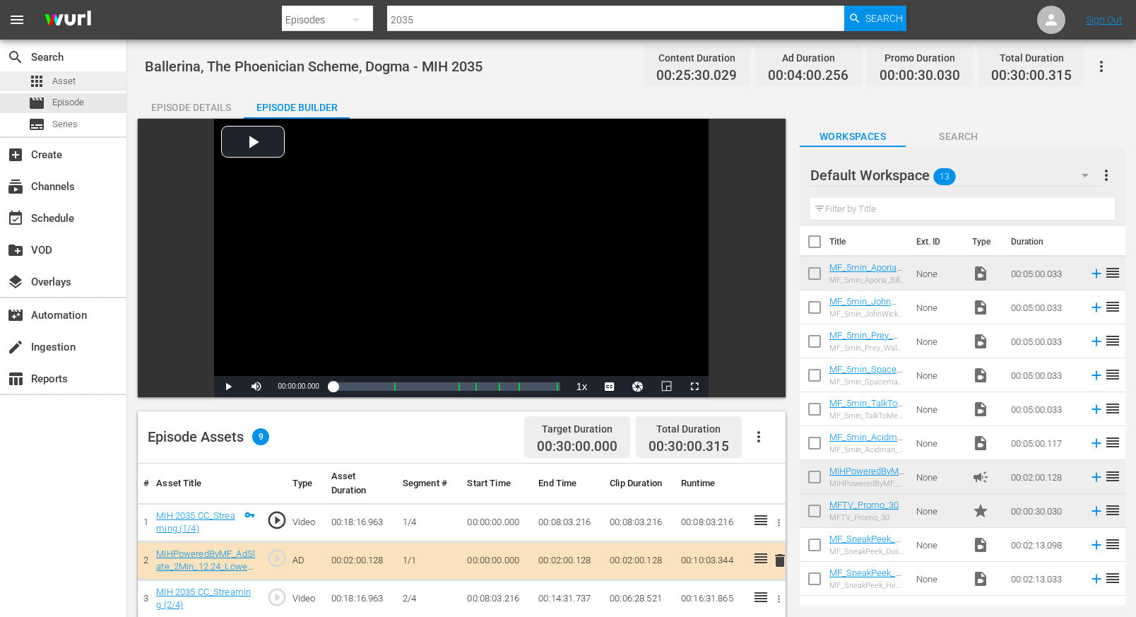
click at [71, 81] on span "Asset" at bounding box center [63, 81] width 23 height 14
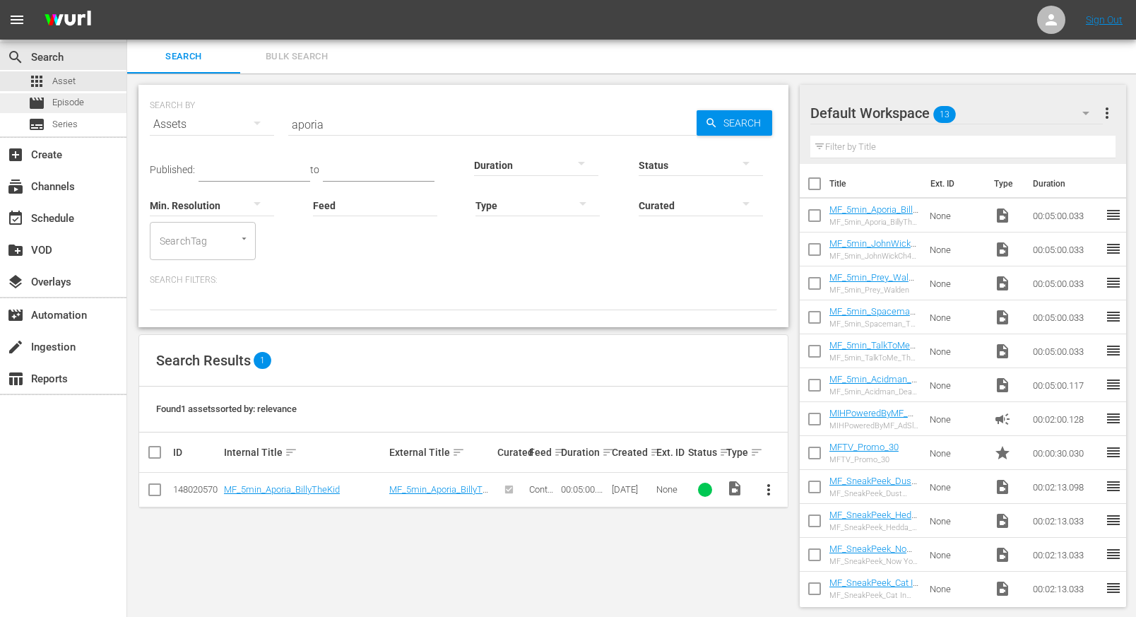
click at [64, 103] on span "Episode" at bounding box center [68, 102] width 32 height 14
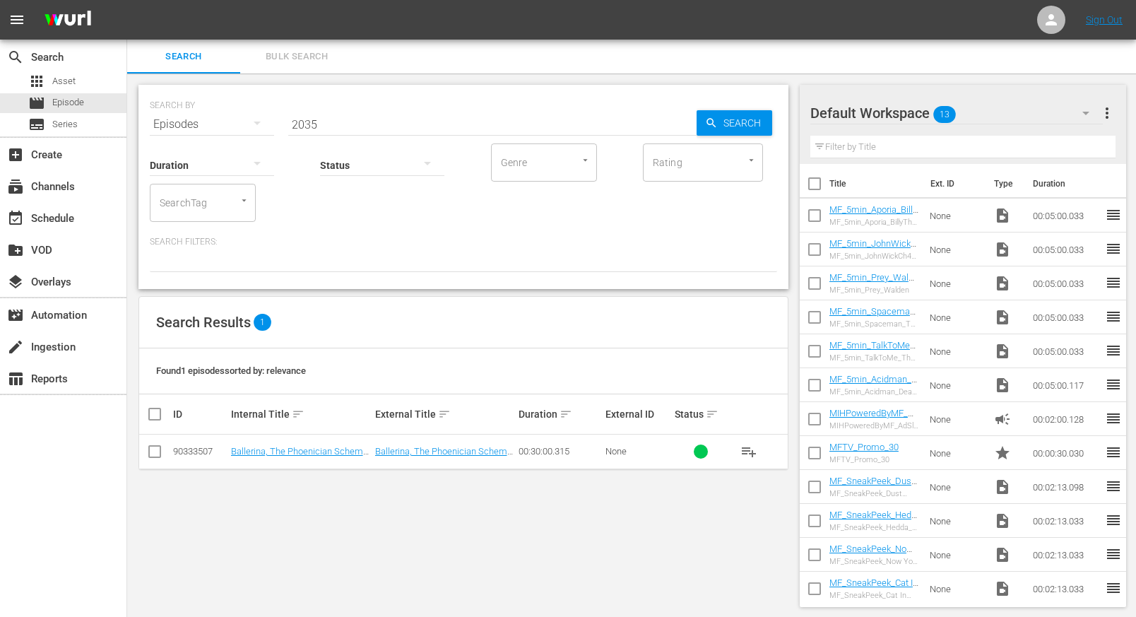
click at [812, 187] on input "checkbox" at bounding box center [815, 187] width 30 height 30
checkbox input "true"
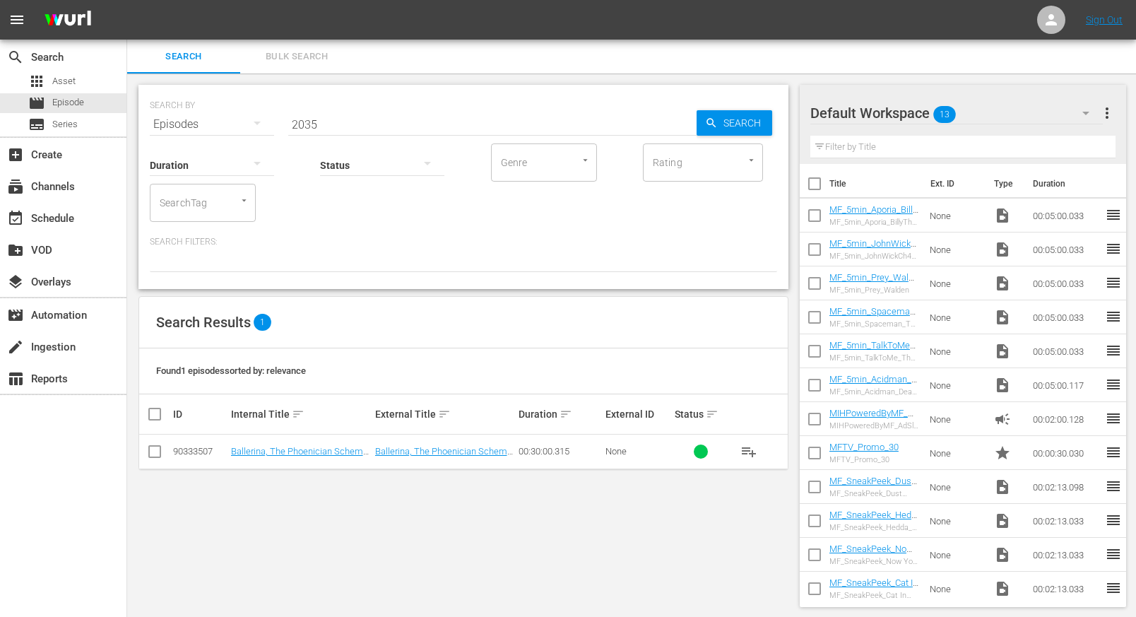
checkbox input "true"
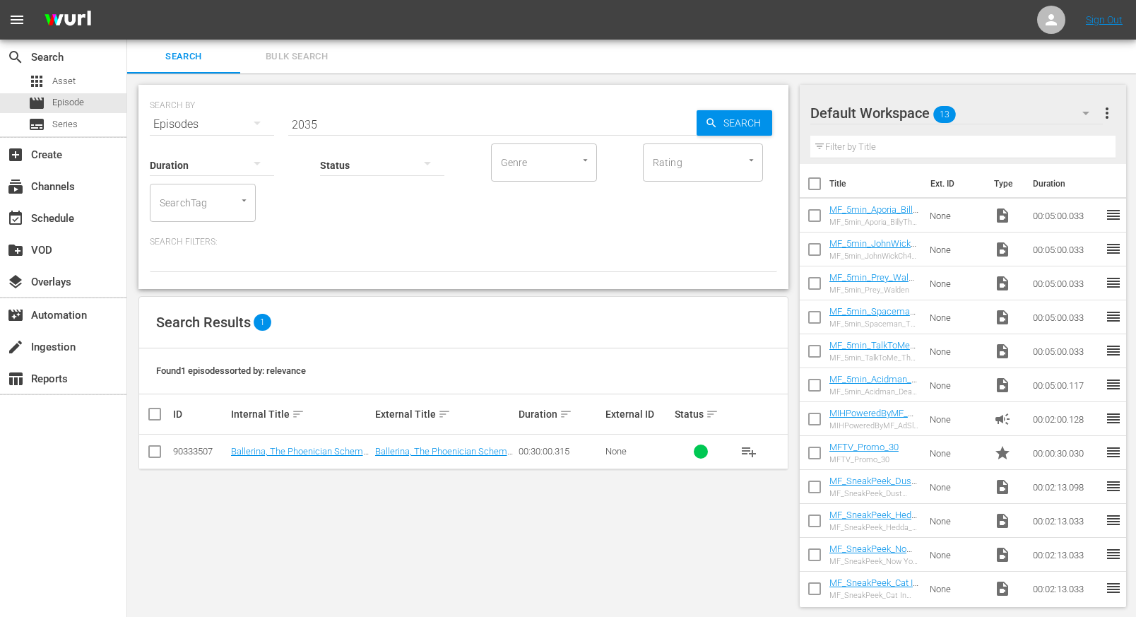
checkbox input "true"
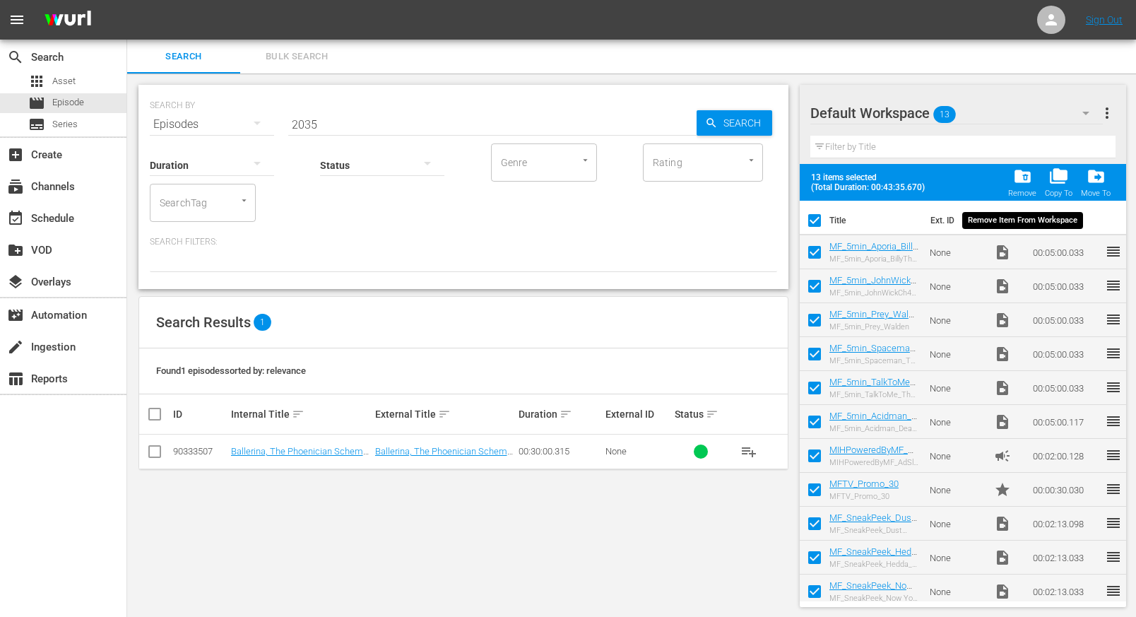
click at [1024, 175] on span "folder_delete" at bounding box center [1022, 176] width 19 height 19
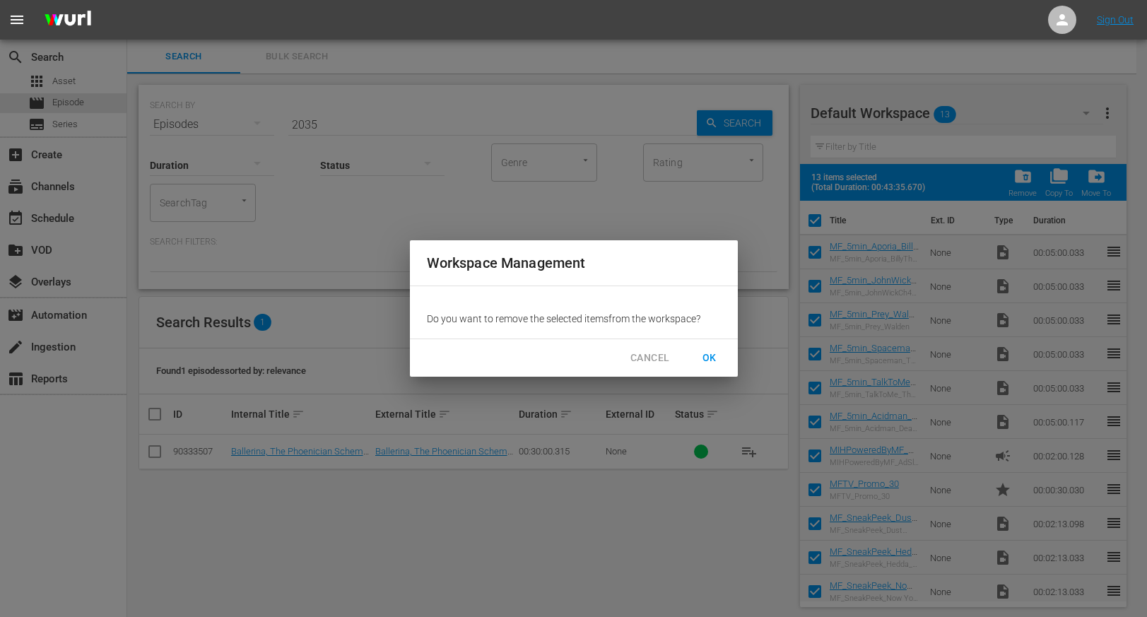
click at [704, 357] on span "OK" at bounding box center [709, 358] width 23 height 18
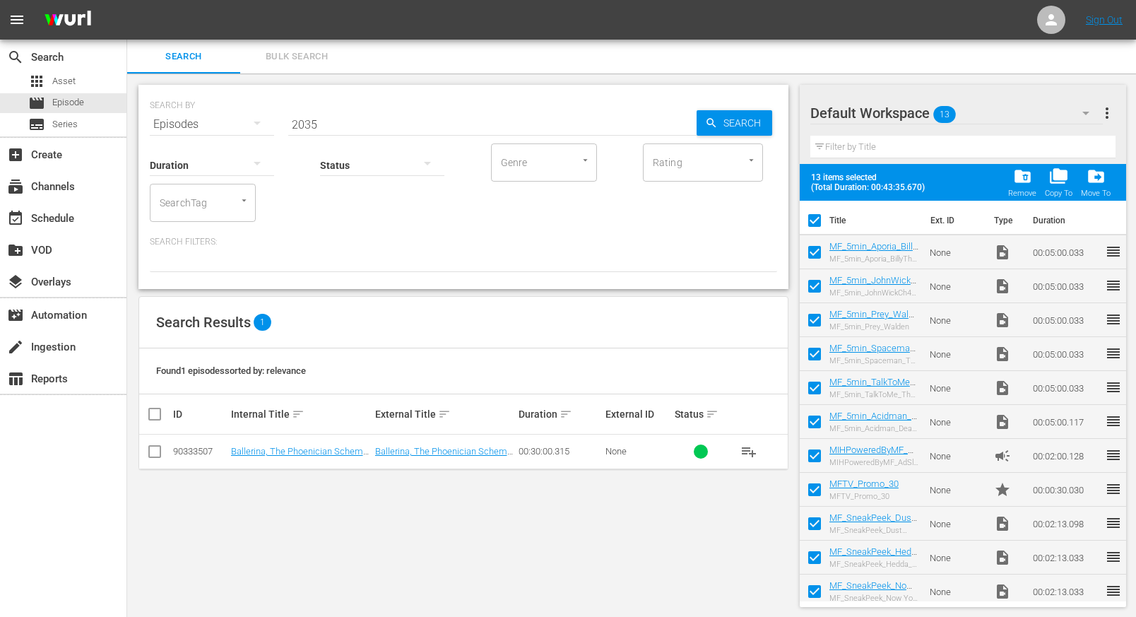
checkbox input "false"
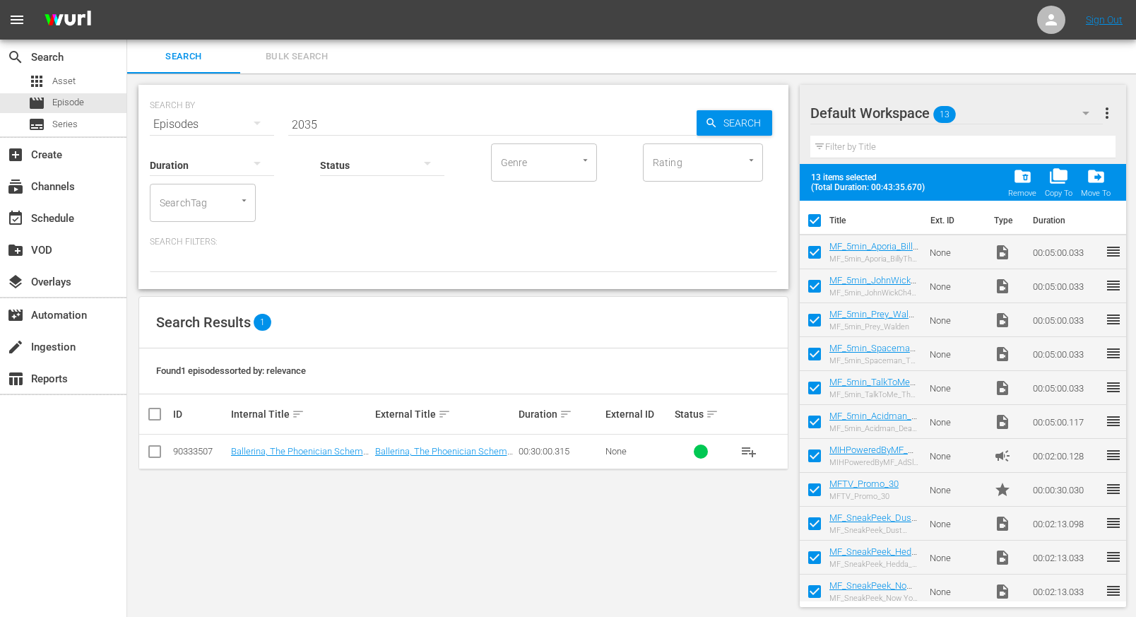
checkbox input "false"
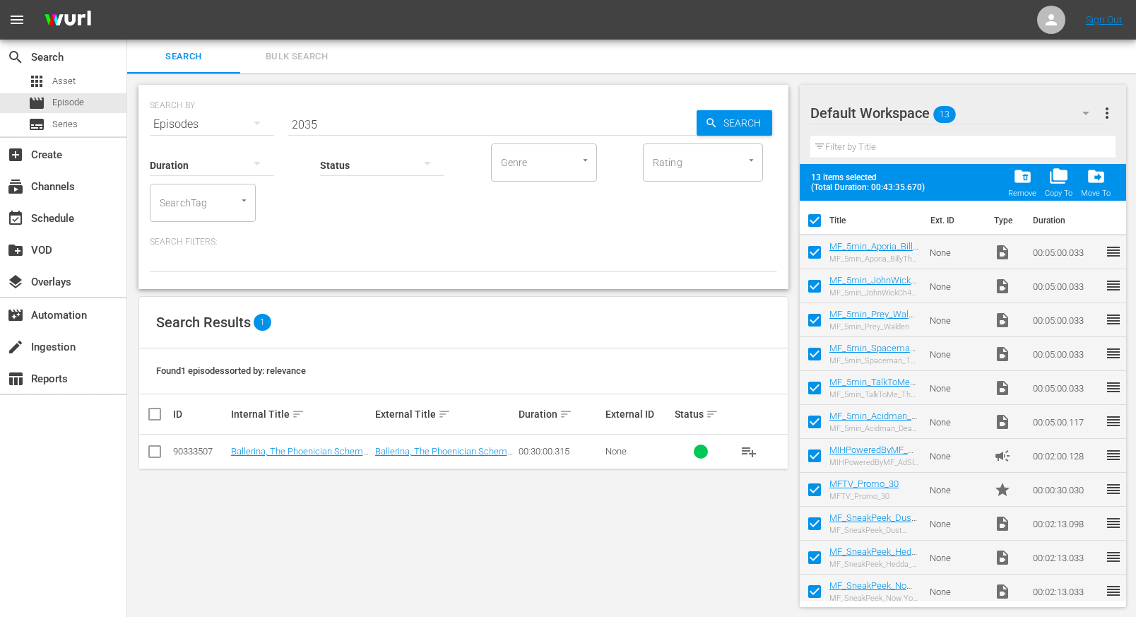
checkbox input "false"
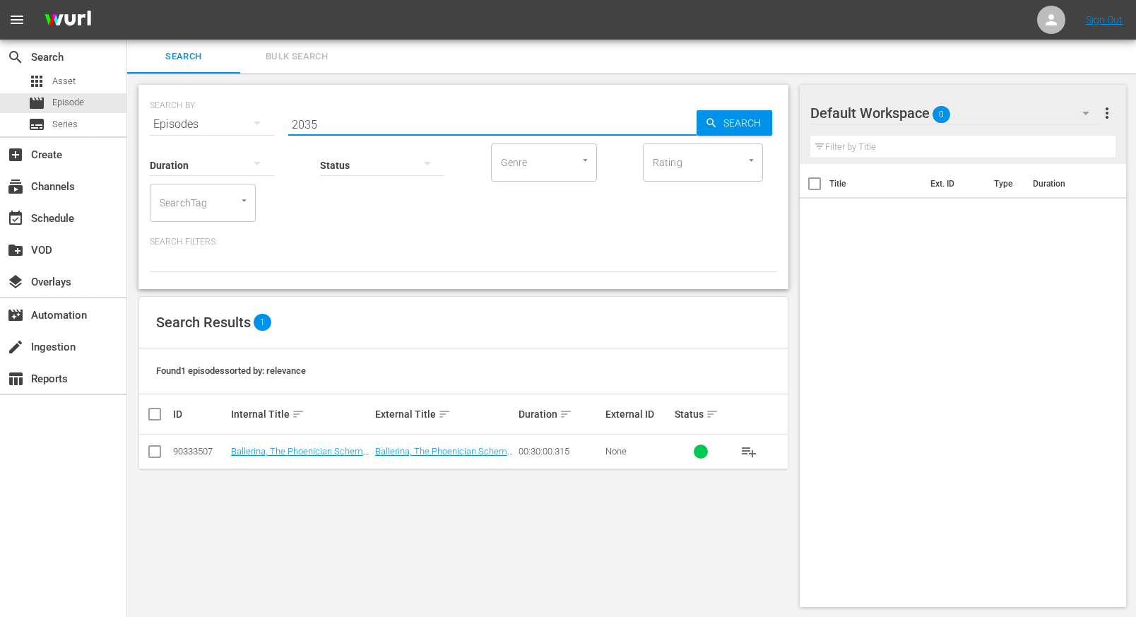
drag, startPoint x: 339, startPoint y: 122, endPoint x: 234, endPoint y: 122, distance: 104.6
click at [230, 132] on div "SEARCH BY Search By Episodes Search ID, Title, Description, Keywords, or Catego…" at bounding box center [464, 187] width 650 height 204
type input "2035taran"
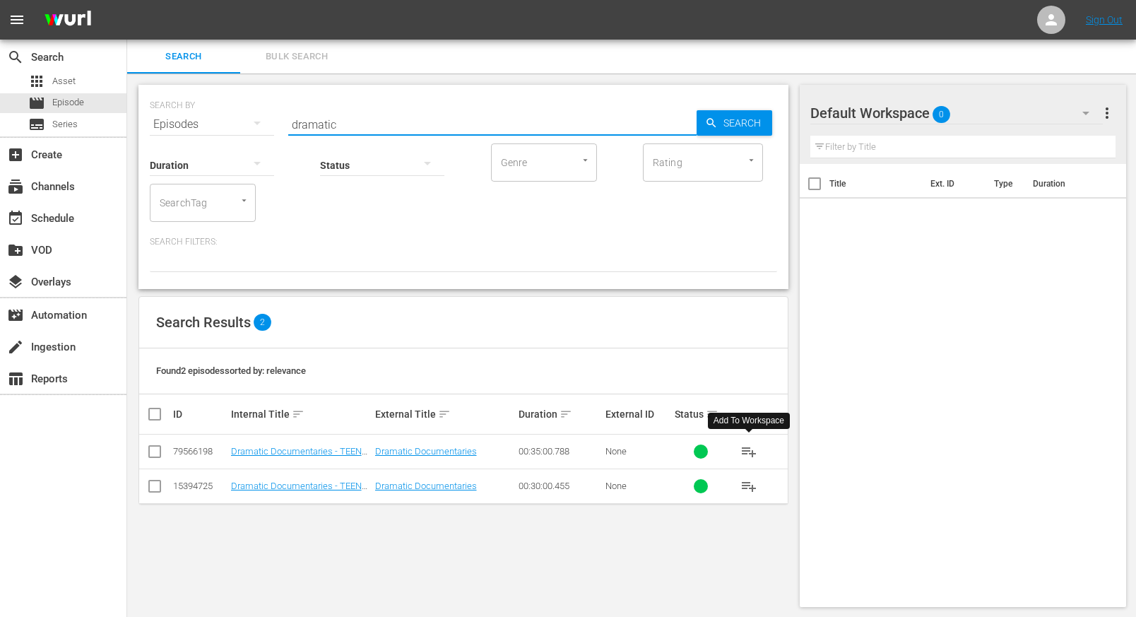
click at [751, 448] on span "playlist_add" at bounding box center [749, 451] width 17 height 17
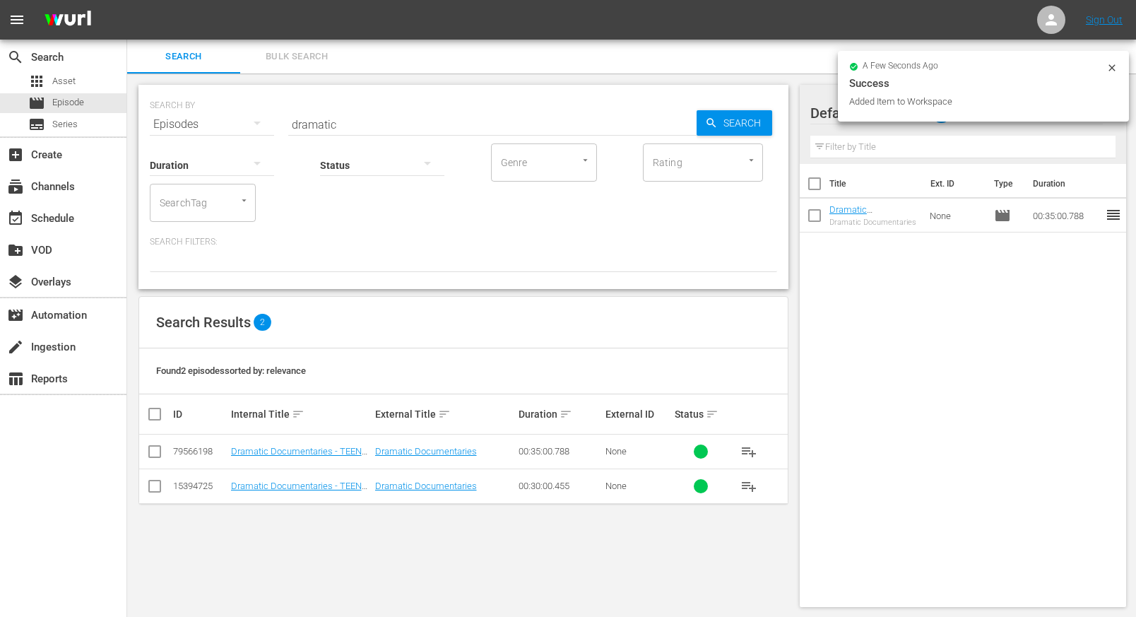
click at [748, 485] on span "playlist_add" at bounding box center [749, 486] width 17 height 17
drag, startPoint x: 335, startPoint y: 128, endPoint x: 238, endPoint y: 131, distance: 96.9
click at [235, 131] on div "SEARCH BY Search By Episodes Search ID, Title, Description, Keywords, or Catego…" at bounding box center [464, 187] width 650 height 204
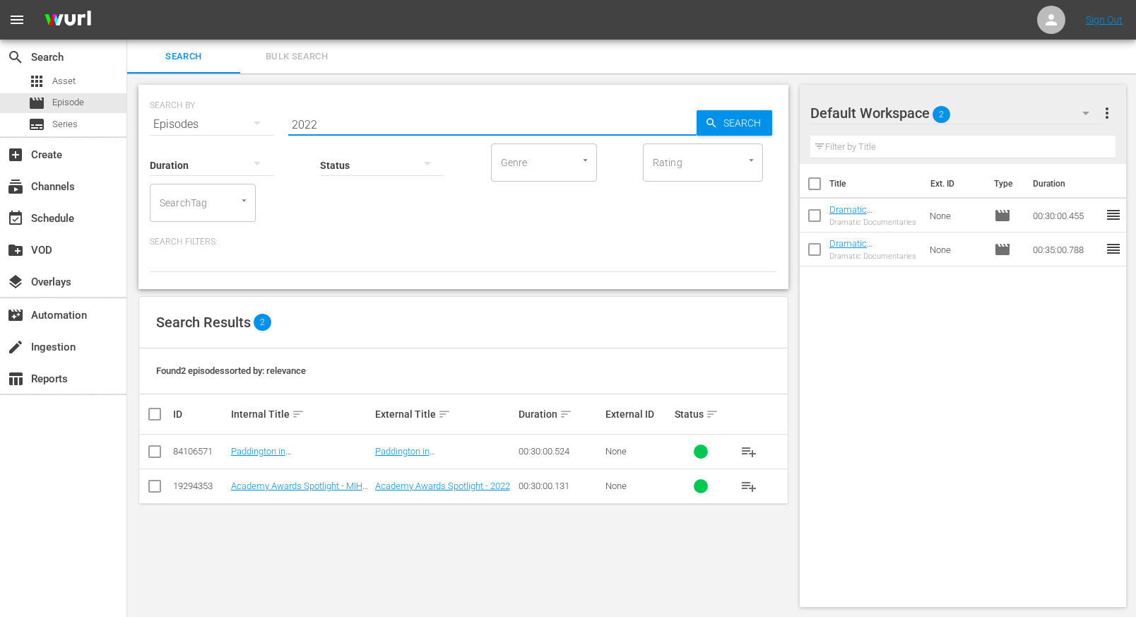
click at [746, 452] on span "playlist_add" at bounding box center [749, 451] width 17 height 17
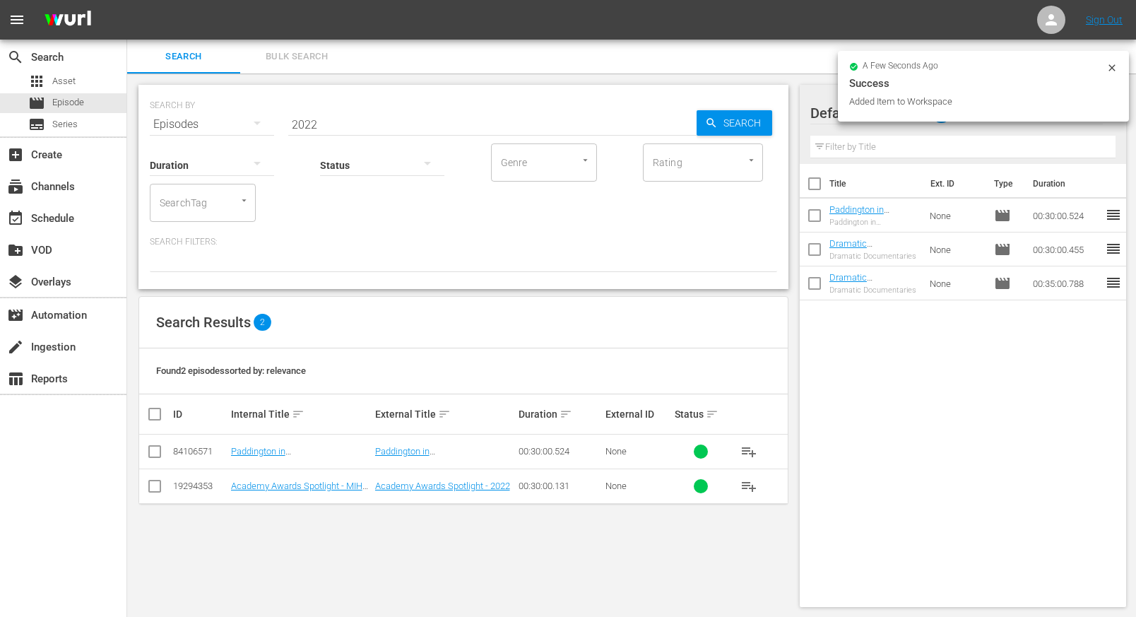
drag, startPoint x: 329, startPoint y: 124, endPoint x: 341, endPoint y: 124, distance: 12.0
click at [329, 124] on input "2022" at bounding box center [492, 124] width 408 height 34
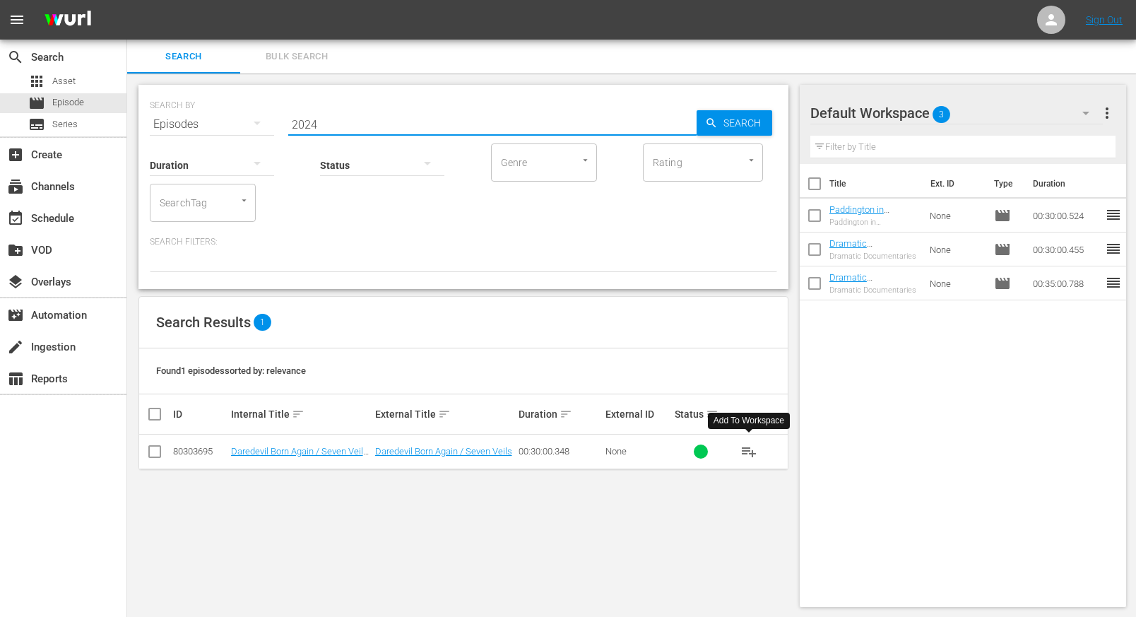
click at [749, 449] on span "playlist_add" at bounding box center [749, 451] width 17 height 17
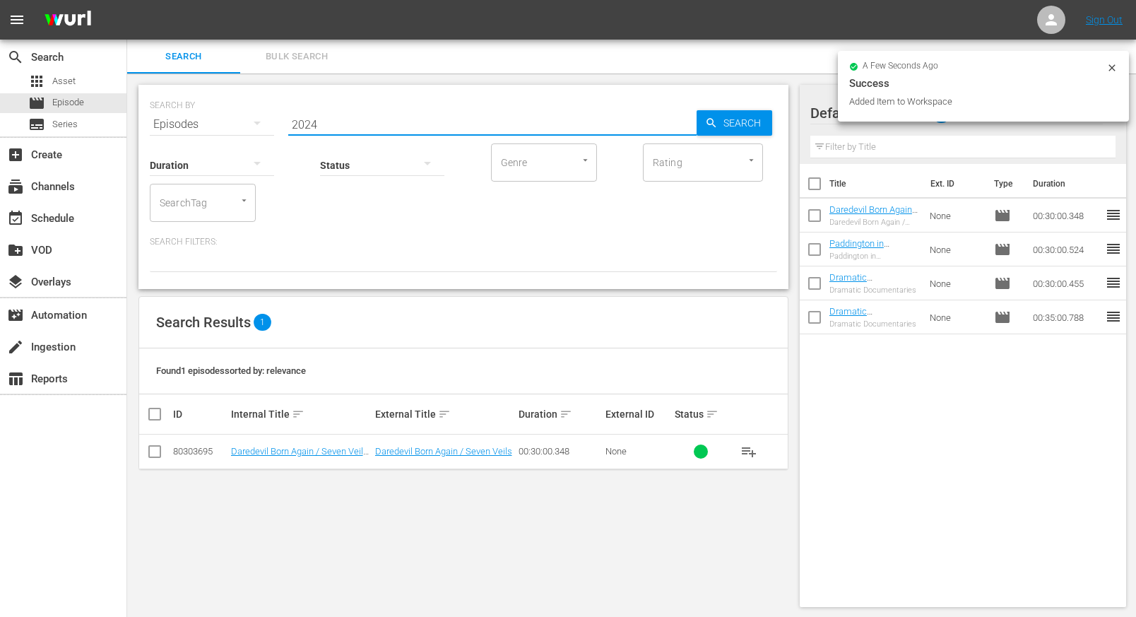
drag, startPoint x: 327, startPoint y: 127, endPoint x: 245, endPoint y: 118, distance: 82.5
click at [240, 126] on div "SEARCH BY Search By Episodes Search ID, Title, Description, Keywords, or Catego…" at bounding box center [464, 115] width 628 height 51
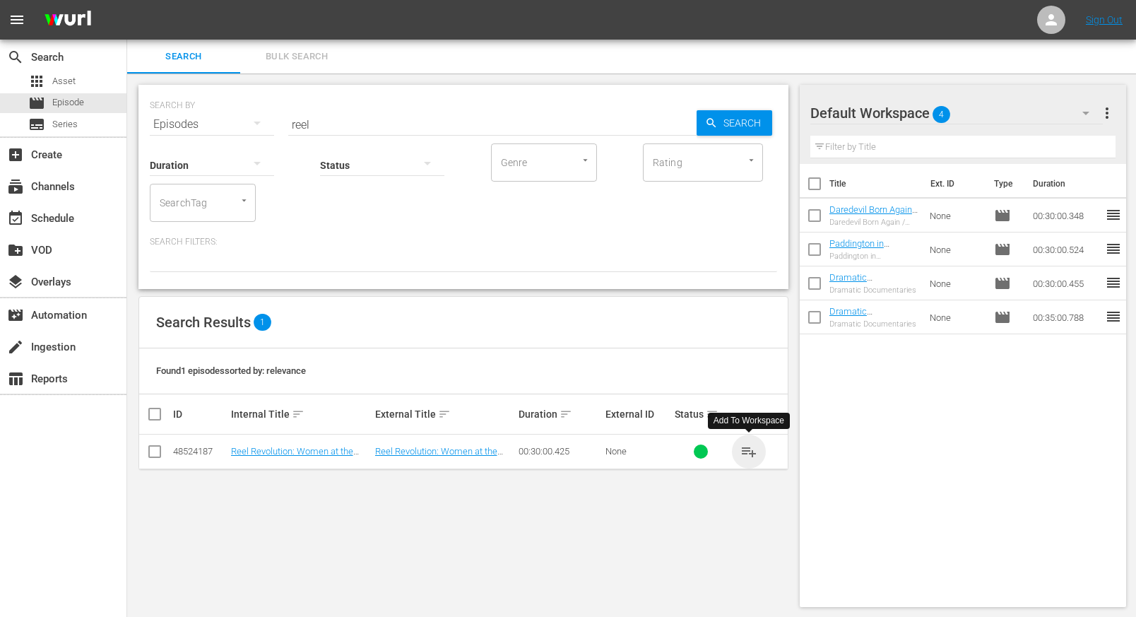
click at [751, 451] on span "playlist_add" at bounding box center [749, 451] width 17 height 17
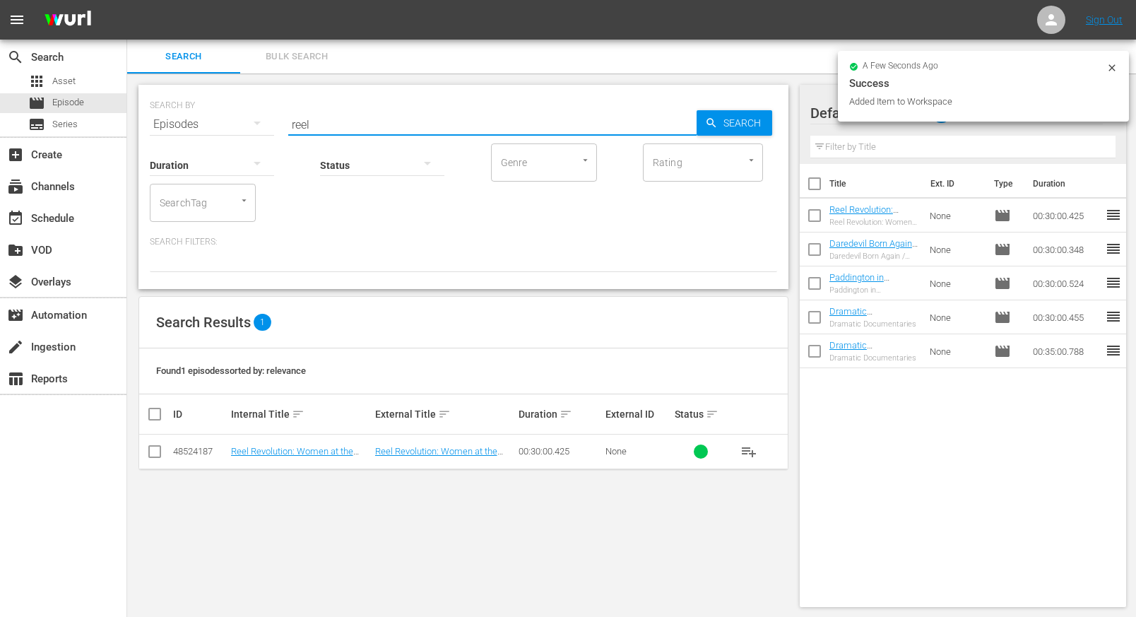
drag, startPoint x: 319, startPoint y: 125, endPoint x: 259, endPoint y: 133, distance: 60.6
click at [261, 134] on div "SEARCH BY Search By Episodes Search ID, Title, Description, Keywords, or Catego…" at bounding box center [464, 187] width 650 height 204
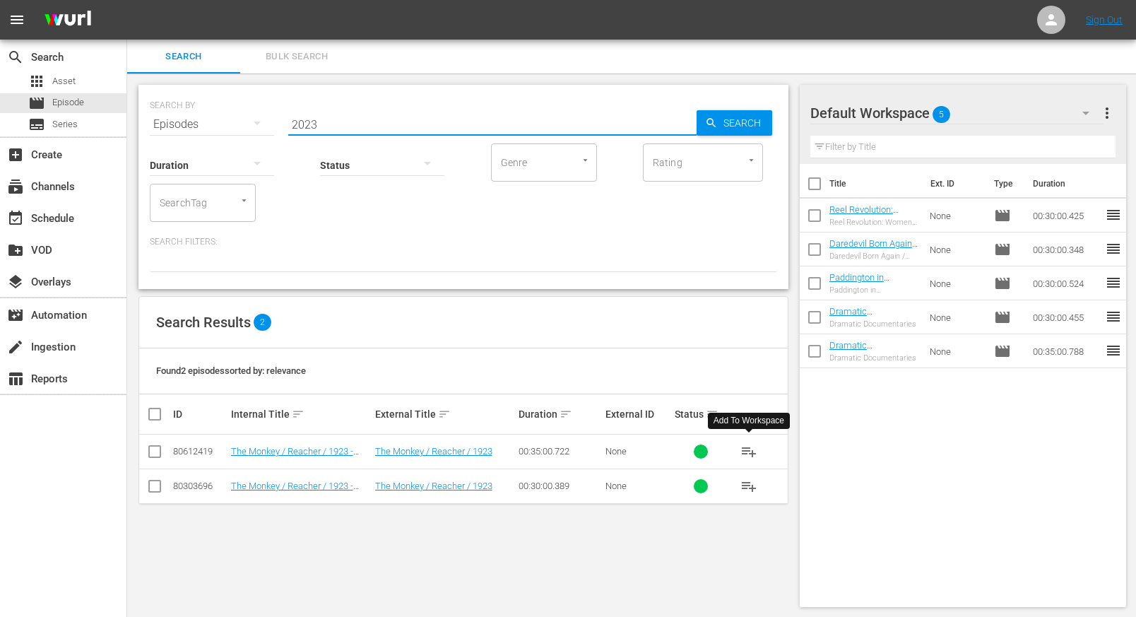
click at [750, 452] on span "playlist_add" at bounding box center [749, 451] width 17 height 17
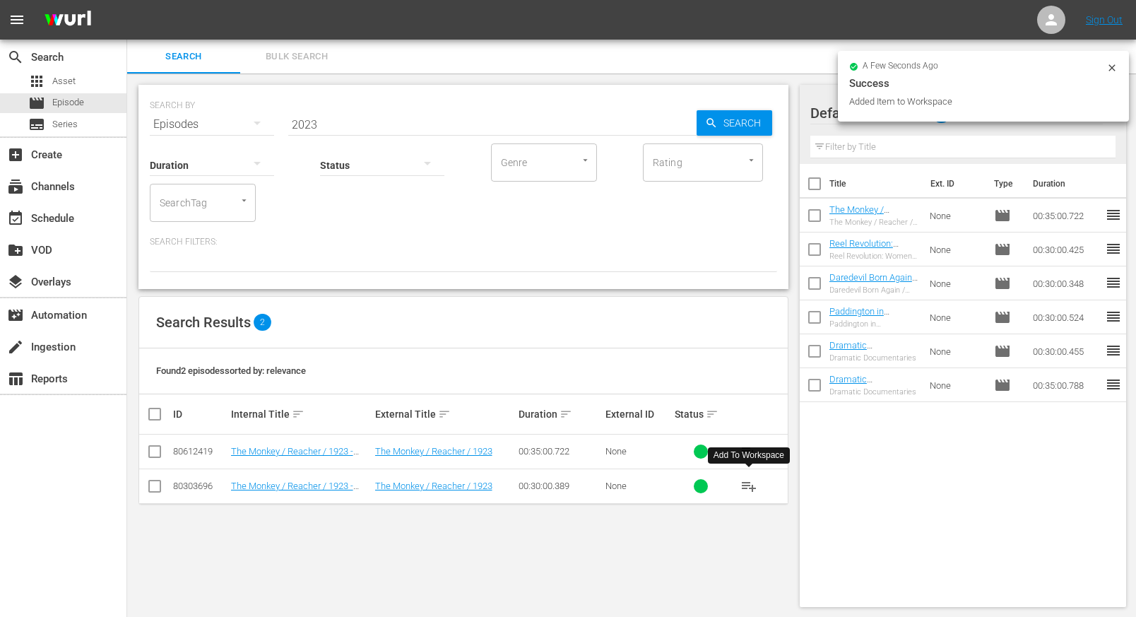
click at [748, 486] on span "playlist_add" at bounding box center [749, 486] width 17 height 17
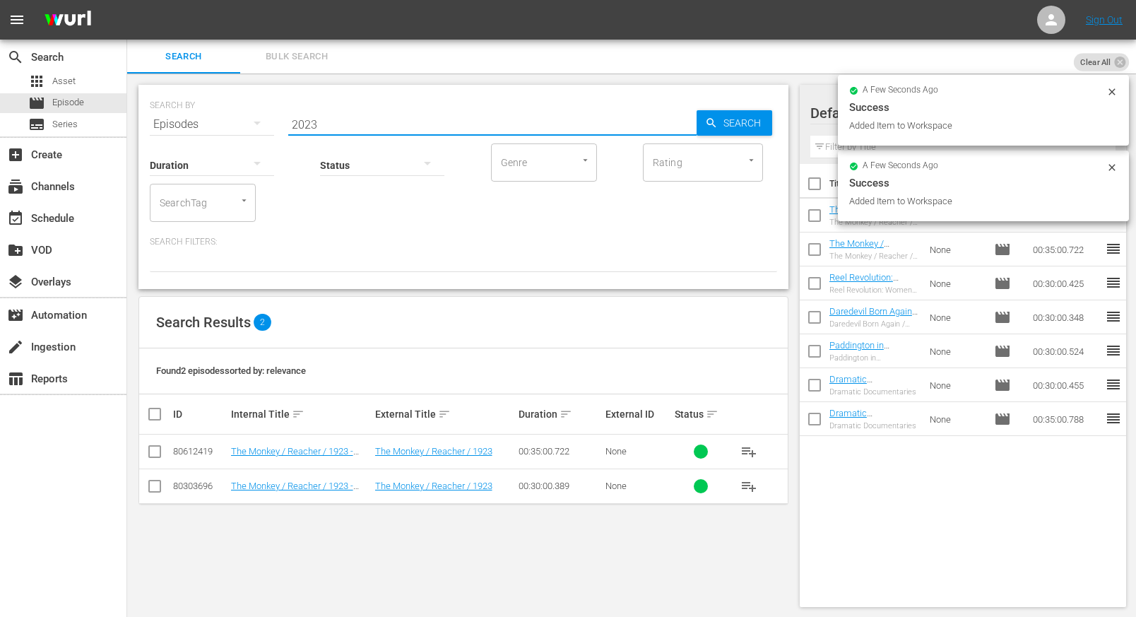
drag, startPoint x: 319, startPoint y: 127, endPoint x: 220, endPoint y: 131, distance: 99.7
click at [229, 132] on div "SEARCH BY Search By Episodes Search ID, Title, Description, Keywords, or Catego…" at bounding box center [464, 187] width 650 height 204
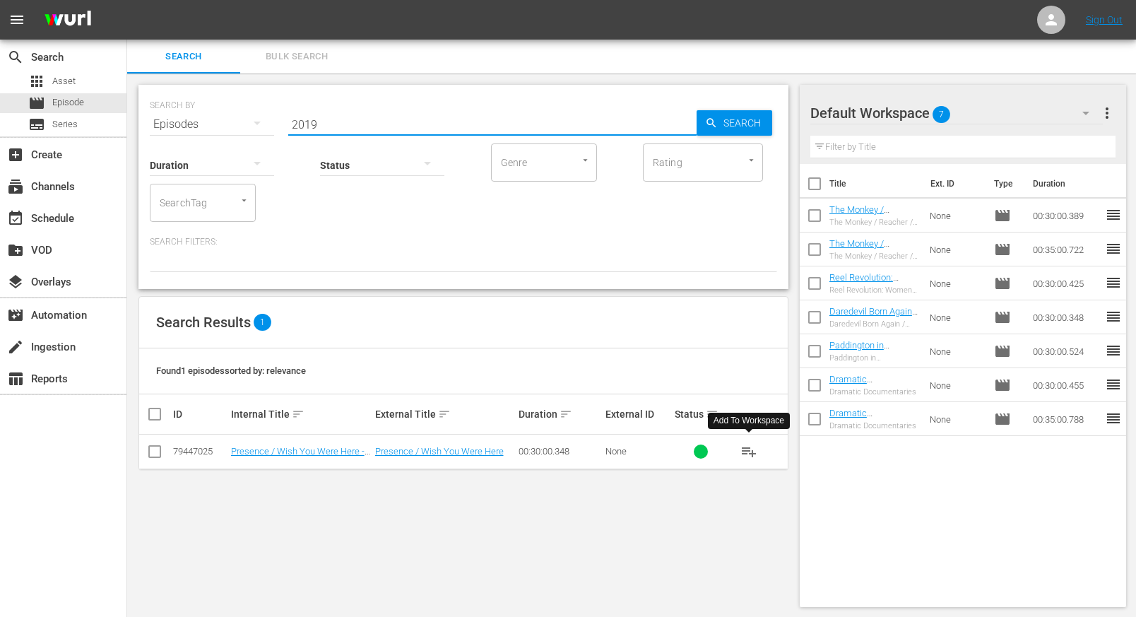
click at [753, 449] on span "playlist_add" at bounding box center [749, 451] width 17 height 17
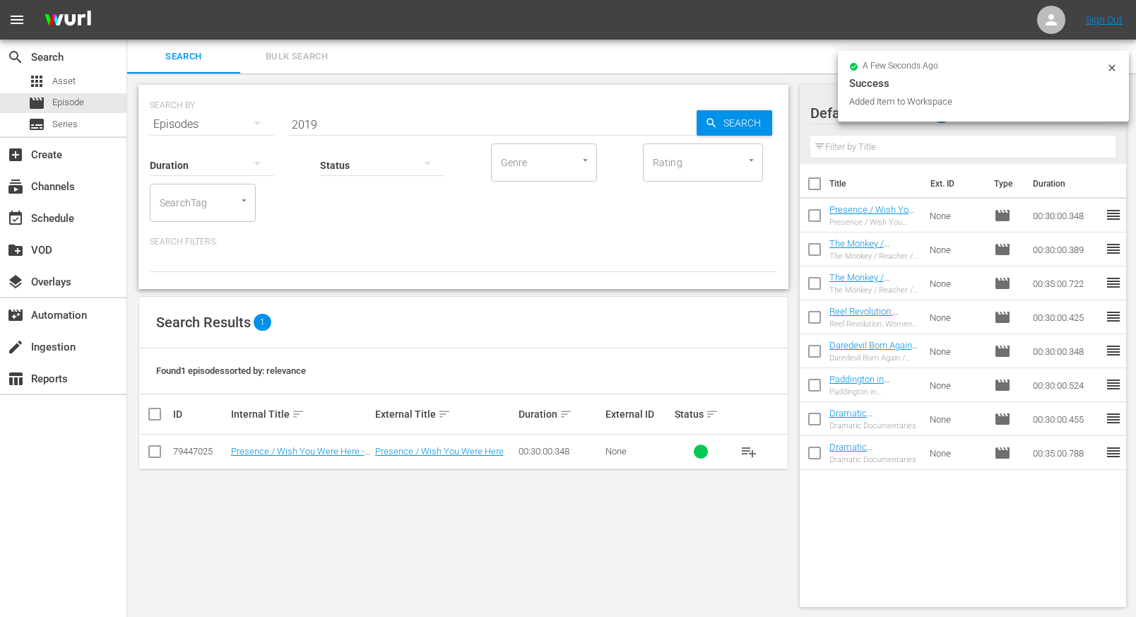
click at [320, 131] on div "Status" at bounding box center [382, 156] width 124 height 51
drag, startPoint x: 332, startPoint y: 124, endPoint x: 353, endPoint y: 138, distance: 24.5
click at [330, 126] on input "2019" at bounding box center [492, 124] width 408 height 34
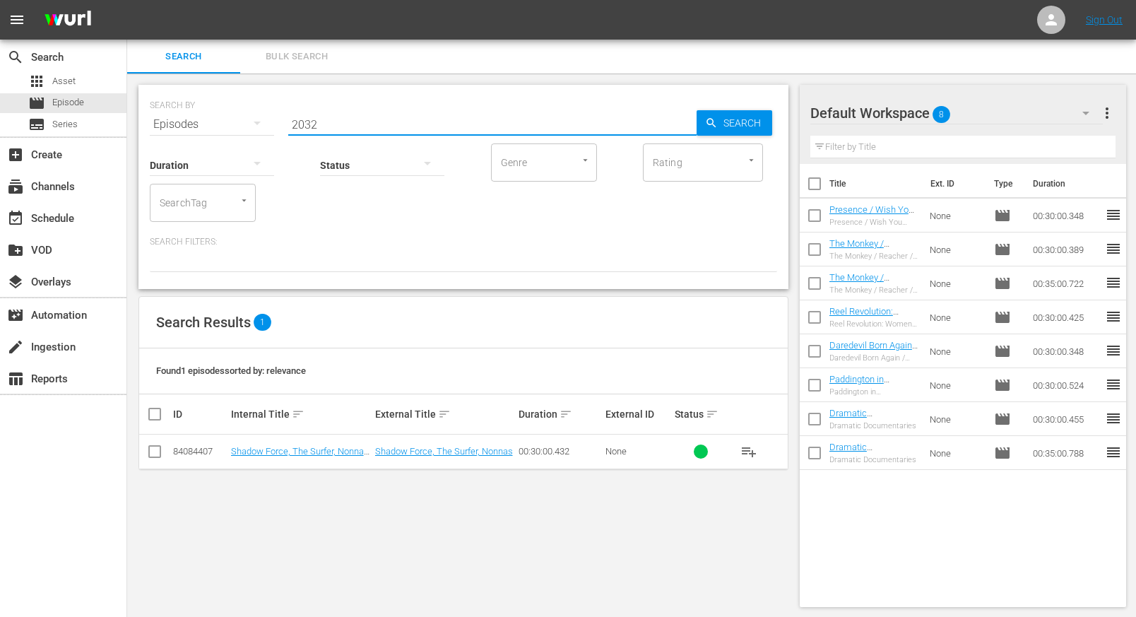
click at [746, 451] on span "playlist_add" at bounding box center [749, 451] width 17 height 17
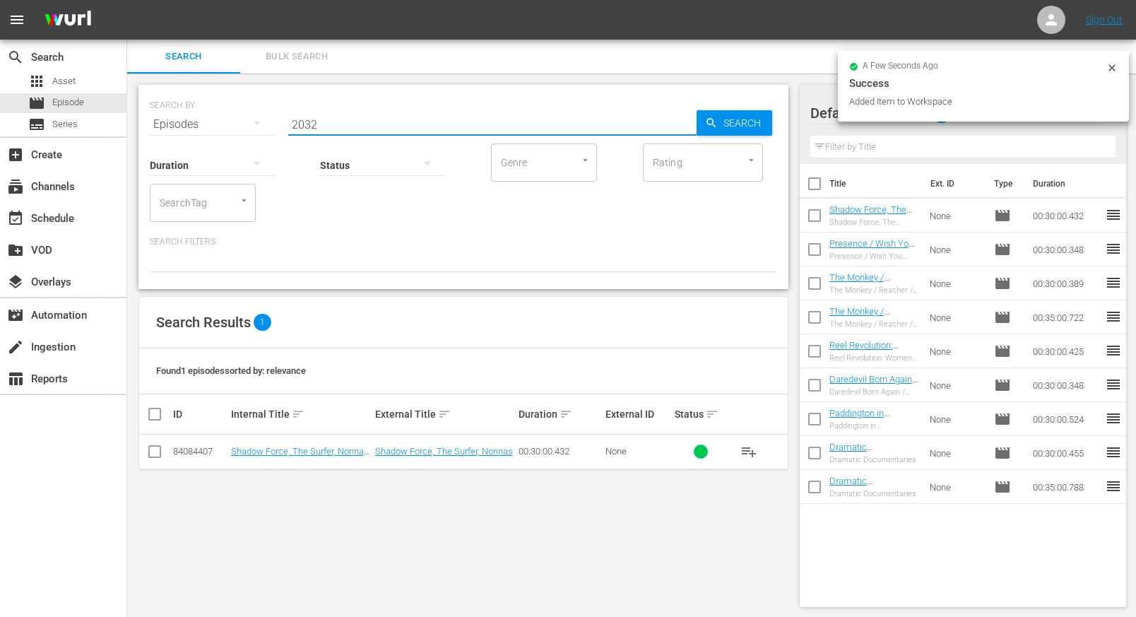
drag, startPoint x: 328, startPoint y: 129, endPoint x: 247, endPoint y: 128, distance: 80.6
click at [246, 130] on div "SEARCH BY Search By Episodes Search ID, Title, Description, Keywords, or Catego…" at bounding box center [464, 115] width 628 height 51
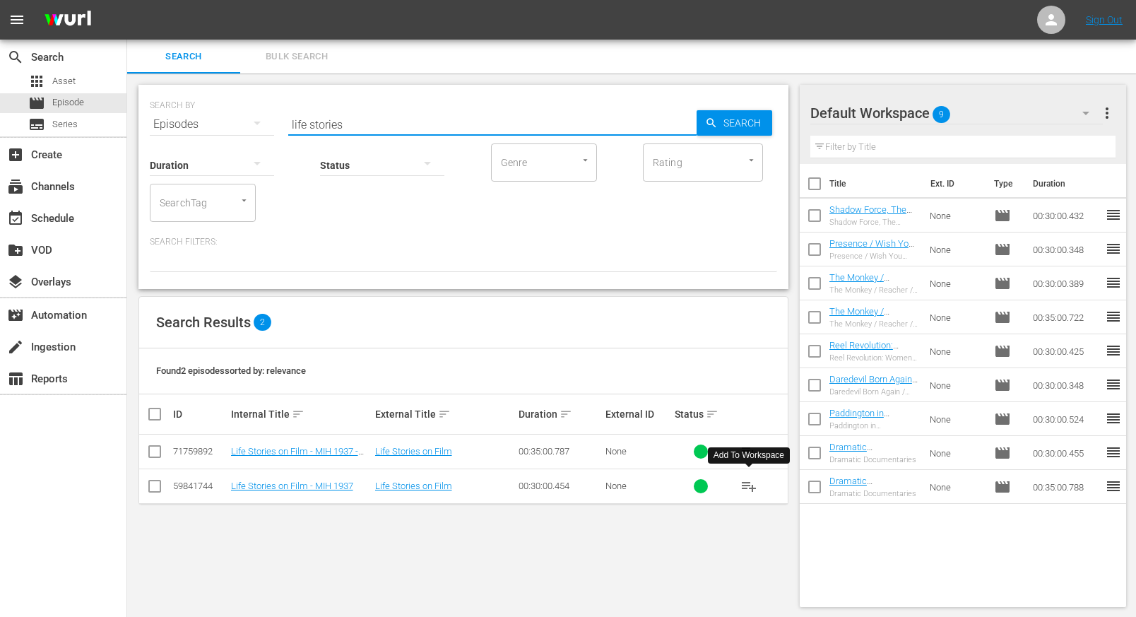
drag, startPoint x: 751, startPoint y: 488, endPoint x: 753, endPoint y: 506, distance: 17.8
click at [751, 488] on span "playlist_add" at bounding box center [749, 486] width 17 height 17
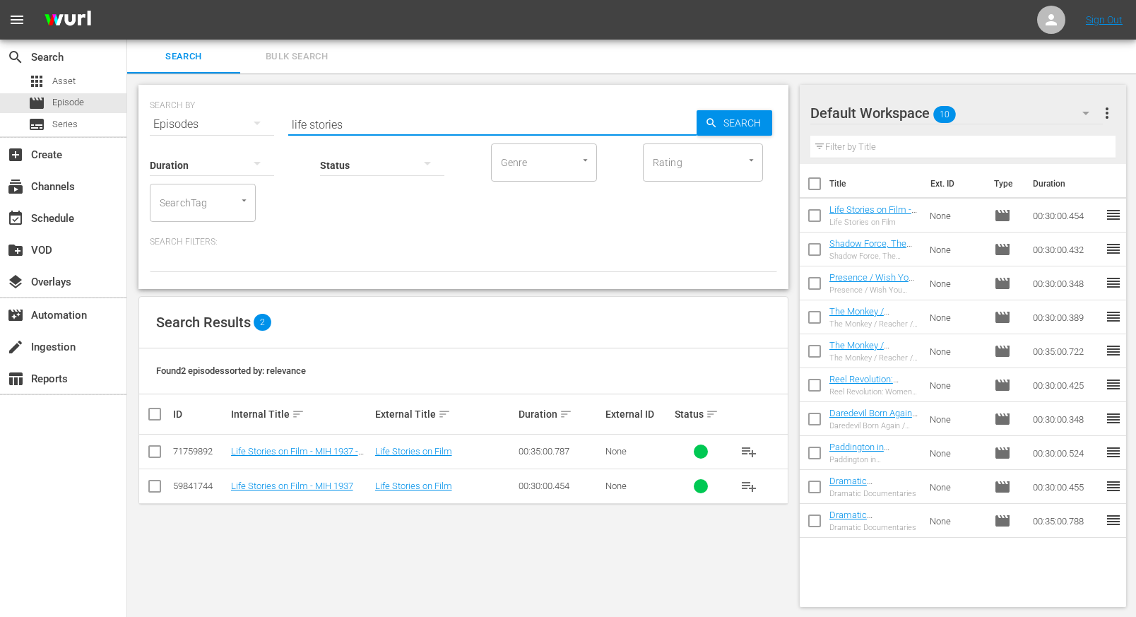
drag, startPoint x: 348, startPoint y: 126, endPoint x: 259, endPoint y: 129, distance: 88.4
click at [259, 129] on div "SEARCH BY Search By Episodes Search ID, Title, Description, Keywords, or Catego…" at bounding box center [464, 115] width 628 height 51
type input "2033"
click at [436, 484] on link "Murderbot, Wick is Pain" at bounding box center [422, 486] width 94 height 11
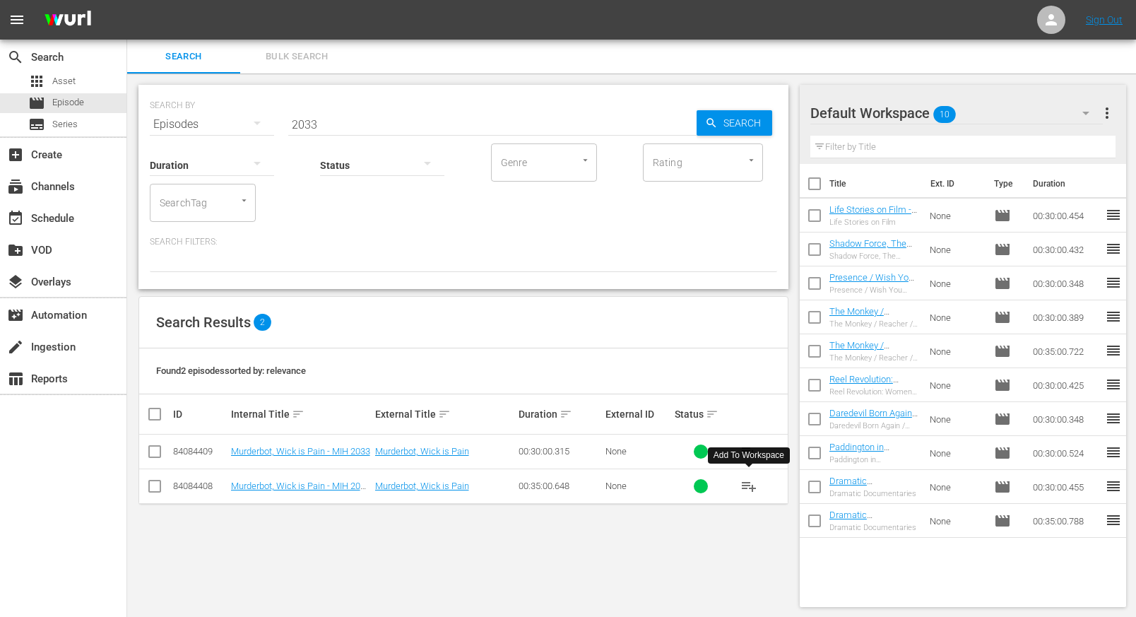
click at [746, 485] on span "playlist_add" at bounding box center [749, 486] width 17 height 17
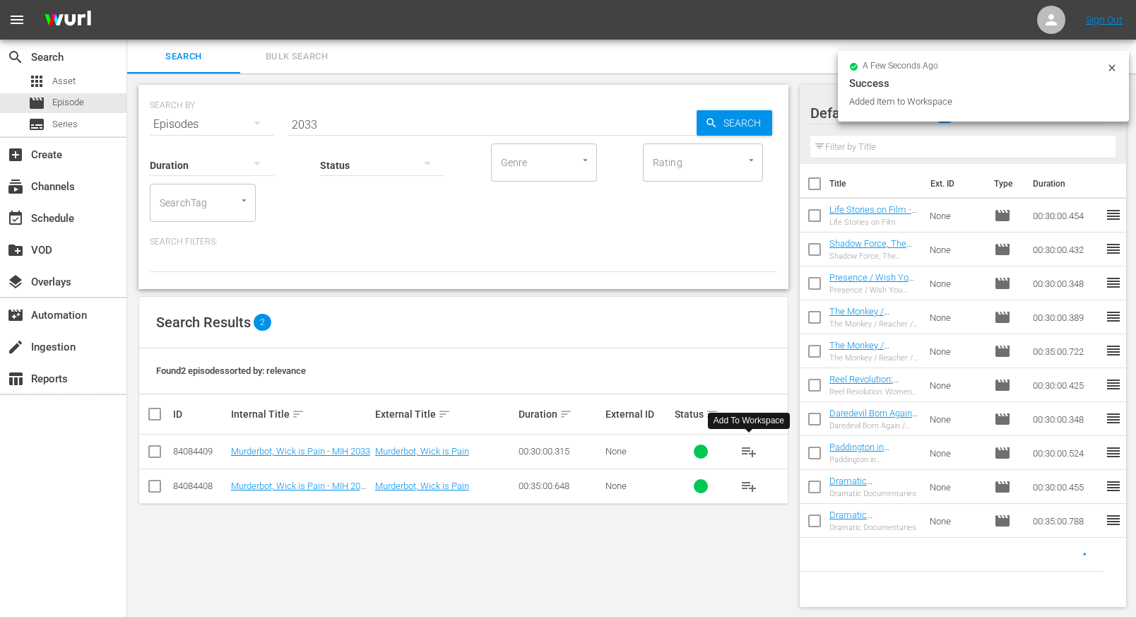
click at [748, 452] on span "playlist_add" at bounding box center [749, 451] width 17 height 17
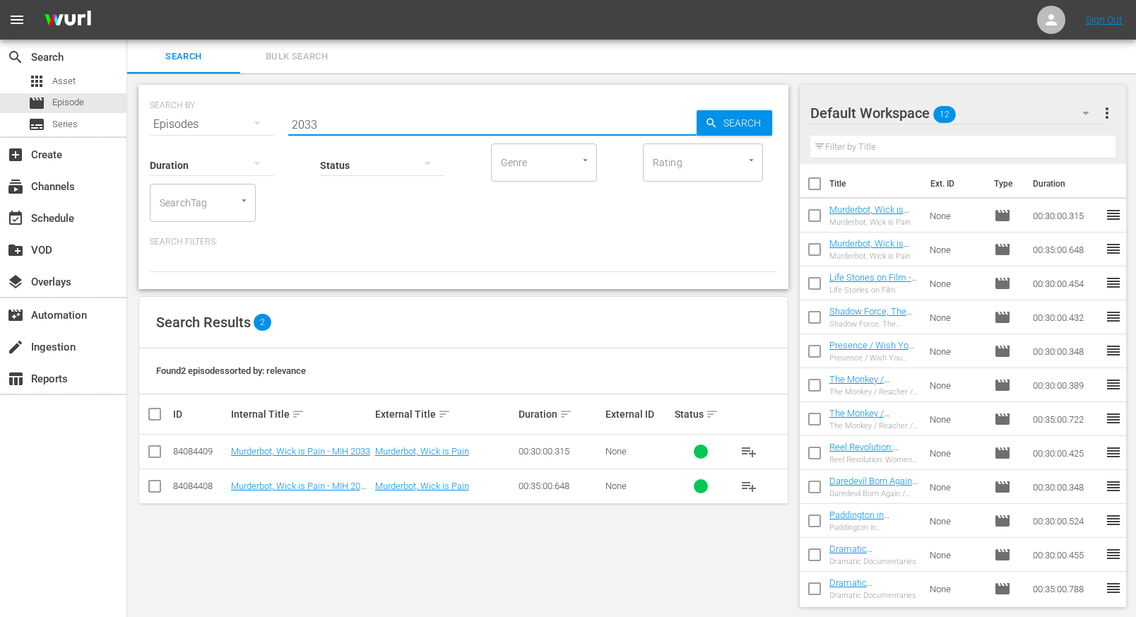
drag, startPoint x: 337, startPoint y: 122, endPoint x: 270, endPoint y: 119, distance: 67.2
click at [270, 121] on div "SEARCH BY Search By Episodes Search ID, Title, Description, Keywords, or Catego…" at bounding box center [464, 115] width 628 height 51
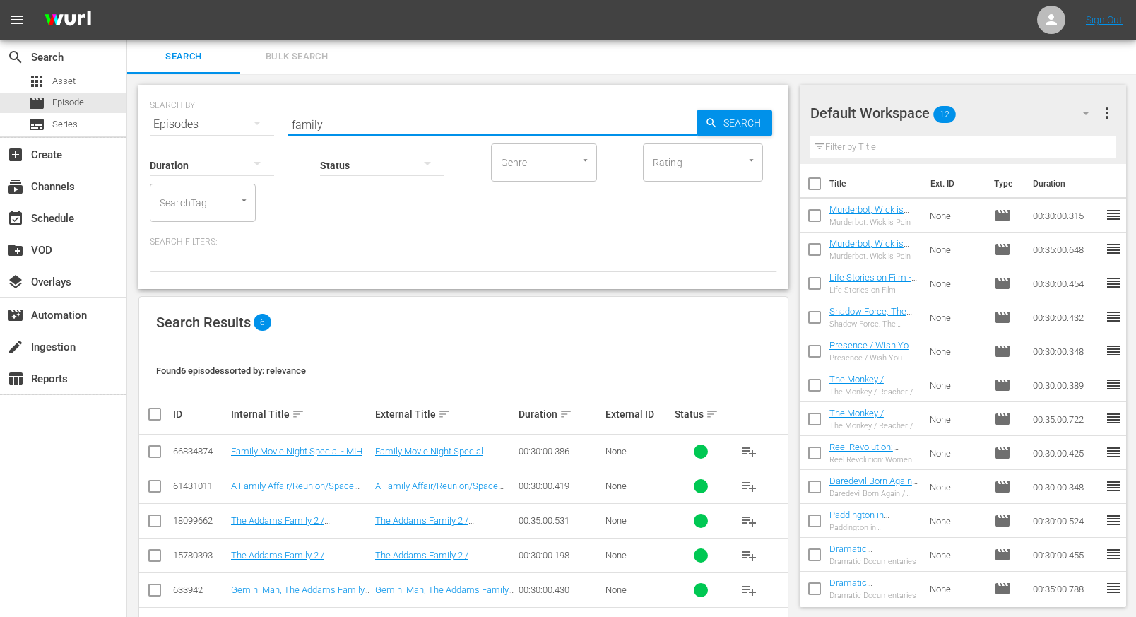
click at [426, 269] on div at bounding box center [464, 260] width 628 height 24
click at [749, 449] on span "playlist_add" at bounding box center [749, 451] width 17 height 17
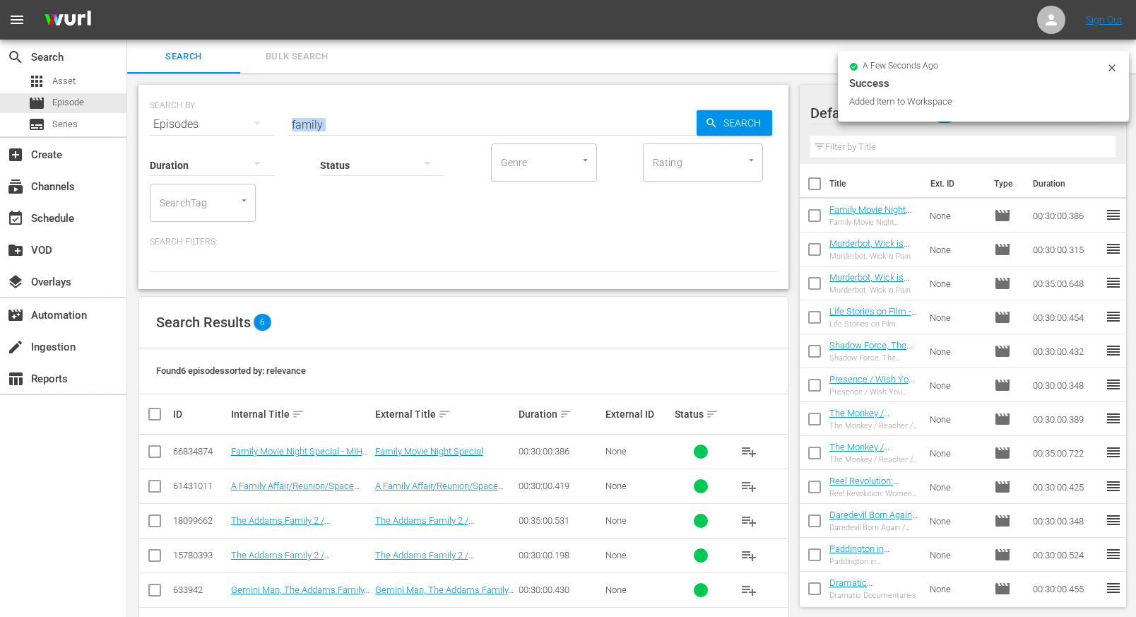
drag, startPoint x: 314, startPoint y: 129, endPoint x: 259, endPoint y: 122, distance: 56.2
click at [254, 125] on div "SEARCH BY Search By Episodes Search ID, Title, Description, Keywords, or Catego…" at bounding box center [464, 187] width 650 height 204
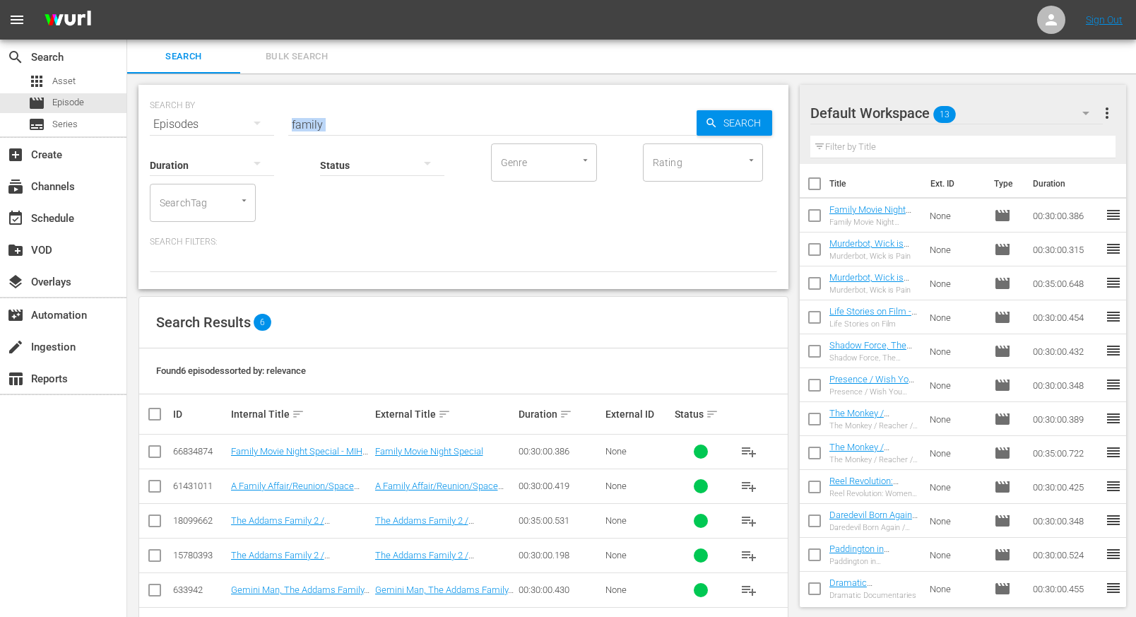
click at [399, 125] on input "family" at bounding box center [492, 124] width 408 height 34
type input "2040"
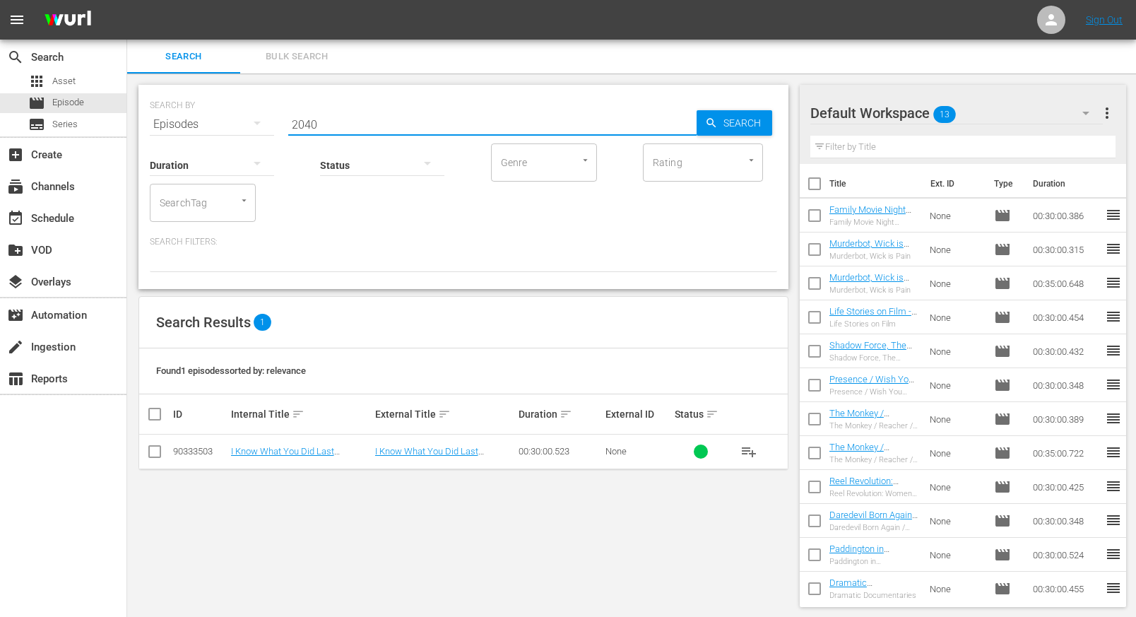
click at [751, 452] on span "playlist_add" at bounding box center [749, 451] width 17 height 17
drag, startPoint x: 331, startPoint y: 126, endPoint x: 274, endPoint y: 124, distance: 57.3
click at [266, 126] on div "SEARCH BY Search By Episodes Search ID, Title, Description, Keywords, or Catego…" at bounding box center [464, 115] width 628 height 51
click at [749, 449] on span "playlist_add" at bounding box center [749, 451] width 17 height 17
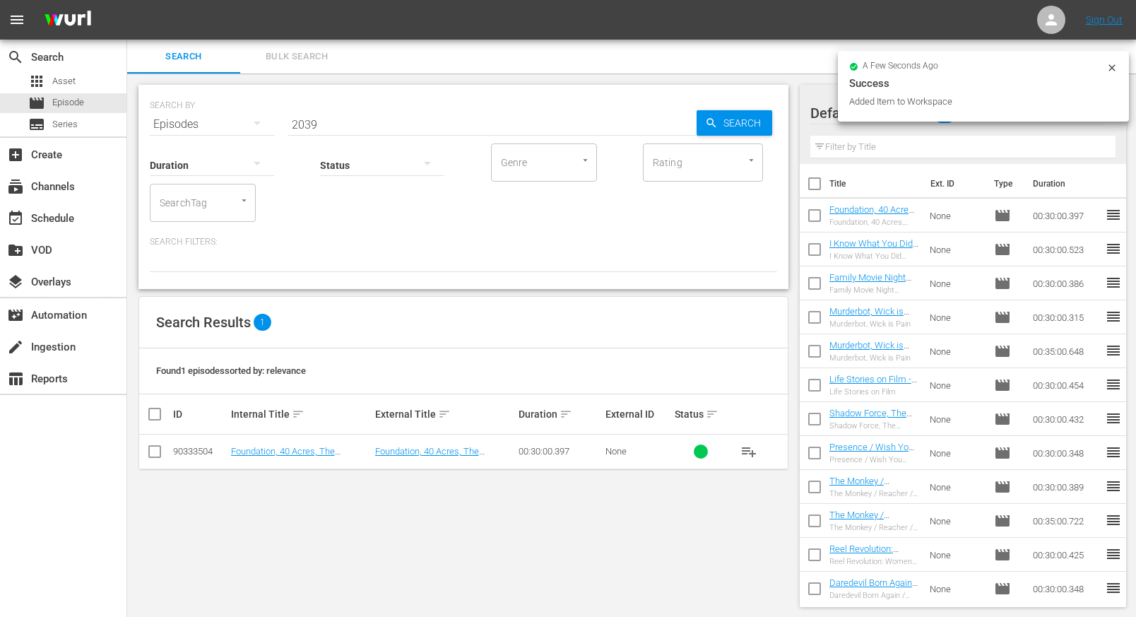
drag, startPoint x: 300, startPoint y: 124, endPoint x: 257, endPoint y: 119, distance: 42.7
click at [257, 120] on div "SEARCH BY Search By Episodes Search ID, Title, Description, Keywords, or Catego…" at bounding box center [464, 115] width 628 height 51
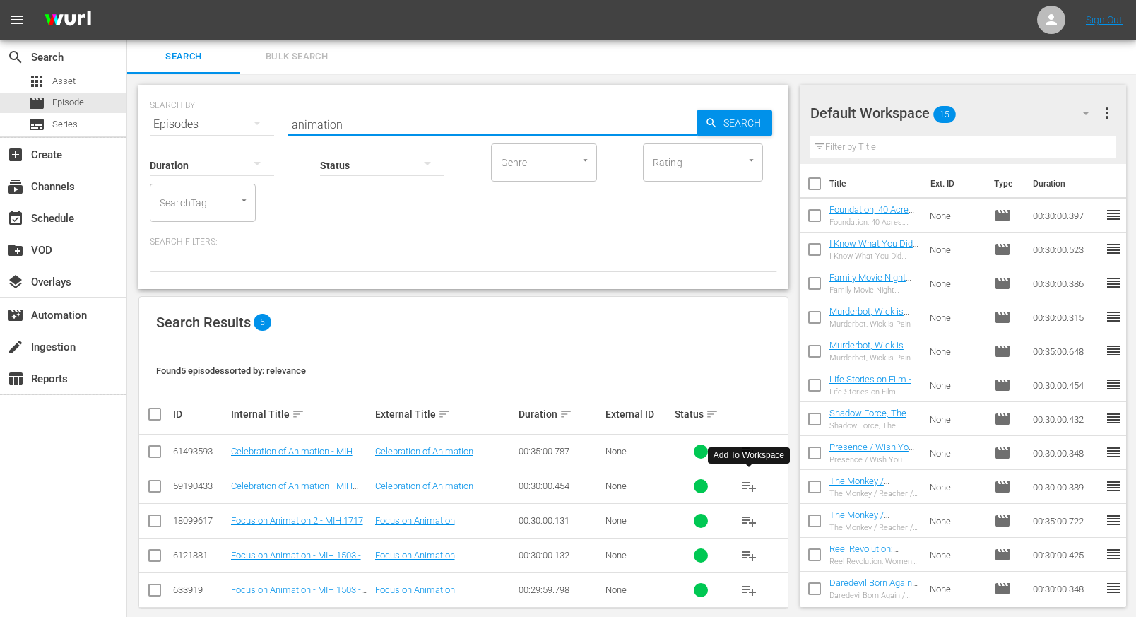
click at [750, 485] on span "playlist_add" at bounding box center [749, 486] width 17 height 17
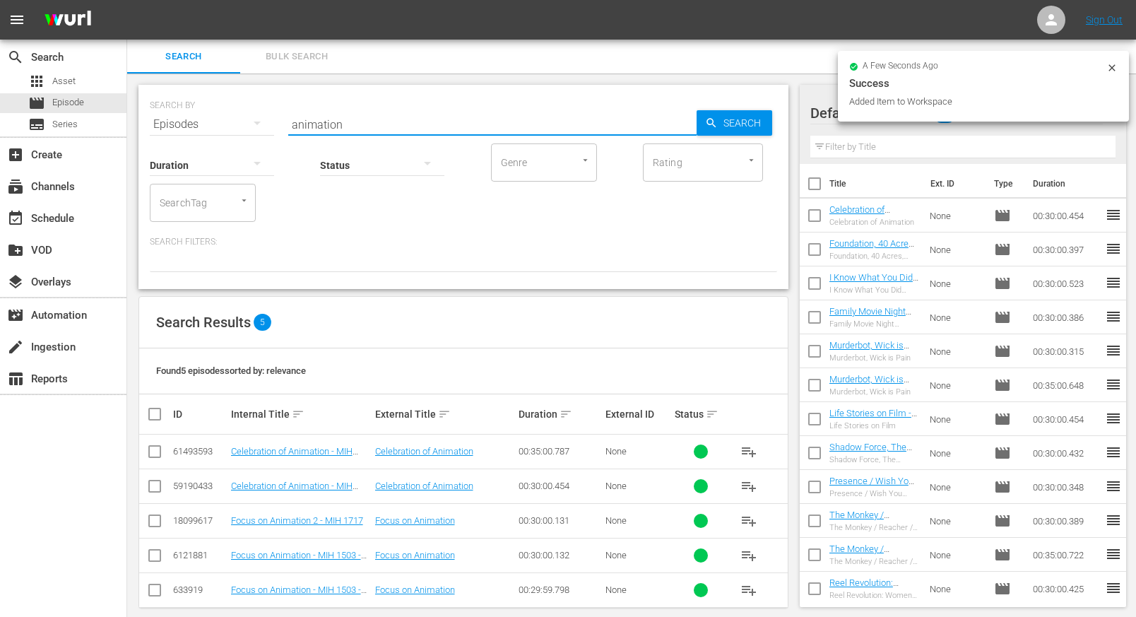
drag, startPoint x: 347, startPoint y: 126, endPoint x: 228, endPoint y: 112, distance: 120.3
click at [231, 133] on div "SEARCH BY Search By Episodes Search ID, Title, Description, Keywords, or Catego…" at bounding box center [464, 187] width 650 height 204
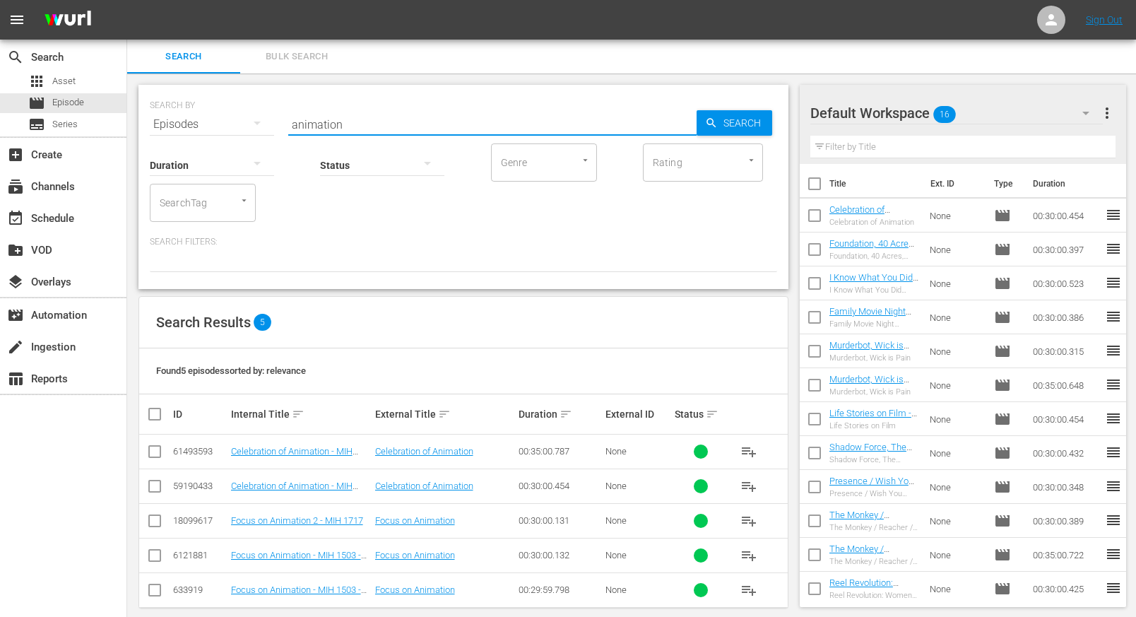
drag, startPoint x: 348, startPoint y: 127, endPoint x: 273, endPoint y: 129, distance: 74.9
click at [261, 125] on div "SEARCH BY Search By Episodes Search ID, Title, Description, Keywords, or Catego…" at bounding box center [464, 115] width 628 height 51
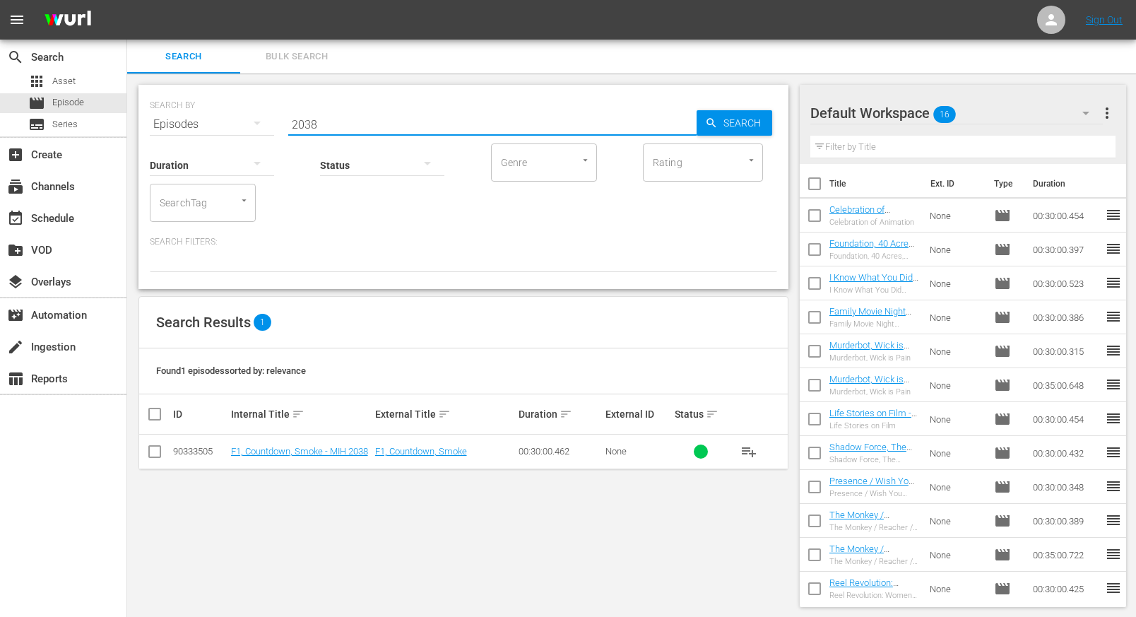
drag, startPoint x: 751, startPoint y: 453, endPoint x: 755, endPoint y: 473, distance: 21.1
click at [751, 452] on span "playlist_add" at bounding box center [749, 451] width 17 height 17
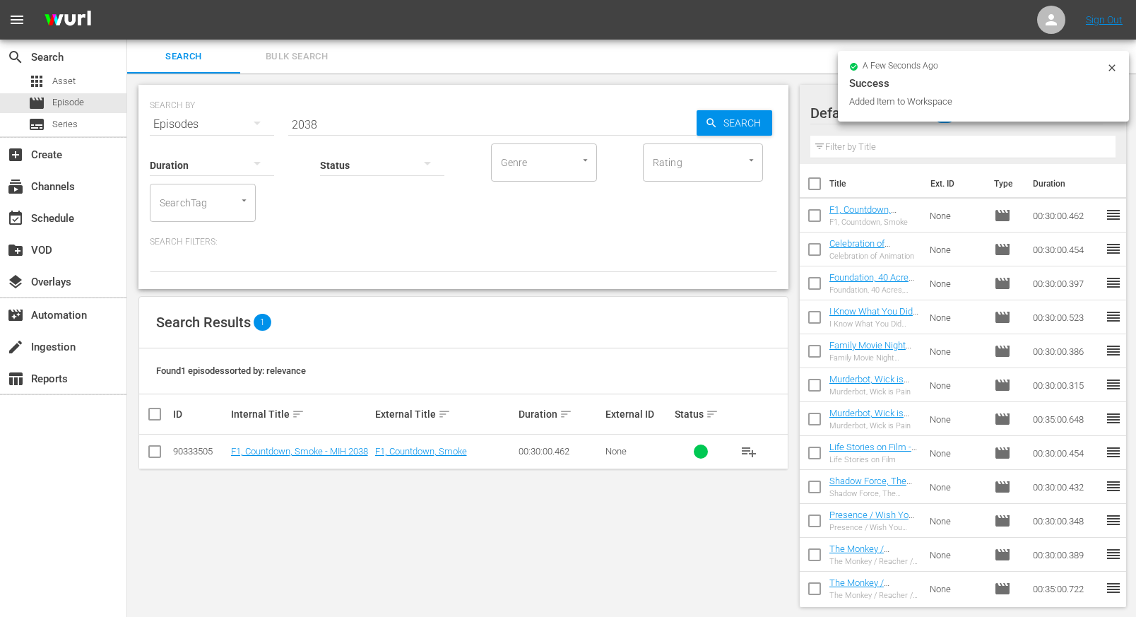
click at [328, 123] on input "2038" at bounding box center [492, 124] width 408 height 34
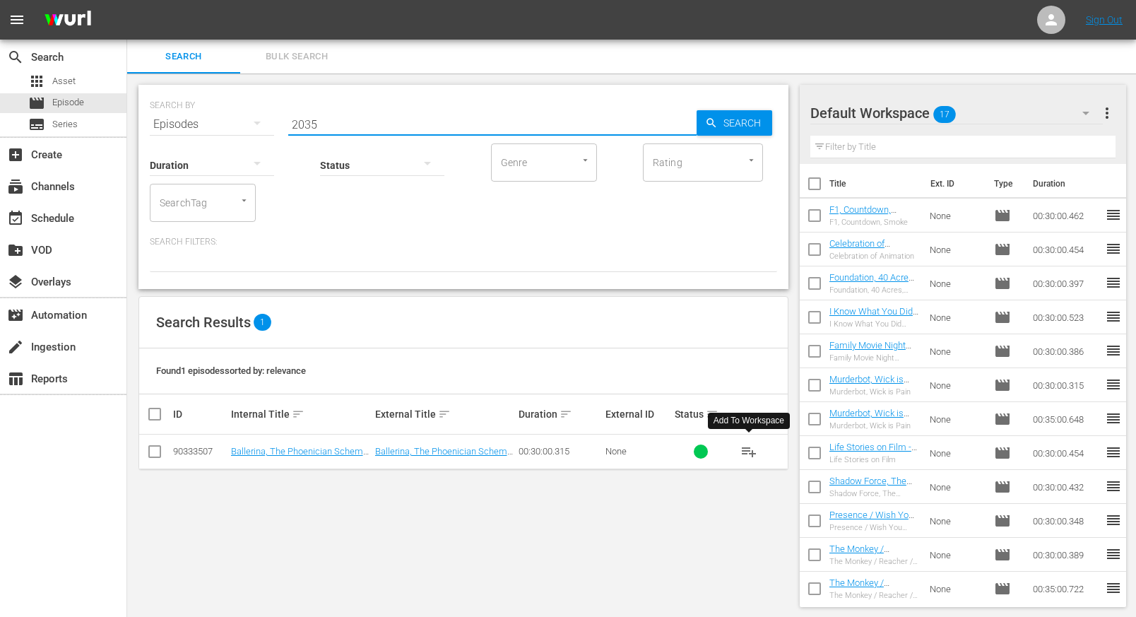
click at [748, 452] on span "playlist_add" at bounding box center [749, 451] width 17 height 17
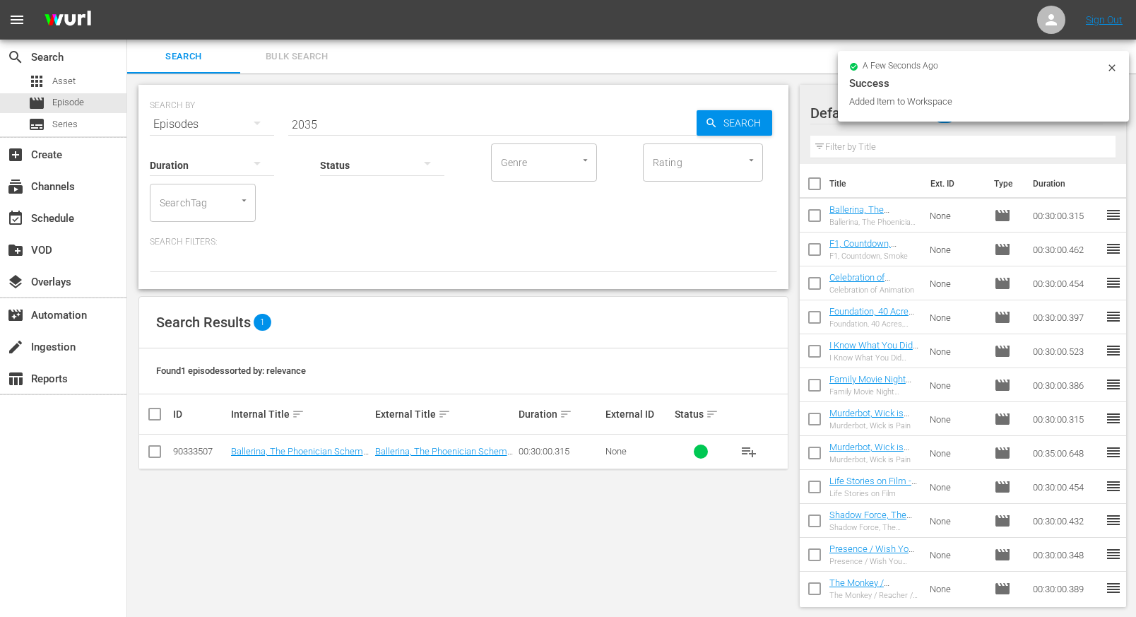
click at [329, 124] on input "2035" at bounding box center [492, 124] width 408 height 34
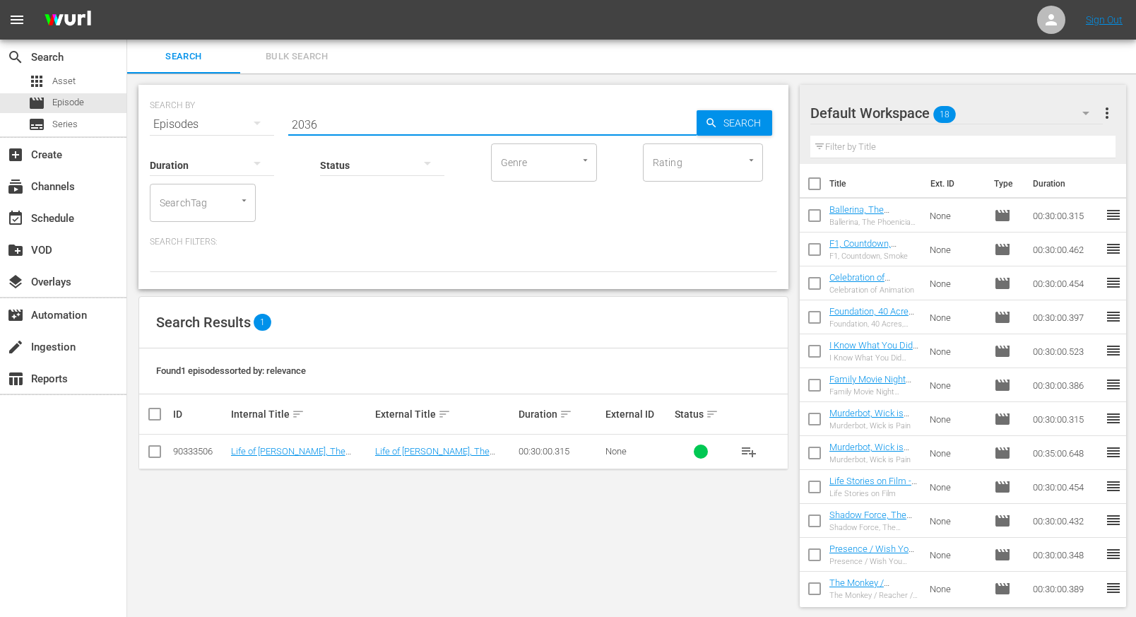
click at [751, 452] on span "playlist_add" at bounding box center [749, 451] width 17 height 17
click at [321, 127] on div "SEARCH BY Search By Episodes Search ID, Title, Description, Keywords, or Catego…" at bounding box center [464, 187] width 650 height 204
click at [324, 119] on input "2036" at bounding box center [492, 124] width 408 height 34
drag, startPoint x: 325, startPoint y: 125, endPoint x: 267, endPoint y: 117, distance: 58.5
click at [268, 122] on div "SEARCH BY Search By Episodes Search ID, Title, Description, Keywords, or Catego…" at bounding box center [464, 115] width 628 height 51
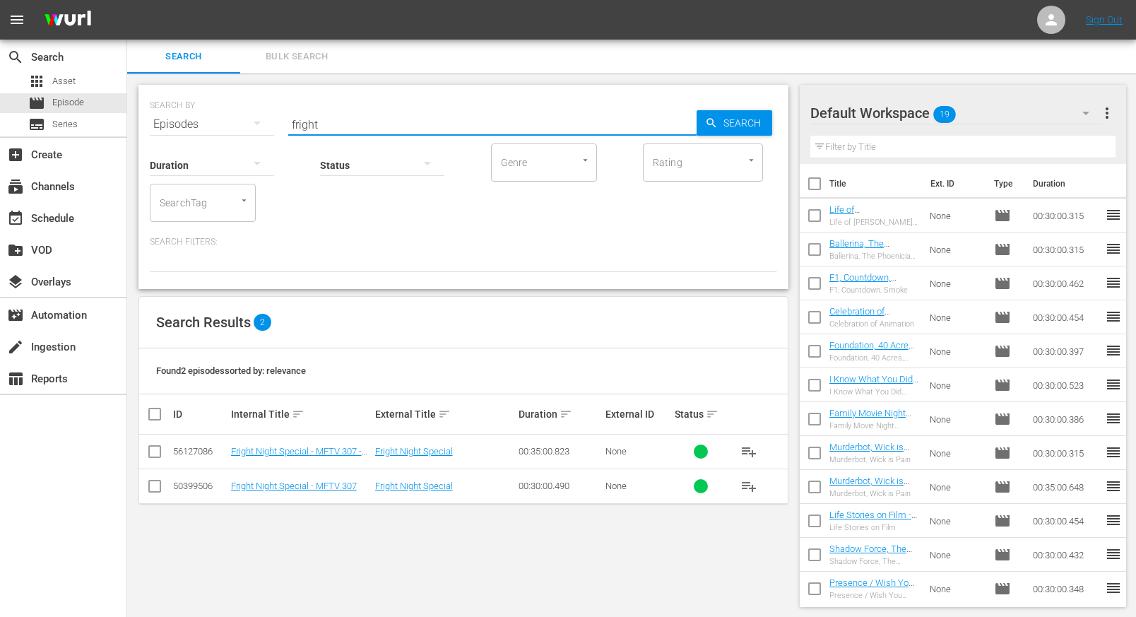
click at [748, 451] on span "playlist_add" at bounding box center [749, 451] width 17 height 17
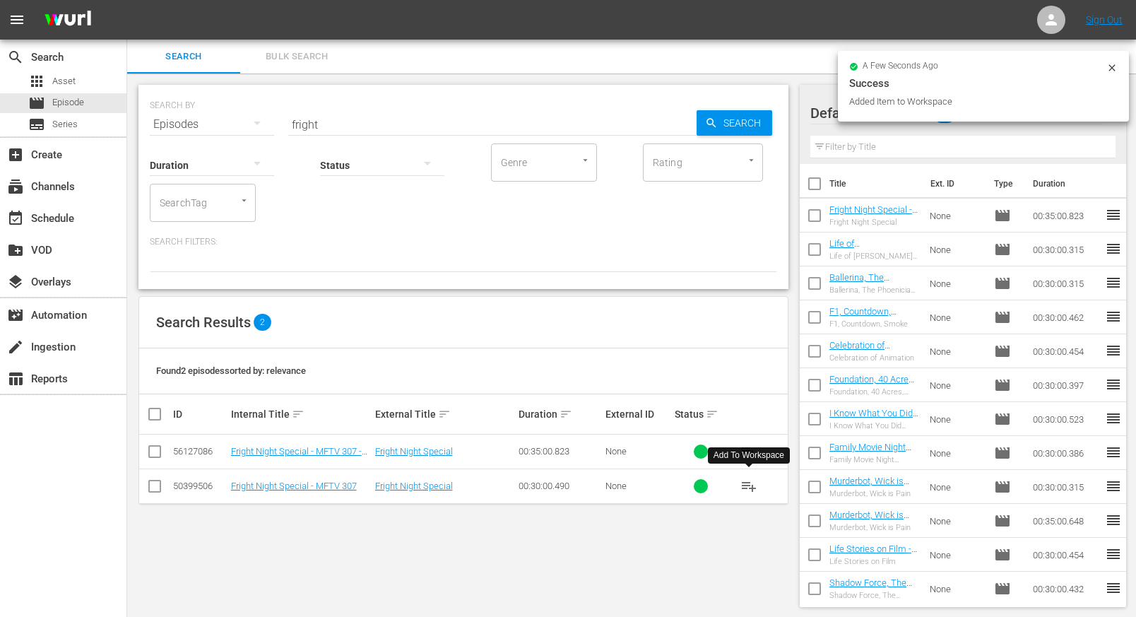
click at [750, 484] on span "playlist_add" at bounding box center [749, 486] width 17 height 17
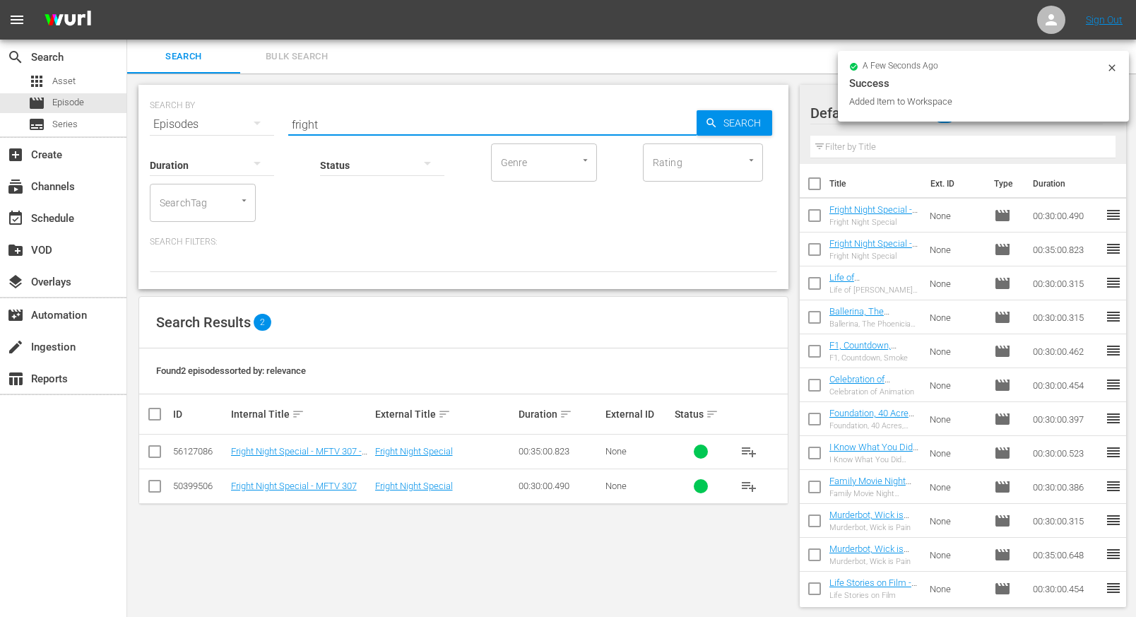
drag, startPoint x: 328, startPoint y: 125, endPoint x: 259, endPoint y: 119, distance: 69.5
click at [259, 121] on div "SEARCH BY Search By Episodes Search ID, Title, Description, Keywords, or Catego…" at bounding box center [464, 115] width 628 height 51
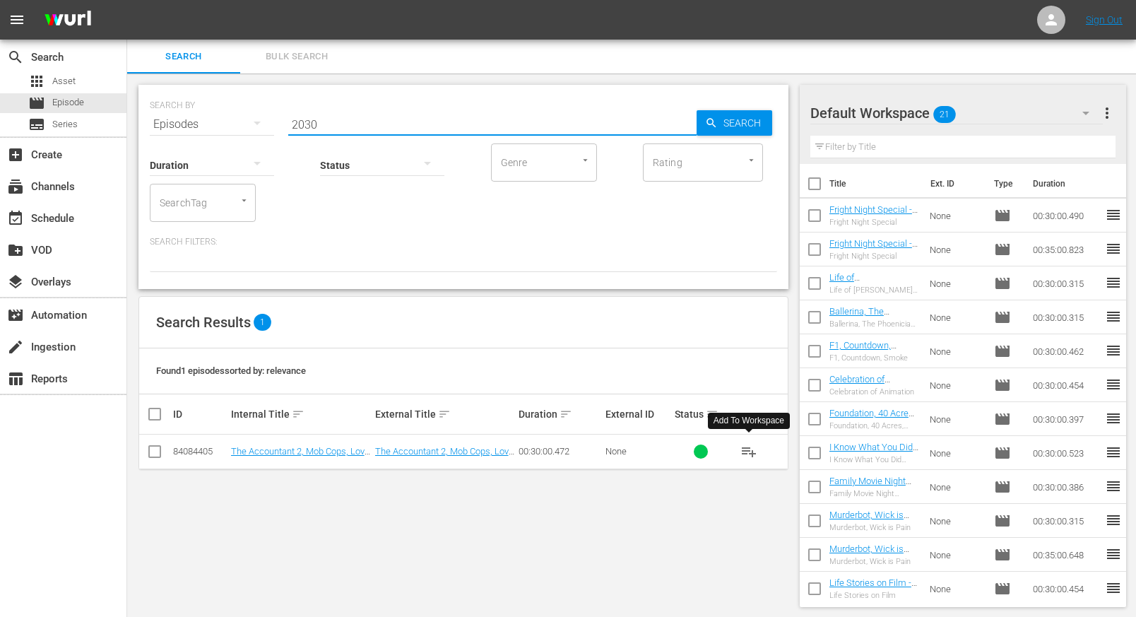
click at [750, 451] on span "playlist_add" at bounding box center [749, 451] width 17 height 17
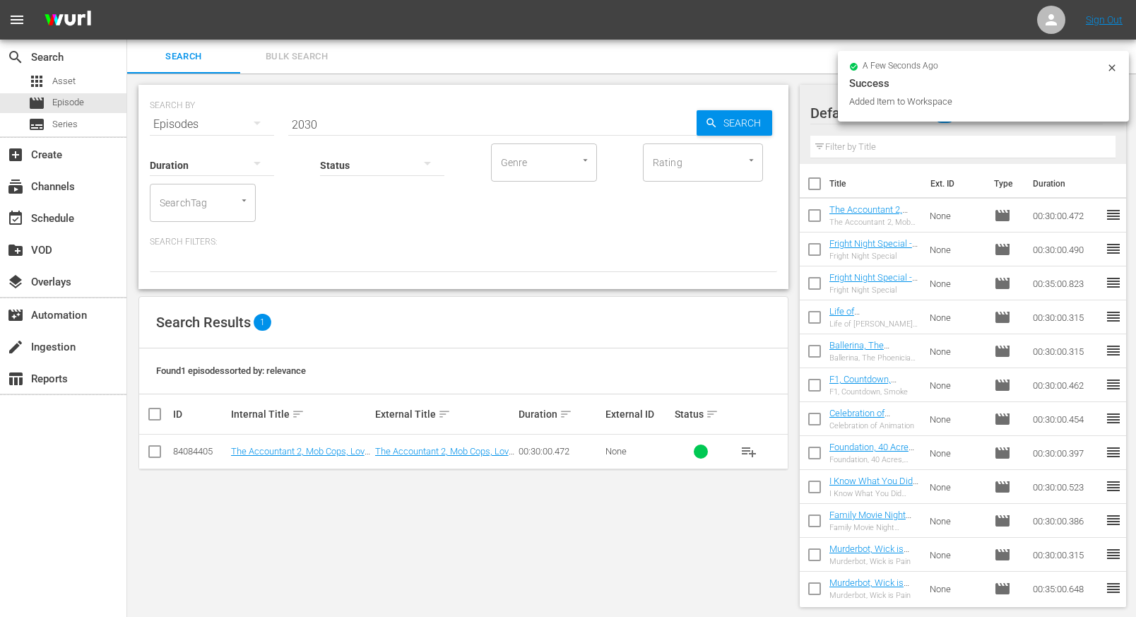
click at [332, 126] on input "2030" at bounding box center [492, 124] width 408 height 34
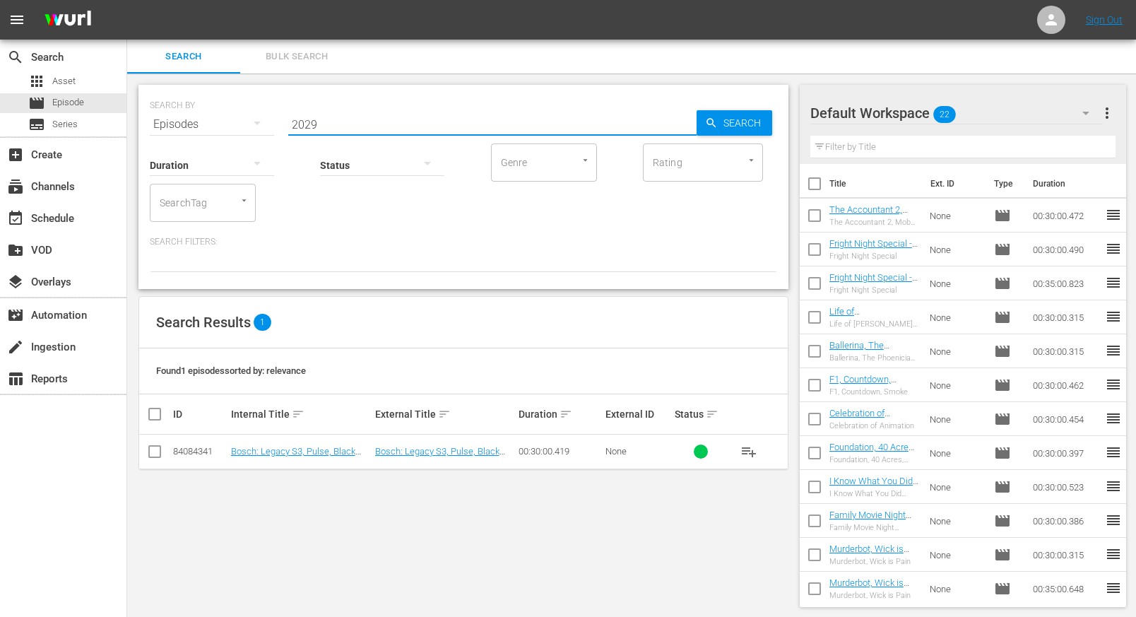
click at [748, 448] on span "playlist_add" at bounding box center [749, 451] width 17 height 17
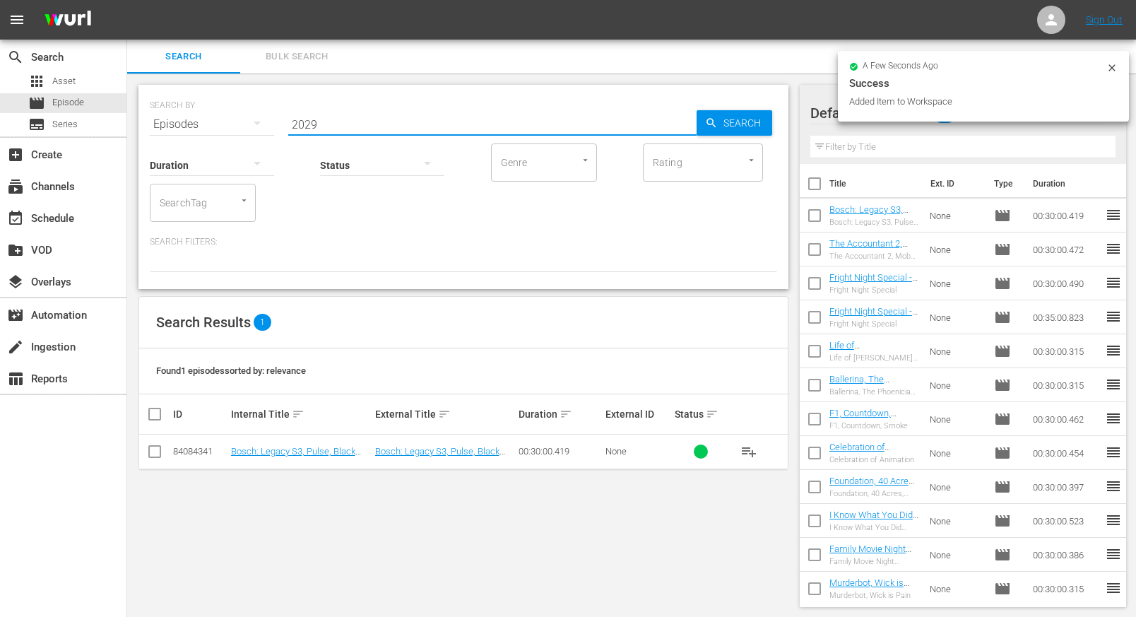
drag, startPoint x: 334, startPoint y: 129, endPoint x: 341, endPoint y: 141, distance: 14.3
click at [334, 129] on input "2029" at bounding box center [492, 124] width 408 height 34
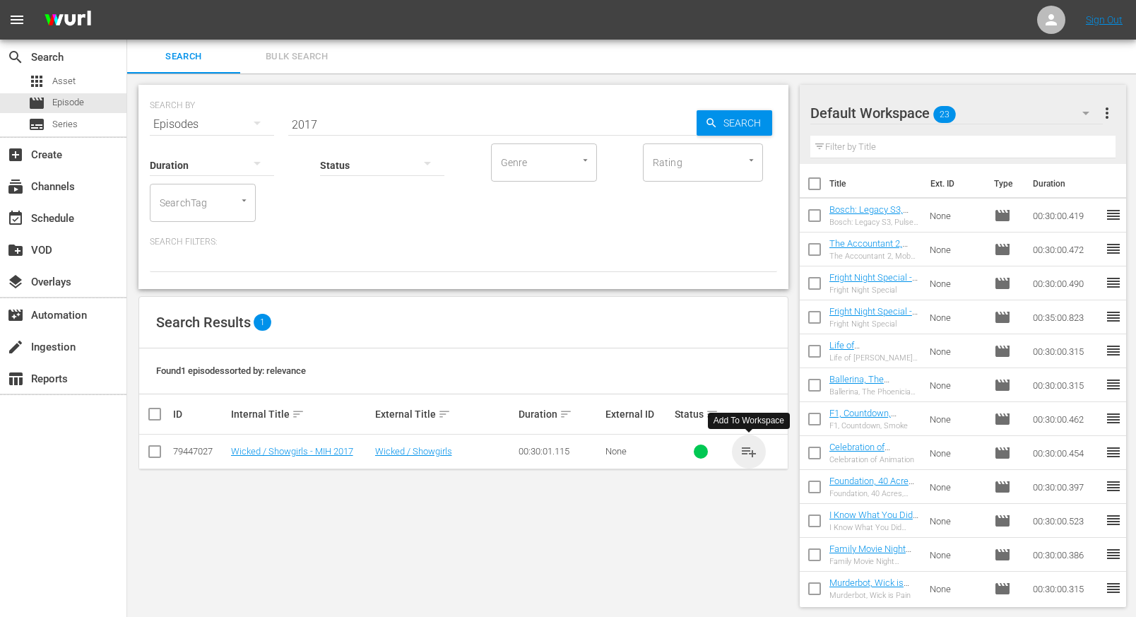
click at [749, 451] on span "playlist_add" at bounding box center [749, 451] width 17 height 17
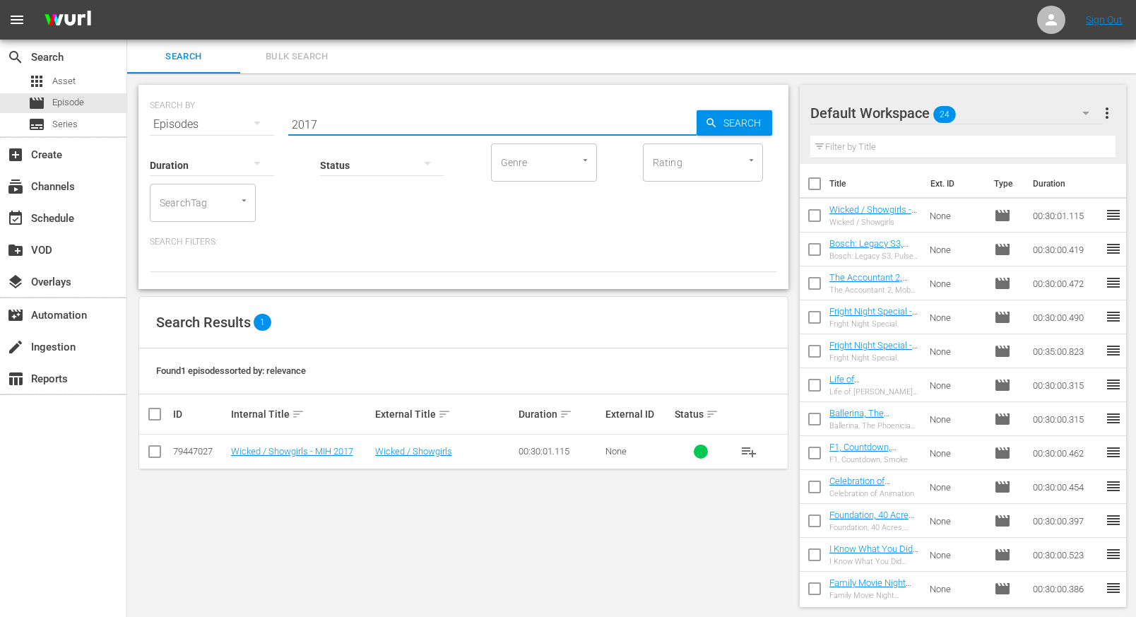
drag, startPoint x: 338, startPoint y: 126, endPoint x: 271, endPoint y: 120, distance: 67.4
click at [271, 120] on div "SEARCH BY Search By Episodes Search ID, Title, Description, Keywords, or Catego…" at bounding box center [464, 115] width 628 height 51
type input "behind the screen"
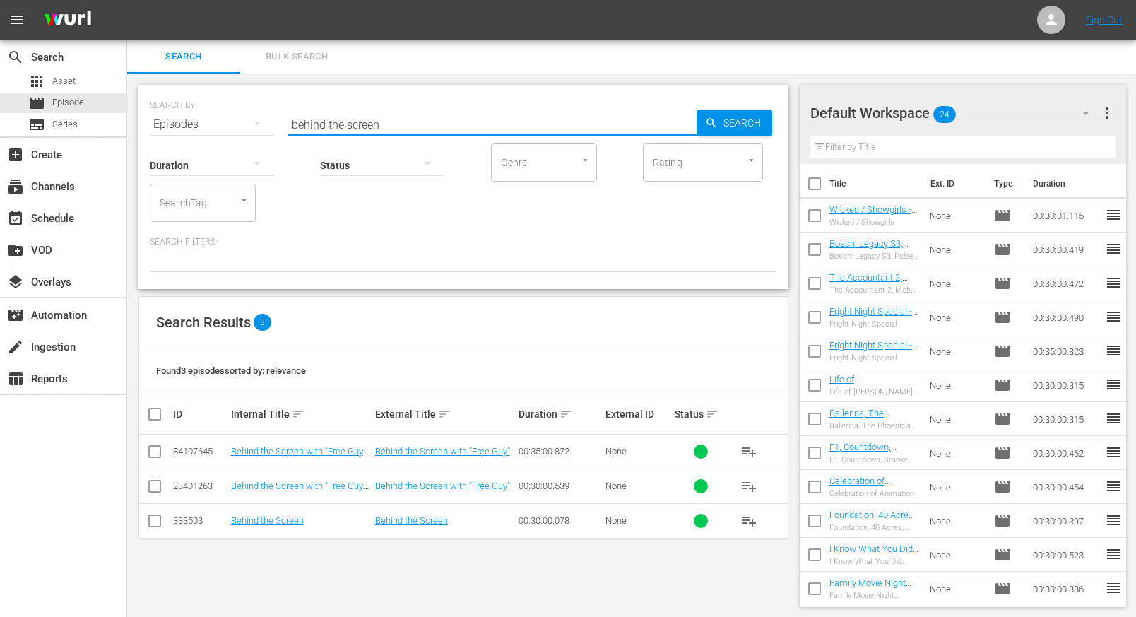
click at [749, 451] on span "playlist_add" at bounding box center [749, 451] width 17 height 17
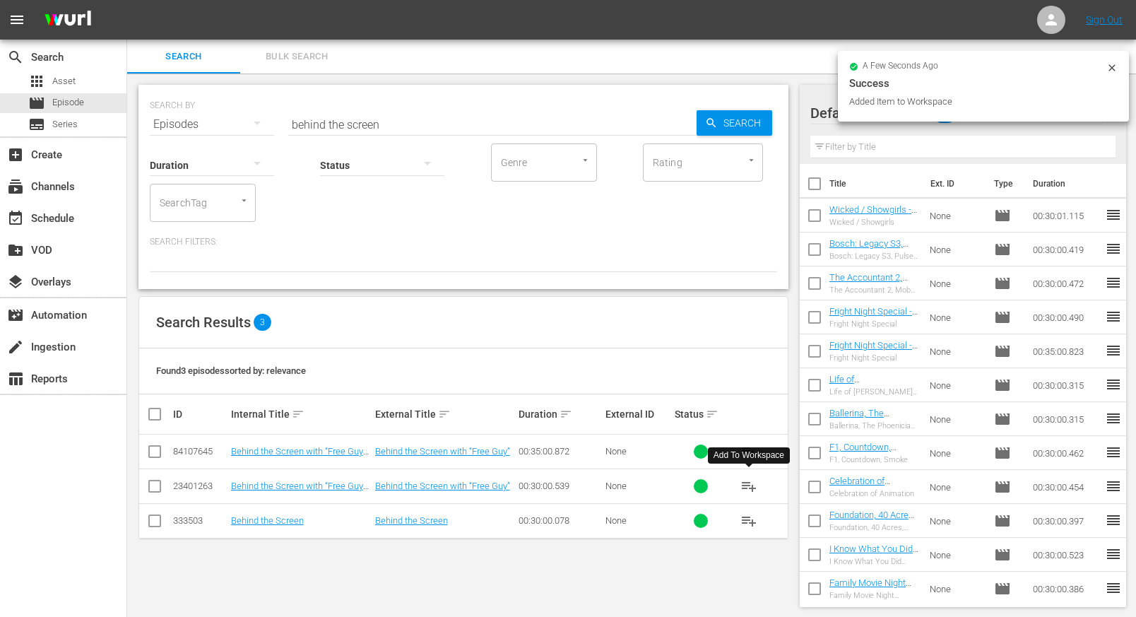
click at [749, 485] on span "playlist_add" at bounding box center [749, 486] width 17 height 17
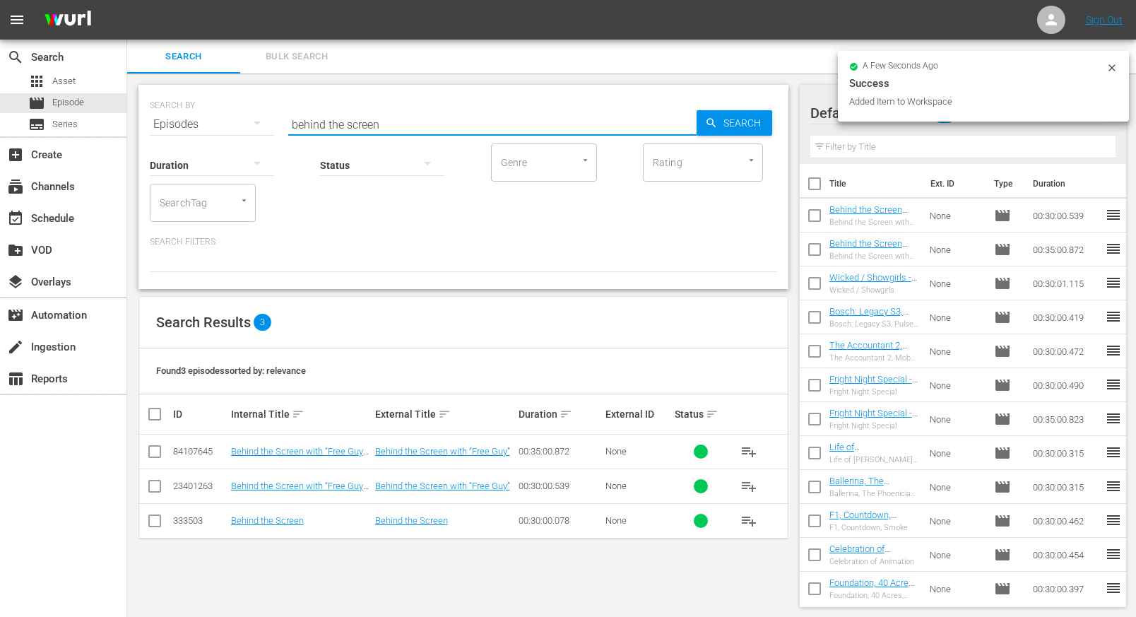
drag, startPoint x: 385, startPoint y: 123, endPoint x: 245, endPoint y: 115, distance: 140.8
click at [245, 117] on div "SEARCH BY Search By Episodes Search ID, Title, Description, Keywords, or Catego…" at bounding box center [464, 115] width 628 height 51
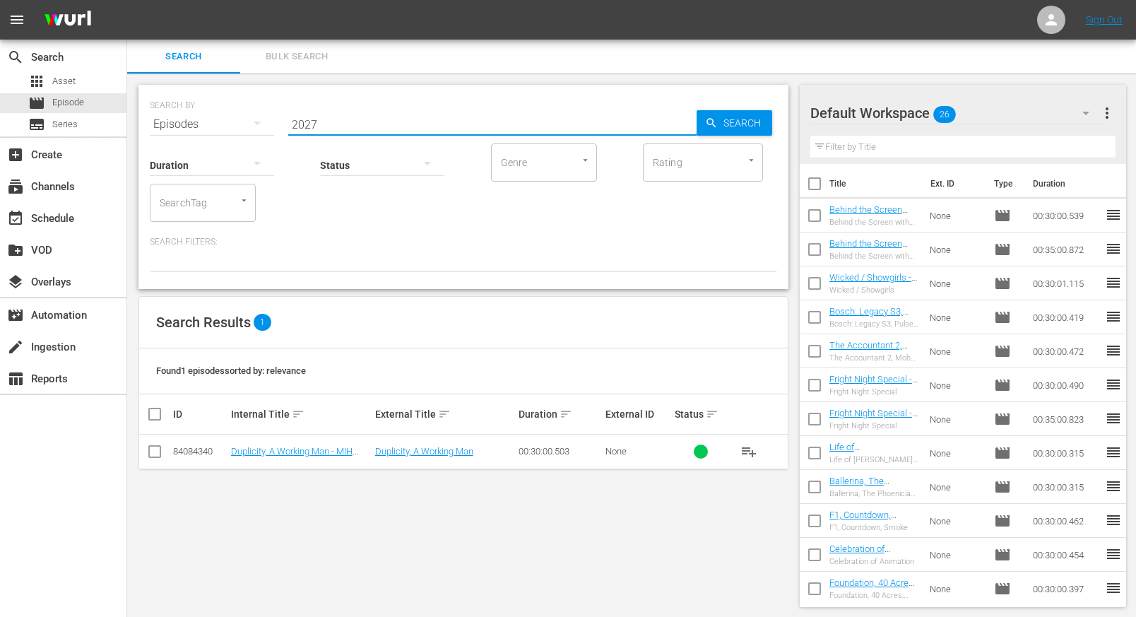
drag, startPoint x: 749, startPoint y: 455, endPoint x: 749, endPoint y: 471, distance: 15.5
click at [746, 455] on span "playlist_add" at bounding box center [749, 451] width 17 height 17
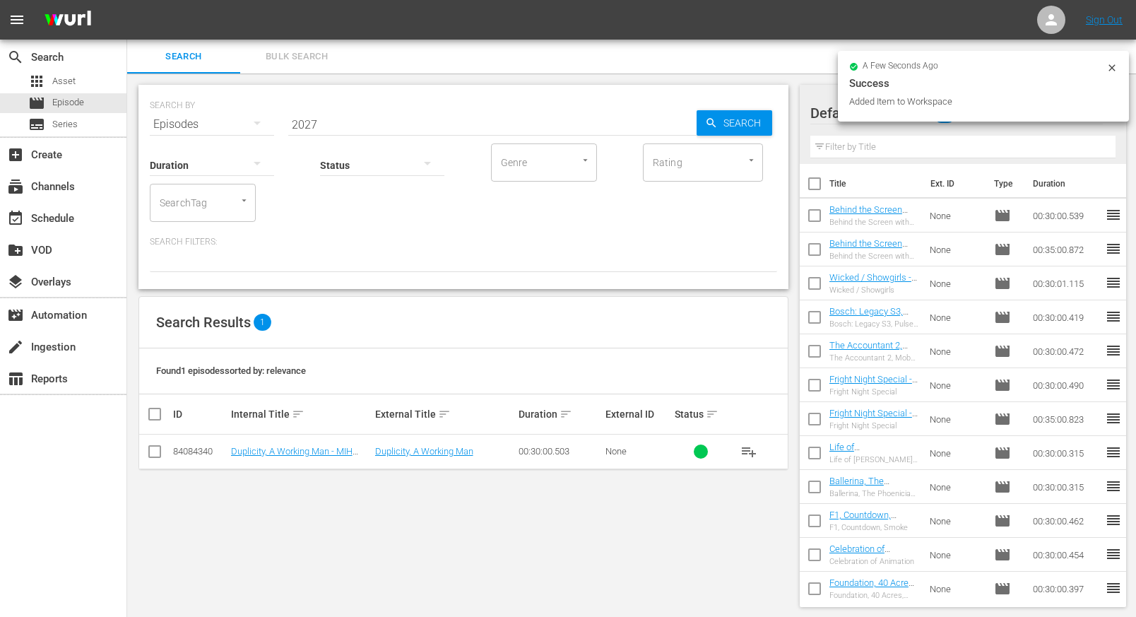
click at [334, 127] on input "2027" at bounding box center [492, 124] width 408 height 34
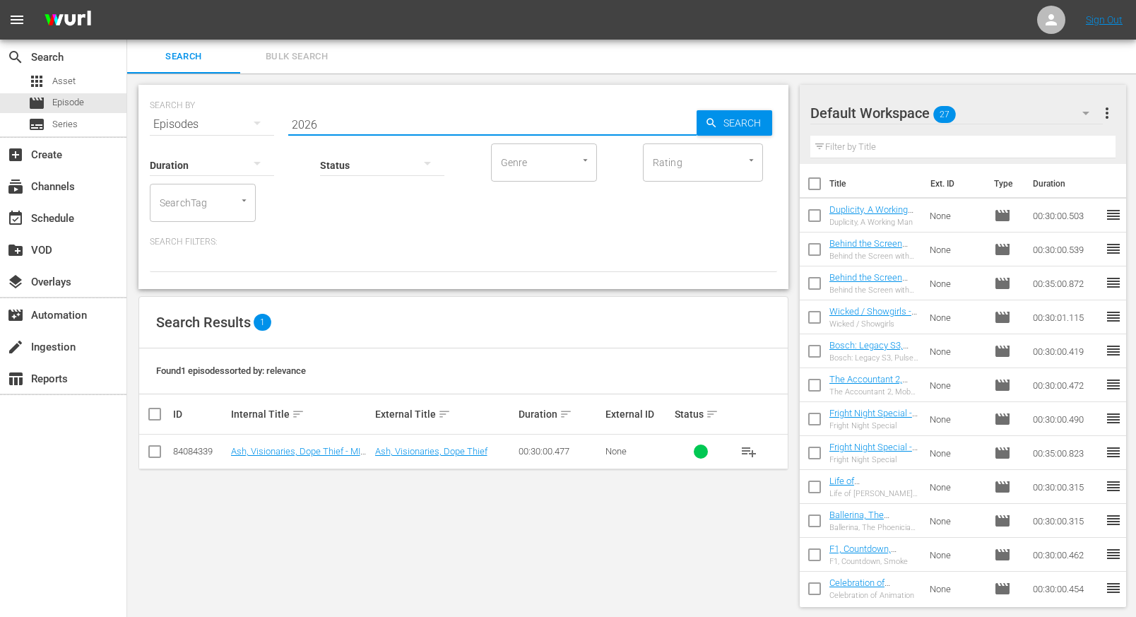
click at [751, 452] on span "playlist_add" at bounding box center [749, 451] width 17 height 17
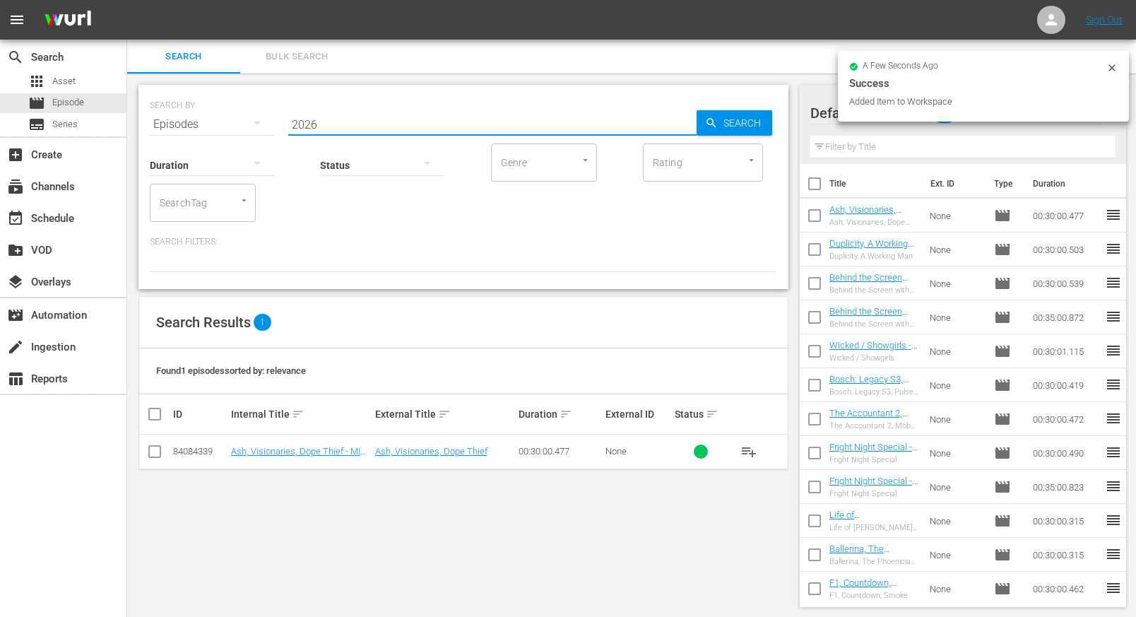
drag, startPoint x: 293, startPoint y: 124, endPoint x: 234, endPoint y: 122, distance: 59.4
click at [229, 122] on div "SEARCH BY Search By Episodes Search ID, Title, Description, Keywords, or Catego…" at bounding box center [464, 115] width 628 height 51
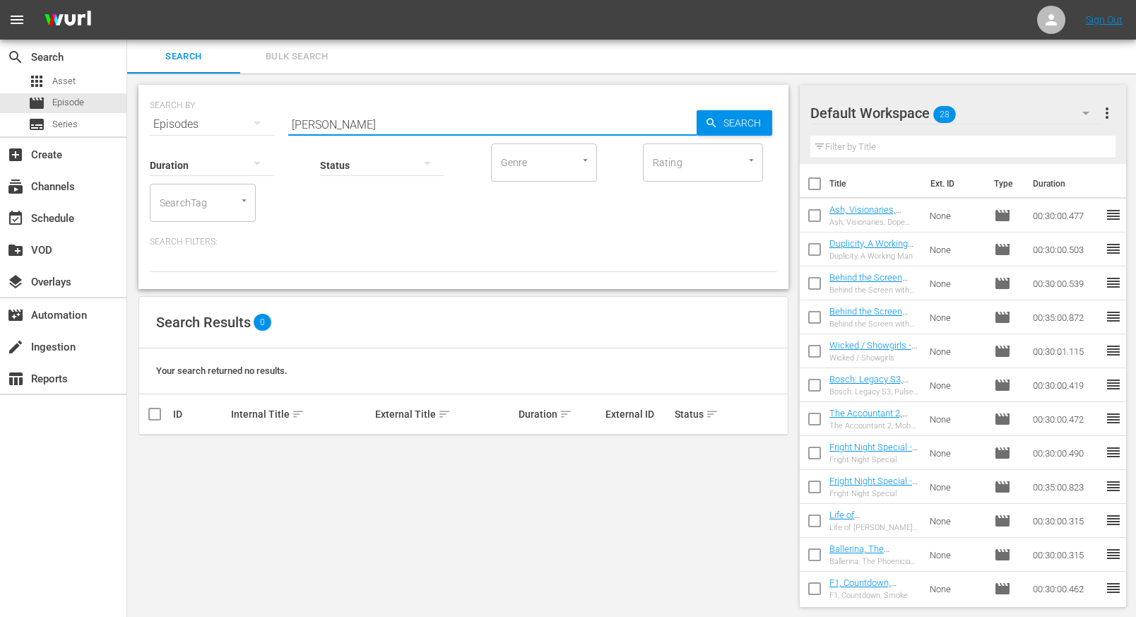
type input "[PERSON_NAME]"
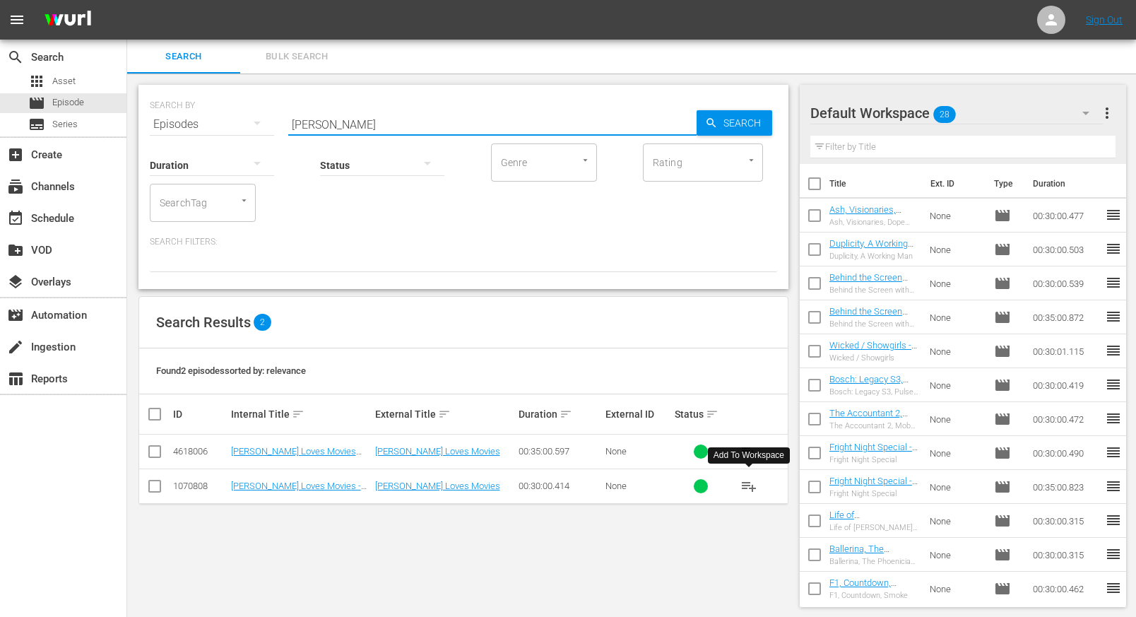
click at [747, 481] on span "playlist_add" at bounding box center [749, 486] width 17 height 17
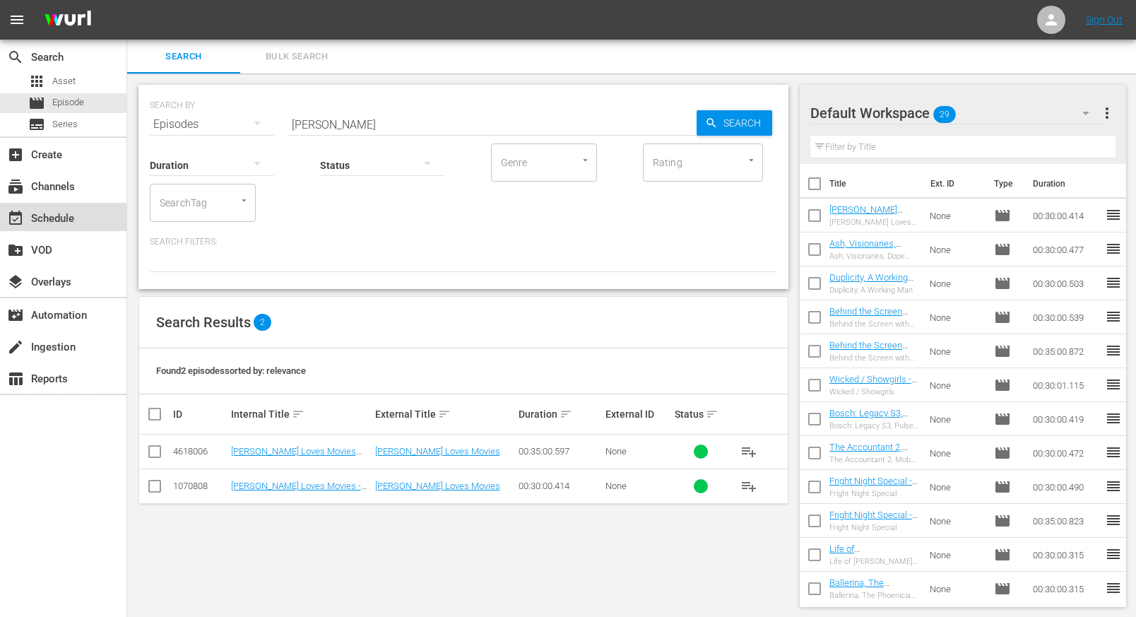
click at [58, 223] on div "event_available Schedule" at bounding box center [39, 216] width 79 height 13
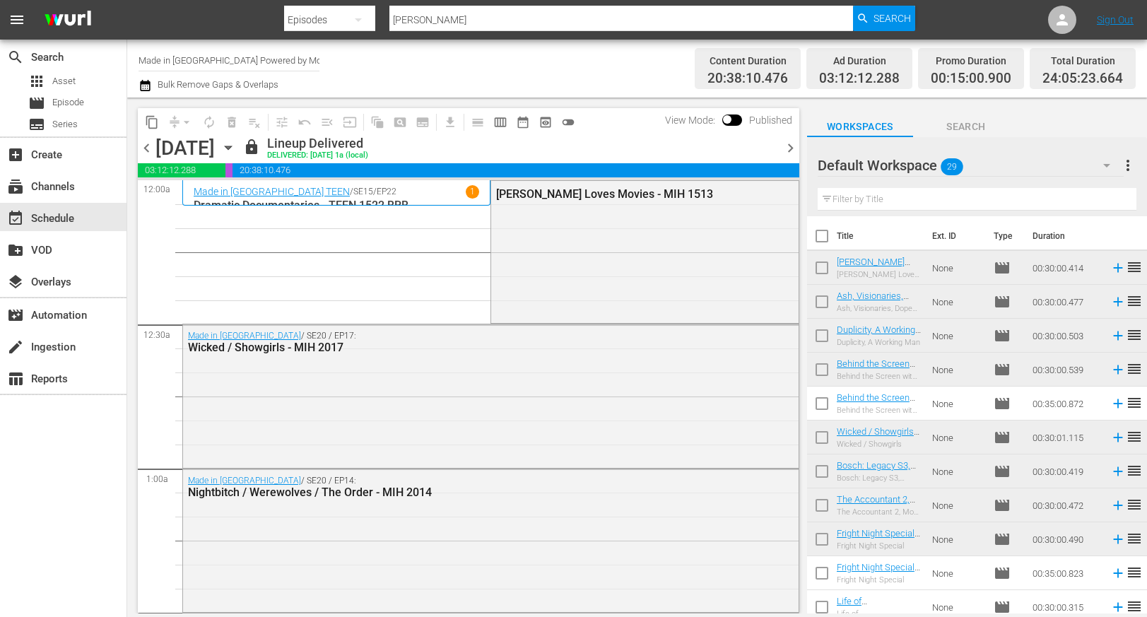
drag, startPoint x: 787, startPoint y: 151, endPoint x: 801, endPoint y: 211, distance: 61.7
click at [787, 151] on span "chevron_right" at bounding box center [791, 148] width 18 height 18
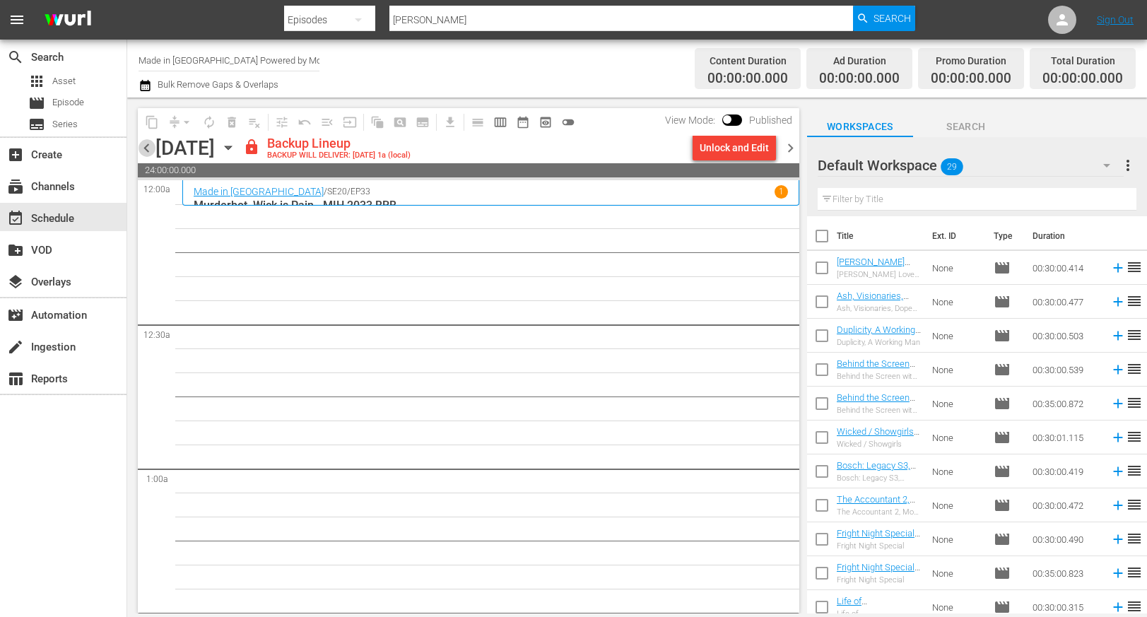
drag, startPoint x: 151, startPoint y: 152, endPoint x: 168, endPoint y: 208, distance: 59.2
click at [149, 152] on span "chevron_left" at bounding box center [147, 148] width 18 height 18
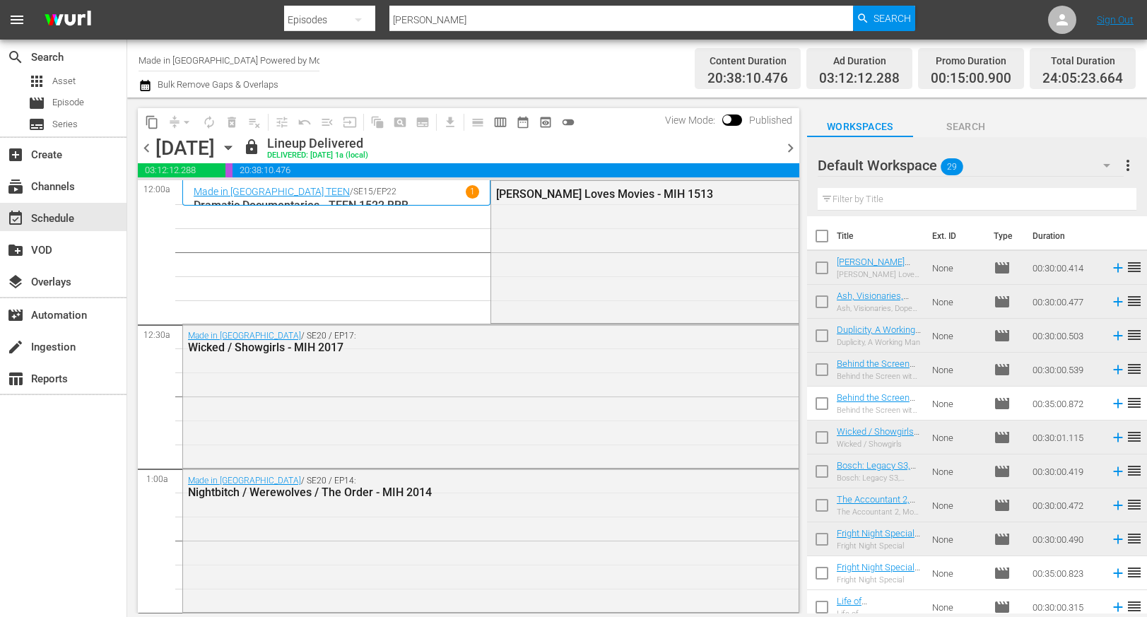
click at [148, 146] on span "chevron_left" at bounding box center [147, 148] width 18 height 18
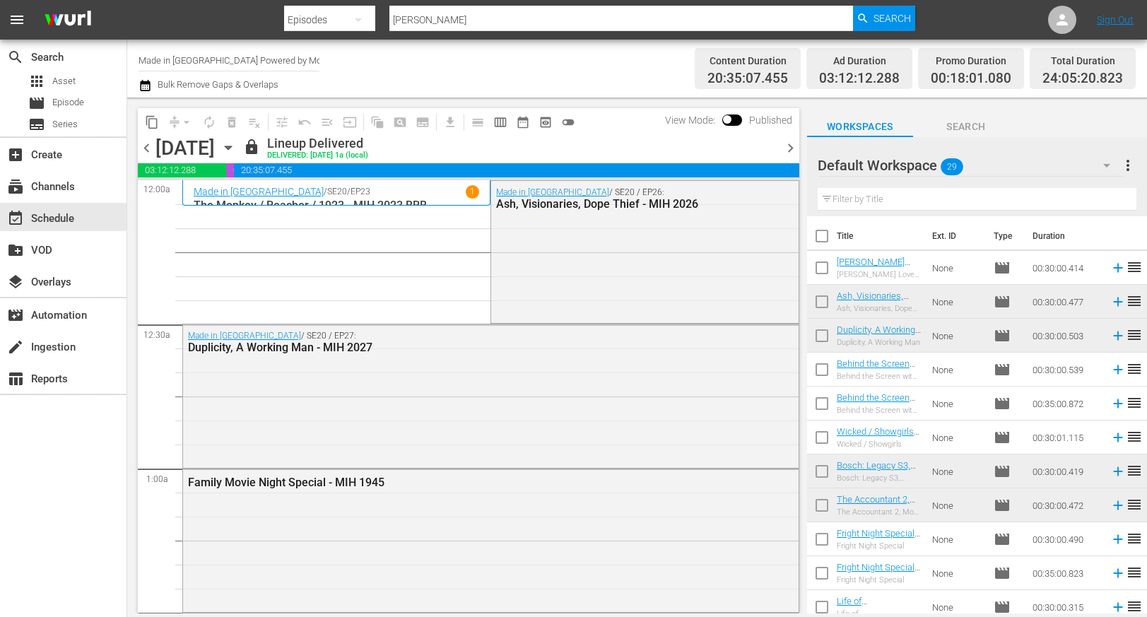
click at [146, 148] on span "chevron_left" at bounding box center [147, 148] width 18 height 18
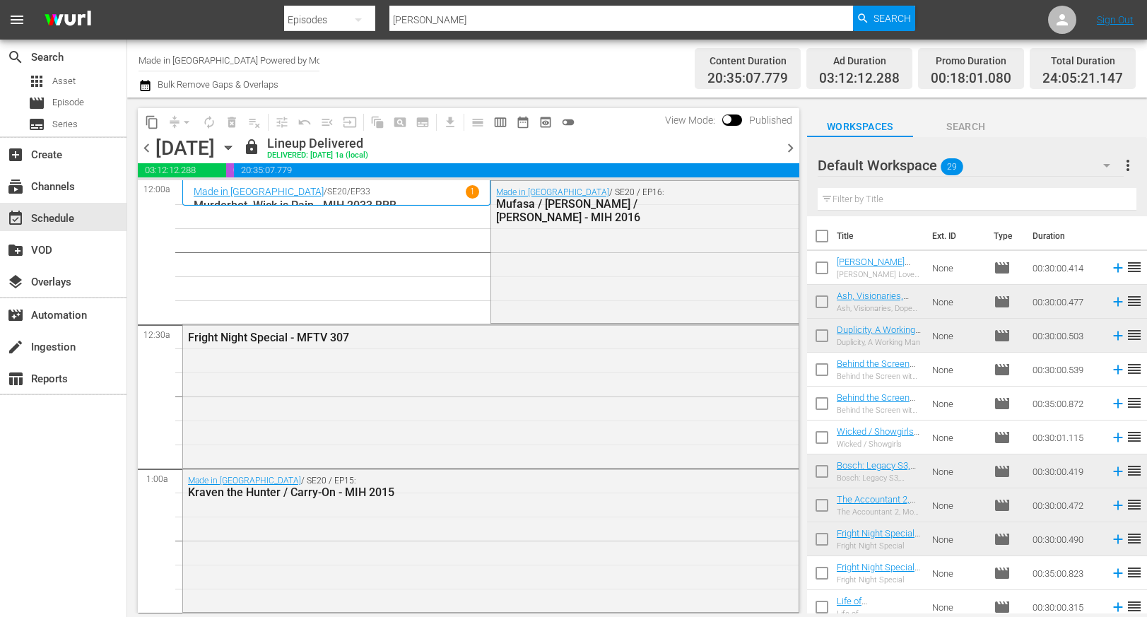
click at [795, 148] on span "chevron_right" at bounding box center [791, 148] width 18 height 18
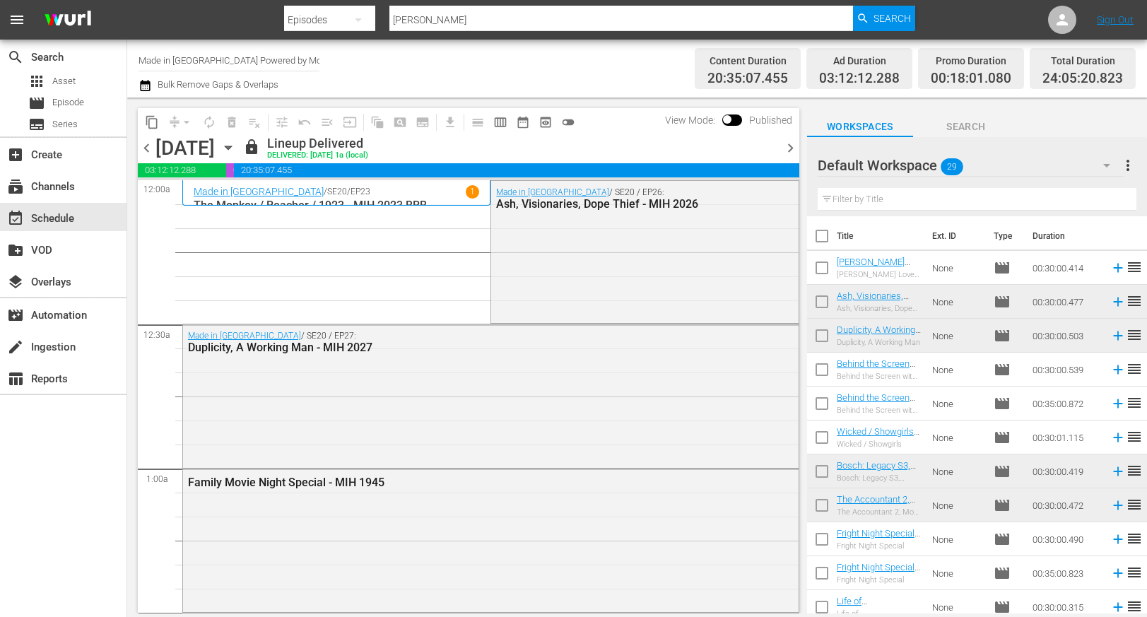
click at [790, 148] on span "chevron_right" at bounding box center [791, 148] width 18 height 18
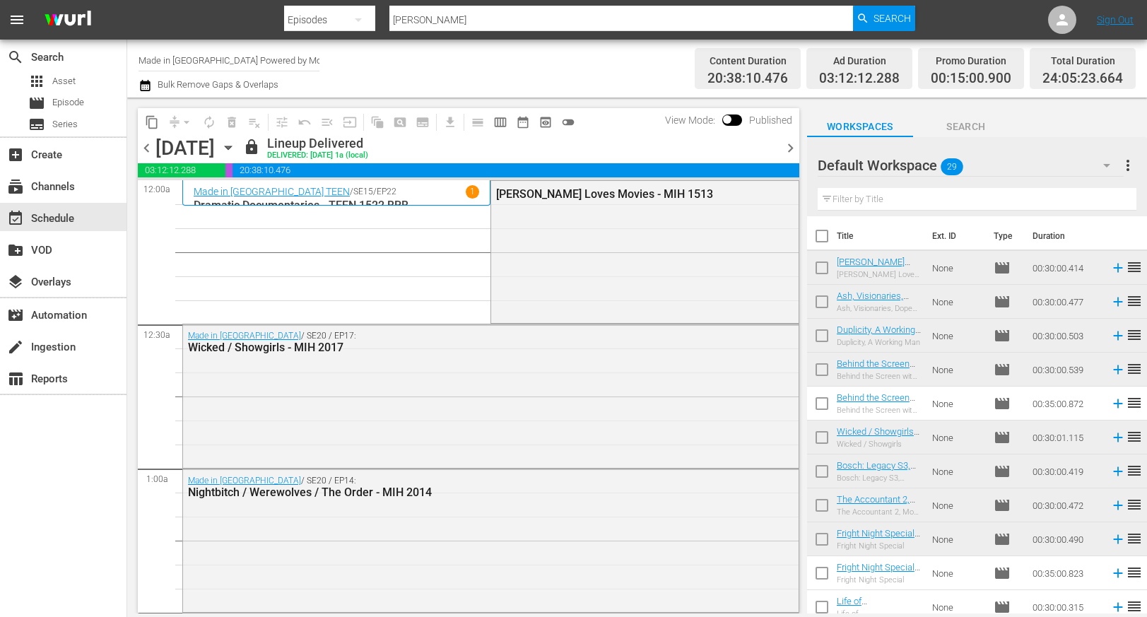
click at [148, 147] on span "chevron_left" at bounding box center [147, 148] width 18 height 18
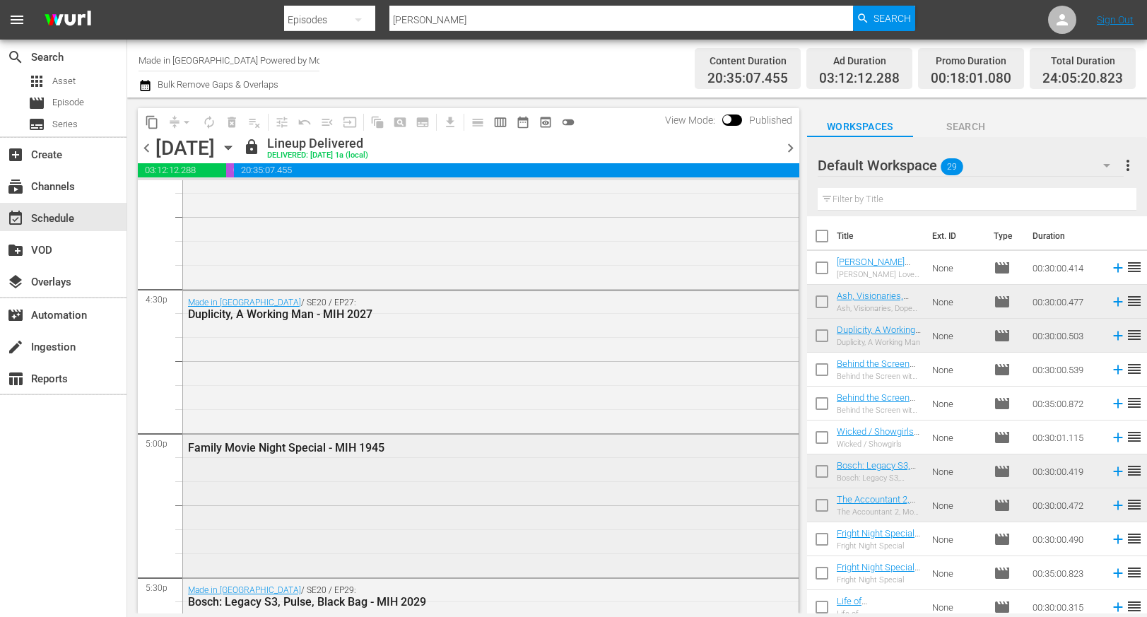
scroll to position [4638, 0]
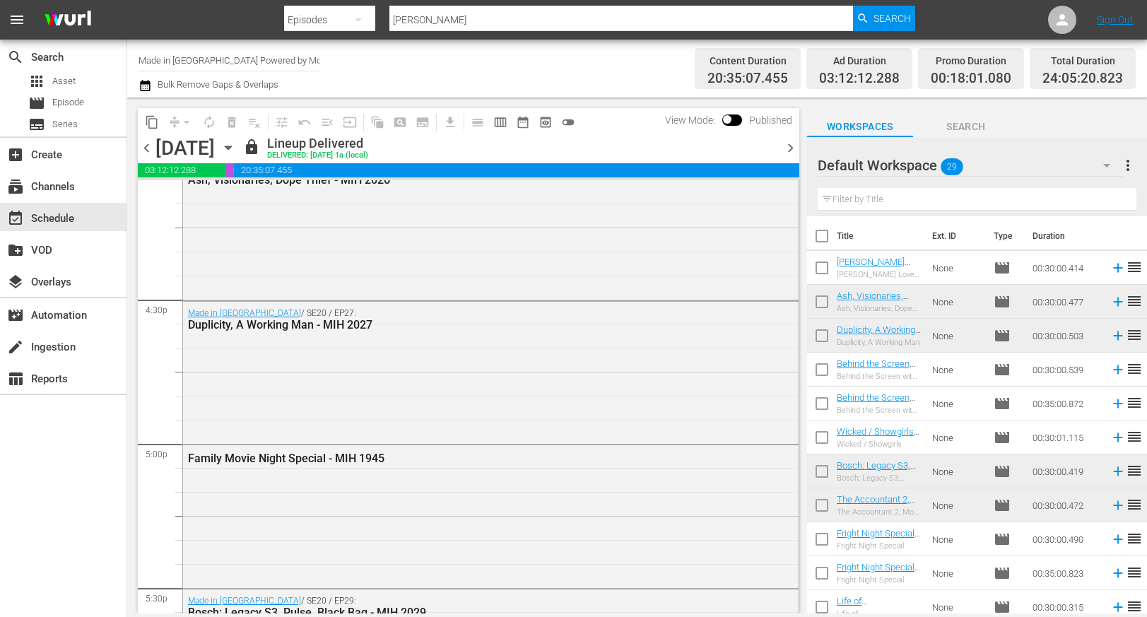
click at [791, 146] on span "chevron_right" at bounding box center [791, 148] width 18 height 18
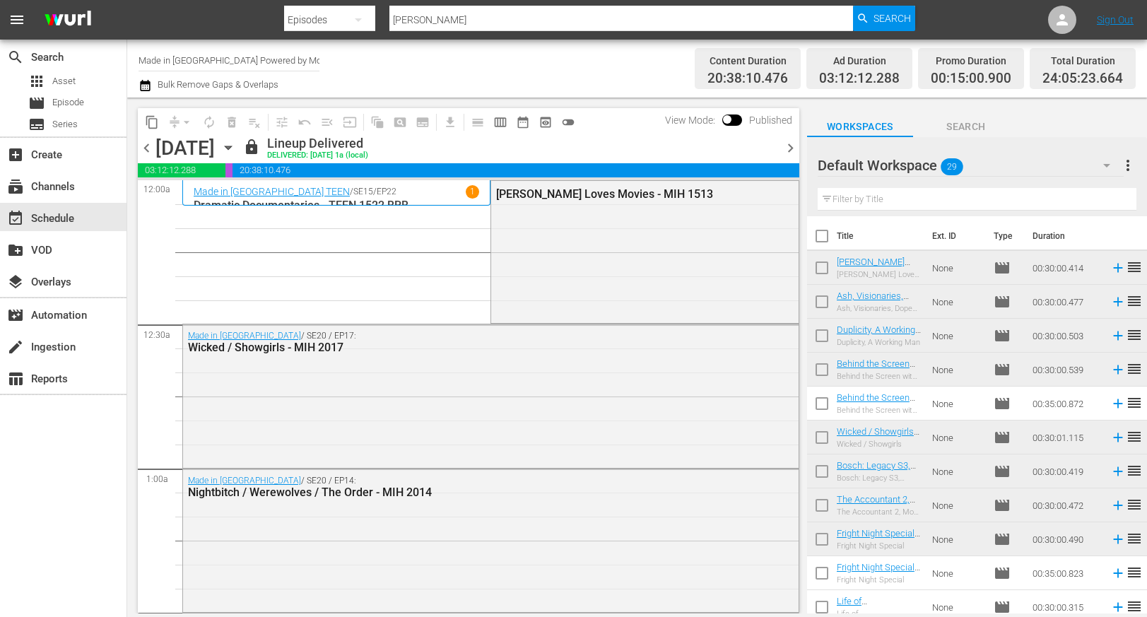
click at [791, 143] on span "chevron_right" at bounding box center [791, 148] width 18 height 18
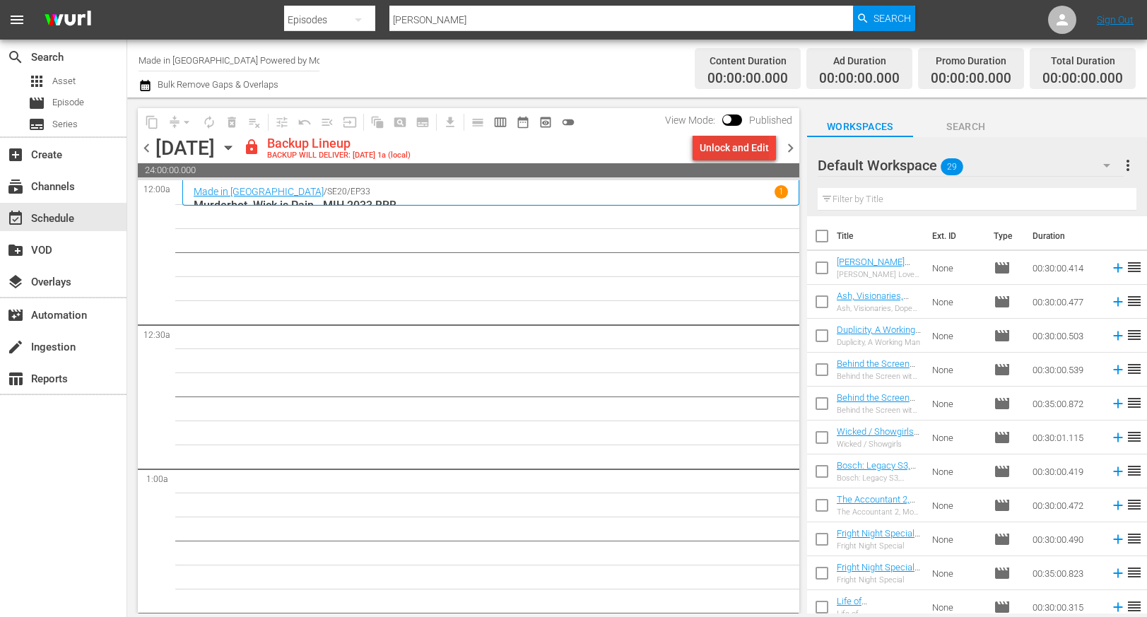
click at [726, 146] on div "Unlock and Edit" at bounding box center [734, 147] width 69 height 25
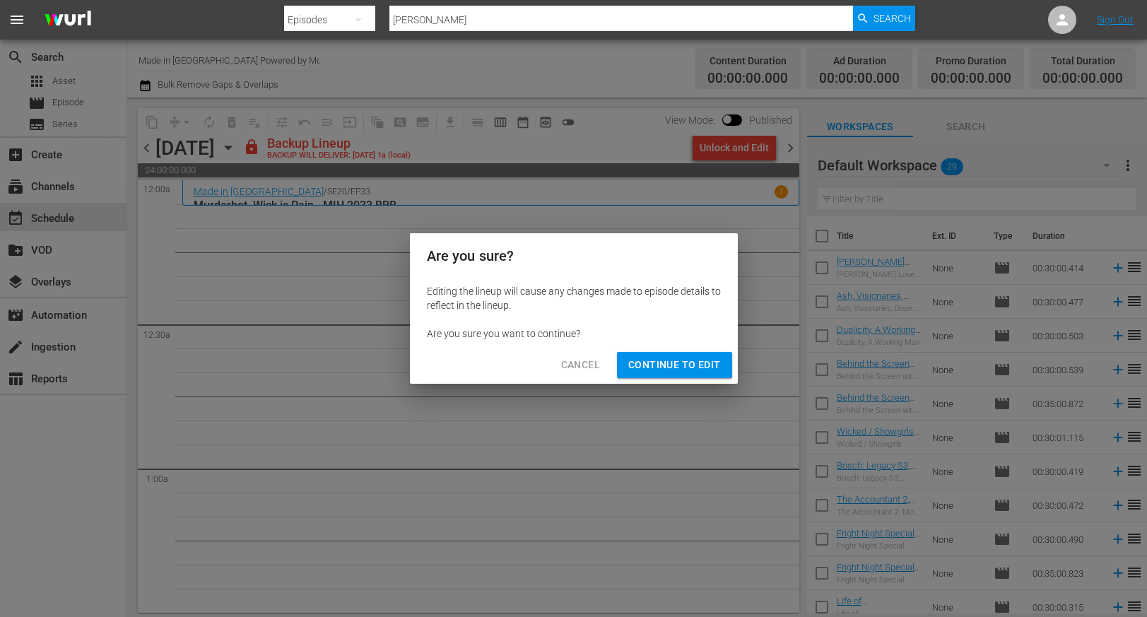
click at [679, 370] on span "Continue to Edit" at bounding box center [674, 365] width 92 height 18
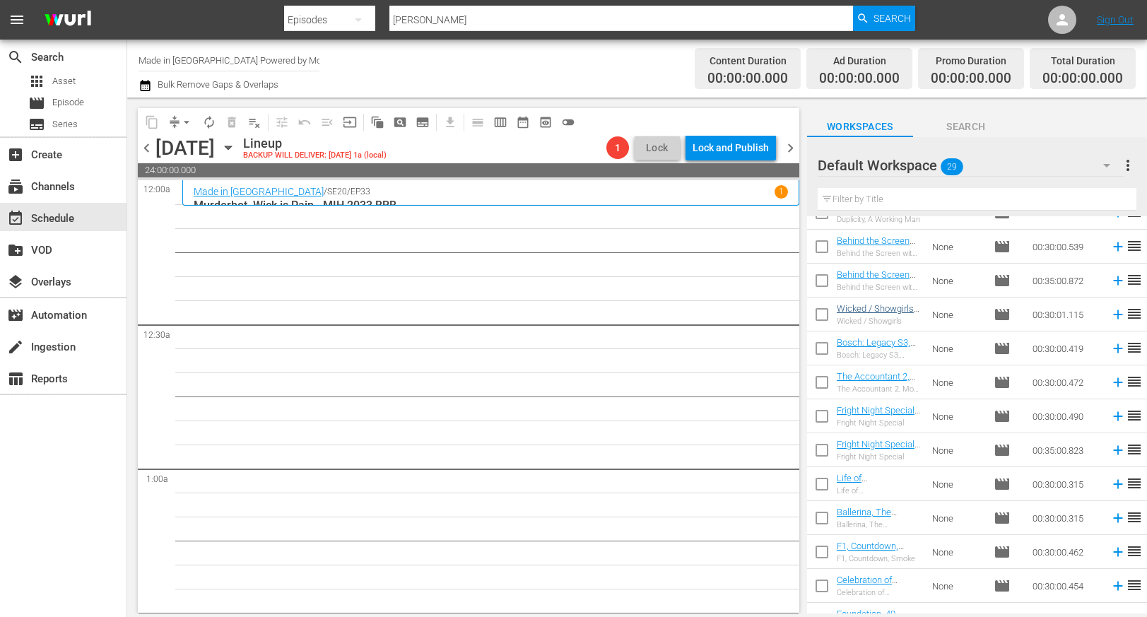
scroll to position [149, 0]
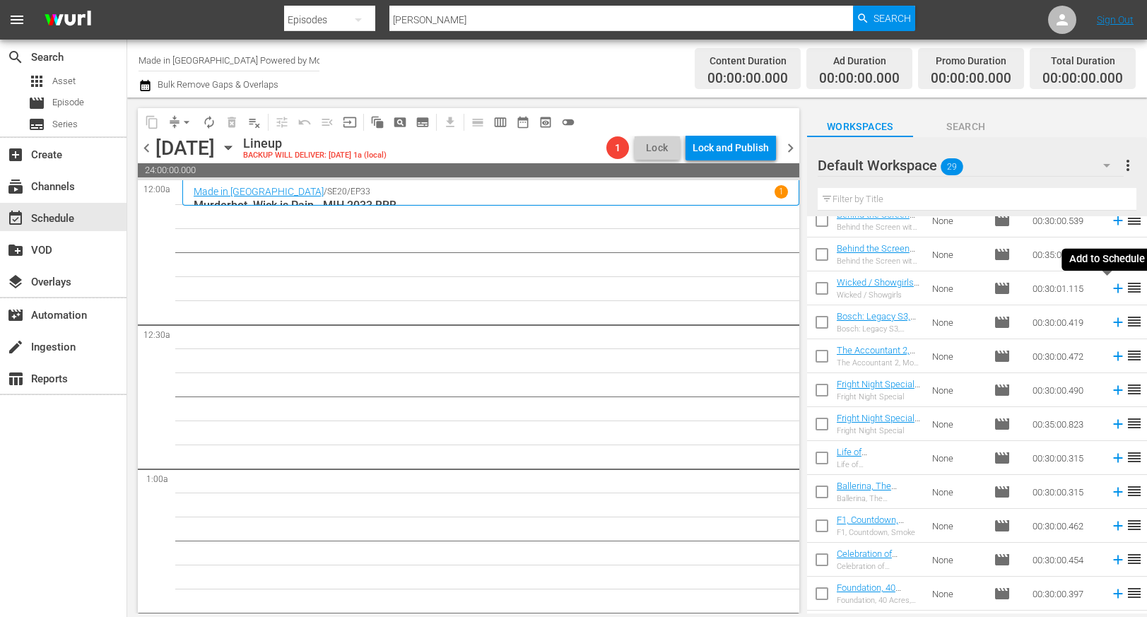
click at [1113, 292] on icon at bounding box center [1117, 288] width 9 height 9
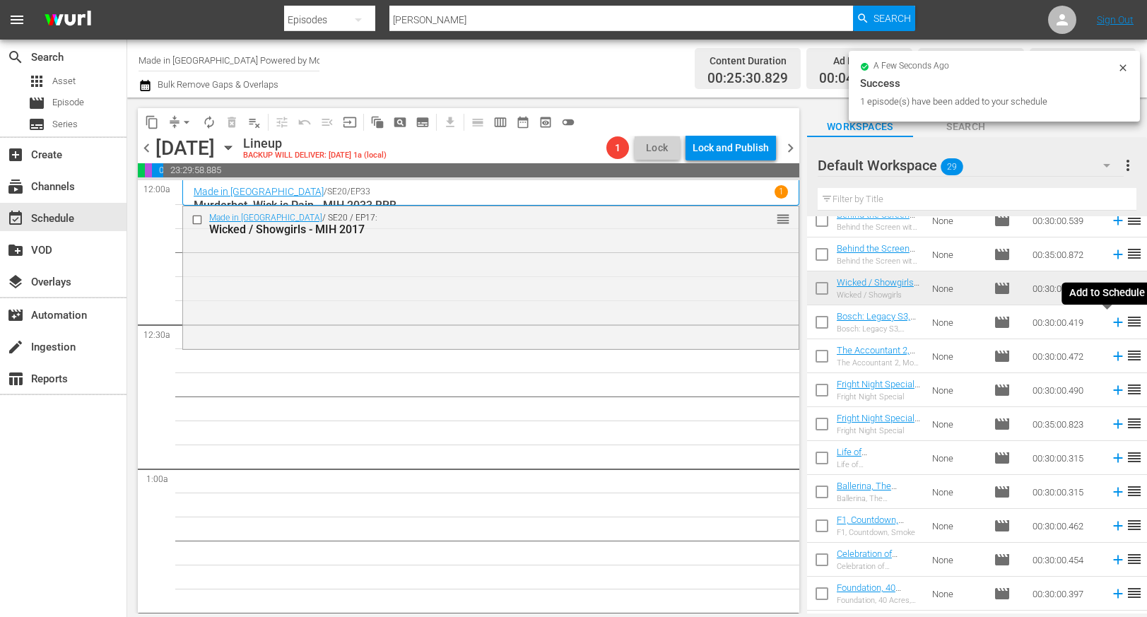
click at [1110, 323] on icon at bounding box center [1118, 322] width 16 height 16
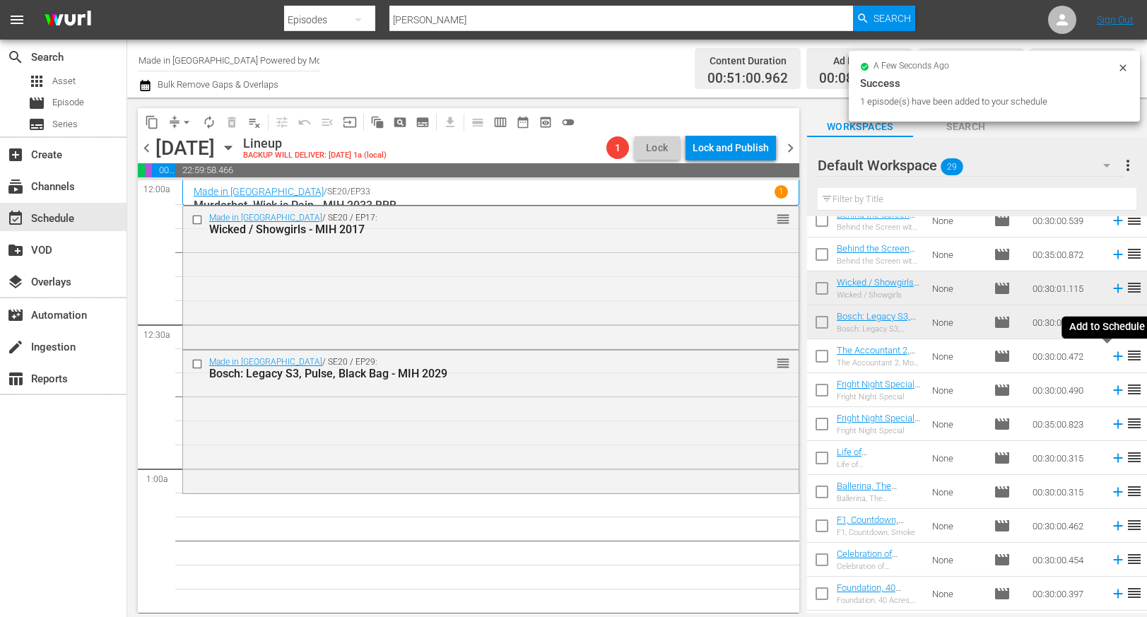
click at [1113, 353] on icon at bounding box center [1117, 356] width 9 height 9
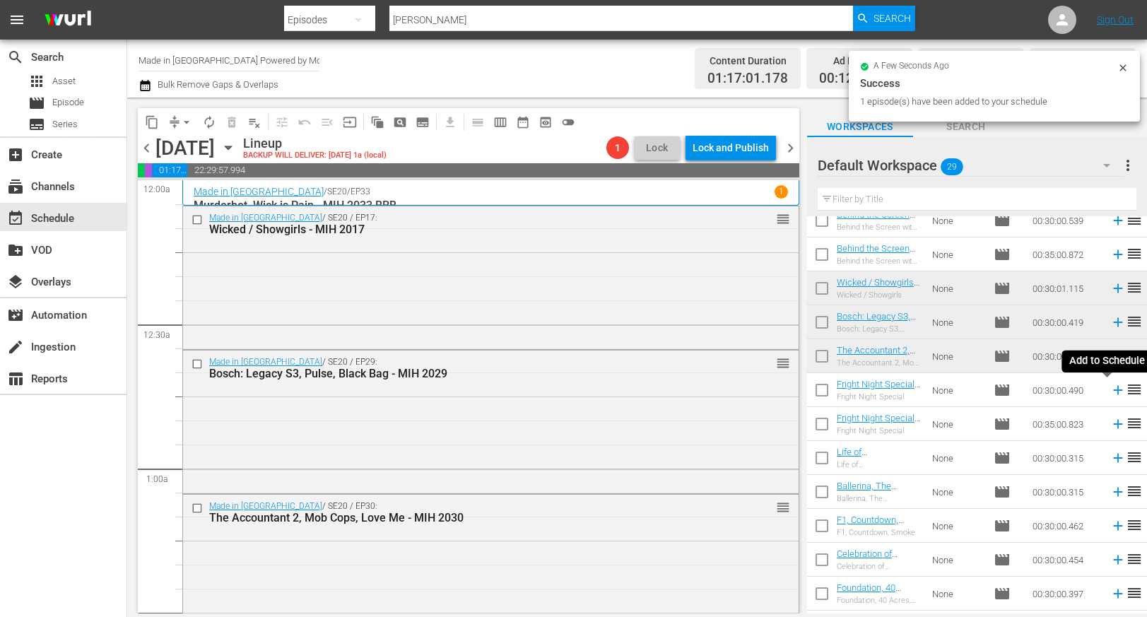
click at [1113, 392] on icon at bounding box center [1117, 390] width 9 height 9
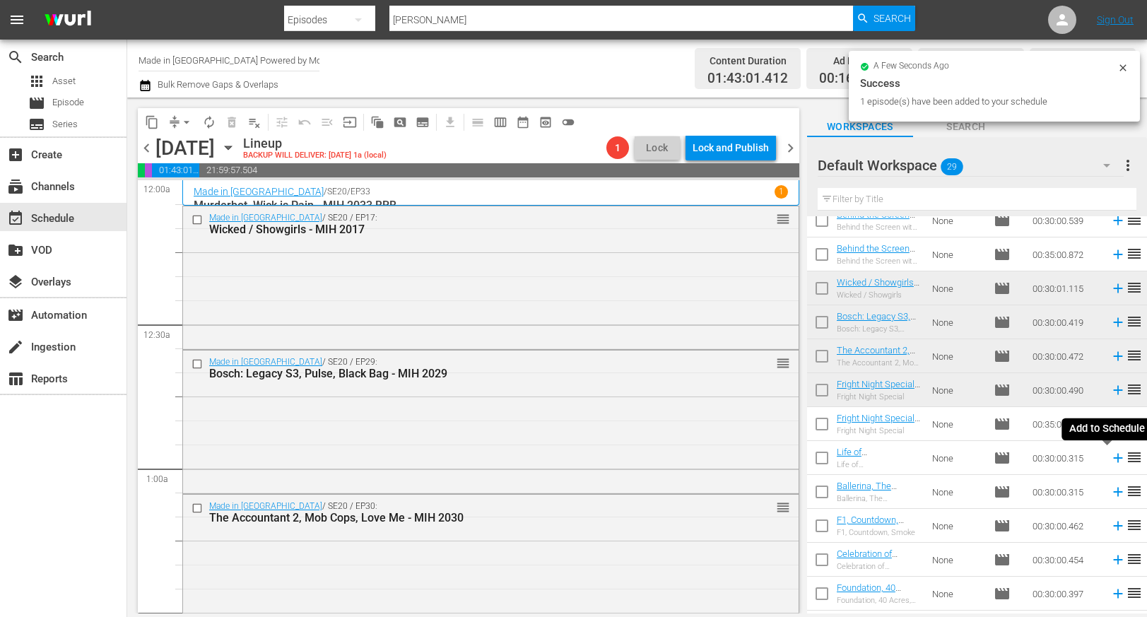
click at [1113, 460] on icon at bounding box center [1117, 458] width 9 height 9
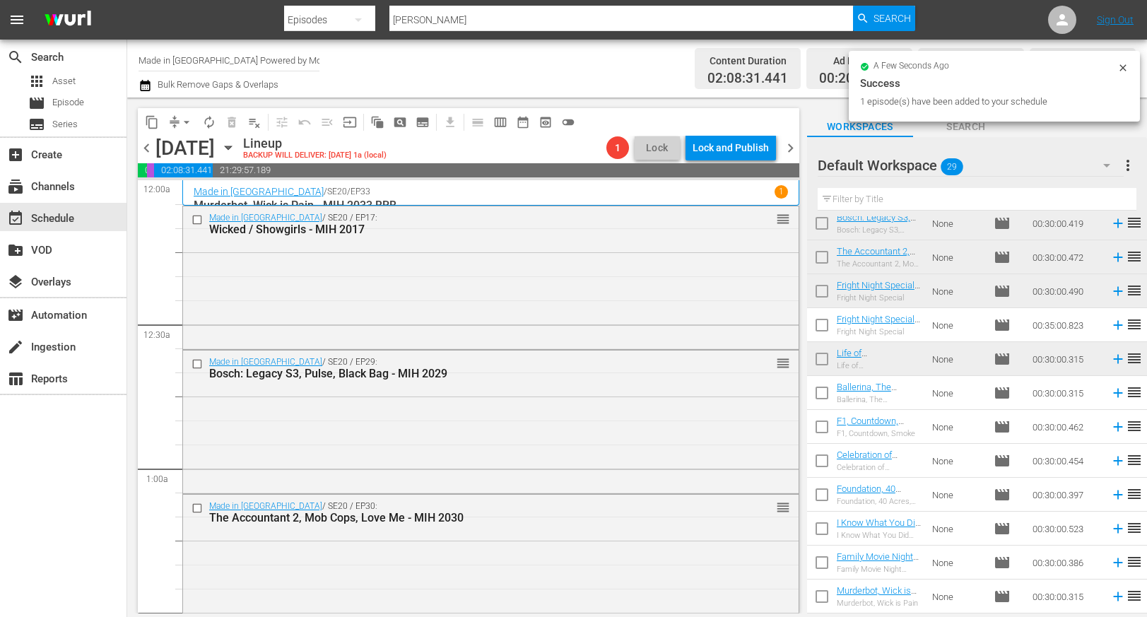
scroll to position [263, 0]
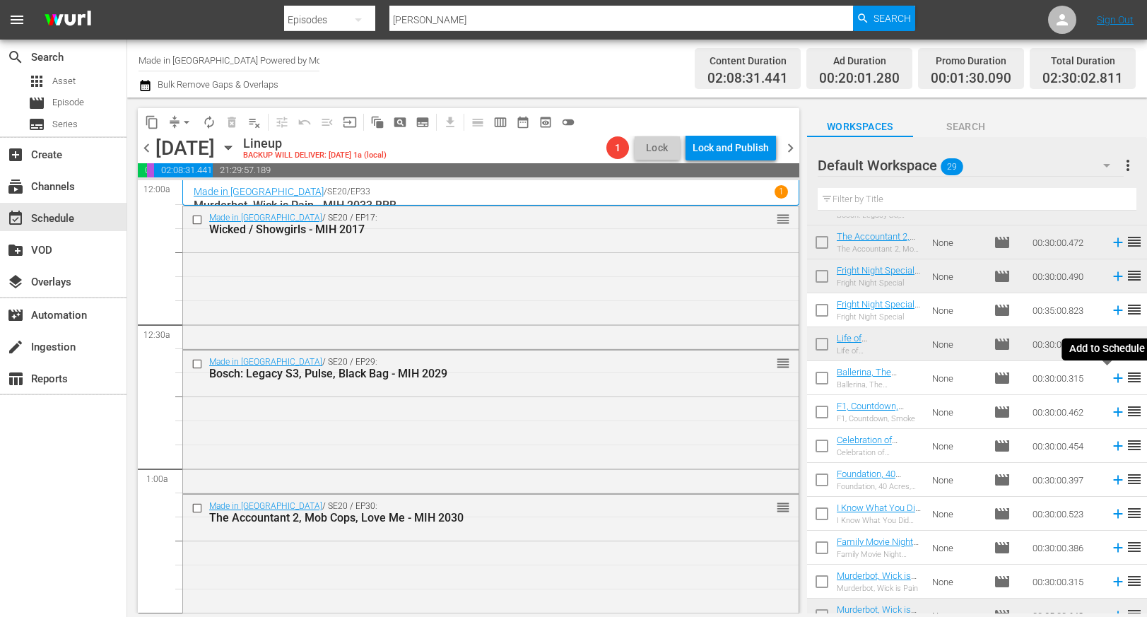
click at [1110, 377] on icon at bounding box center [1118, 378] width 16 height 16
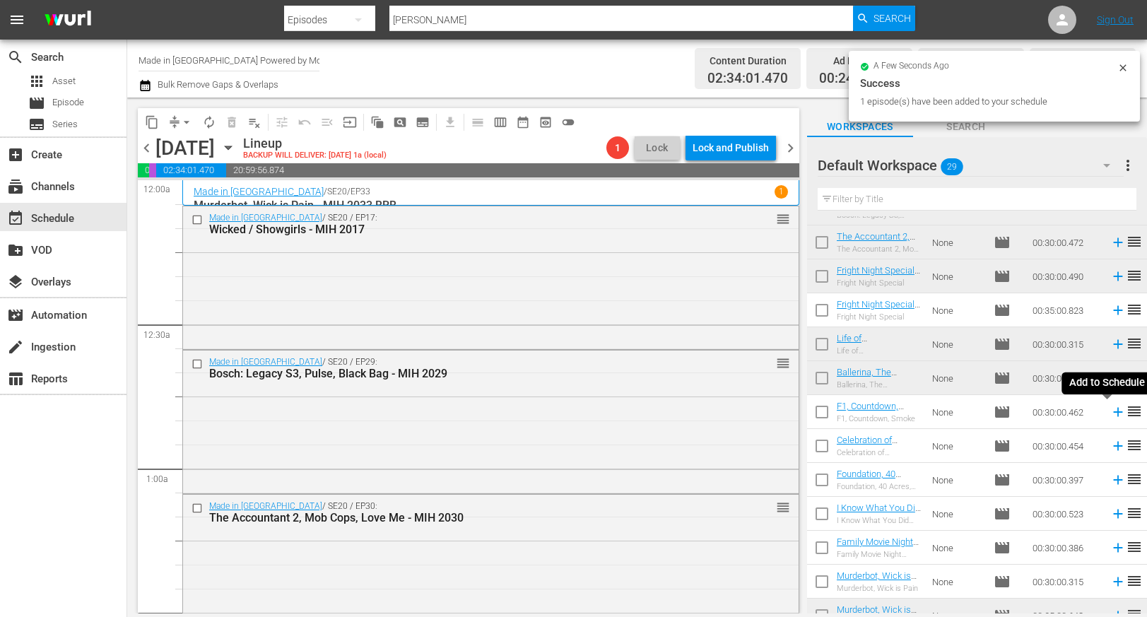
click at [1113, 414] on icon at bounding box center [1117, 412] width 9 height 9
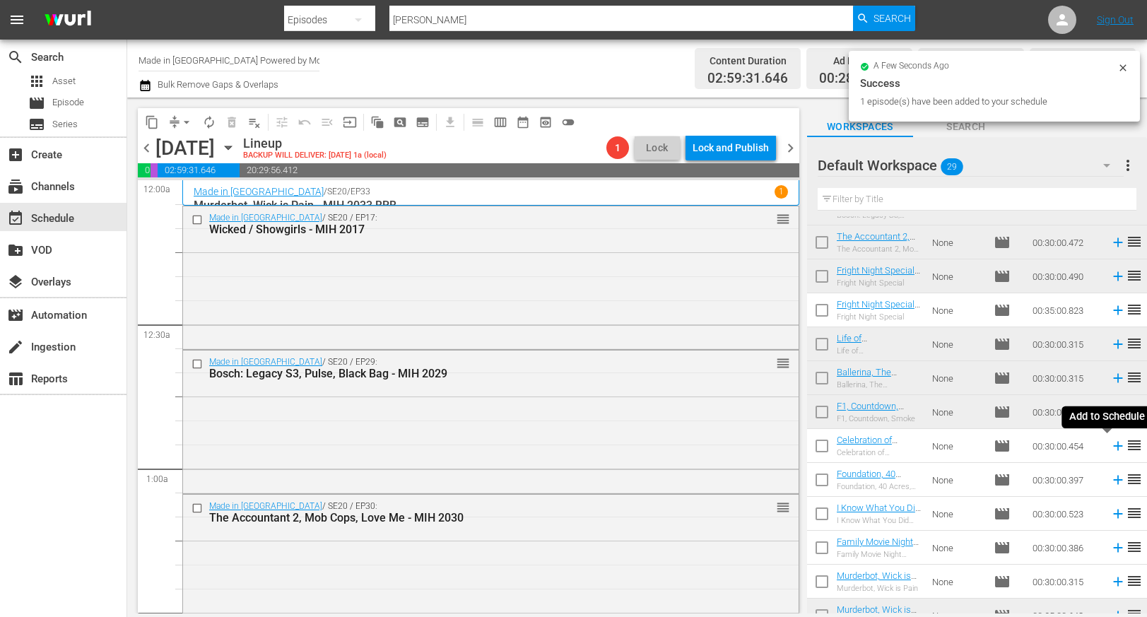
click at [1110, 447] on icon at bounding box center [1118, 446] width 16 height 16
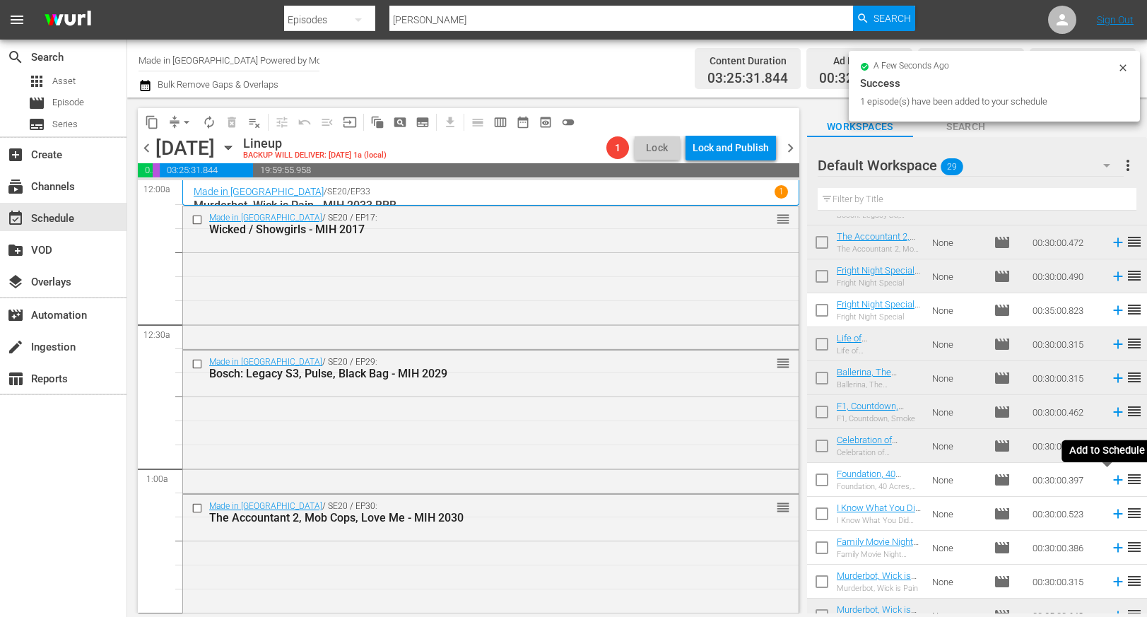
click at [1113, 478] on icon at bounding box center [1117, 480] width 9 height 9
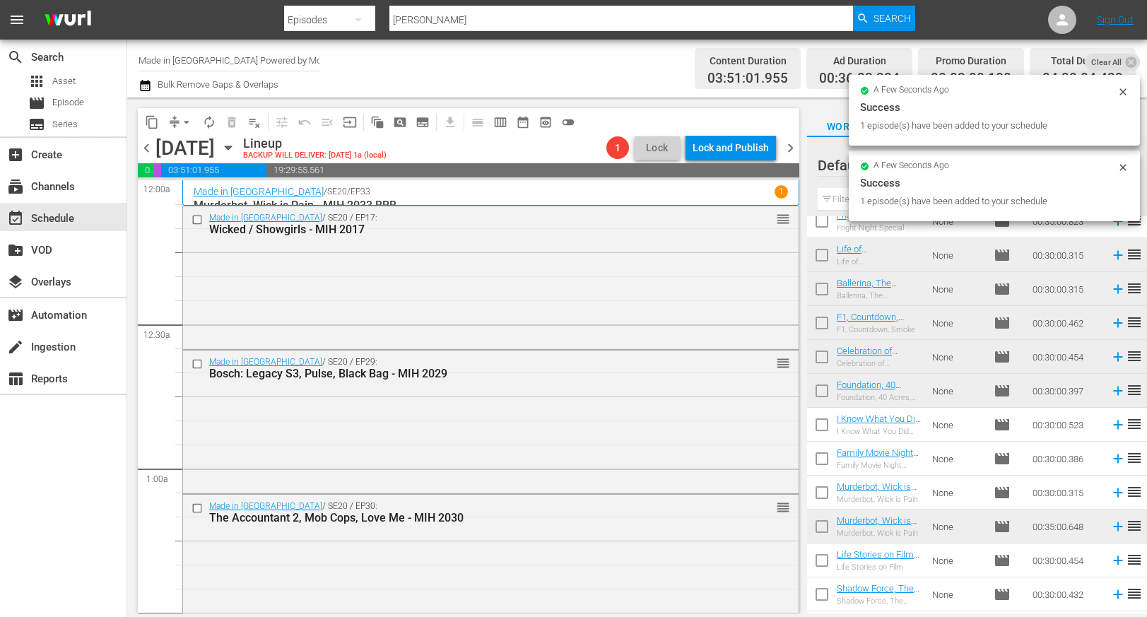
scroll to position [359, 0]
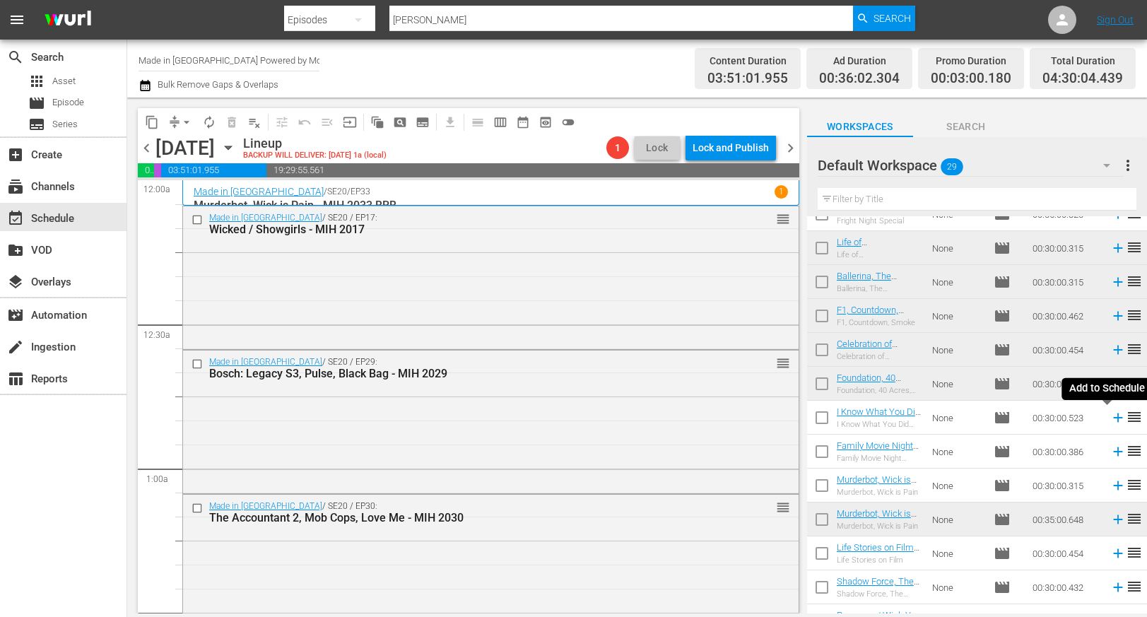
click at [1113, 418] on icon at bounding box center [1117, 417] width 9 height 9
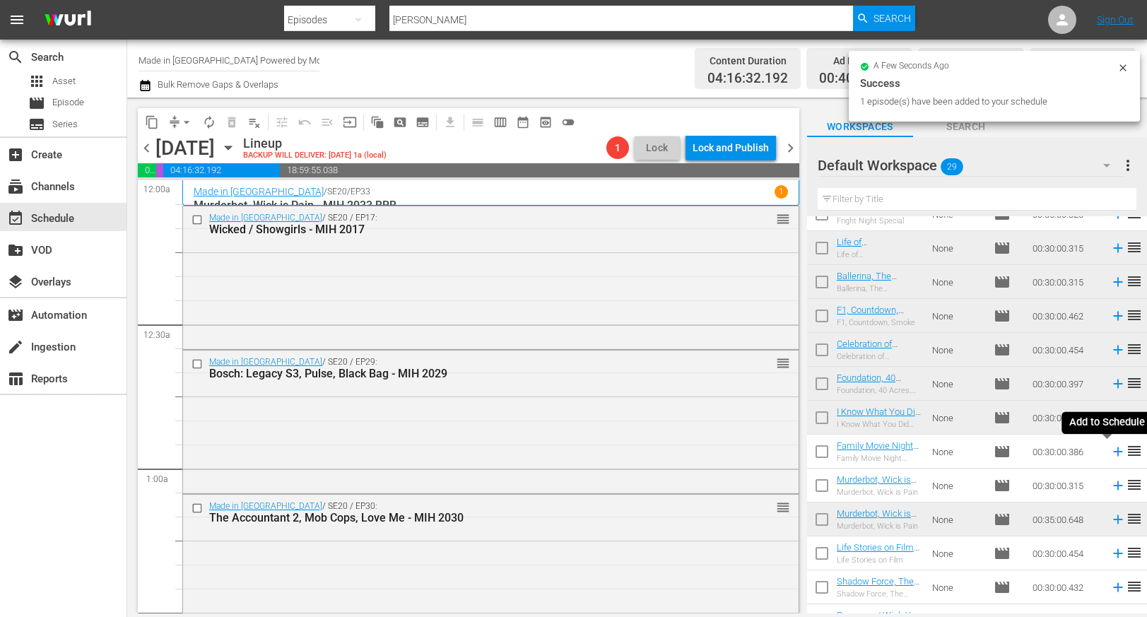
click at [1113, 451] on icon at bounding box center [1117, 451] width 9 height 9
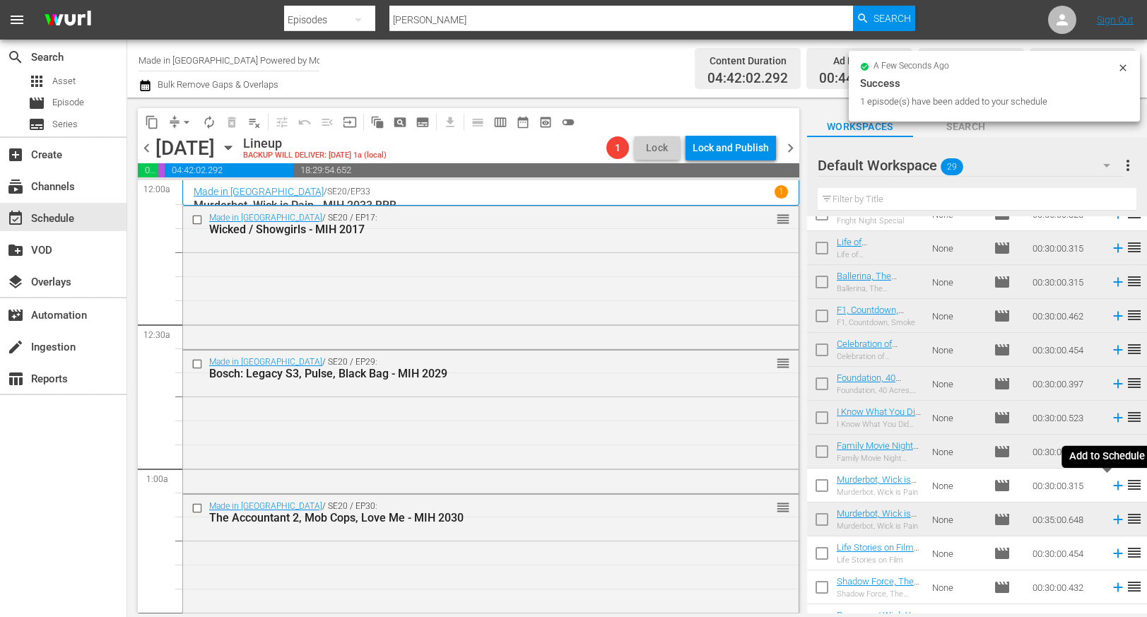
click at [1110, 483] on icon at bounding box center [1118, 486] width 16 height 16
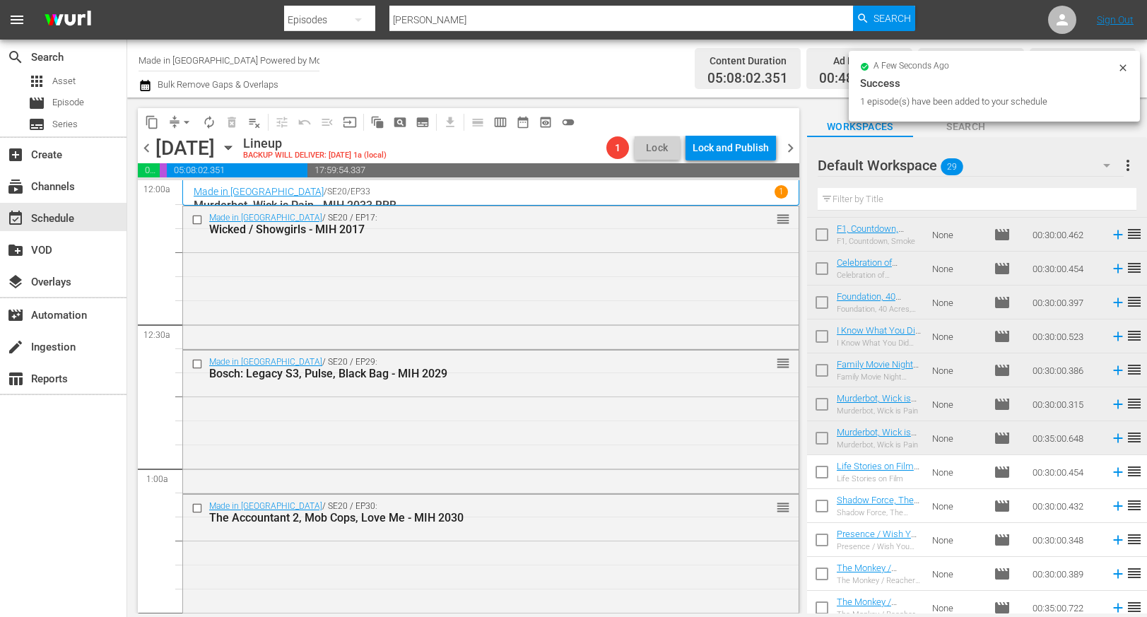
scroll to position [451, 0]
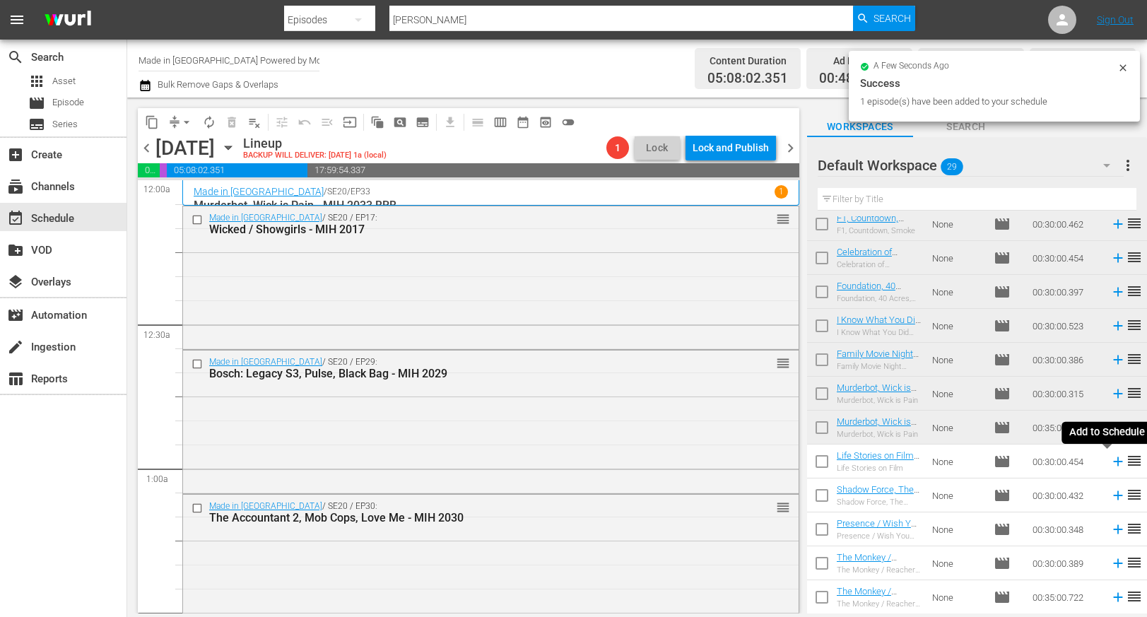
click at [1110, 466] on icon at bounding box center [1118, 462] width 16 height 16
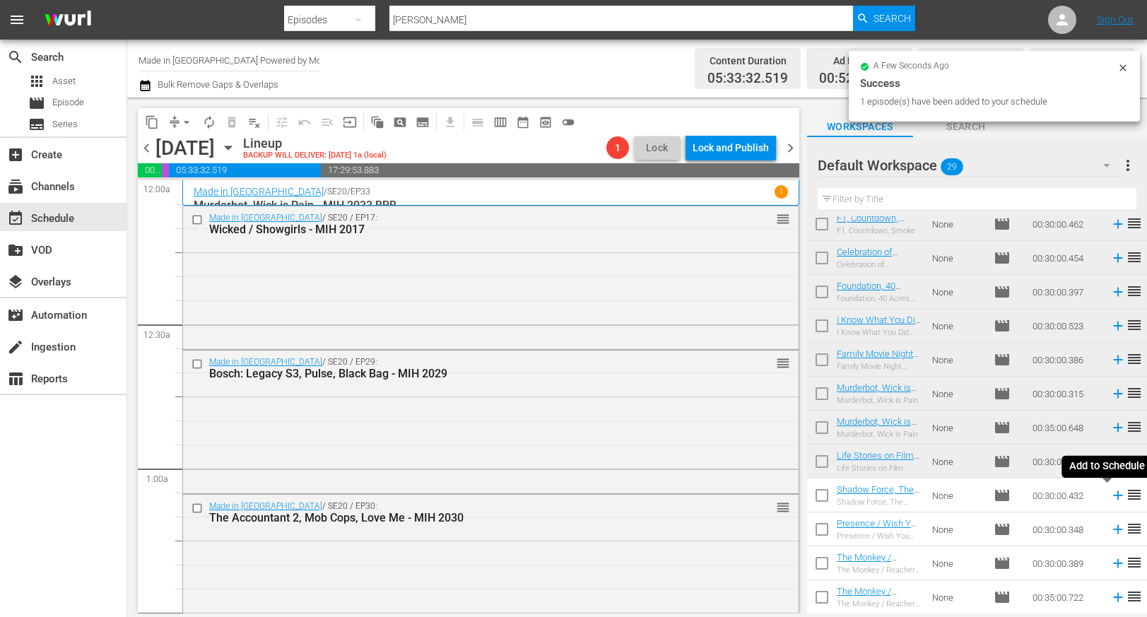
click at [1113, 493] on icon at bounding box center [1117, 495] width 9 height 9
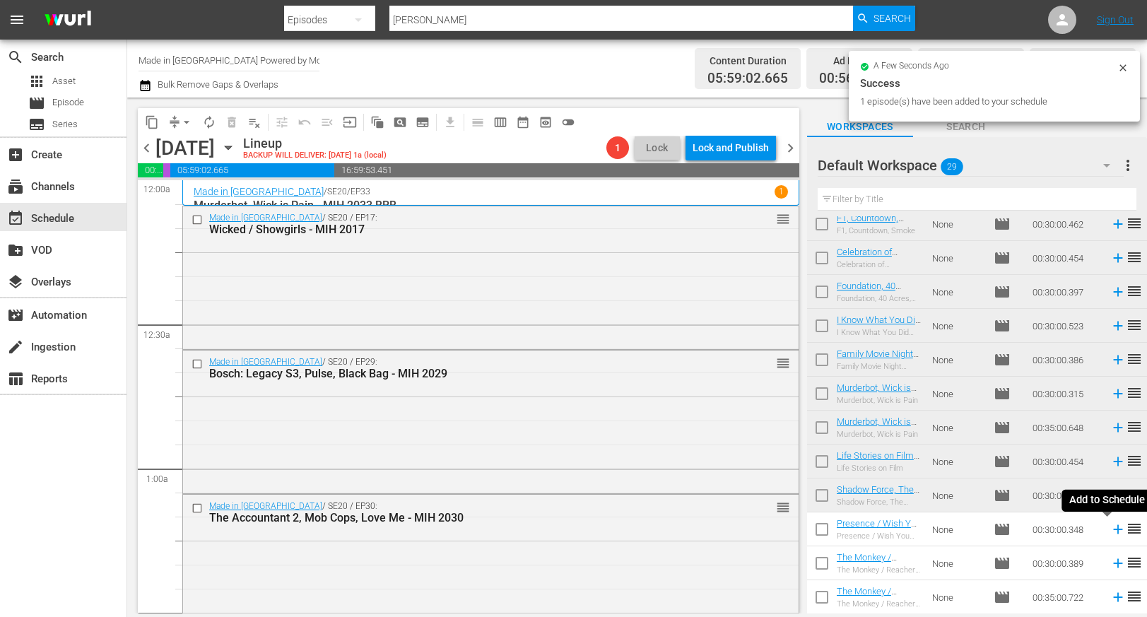
click at [1113, 526] on icon at bounding box center [1117, 529] width 9 height 9
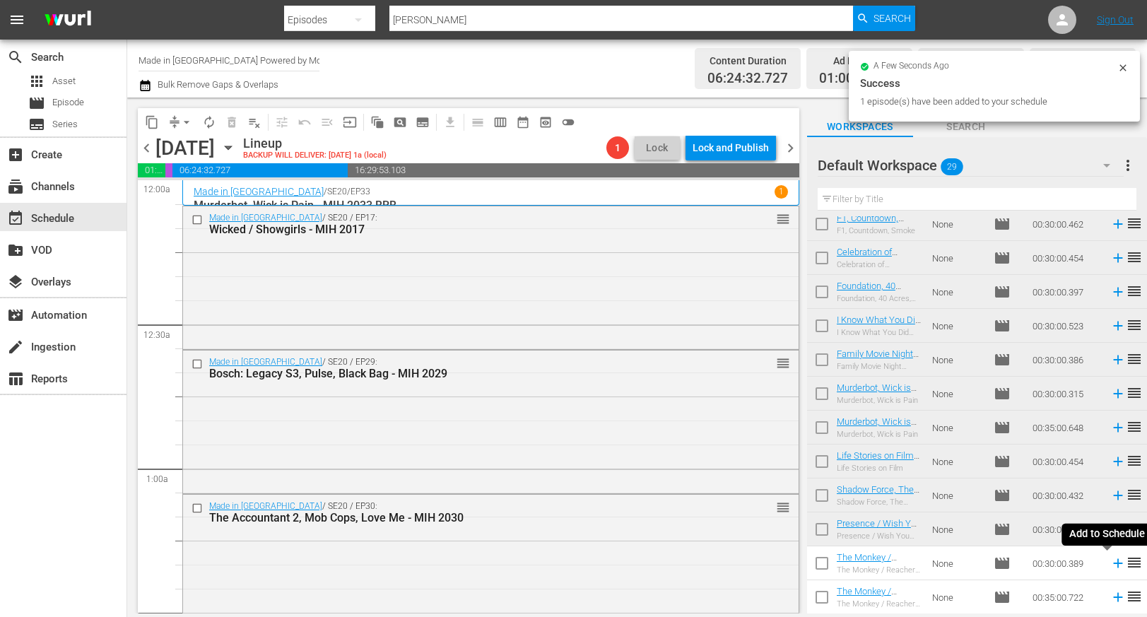
click at [1113, 562] on icon at bounding box center [1117, 563] width 9 height 9
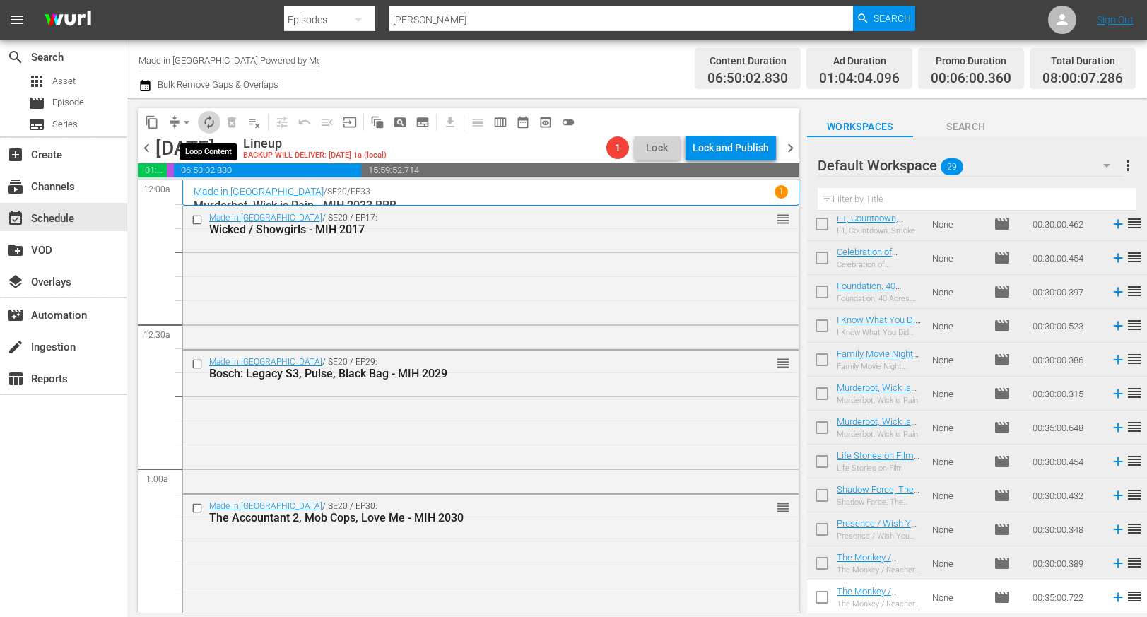
click at [215, 124] on button "autorenew_outlined" at bounding box center [209, 122] width 23 height 23
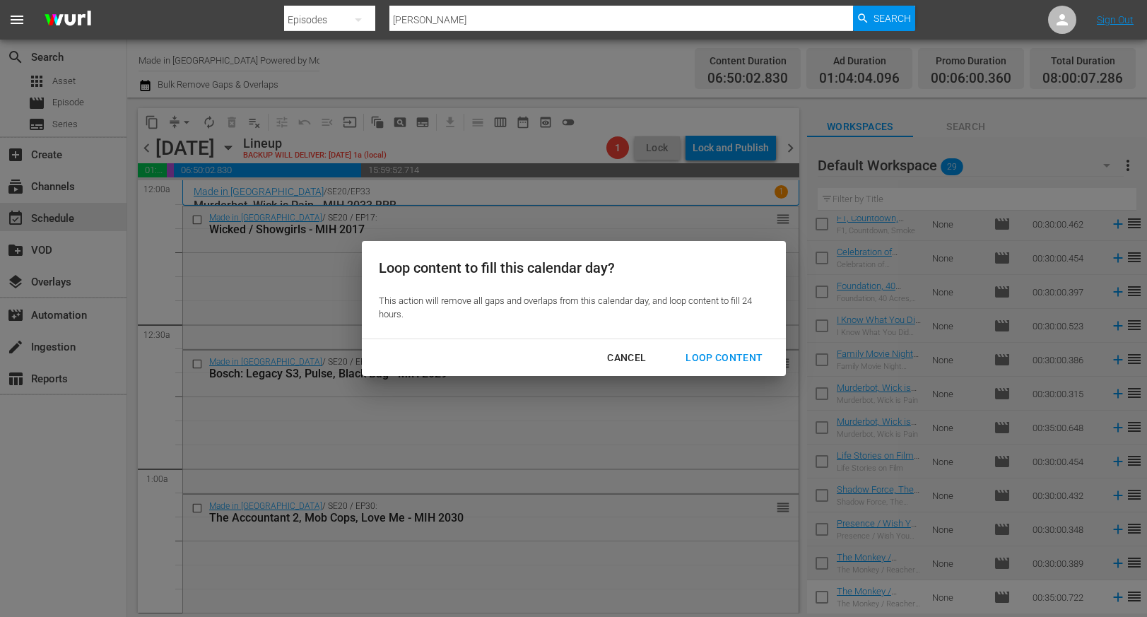
click at [726, 356] on div "Loop Content" at bounding box center [724, 358] width 100 height 18
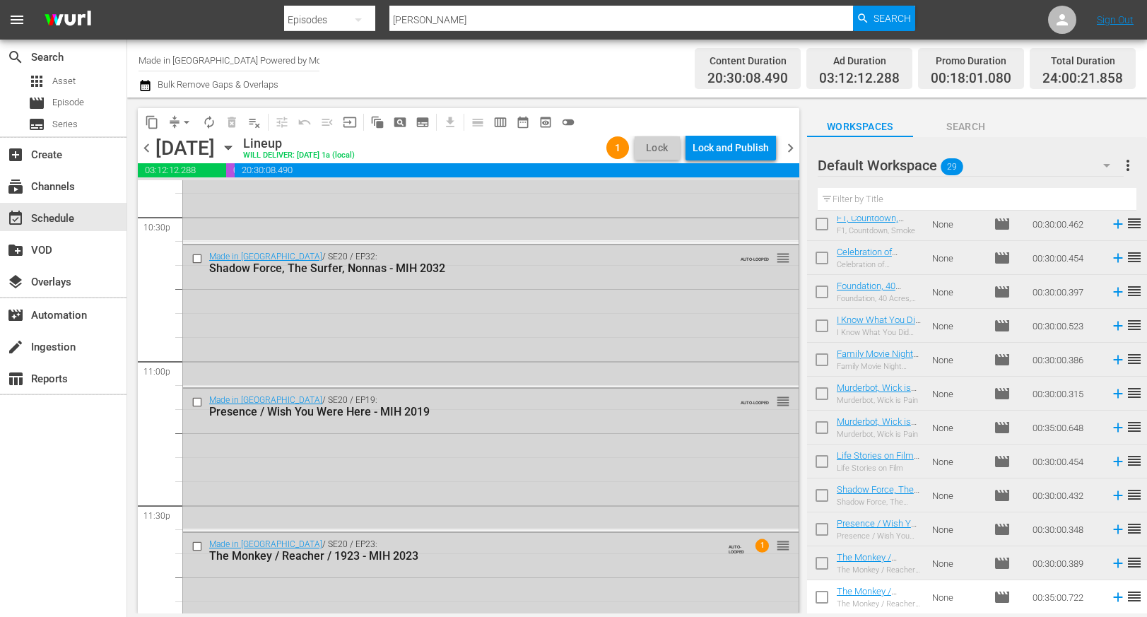
scroll to position [6514, 0]
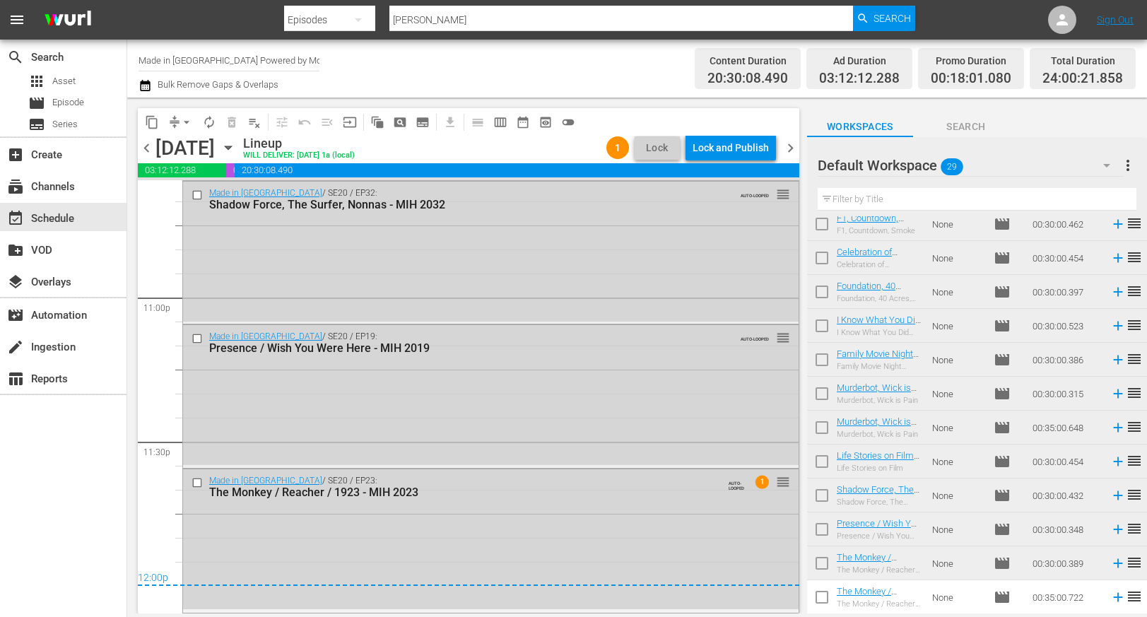
click at [779, 484] on span "reorder" at bounding box center [783, 482] width 14 height 16
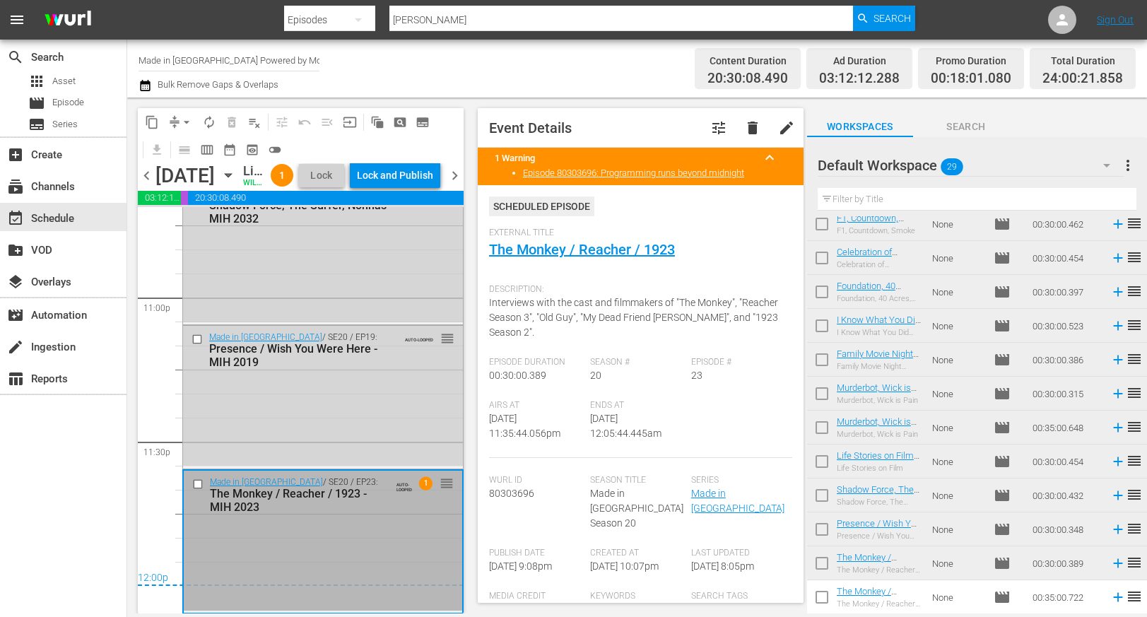
scroll to position [6587, 0]
click at [197, 483] on input "checkbox" at bounding box center [199, 484] width 15 height 12
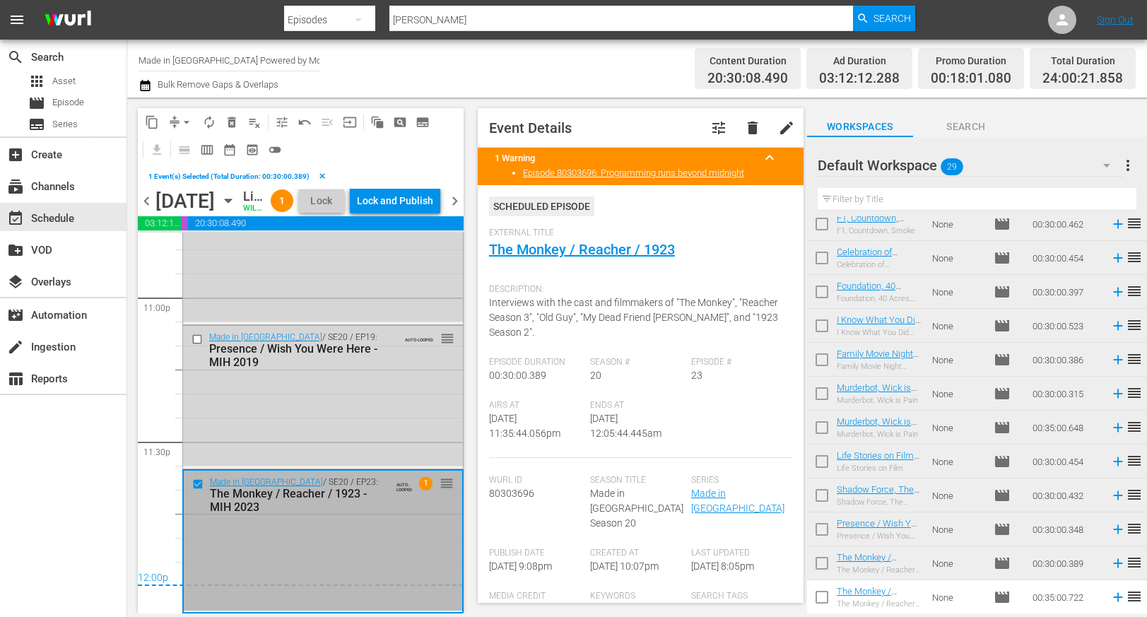
click at [744, 128] on span "delete" at bounding box center [752, 127] width 17 height 17
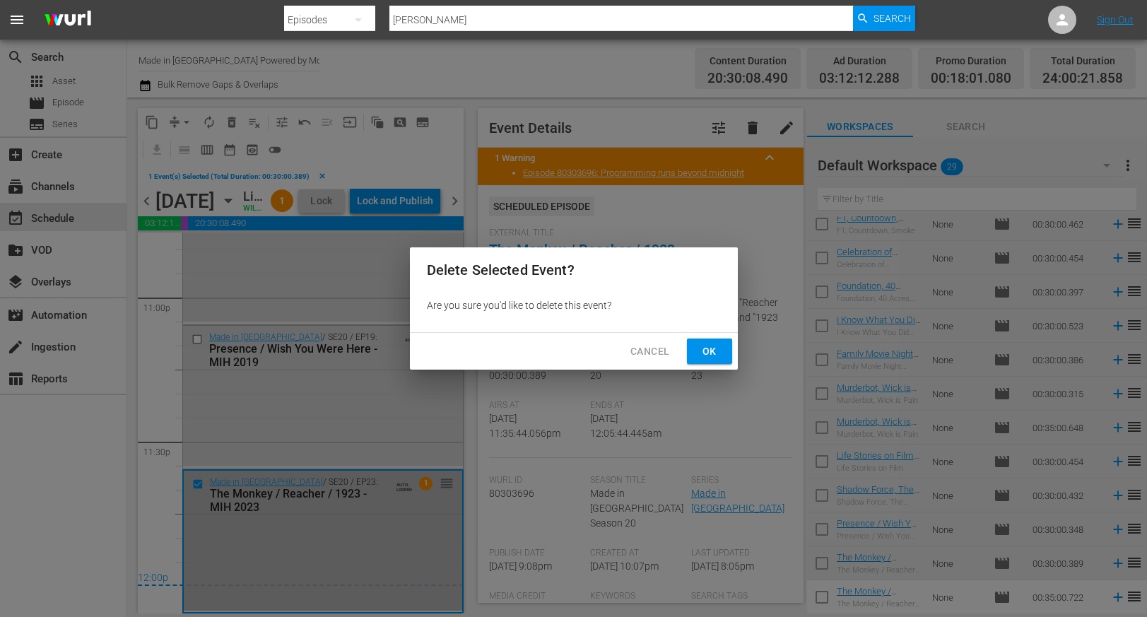
click at [711, 355] on span "Ok" at bounding box center [709, 352] width 23 height 18
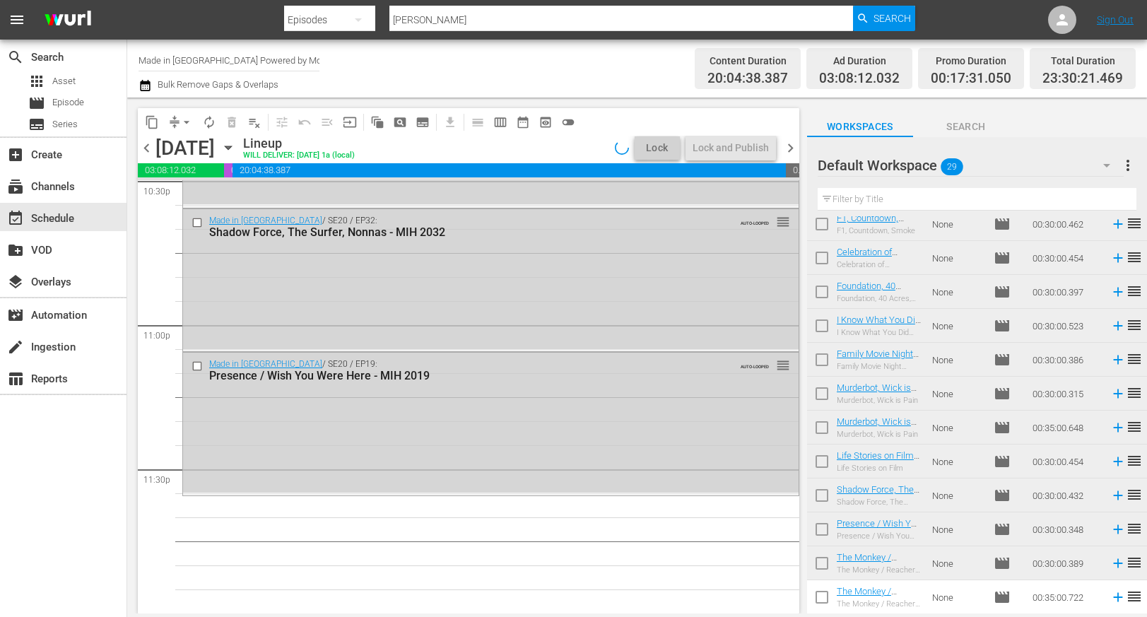
scroll to position [6487, 0]
drag, startPoint x: 1109, startPoint y: 596, endPoint x: 1115, endPoint y: 613, distance: 18.8
click at [1110, 596] on icon at bounding box center [1118, 597] width 16 height 16
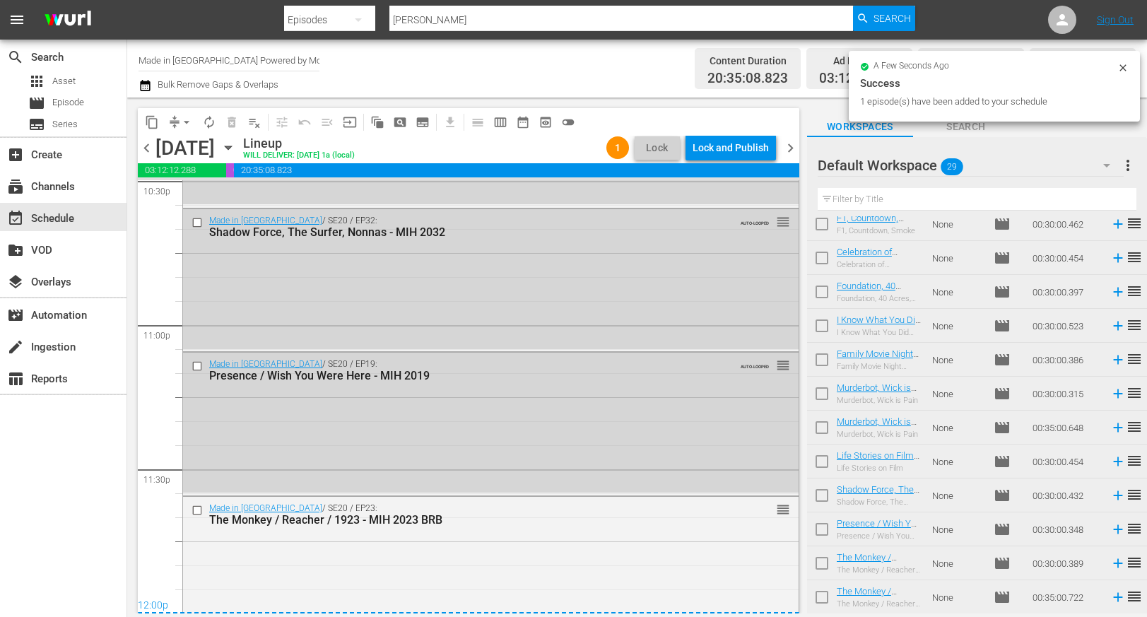
scroll to position [6538, 0]
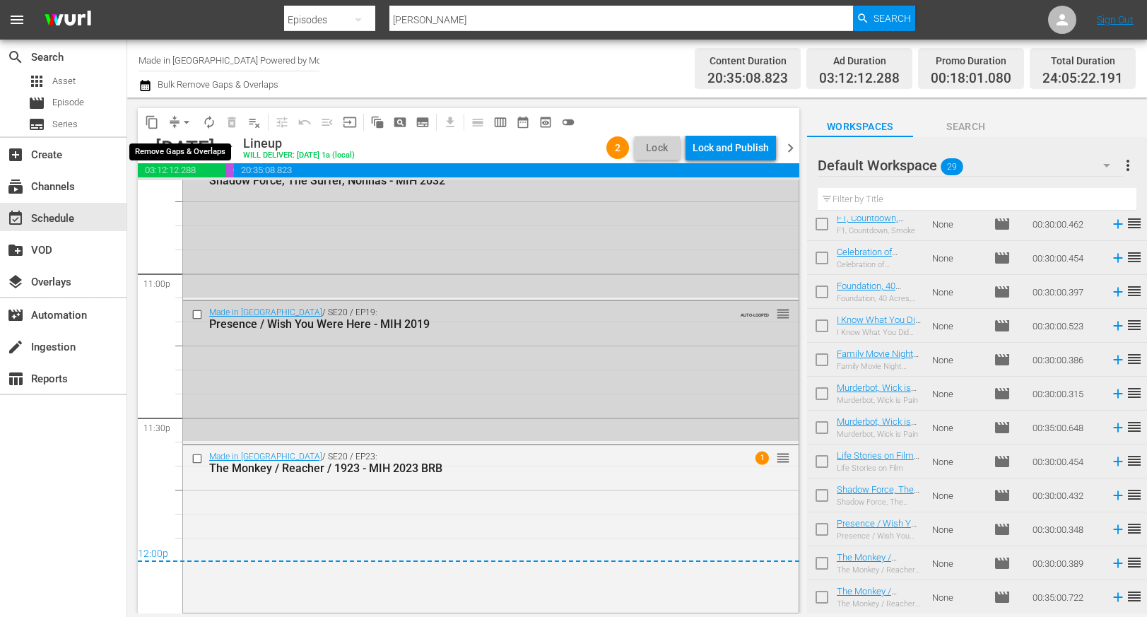
click at [187, 122] on span "arrow_drop_down" at bounding box center [186, 122] width 14 height 14
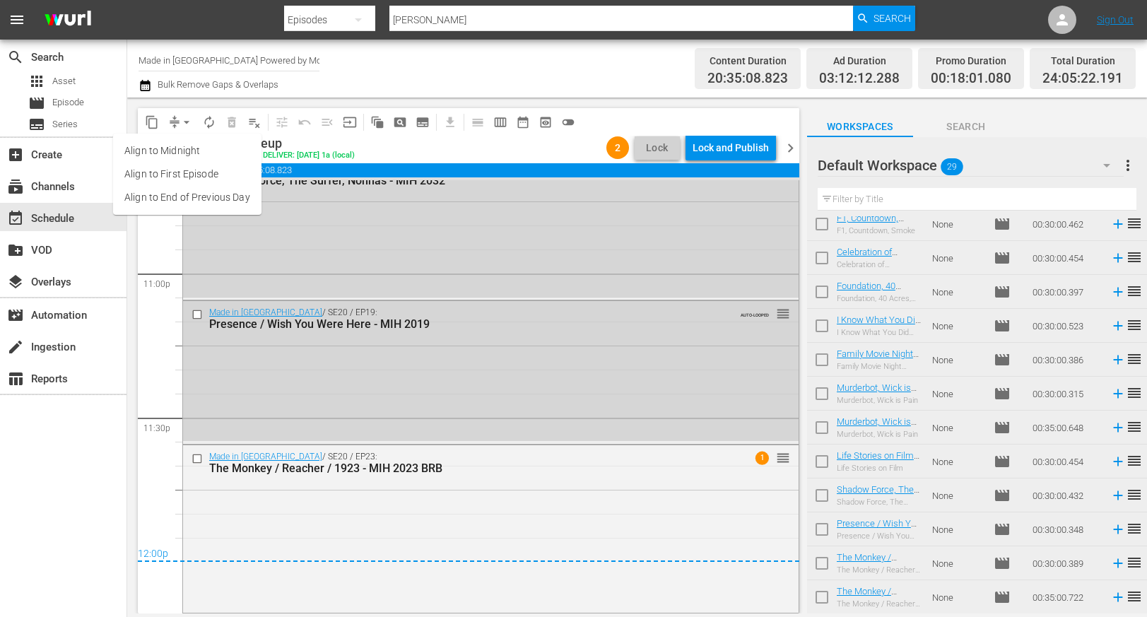
click at [182, 151] on li "Align to Midnight" at bounding box center [187, 150] width 148 height 23
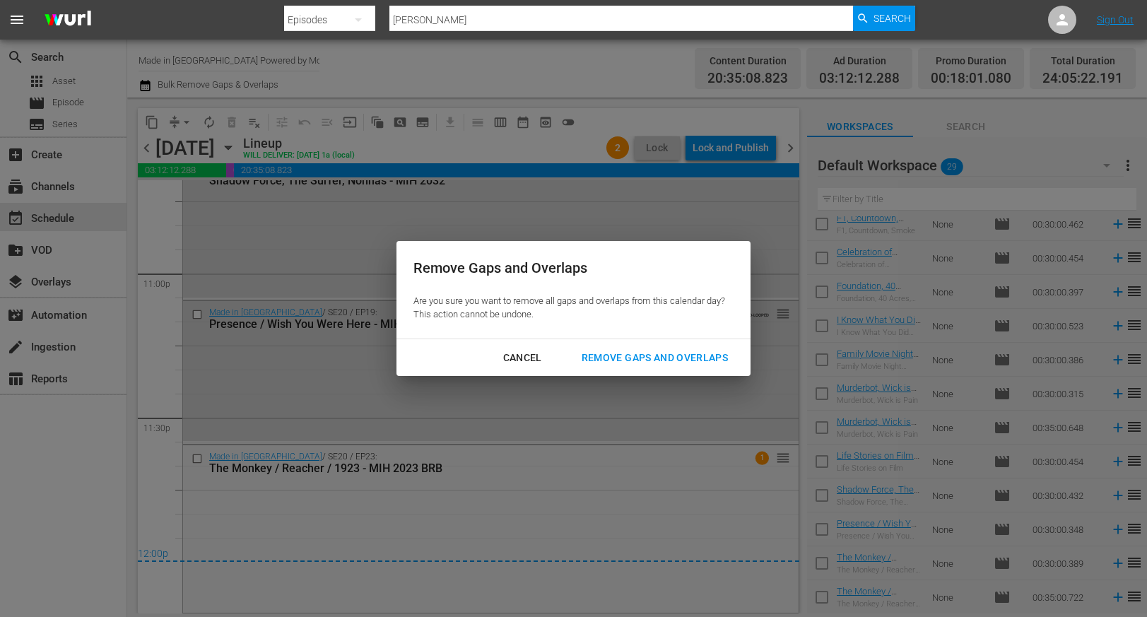
click at [682, 358] on div "Remove Gaps and Overlaps" at bounding box center [654, 358] width 169 height 18
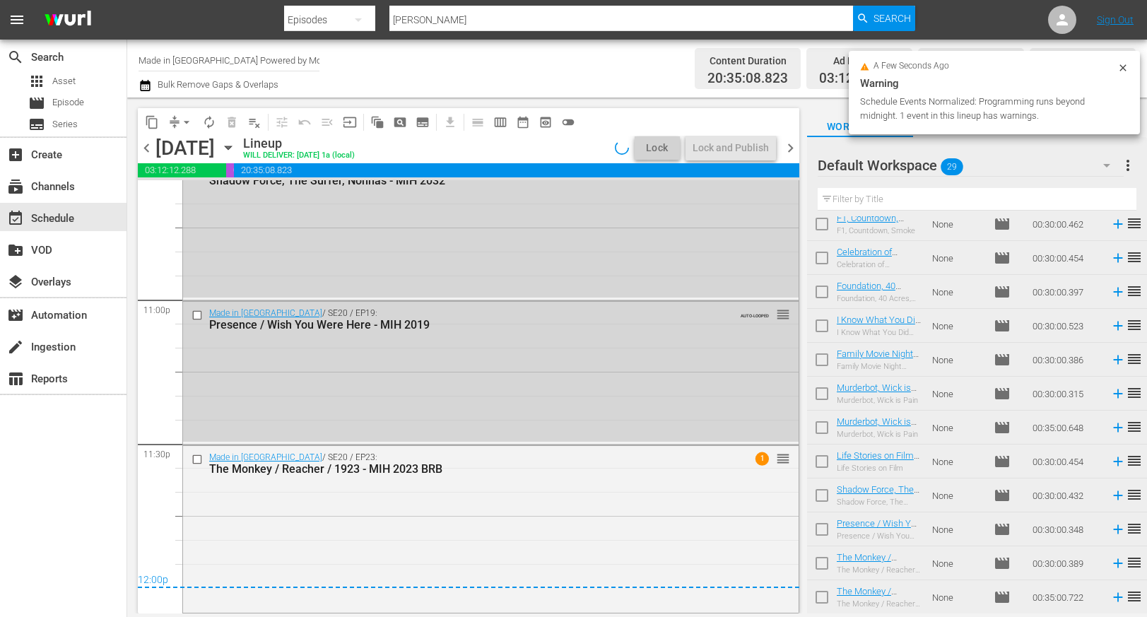
scroll to position [6512, 0]
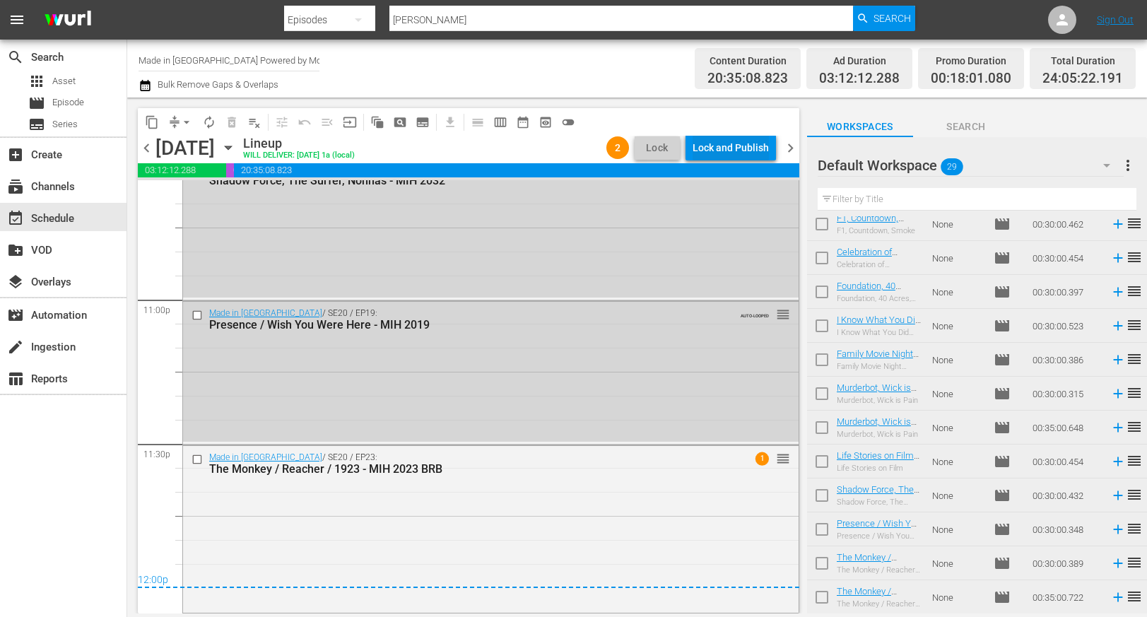
click at [760, 145] on div "Lock and Publish" at bounding box center [731, 147] width 76 height 25
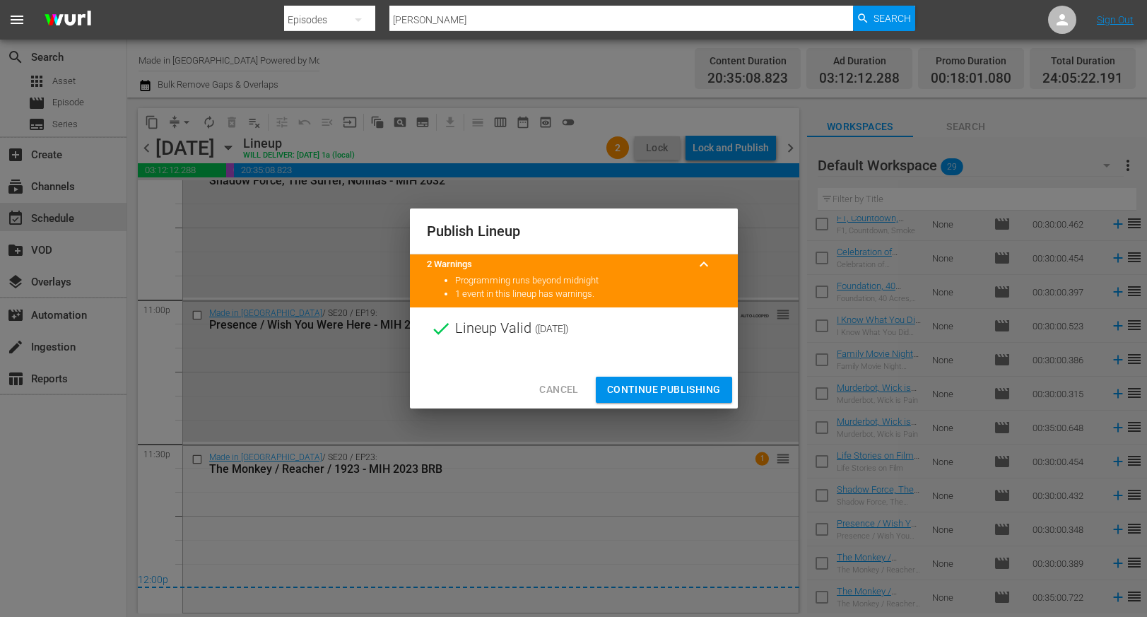
click at [651, 392] on span "Continue Publishing" at bounding box center [664, 390] width 114 height 18
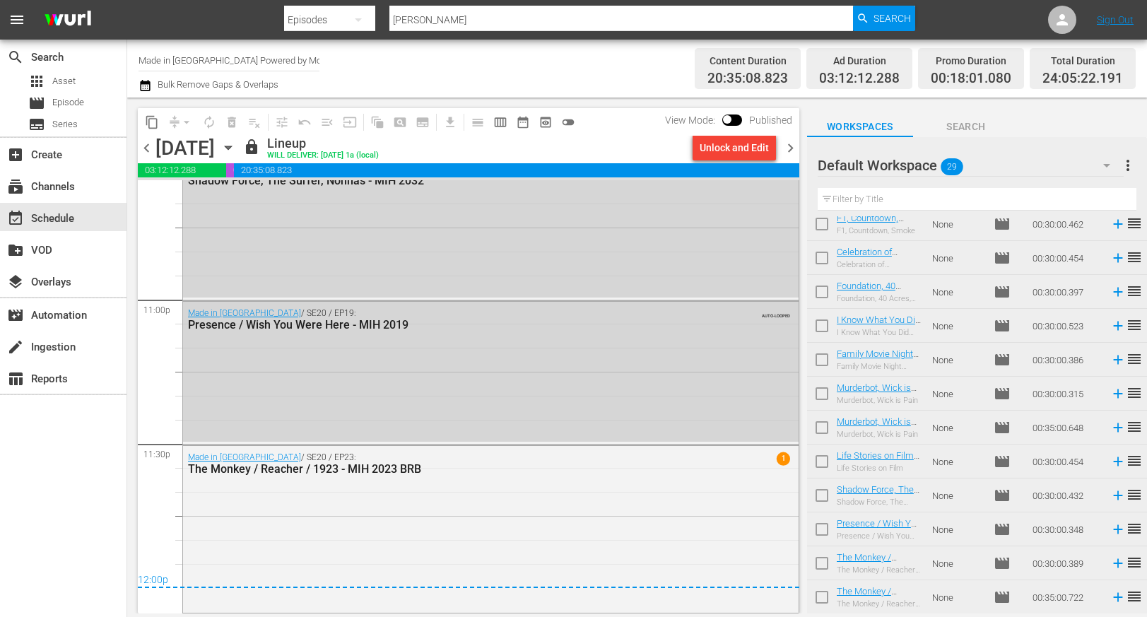
click at [794, 146] on span "chevron_right" at bounding box center [791, 148] width 18 height 18
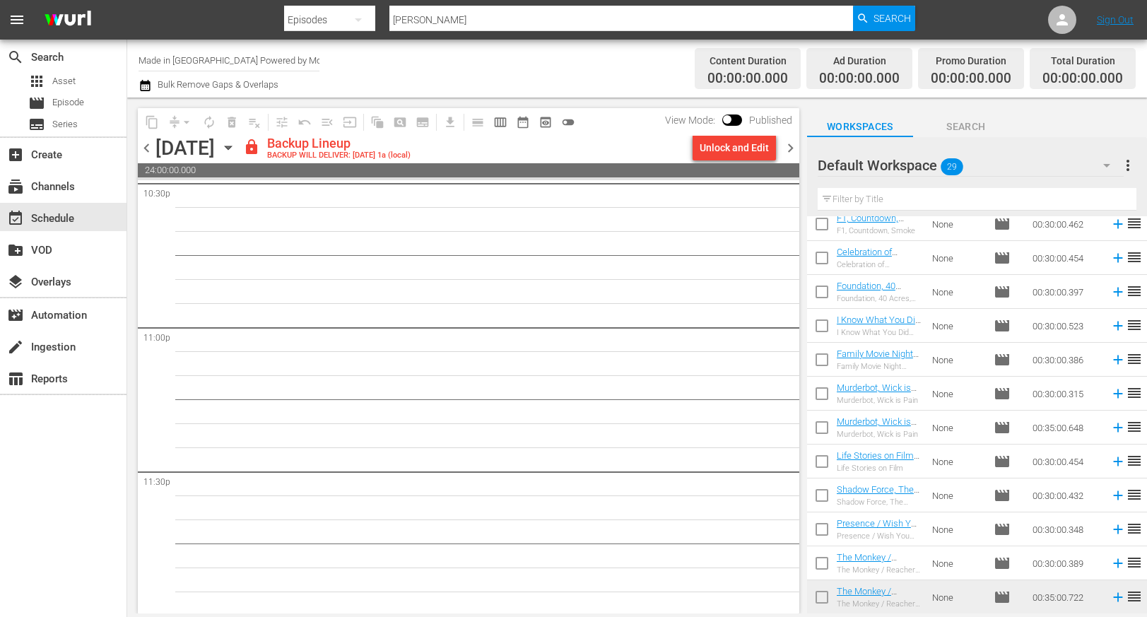
scroll to position [6487, 0]
click at [733, 143] on div "Unlock and Edit" at bounding box center [734, 147] width 69 height 25
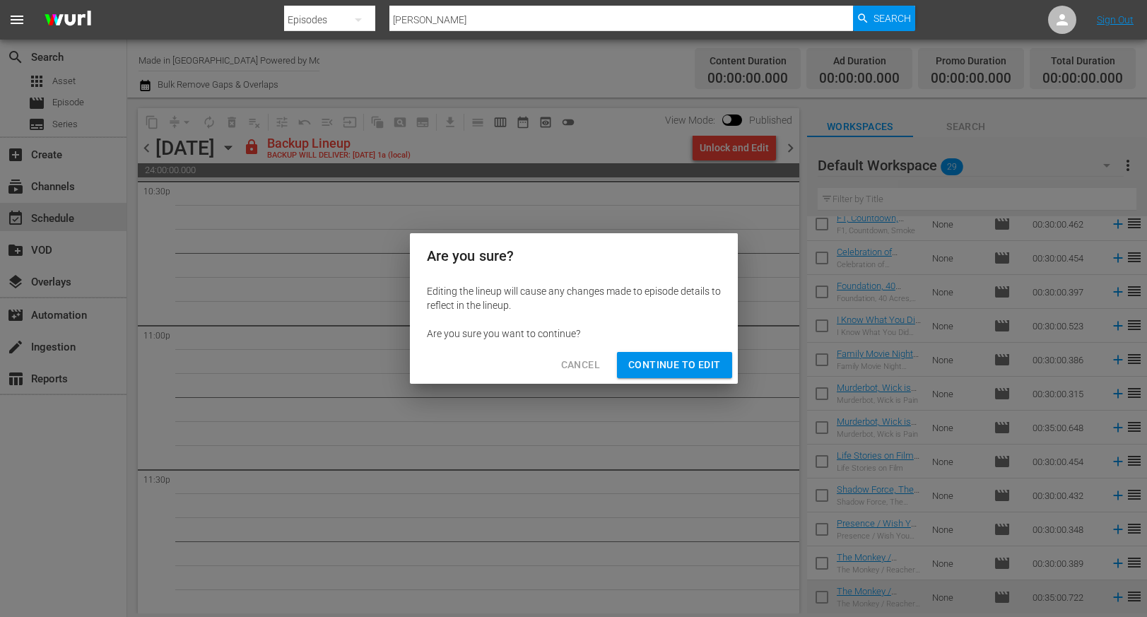
click at [705, 361] on span "Continue to Edit" at bounding box center [674, 365] width 92 height 18
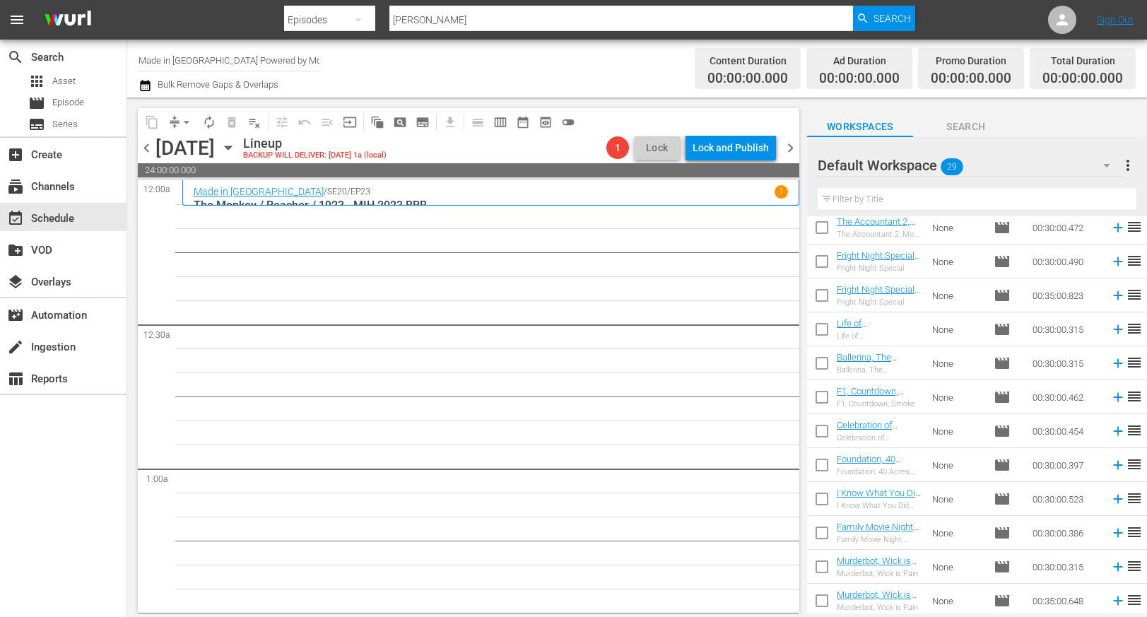
scroll to position [213, 0]
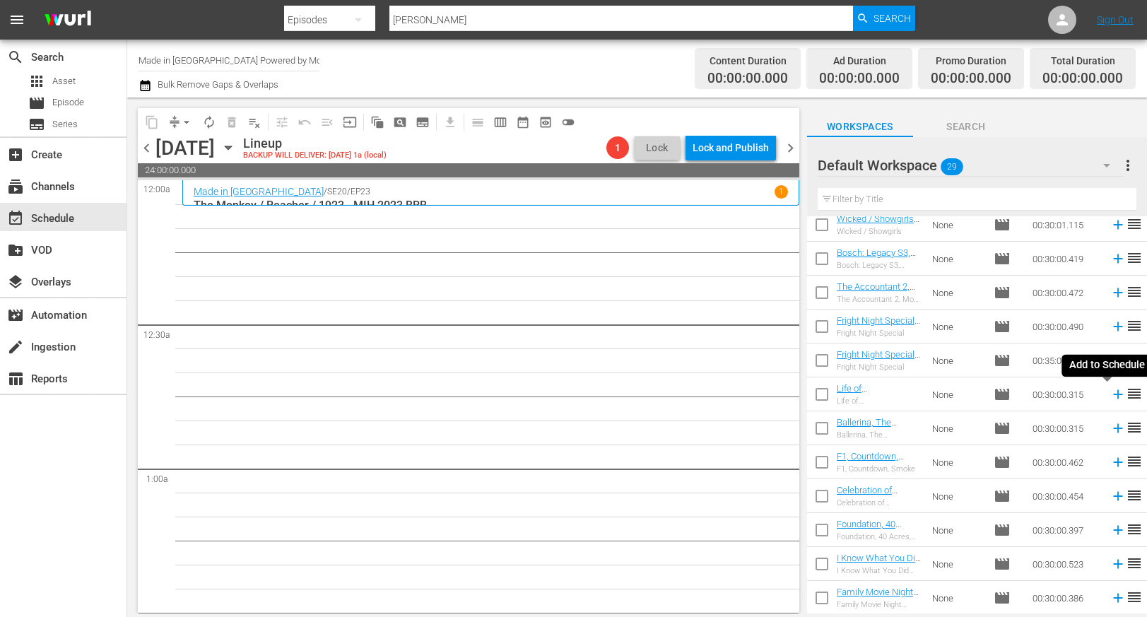
click at [1113, 394] on icon at bounding box center [1117, 394] width 9 height 9
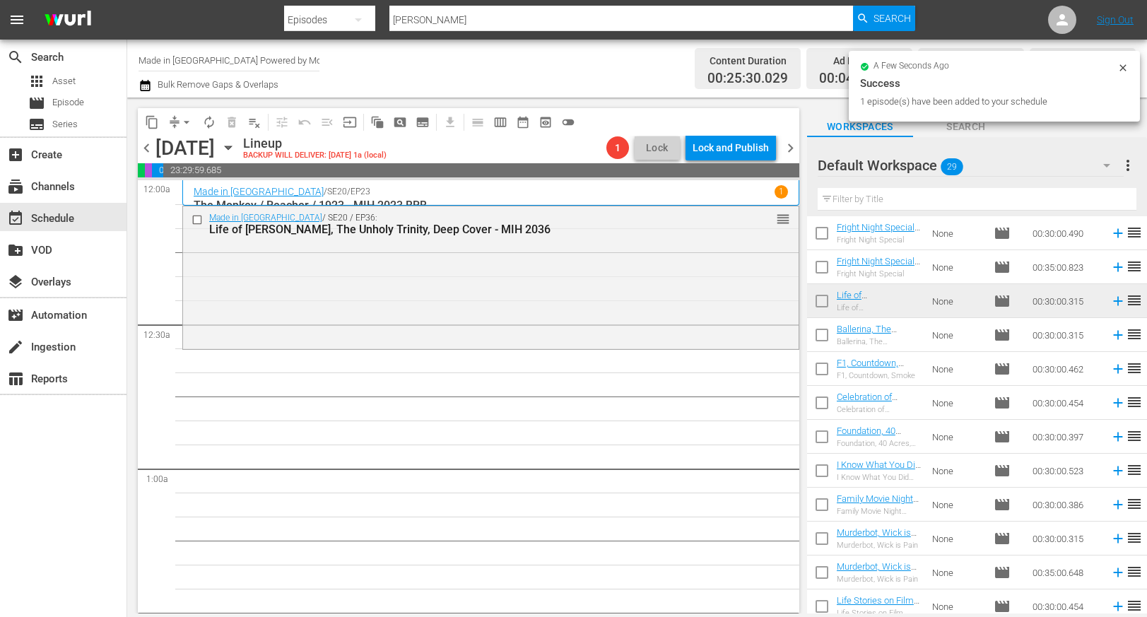
scroll to position [314, 0]
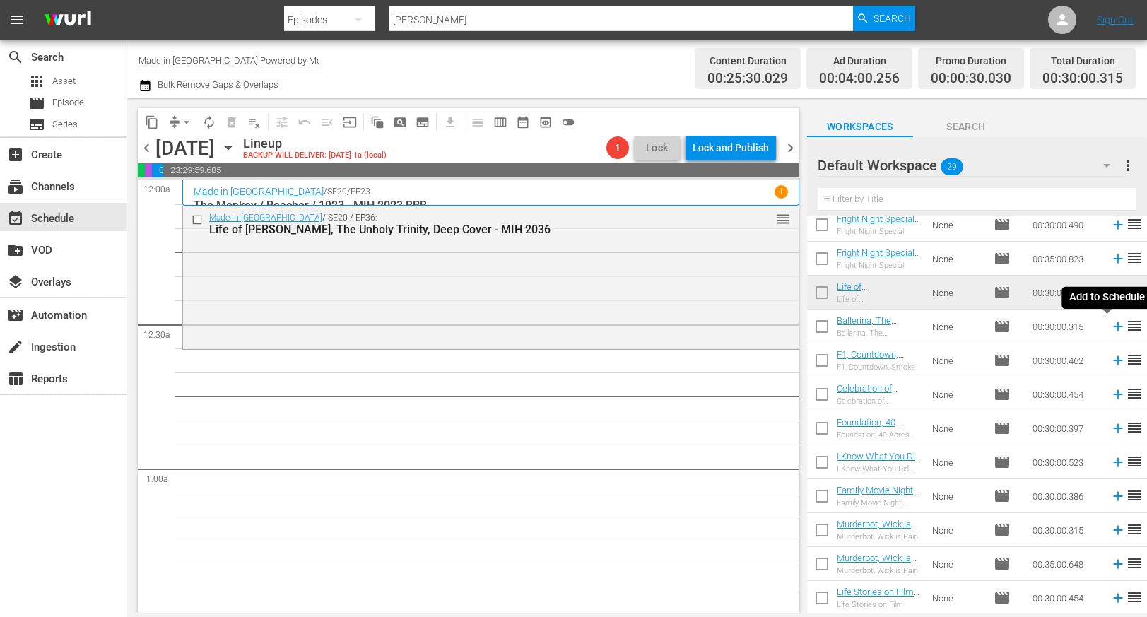
click at [1113, 326] on icon at bounding box center [1117, 326] width 9 height 9
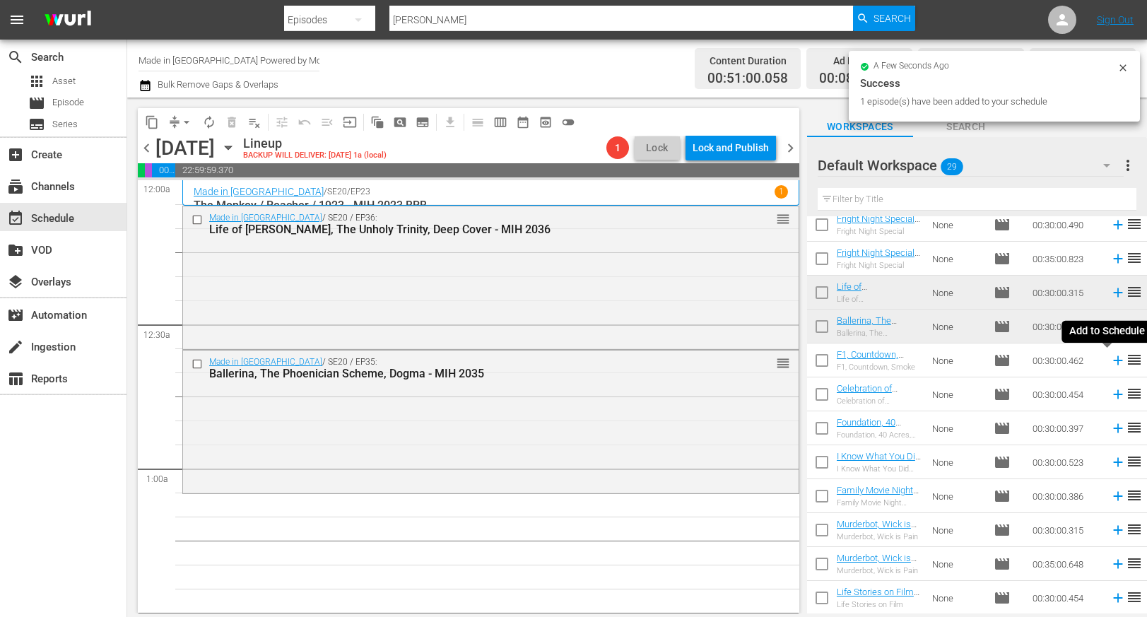
click at [1113, 363] on icon at bounding box center [1117, 360] width 9 height 9
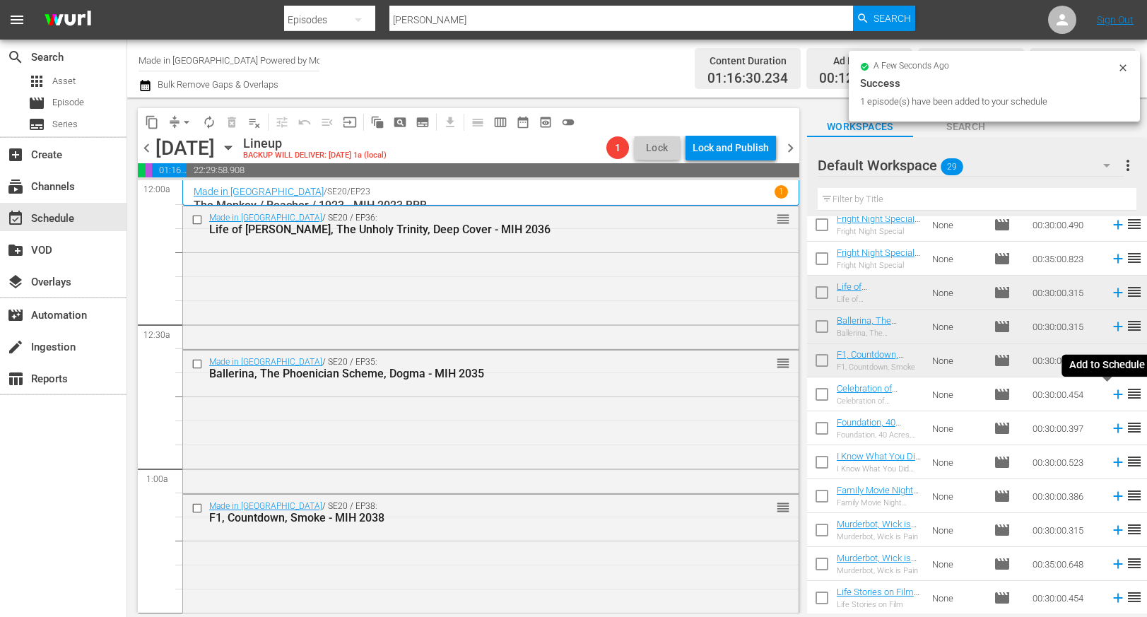
click at [1113, 396] on icon at bounding box center [1117, 394] width 9 height 9
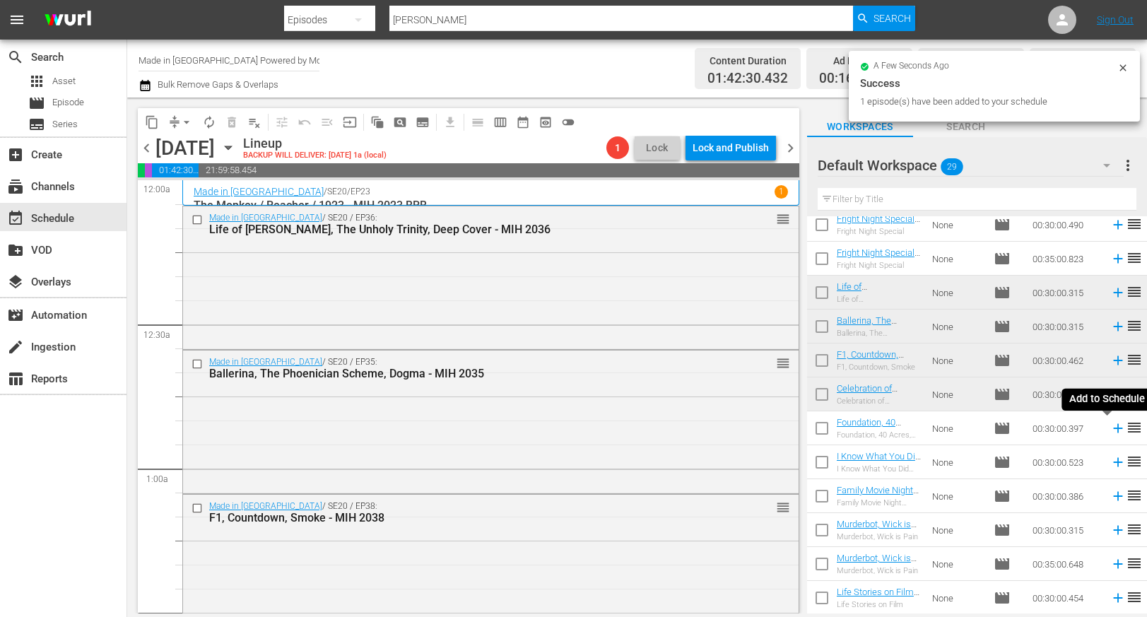
click at [1110, 430] on icon at bounding box center [1118, 428] width 16 height 16
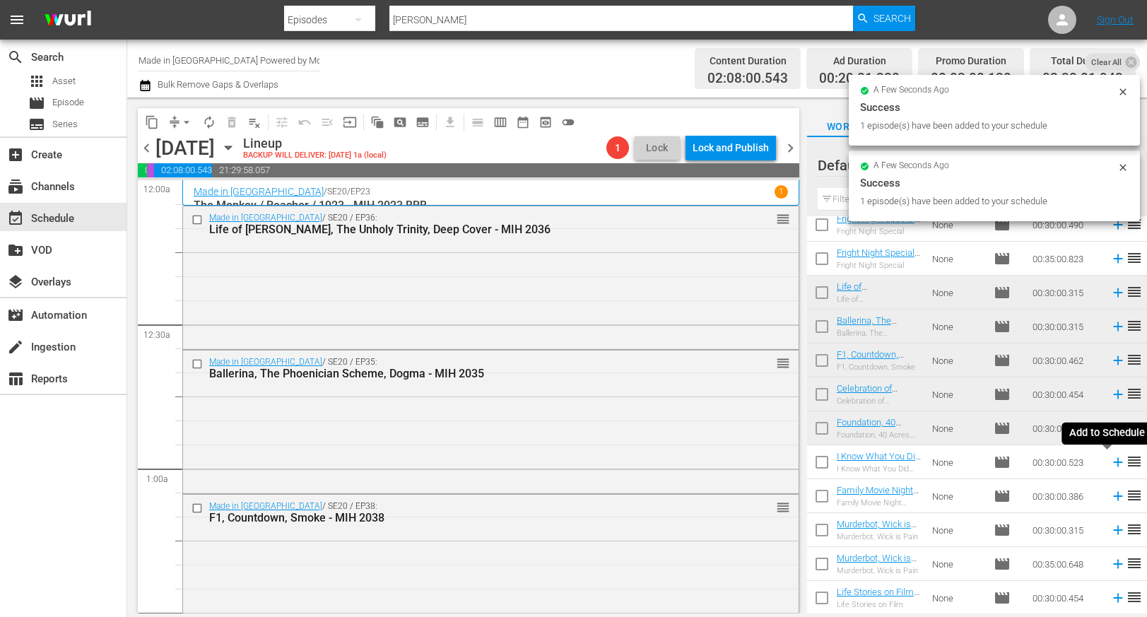
click at [1113, 459] on icon at bounding box center [1117, 462] width 9 height 9
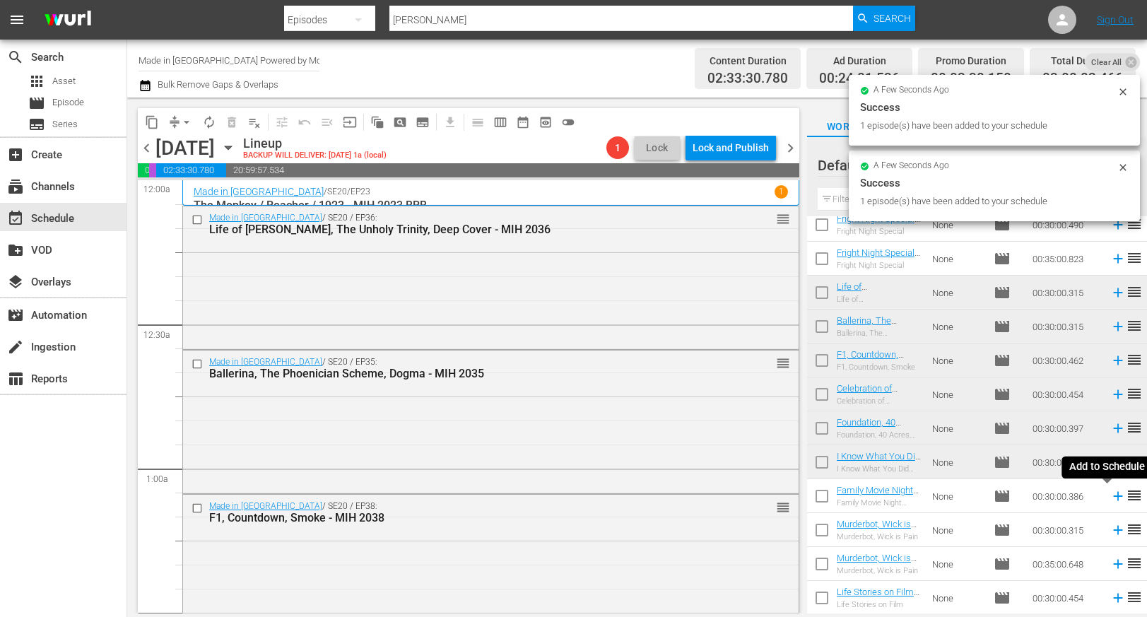
click at [1110, 495] on icon at bounding box center [1118, 496] width 16 height 16
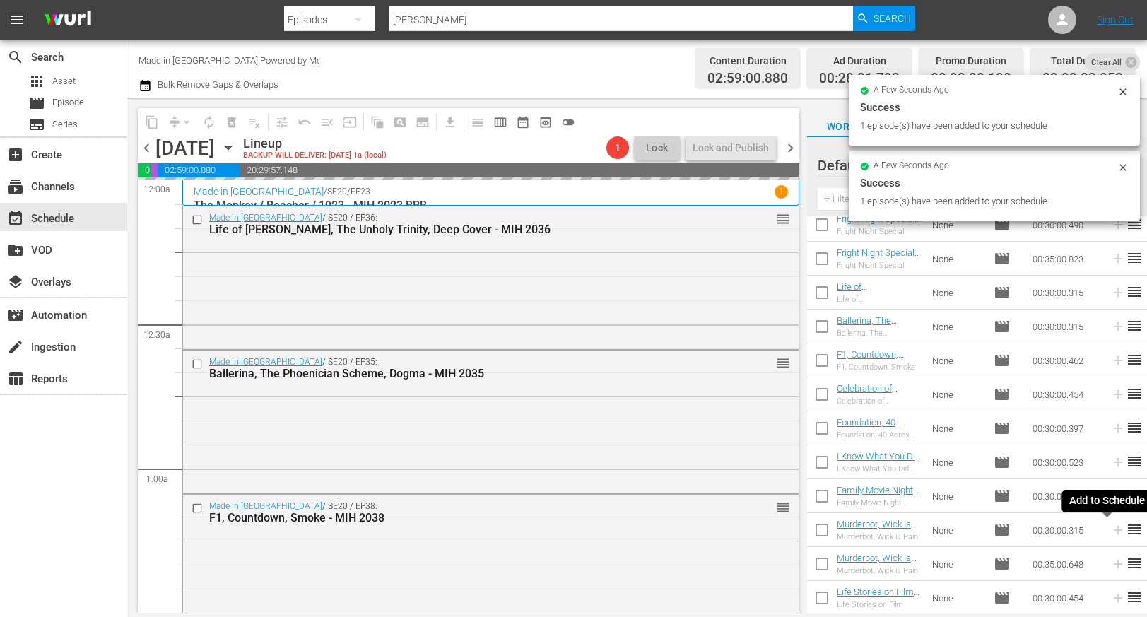
click at [1113, 530] on icon at bounding box center [1117, 530] width 9 height 9
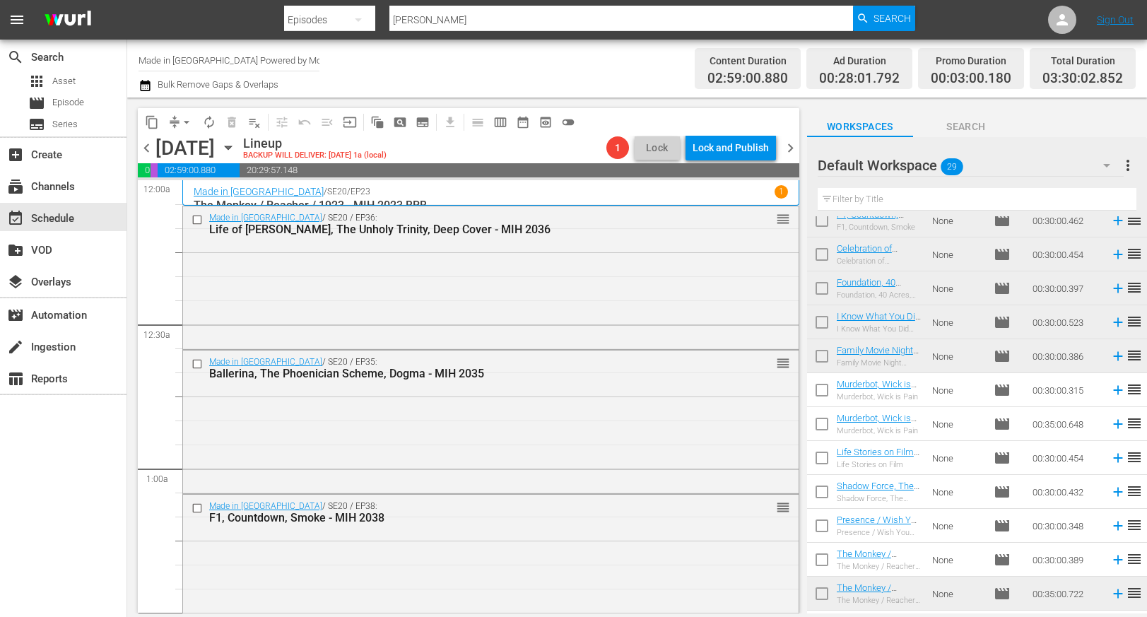
scroll to position [471, 0]
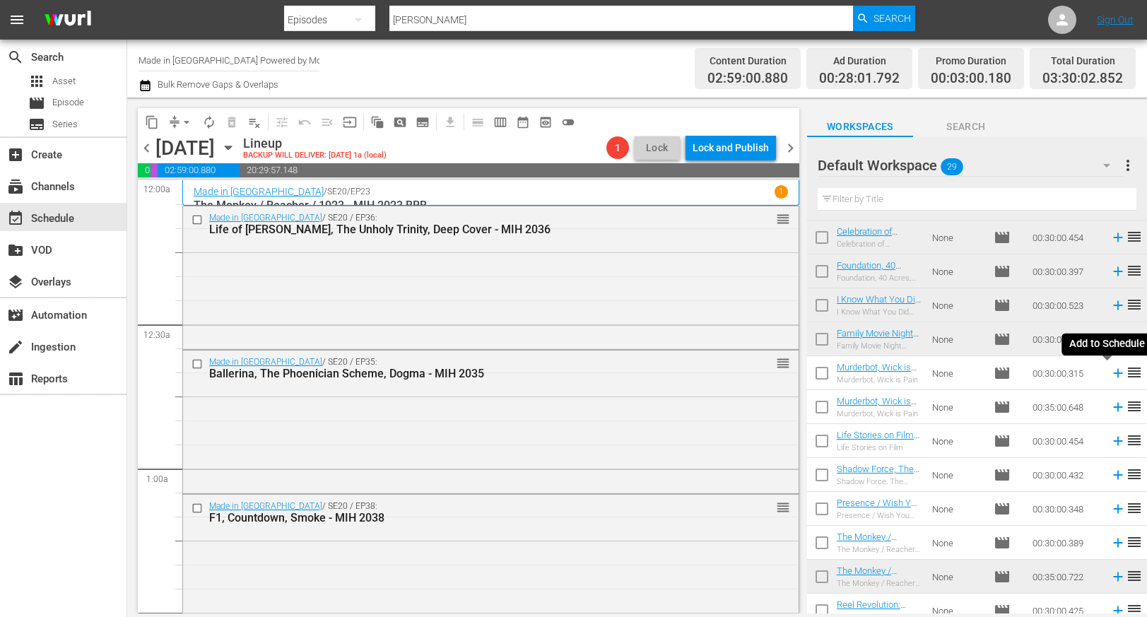
click at [1113, 375] on icon at bounding box center [1117, 373] width 9 height 9
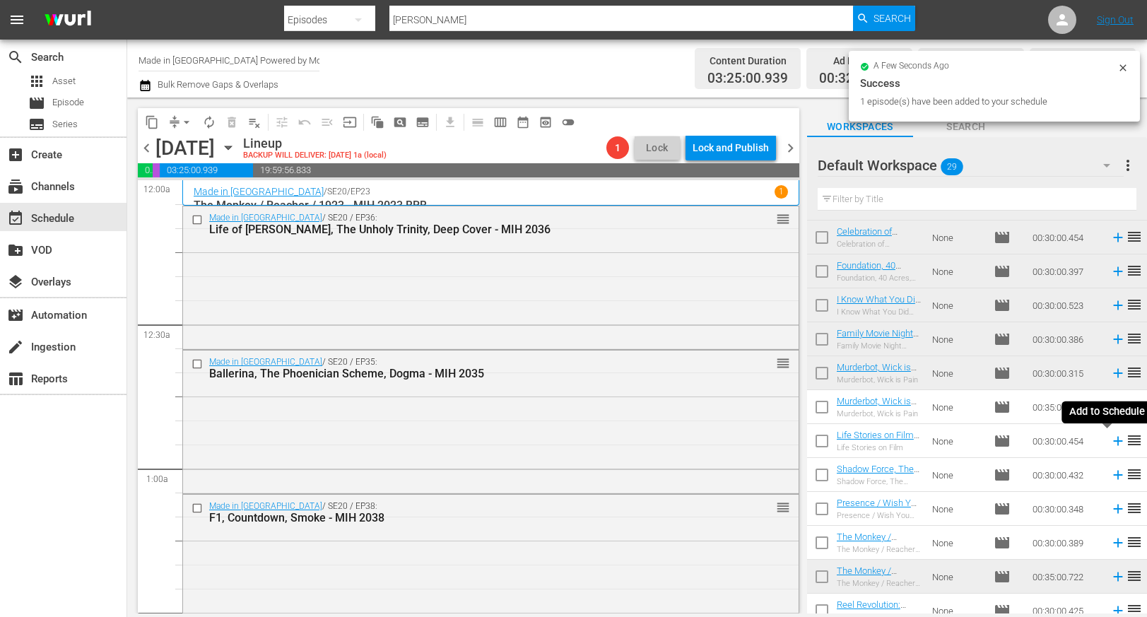
click at [1113, 441] on icon at bounding box center [1117, 441] width 9 height 9
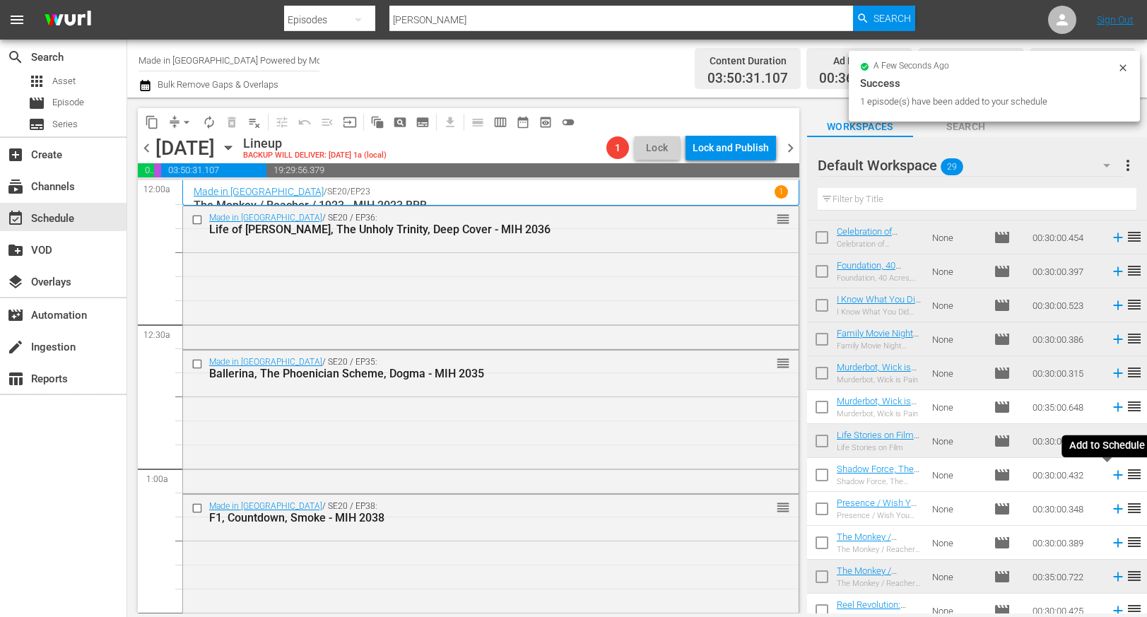
click at [1113, 475] on icon at bounding box center [1117, 475] width 9 height 9
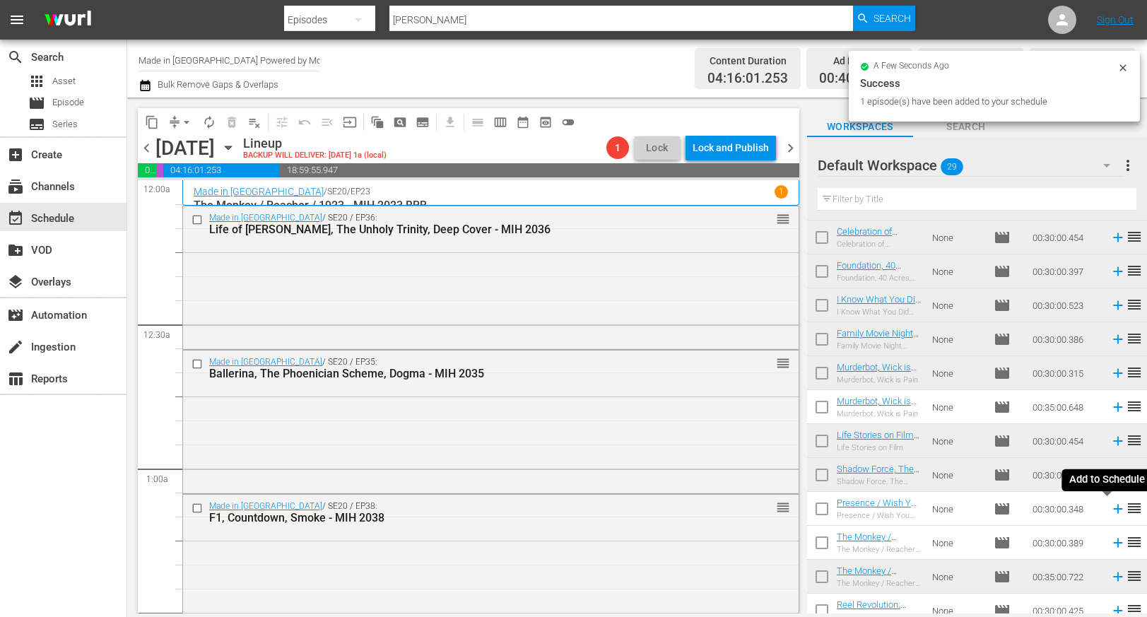
click at [1110, 507] on icon at bounding box center [1118, 509] width 16 height 16
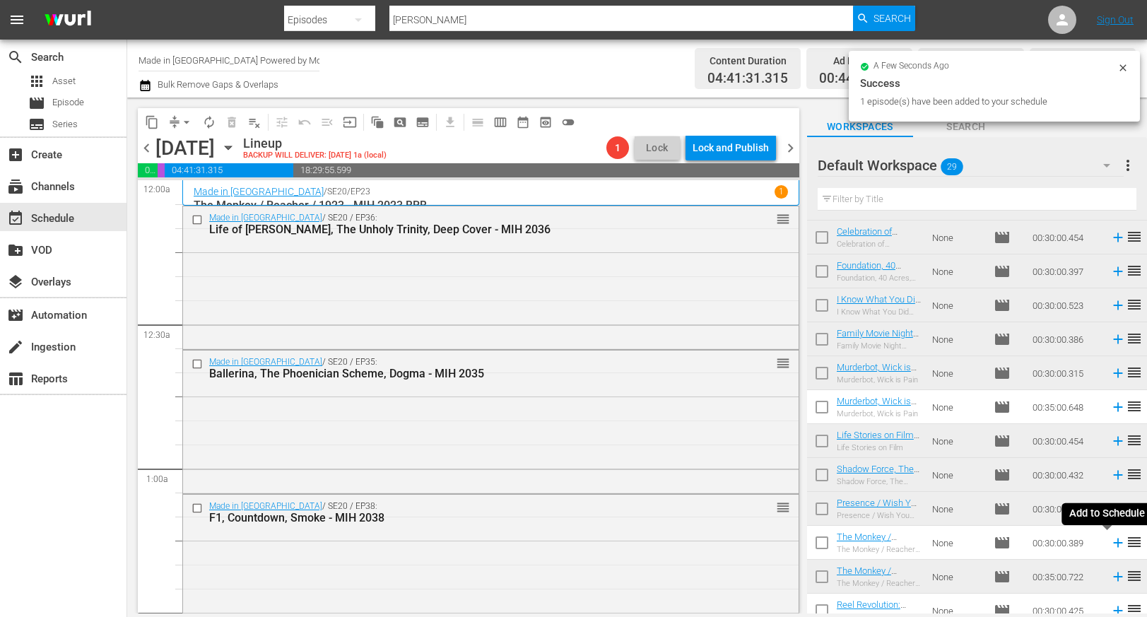
click at [1113, 542] on icon at bounding box center [1117, 542] width 9 height 9
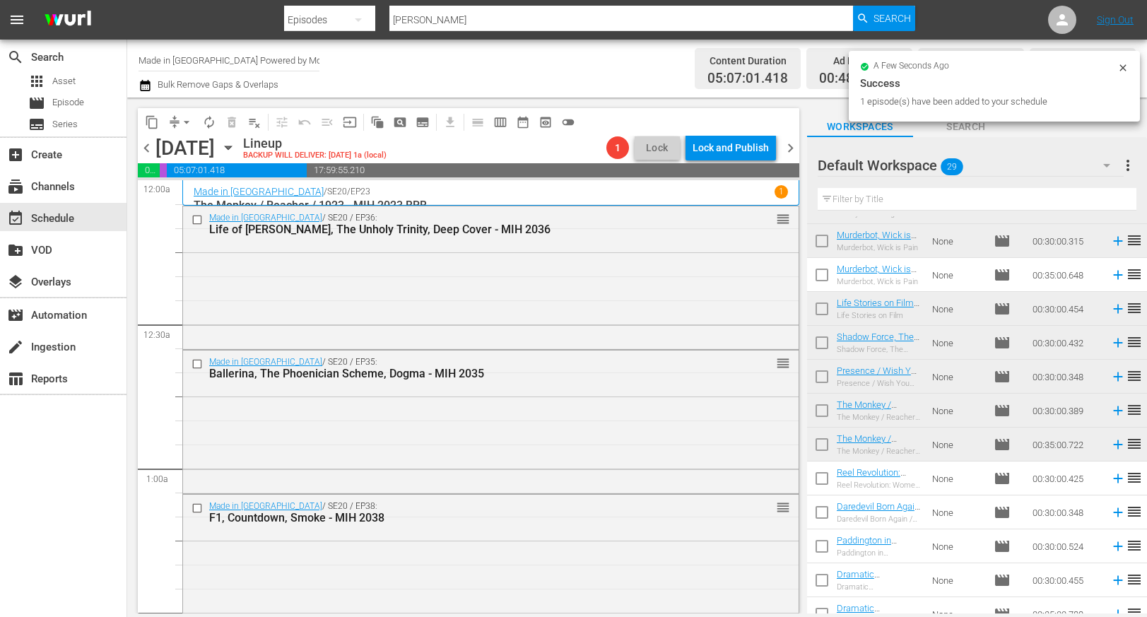
scroll to position [619, 0]
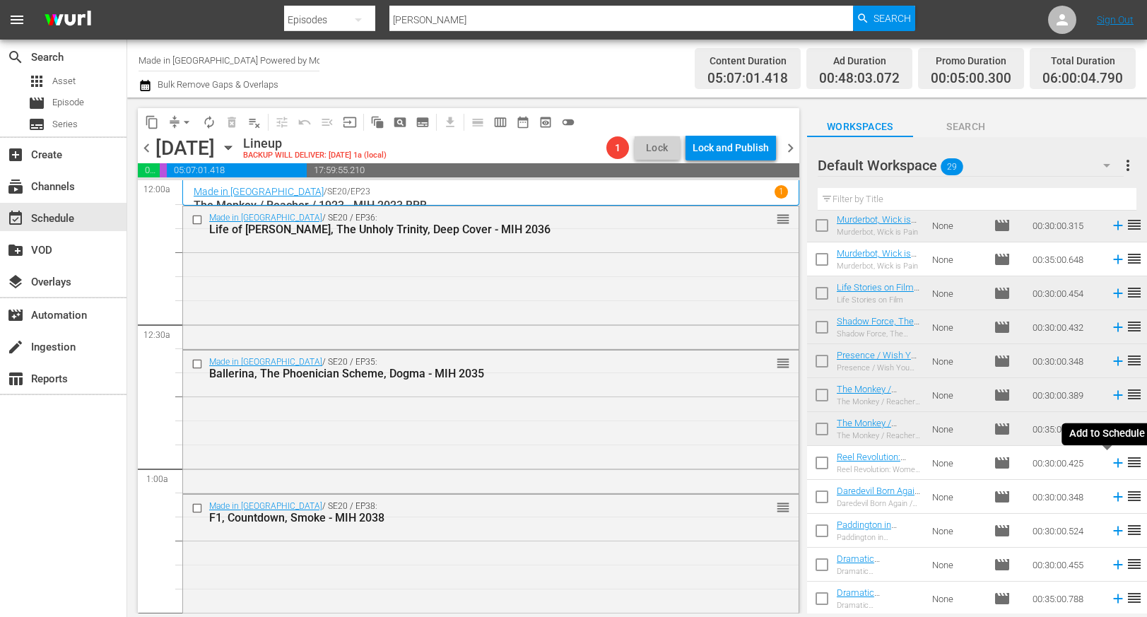
click at [1110, 464] on icon at bounding box center [1118, 463] width 16 height 16
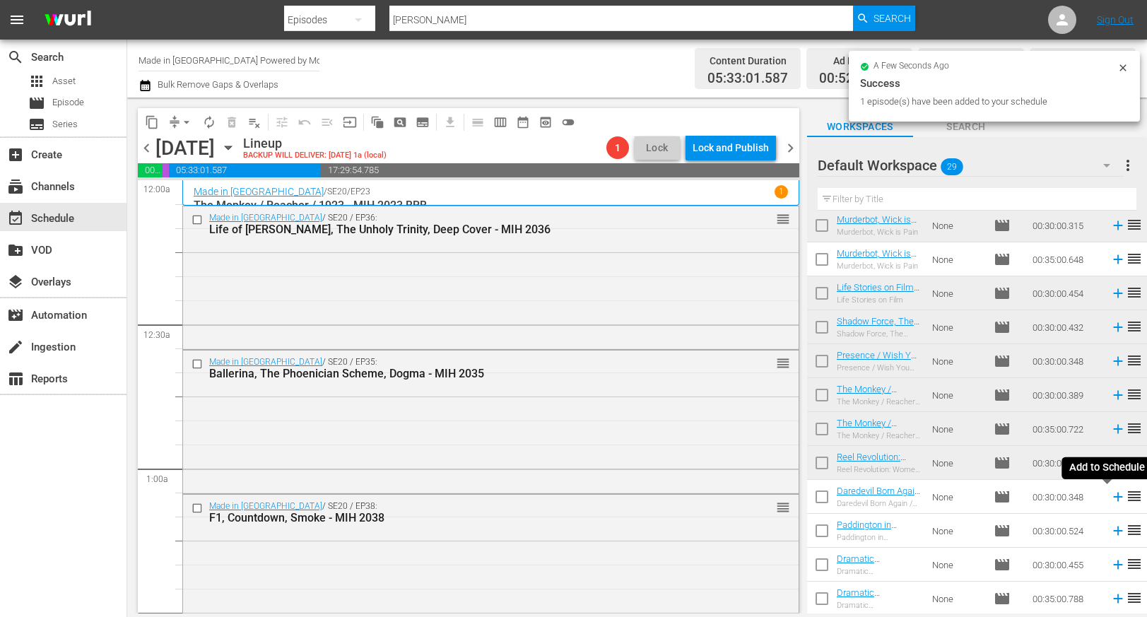
click at [1110, 498] on icon at bounding box center [1118, 497] width 16 height 16
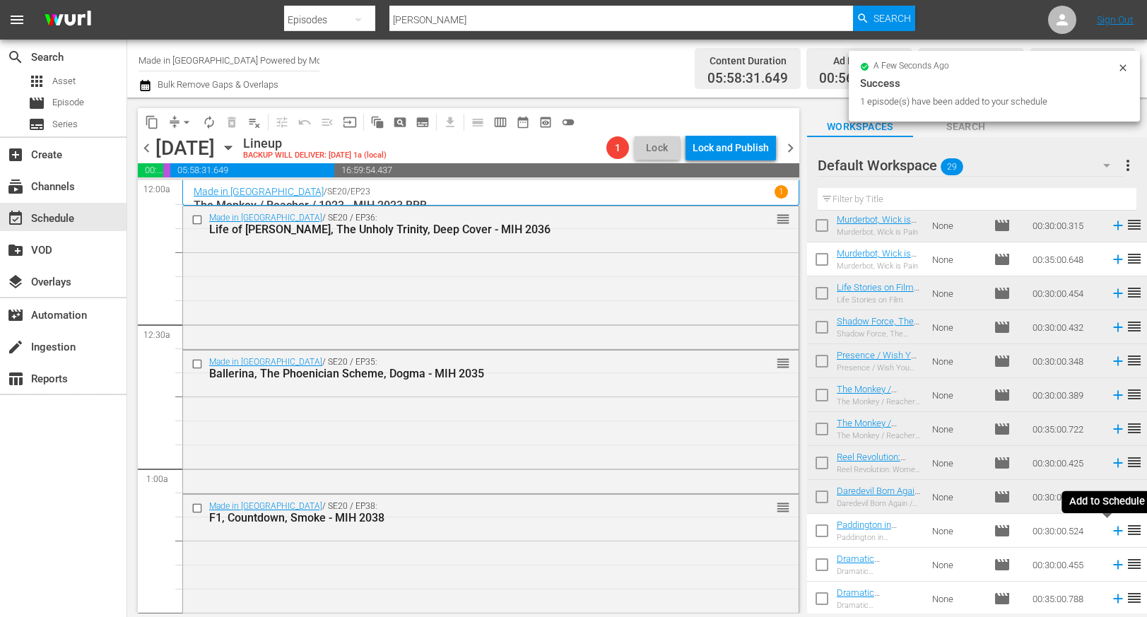
click at [1113, 529] on icon at bounding box center [1117, 530] width 9 height 9
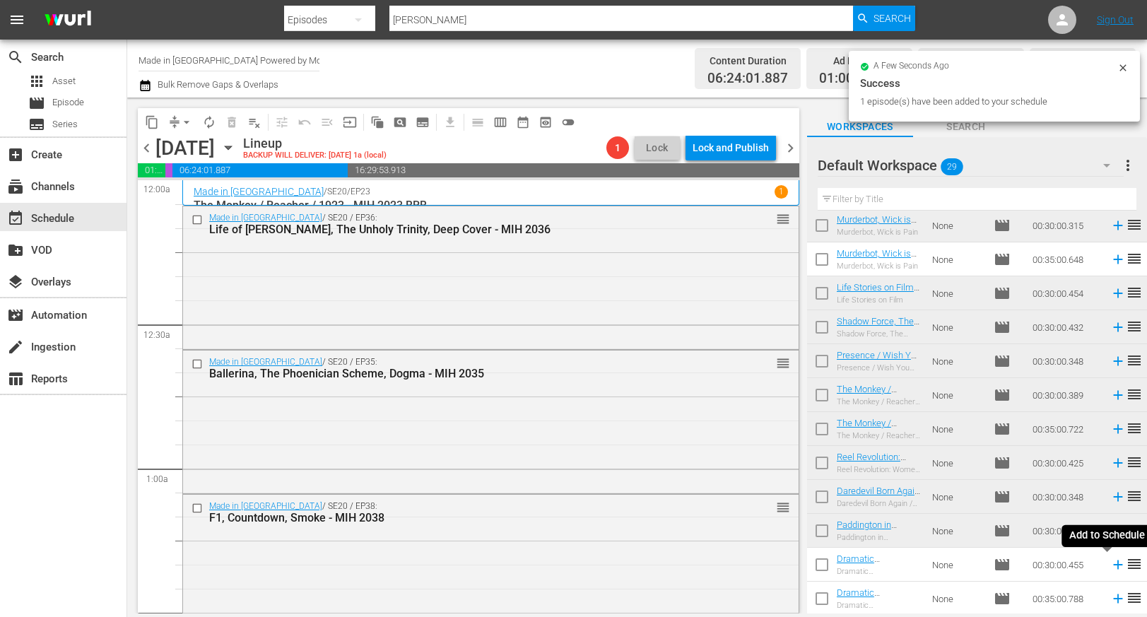
click at [1113, 563] on icon at bounding box center [1117, 564] width 9 height 9
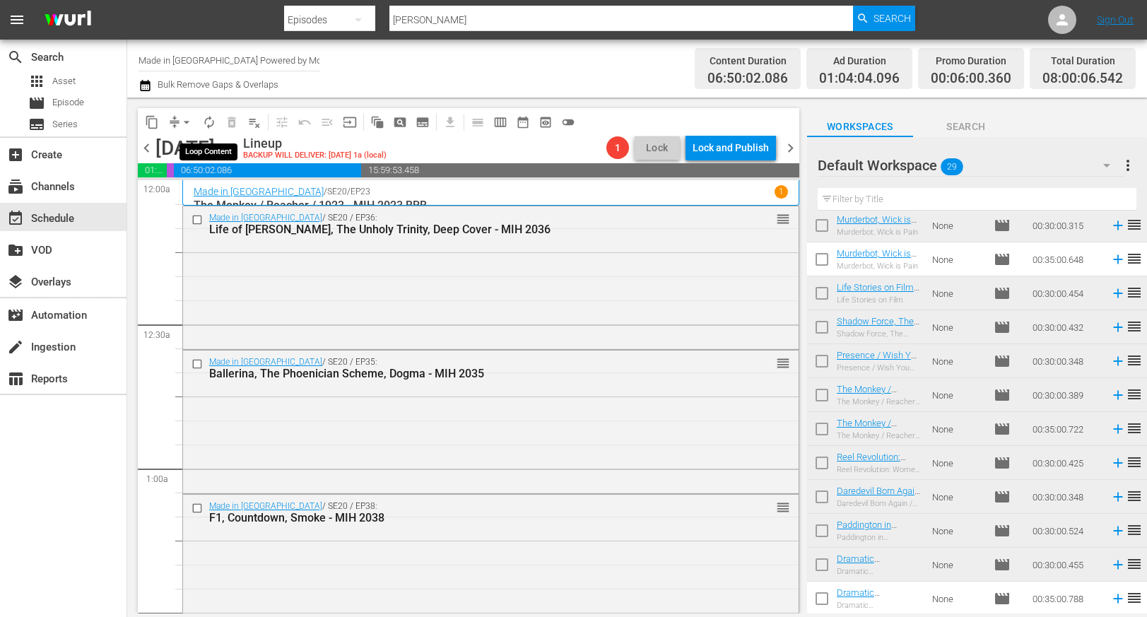
click at [213, 124] on span "autorenew_outlined" at bounding box center [209, 122] width 14 height 14
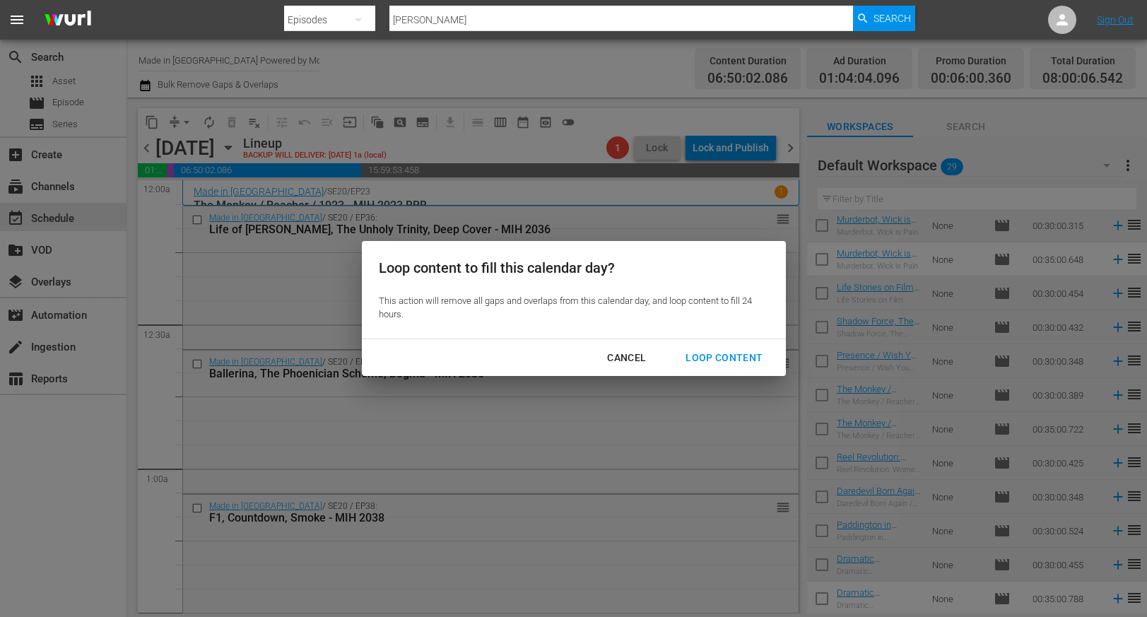
click at [714, 359] on div "Loop Content" at bounding box center [724, 358] width 100 height 18
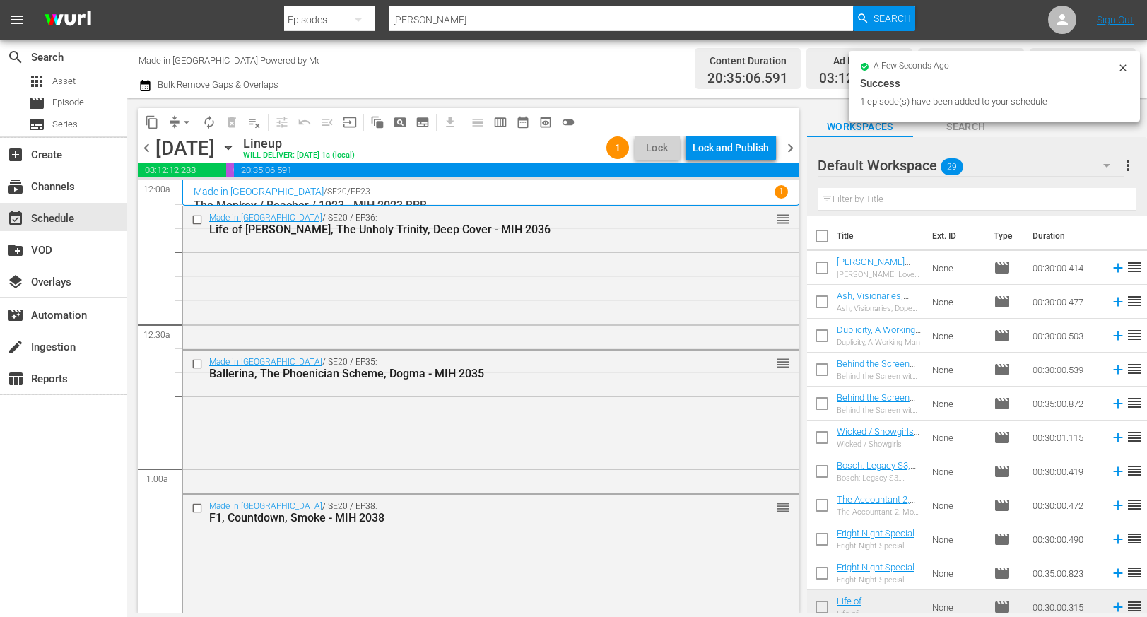
scroll to position [619, 0]
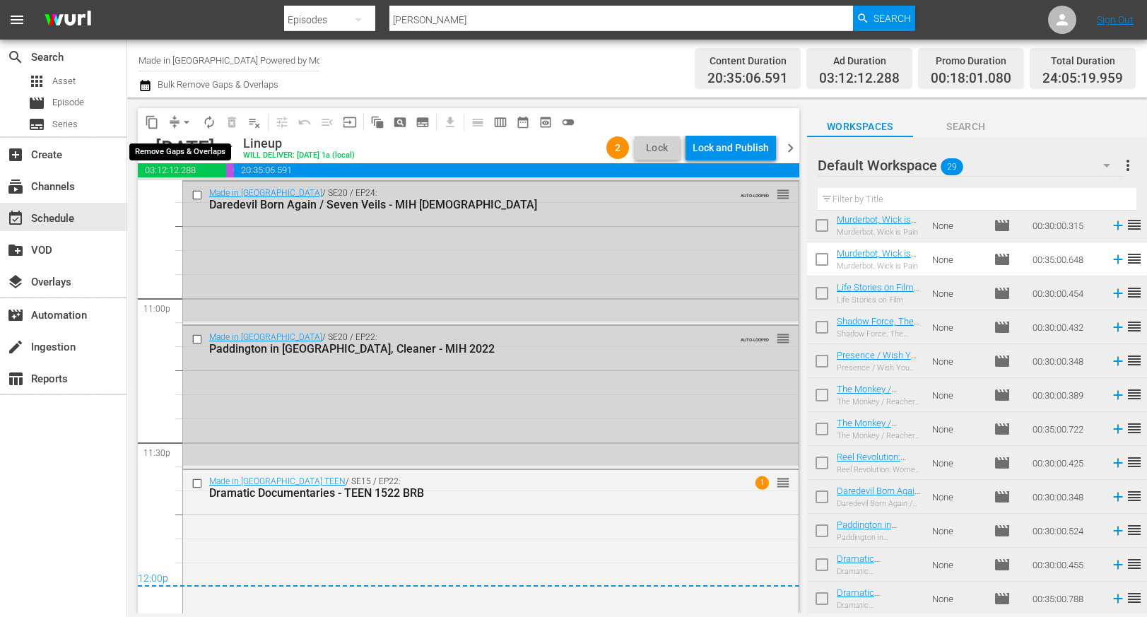
click at [189, 122] on span "arrow_drop_down" at bounding box center [186, 122] width 14 height 14
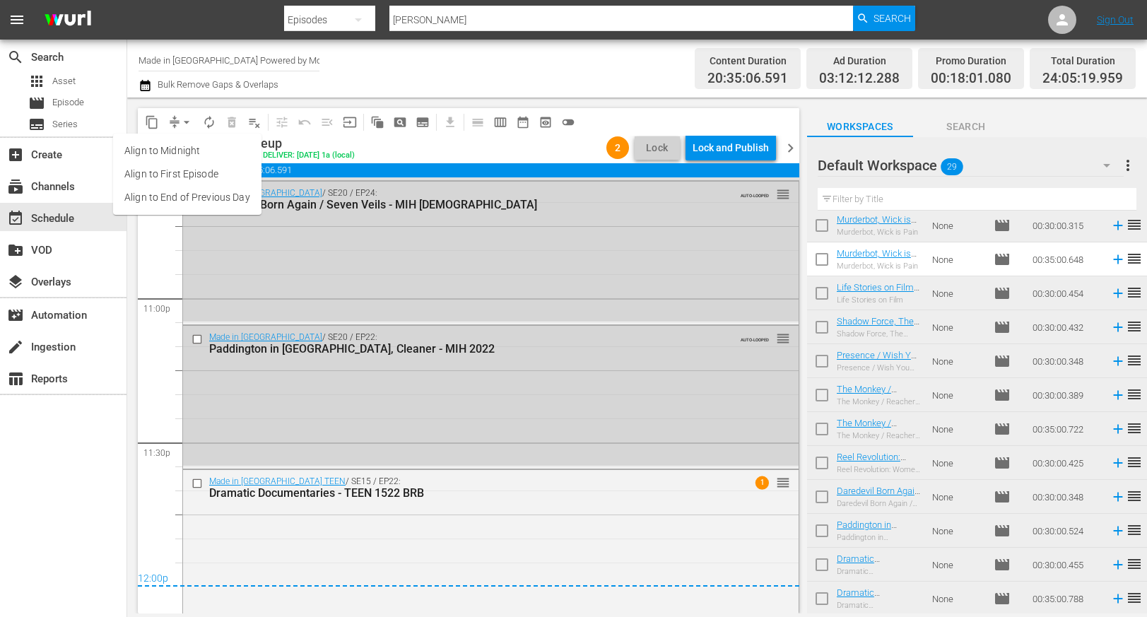
click at [186, 148] on li "Align to Midnight" at bounding box center [187, 150] width 148 height 23
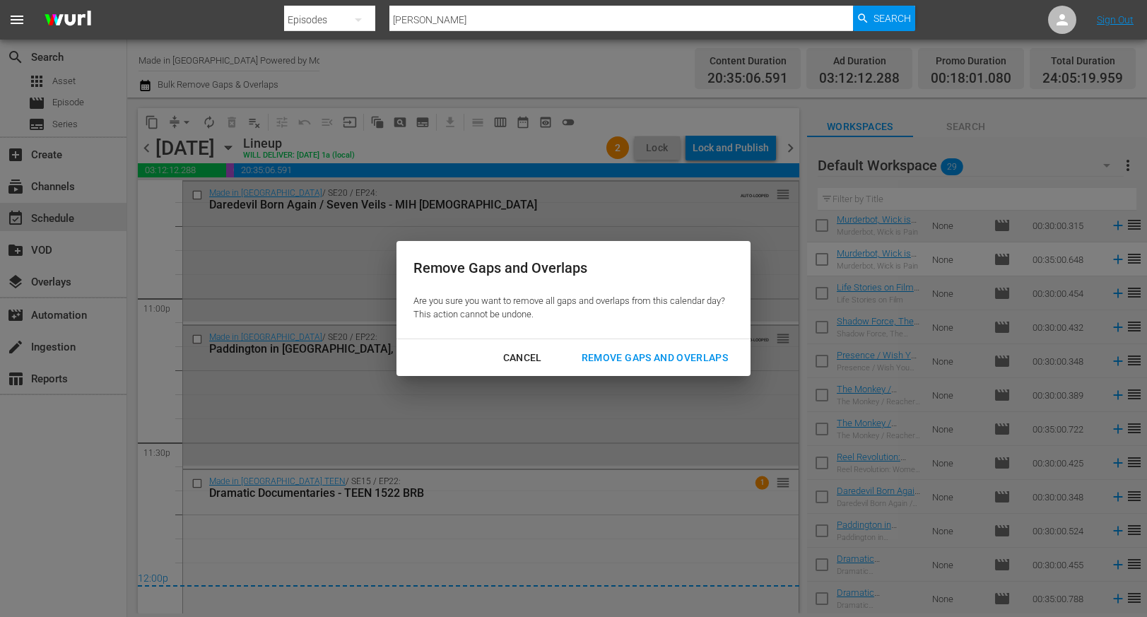
click at [672, 358] on div "Remove Gaps and Overlaps" at bounding box center [654, 358] width 169 height 18
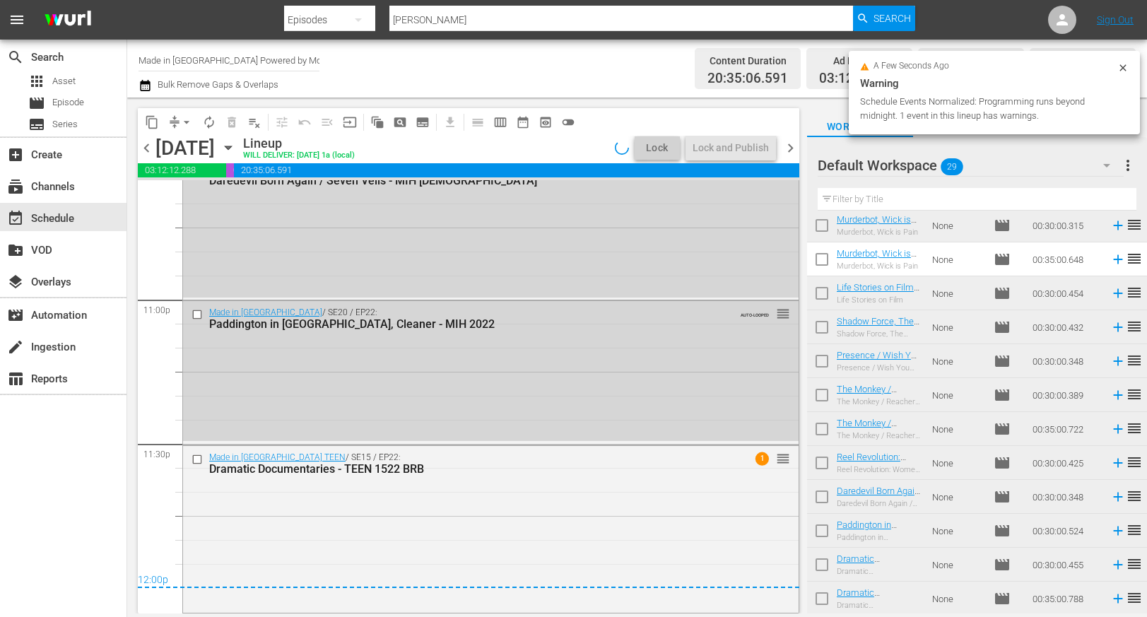
scroll to position [6512, 0]
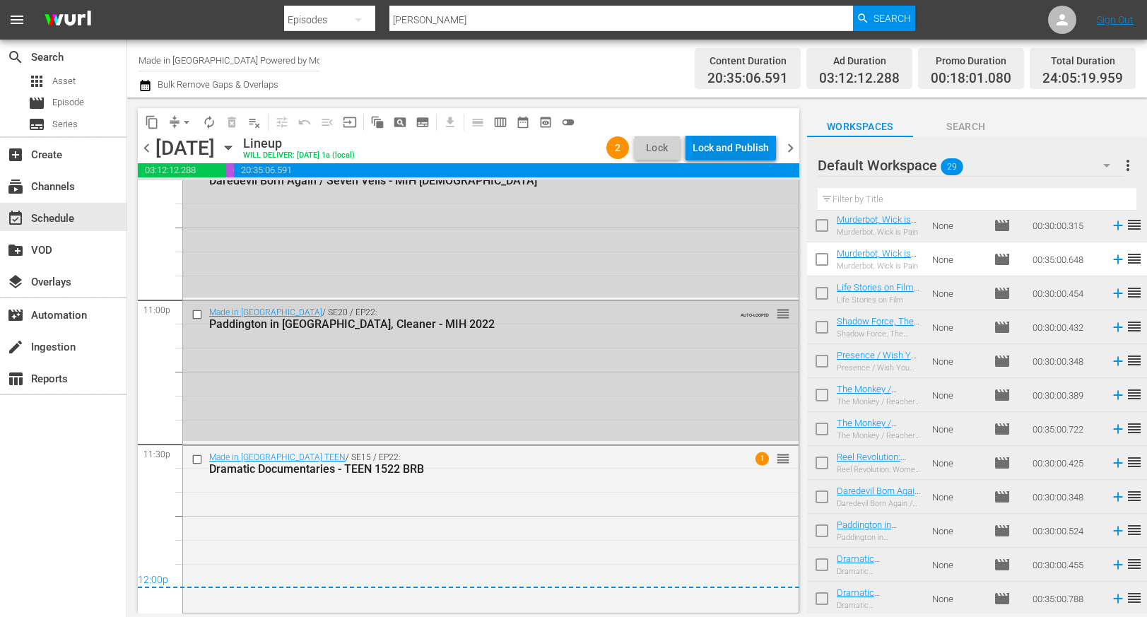
click at [723, 149] on div "Lock and Publish" at bounding box center [731, 147] width 76 height 25
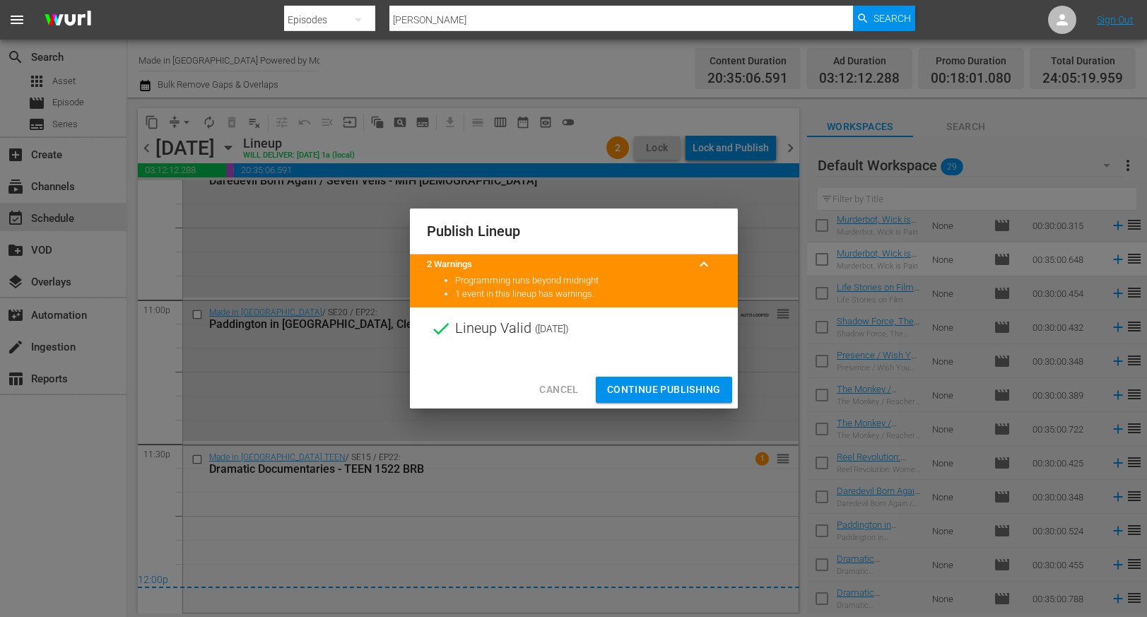
click at [665, 387] on span "Continue Publishing" at bounding box center [664, 390] width 114 height 18
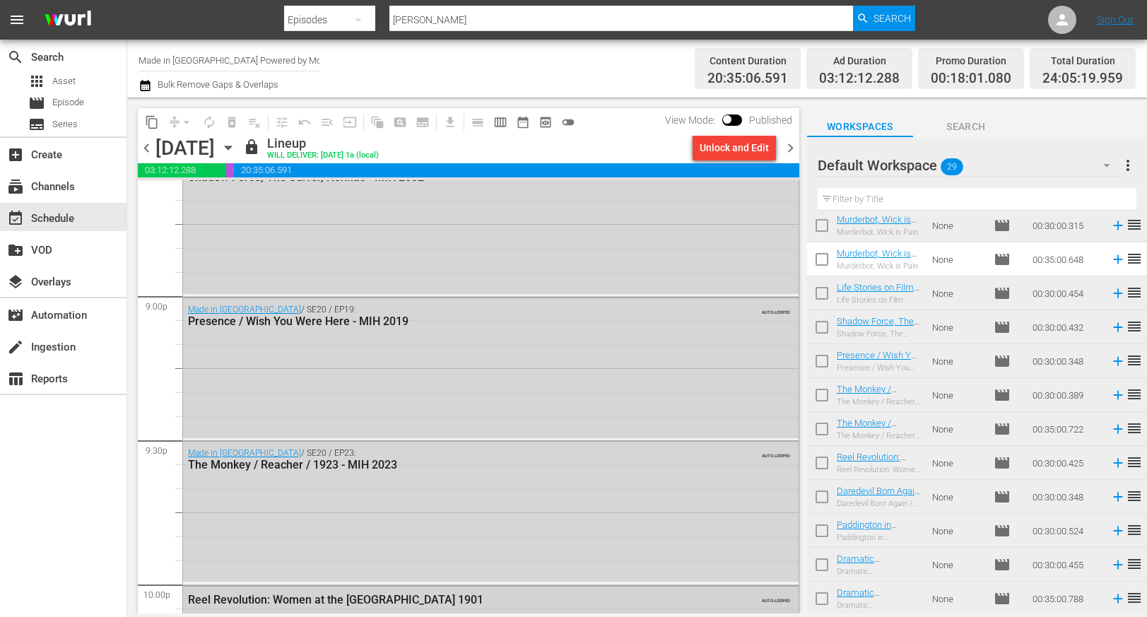
scroll to position [5904, 0]
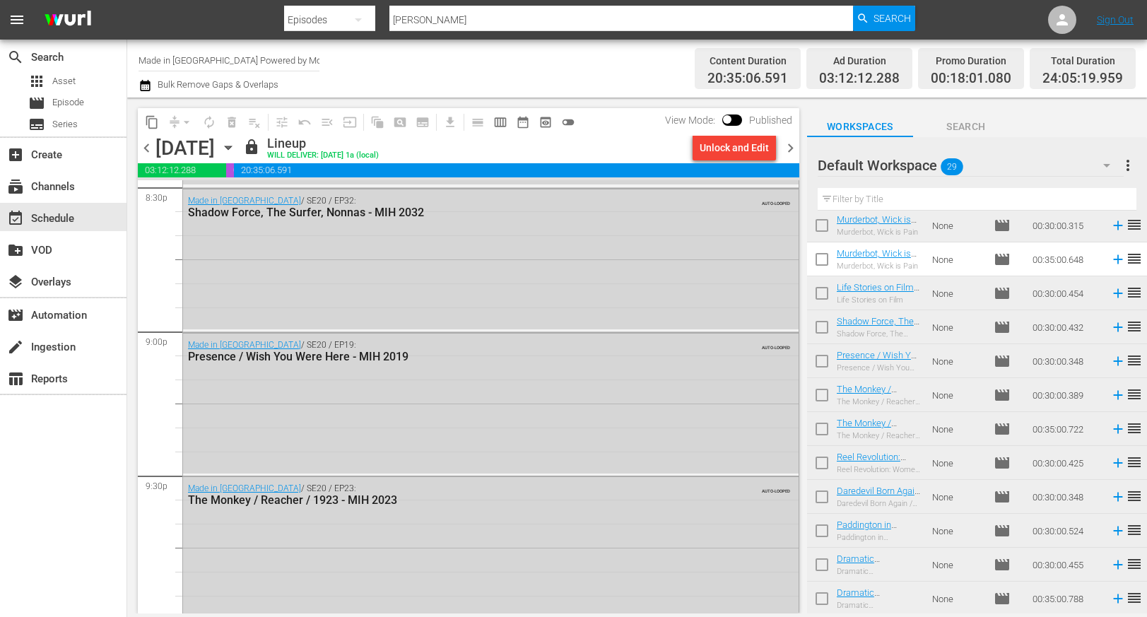
click at [147, 151] on span "chevron_left" at bounding box center [147, 148] width 18 height 18
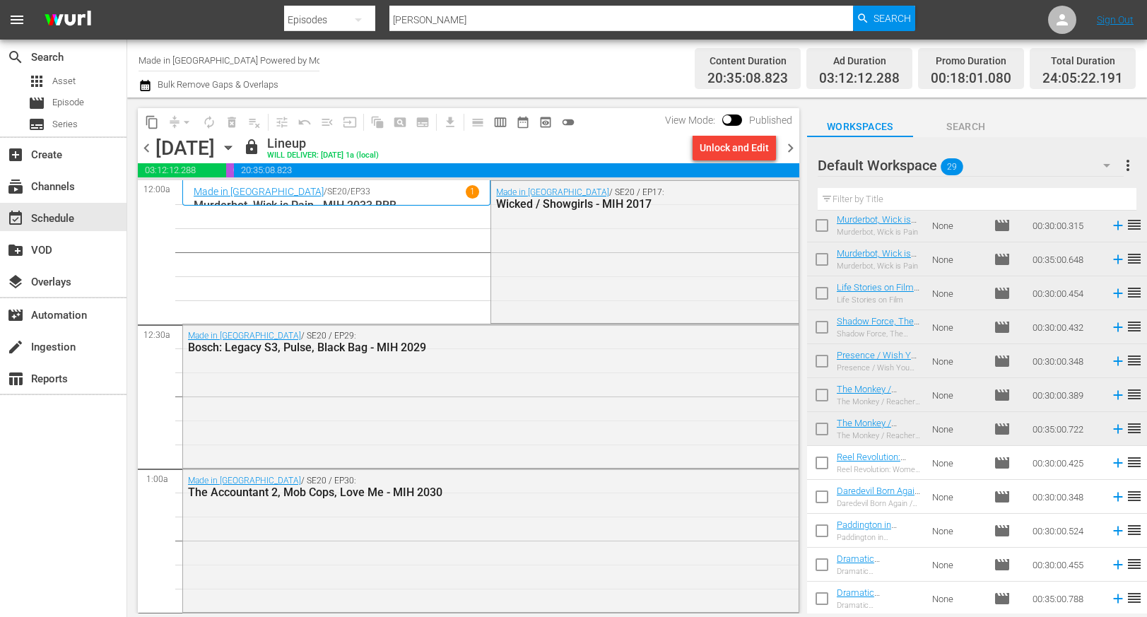
click at [148, 150] on span "chevron_left" at bounding box center [147, 148] width 18 height 18
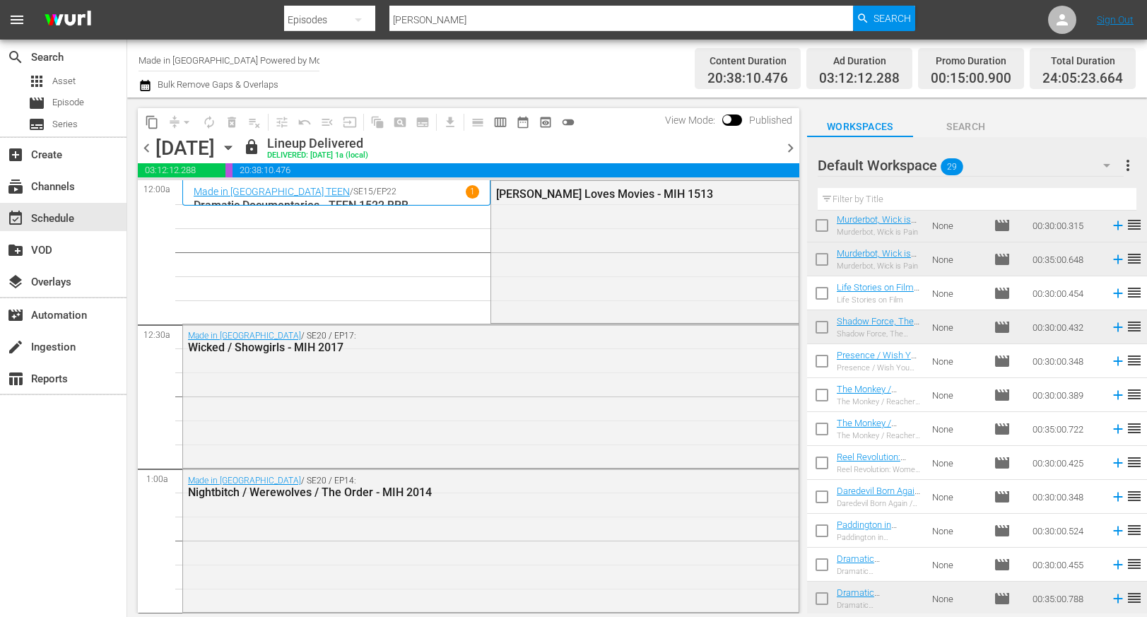
click at [236, 141] on icon "button" at bounding box center [228, 148] width 16 height 16
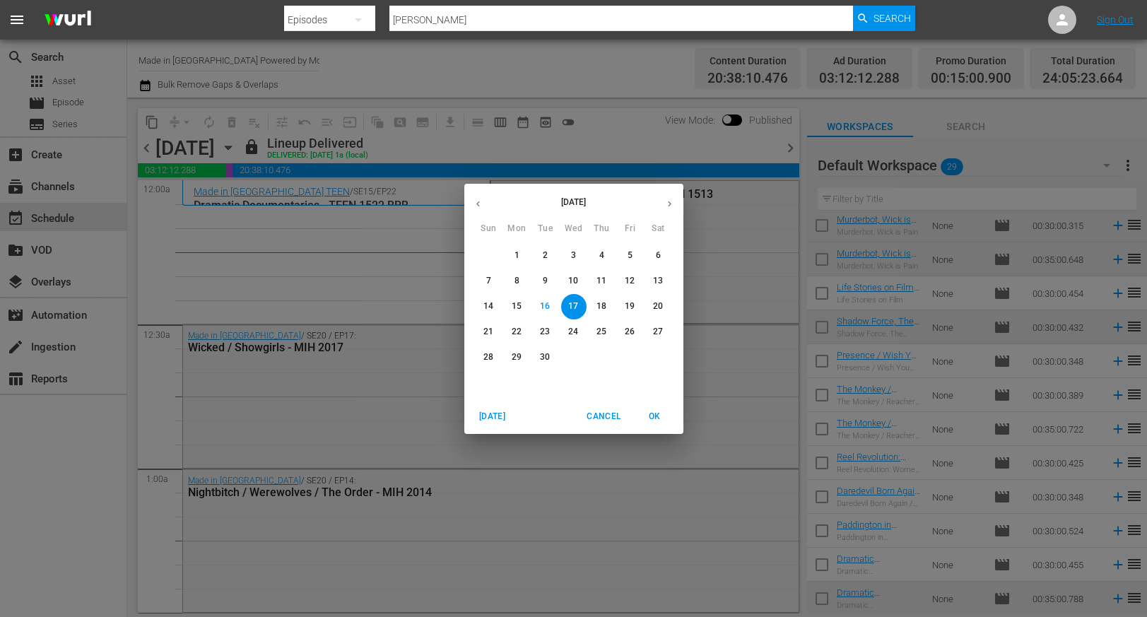
click at [659, 308] on p "20" at bounding box center [658, 306] width 10 height 12
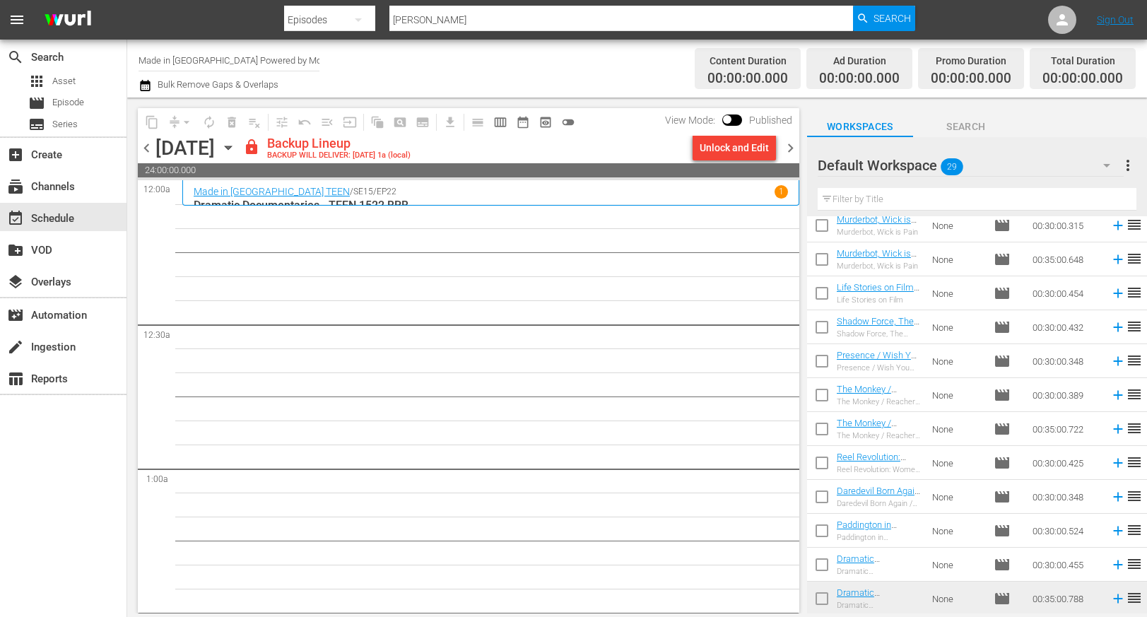
click at [148, 142] on span "chevron_left" at bounding box center [147, 148] width 18 height 18
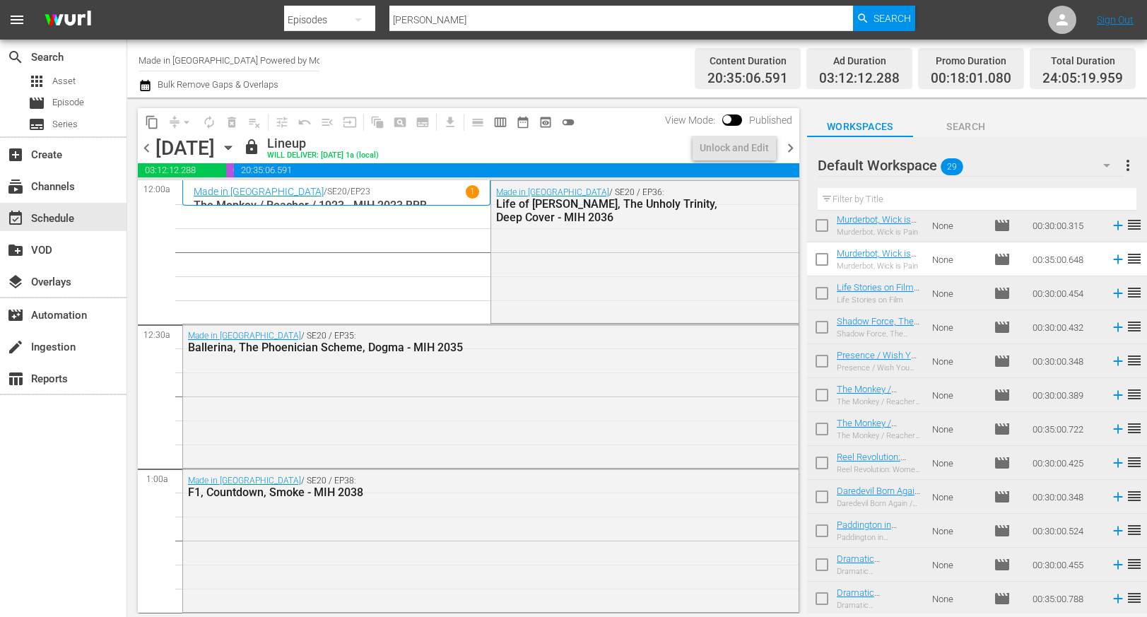
drag, startPoint x: 791, startPoint y: 152, endPoint x: 796, endPoint y: 214, distance: 62.4
click at [791, 152] on span "chevron_right" at bounding box center [791, 148] width 18 height 18
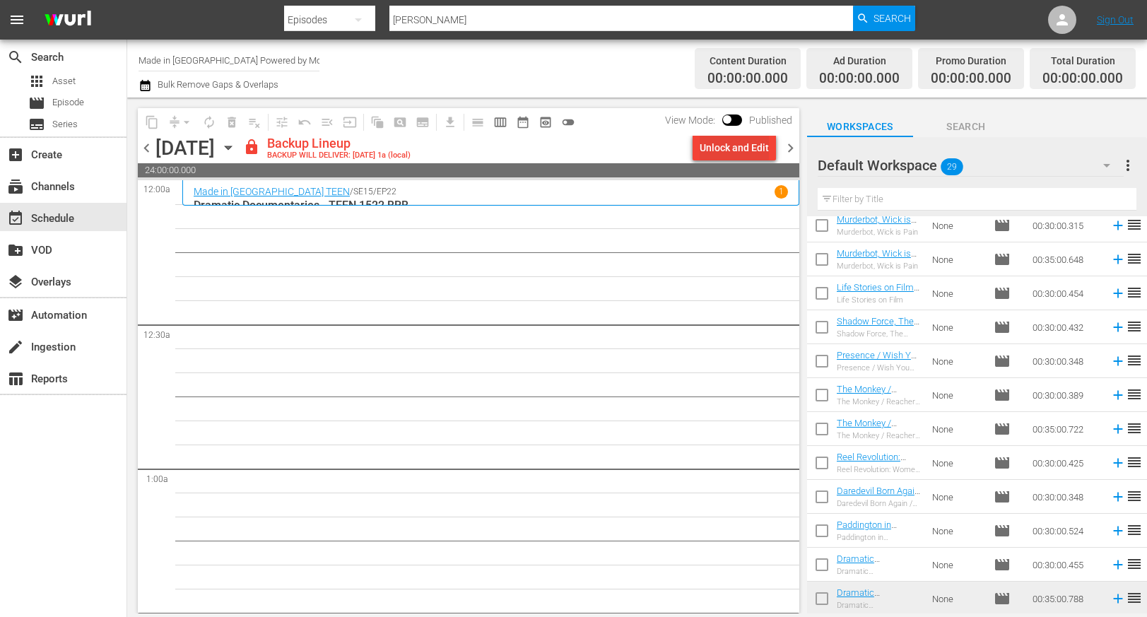
click at [736, 149] on div "Unlock and Edit" at bounding box center [734, 147] width 69 height 25
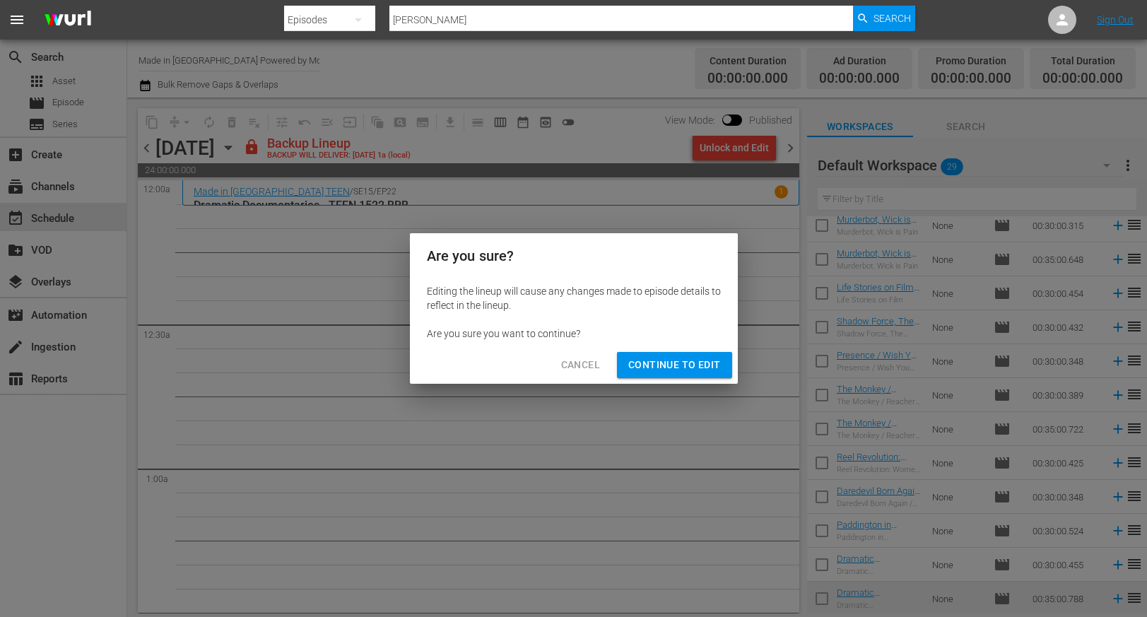
click at [659, 363] on span "Continue to Edit" at bounding box center [674, 365] width 92 height 18
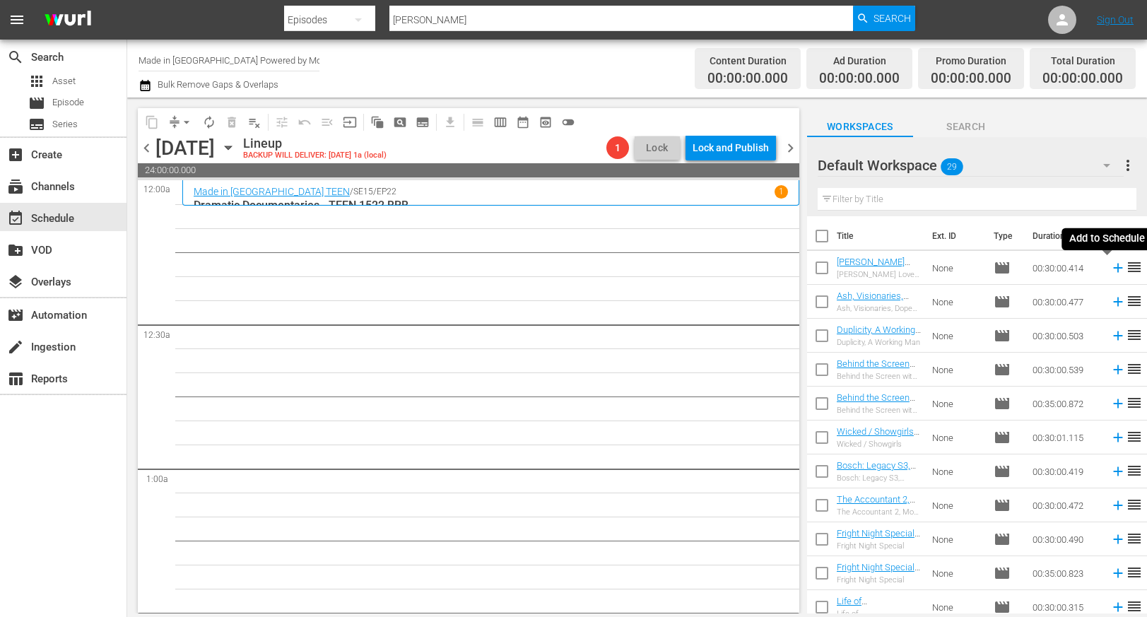
click at [1113, 267] on icon at bounding box center [1117, 268] width 9 height 9
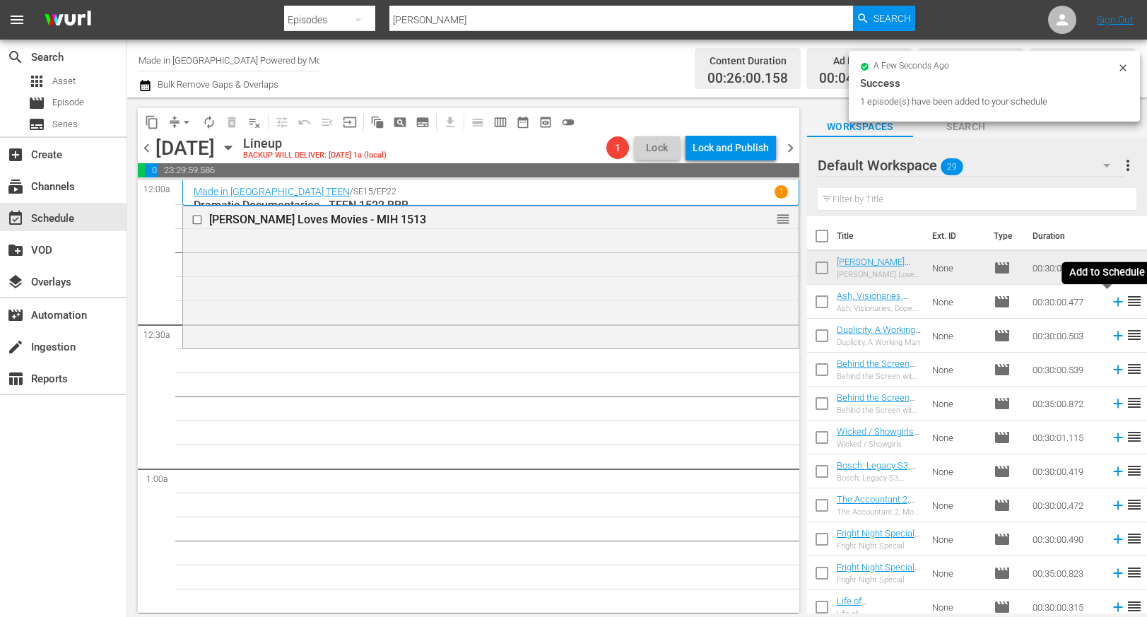
click at [1110, 300] on icon at bounding box center [1118, 302] width 16 height 16
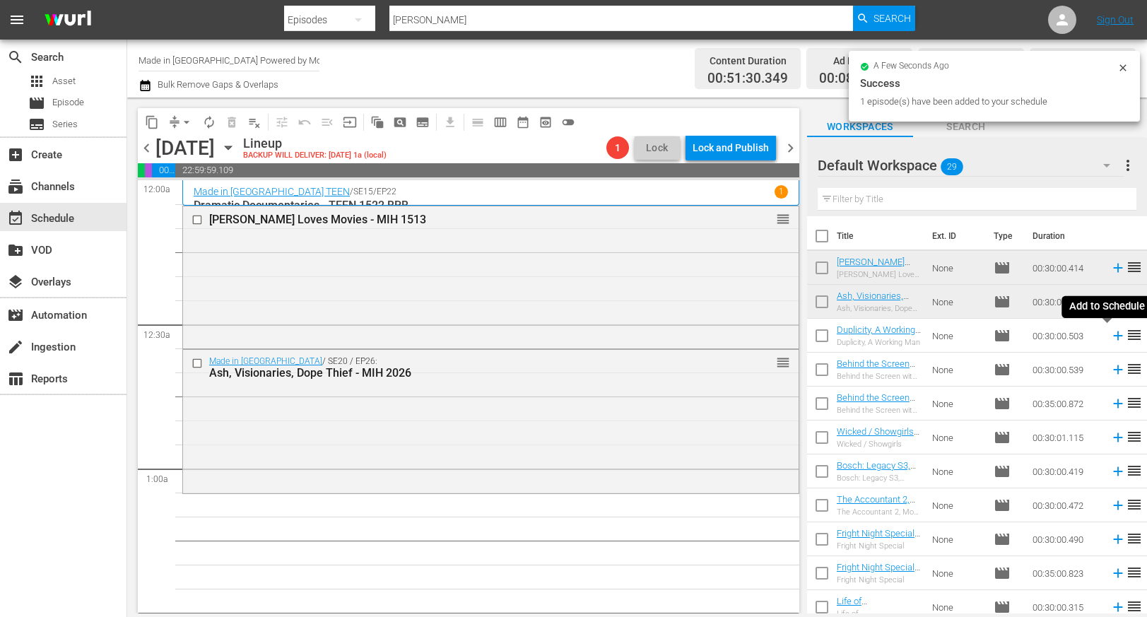
click at [1110, 338] on icon at bounding box center [1118, 336] width 16 height 16
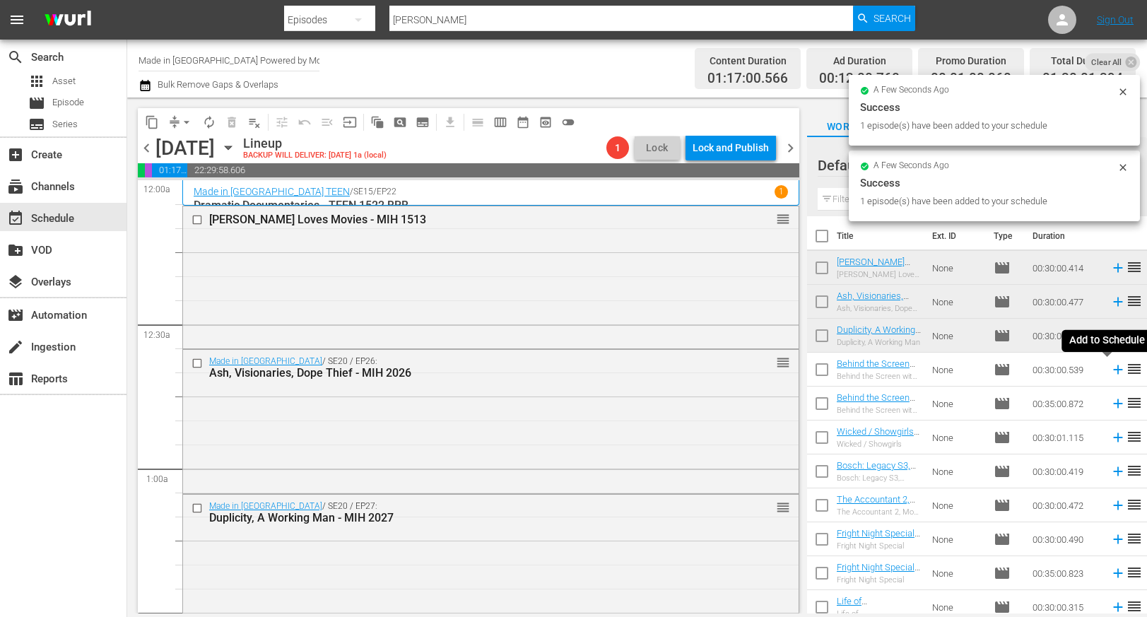
click at [1110, 371] on icon at bounding box center [1118, 370] width 16 height 16
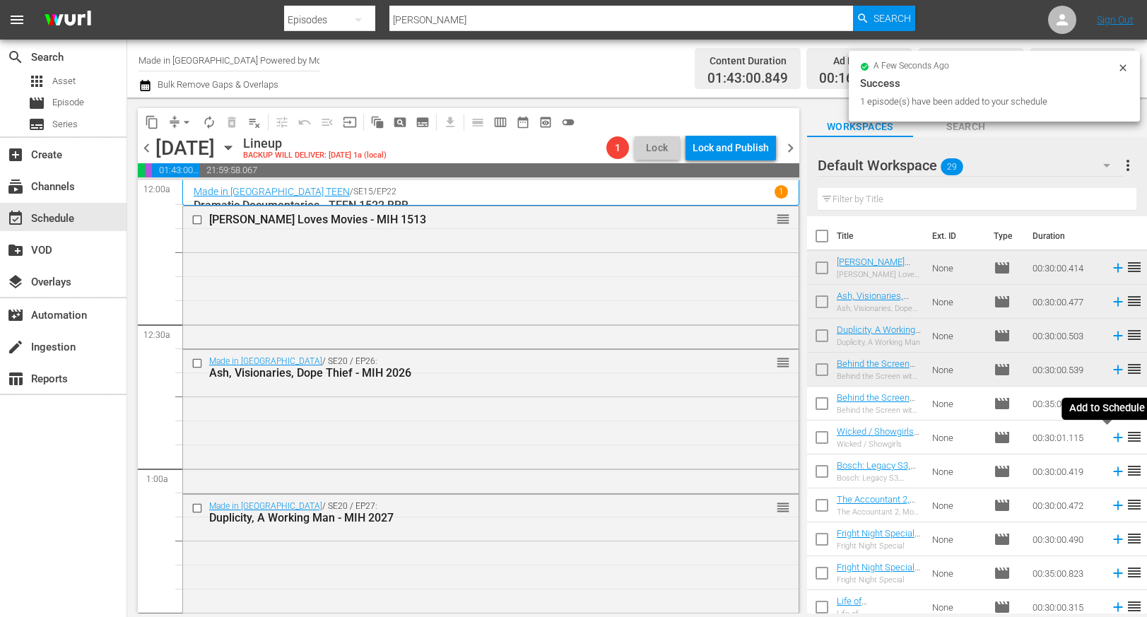
click at [1113, 442] on icon at bounding box center [1117, 437] width 9 height 9
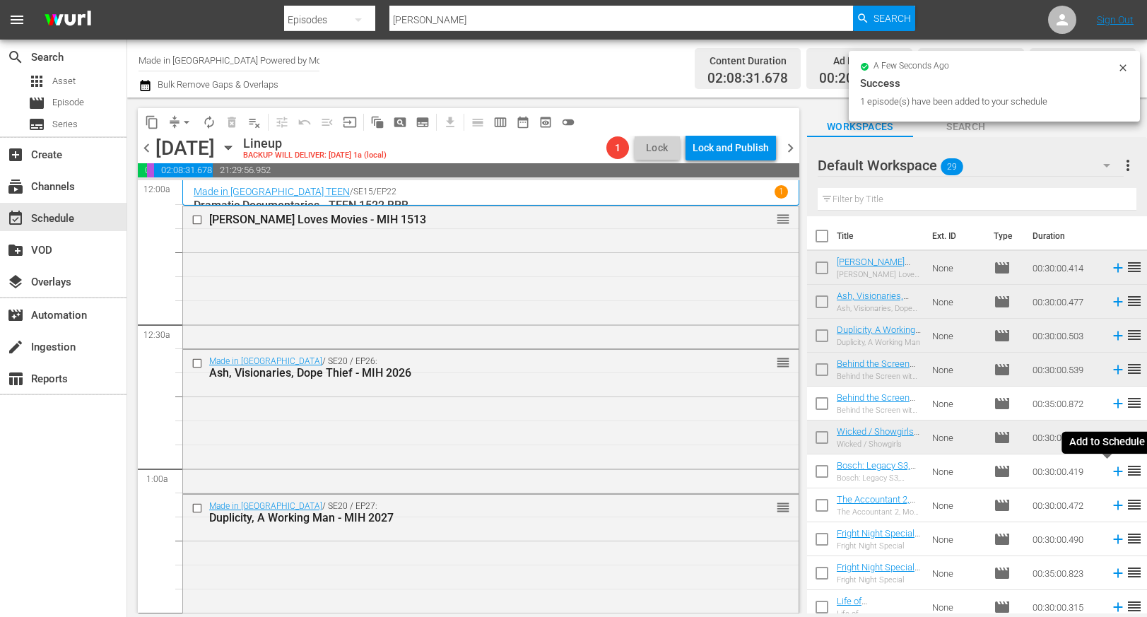
click at [1110, 470] on icon at bounding box center [1118, 472] width 16 height 16
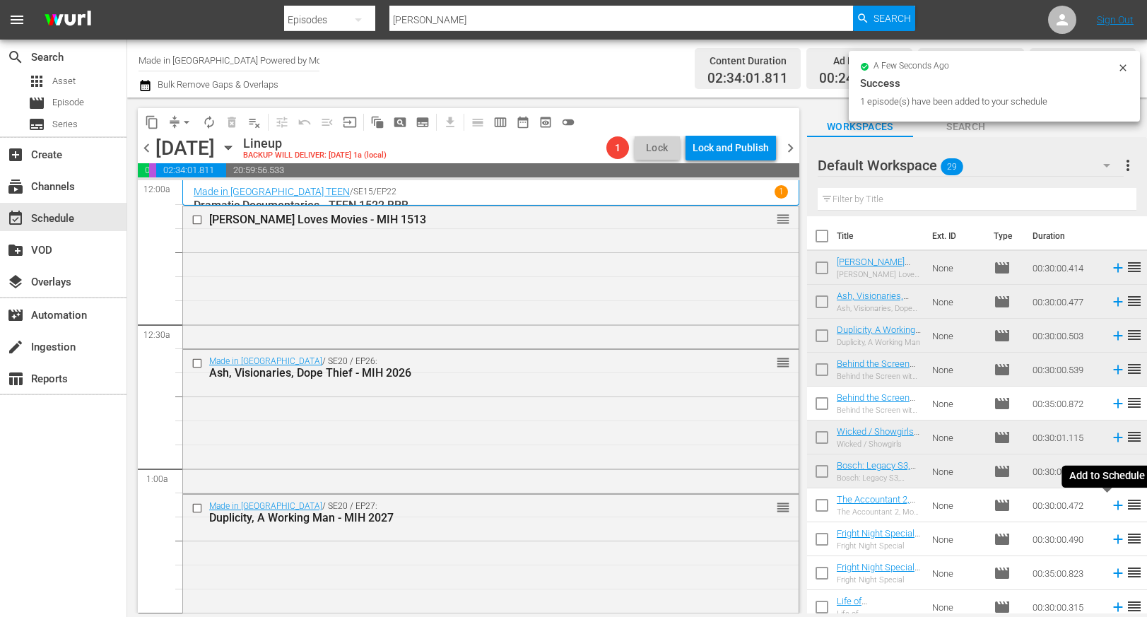
click at [1110, 504] on icon at bounding box center [1118, 506] width 16 height 16
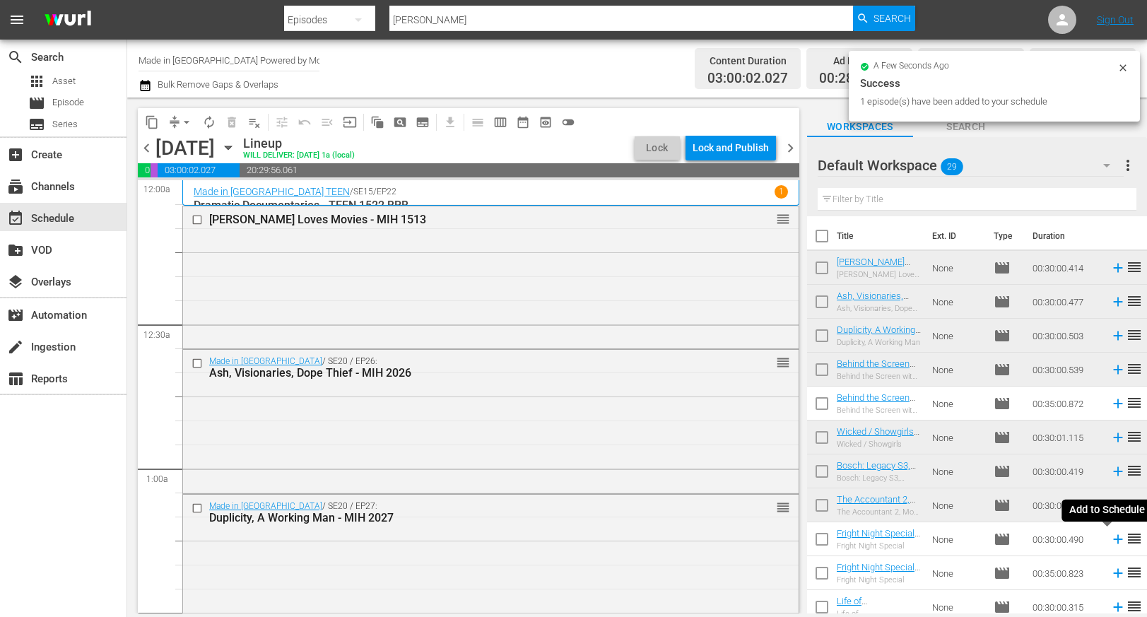
click at [1110, 538] on icon at bounding box center [1118, 539] width 16 height 16
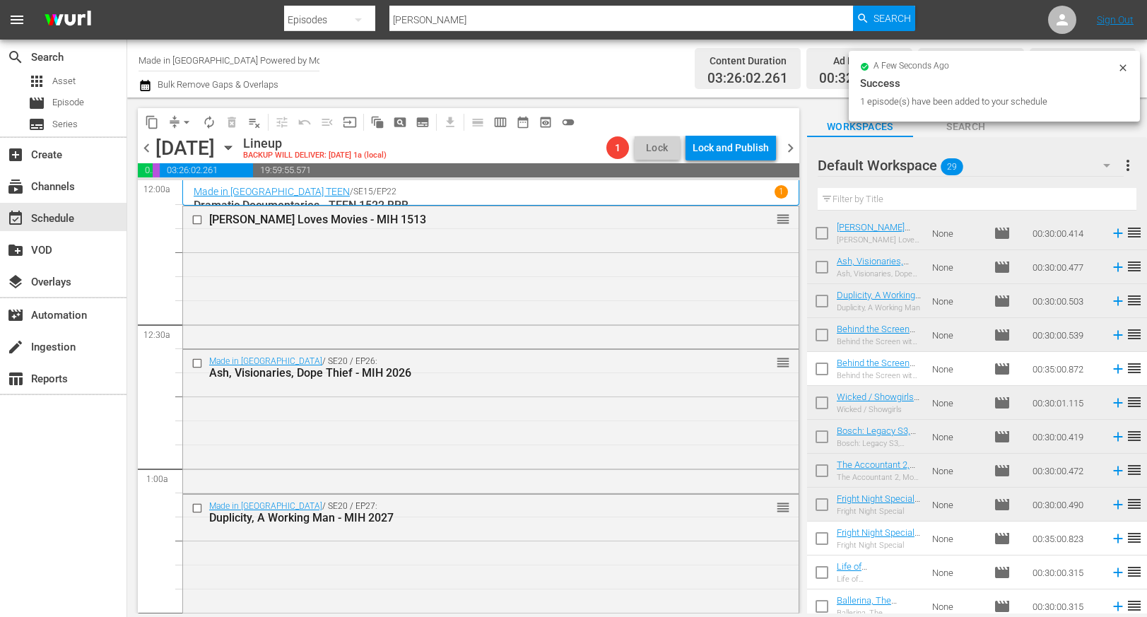
scroll to position [64, 0]
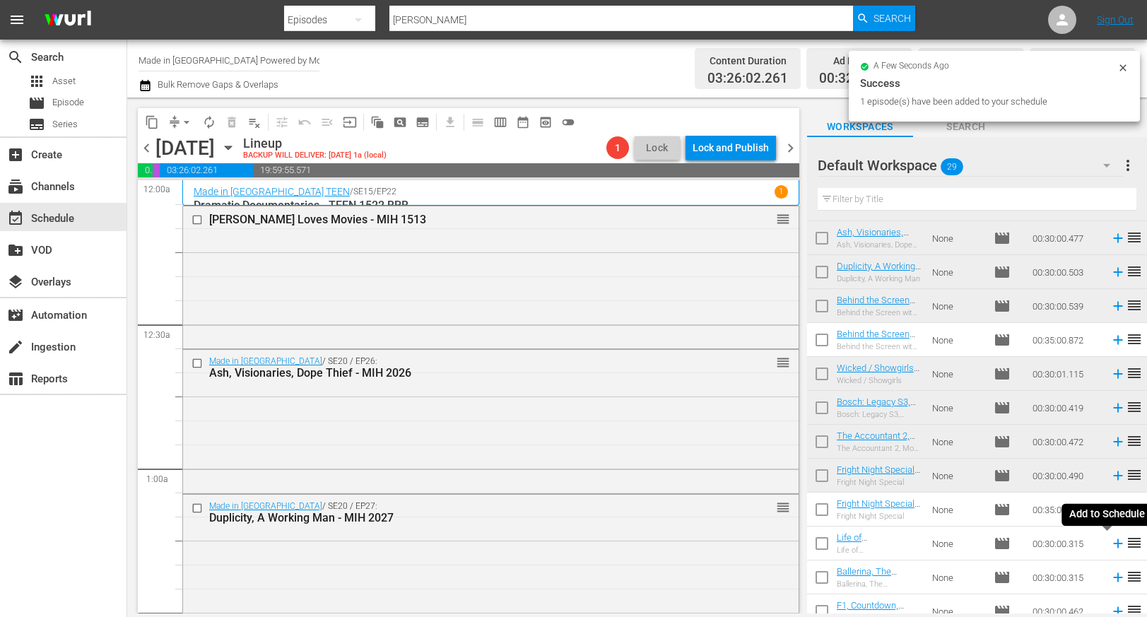
drag, startPoint x: 1105, startPoint y: 547, endPoint x: 1108, endPoint y: 561, distance: 14.4
click at [1110, 547] on icon at bounding box center [1118, 544] width 16 height 16
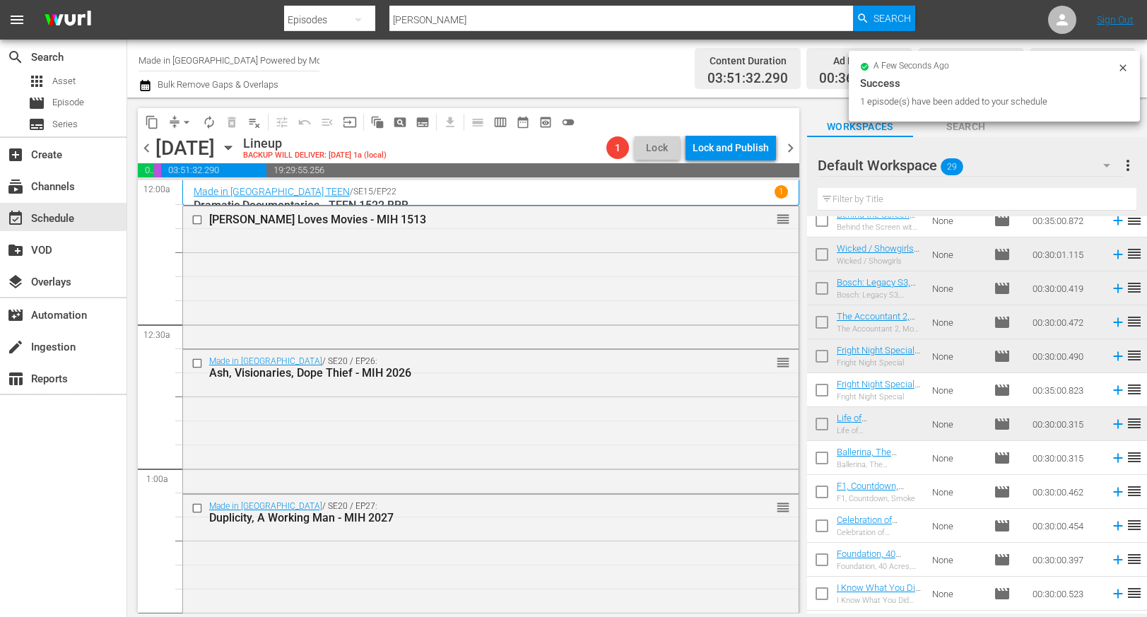
scroll to position [213, 0]
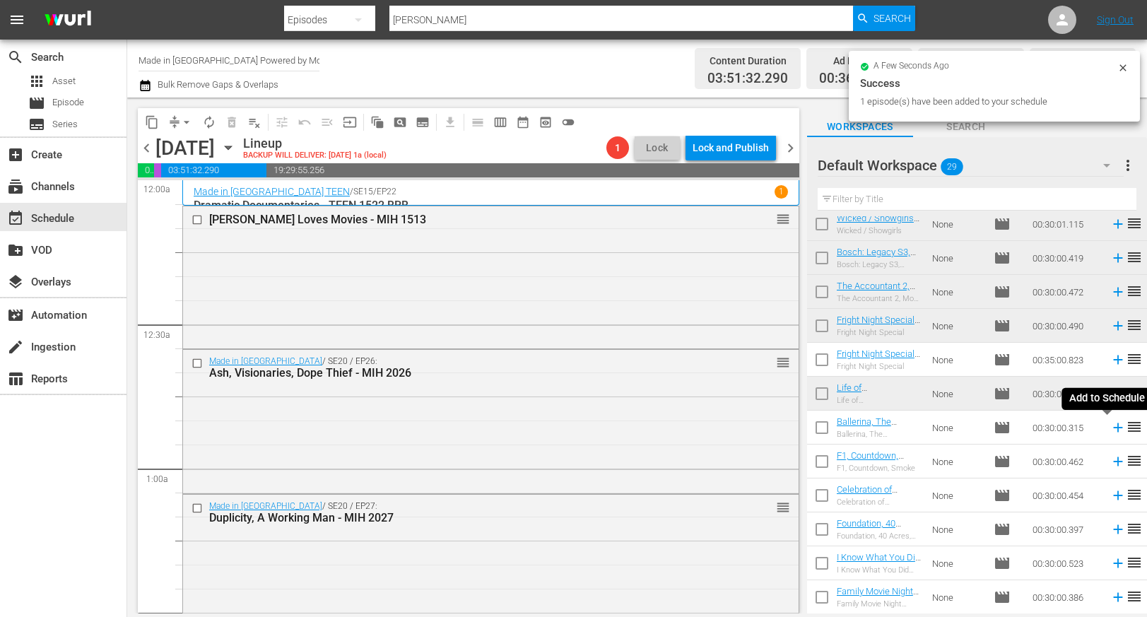
drag, startPoint x: 1102, startPoint y: 430, endPoint x: 1105, endPoint y: 446, distance: 15.9
click at [1110, 430] on icon at bounding box center [1118, 428] width 16 height 16
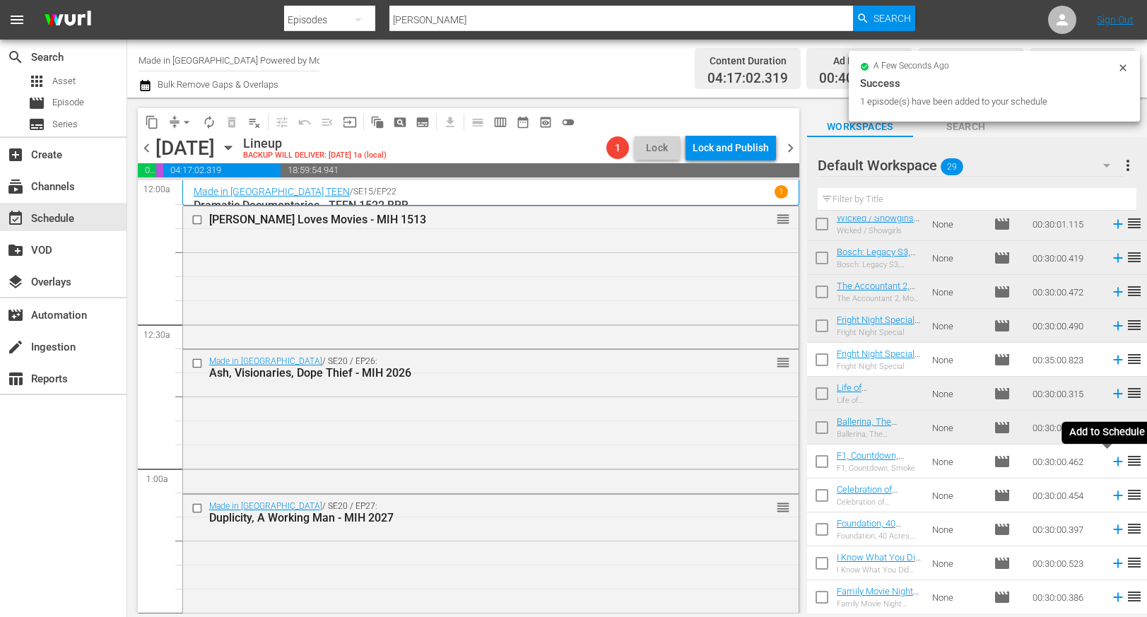
click at [1110, 464] on icon at bounding box center [1118, 462] width 16 height 16
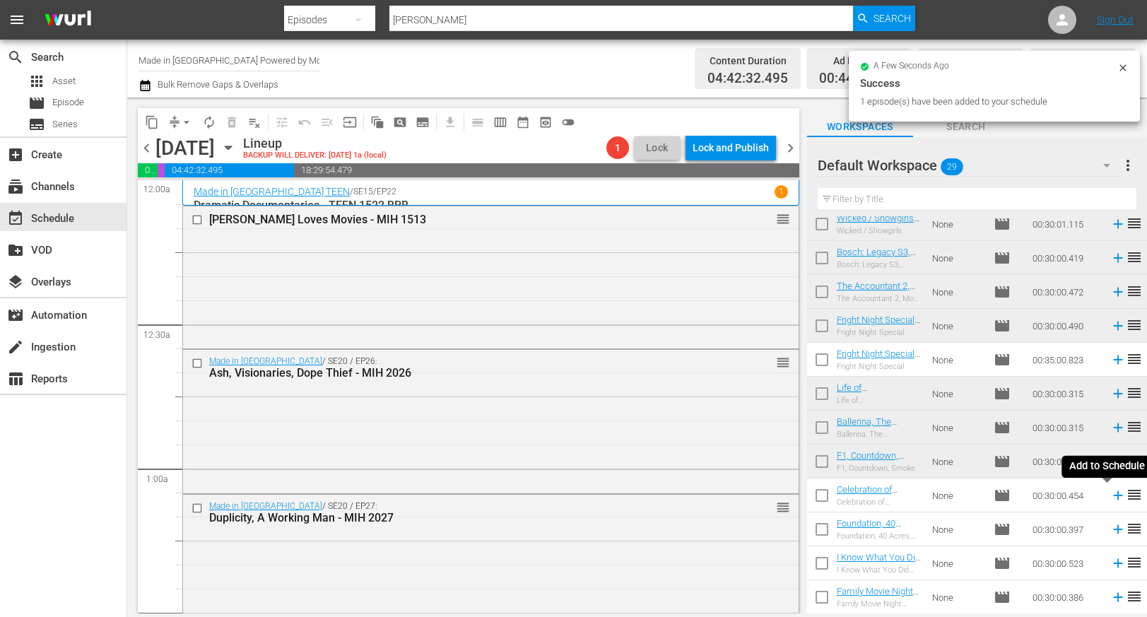
click at [1110, 496] on icon at bounding box center [1118, 496] width 16 height 16
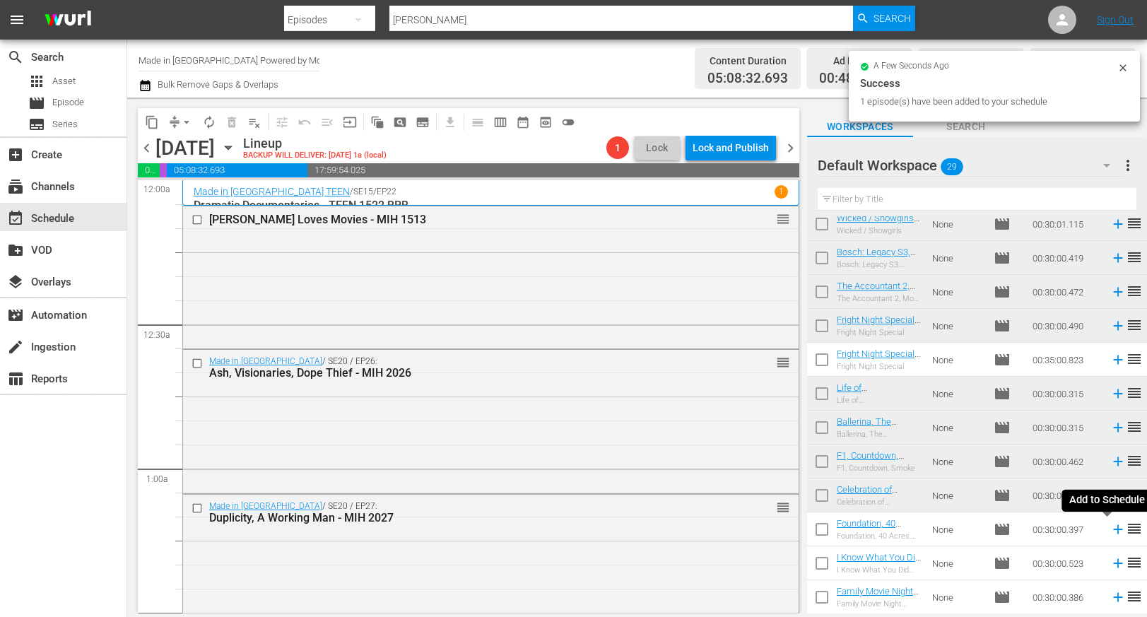
click at [1110, 528] on icon at bounding box center [1118, 530] width 16 height 16
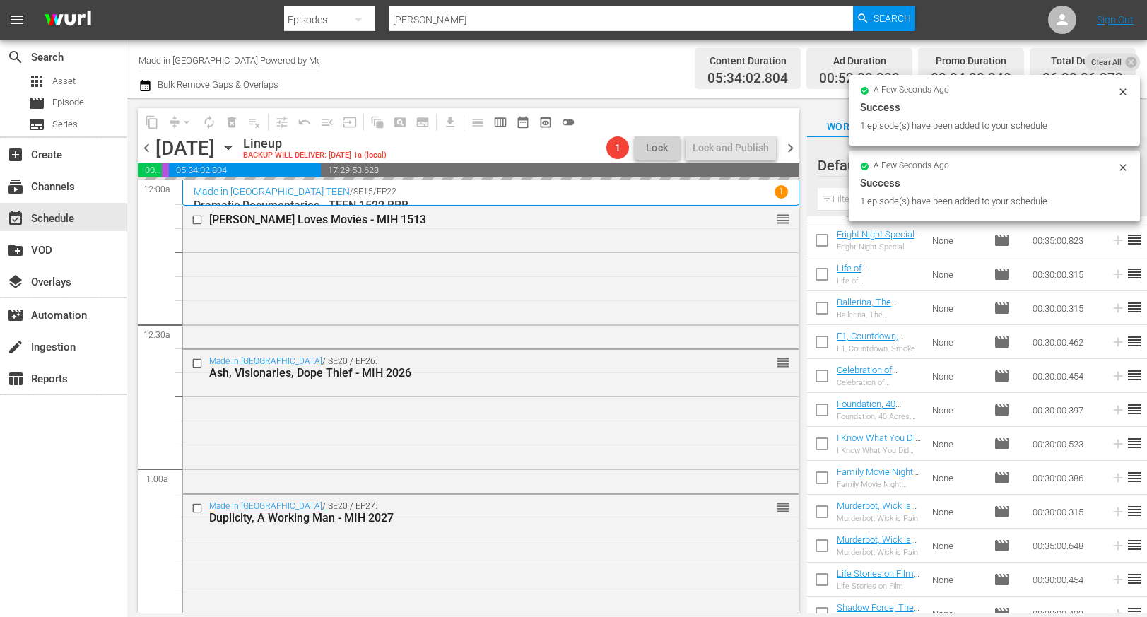
scroll to position [337, 0]
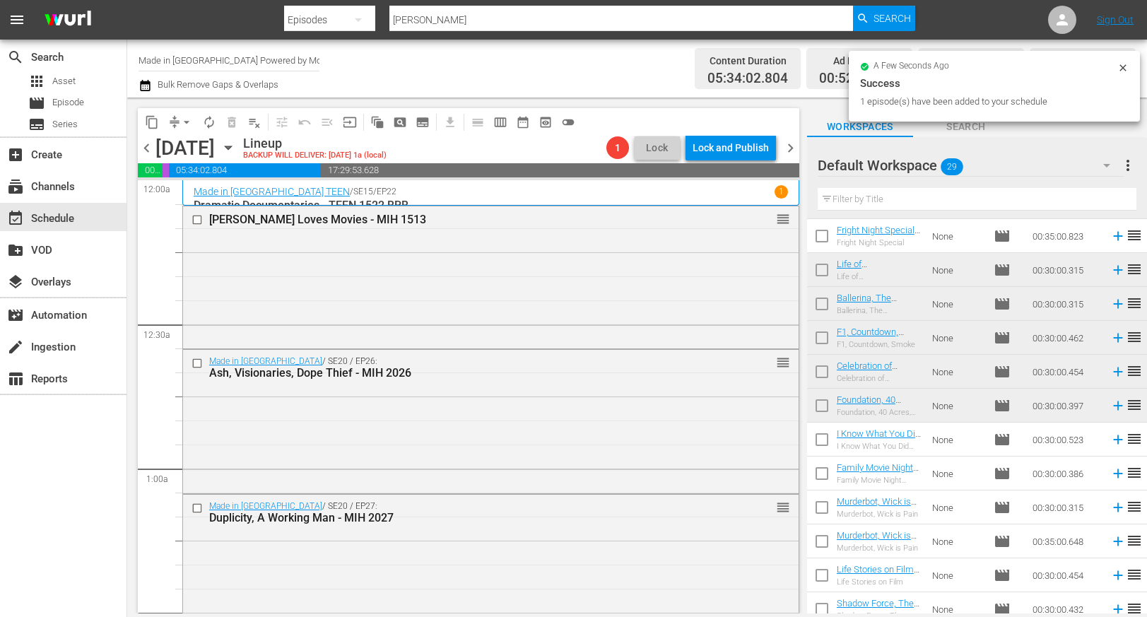
click at [1113, 440] on icon at bounding box center [1117, 439] width 9 height 9
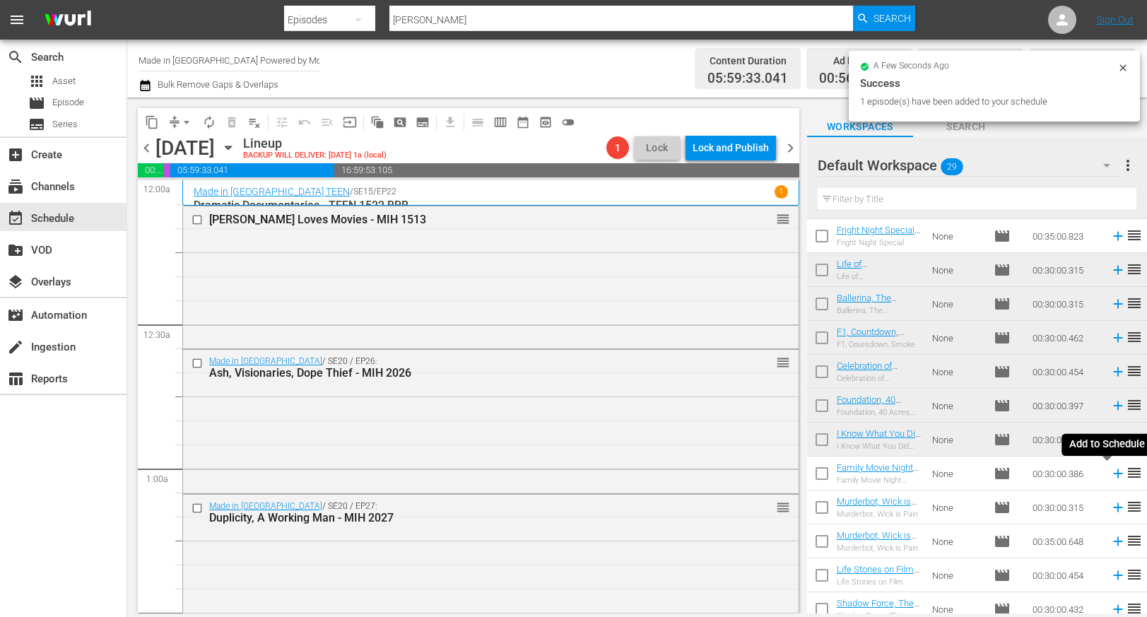
click at [1113, 474] on icon at bounding box center [1117, 473] width 9 height 9
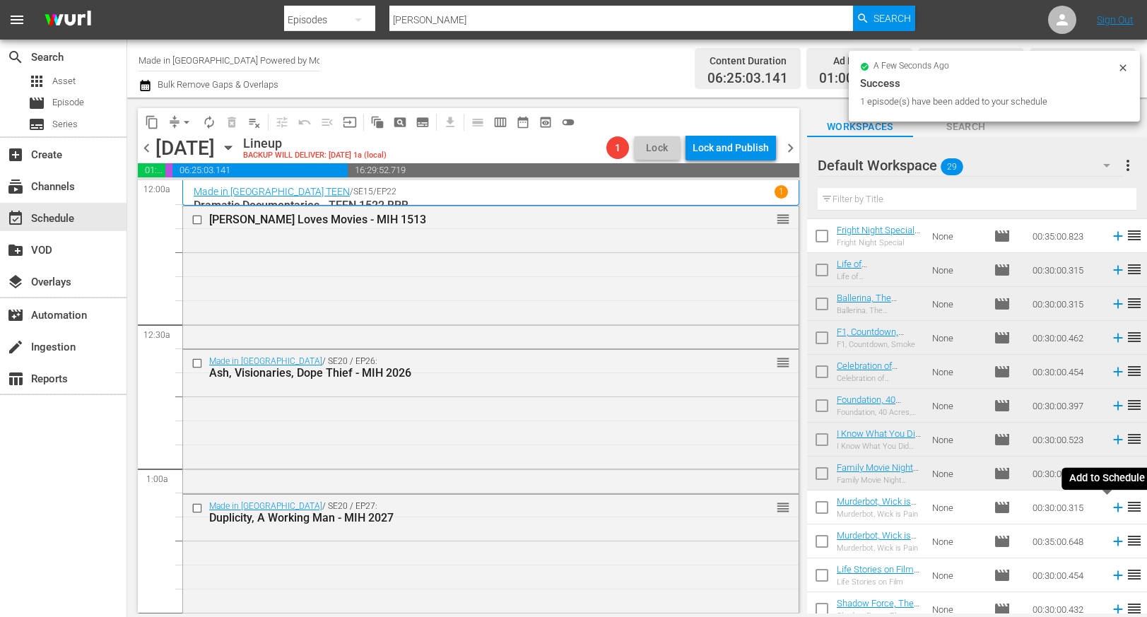
click at [1113, 507] on icon at bounding box center [1117, 507] width 9 height 9
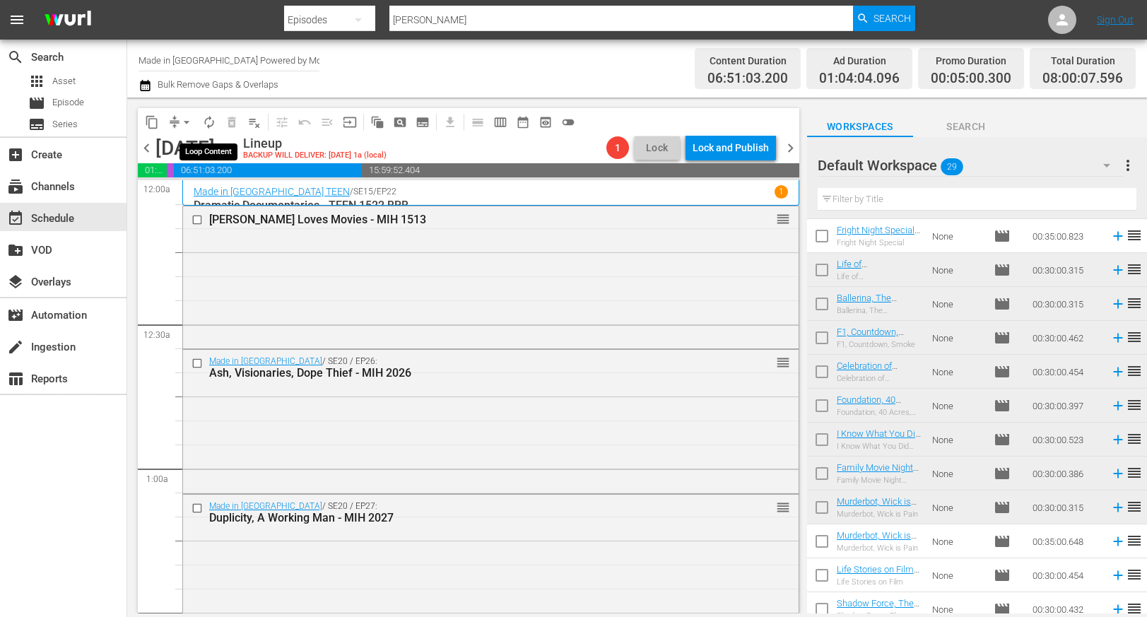
click at [208, 125] on span "autorenew_outlined" at bounding box center [209, 122] width 14 height 14
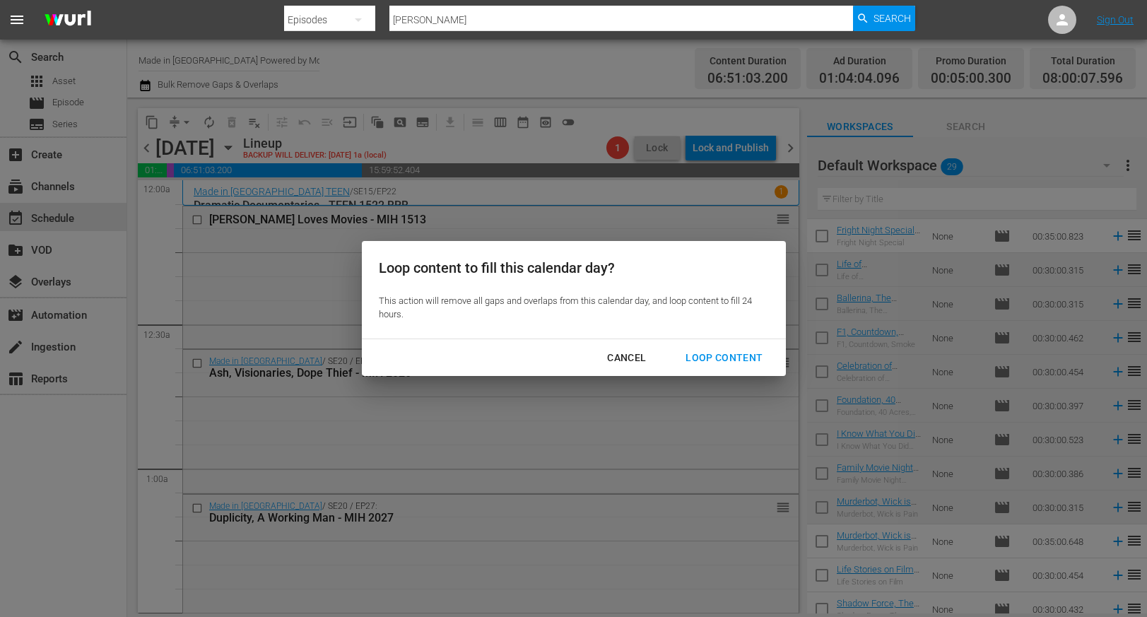
click at [741, 363] on div "Loop Content" at bounding box center [724, 358] width 100 height 18
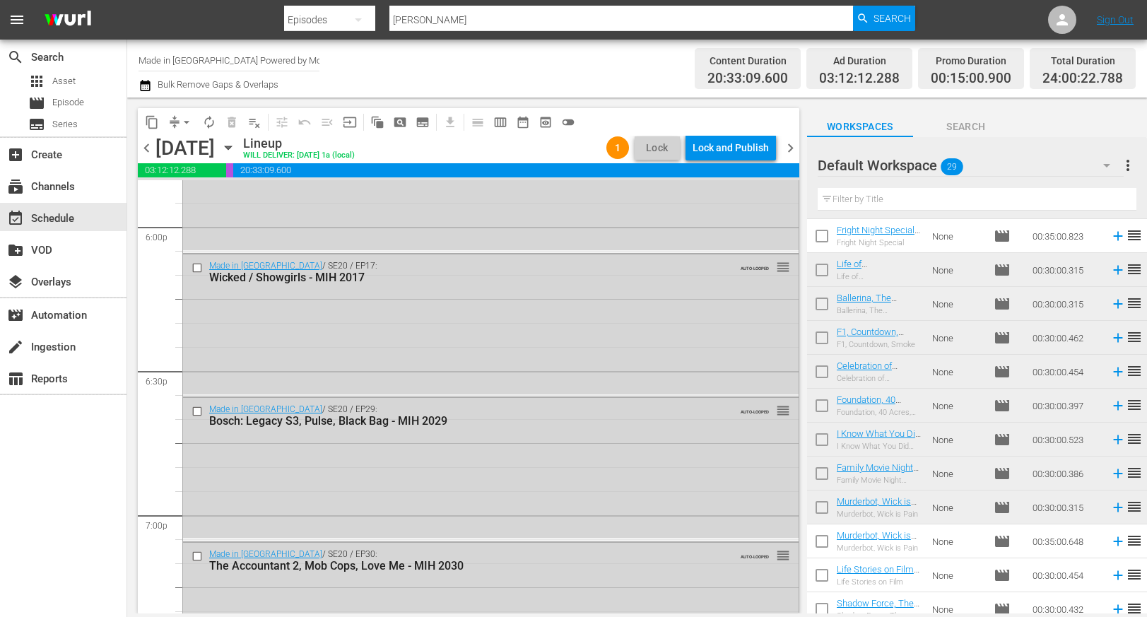
scroll to position [6514, 0]
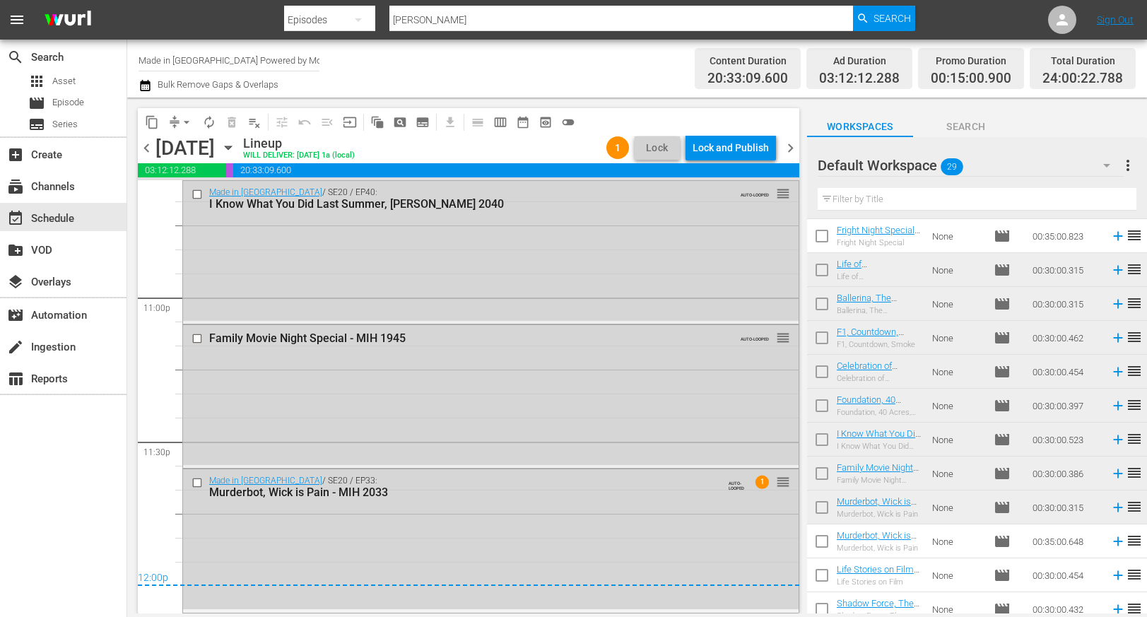
click at [541, 490] on div "Murderbot, Wick is Pain - MIH 2033" at bounding box center [465, 491] width 512 height 13
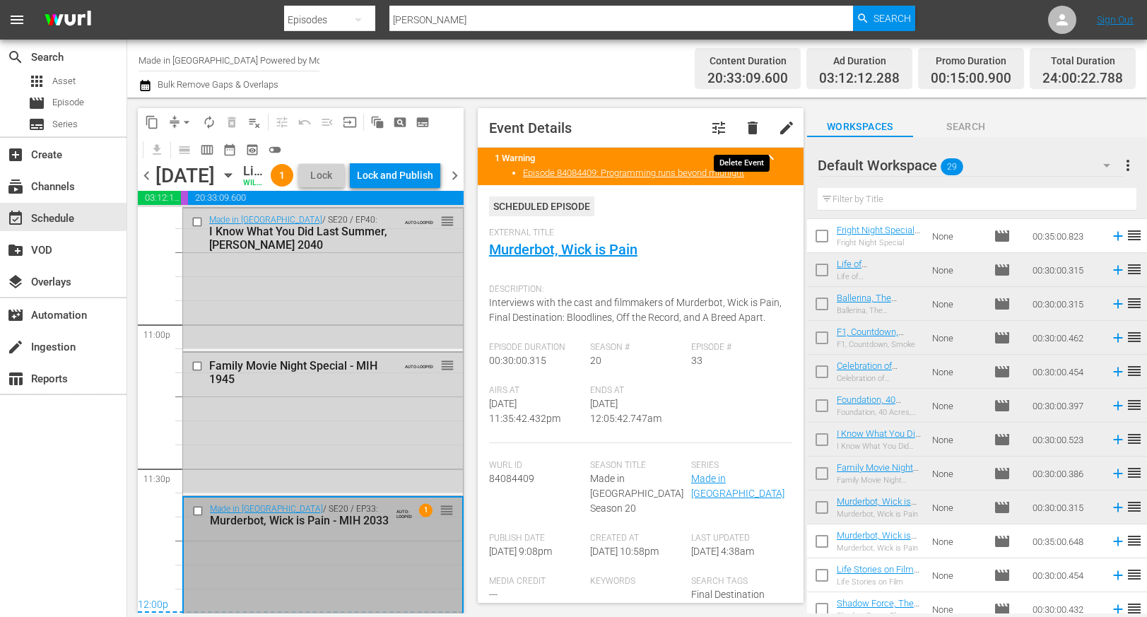
click at [745, 122] on span "delete" at bounding box center [752, 127] width 17 height 17
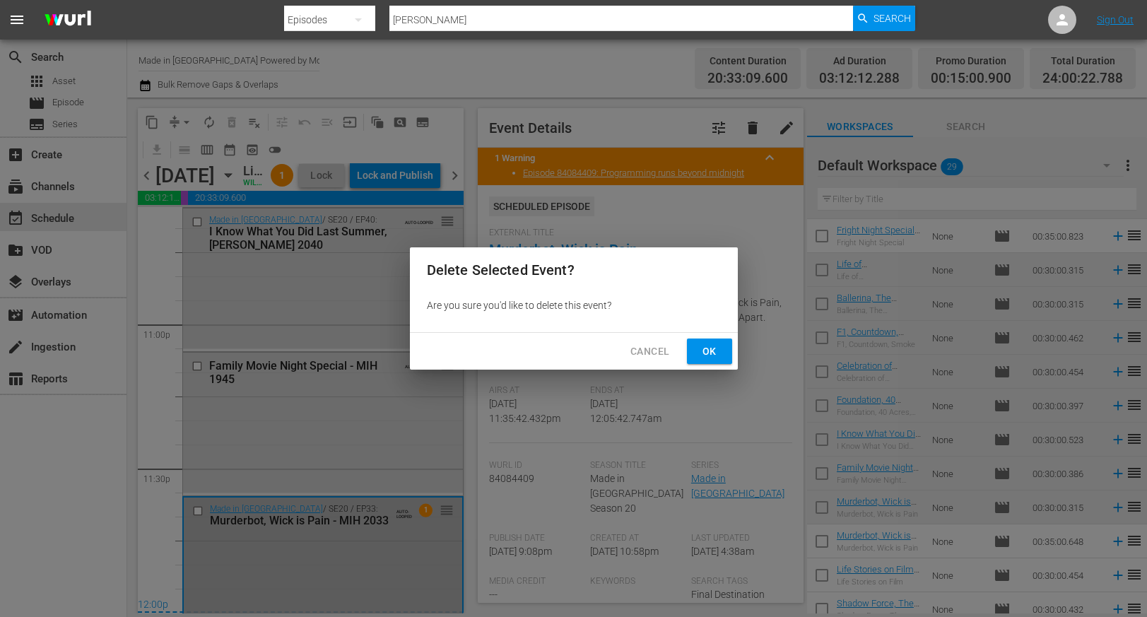
click at [704, 348] on span "Ok" at bounding box center [709, 352] width 23 height 18
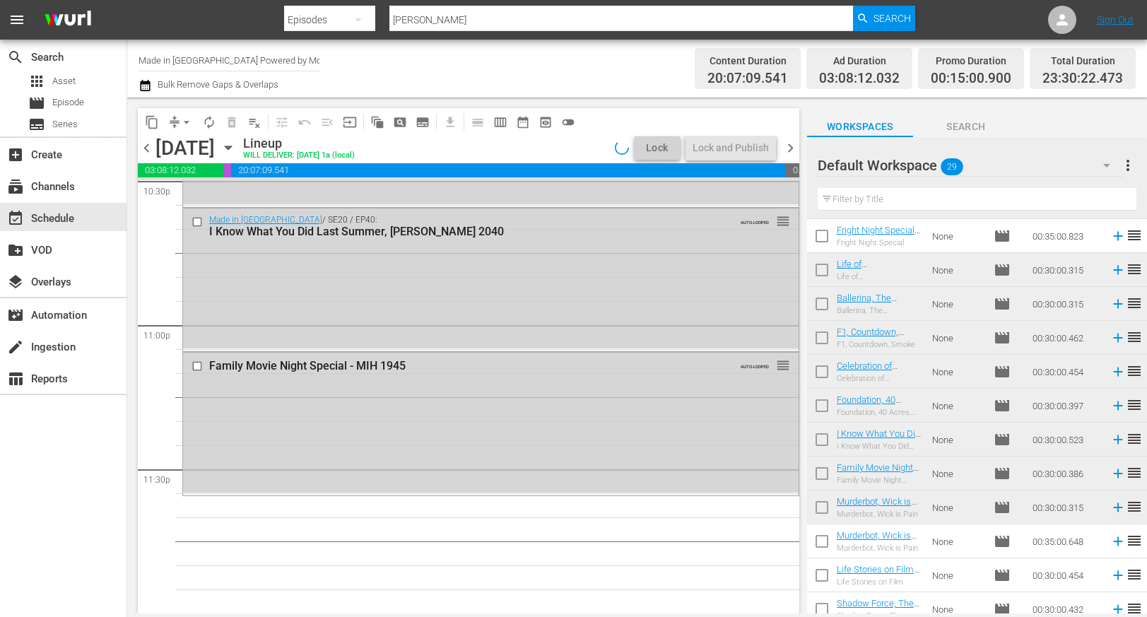
scroll to position [6487, 0]
click at [1110, 542] on icon at bounding box center [1118, 542] width 16 height 16
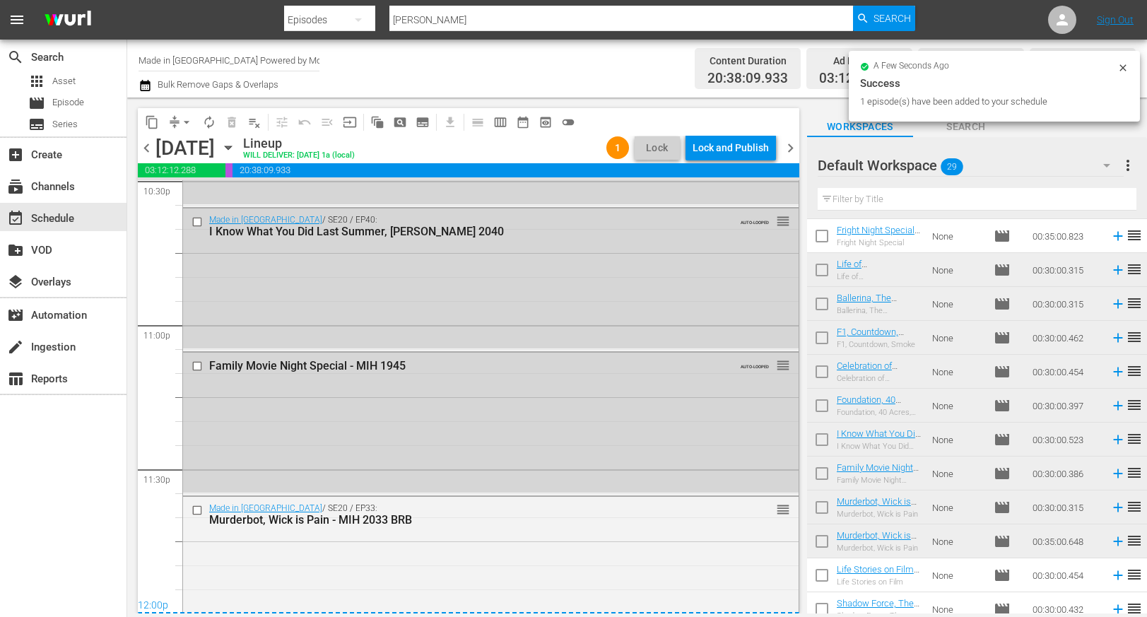
scroll to position [6514, 0]
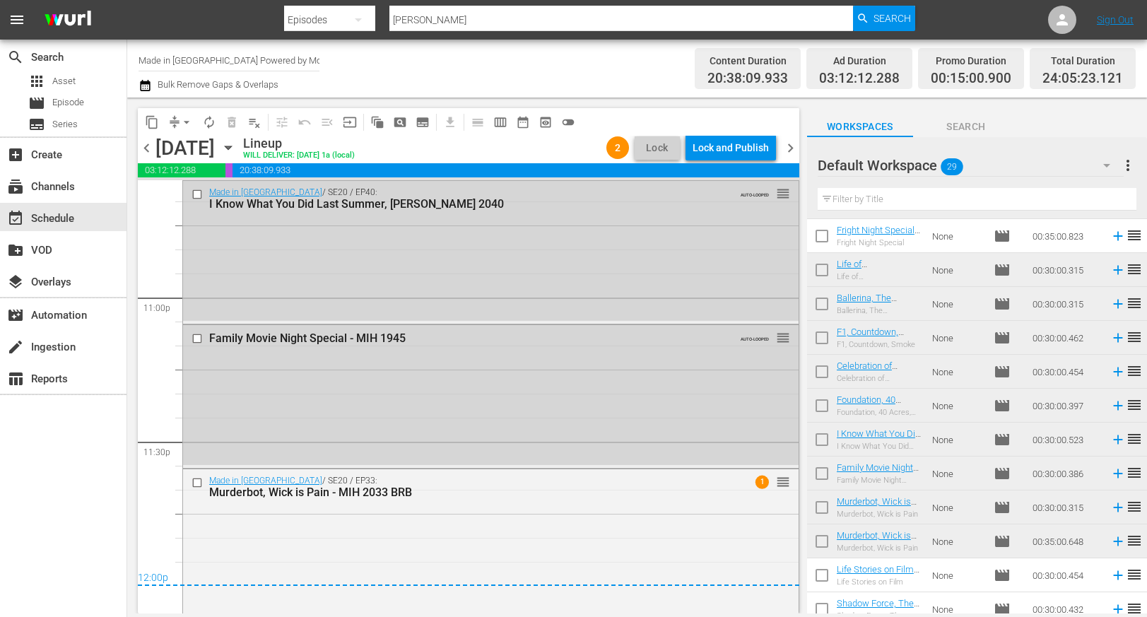
click at [186, 122] on span "arrow_drop_down" at bounding box center [186, 122] width 14 height 14
click at [186, 149] on li "Align to Midnight" at bounding box center [187, 150] width 148 height 23
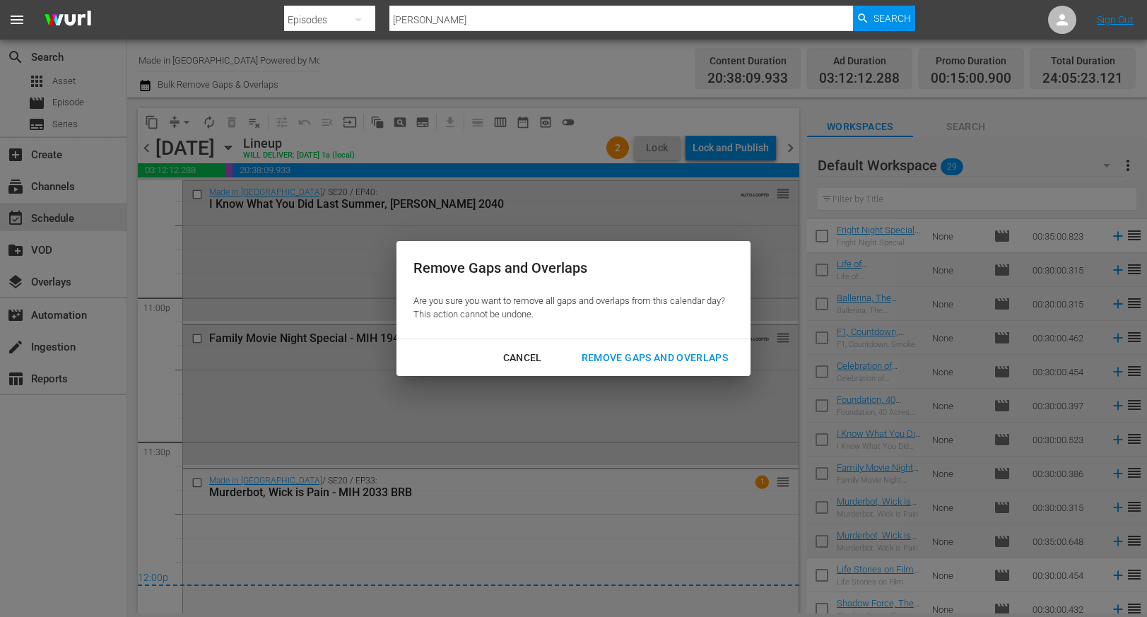
click at [626, 358] on div "Remove Gaps and Overlaps" at bounding box center [654, 358] width 169 height 18
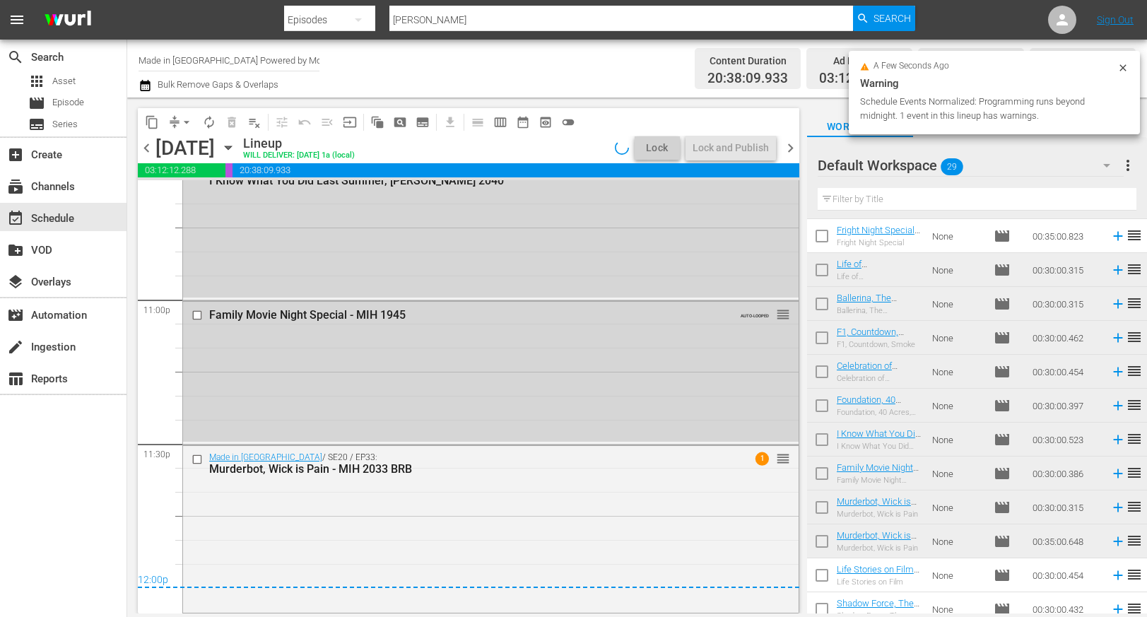
scroll to position [6511, 0]
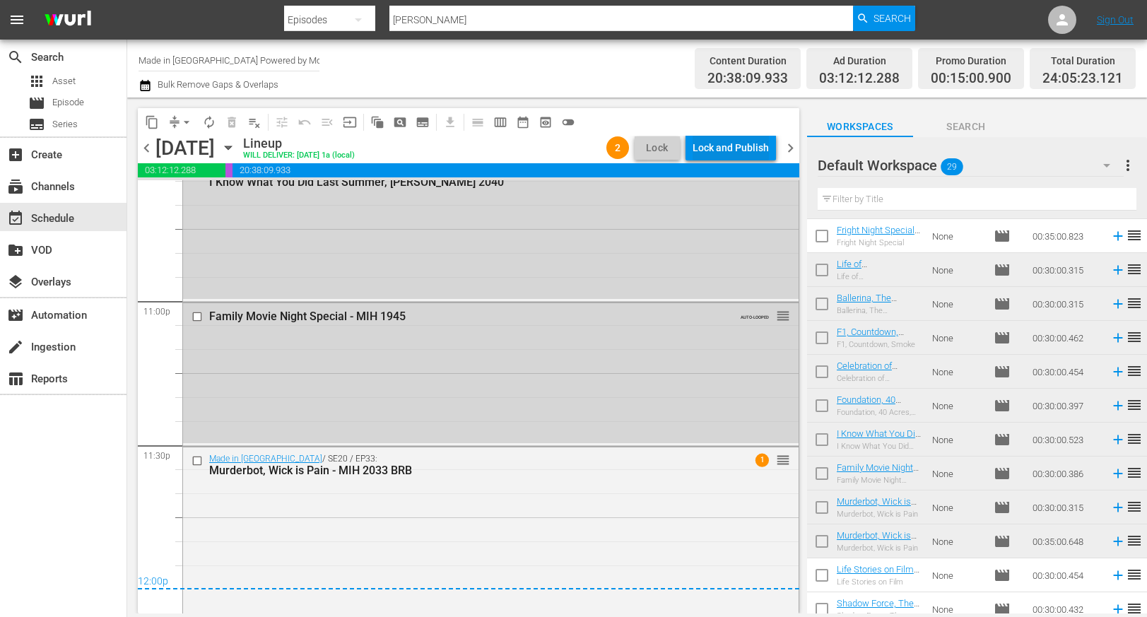
click at [732, 145] on div "Lock and Publish" at bounding box center [731, 147] width 76 height 25
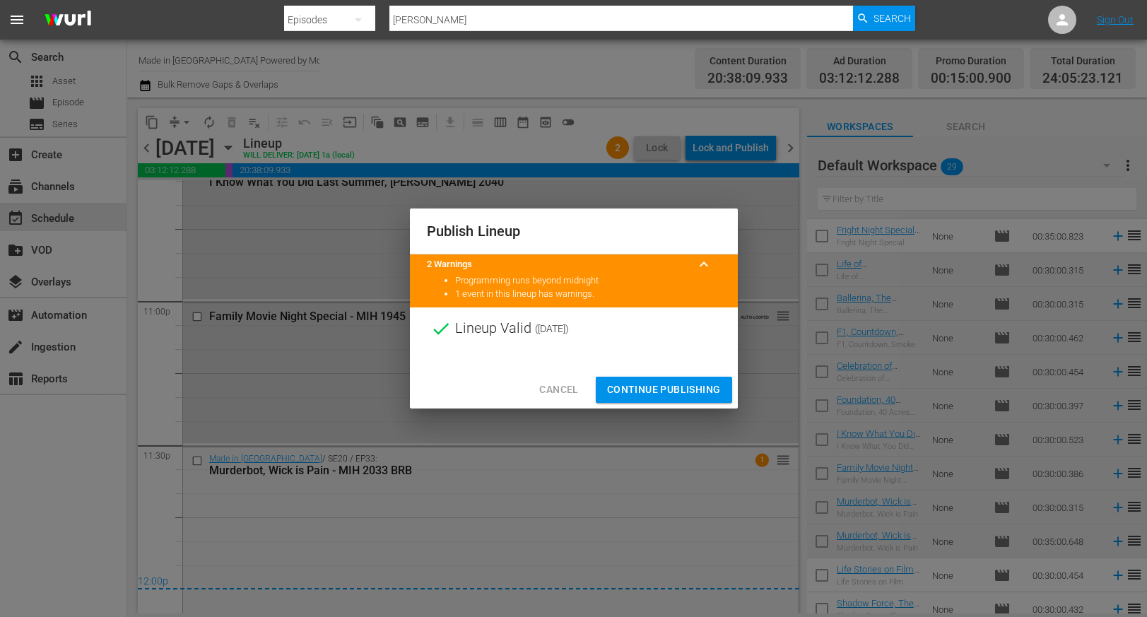
click at [693, 394] on span "Continue Publishing" at bounding box center [664, 390] width 114 height 18
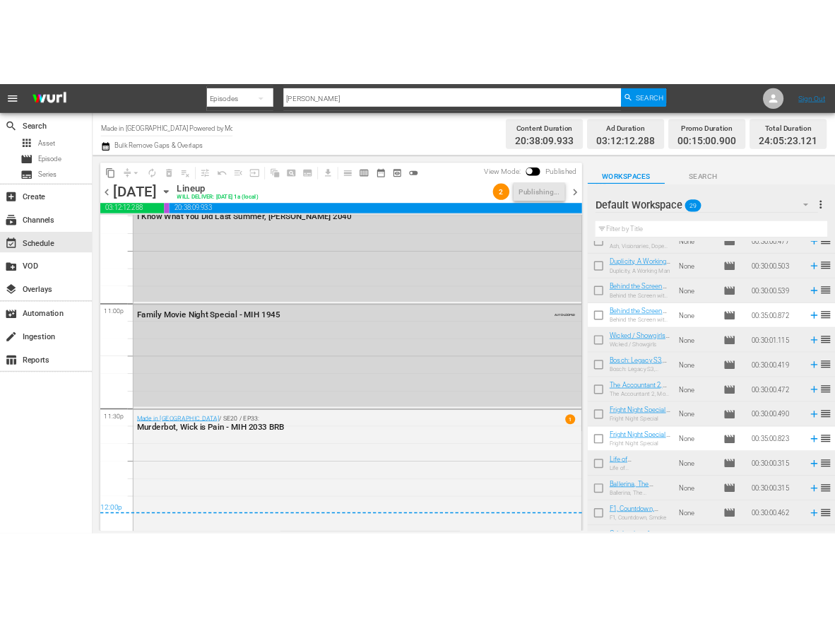
scroll to position [0, 0]
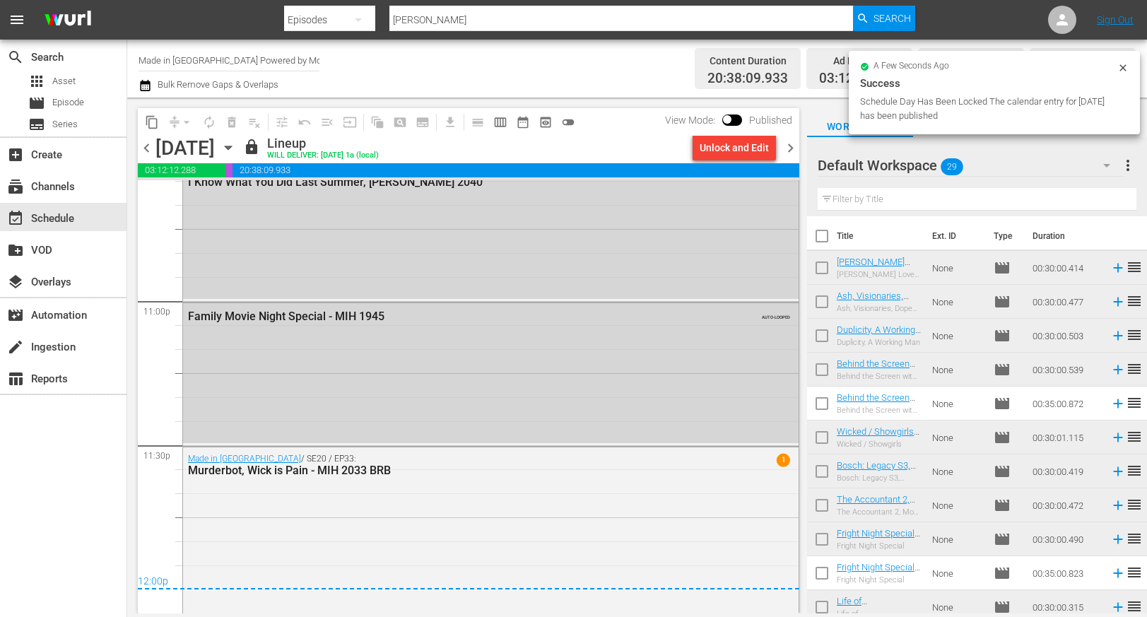
drag, startPoint x: 822, startPoint y: 235, endPoint x: 835, endPoint y: 255, distance: 24.1
click at [822, 235] on input "checkbox" at bounding box center [822, 239] width 30 height 30
checkbox input "true"
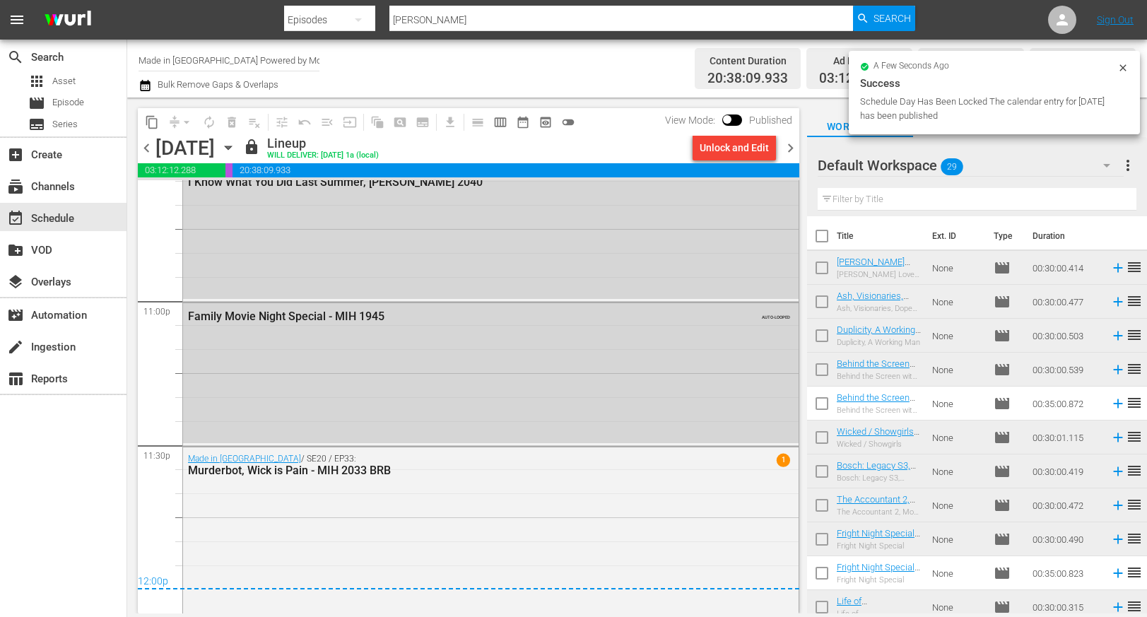
checkbox input "true"
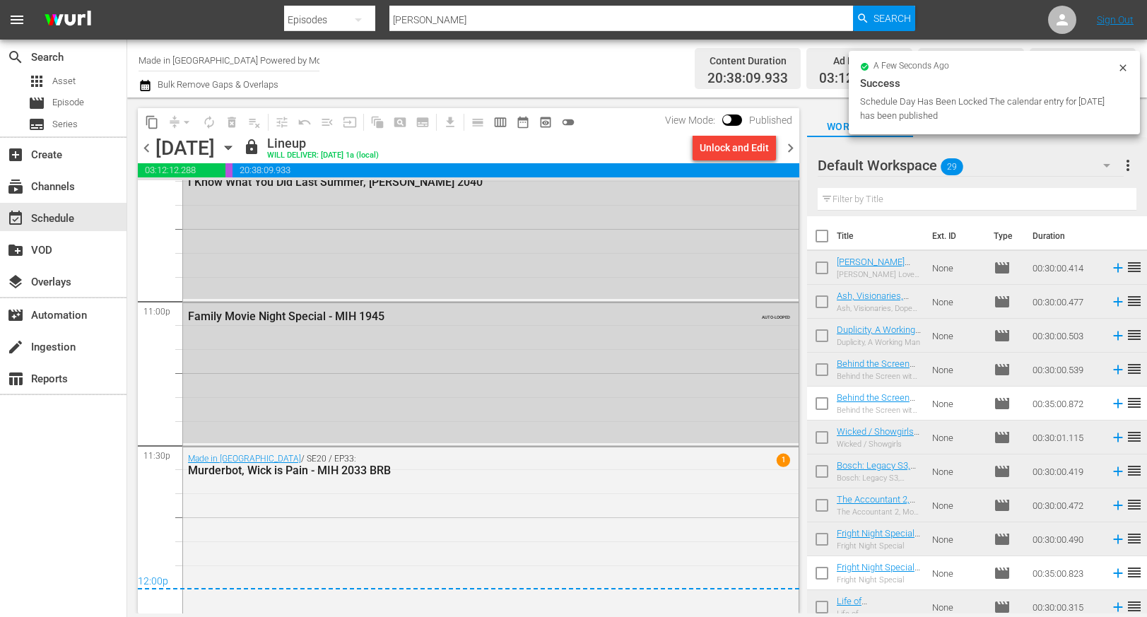
checkbox input "true"
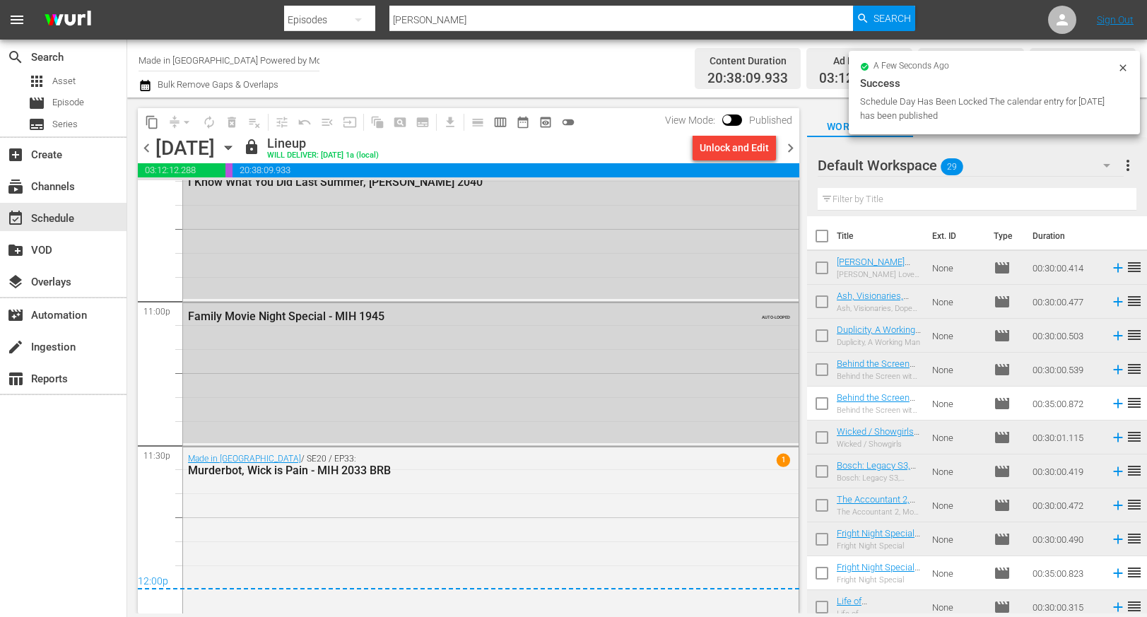
checkbox input "true"
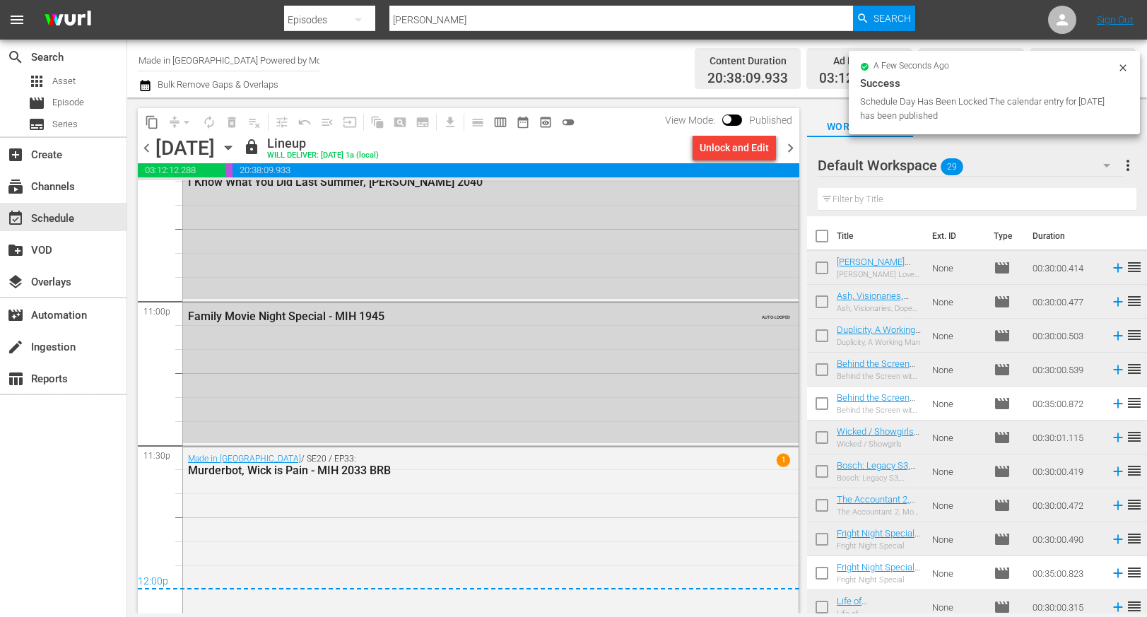
checkbox input "true"
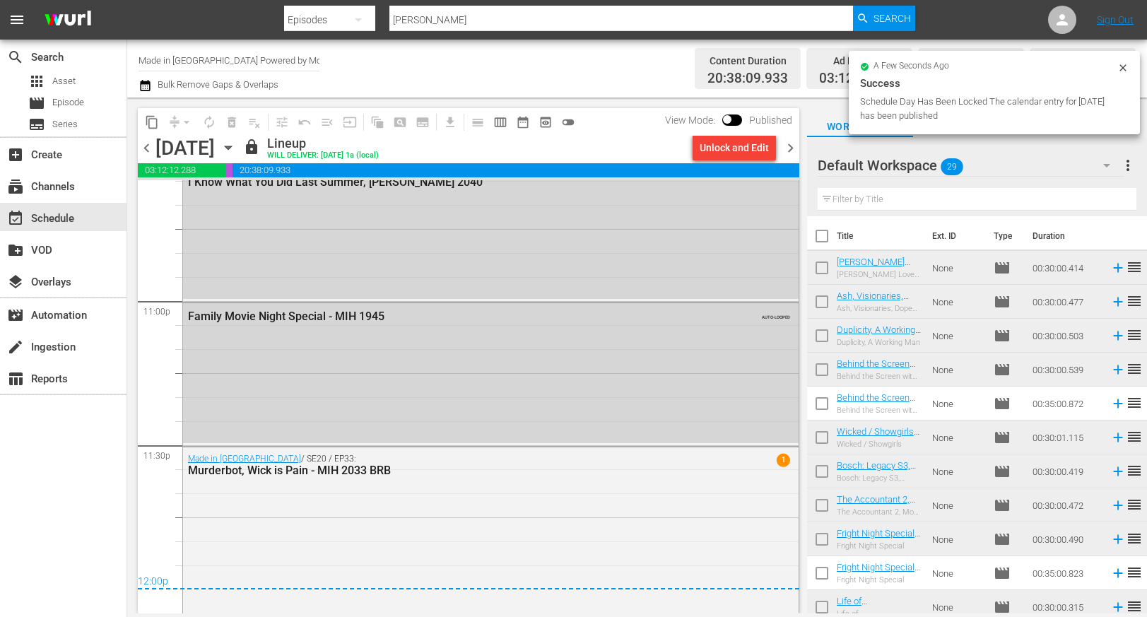
checkbox input "true"
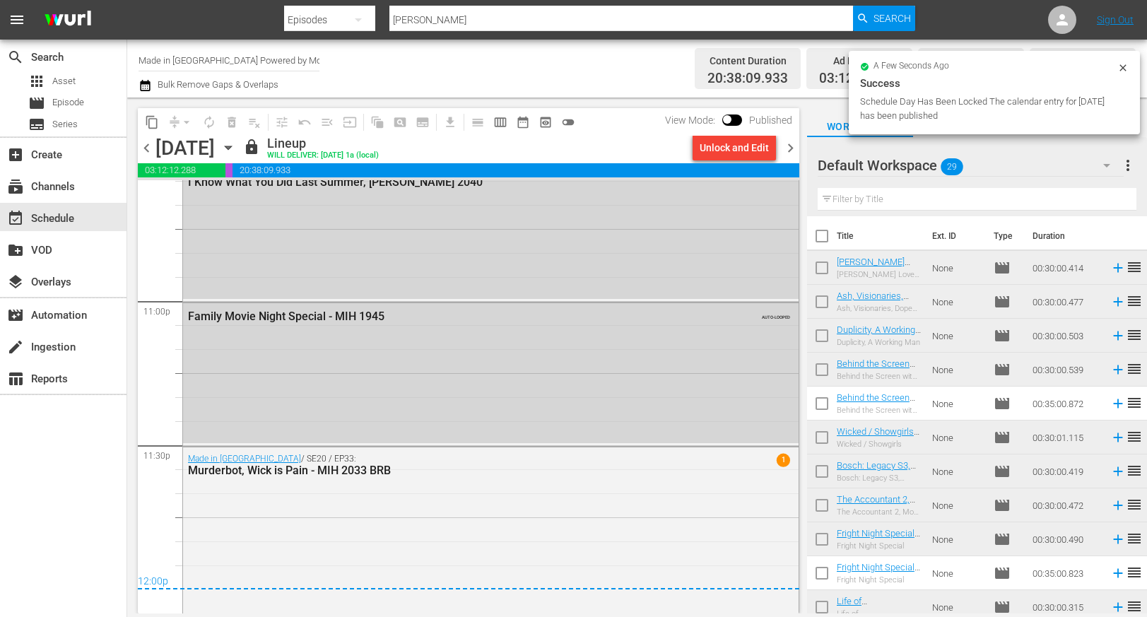
checkbox input "true"
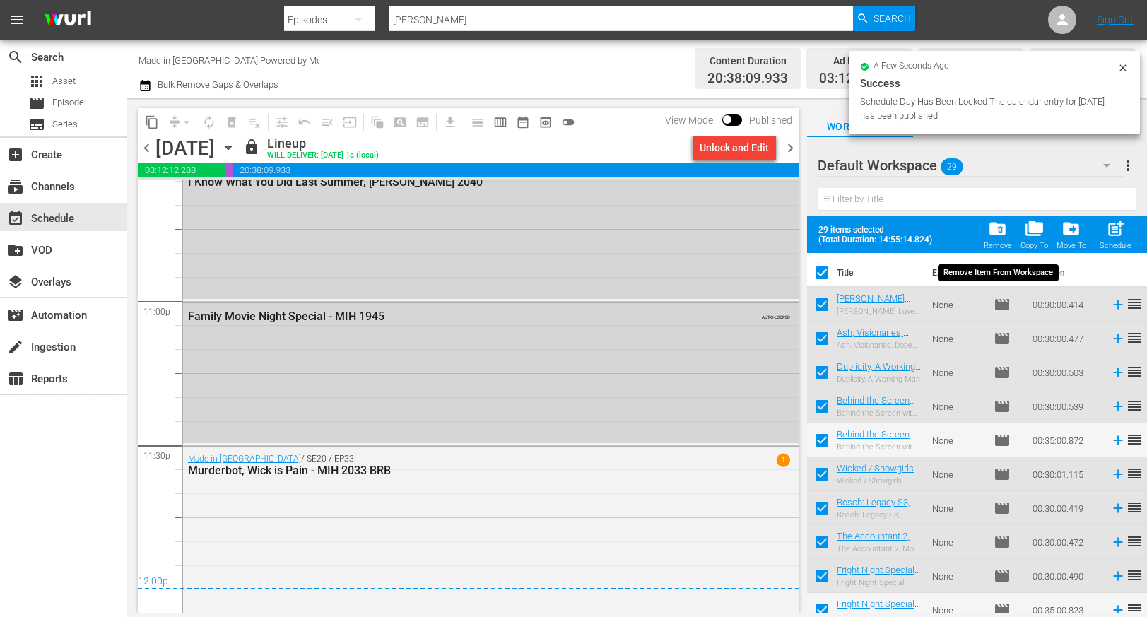
click at [999, 230] on span "folder_delete" at bounding box center [997, 228] width 19 height 19
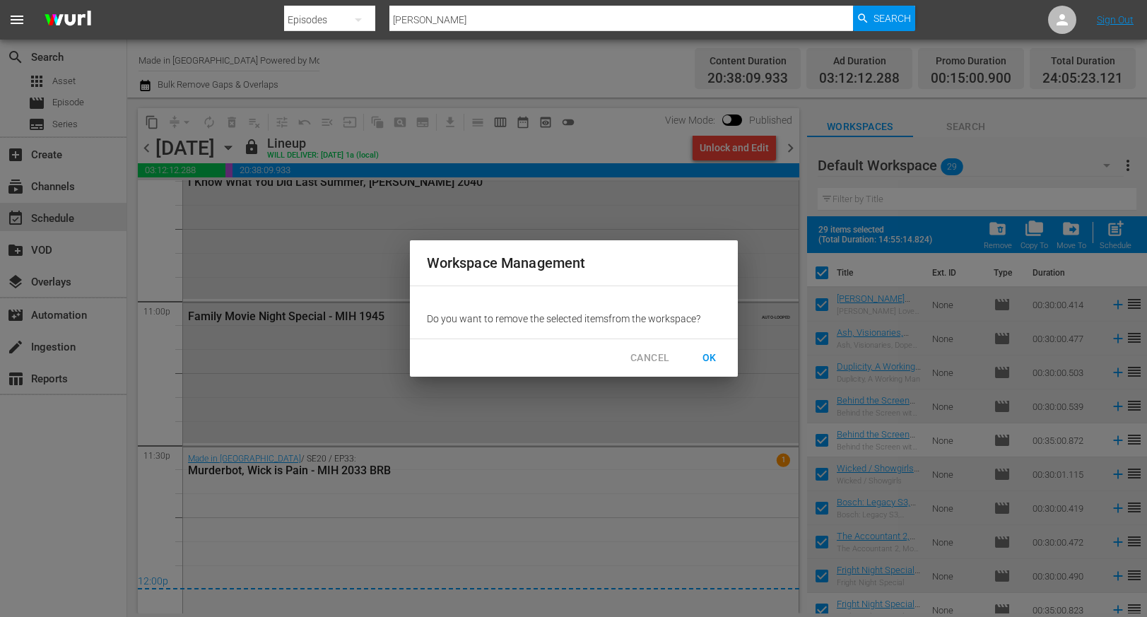
click at [712, 354] on span "OK" at bounding box center [709, 358] width 23 height 18
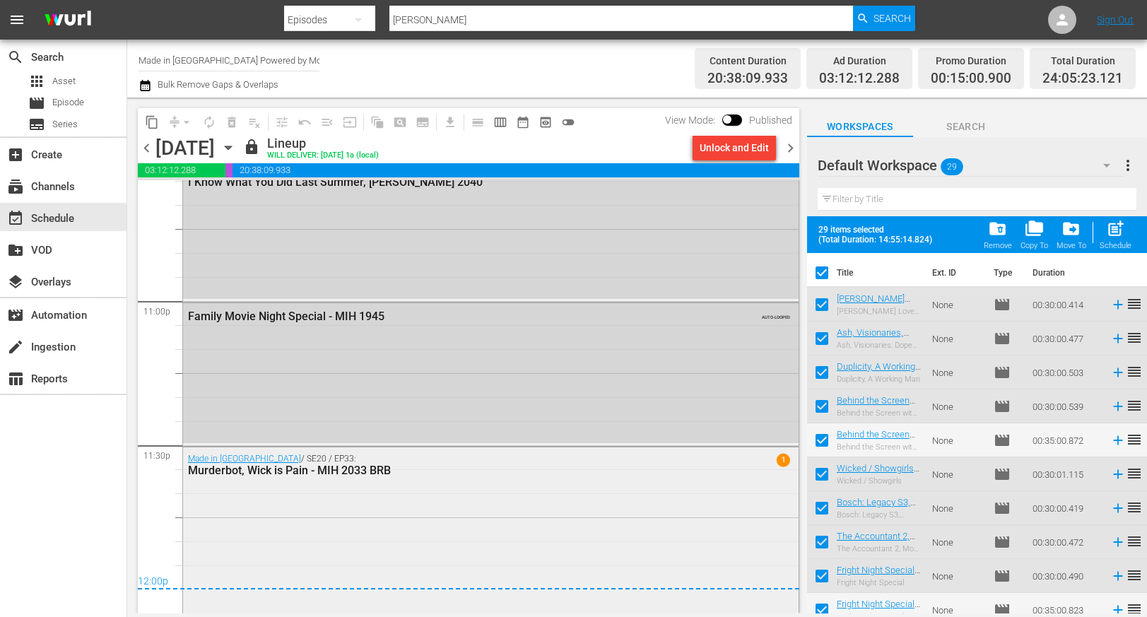
checkbox input "false"
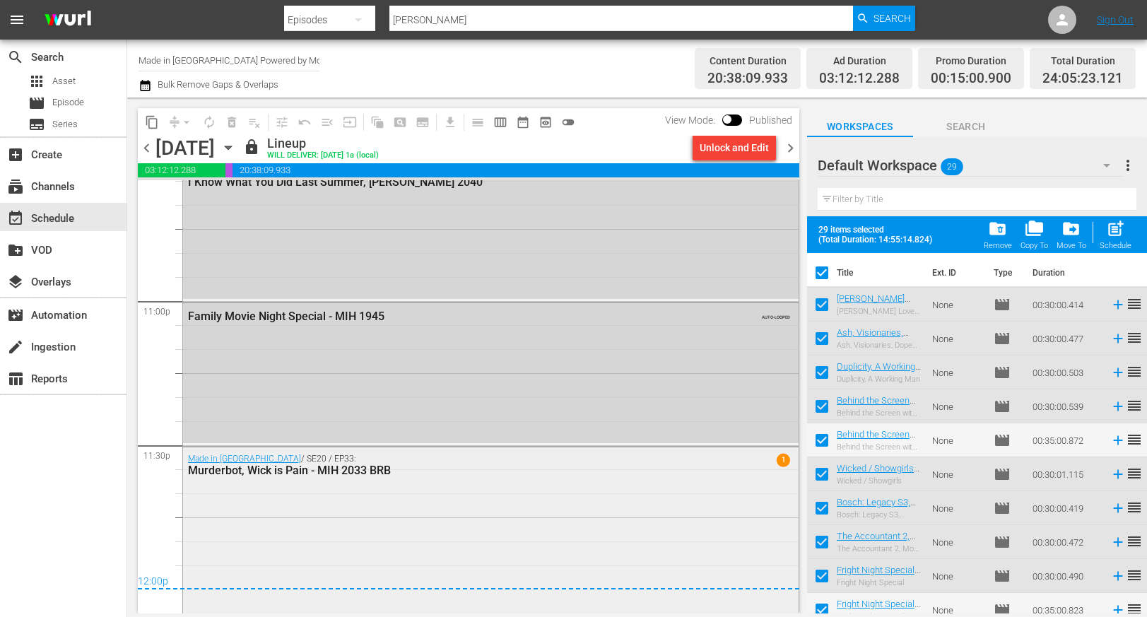
checkbox input "false"
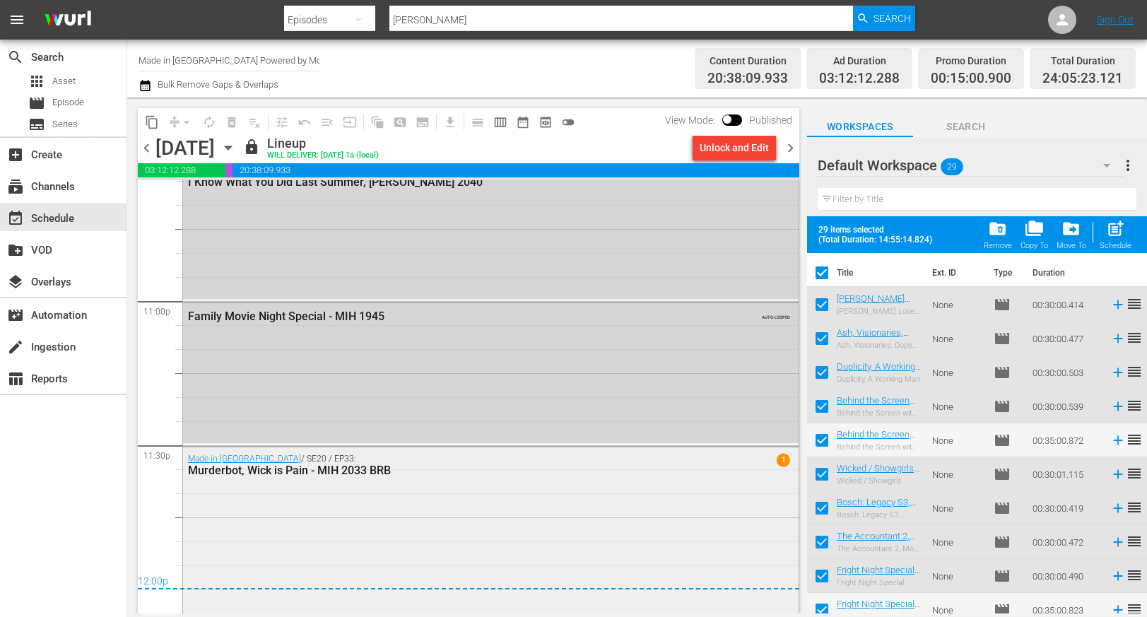
checkbox input "false"
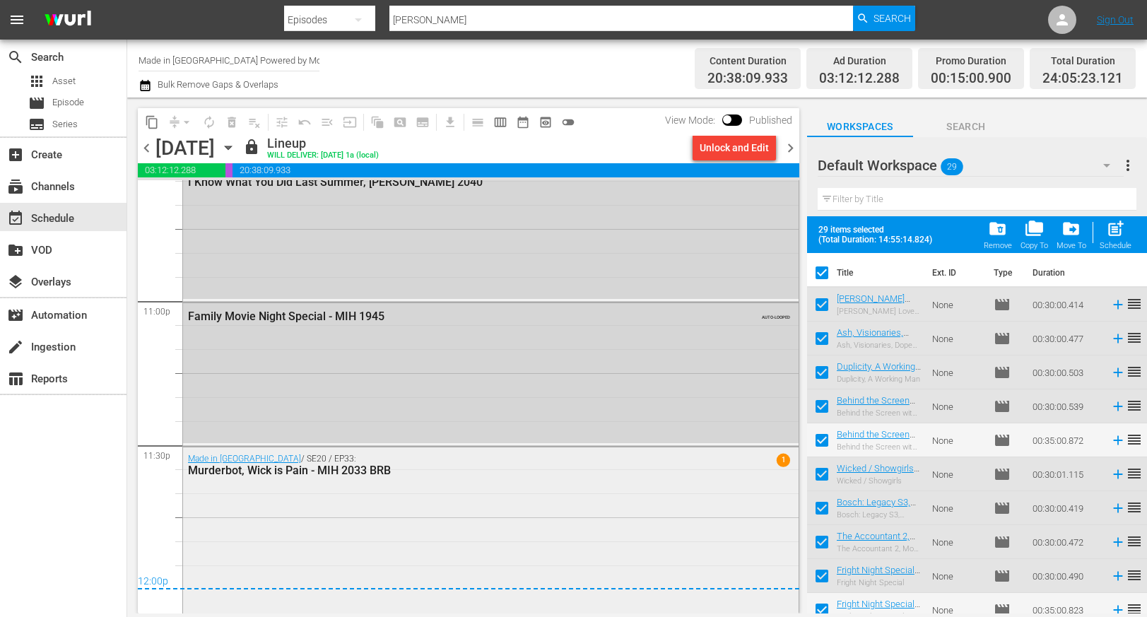
checkbox input "false"
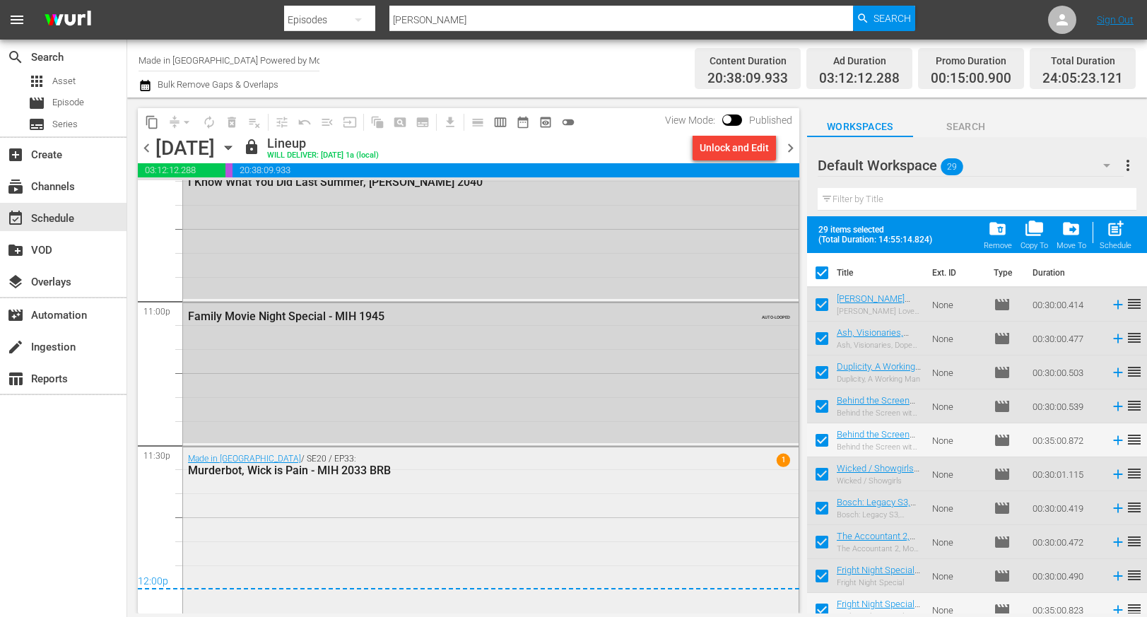
checkbox input "false"
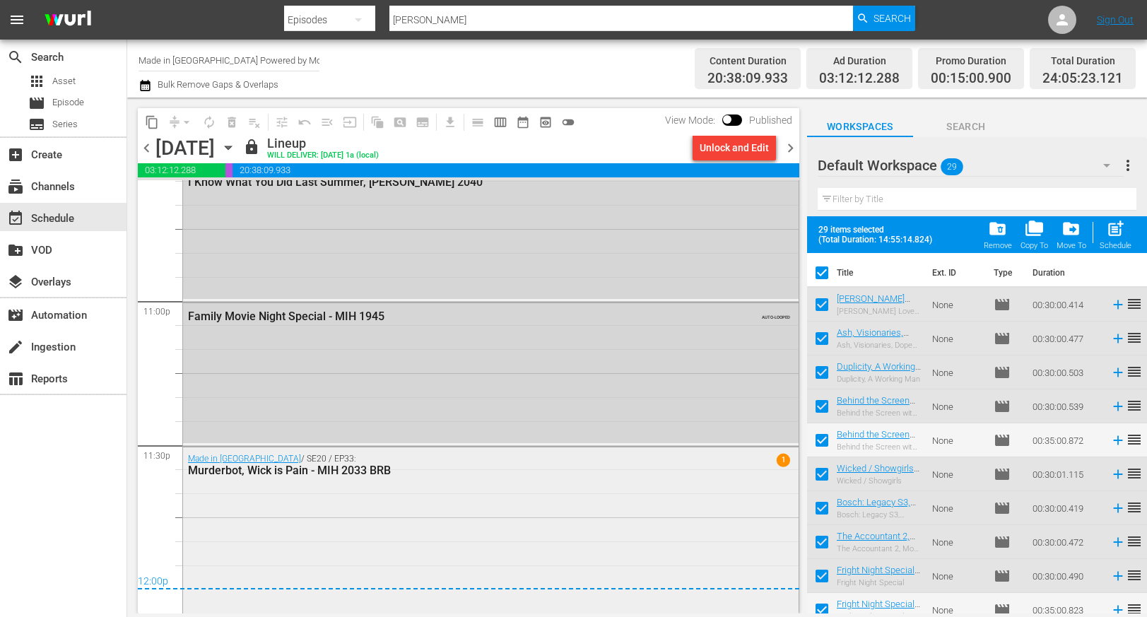
checkbox input "false"
